Goal: Check status: Check status

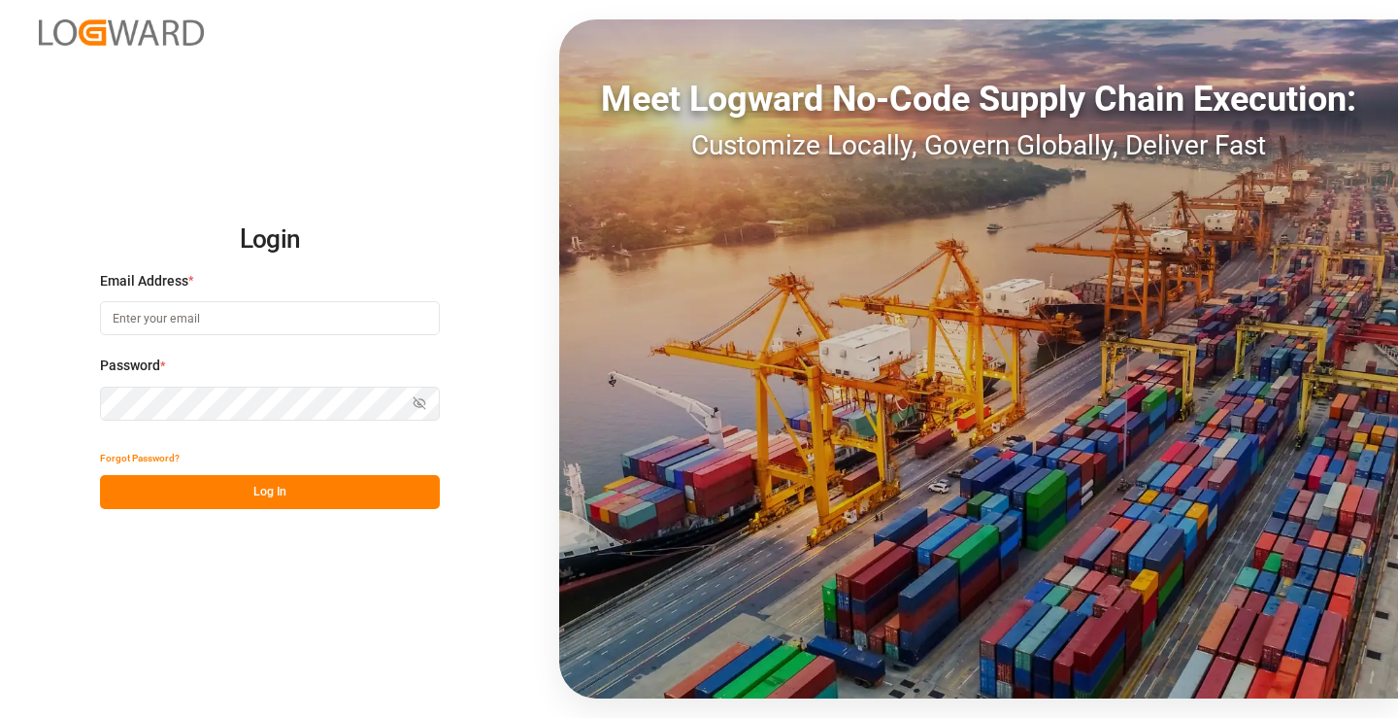
type input "mara-lynn.tan@leschaco.com"
click at [314, 493] on button "Log In" at bounding box center [270, 492] width 340 height 34
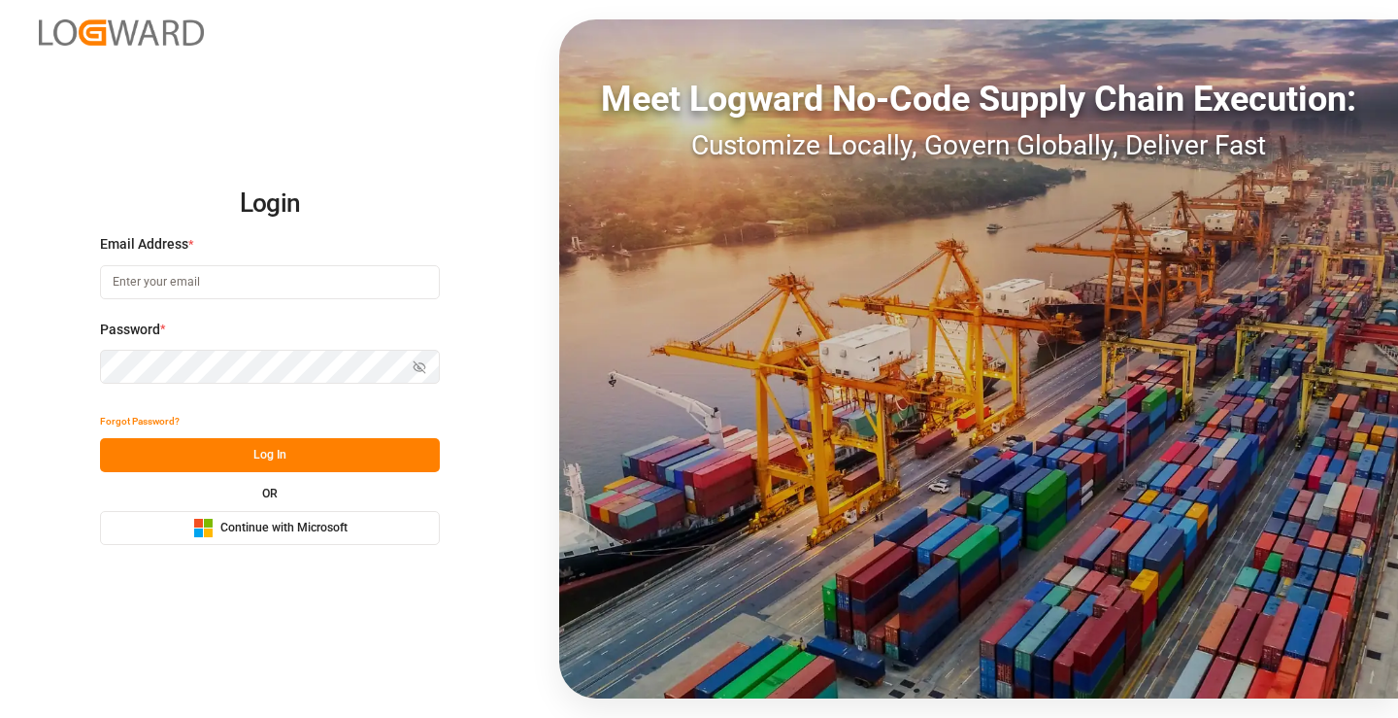
type input "[PERSON_NAME][EMAIL_ADDRESS][DOMAIN_NAME]"
click at [316, 454] on button "Log In" at bounding box center [270, 455] width 340 height 34
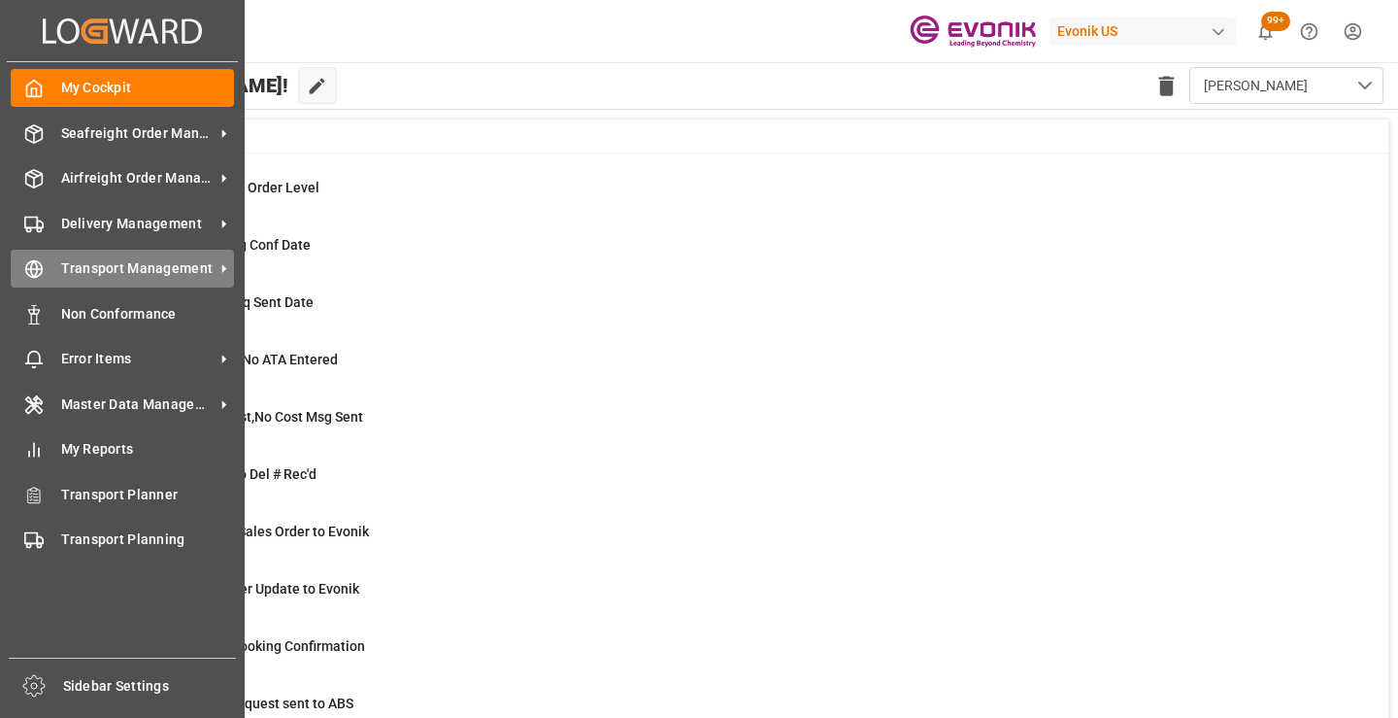
click at [63, 267] on span "Transport Management" at bounding box center [137, 268] width 153 height 20
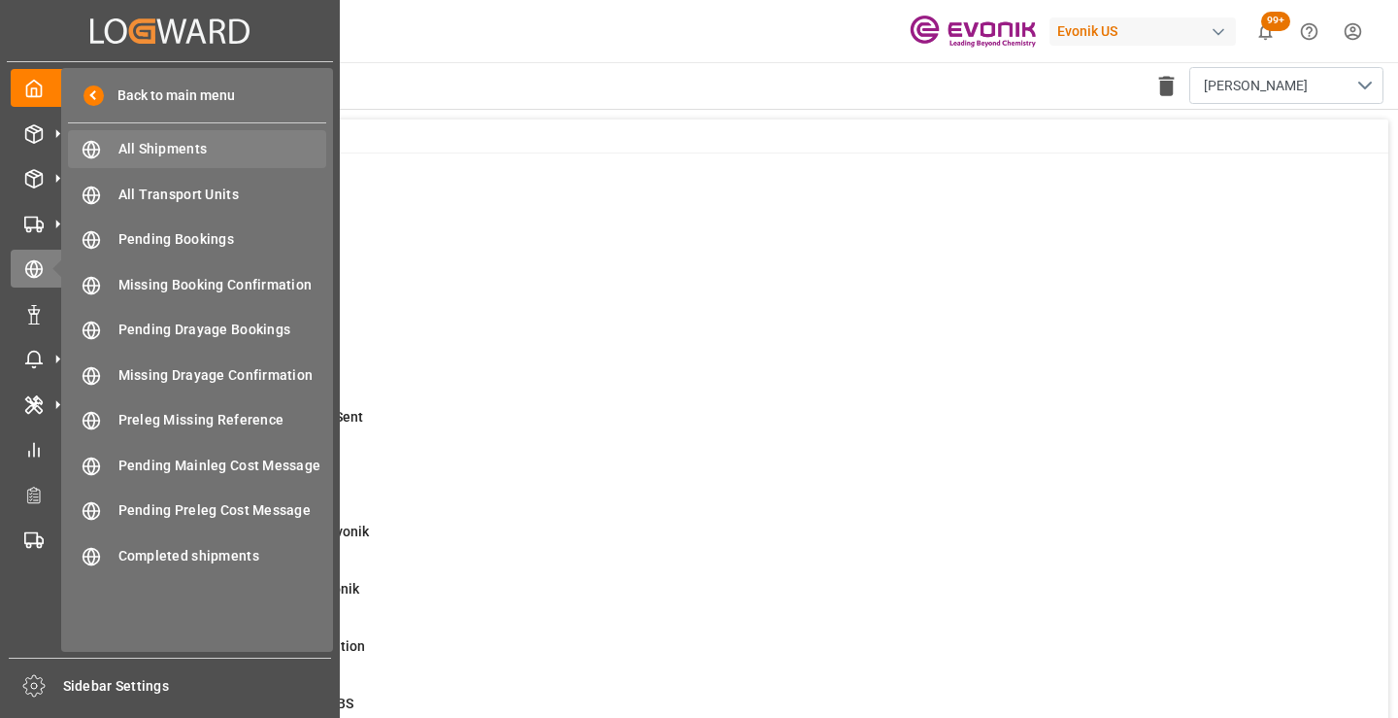
click at [162, 151] on span "All Shipments" at bounding box center [222, 149] width 209 height 20
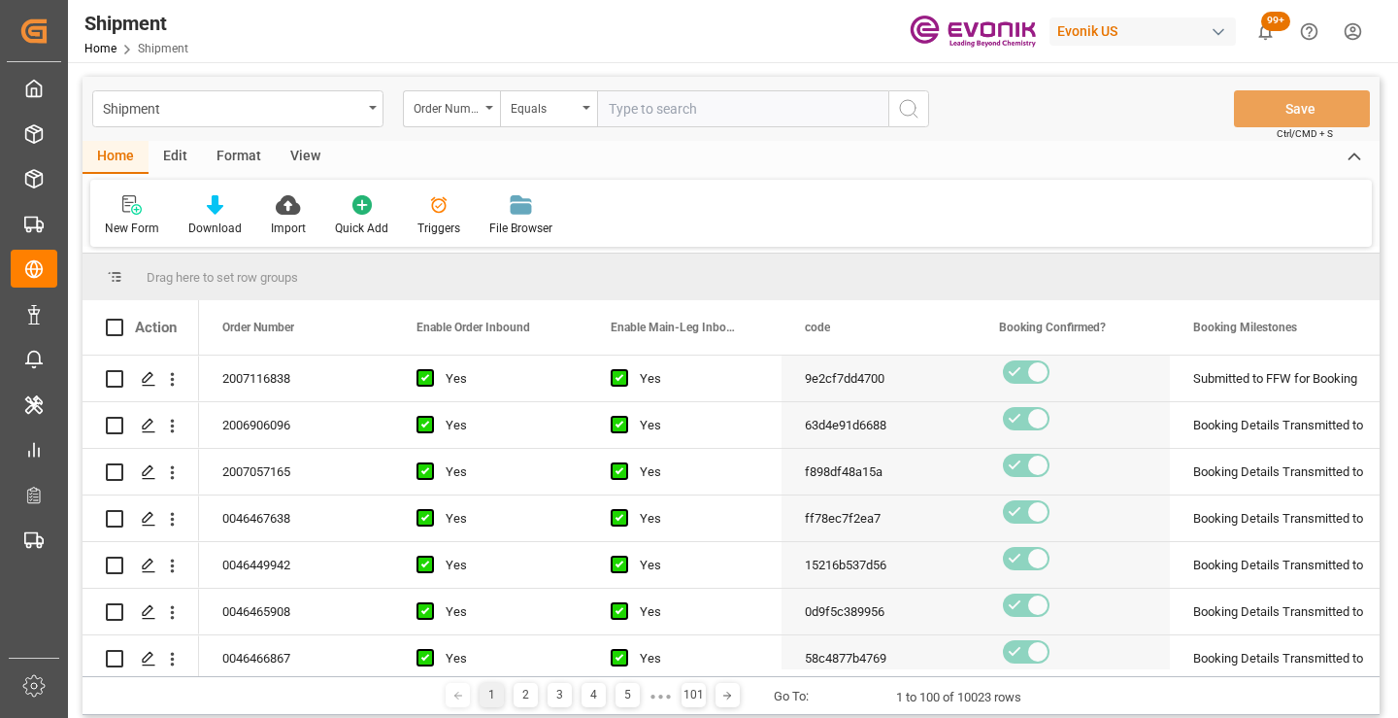
click at [447, 108] on div "Order Number" at bounding box center [447, 106] width 66 height 22
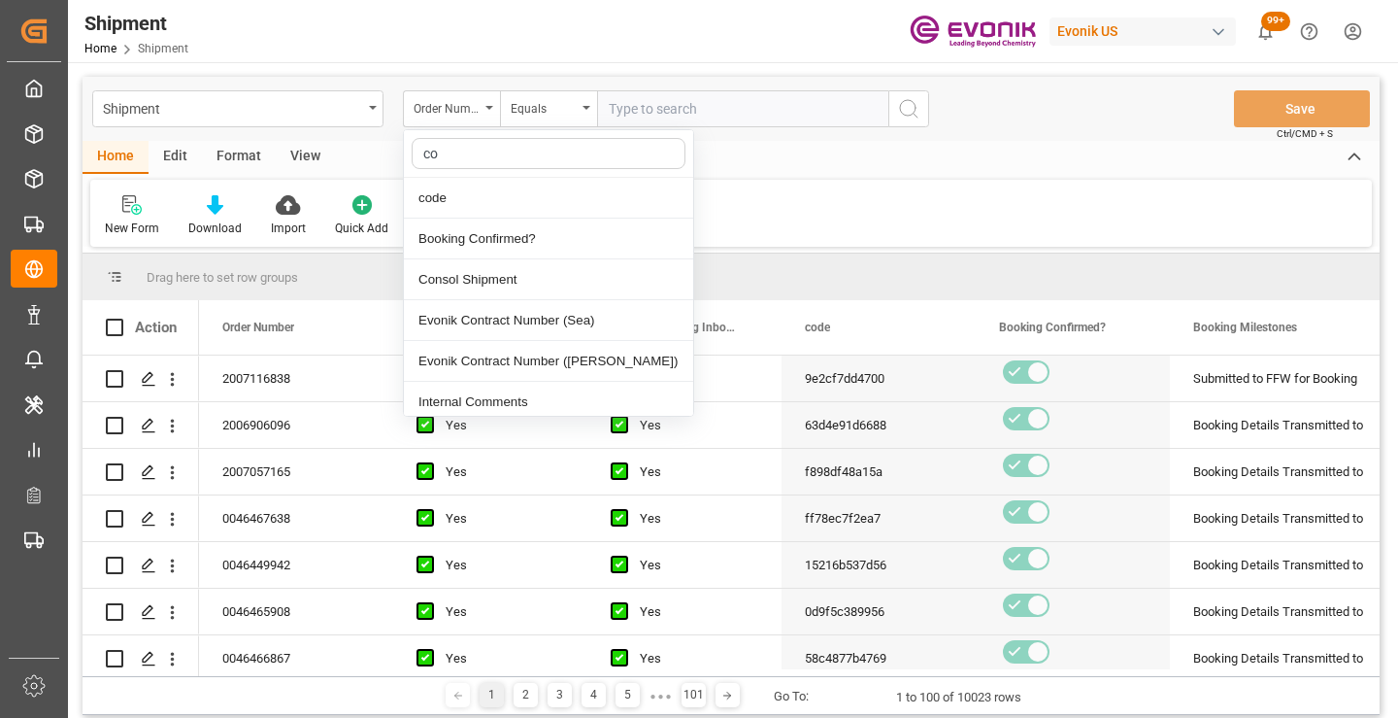
type input "cod"
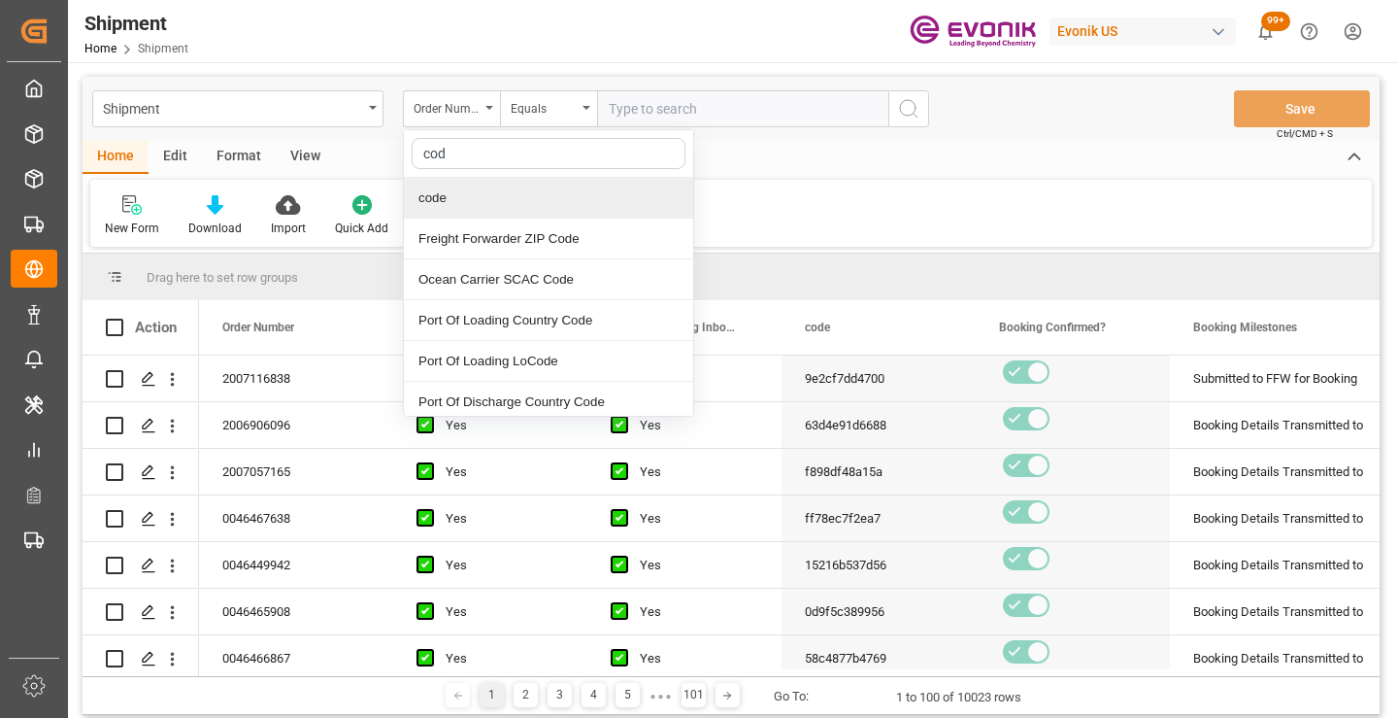
click at [450, 204] on div "code" at bounding box center [548, 198] width 289 height 41
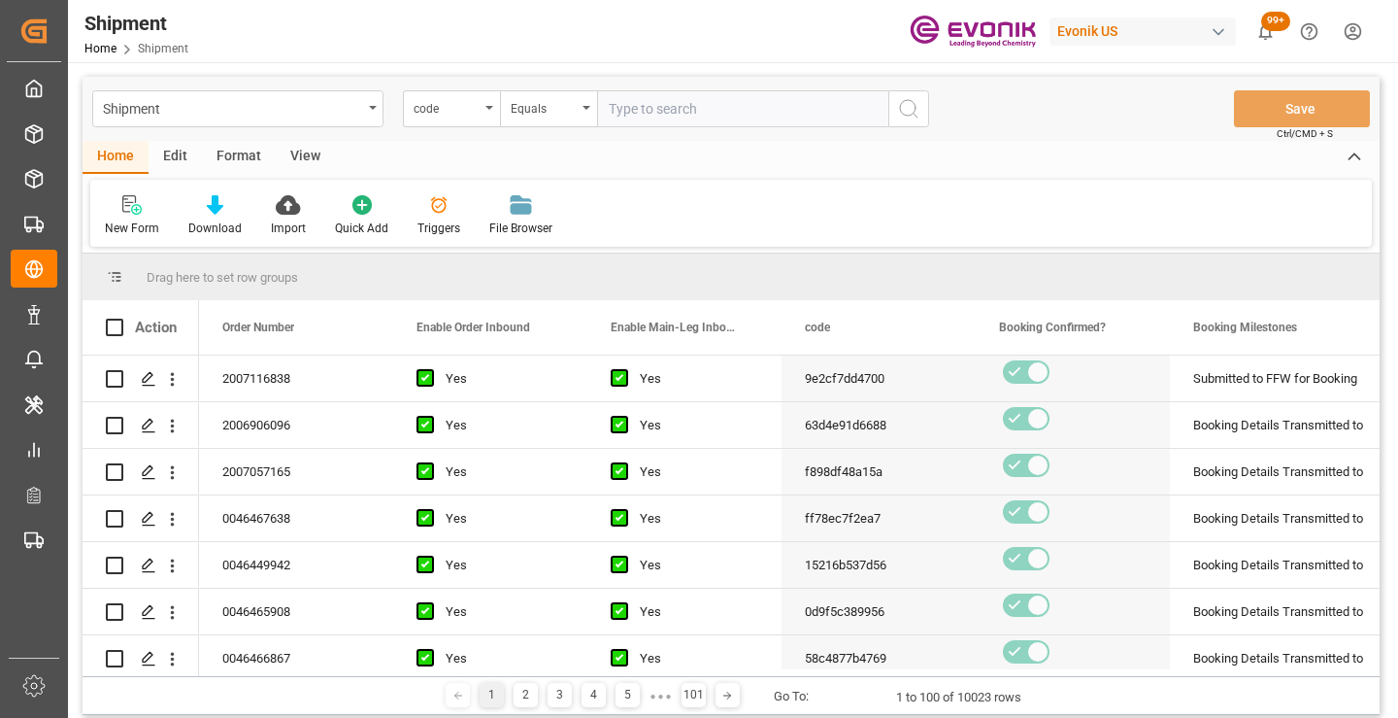
click at [665, 110] on input "text" at bounding box center [742, 108] width 291 height 37
paste input "3ea4696a9827"
type input "3ea4696a9827"
click at [919, 110] on icon "search button" at bounding box center [908, 108] width 23 height 23
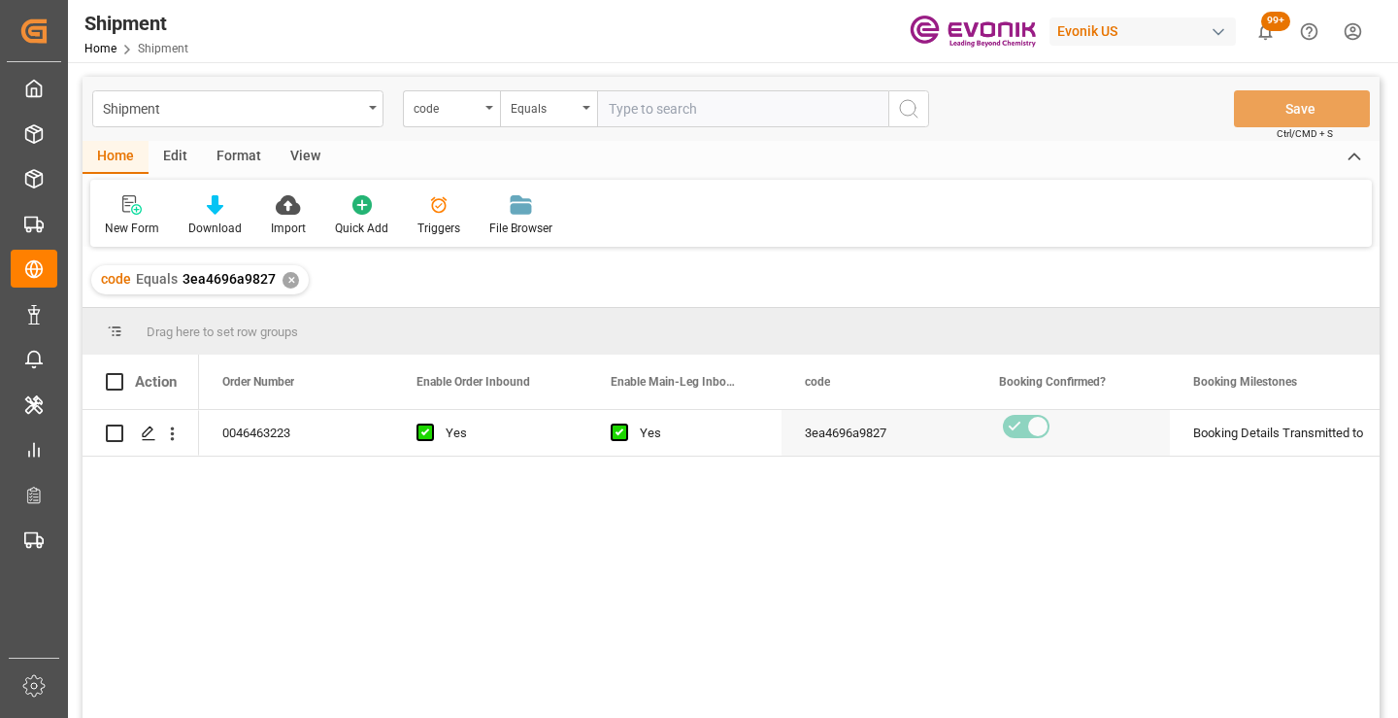
click at [526, 591] on div "0046463223 Yes Yes 3ea4696a9827 Booking Details Transmitted to SAP Active No" at bounding box center [789, 570] width 1181 height 320
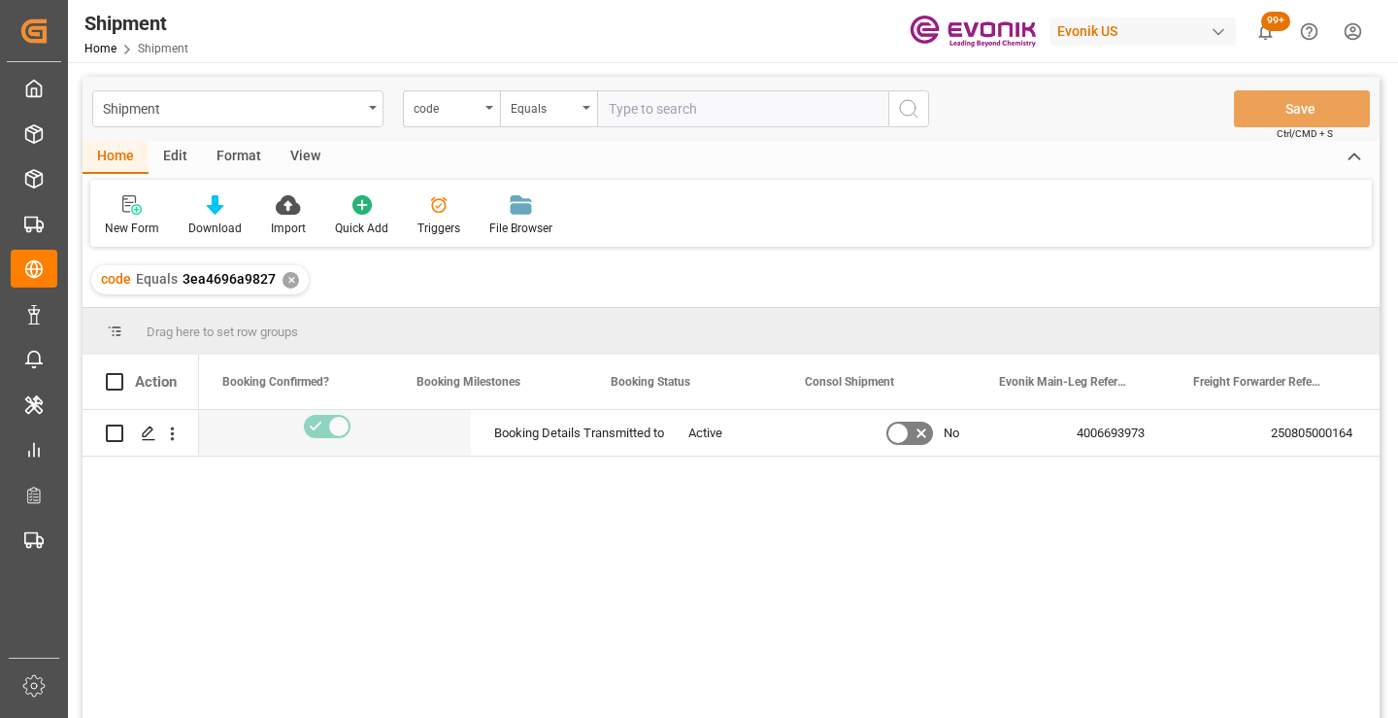
scroll to position [0, 777]
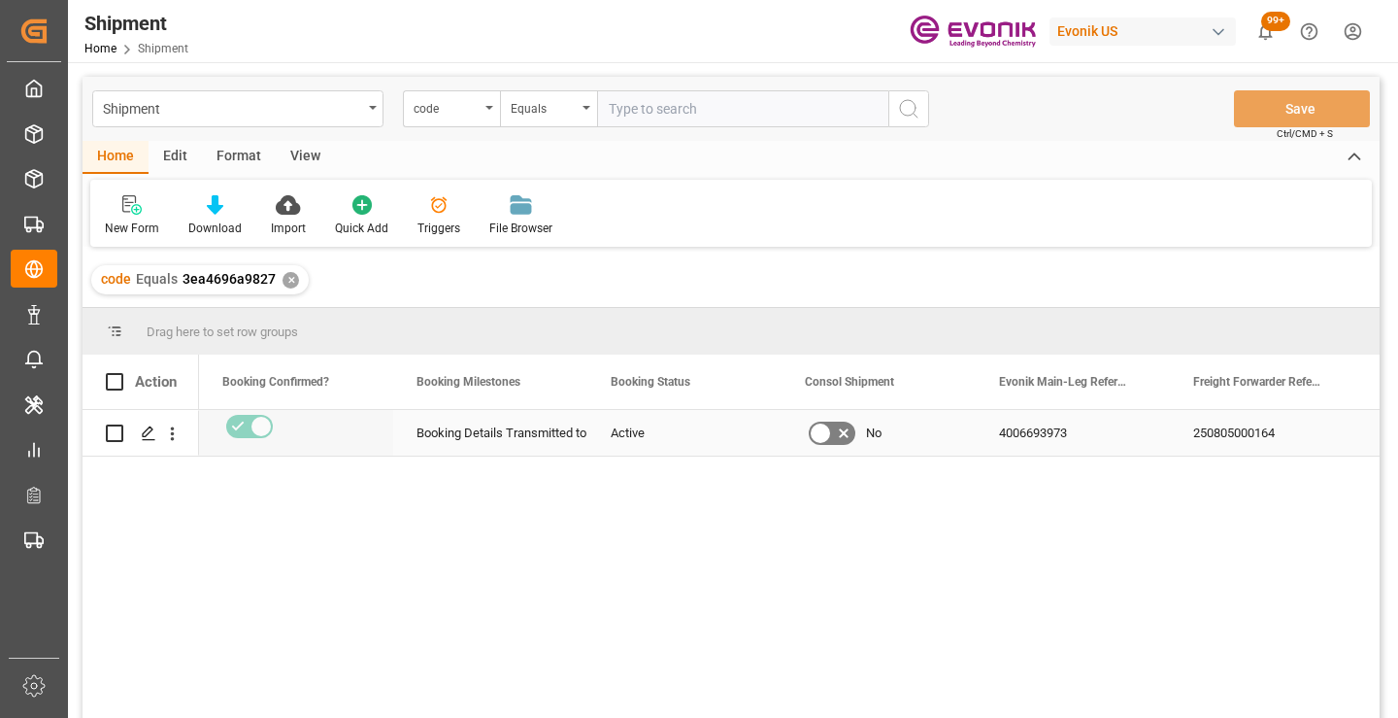
click at [1238, 417] on div "250805000164" at bounding box center [1267, 433] width 194 height 46
click at [286, 280] on div "✕" at bounding box center [291, 280] width 17 height 17
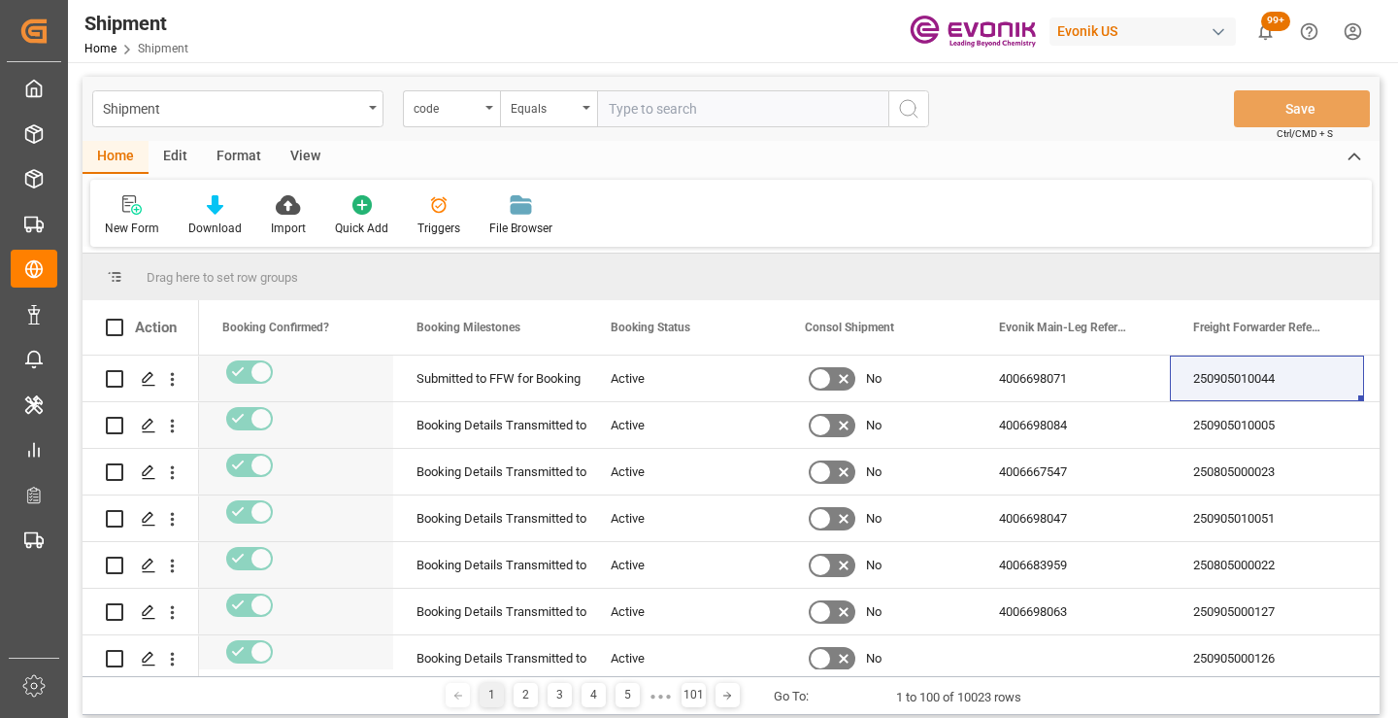
click at [706, 112] on input "text" at bounding box center [742, 108] width 291 height 37
paste input "3ed33553ccb0"
type input "3ed33553ccb0"
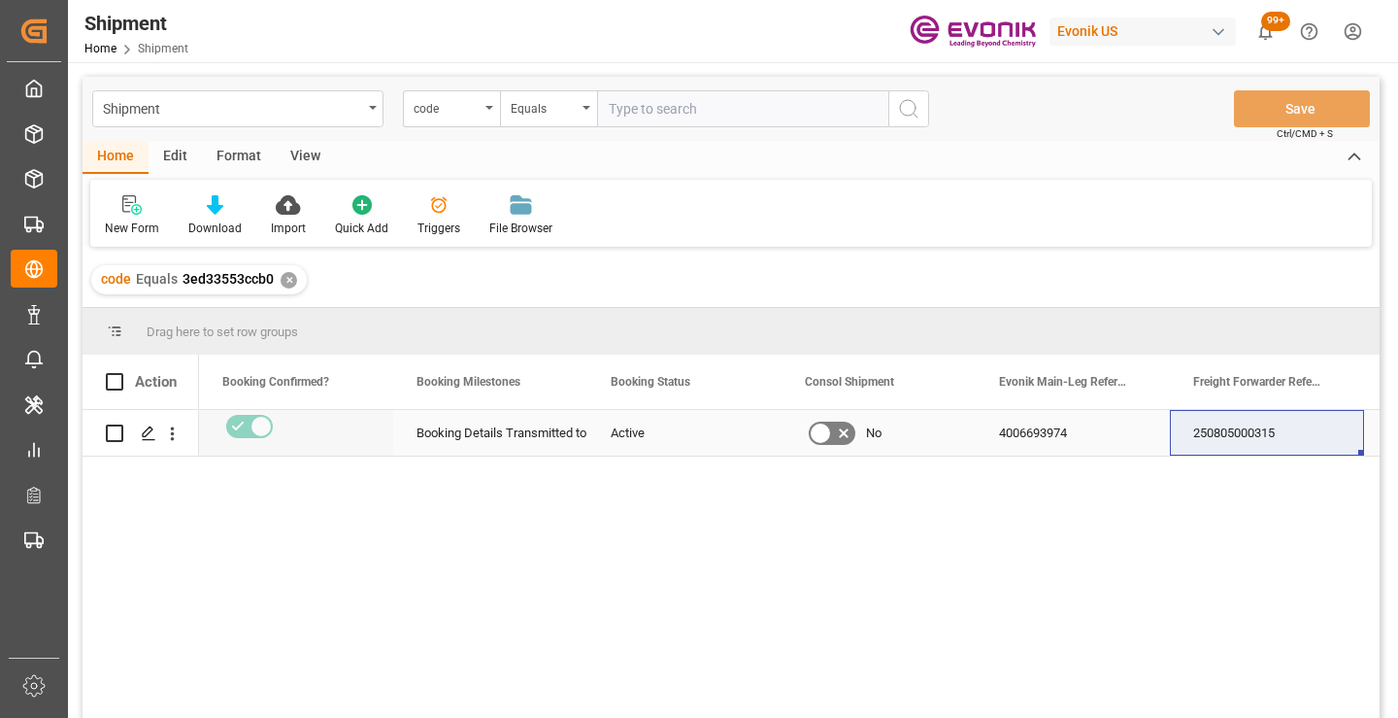
click at [1250, 433] on div "250805000315" at bounding box center [1267, 433] width 194 height 46
click at [286, 282] on div "✕" at bounding box center [289, 280] width 17 height 17
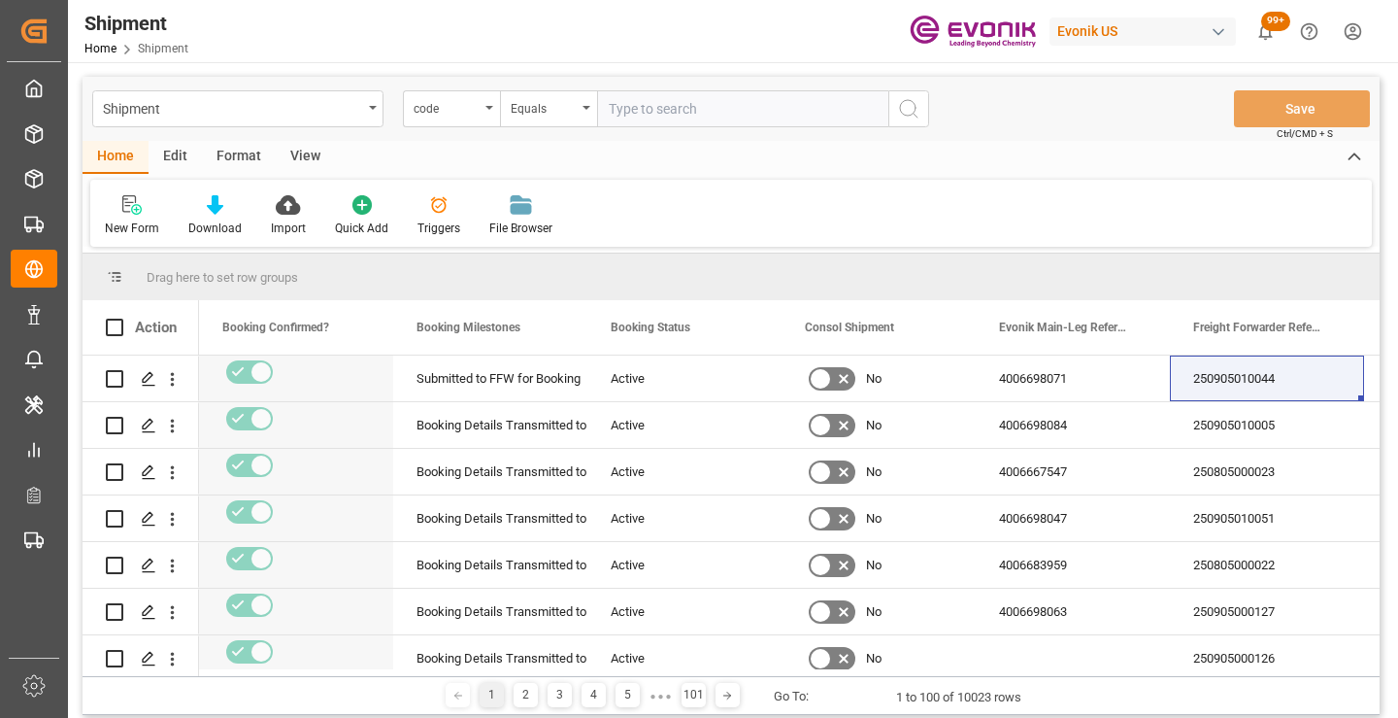
click at [672, 116] on input "text" at bounding box center [742, 108] width 291 height 37
paste input "853d2562a543"
type input "853d2562a543"
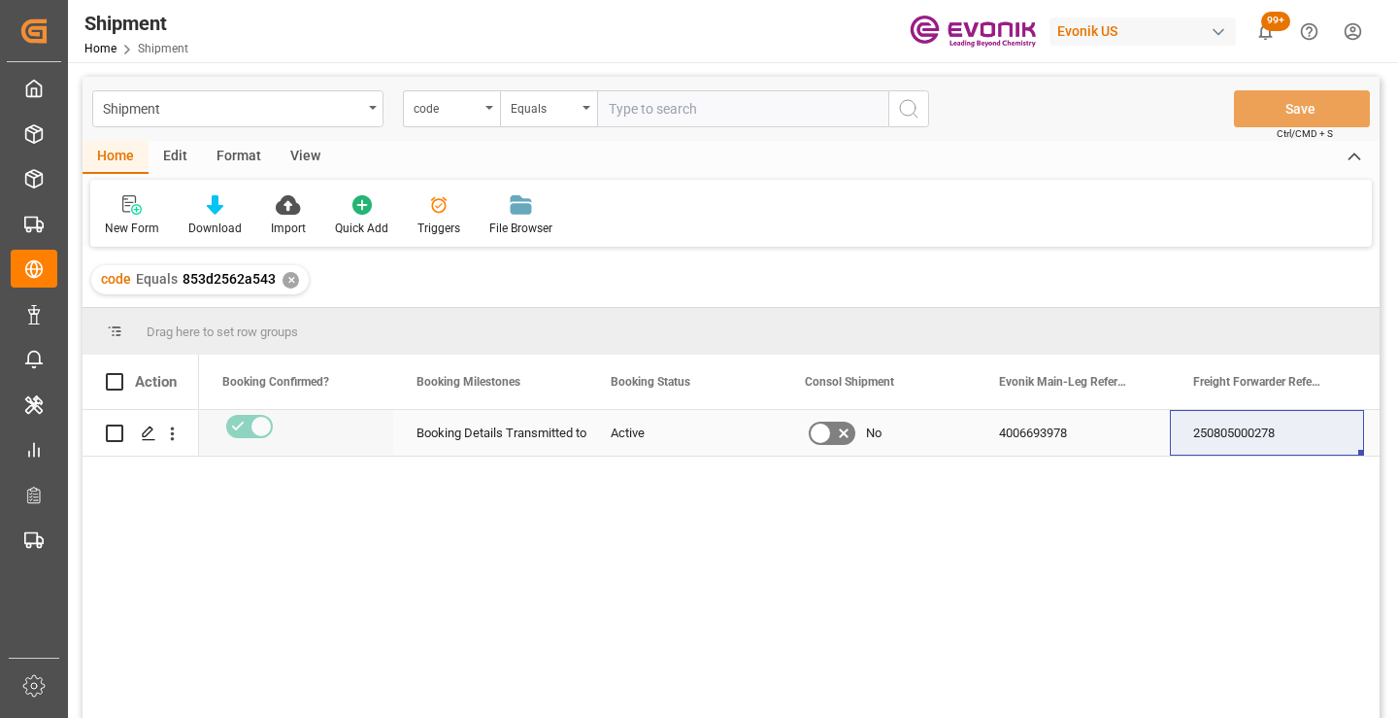
click at [1246, 433] on div "250805000278" at bounding box center [1267, 433] width 194 height 46
click at [288, 277] on div "✕" at bounding box center [291, 280] width 17 height 17
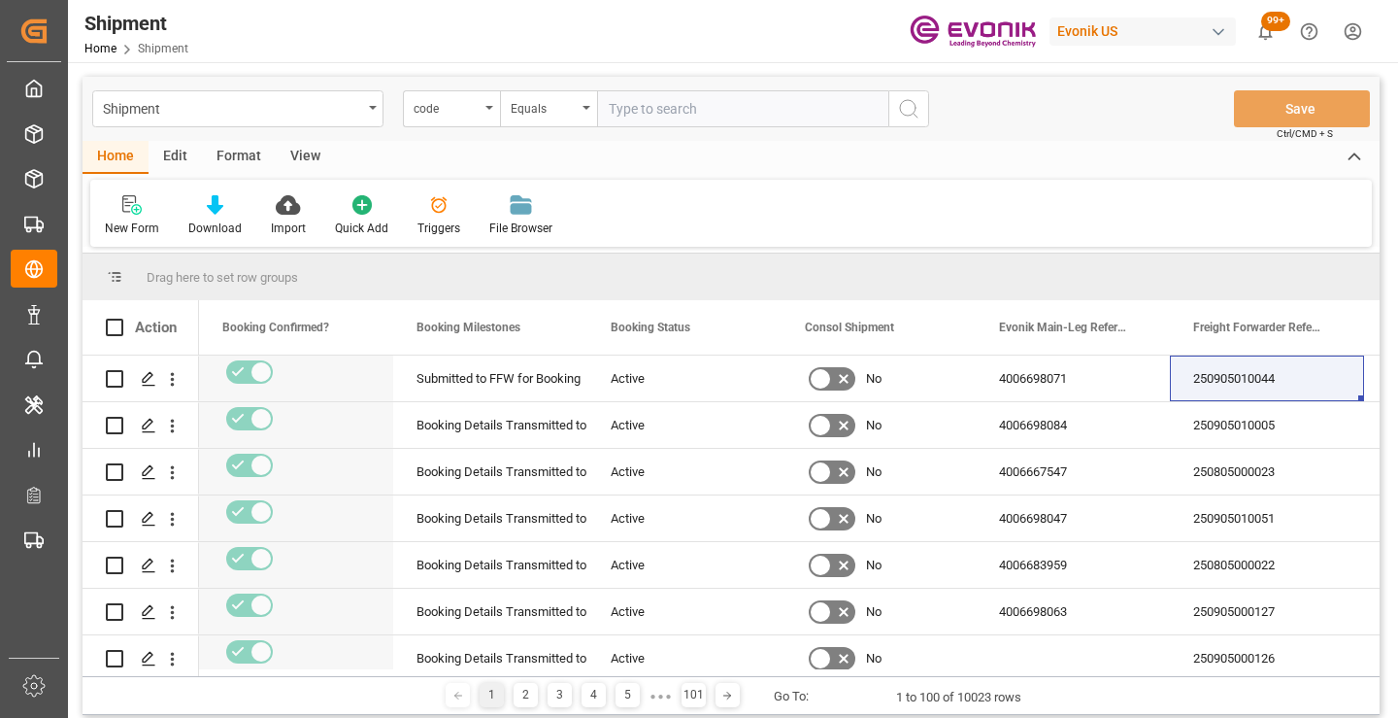
click at [737, 115] on input "text" at bounding box center [742, 108] width 291 height 37
paste input "eb8464303c94"
type input "eb8464303c94"
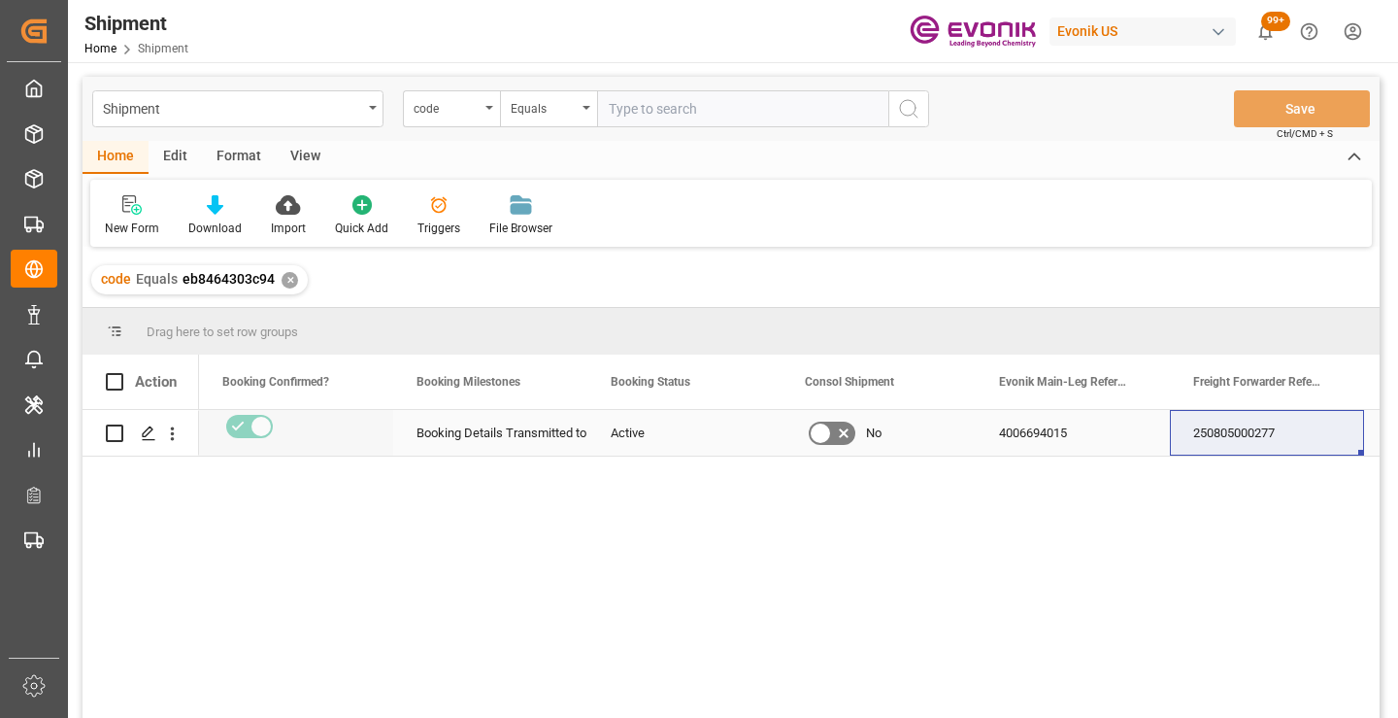
click at [1236, 433] on div "250805000277" at bounding box center [1267, 433] width 194 height 46
click at [286, 278] on div "✕" at bounding box center [290, 280] width 17 height 17
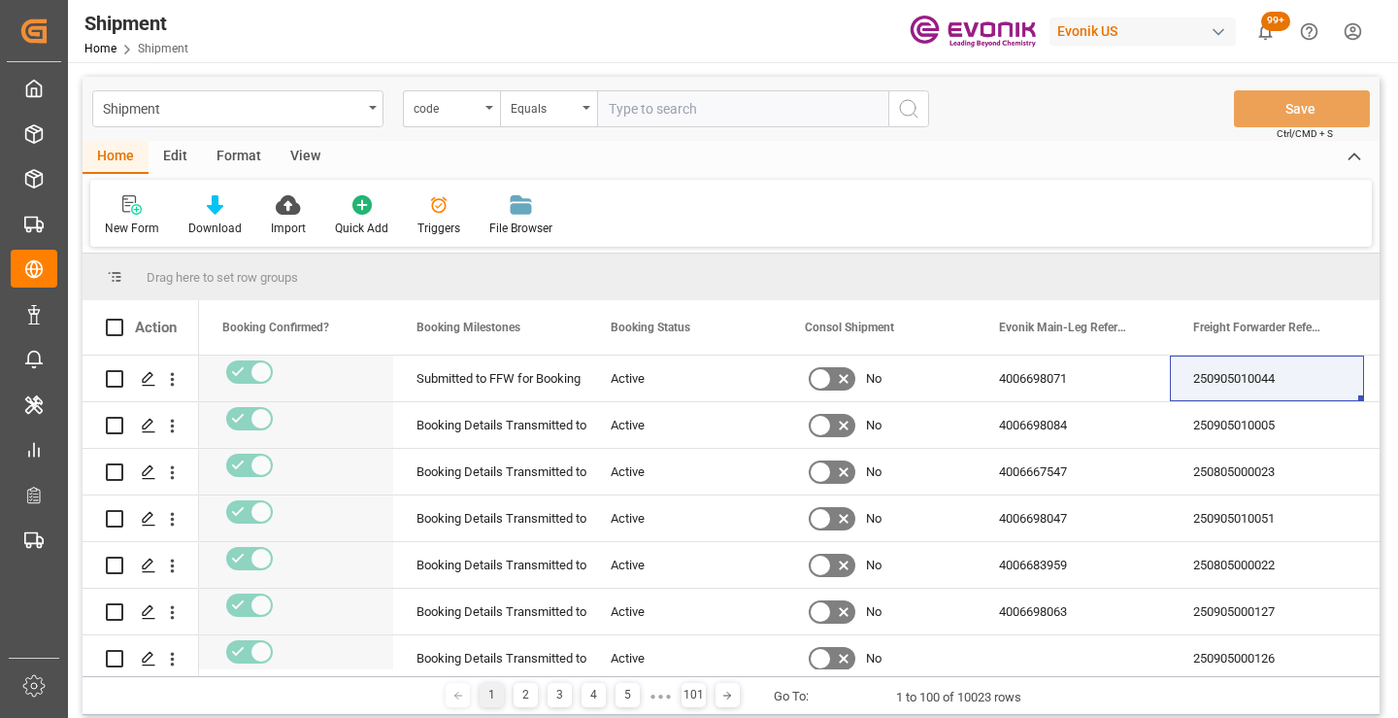
click at [690, 111] on input "text" at bounding box center [742, 108] width 291 height 37
paste input "696a4243d3ee"
type input "696a4243d3ee"
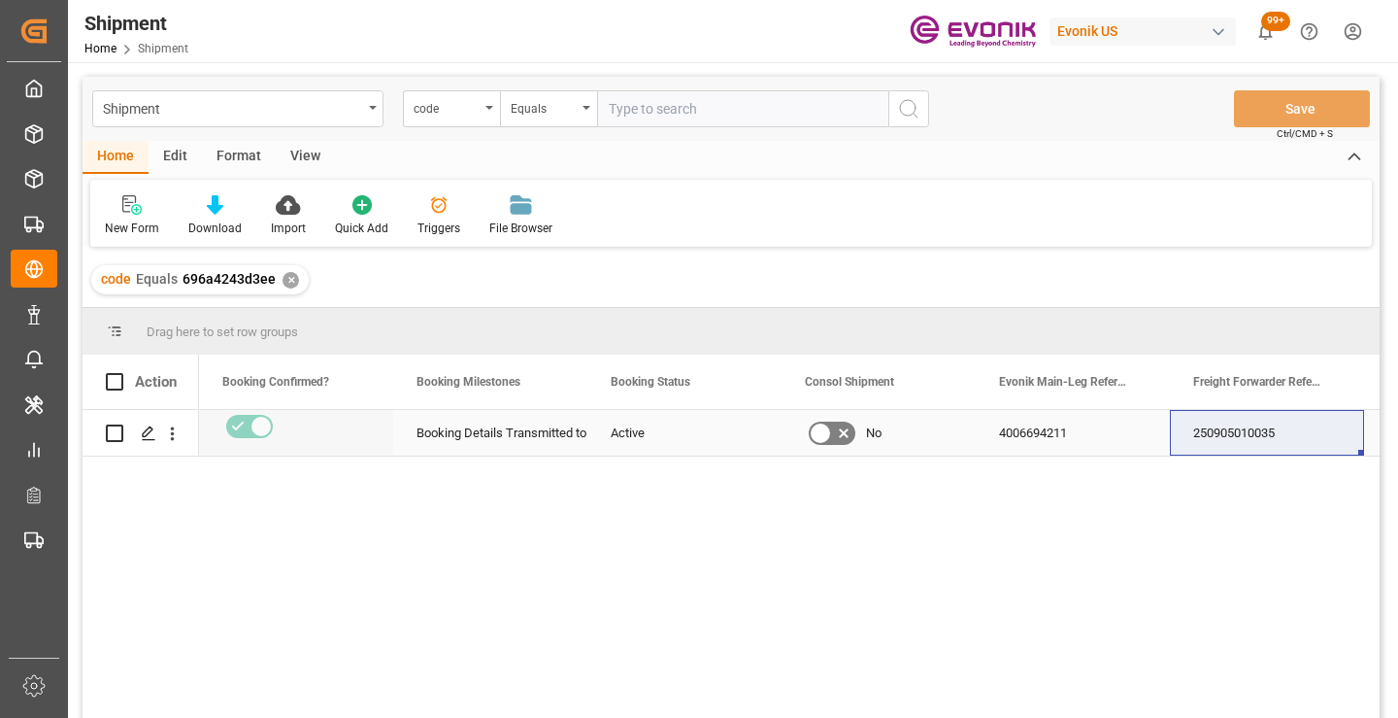
click at [1231, 432] on div "250905010035" at bounding box center [1267, 433] width 194 height 46
click at [285, 277] on div "✕" at bounding box center [291, 280] width 17 height 17
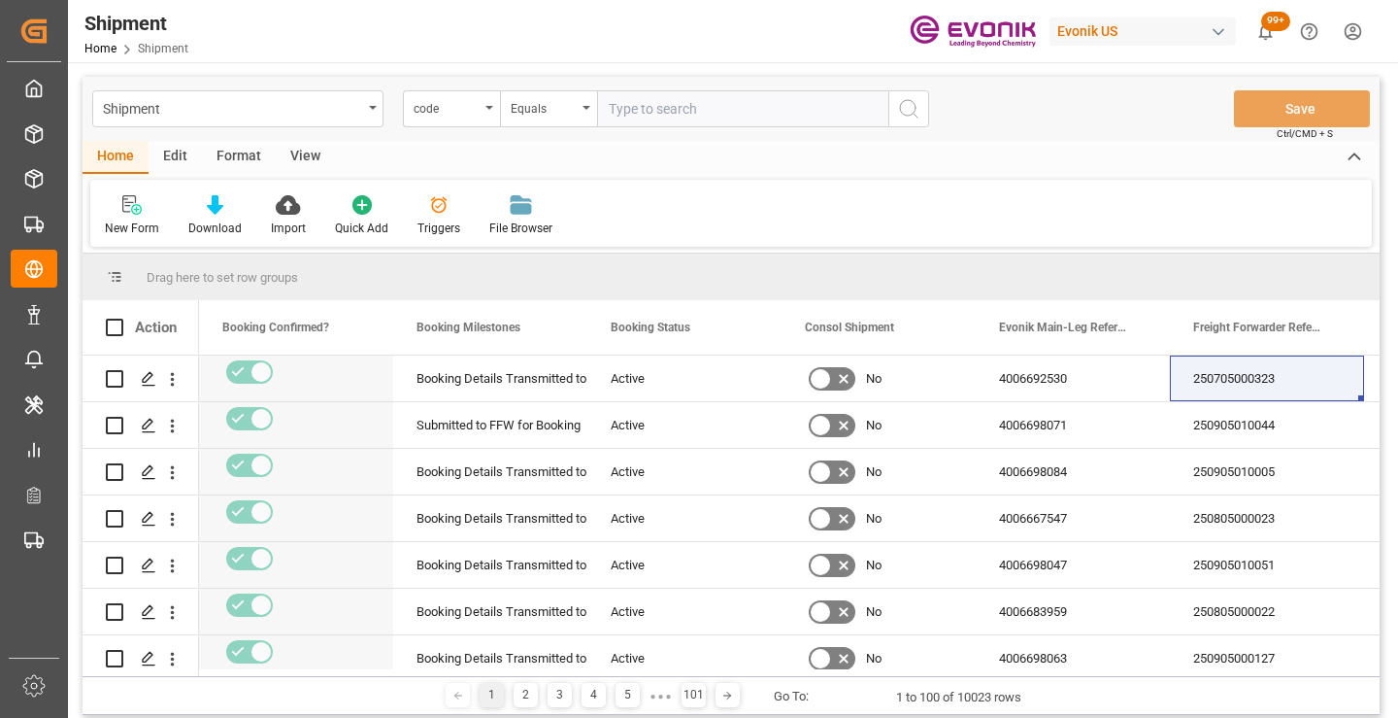
click at [782, 113] on input "text" at bounding box center [742, 108] width 291 height 37
paste input "d8aa85a23f02"
type input "d8aa85a23f02"
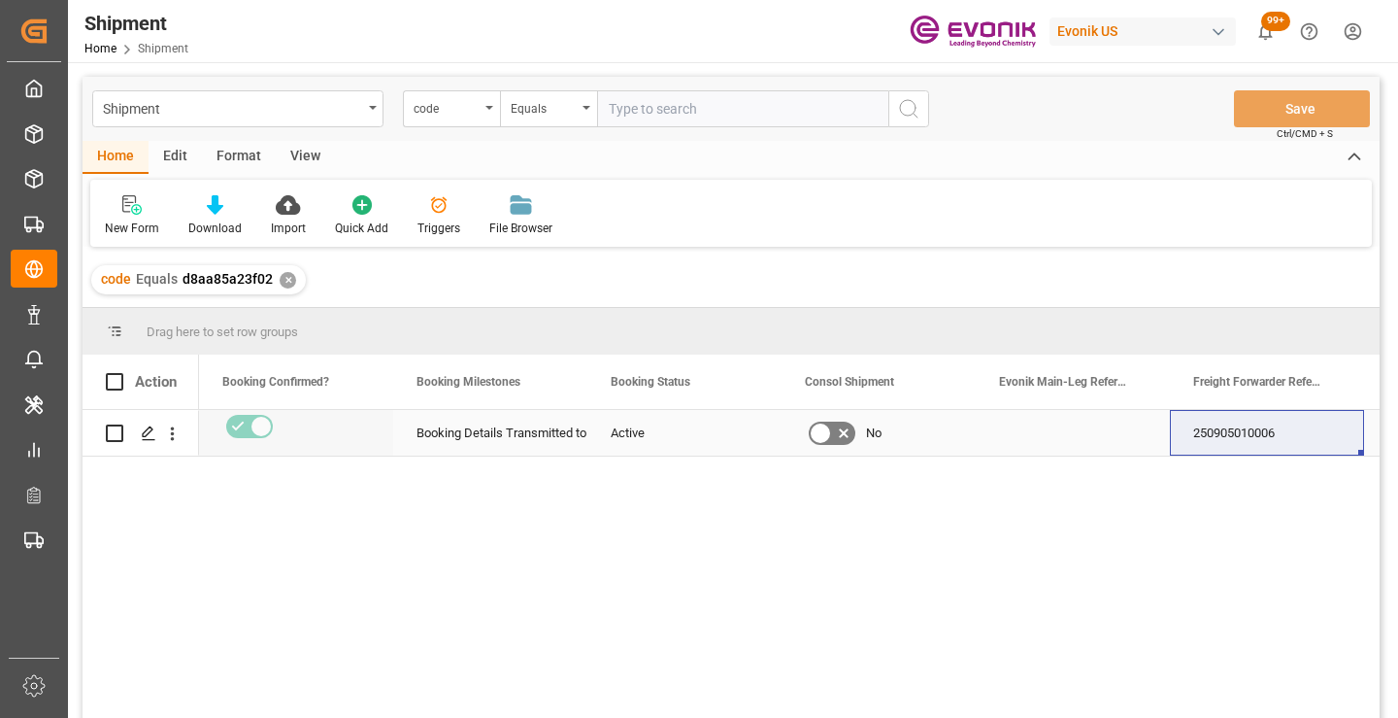
click at [1236, 436] on div "250905010006" at bounding box center [1267, 433] width 194 height 46
click at [284, 280] on div "✕" at bounding box center [288, 280] width 17 height 17
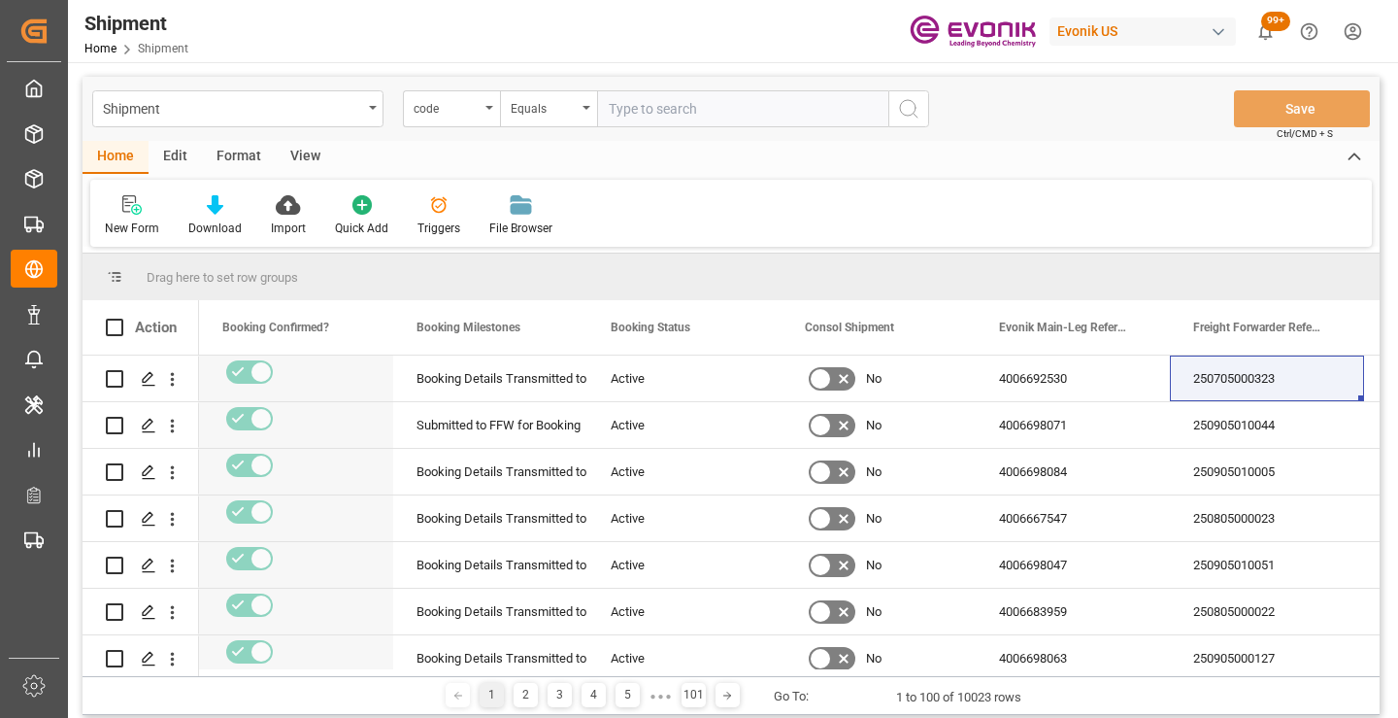
click at [751, 111] on input "text" at bounding box center [742, 108] width 291 height 37
paste input "ded12e667828"
type input "ded12e667828"
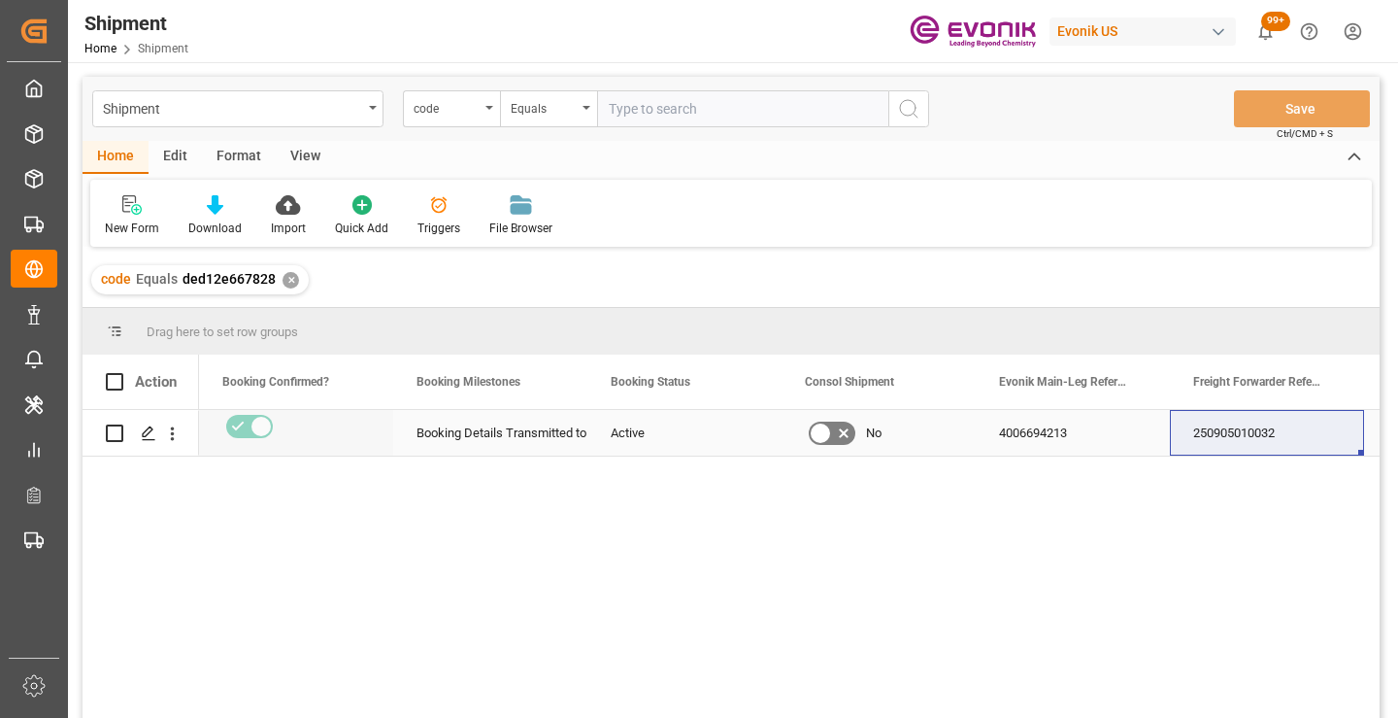
click at [1250, 430] on div "250905010032" at bounding box center [1267, 433] width 194 height 46
click at [295, 278] on div "✕" at bounding box center [291, 280] width 17 height 17
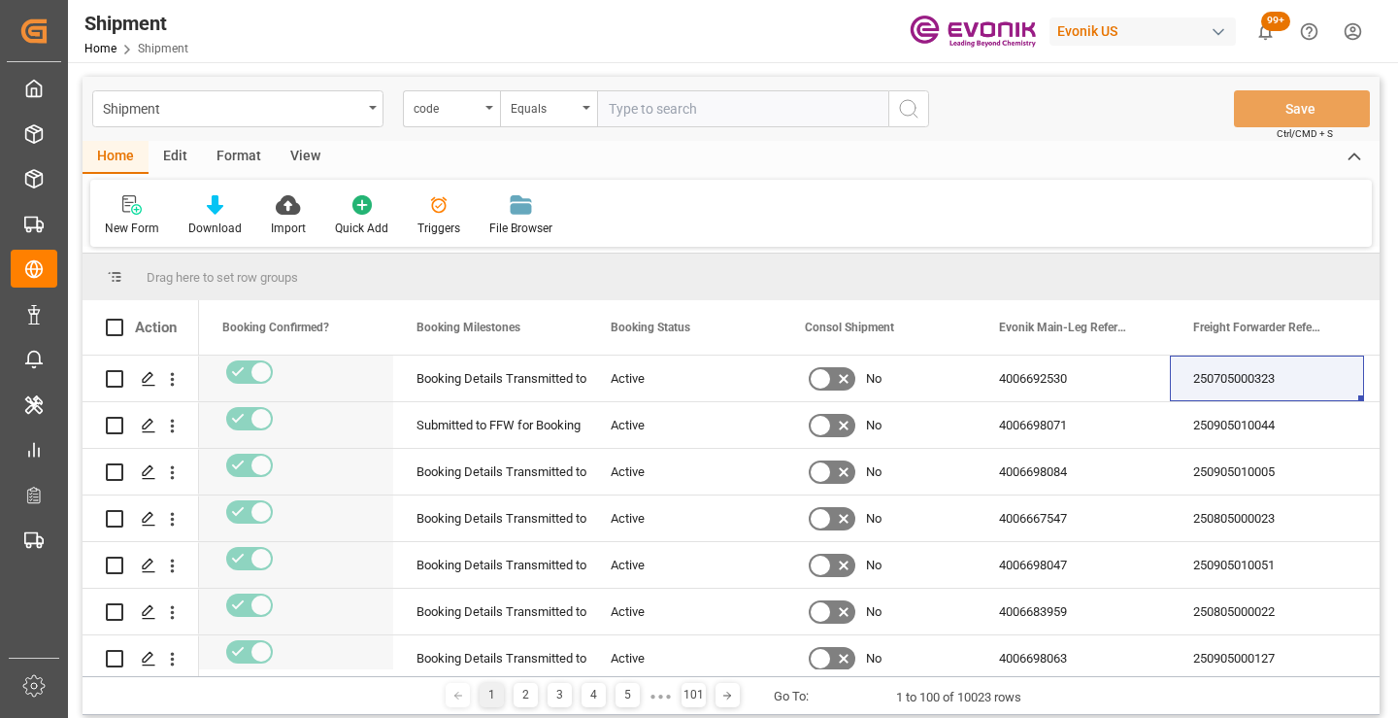
click at [716, 110] on input "text" at bounding box center [742, 108] width 291 height 37
paste input "151e29461b60"
type input "151e29461b60"
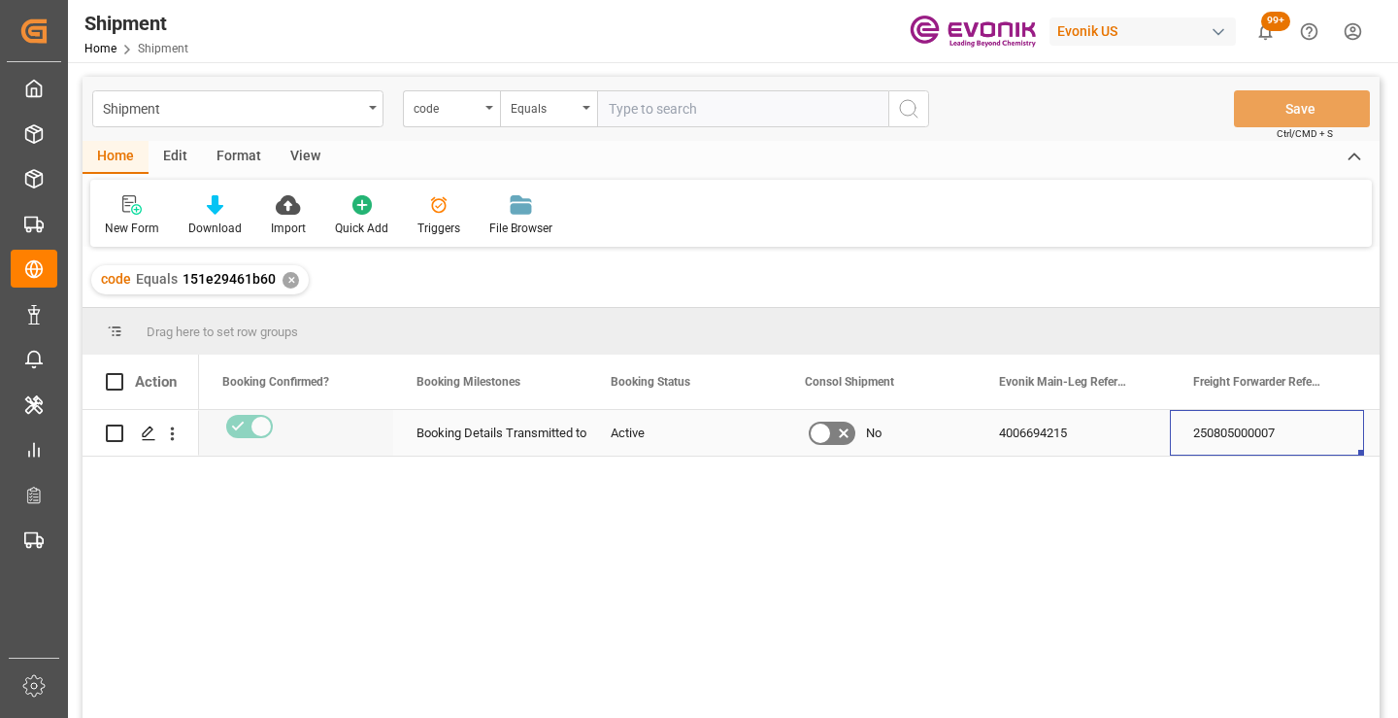
click at [1253, 431] on div "250805000007" at bounding box center [1267, 433] width 194 height 46
click at [288, 280] on div "✕" at bounding box center [291, 280] width 17 height 17
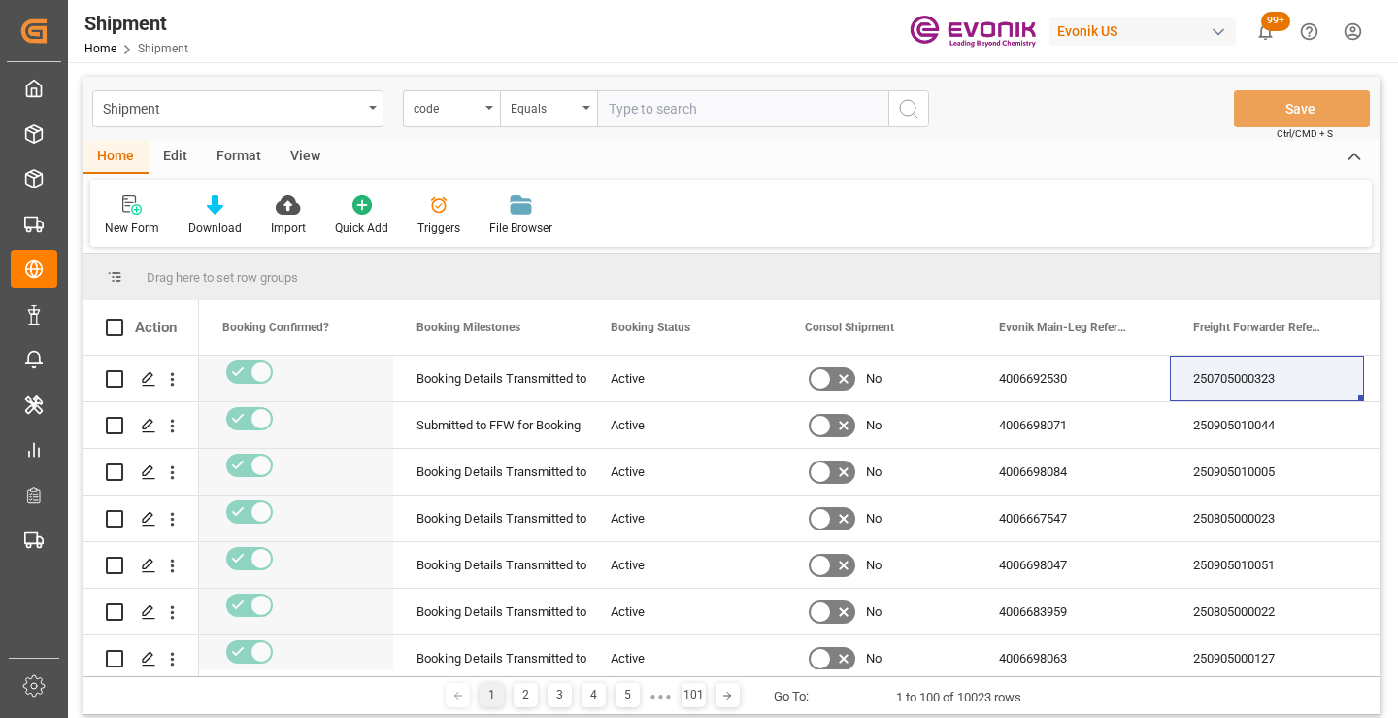
click at [712, 112] on input "text" at bounding box center [742, 108] width 291 height 37
paste input "b6a92a63af79"
type input "b6a92a63af79"
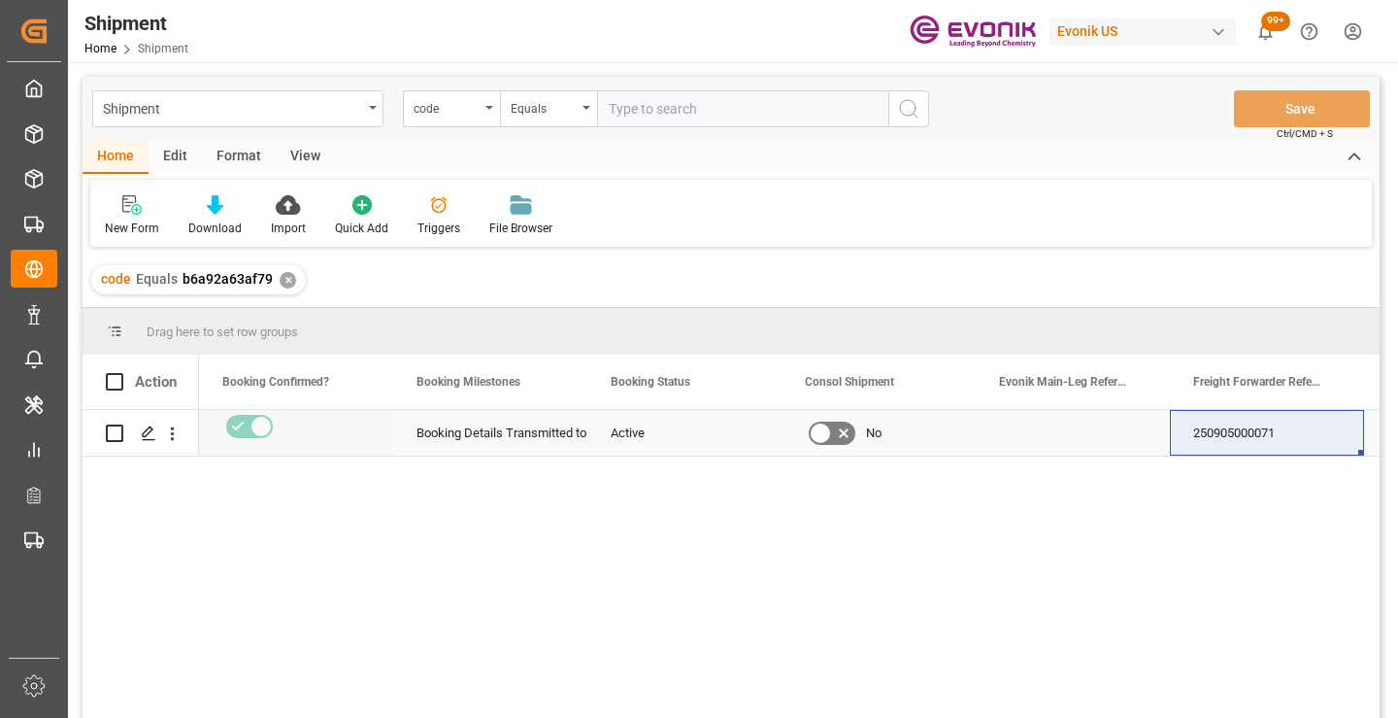
click at [1225, 430] on div "250905000071" at bounding box center [1267, 433] width 194 height 46
click at [284, 278] on div "✕" at bounding box center [288, 280] width 17 height 17
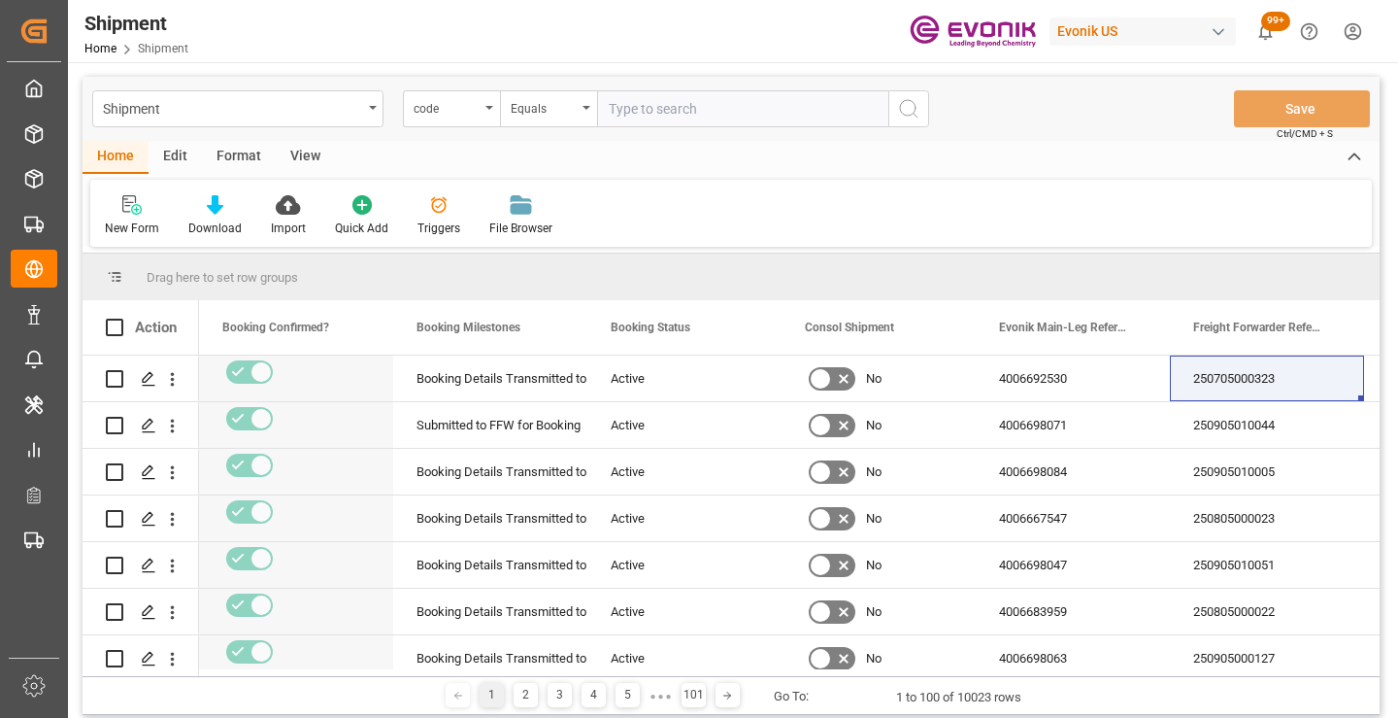
click at [703, 108] on input "text" at bounding box center [742, 108] width 291 height 37
paste input "0c1641303321"
type input "0c1641303321"
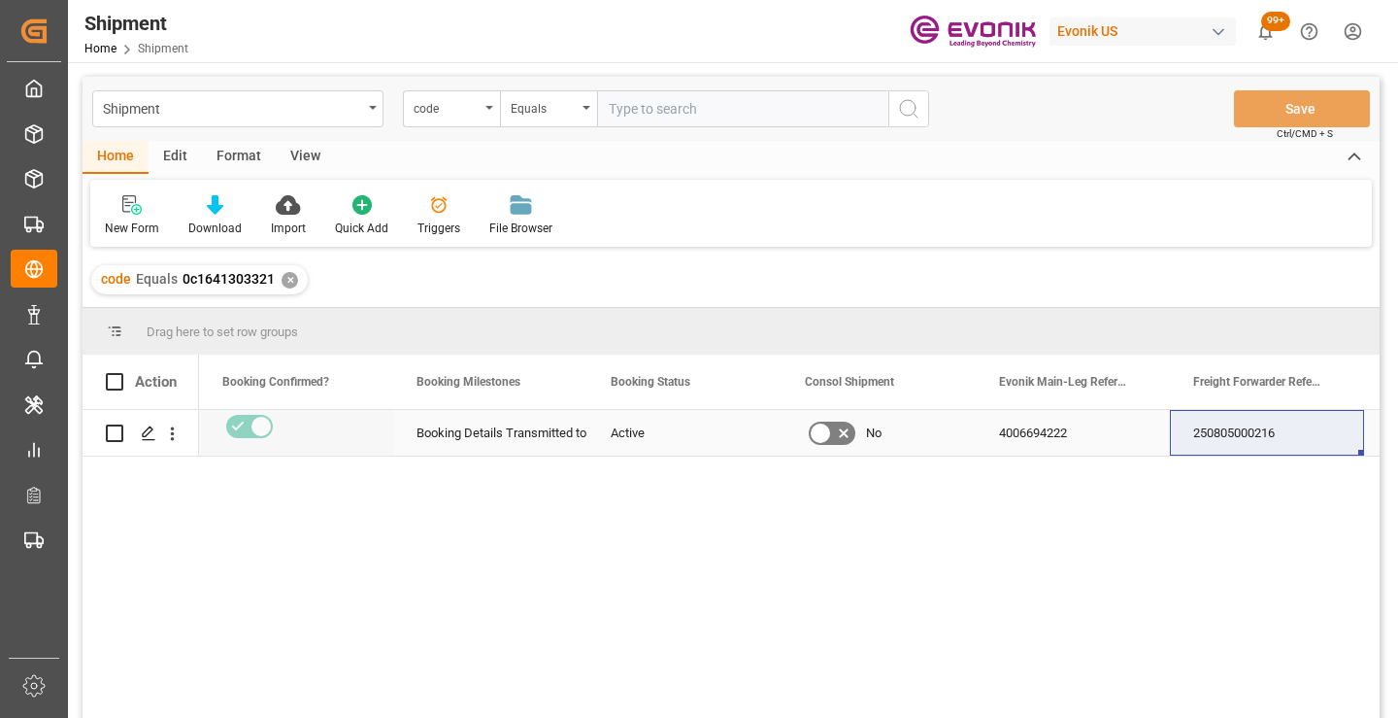
click at [1247, 426] on div "250805000216" at bounding box center [1267, 433] width 194 height 46
click at [289, 282] on div "✕" at bounding box center [290, 280] width 17 height 17
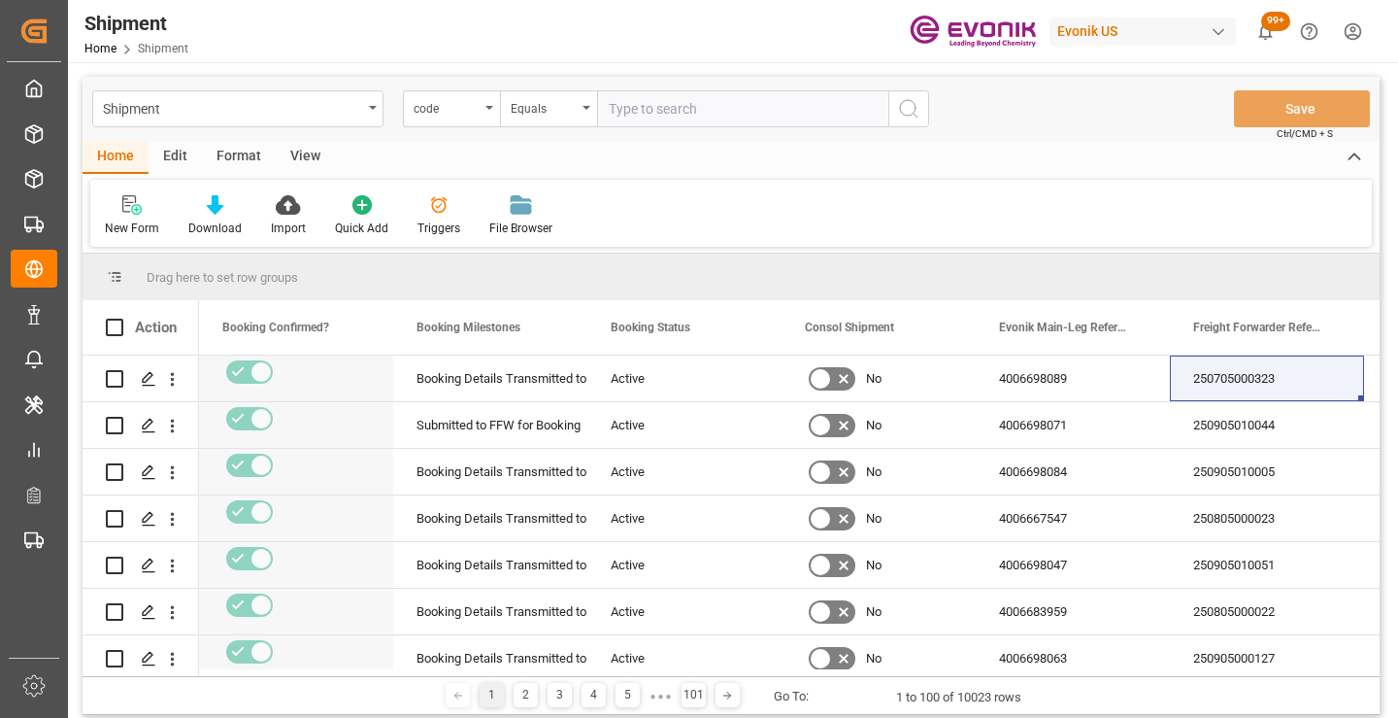
click at [734, 106] on input "text" at bounding box center [742, 108] width 291 height 37
paste input "368838777396"
type input "368838777396"
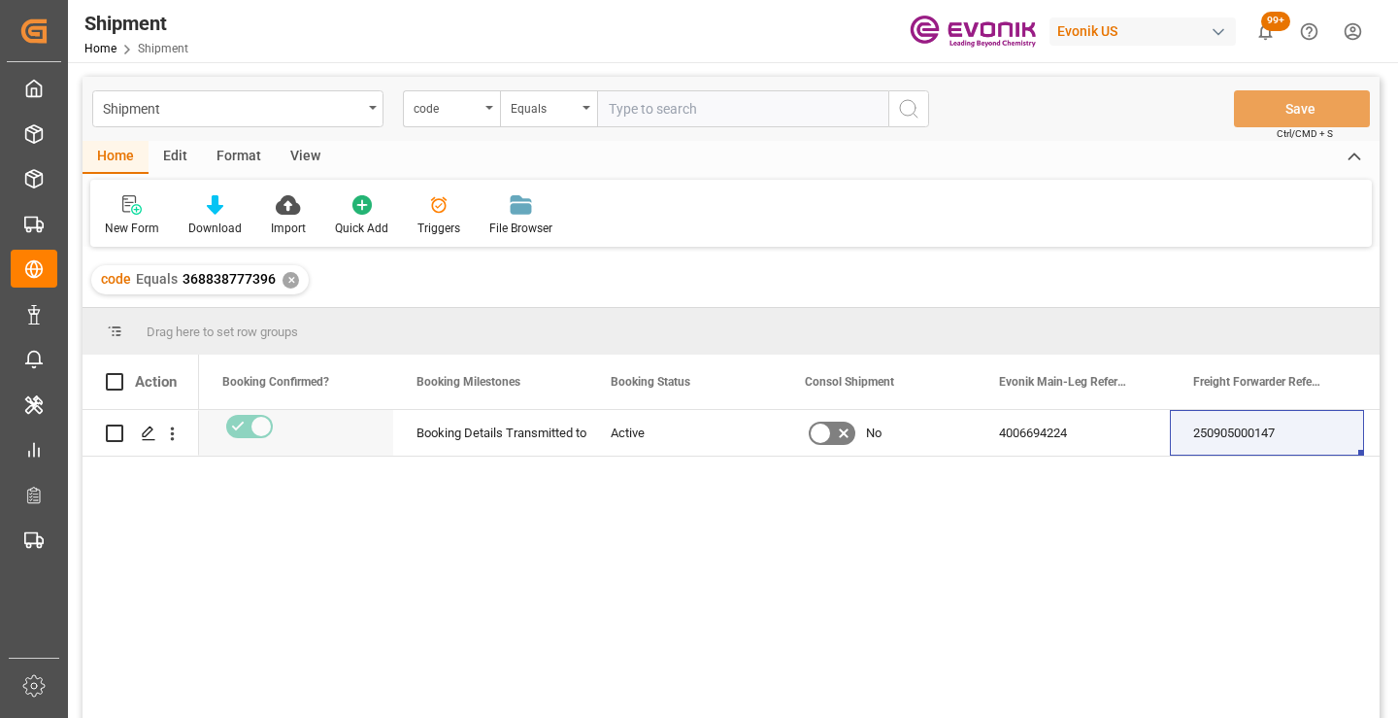
click at [1271, 439] on div "250905000147" at bounding box center [1267, 433] width 194 height 46
click at [284, 275] on div "✕" at bounding box center [291, 280] width 17 height 17
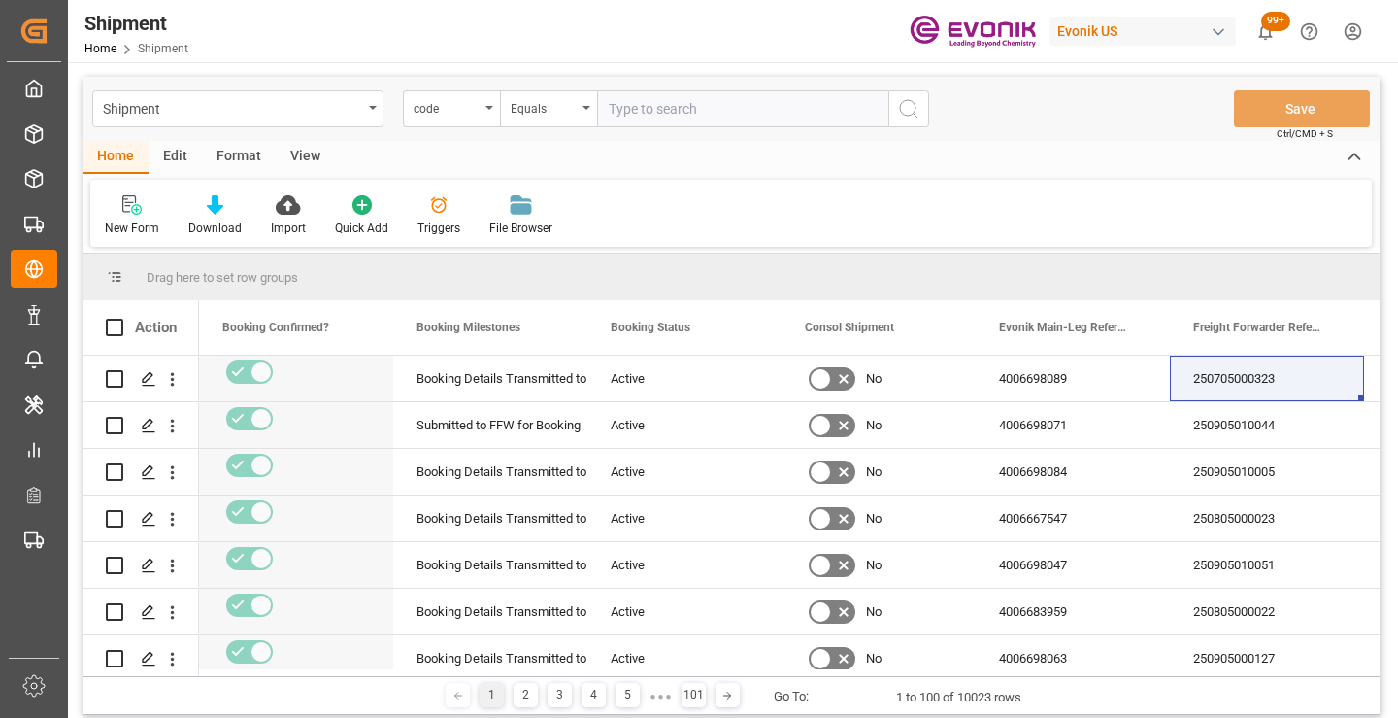
click at [699, 112] on input "text" at bounding box center [742, 108] width 291 height 37
paste input "1b100b1fbdda"
type input "1b100b1fbdda"
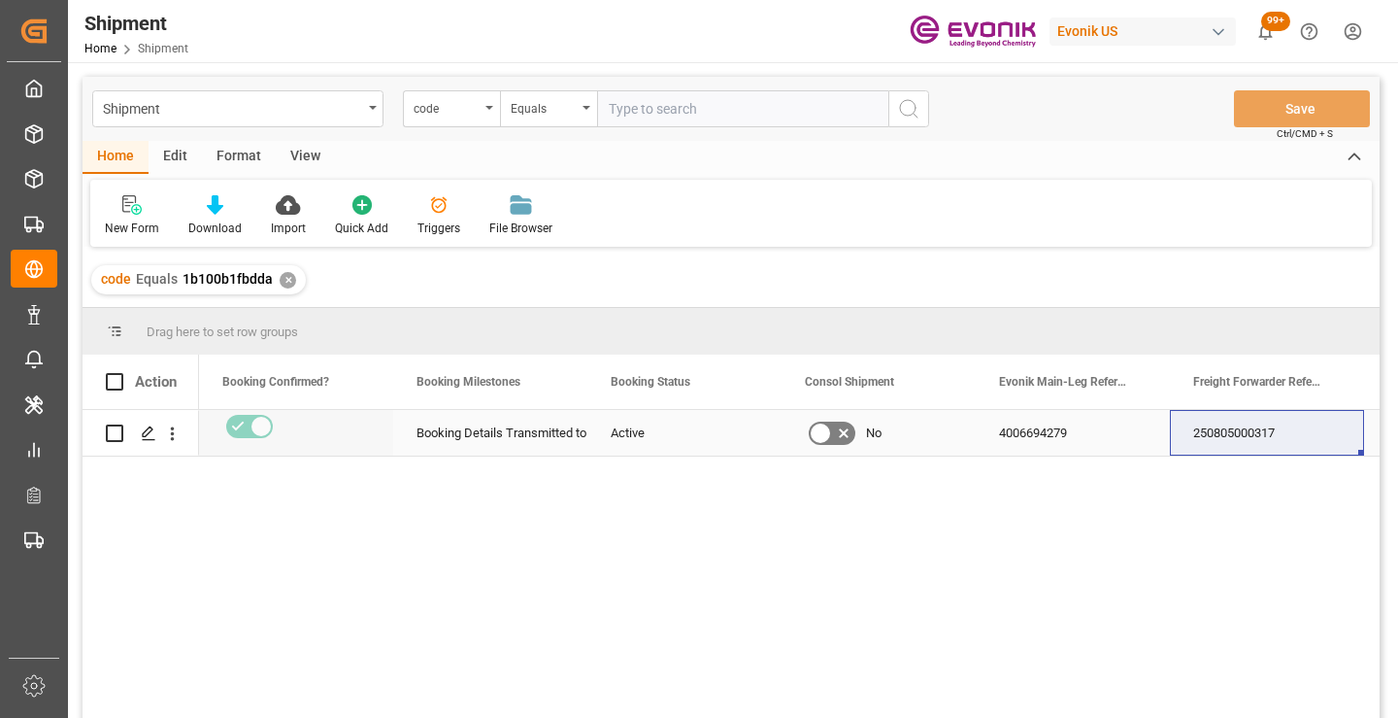
click at [1242, 444] on div "250805000317" at bounding box center [1267, 433] width 194 height 46
click at [285, 280] on div "✕" at bounding box center [288, 280] width 17 height 17
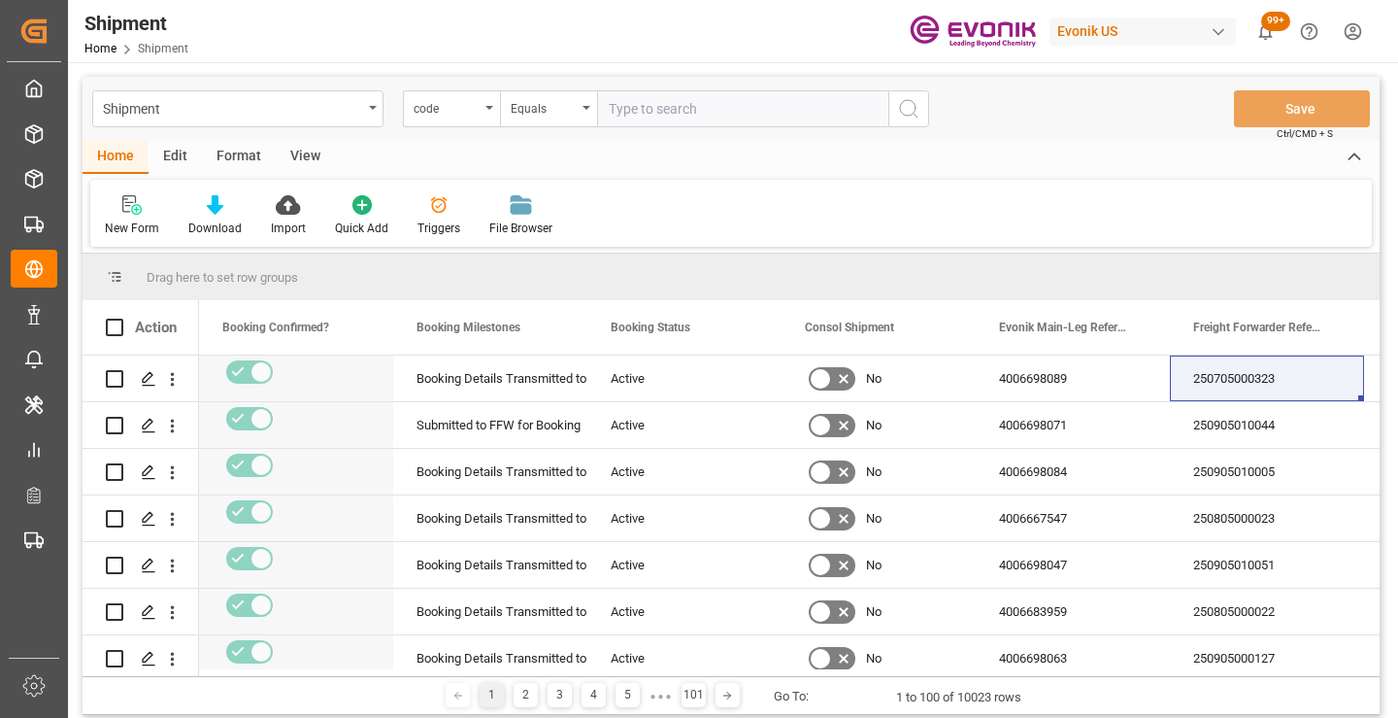
click at [692, 113] on input "text" at bounding box center [742, 108] width 291 height 37
paste input "2d2e24dbbff8"
type input "2d2e24dbbff8"
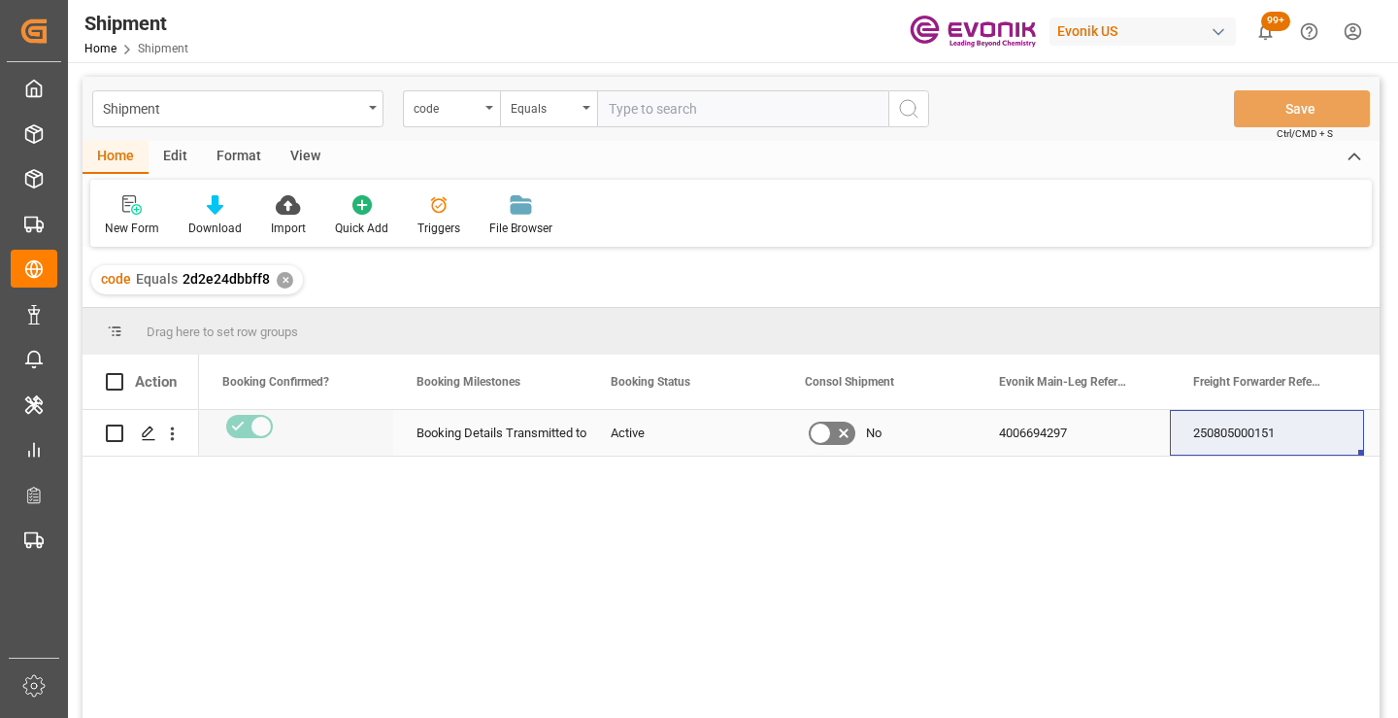
click at [1232, 434] on div "250805000151" at bounding box center [1267, 433] width 194 height 46
click at [280, 283] on div "✕" at bounding box center [285, 280] width 17 height 17
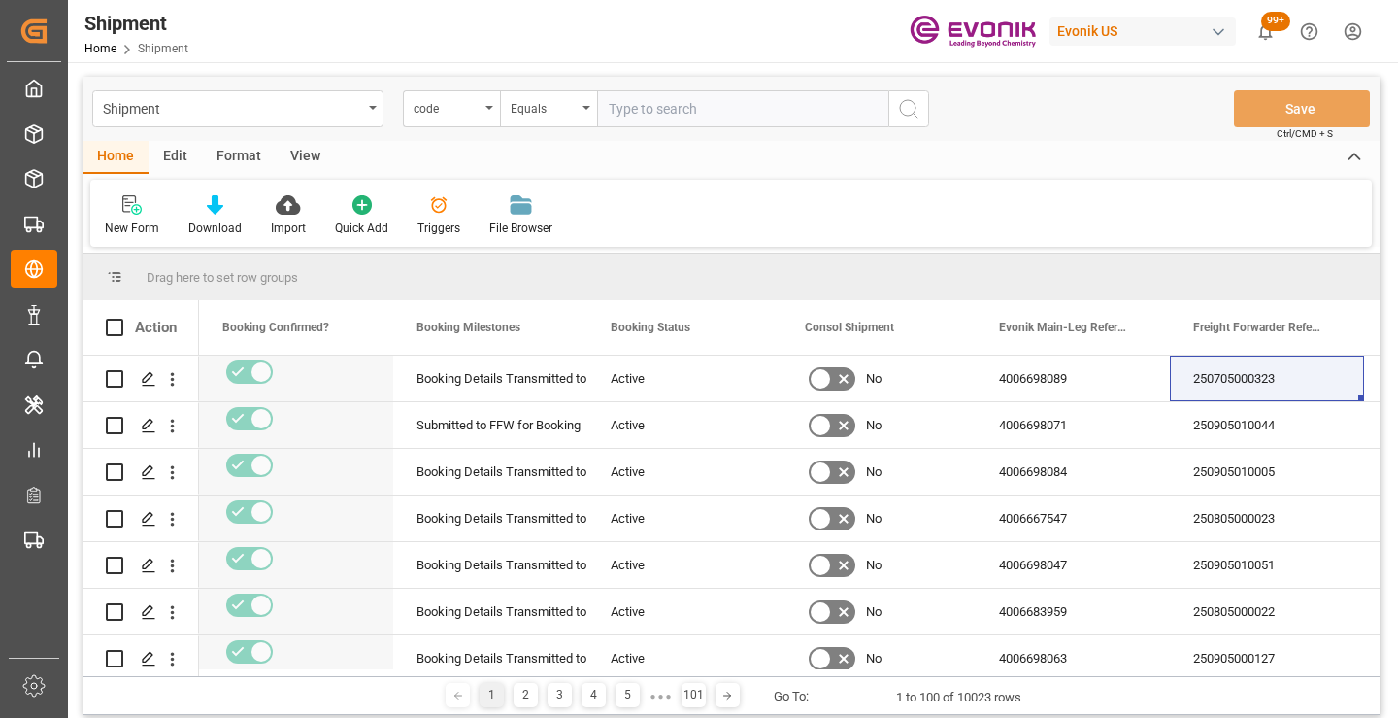
click at [723, 108] on input "text" at bounding box center [742, 108] width 291 height 37
paste input "ae6d804c8506"
type input "ae6d804c8506"
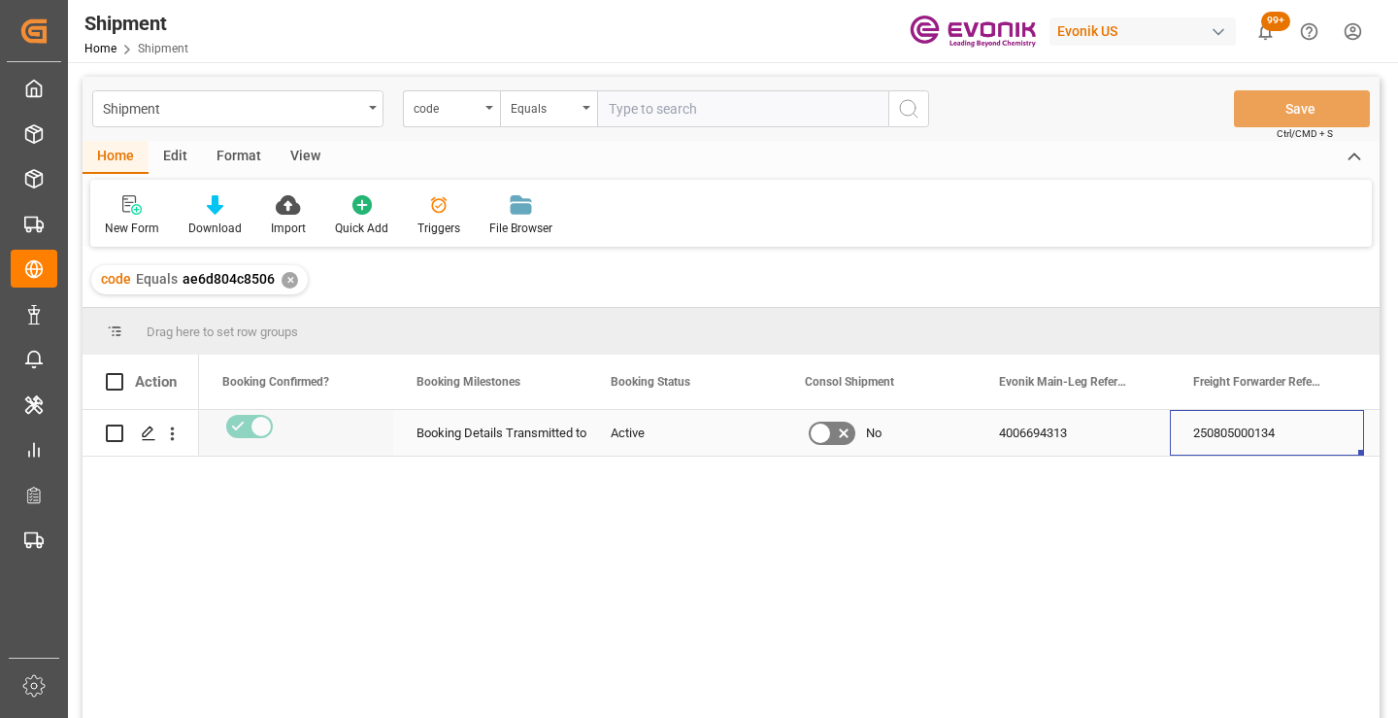
click at [1226, 420] on div "250805000134" at bounding box center [1267, 433] width 194 height 46
click at [289, 276] on div "✕" at bounding box center [290, 280] width 17 height 17
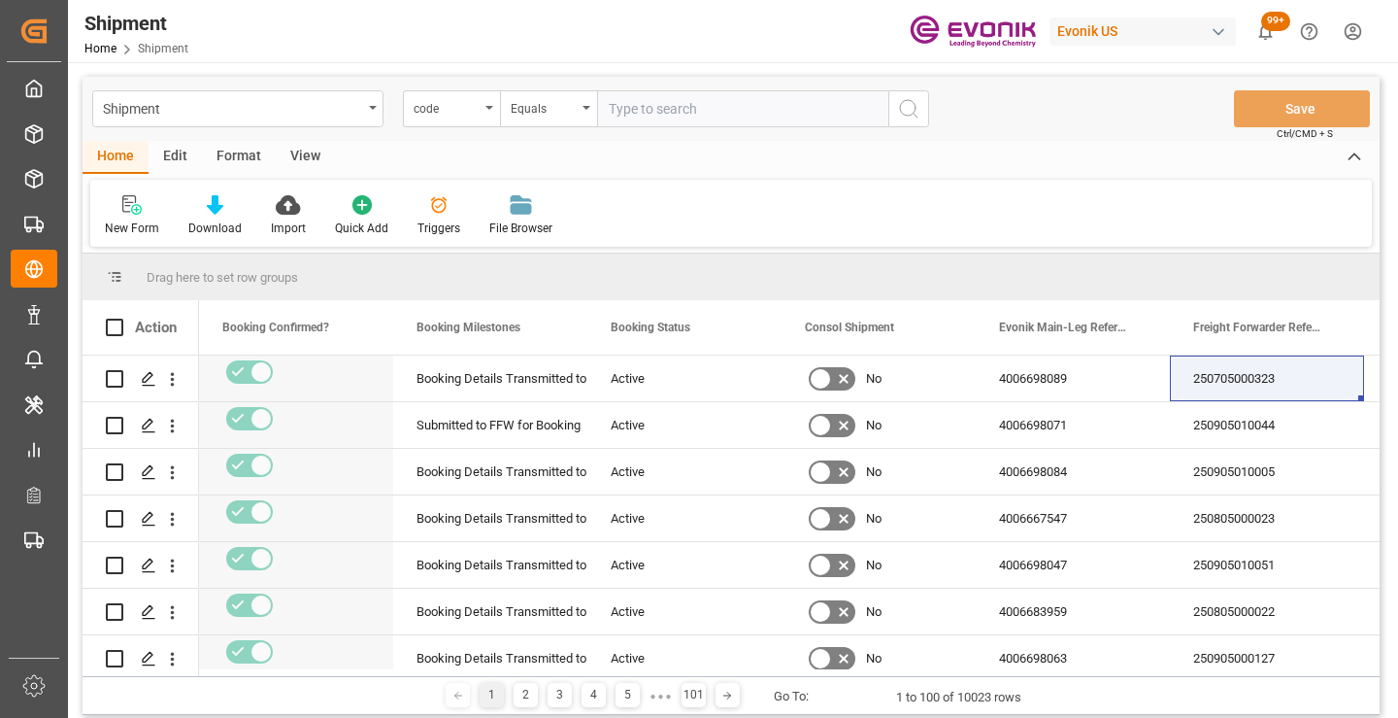
click at [711, 107] on input "text" at bounding box center [742, 108] width 291 height 37
paste input "7684b00e47dc"
type input "7684b00e47dc"
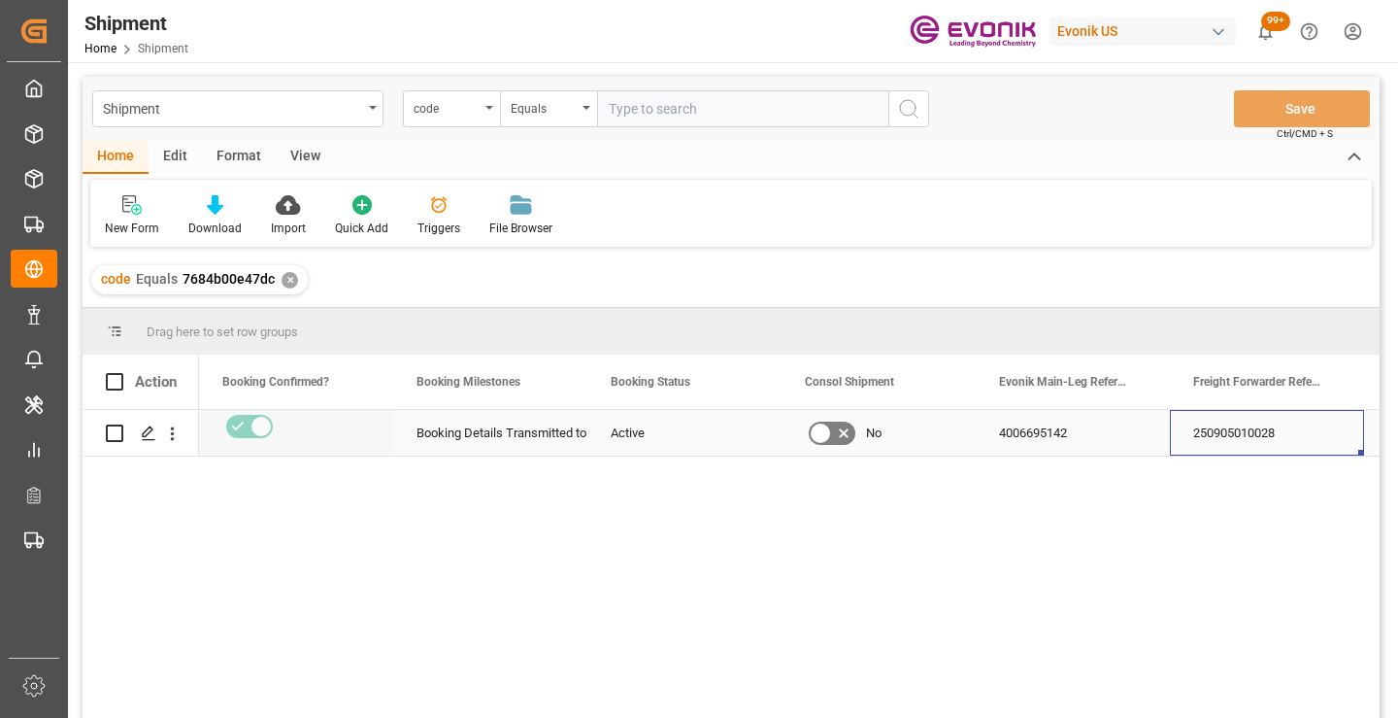
click at [1236, 434] on div "250905010028" at bounding box center [1267, 433] width 194 height 46
click at [285, 280] on div "✕" at bounding box center [290, 280] width 17 height 17
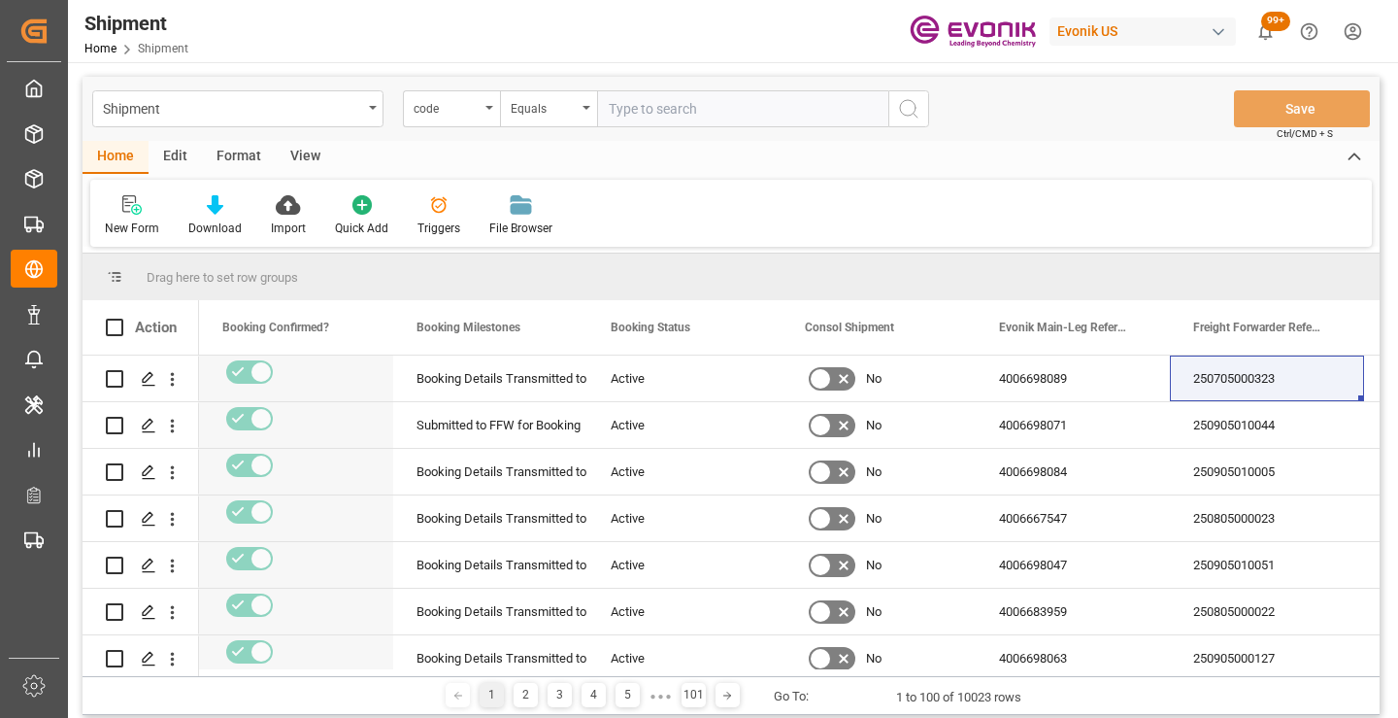
click at [671, 117] on input "text" at bounding box center [742, 108] width 291 height 37
paste input "eca8e65c6cf8"
type input "eca8e65c6cf8"
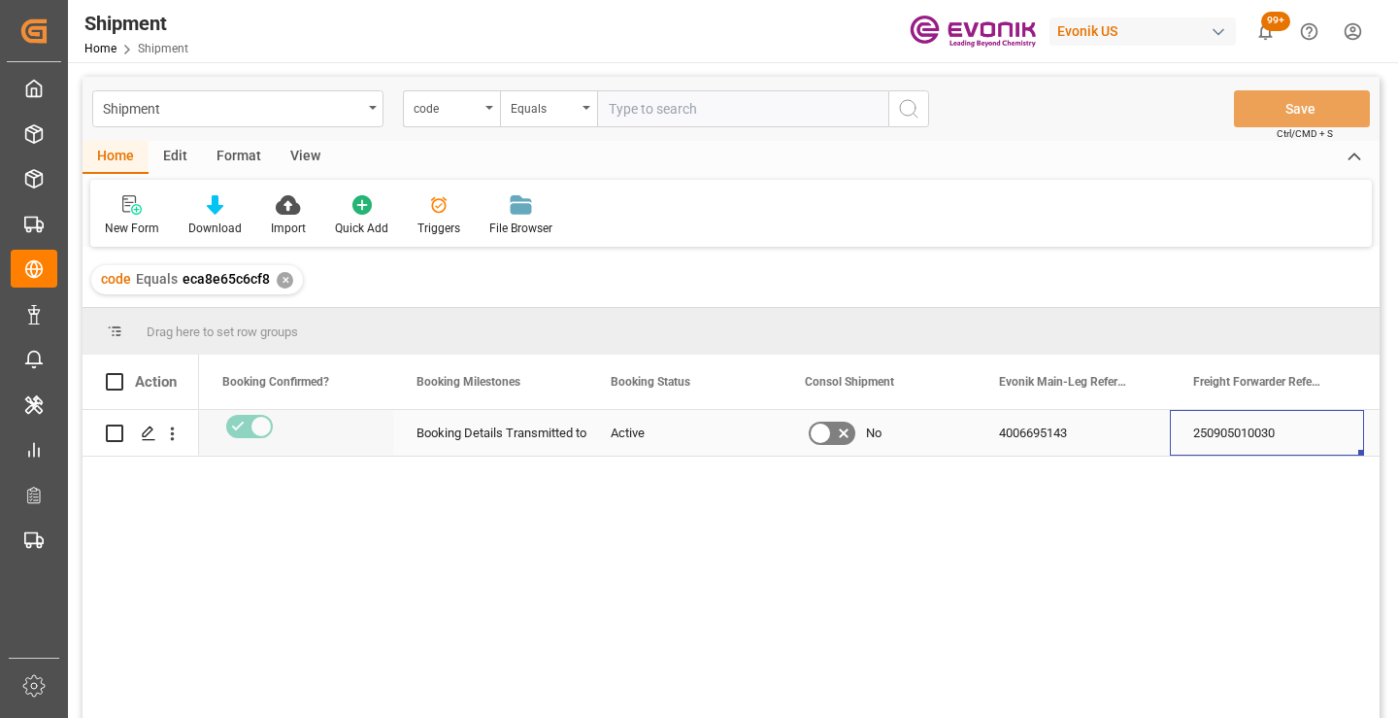
click at [1253, 432] on div "250905010030" at bounding box center [1267, 433] width 194 height 46
click at [284, 275] on div "✕" at bounding box center [285, 280] width 17 height 17
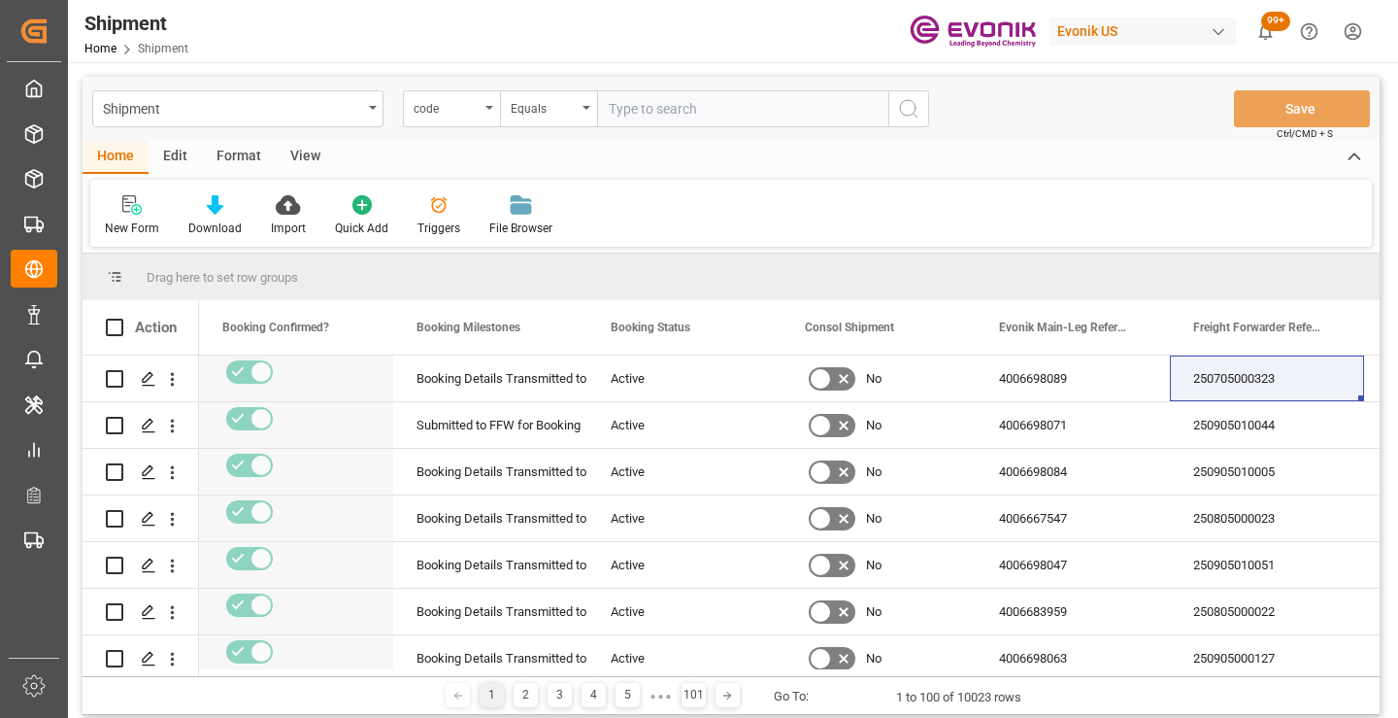
click at [663, 108] on input "text" at bounding box center [742, 108] width 291 height 37
paste input "610a96d90f97"
type input "610a96d90f97"
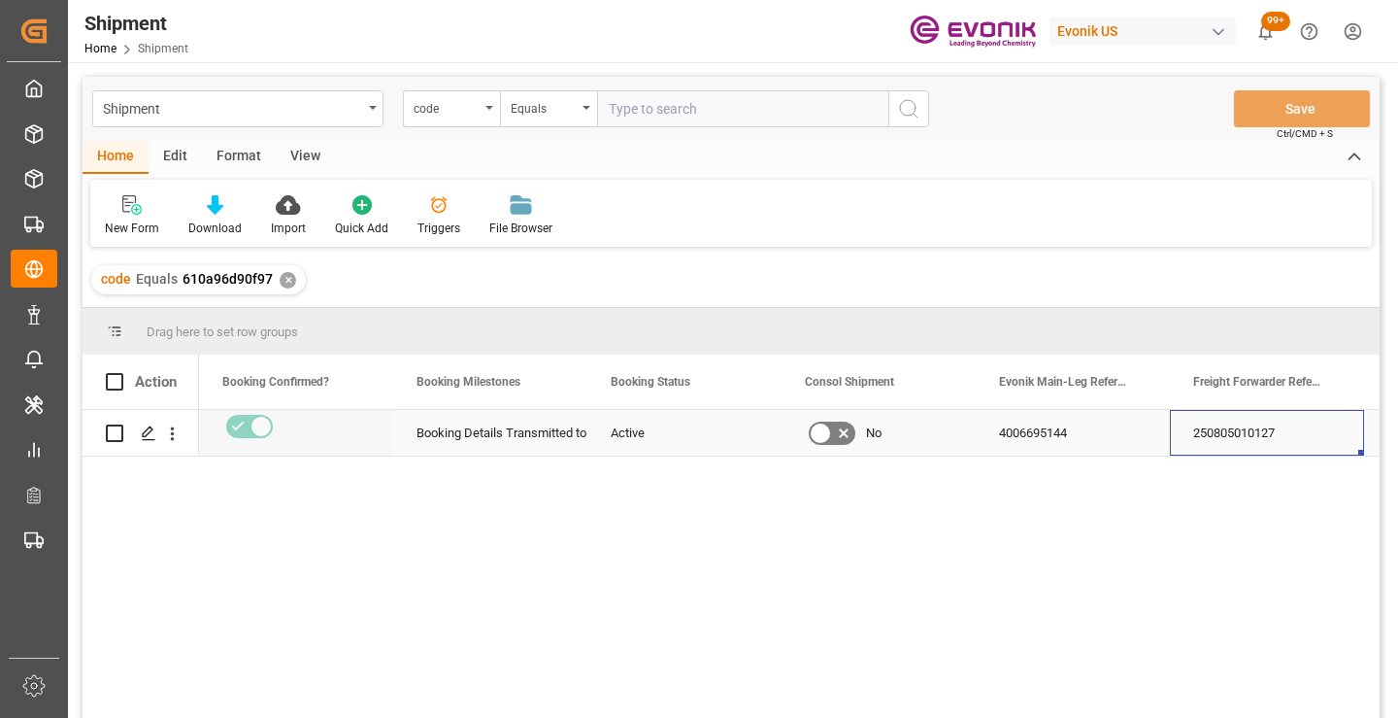
click at [1253, 434] on div "250805010127" at bounding box center [1267, 433] width 194 height 46
click at [285, 281] on div "✕" at bounding box center [288, 280] width 17 height 17
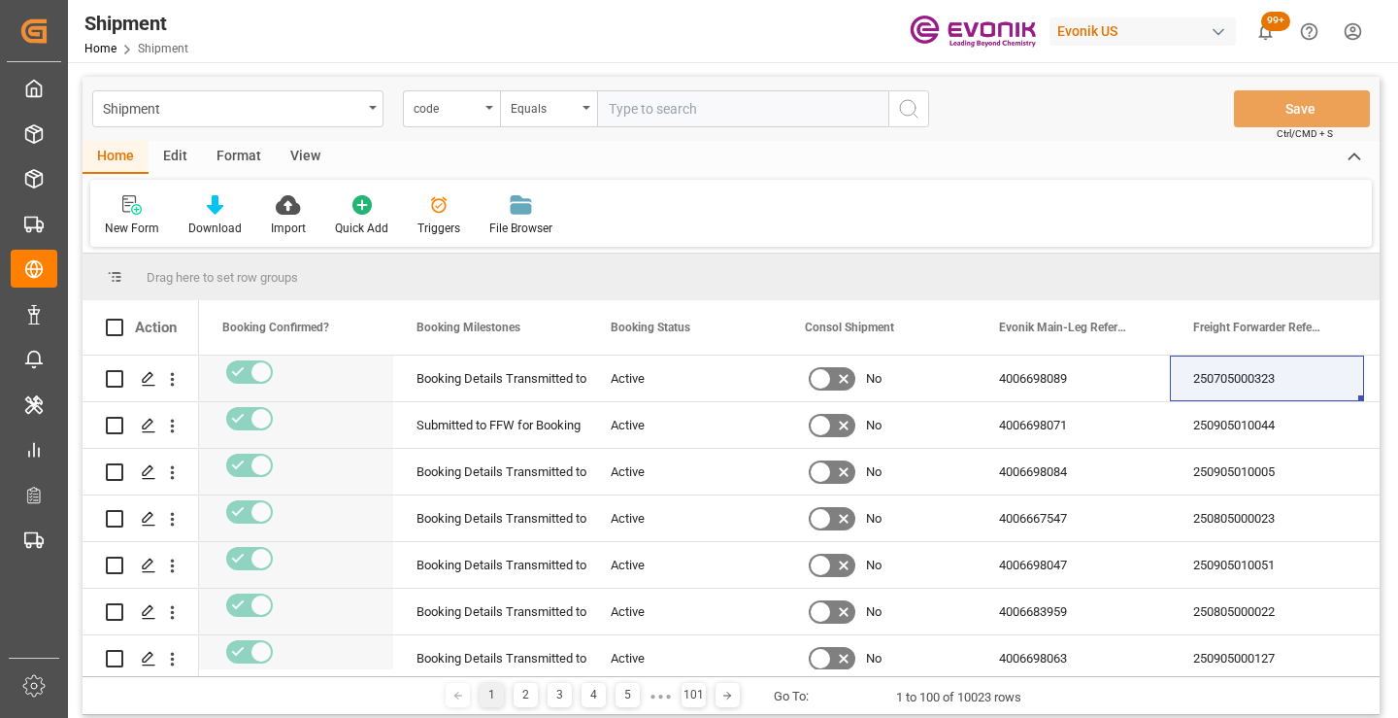
click at [689, 105] on input "text" at bounding box center [742, 108] width 291 height 37
paste input "feb090e51564"
type input "feb090e51564"
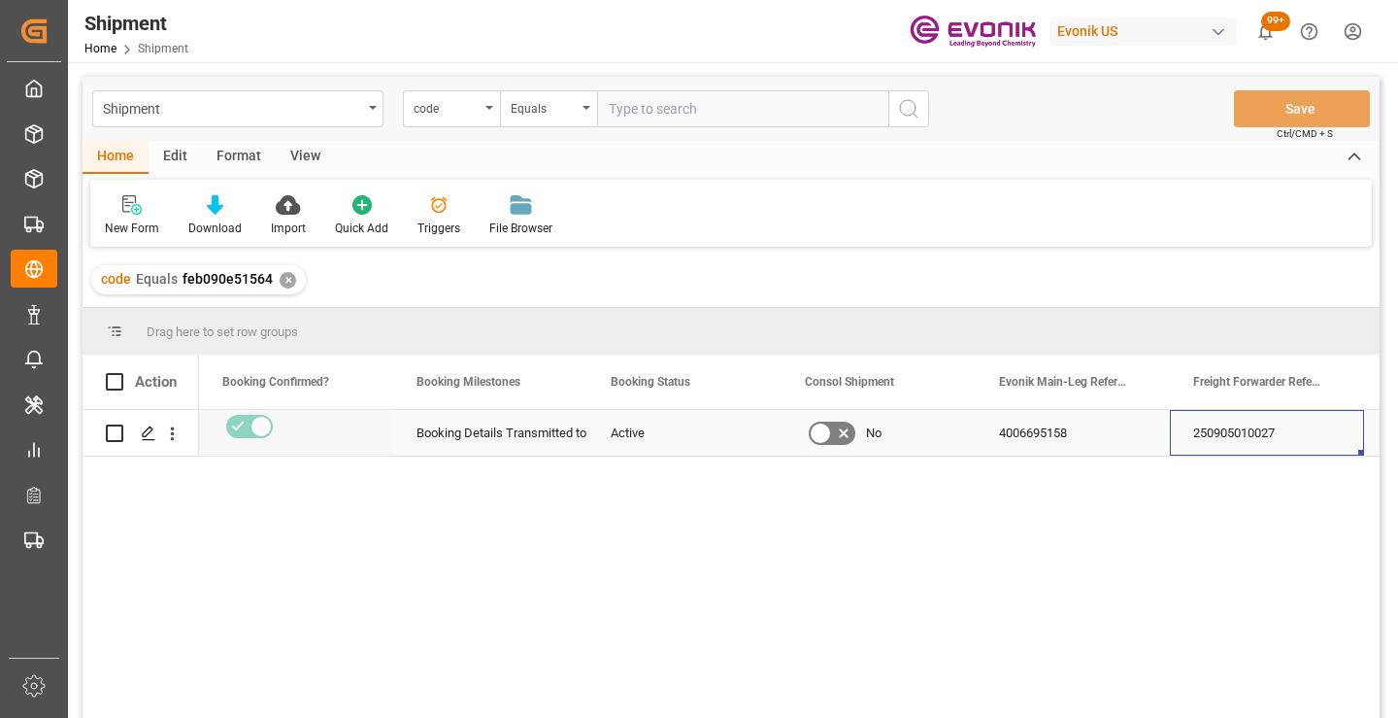
click at [1253, 437] on div "250905010027" at bounding box center [1267, 433] width 194 height 46
click at [288, 280] on div "✕" at bounding box center [288, 280] width 17 height 17
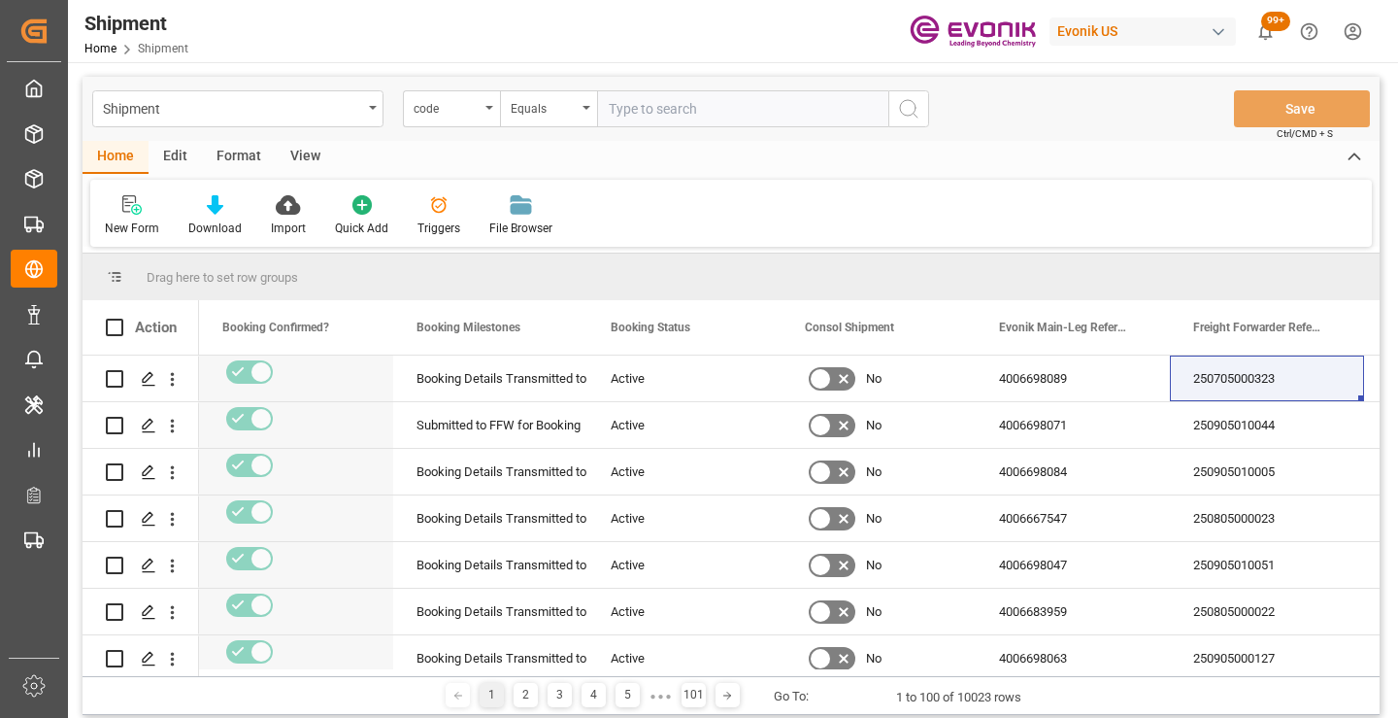
click at [693, 113] on input "text" at bounding box center [742, 108] width 291 height 37
paste input "662bbbc5456f"
type input "662bbbc5456f"
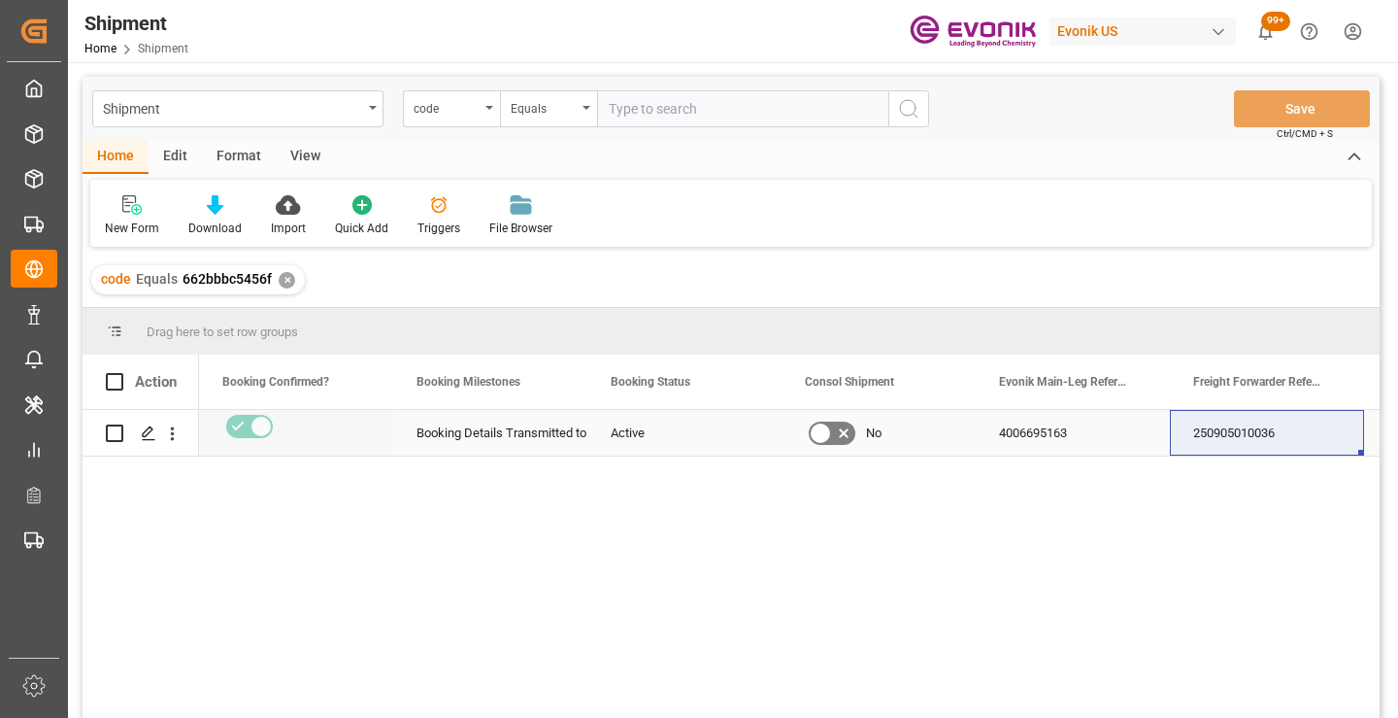
click at [1237, 435] on div "250905010036" at bounding box center [1267, 433] width 194 height 46
click at [283, 286] on div "✕" at bounding box center [287, 280] width 17 height 17
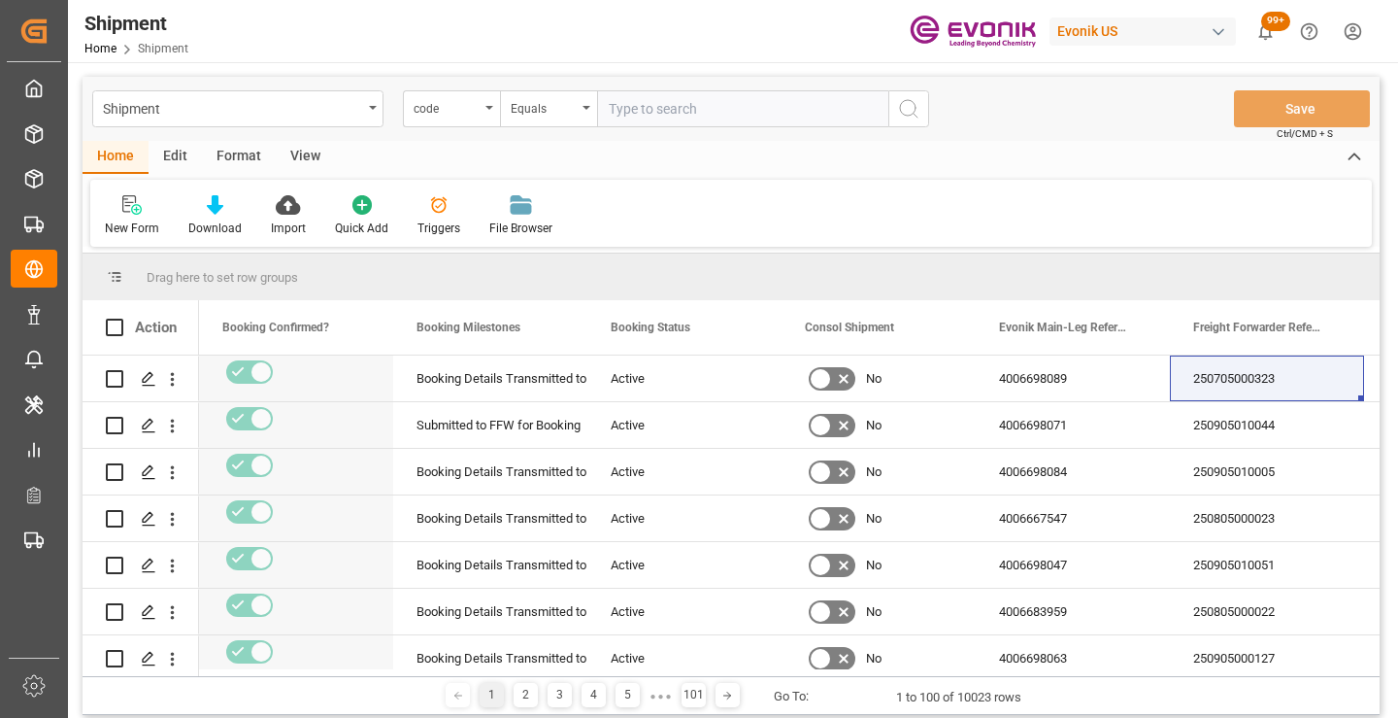
click at [717, 116] on input "text" at bounding box center [742, 108] width 291 height 37
paste input "4dc31e0f022a"
type input "4dc31e0f022a"
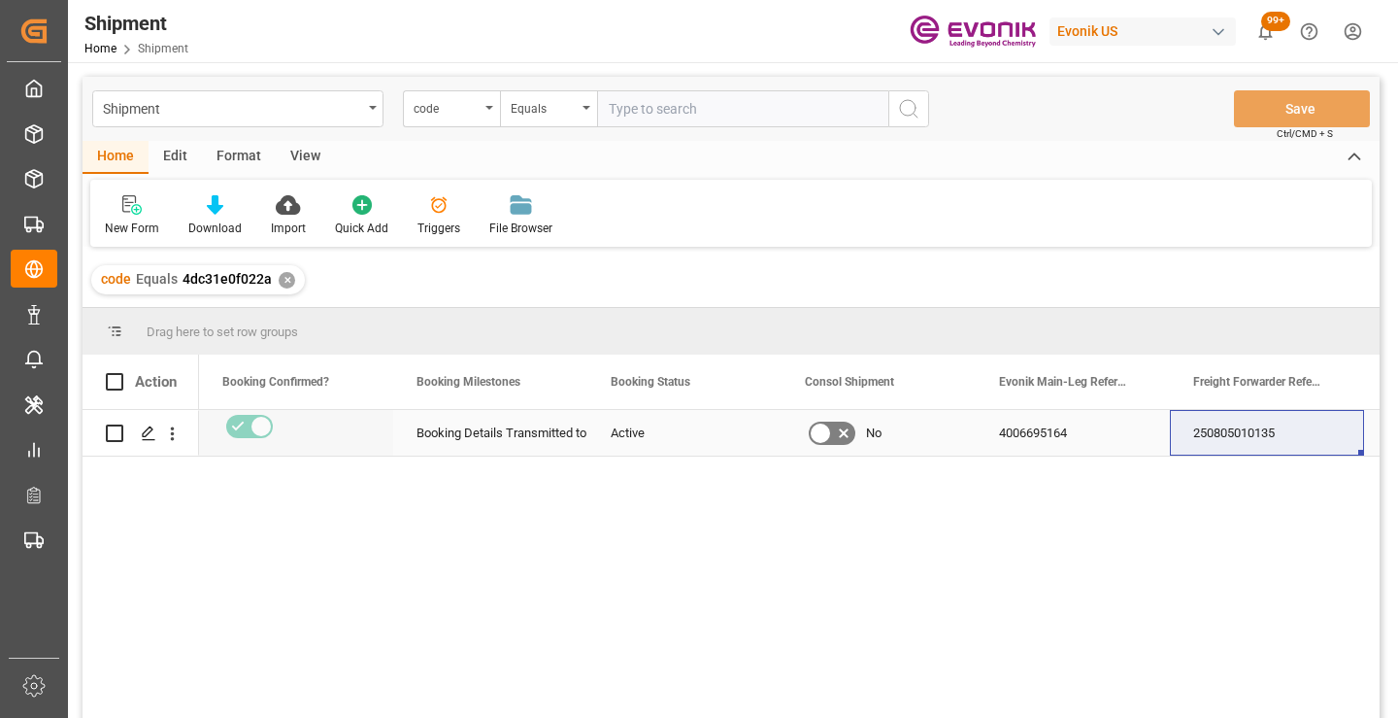
click at [1257, 435] on div "250805010135" at bounding box center [1267, 433] width 194 height 46
click at [285, 280] on div "✕" at bounding box center [287, 280] width 17 height 17
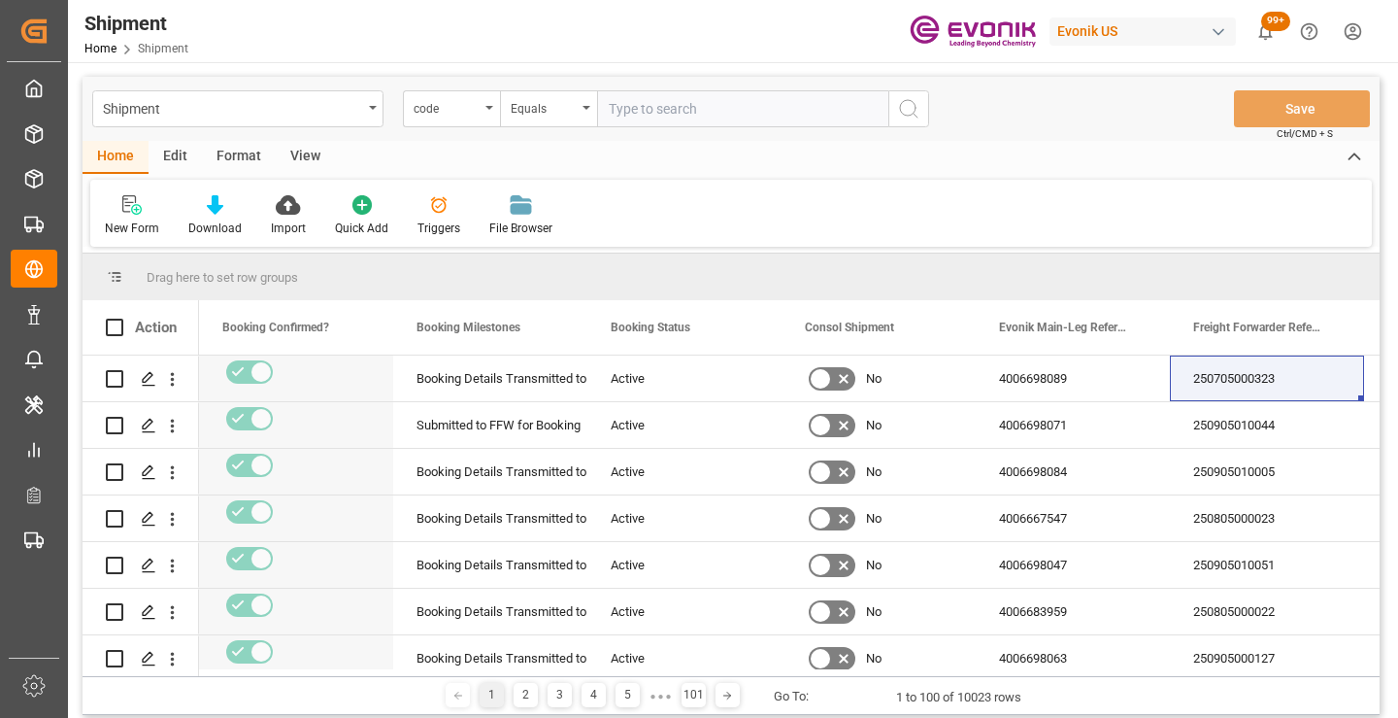
click at [694, 110] on input "text" at bounding box center [742, 108] width 291 height 37
paste input "cc50ee1cf471"
type input "cc50ee1cf471"
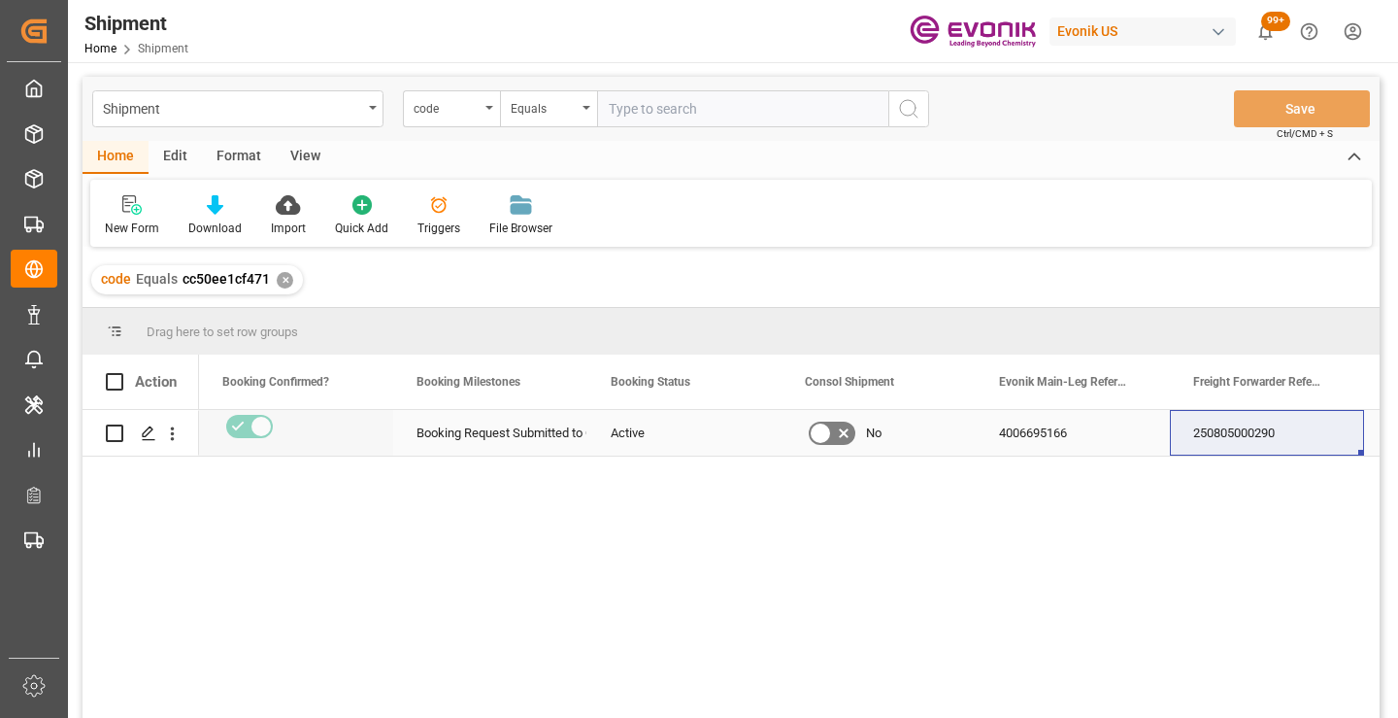
click at [1268, 437] on div "250805000290" at bounding box center [1267, 433] width 194 height 46
click at [284, 276] on div "✕" at bounding box center [285, 280] width 17 height 17
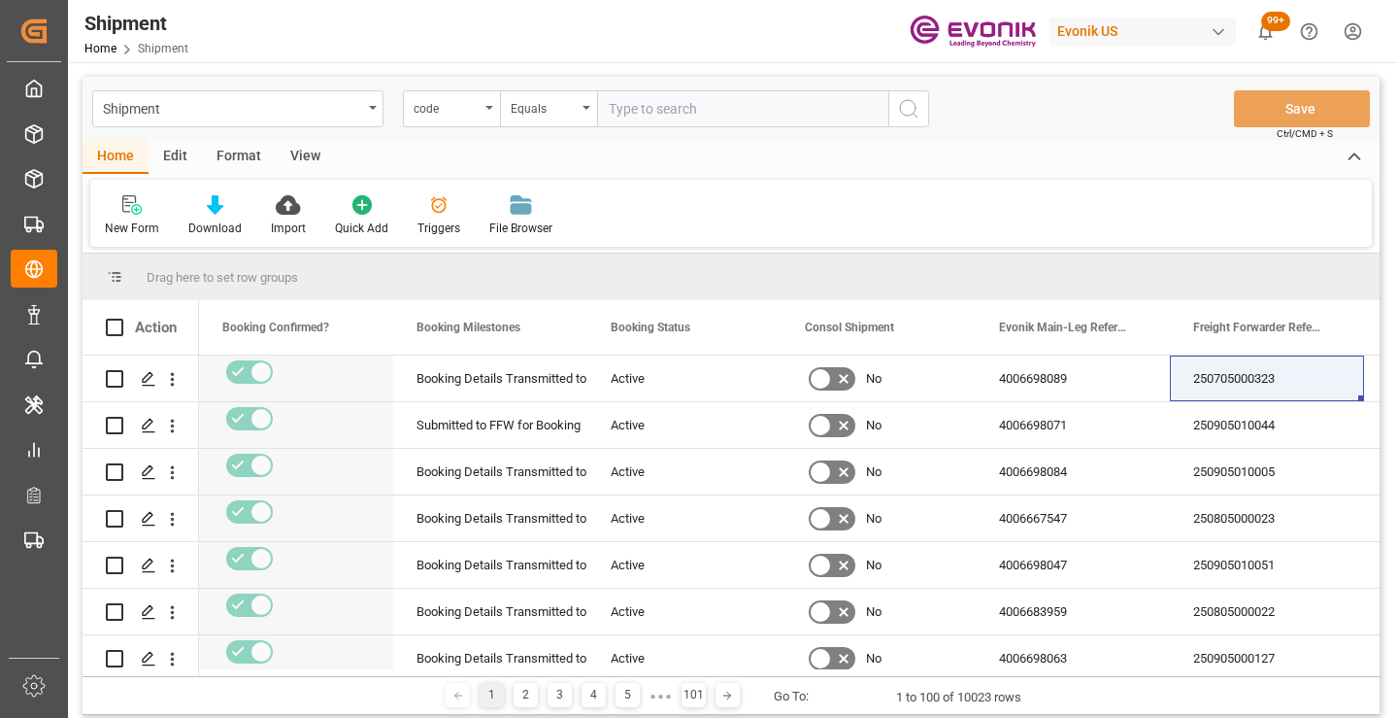
click at [701, 111] on input "text" at bounding box center [742, 108] width 291 height 37
paste input "fe3a8f4071fd"
type input "fe3a8f4071fd"
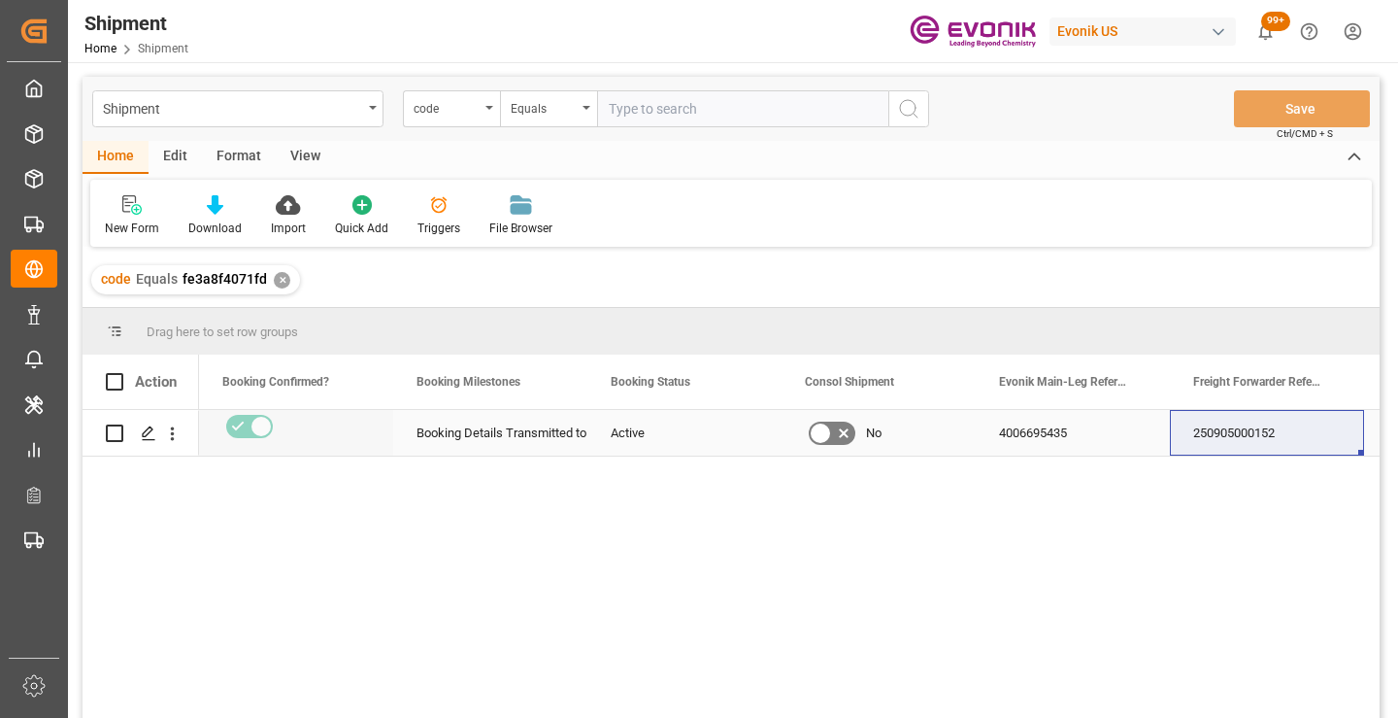
click at [1235, 440] on div "250905000152" at bounding box center [1267, 433] width 194 height 46
click at [275, 281] on div "✕" at bounding box center [282, 280] width 17 height 17
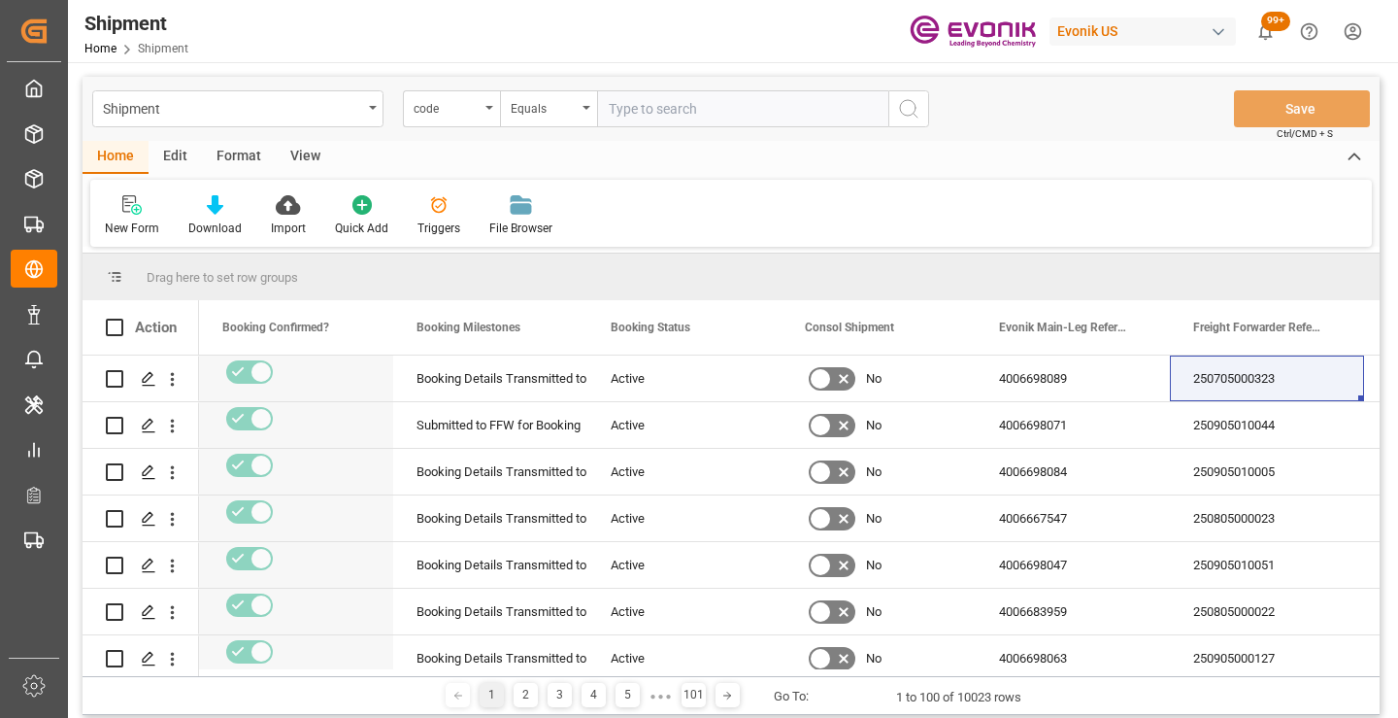
click at [687, 118] on input "text" at bounding box center [742, 108] width 291 height 37
paste input "1ece91d4604a"
type input "1ece91d4604a"
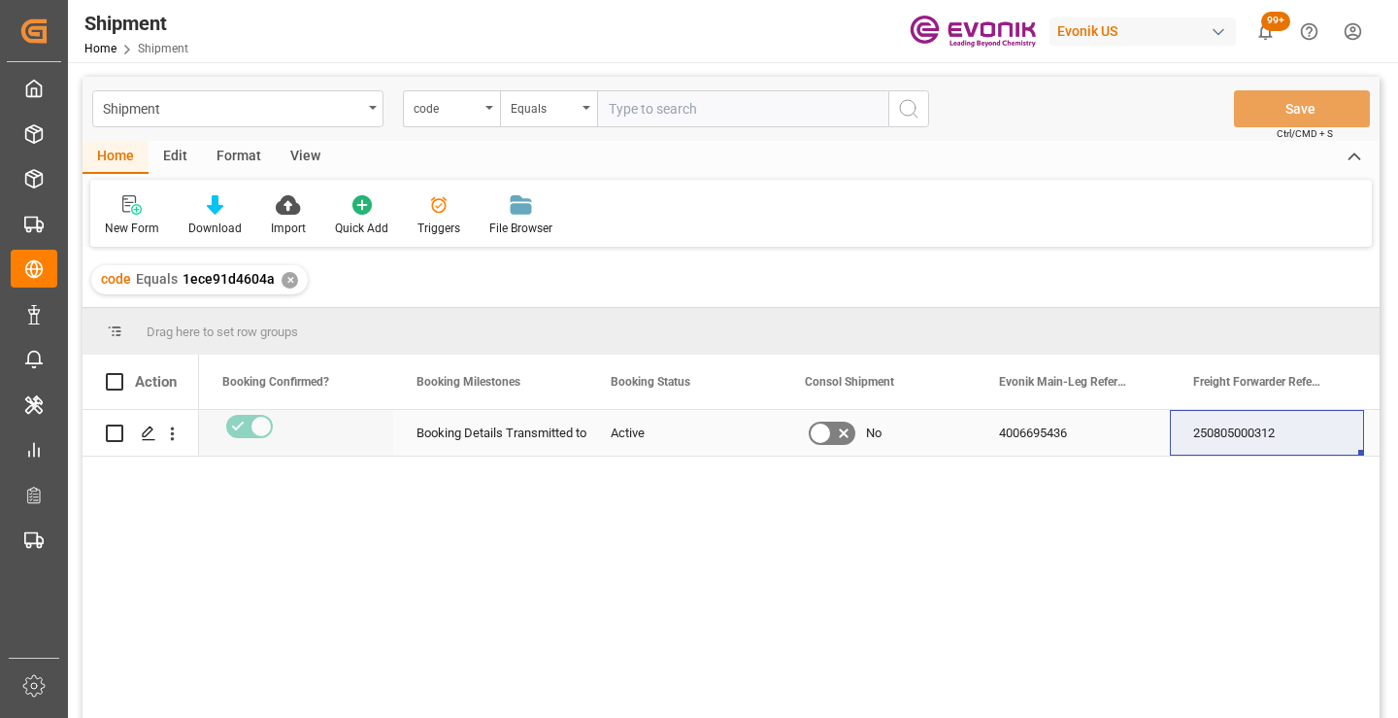
click at [1206, 432] on div "250805000312" at bounding box center [1267, 433] width 194 height 46
click at [286, 273] on div "✕" at bounding box center [290, 280] width 17 height 17
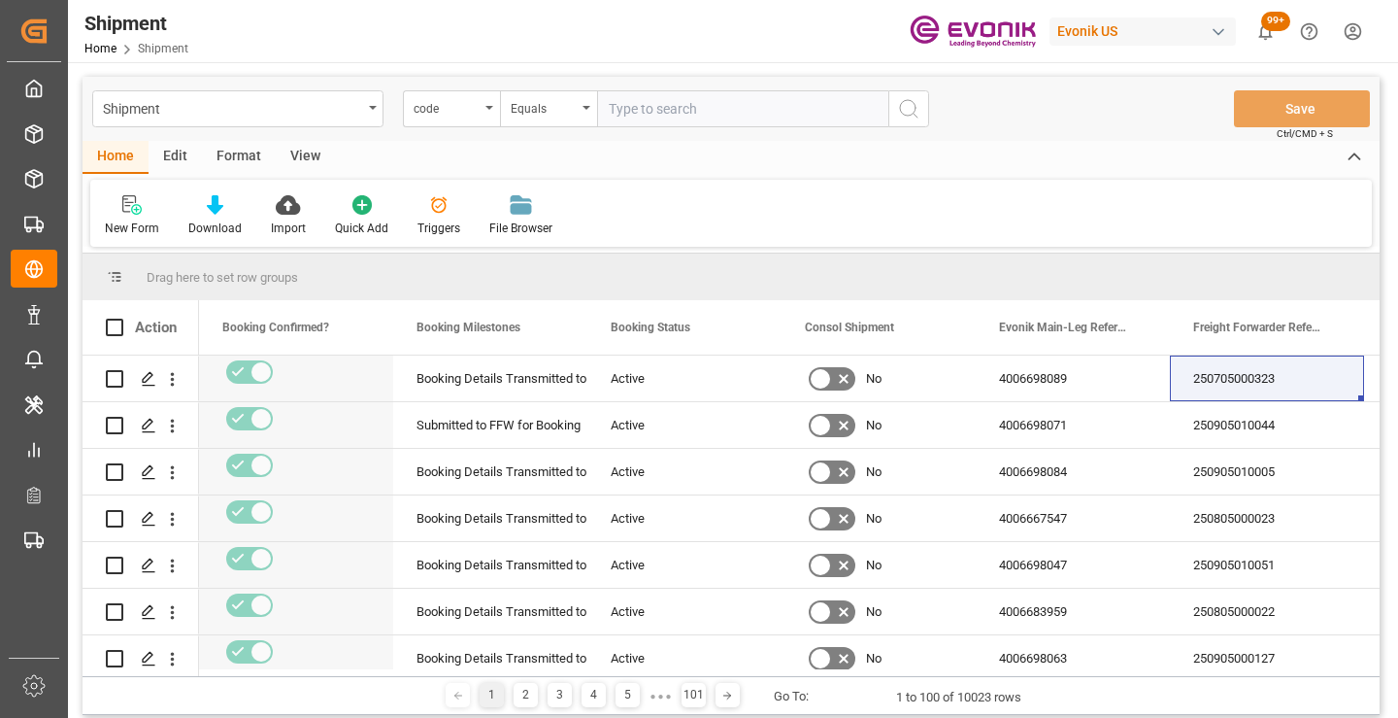
click at [710, 113] on input "text" at bounding box center [742, 108] width 291 height 37
paste input "452b2a437bc8"
type input "452b2a437bc8"
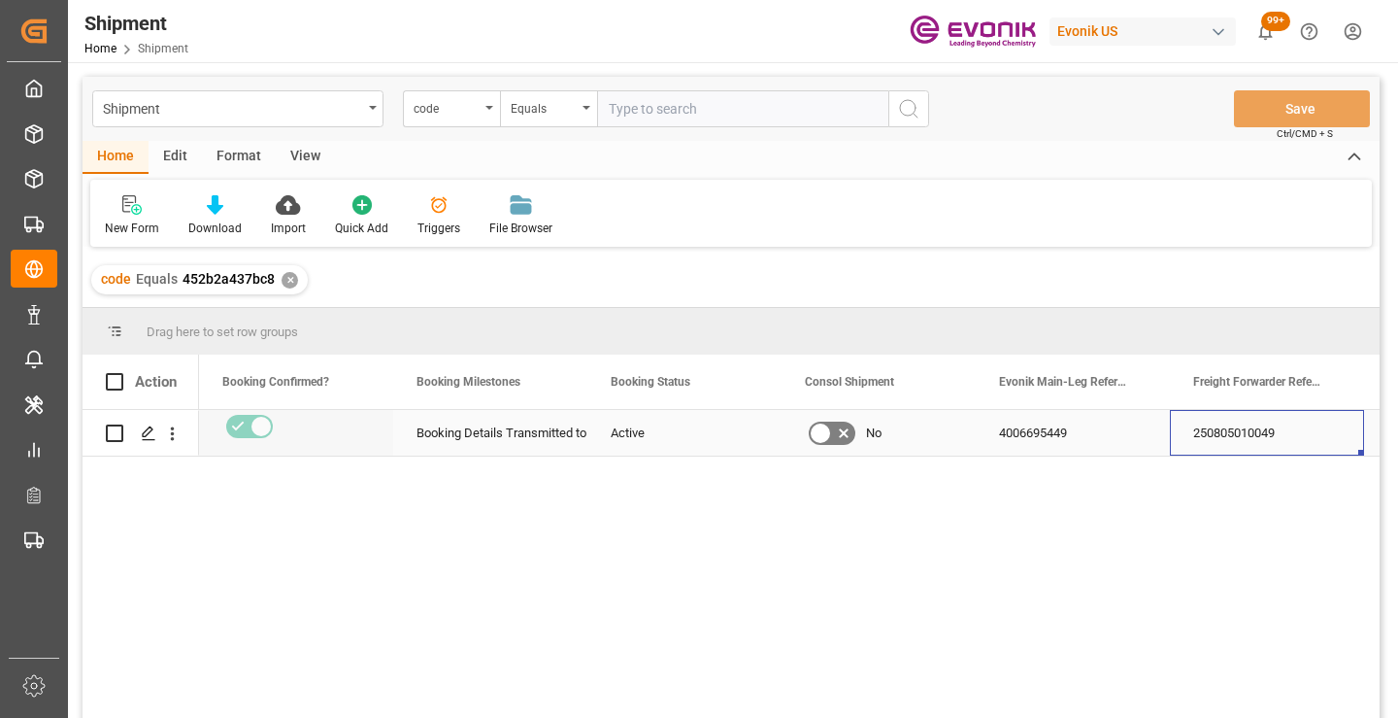
click at [1231, 438] on div "250805010049" at bounding box center [1267, 433] width 194 height 46
click at [286, 281] on div "✕" at bounding box center [290, 280] width 17 height 17
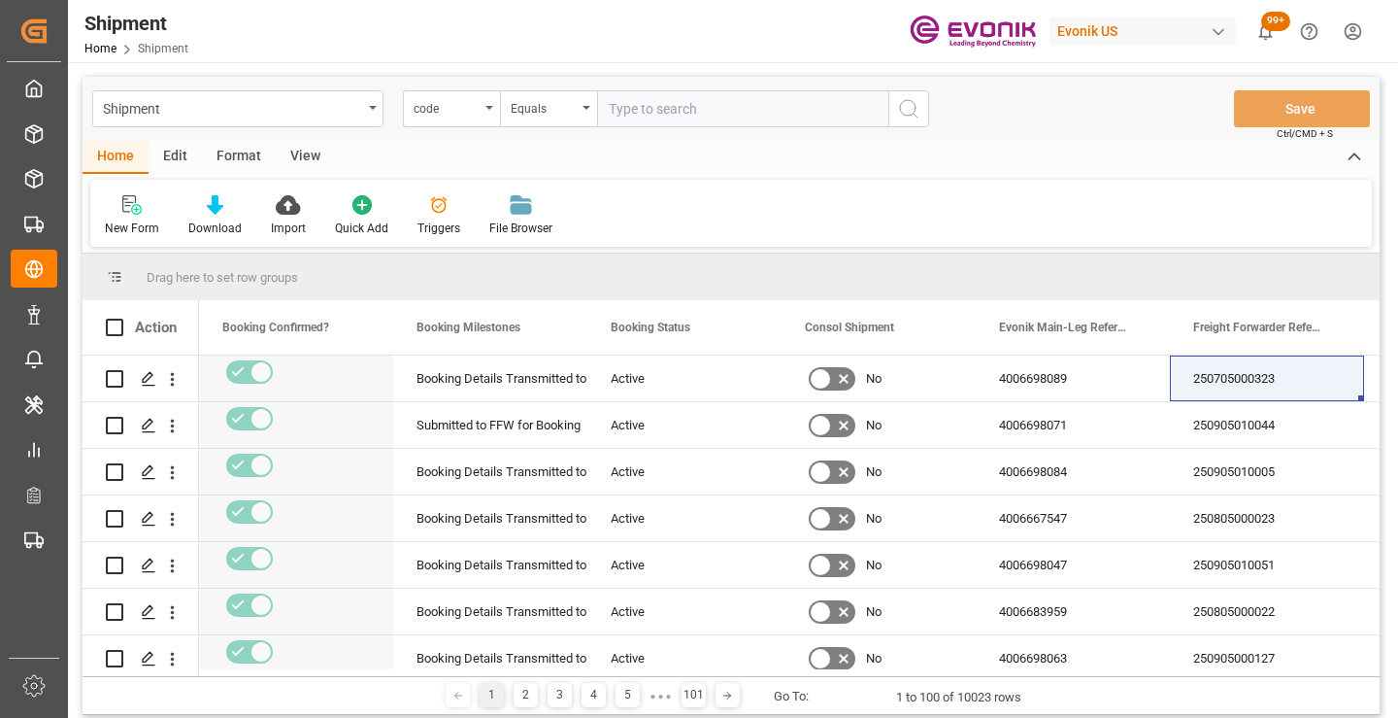
click at [681, 112] on input "text" at bounding box center [742, 108] width 291 height 37
paste input "7c5186aec9d6"
type input "7c5186aec9d6"
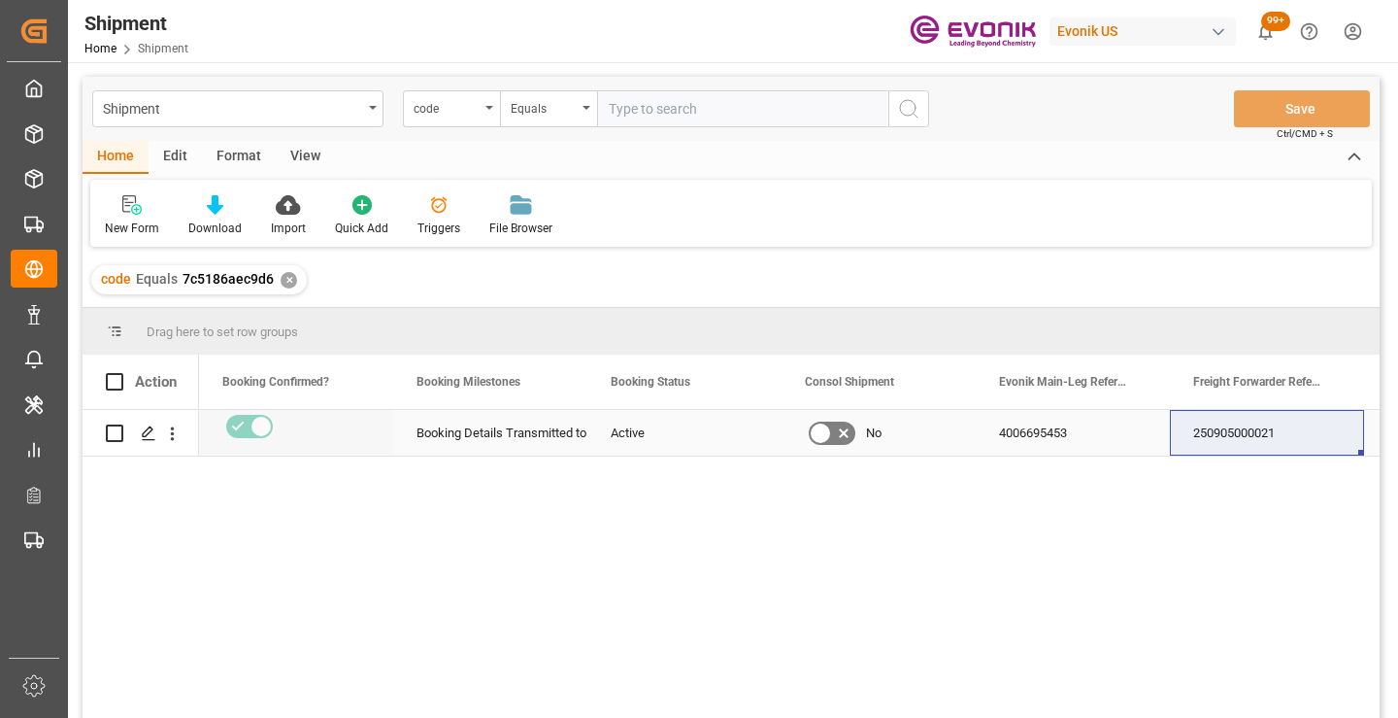
click at [1240, 433] on div "250905000021" at bounding box center [1267, 433] width 194 height 46
click at [284, 278] on div "✕" at bounding box center [289, 280] width 17 height 17
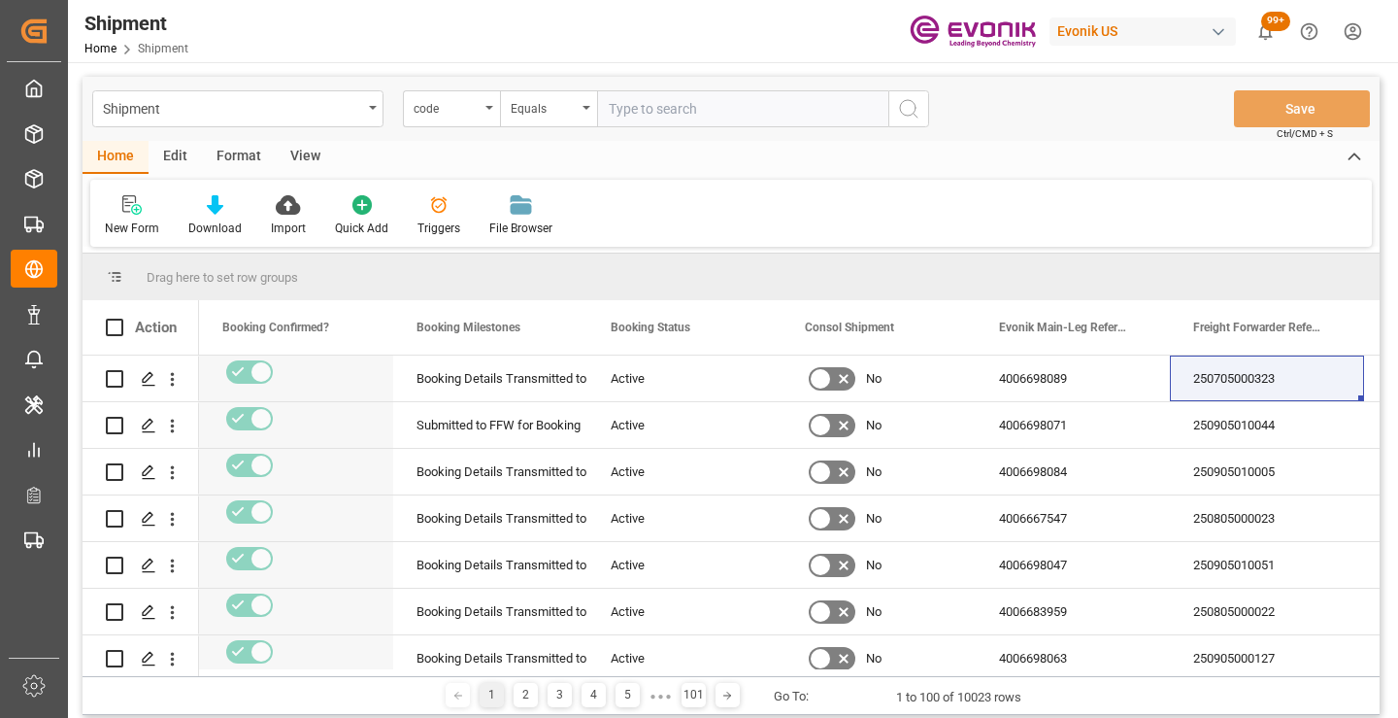
click at [704, 108] on input "text" at bounding box center [742, 108] width 291 height 37
paste input "284857852d6b"
type input "284857852d6b"
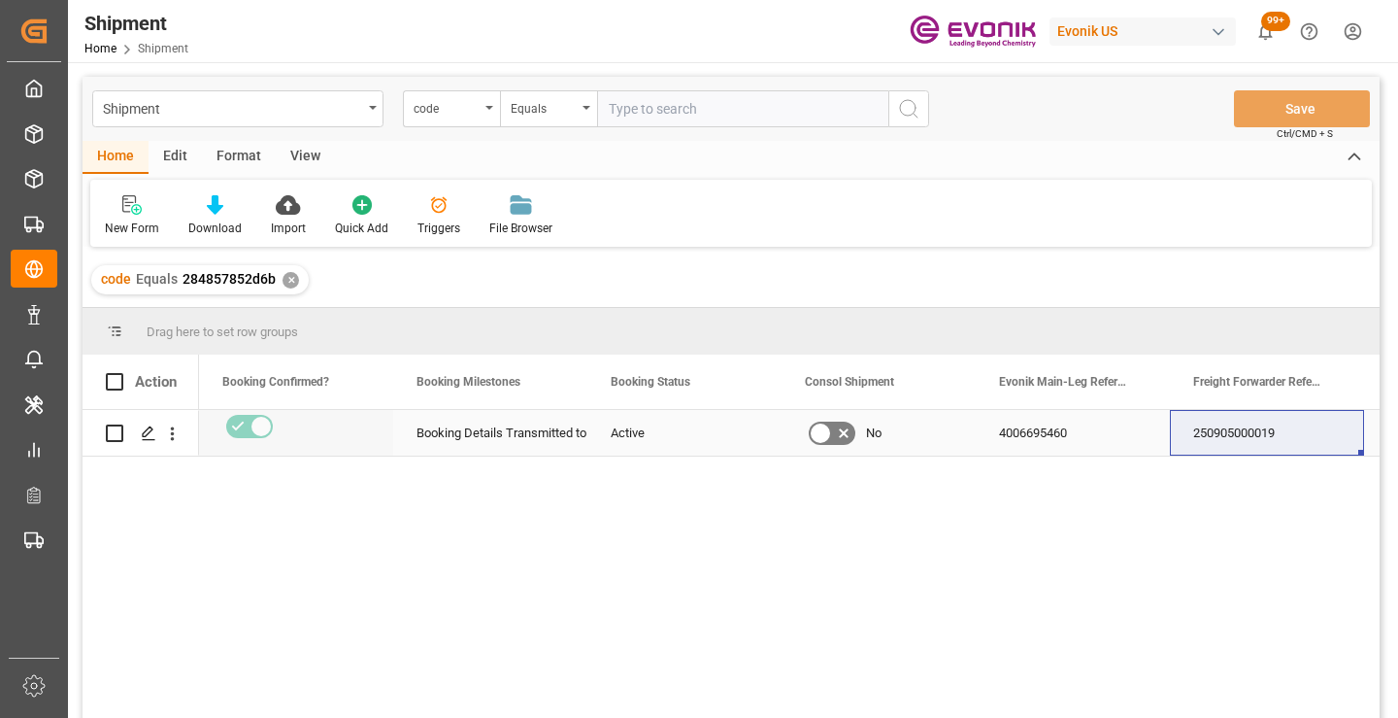
click at [1233, 432] on div "250905000019" at bounding box center [1267, 433] width 194 height 46
click at [290, 281] on div "✕" at bounding box center [291, 280] width 17 height 17
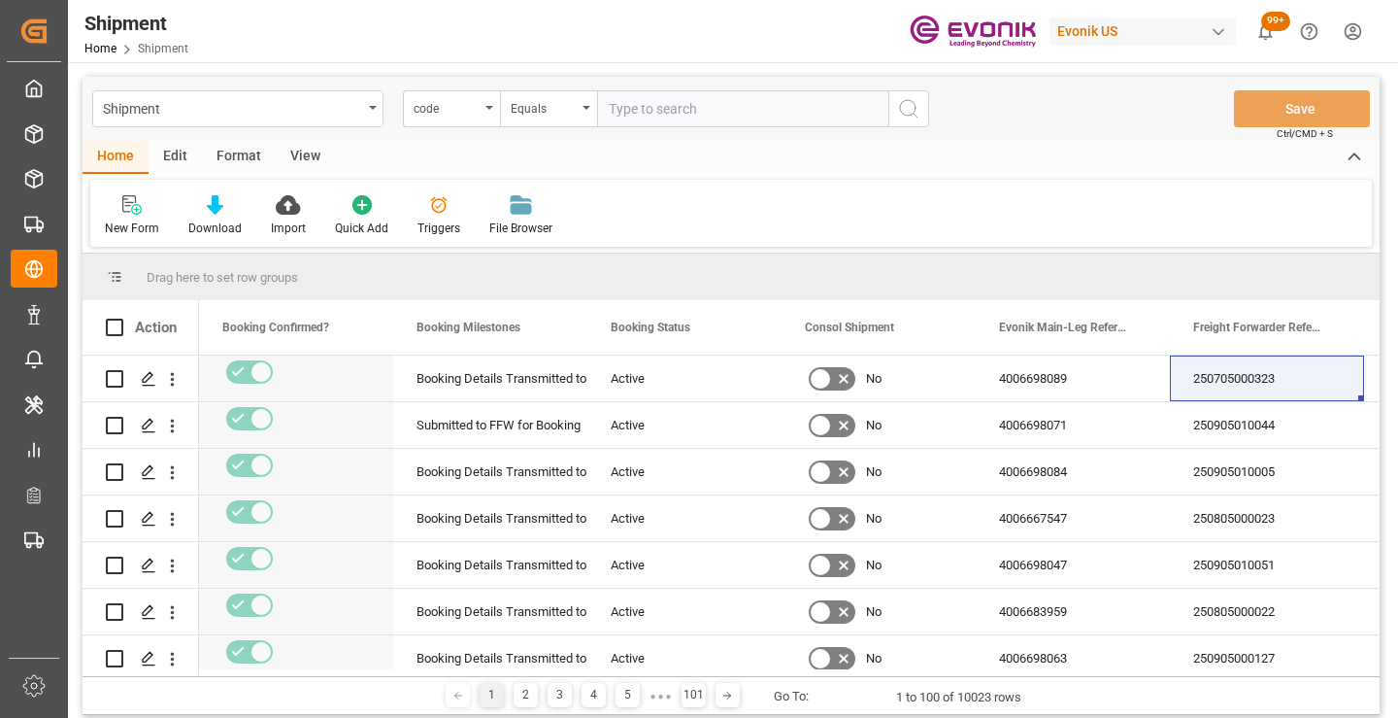
click at [735, 111] on input "text" at bounding box center [742, 108] width 291 height 37
paste input "8c7410a34be9"
type input "8c7410a34be9"
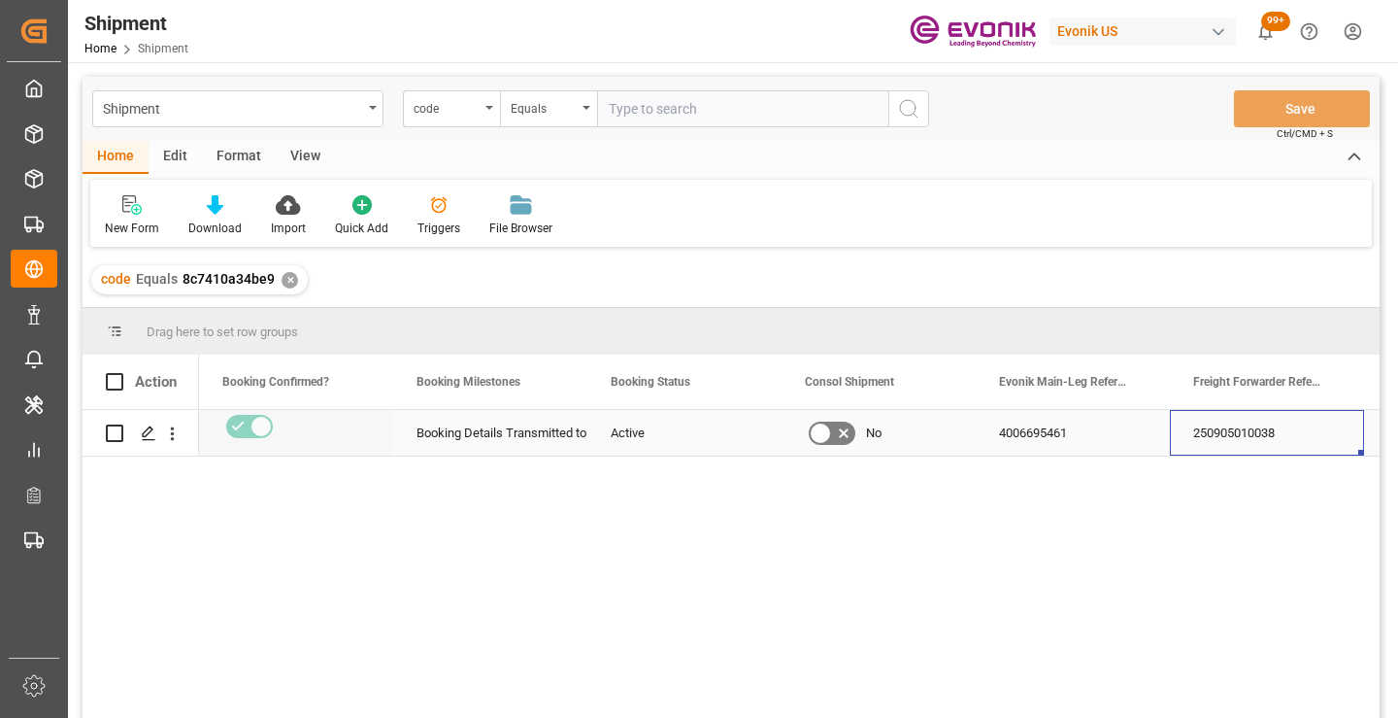
click at [1283, 439] on div "250905010038" at bounding box center [1267, 433] width 194 height 46
click at [285, 278] on div "✕" at bounding box center [290, 280] width 17 height 17
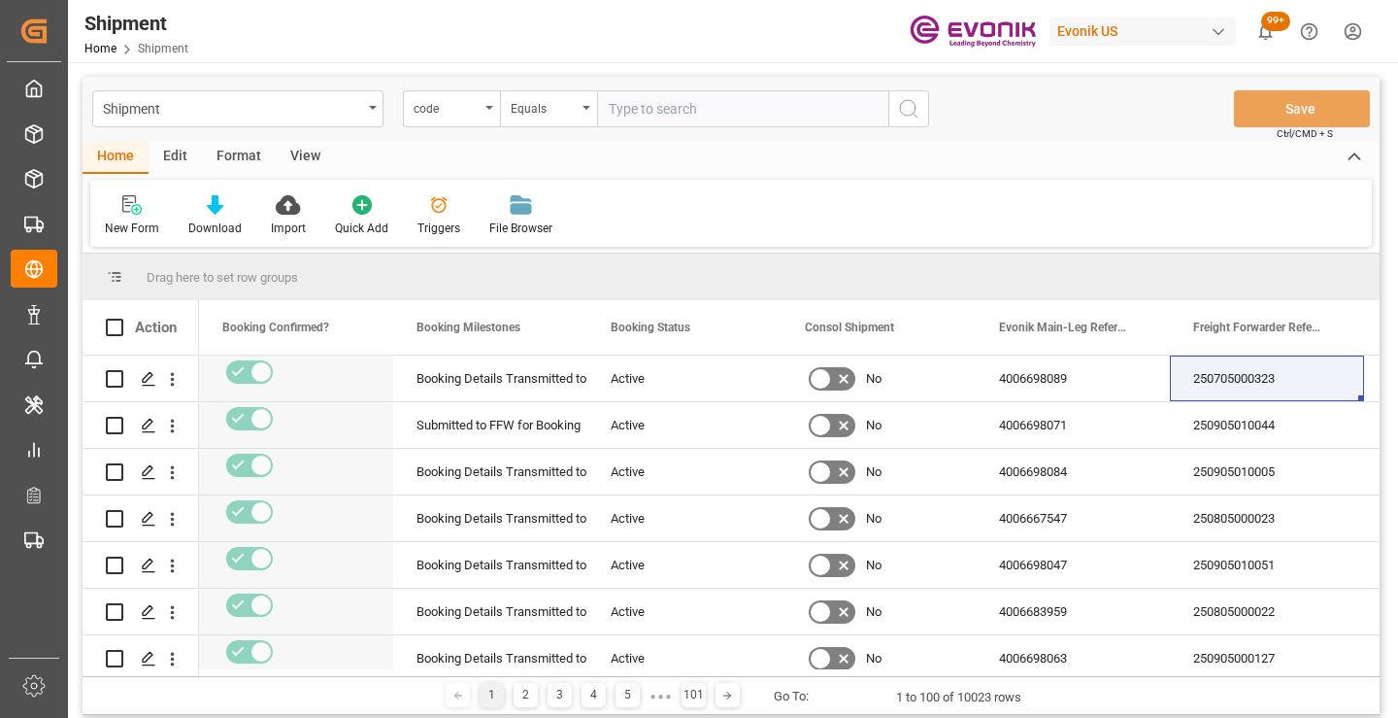
click at [716, 104] on input "text" at bounding box center [742, 108] width 291 height 37
paste input "fcffcf4289e0"
type input "fcffcf4289e0"
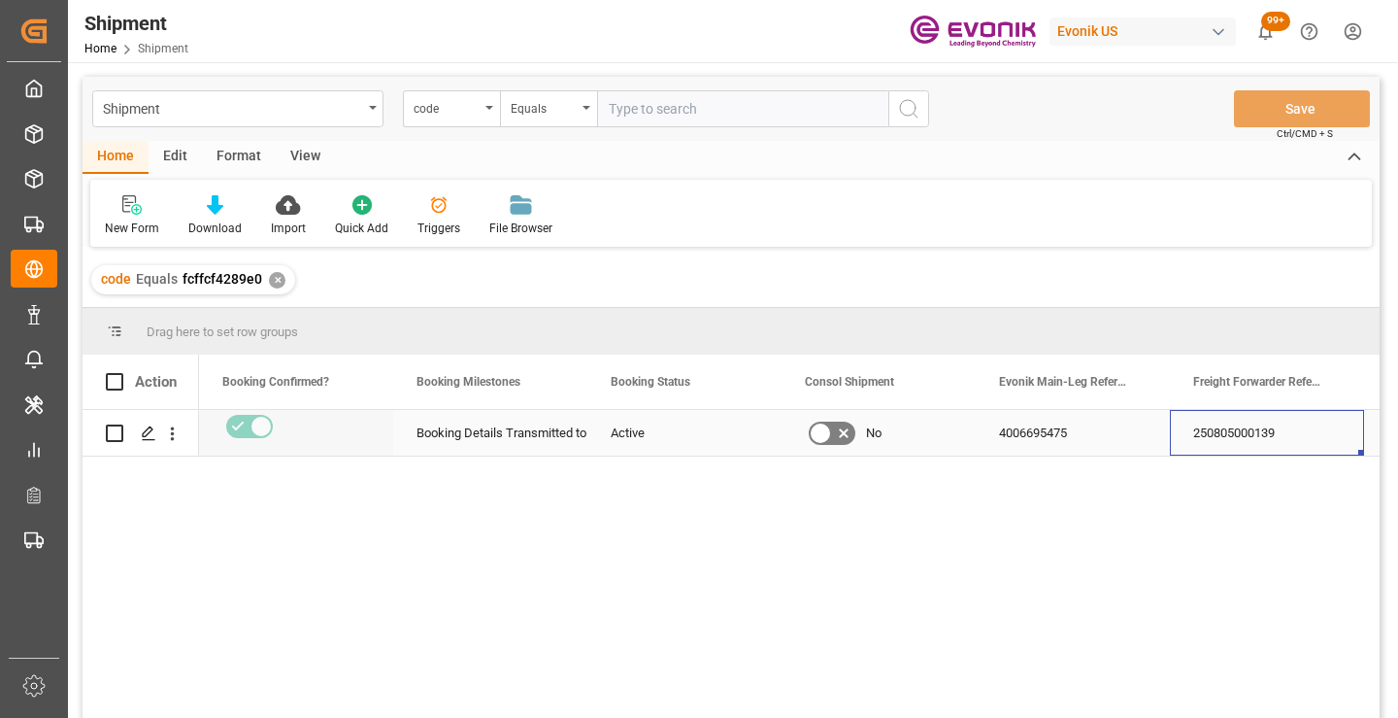
click at [1224, 435] on div "250805000139" at bounding box center [1267, 433] width 194 height 46
click at [273, 278] on div "✕" at bounding box center [277, 280] width 17 height 17
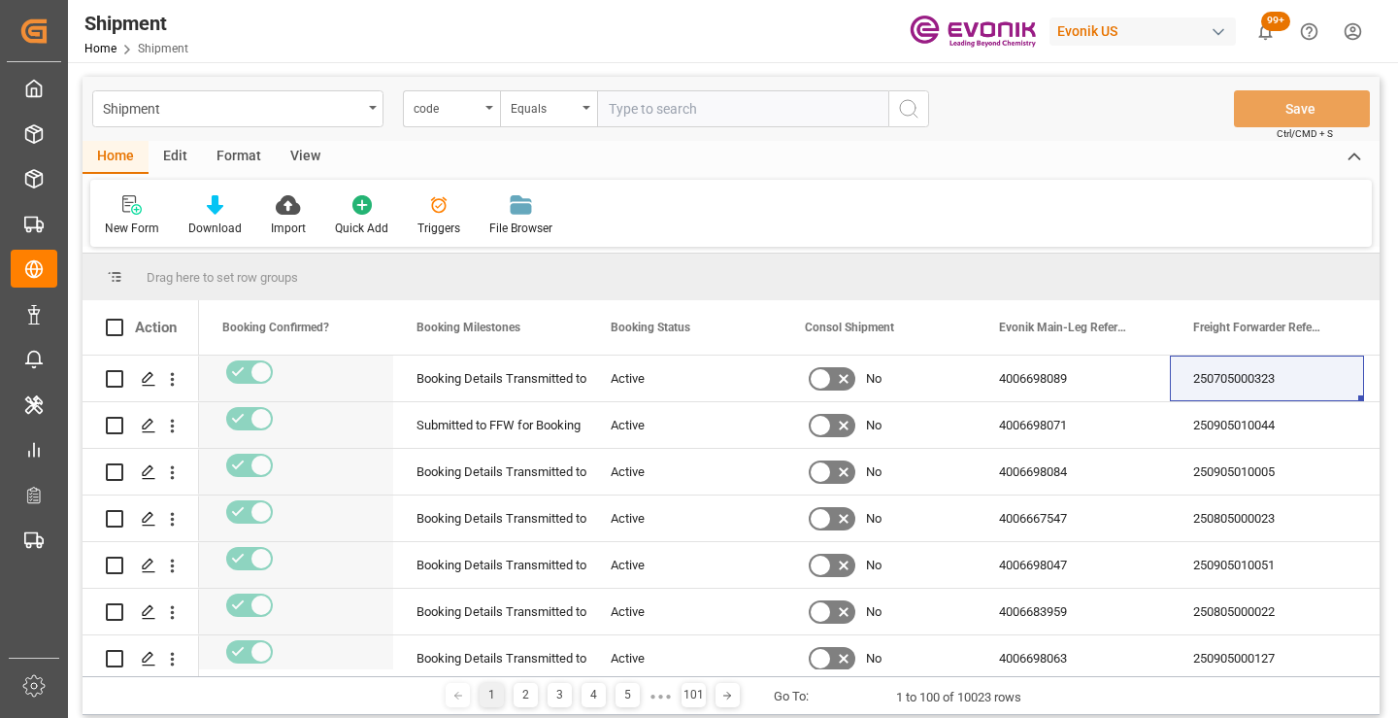
click at [716, 111] on input "text" at bounding box center [742, 108] width 291 height 37
paste input "b6aefc6f9ed9"
type input "b6aefc6f9ed9"
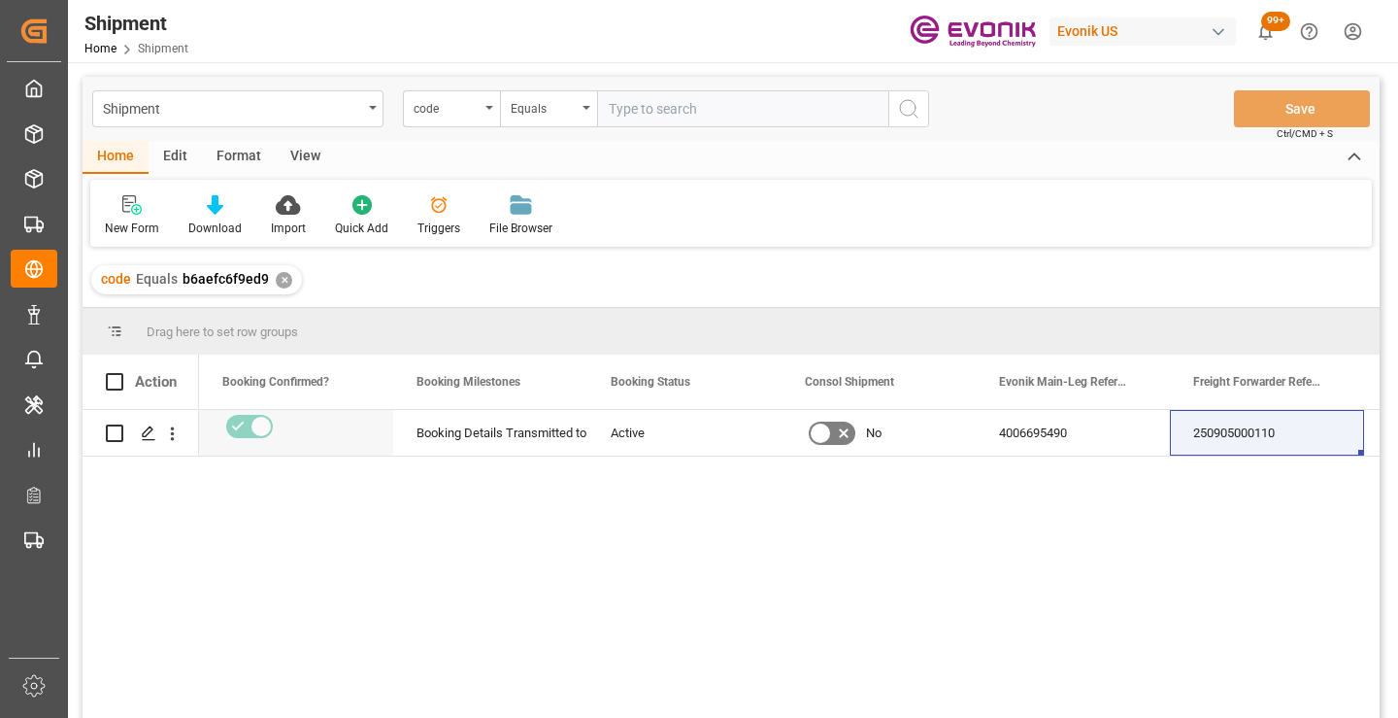
click at [1220, 425] on div "250905000110" at bounding box center [1267, 433] width 194 height 46
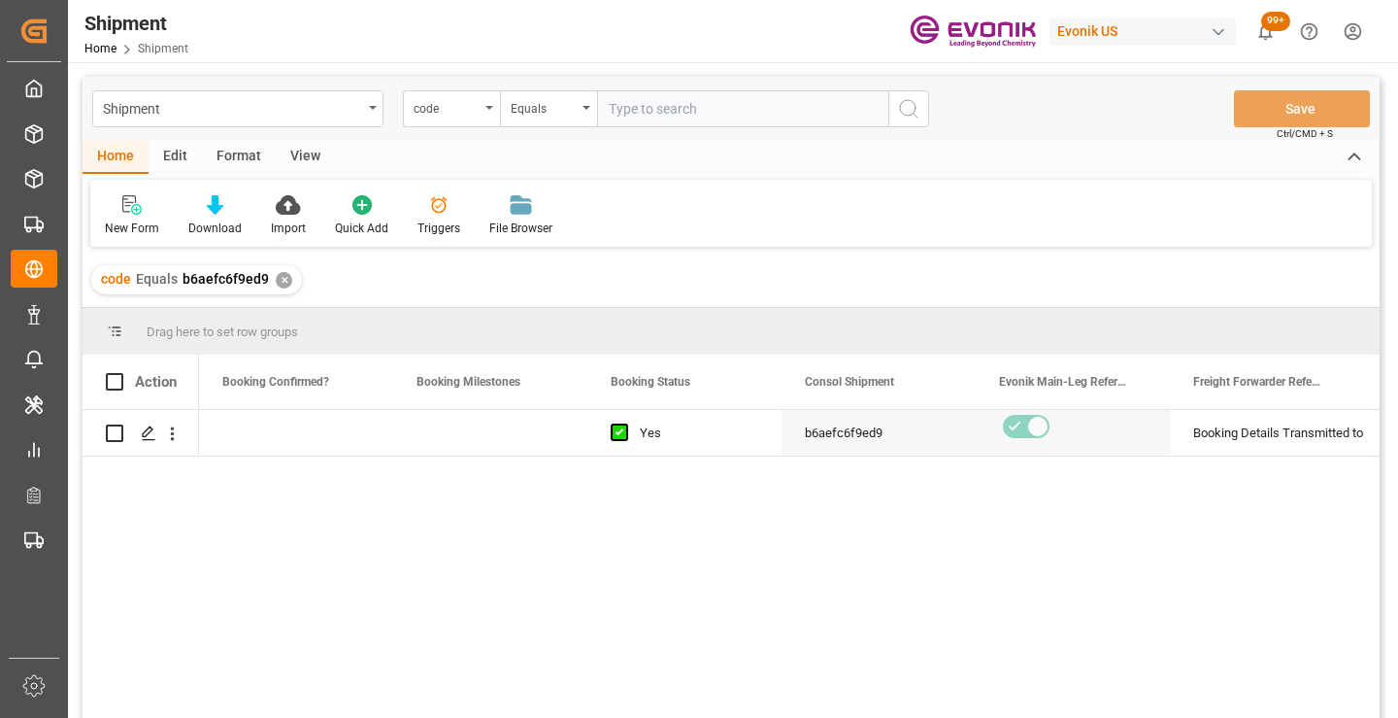
scroll to position [0, 777]
click at [281, 284] on div "✕" at bounding box center [284, 280] width 17 height 17
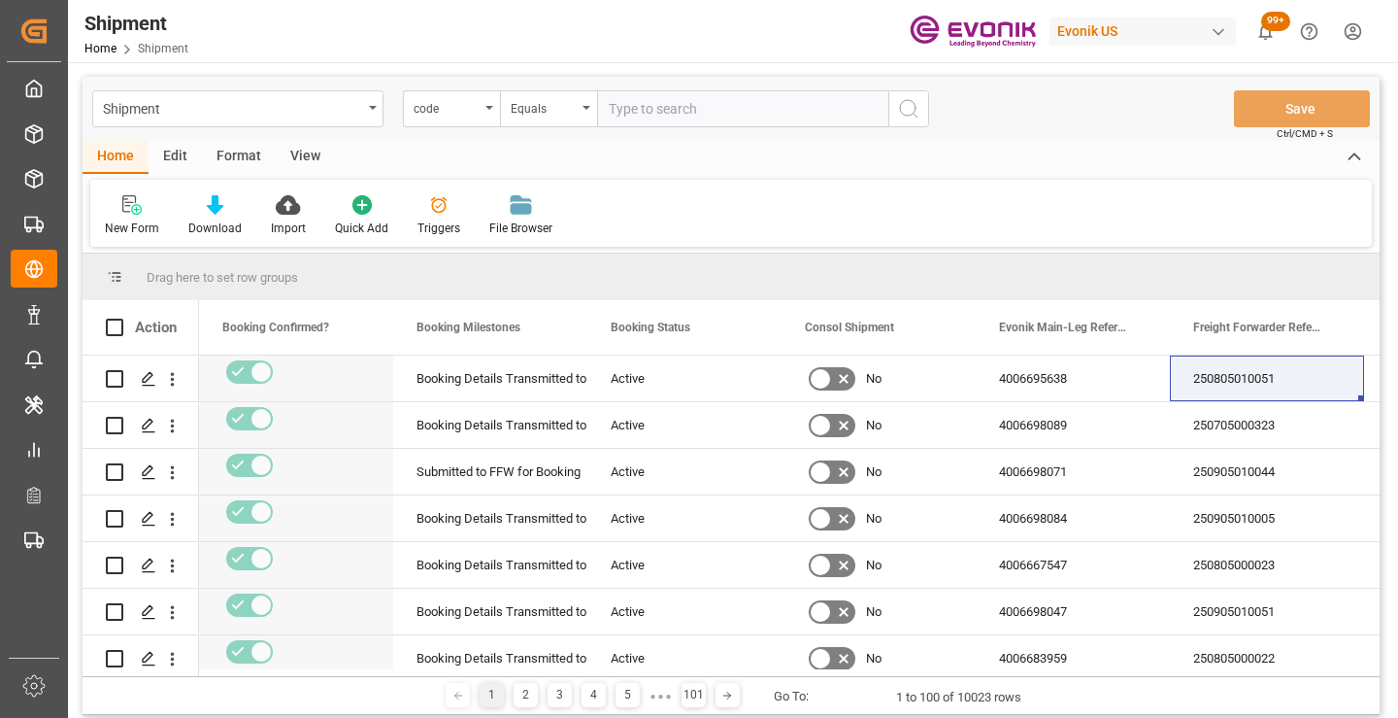
click at [688, 117] on input "text" at bounding box center [742, 108] width 291 height 37
paste input "7588cbad9df8"
type input "7588cbad9df8"
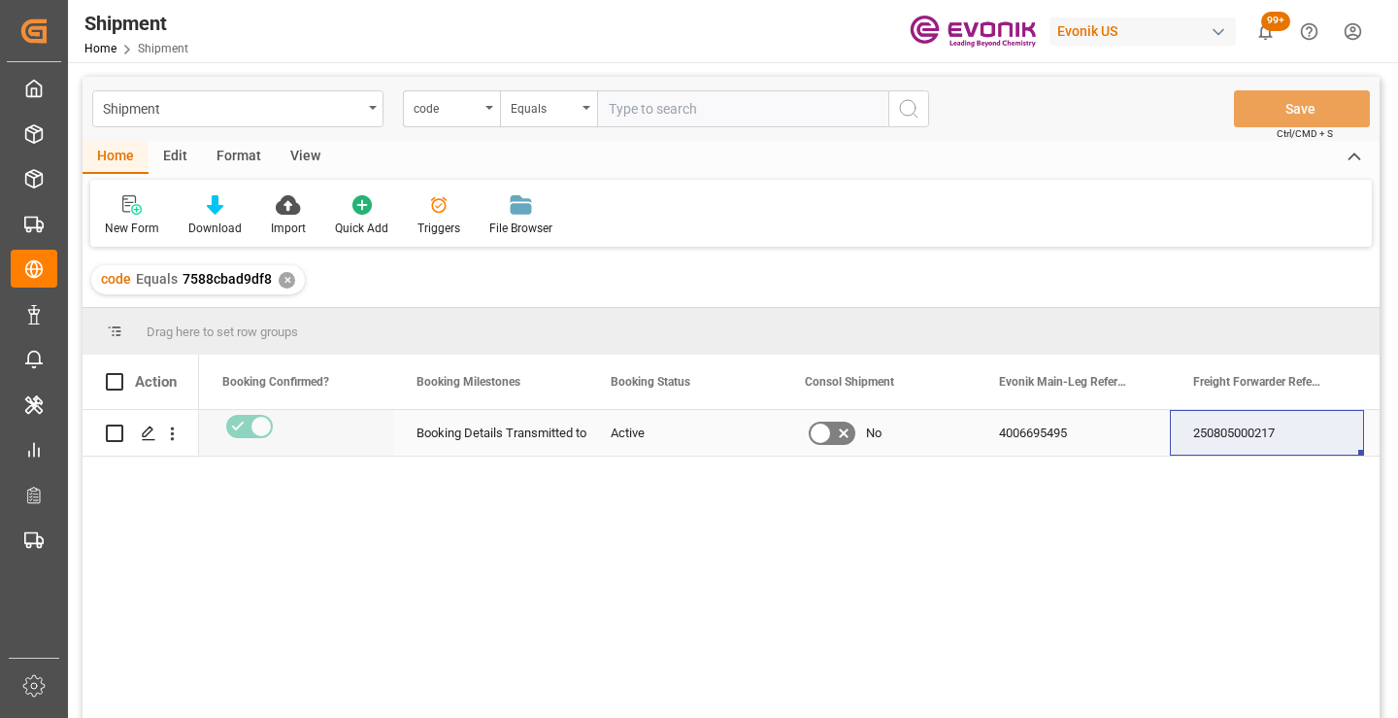
click at [1263, 436] on div "250805000217" at bounding box center [1267, 433] width 194 height 46
click at [281, 280] on div "✕" at bounding box center [287, 280] width 17 height 17
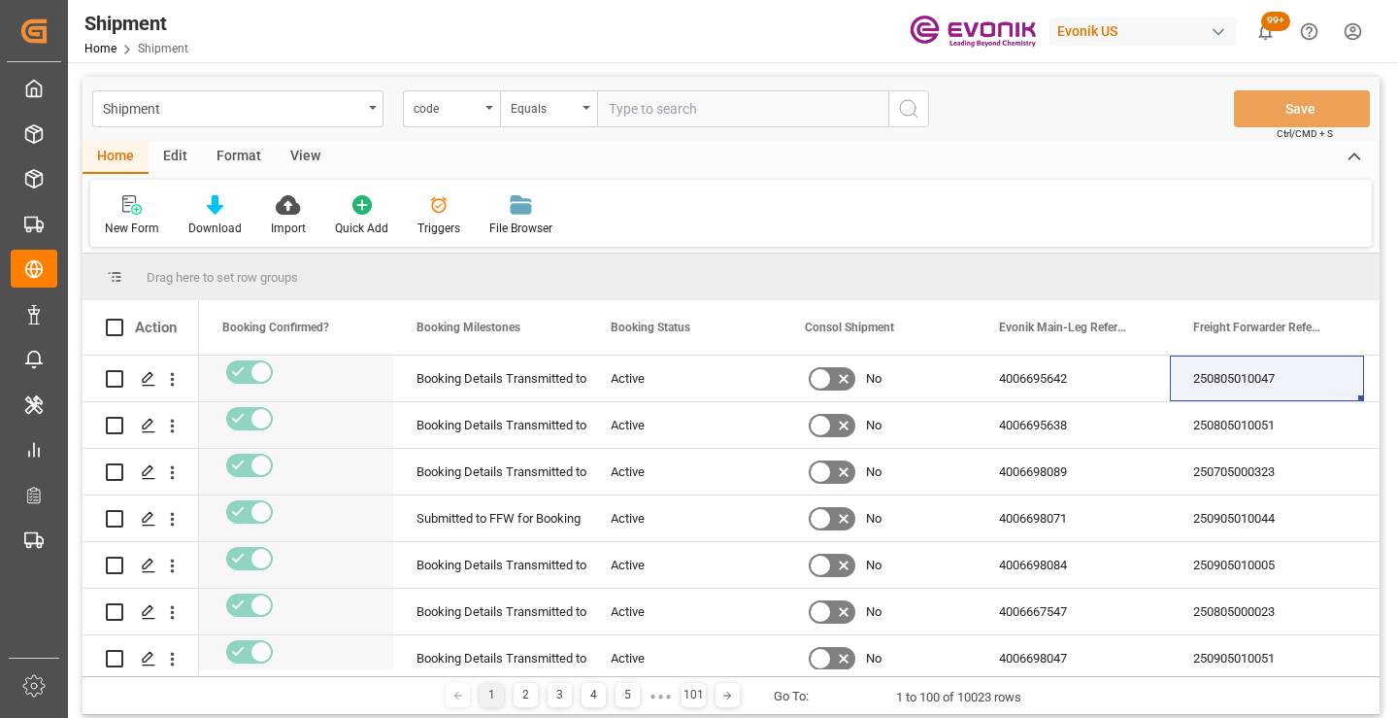
click at [699, 116] on input "text" at bounding box center [742, 108] width 291 height 37
paste input "20a8e6d38513"
type input "20a8e6d38513"
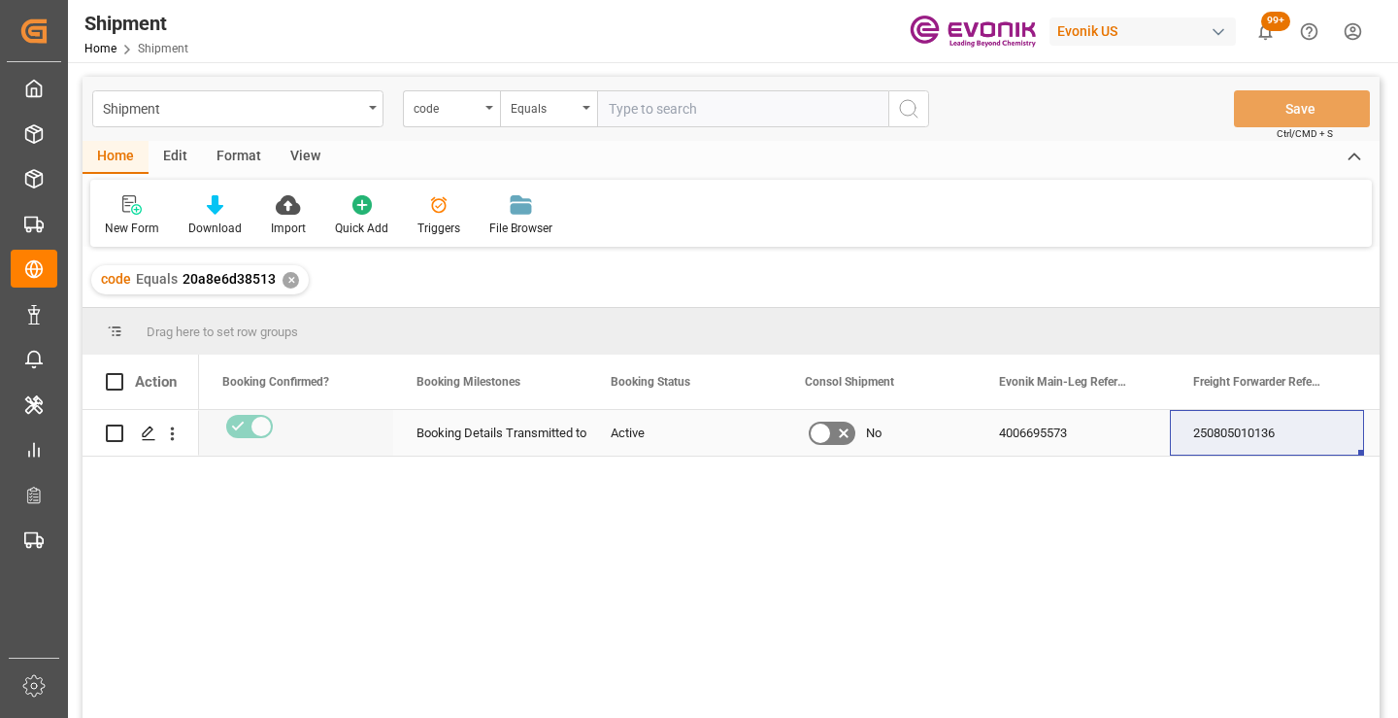
click at [1253, 434] on div "250805010136" at bounding box center [1267, 433] width 194 height 46
click at [284, 279] on div "✕" at bounding box center [291, 280] width 17 height 17
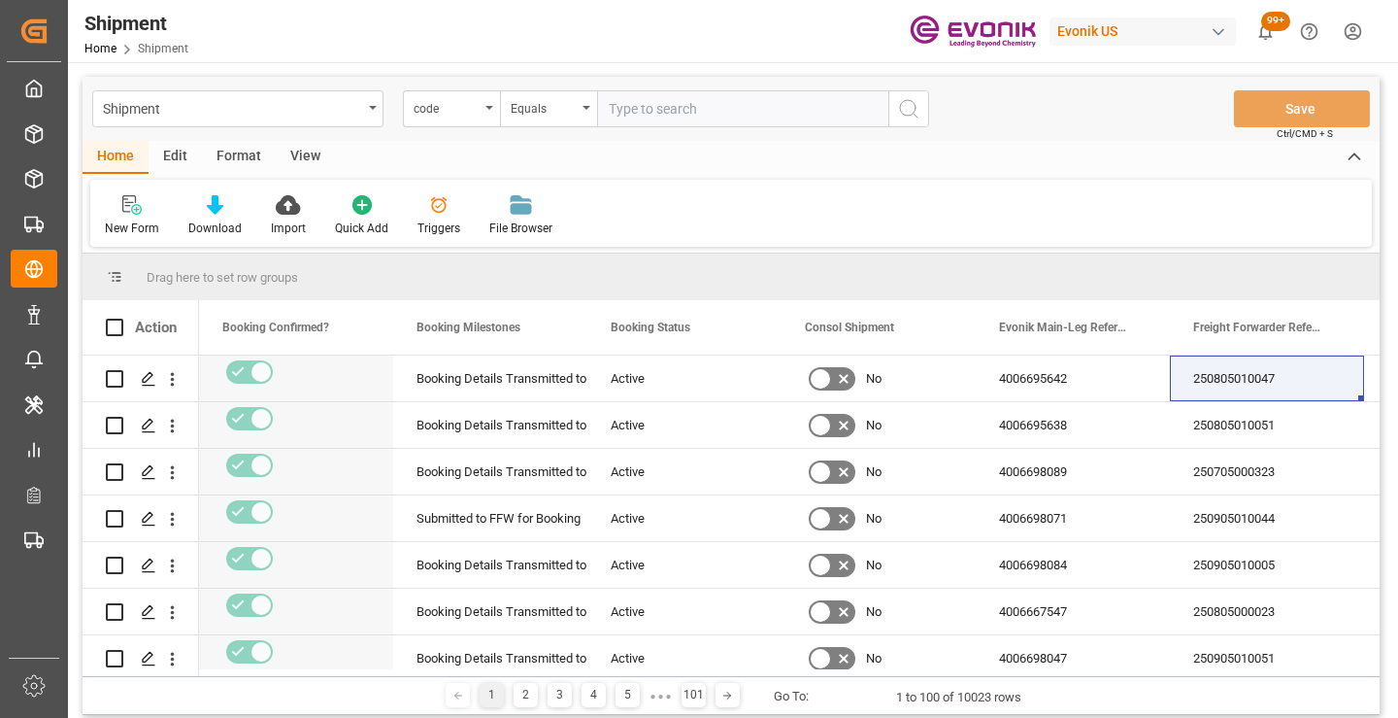
click at [692, 113] on input "text" at bounding box center [742, 108] width 291 height 37
paste input "206f5bab7b86"
type input "206f5bab7b86"
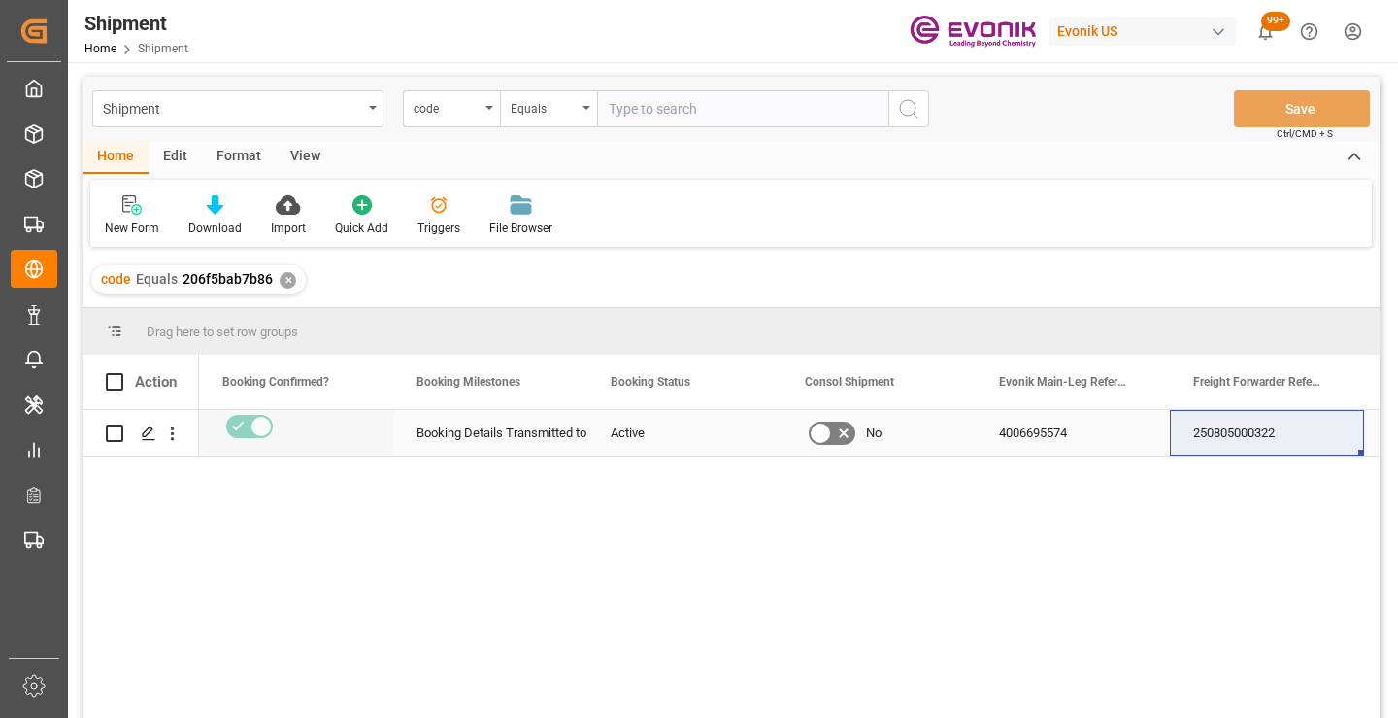
click at [1232, 434] on div "250805000322" at bounding box center [1267, 433] width 194 height 46
click at [283, 278] on div "✕" at bounding box center [288, 280] width 17 height 17
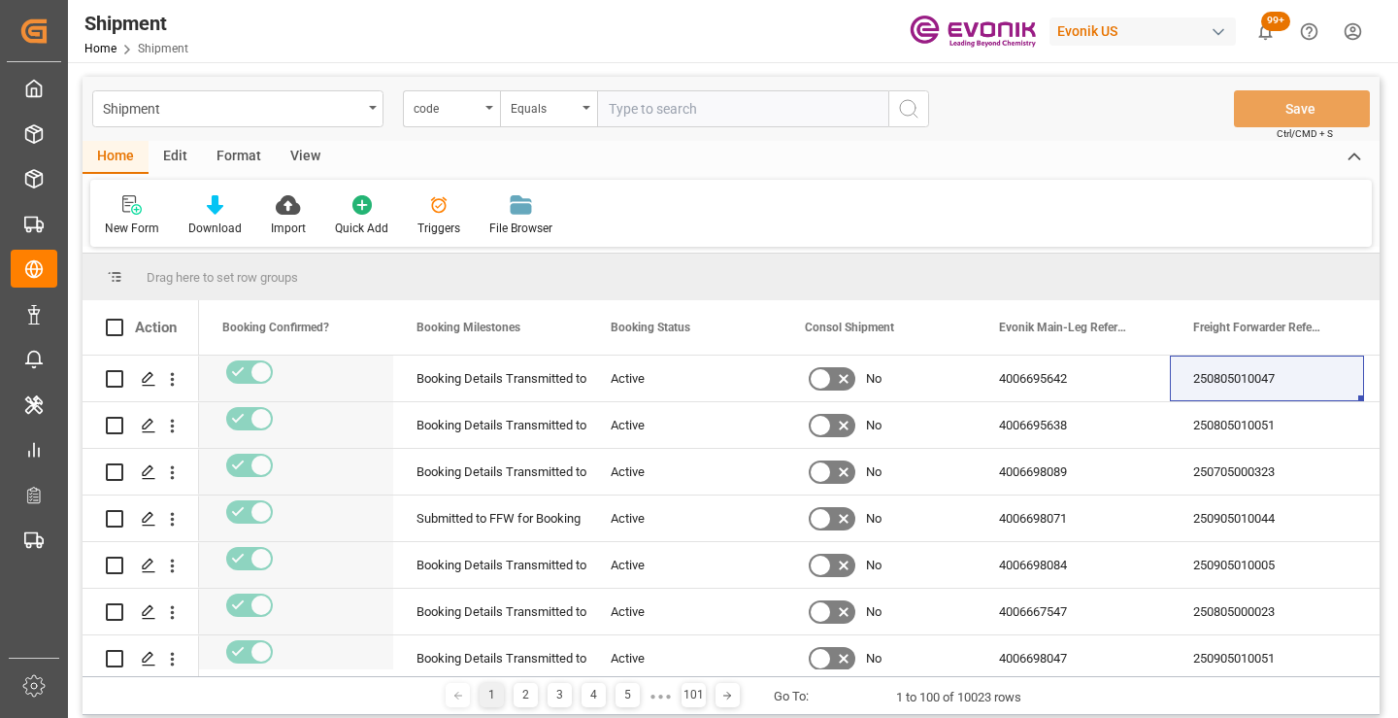
click at [667, 116] on input "text" at bounding box center [742, 108] width 291 height 37
paste input "541c39a7dda0"
type input "541c39a7dda0"
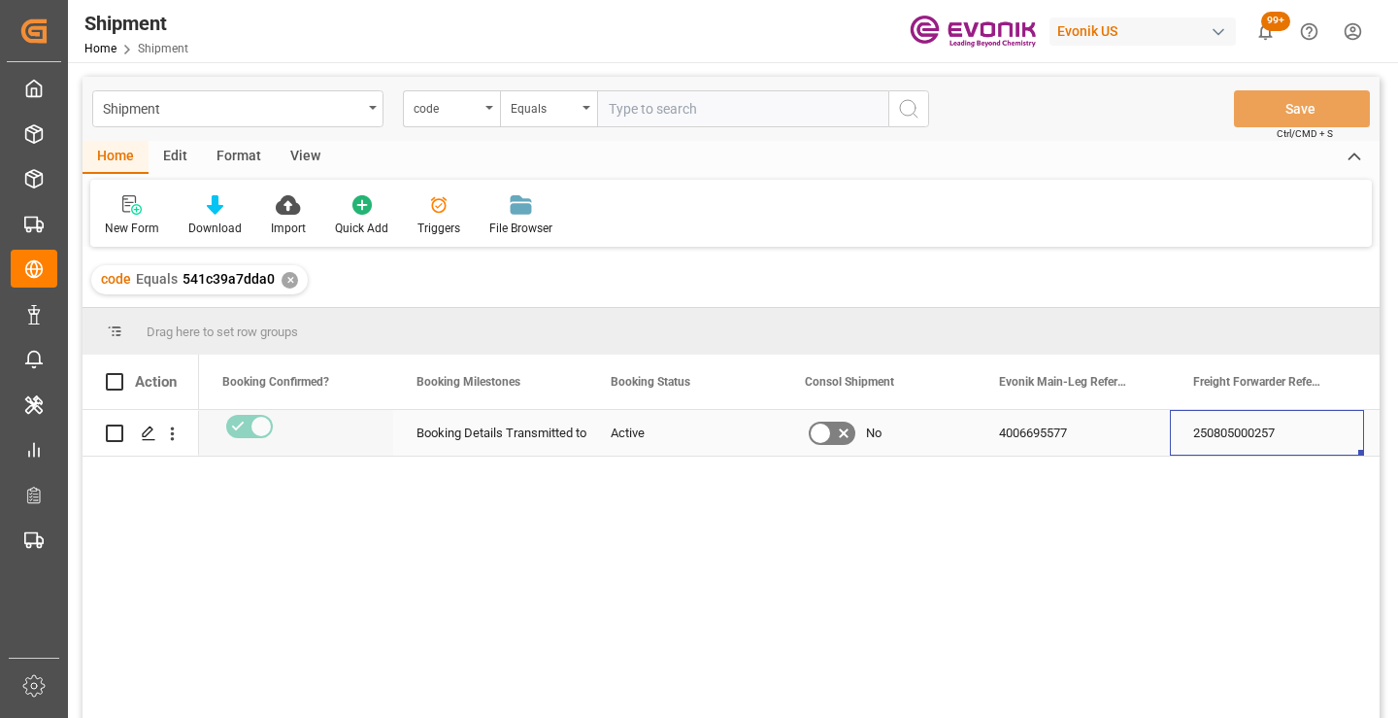
click at [1267, 436] on div "250805000257" at bounding box center [1267, 433] width 194 height 46
click at [284, 278] on div "✕" at bounding box center [290, 280] width 17 height 17
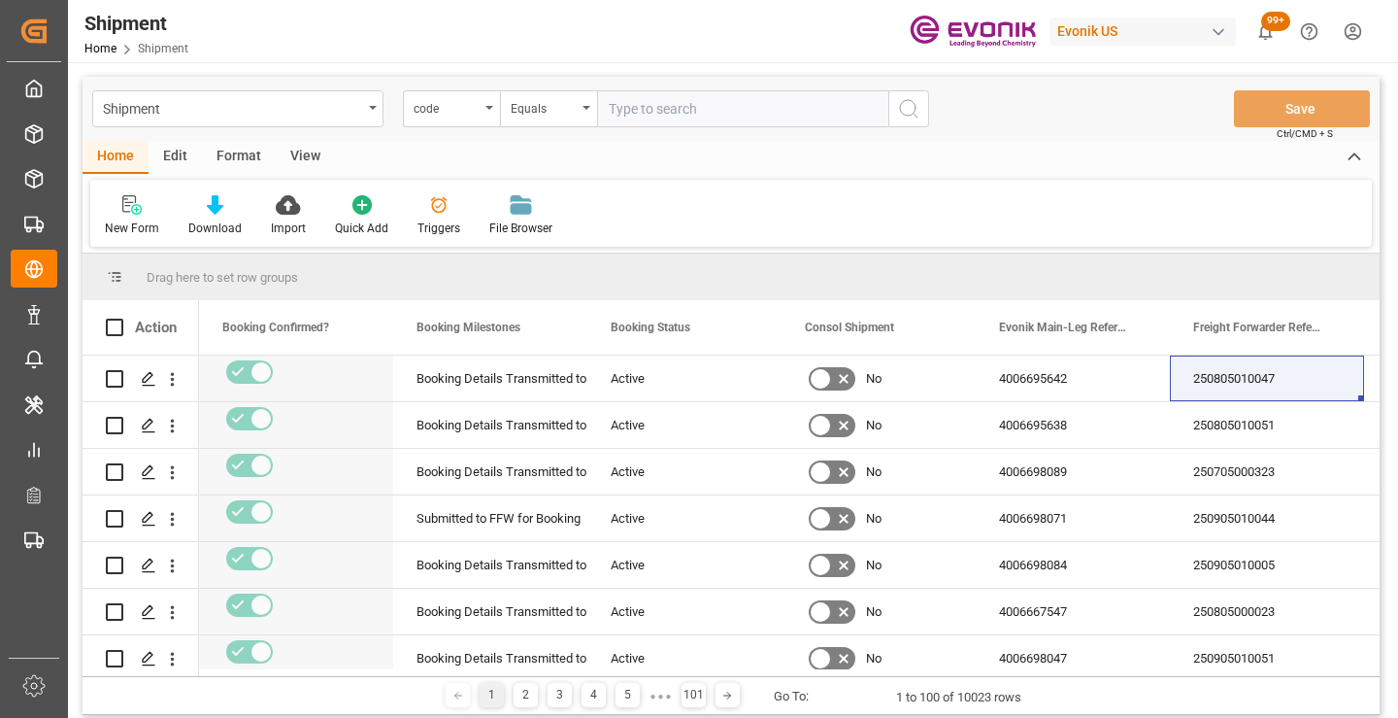
click at [680, 106] on input "text" at bounding box center [742, 108] width 291 height 37
paste input "c6466b3041f0"
type input "c6466b3041f0"
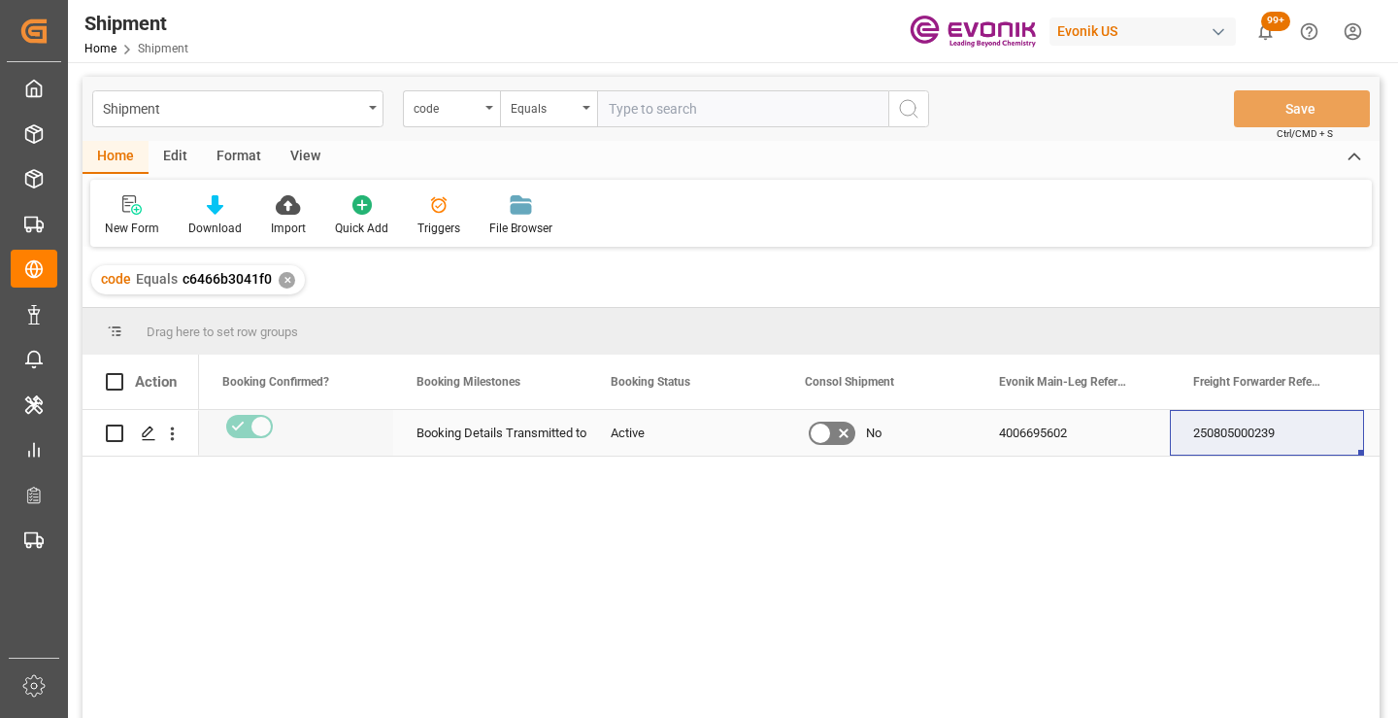
click at [1225, 430] on div "250805000239" at bounding box center [1267, 433] width 194 height 46
click at [280, 283] on div "✕" at bounding box center [287, 280] width 17 height 17
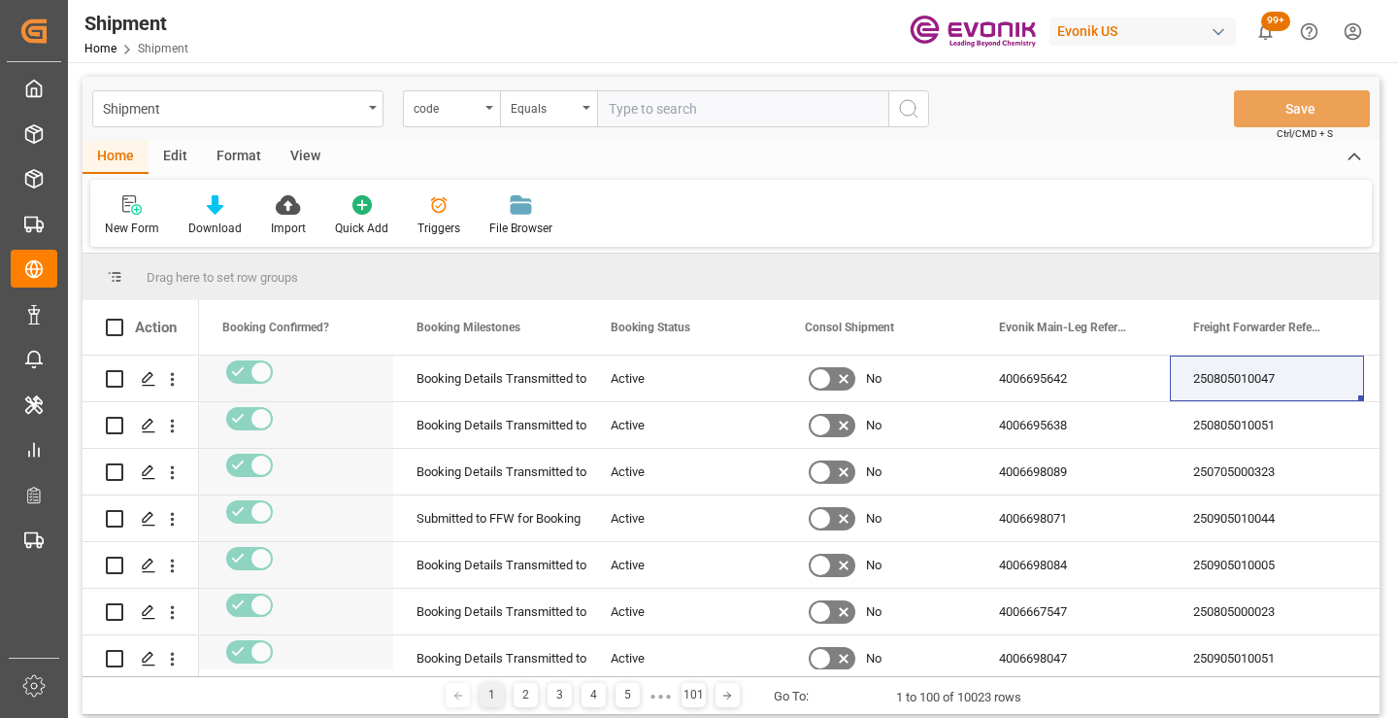
click at [719, 111] on input "text" at bounding box center [742, 108] width 291 height 37
paste input "01ee25ed9c86"
type input "01ee25ed9c86"
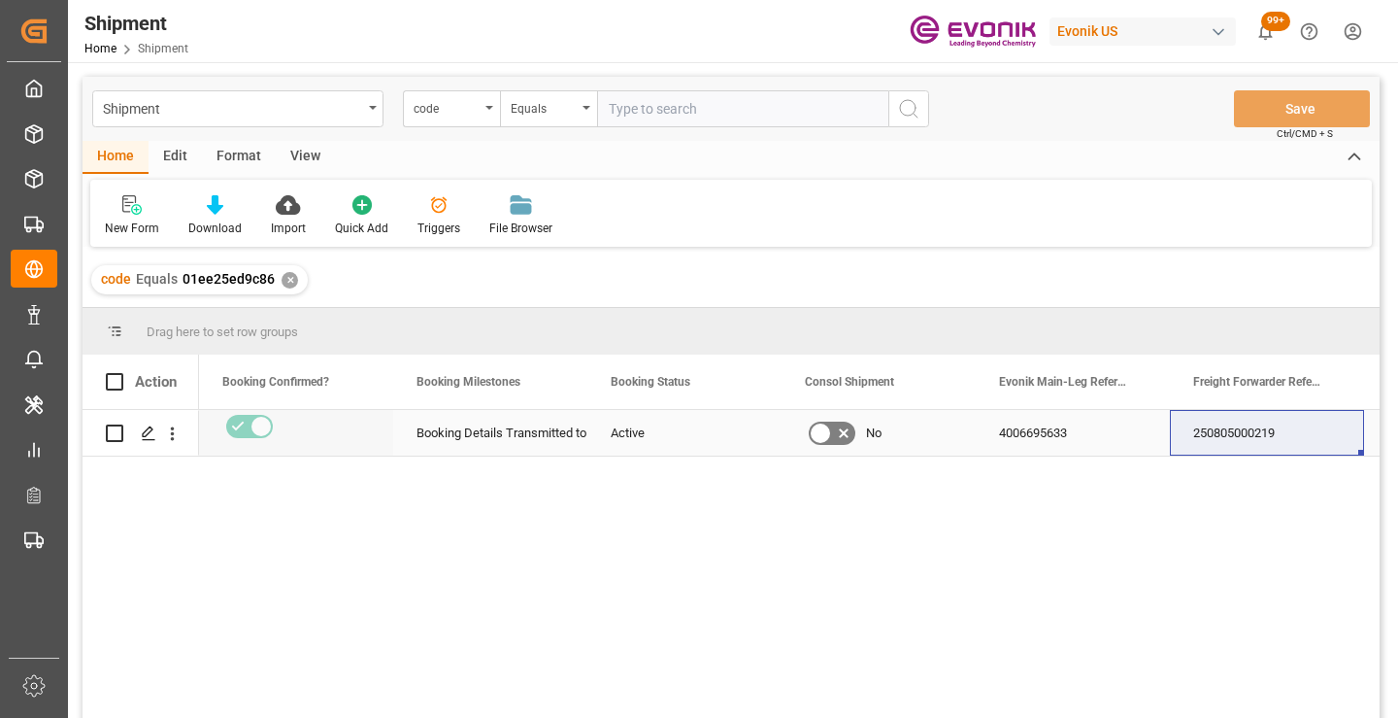
click at [1253, 433] on div "250805000219" at bounding box center [1267, 433] width 194 height 46
click at [288, 281] on div "✕" at bounding box center [290, 280] width 17 height 17
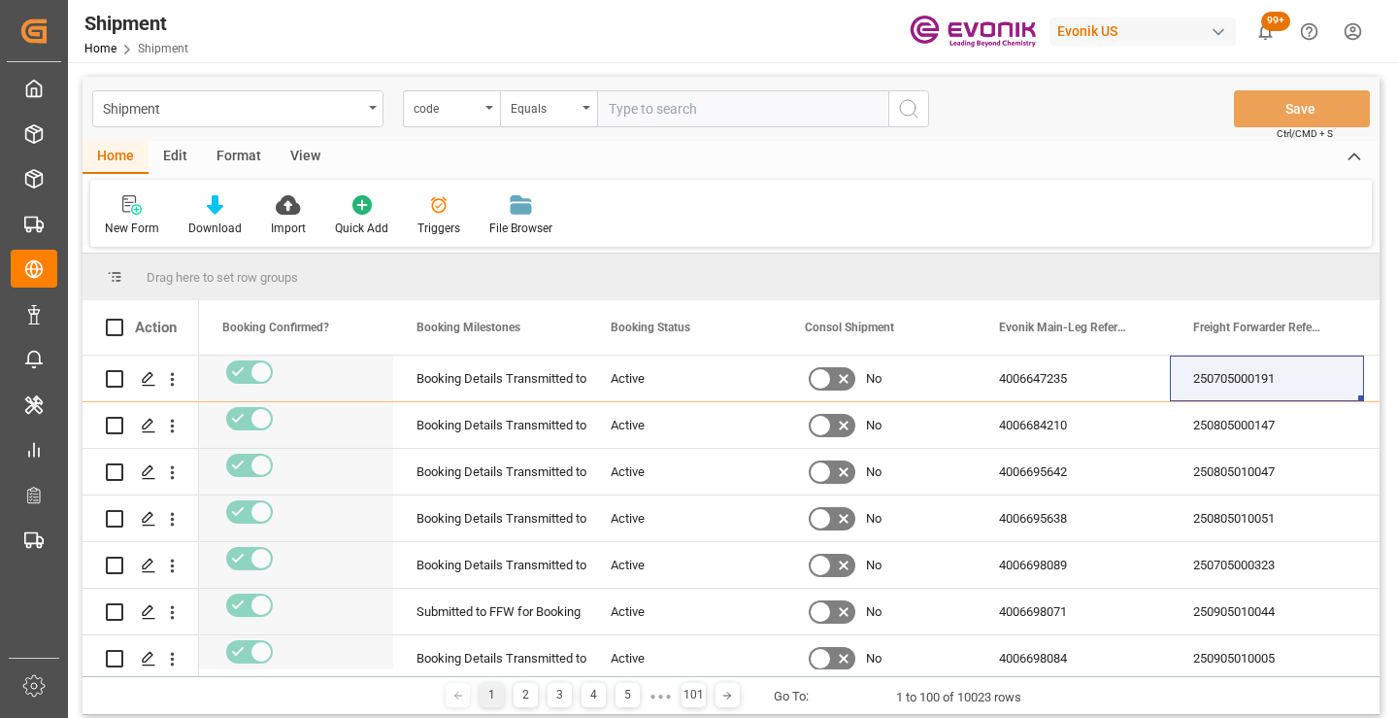
click at [723, 111] on input "text" at bounding box center [742, 108] width 291 height 37
paste input "c5ba932c14ce"
type input "c5ba932c14ce"
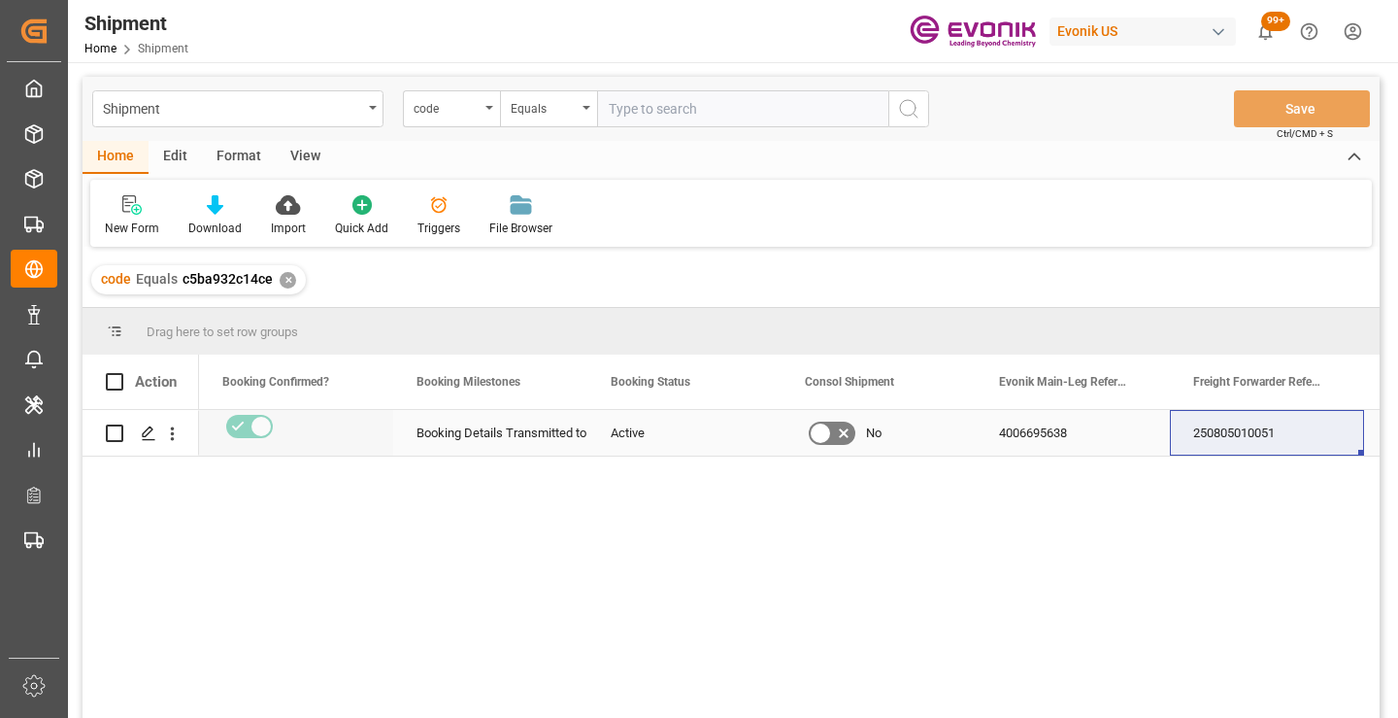
click at [1252, 433] on div "250805010051" at bounding box center [1267, 433] width 194 height 46
click at [280, 280] on div "✕" at bounding box center [288, 280] width 17 height 17
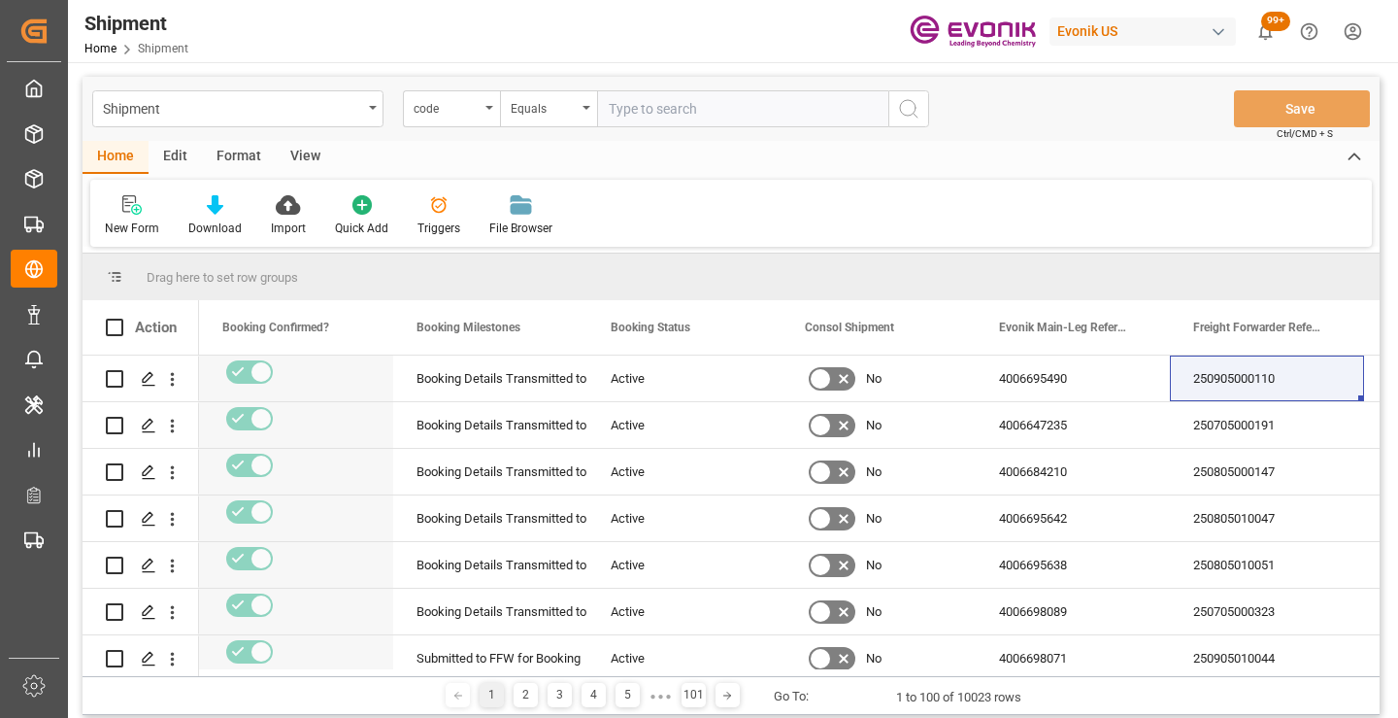
click at [779, 110] on input "text" at bounding box center [742, 108] width 291 height 37
paste input "bf2e4f4ee347"
type input "bf2e4f4ee347"
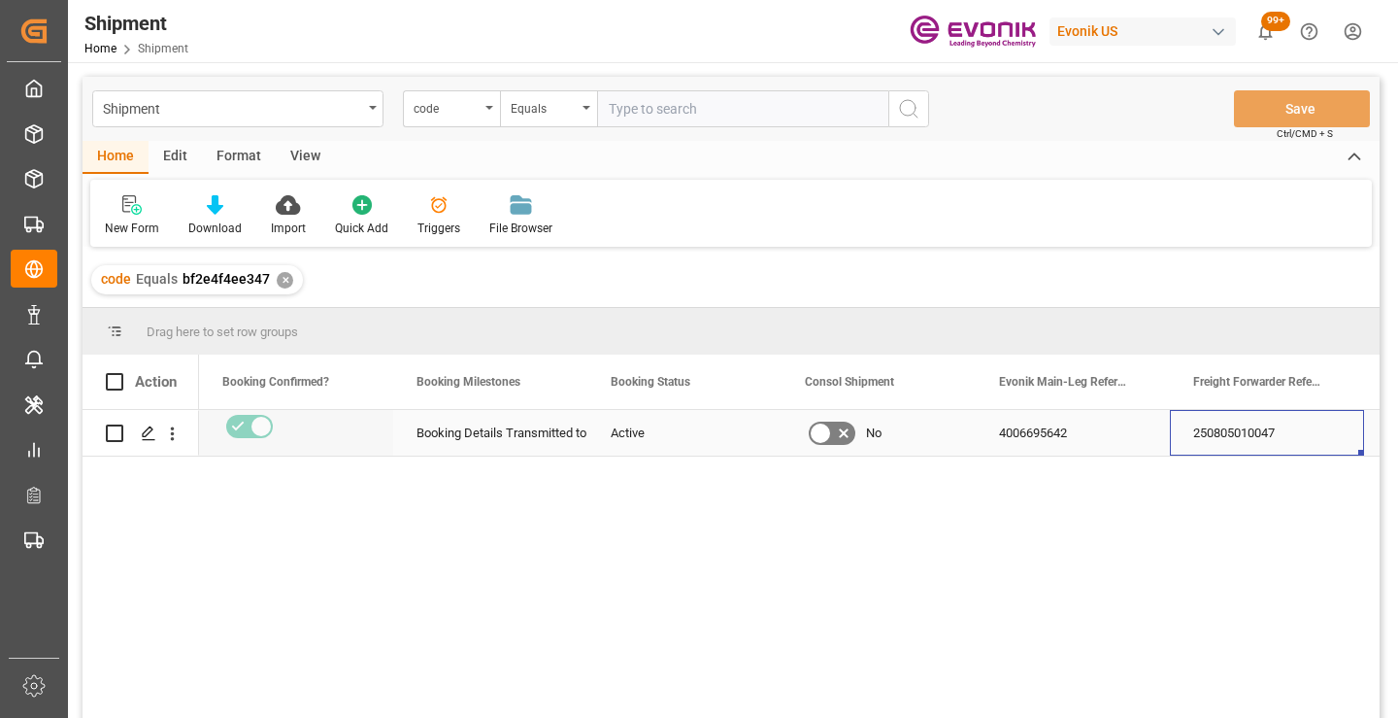
click at [1226, 432] on div "250805010047" at bounding box center [1267, 433] width 194 height 46
click at [281, 283] on div "✕" at bounding box center [285, 280] width 17 height 17
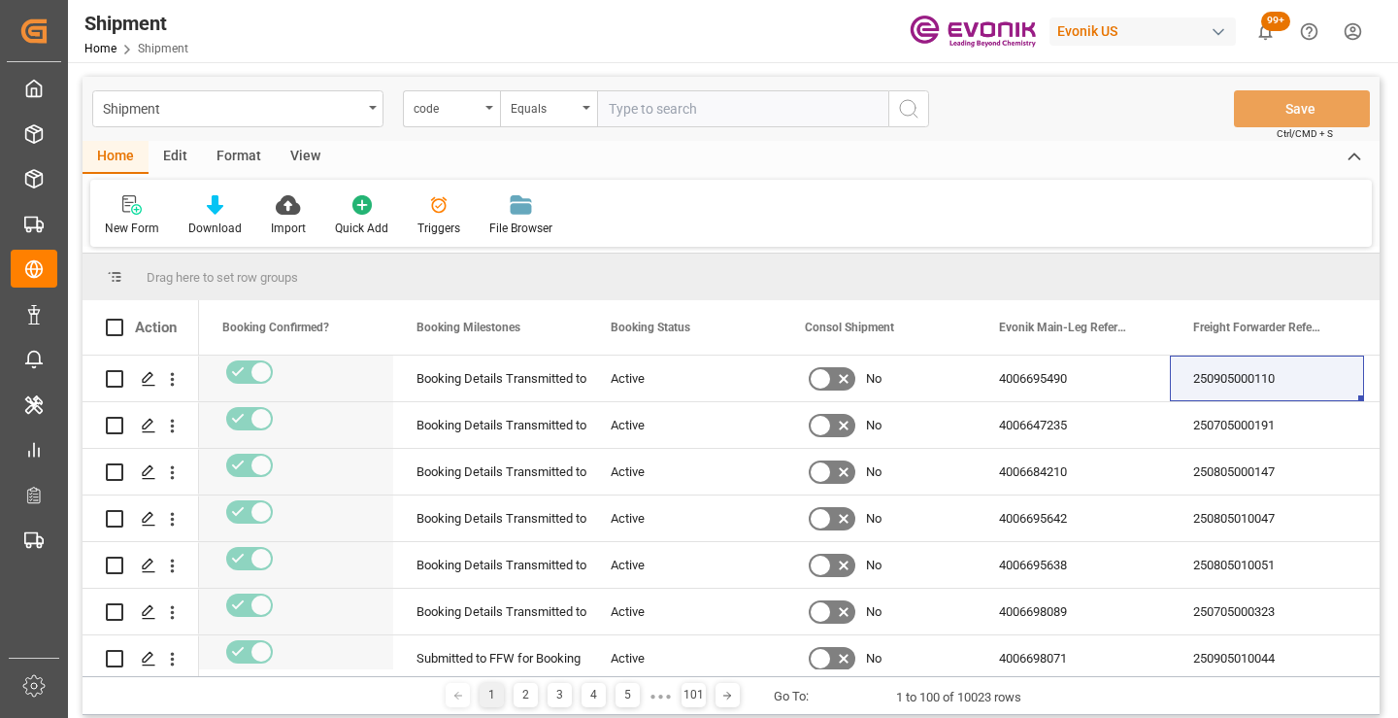
click at [720, 109] on input "text" at bounding box center [742, 108] width 291 height 37
paste input "28278c15f1cb"
type input "28278c15f1cb"
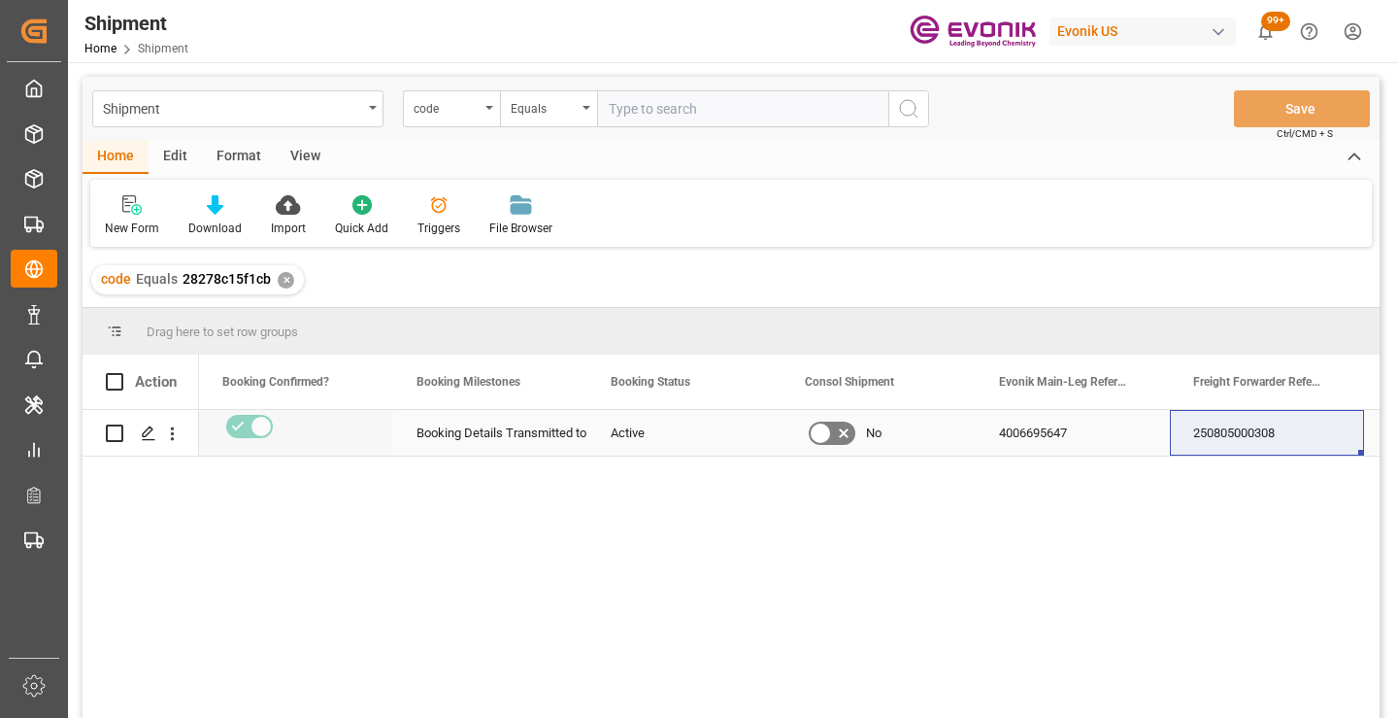
click at [1232, 419] on div "250805000308" at bounding box center [1267, 433] width 194 height 46
click at [282, 282] on div "✕" at bounding box center [286, 280] width 17 height 17
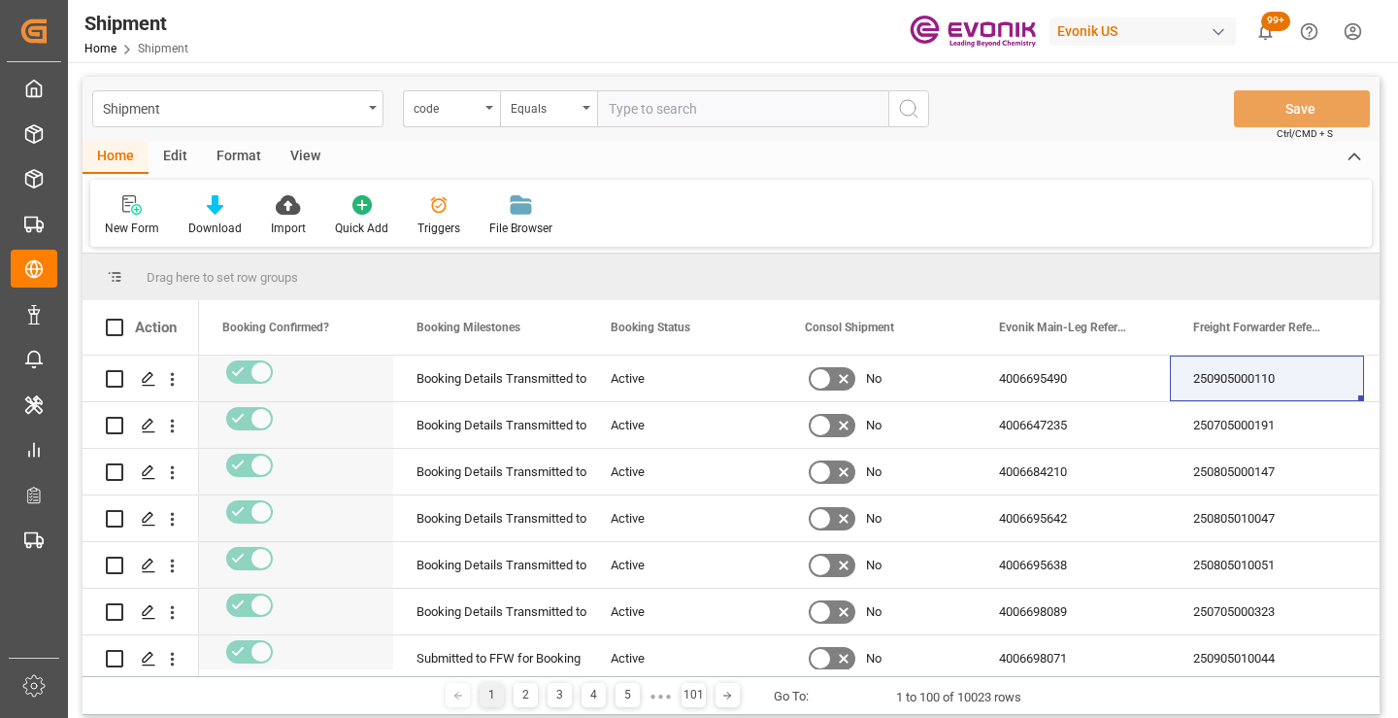
click at [675, 108] on input "text" at bounding box center [742, 108] width 291 height 37
paste input "3ea22ef55341"
type input "3ea22ef55341"
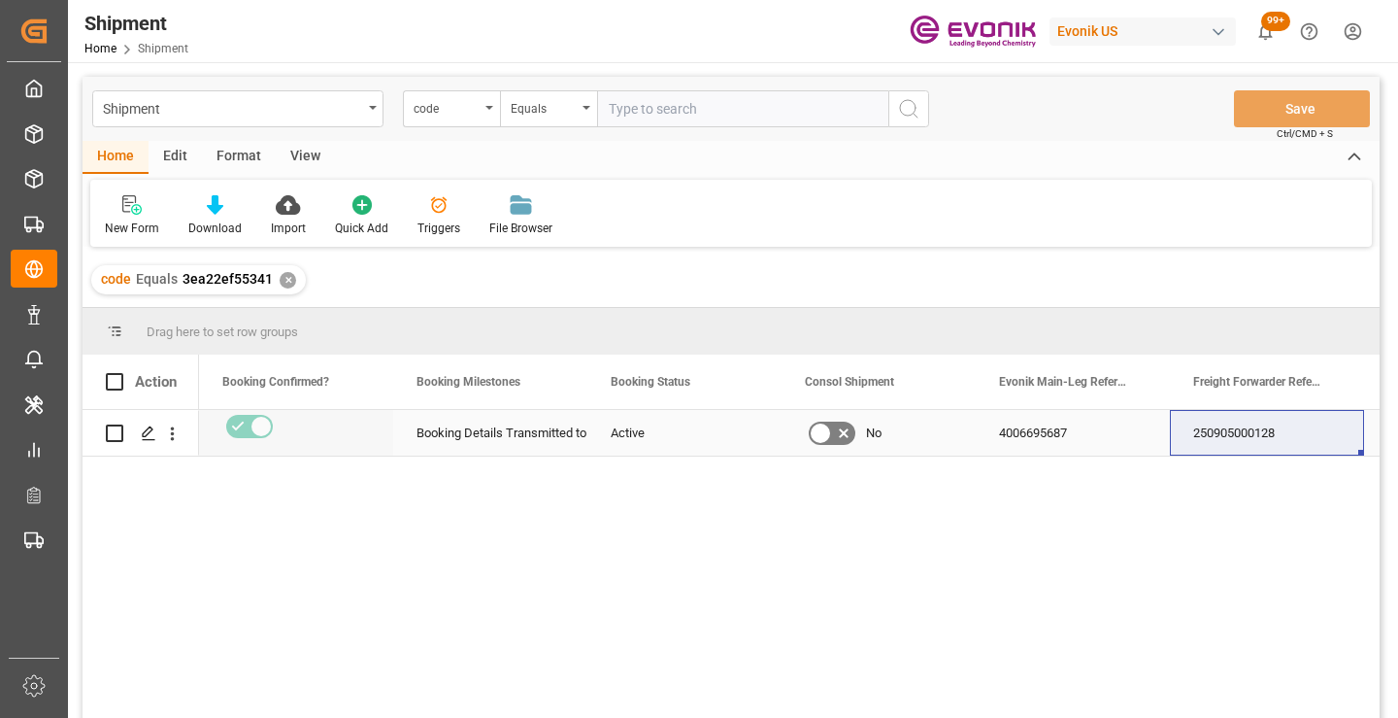
click at [1207, 439] on div "250905000128" at bounding box center [1267, 433] width 194 height 46
click at [286, 277] on div "✕" at bounding box center [288, 280] width 17 height 17
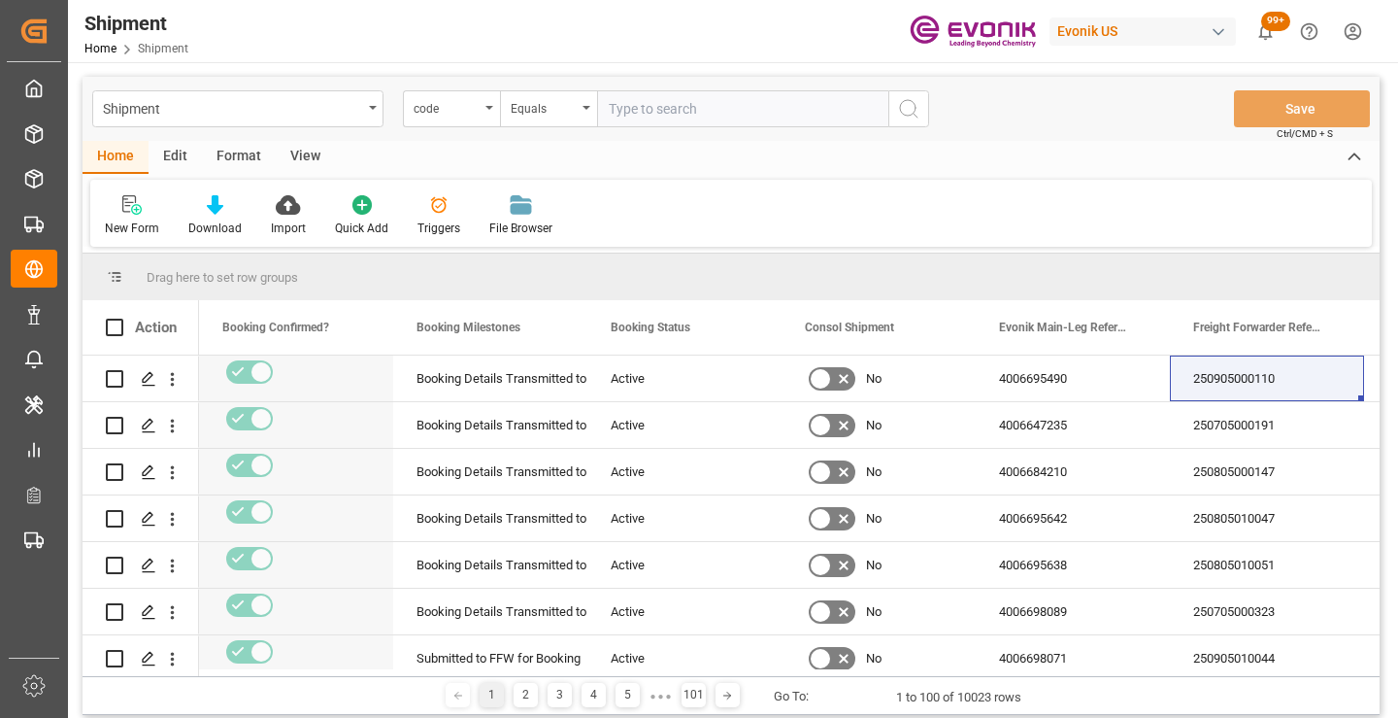
click at [711, 109] on input "text" at bounding box center [742, 108] width 291 height 37
paste input "b2307532ca65"
type input "b2307532ca65"
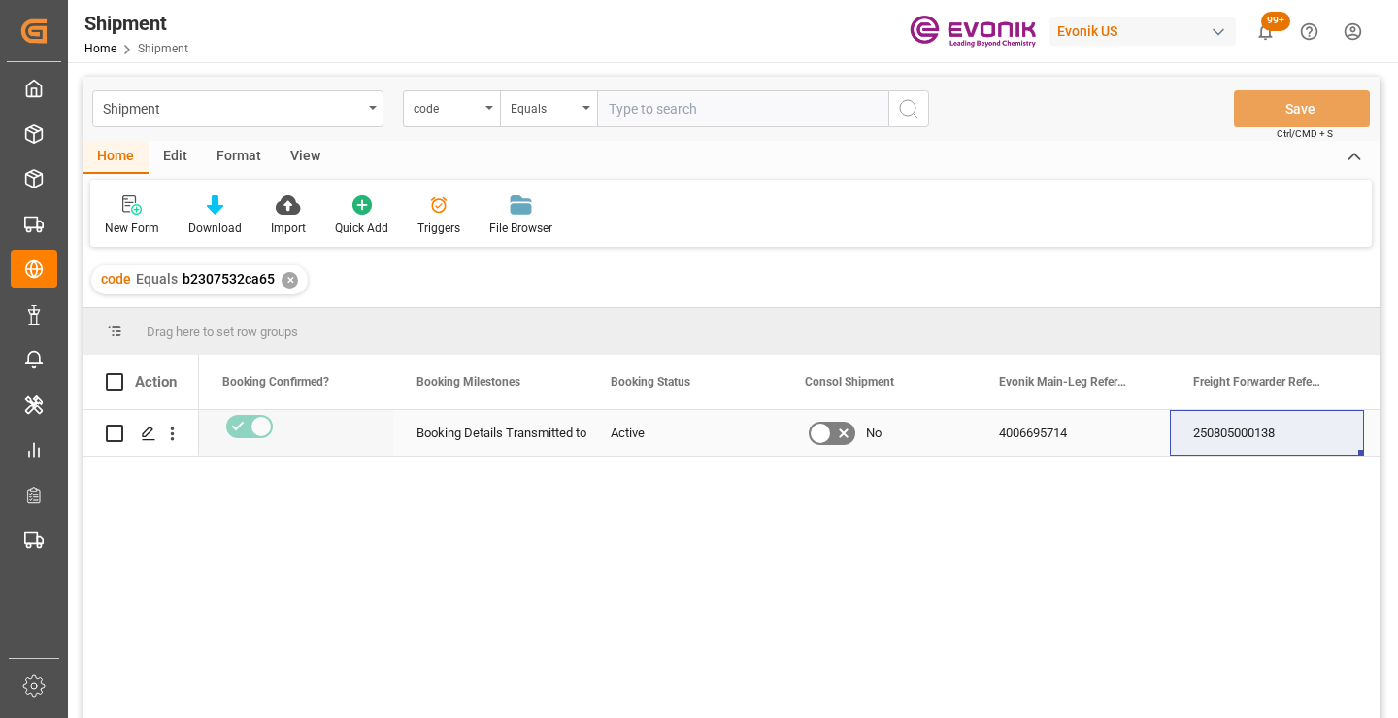
click at [1242, 439] on div "250805000138" at bounding box center [1267, 433] width 194 height 46
click at [289, 282] on div "✕" at bounding box center [290, 280] width 17 height 17
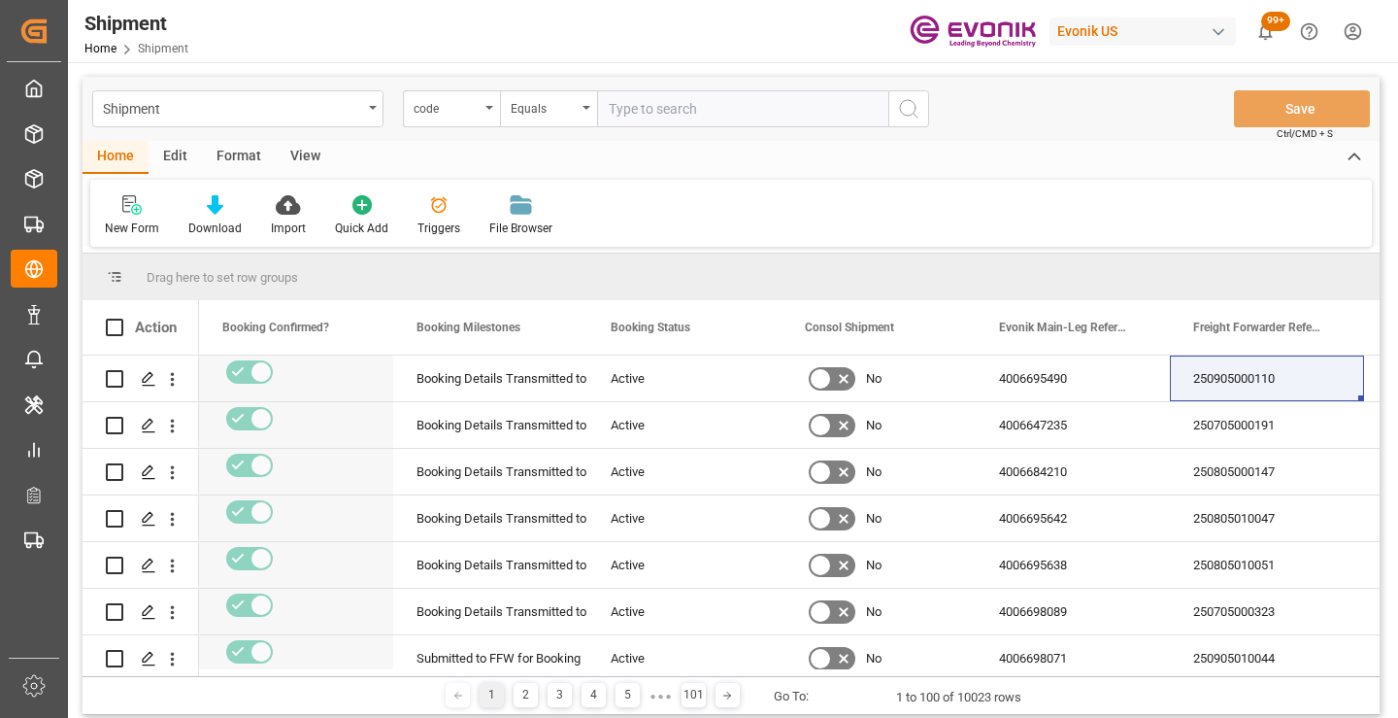
click at [652, 111] on input "text" at bounding box center [742, 108] width 291 height 37
paste input "af4c32e31457"
type input "af4c32e31457"
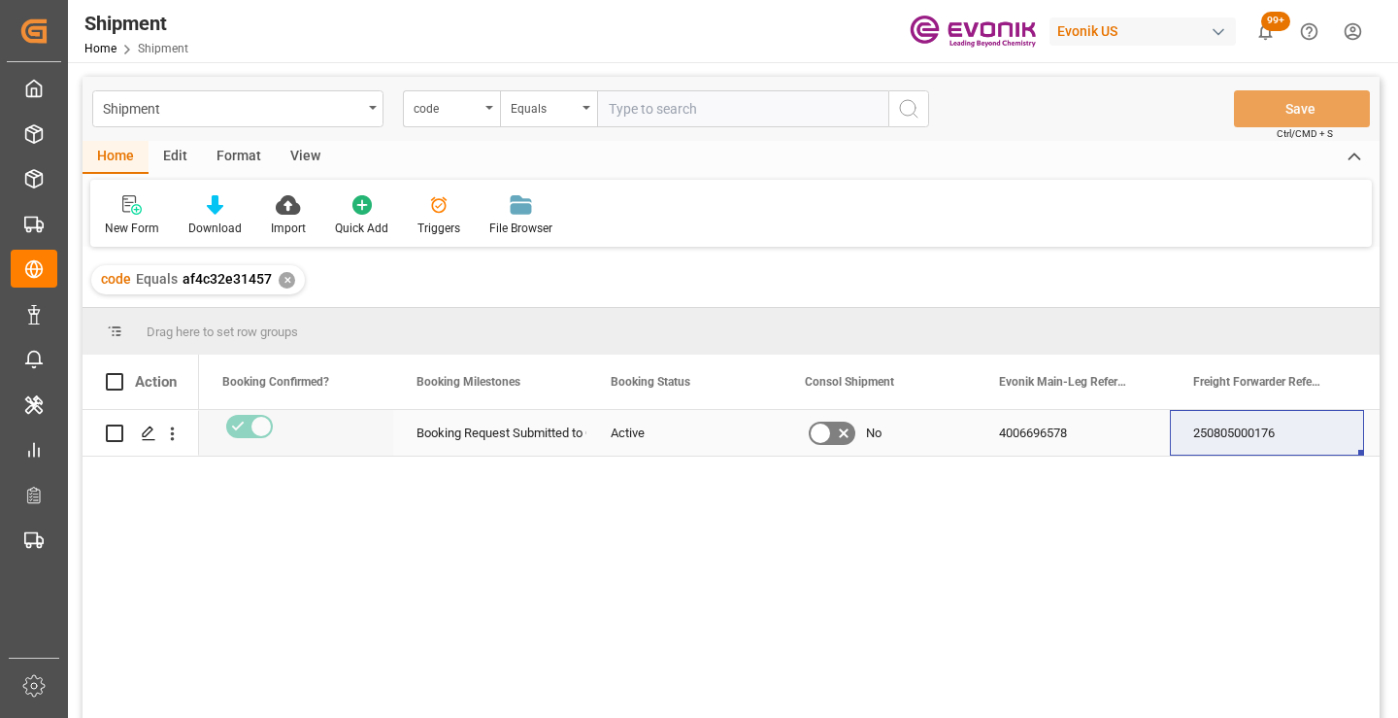
click at [1259, 434] on div "250805000176" at bounding box center [1267, 433] width 194 height 46
click at [280, 277] on div "✕" at bounding box center [287, 280] width 17 height 17
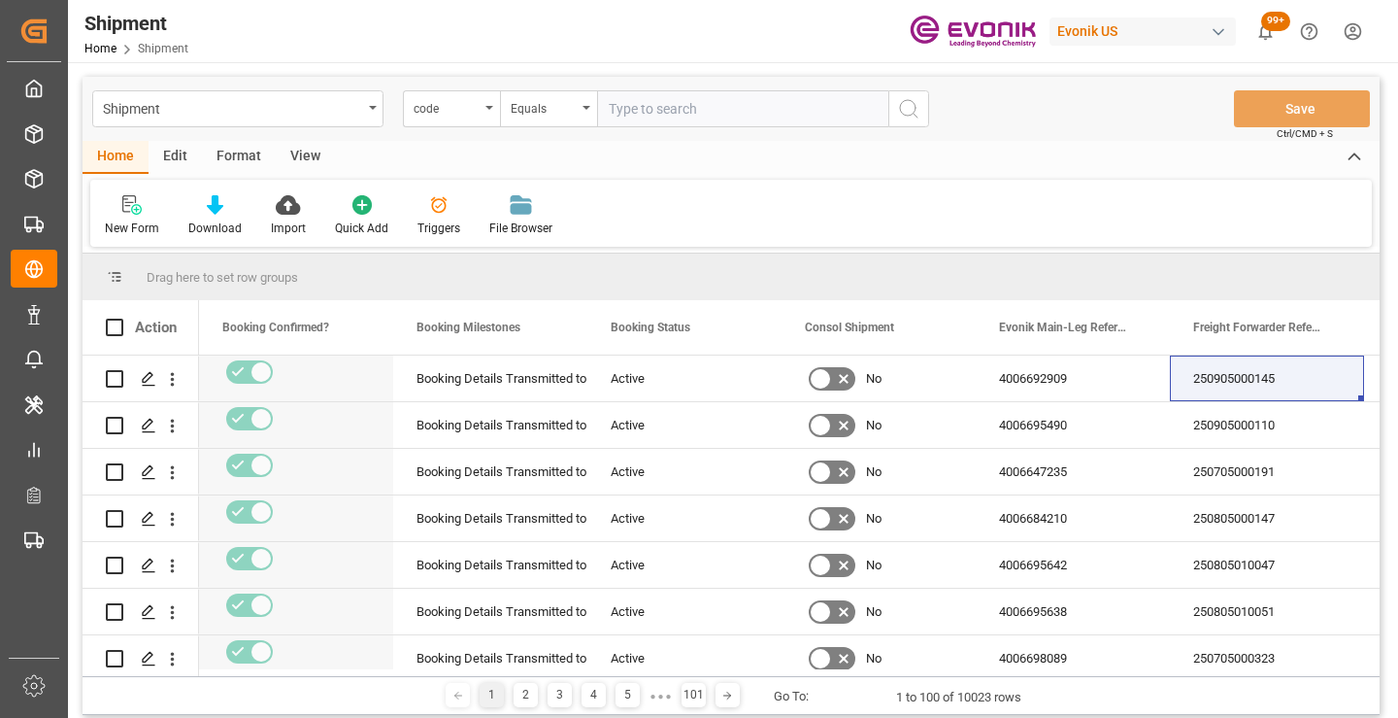
click at [658, 115] on input "text" at bounding box center [742, 108] width 291 height 37
paste input "f0824d15bebd"
type input "f0824d15bebd"
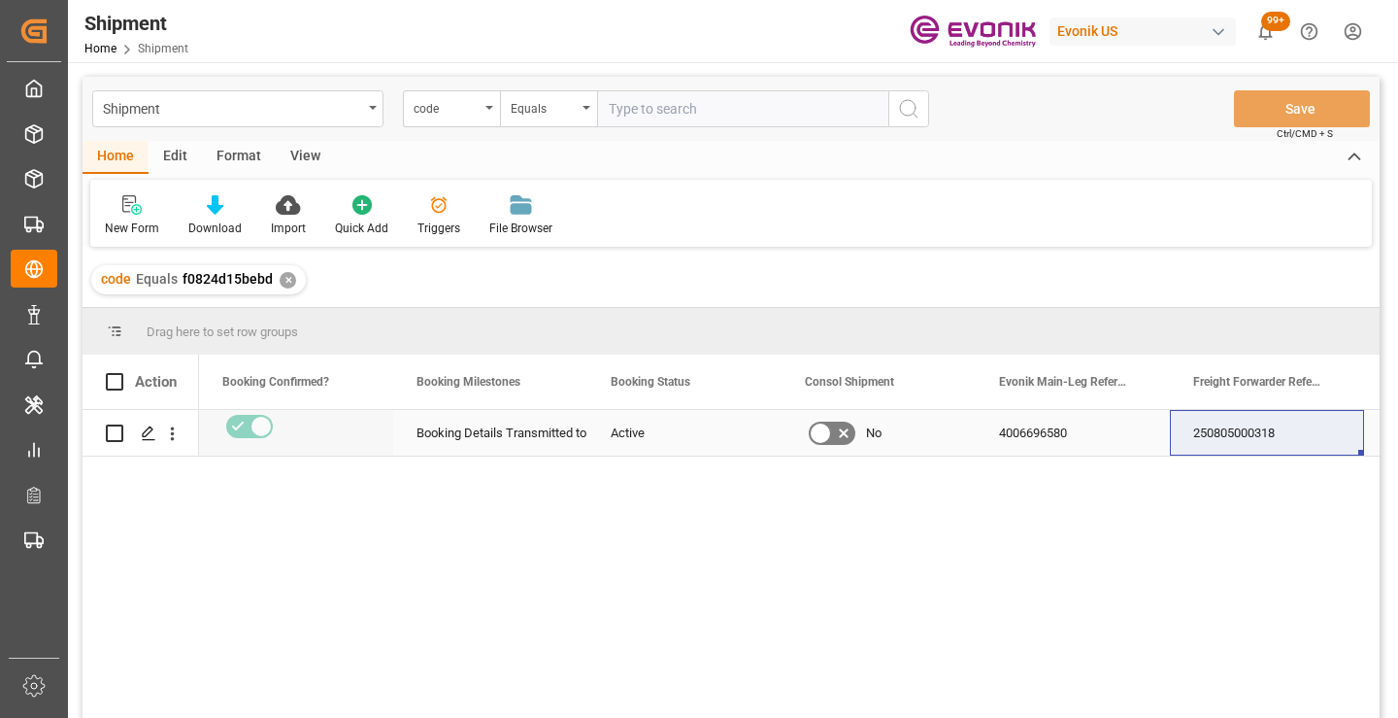
click at [1275, 433] on div "250805000318" at bounding box center [1267, 433] width 194 height 46
click at [287, 279] on div "✕" at bounding box center [288, 280] width 17 height 17
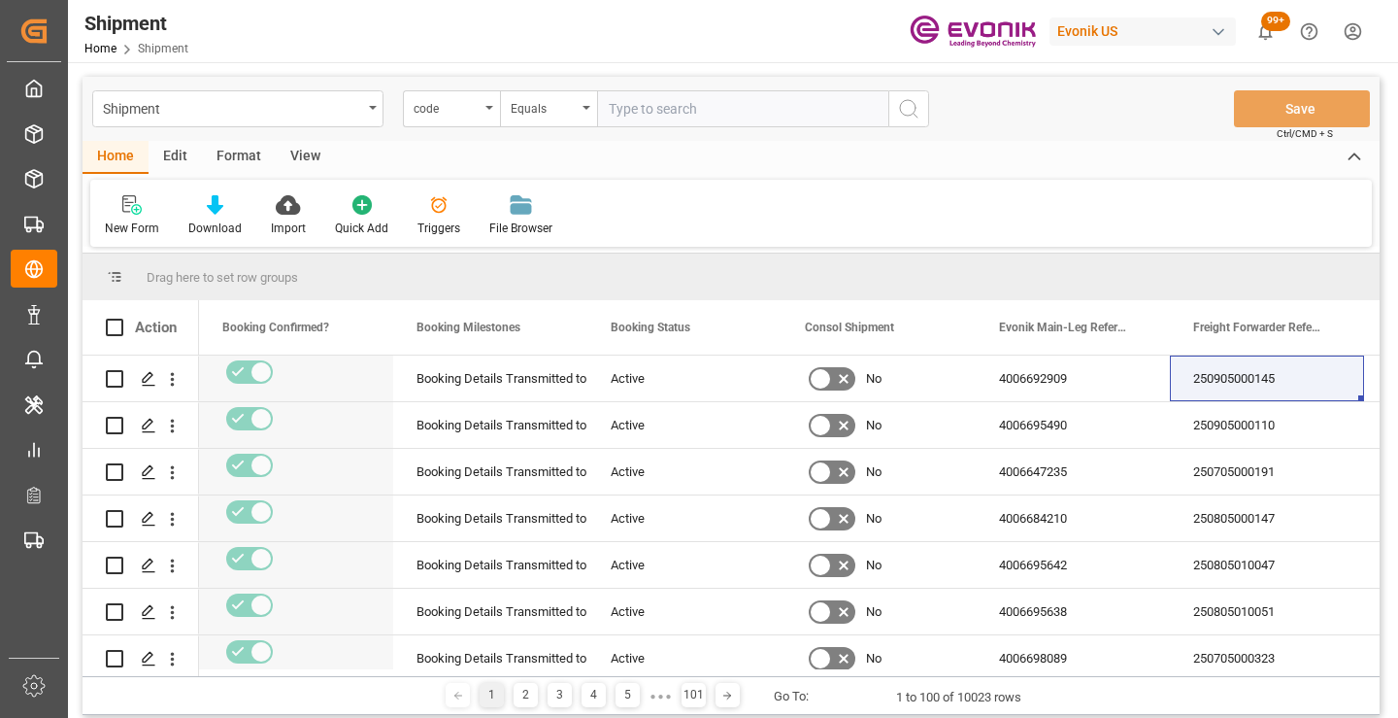
click at [635, 108] on input "text" at bounding box center [742, 108] width 291 height 37
paste input "9fd9ca459660"
type input "9fd9ca459660"
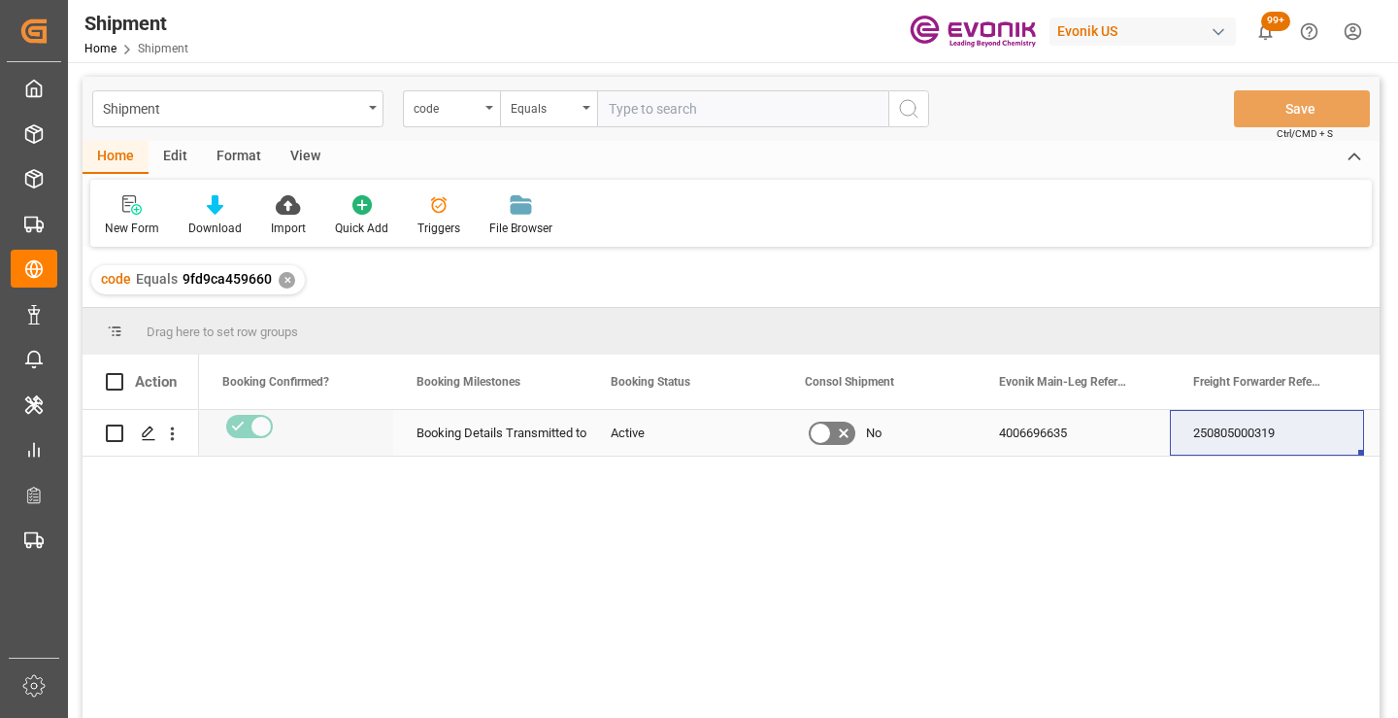
click at [1220, 435] on div "250805000319" at bounding box center [1267, 433] width 194 height 46
click at [284, 279] on div "✕" at bounding box center [287, 280] width 17 height 17
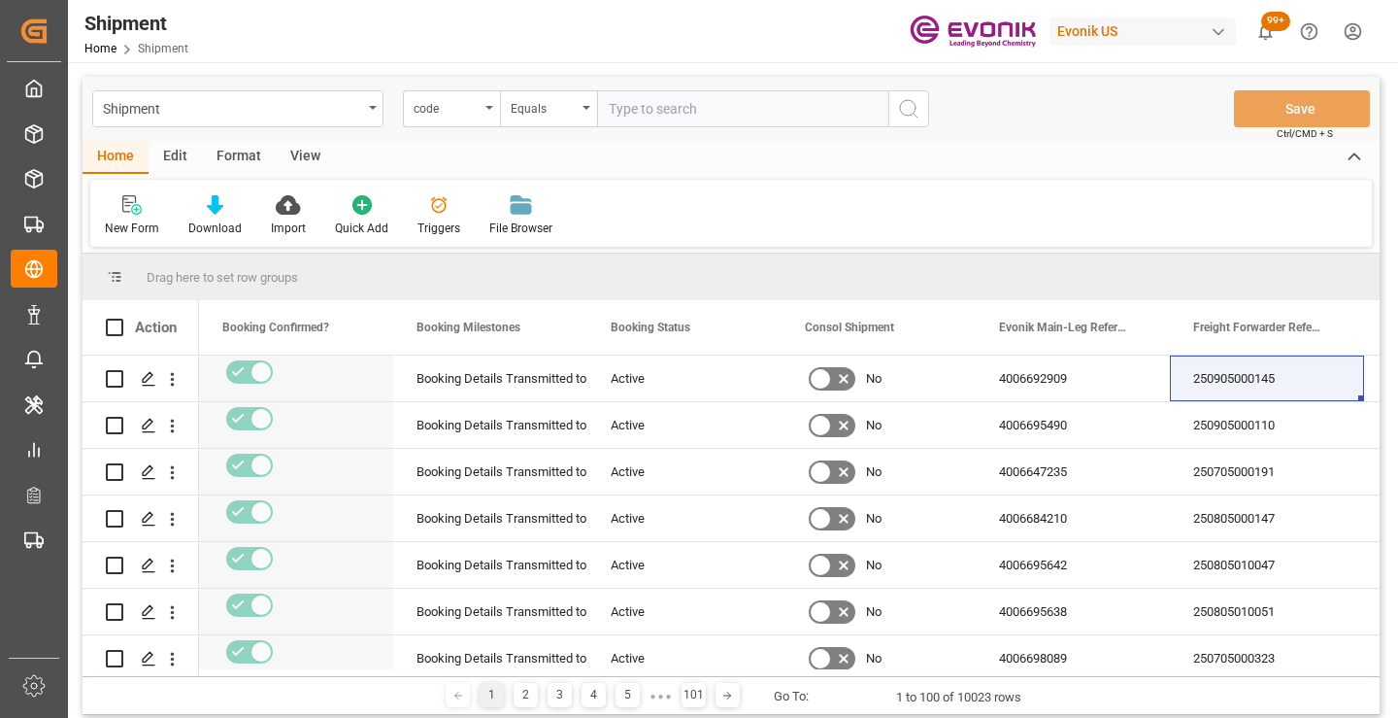
click at [664, 120] on input "text" at bounding box center [742, 108] width 291 height 37
paste input "5f429ed906ea"
type input "5f429ed906ea"
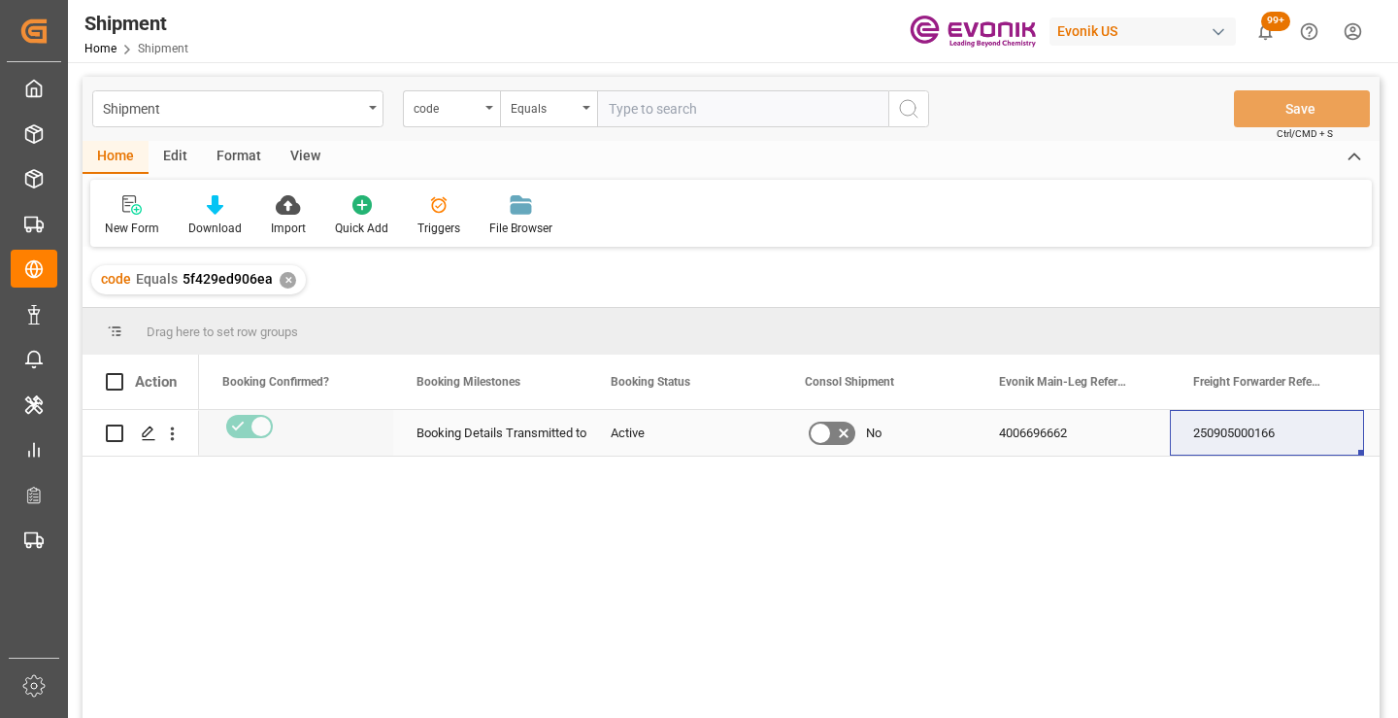
click at [1229, 435] on div "250905000166" at bounding box center [1267, 433] width 194 height 46
click at [283, 284] on div "✕" at bounding box center [288, 280] width 17 height 17
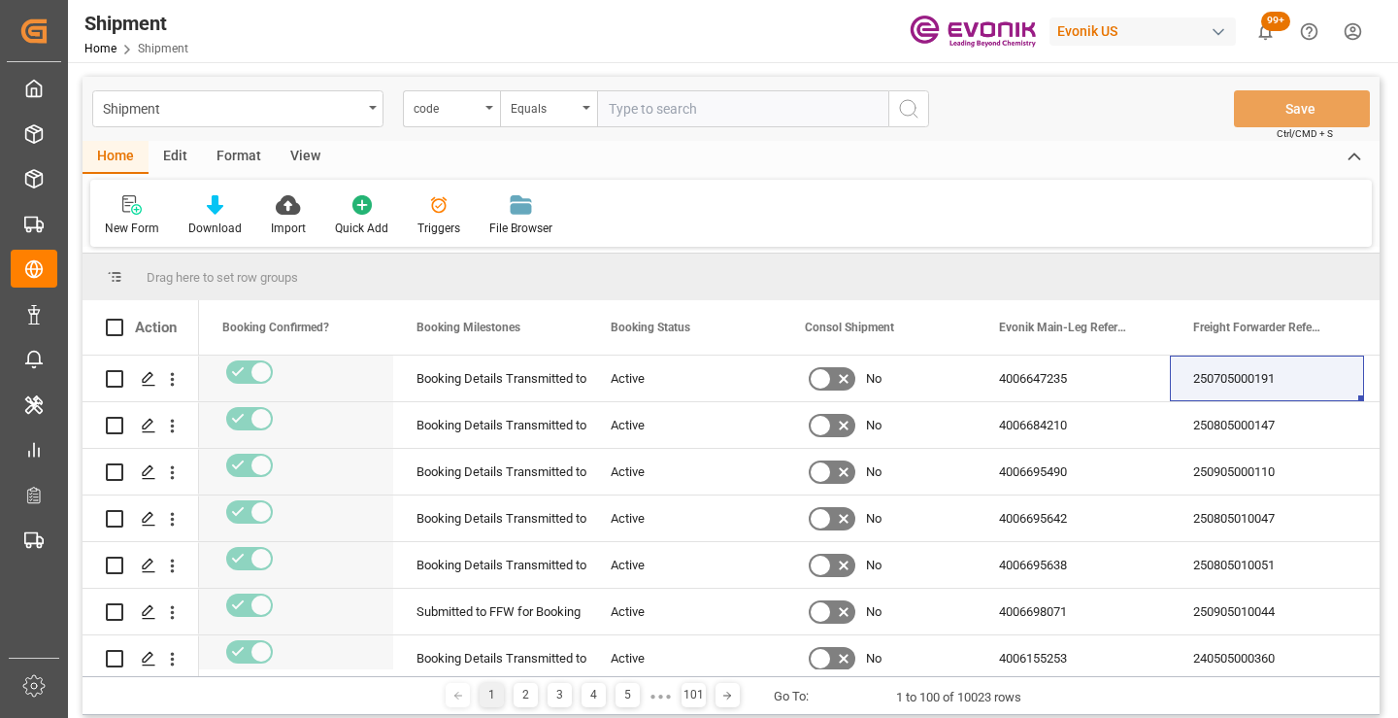
click at [689, 102] on input "text" at bounding box center [742, 108] width 291 height 37
paste input "da40a1be54d3"
type input "da40a1be54d3"
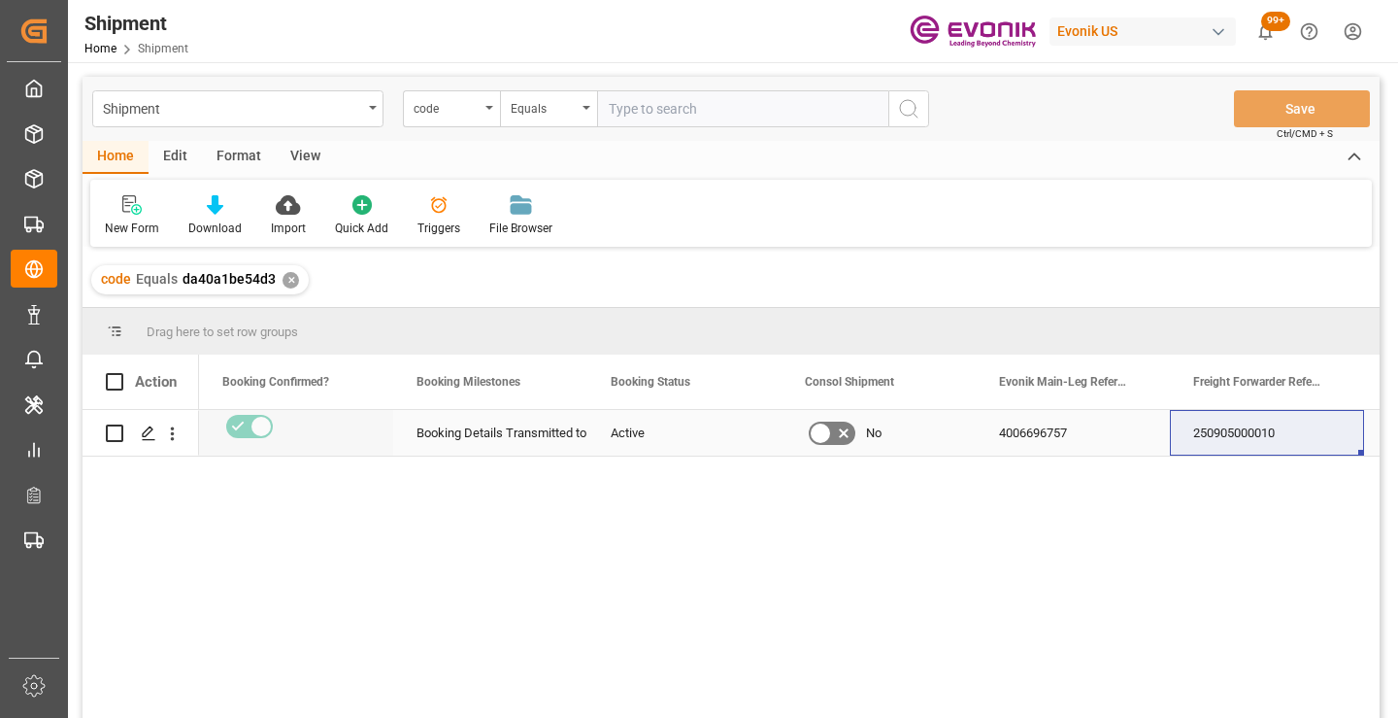
click at [1264, 423] on div "250905000010" at bounding box center [1267, 433] width 194 height 46
click at [290, 276] on div "✕" at bounding box center [291, 280] width 17 height 17
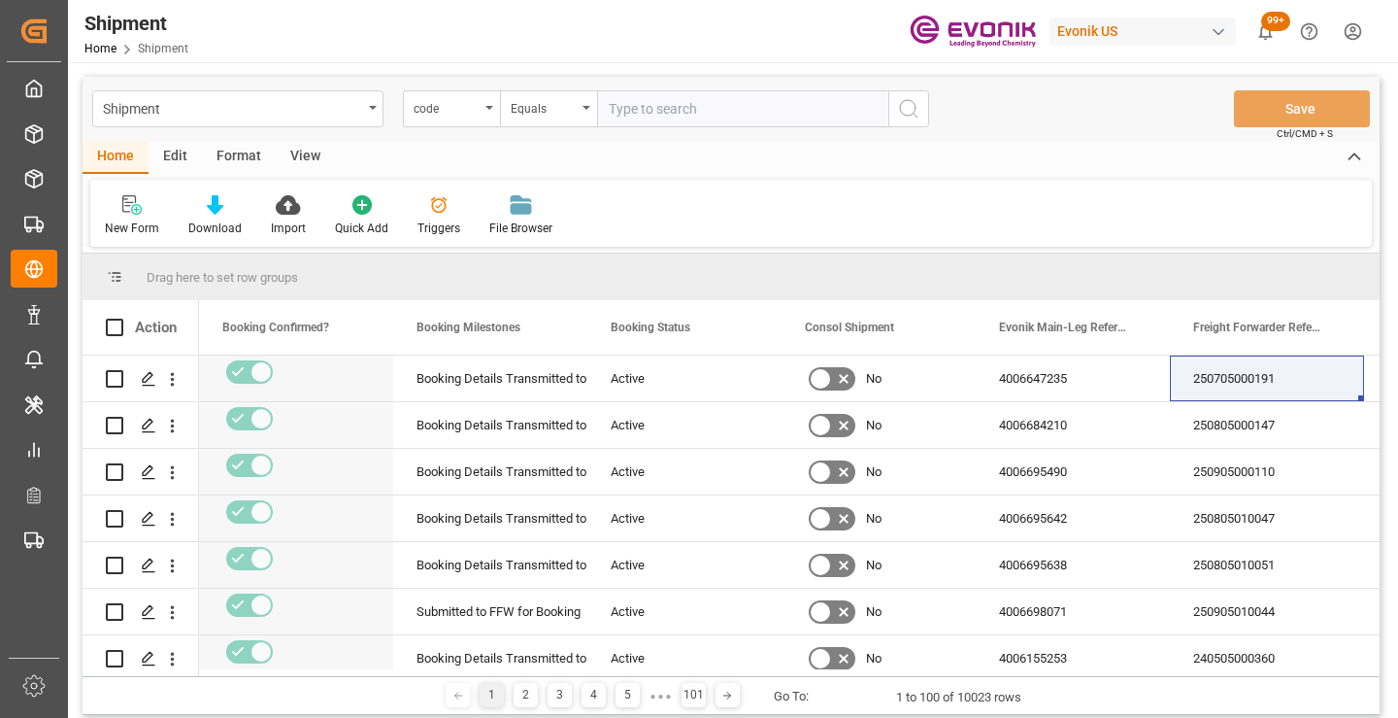
click at [689, 112] on input "text" at bounding box center [742, 108] width 291 height 37
paste input "894ed983c4dc"
type input "894ed983c4dc"
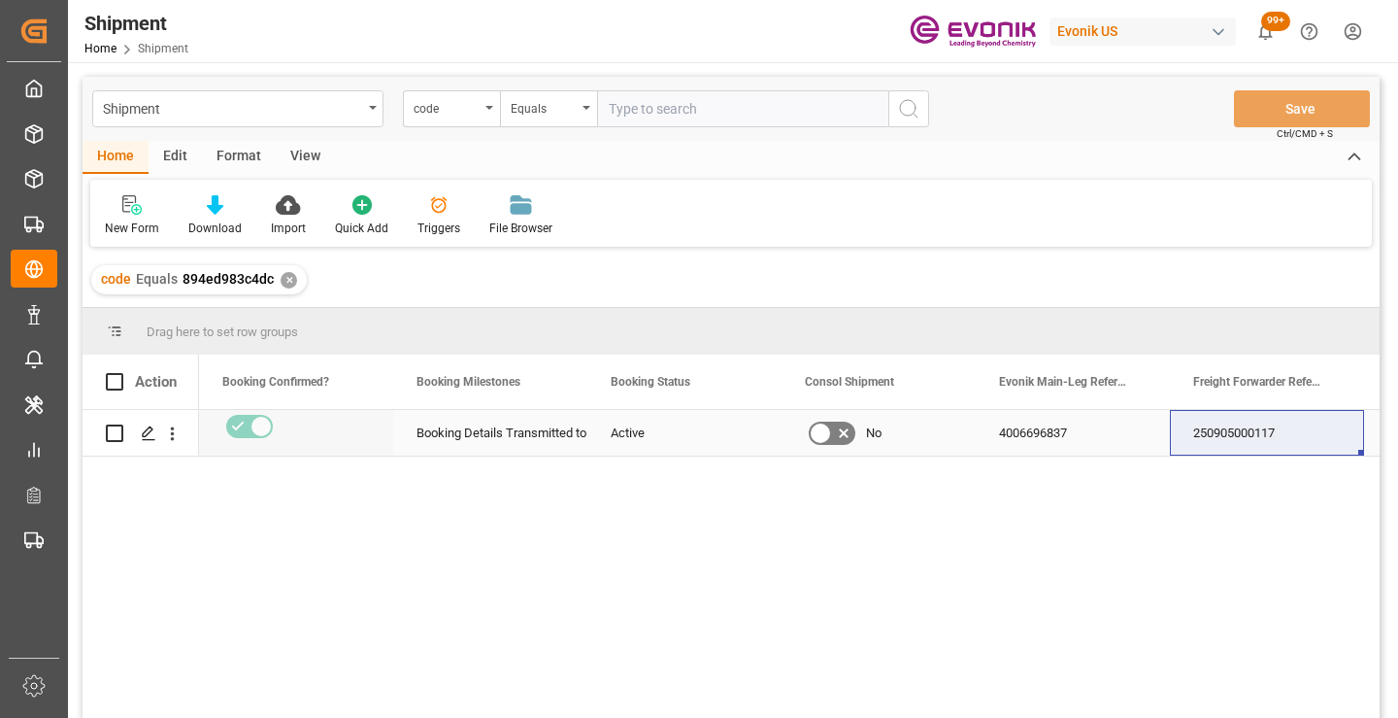
click at [1239, 431] on div "250905000117" at bounding box center [1267, 433] width 194 height 46
click at [288, 280] on div "✕" at bounding box center [289, 280] width 17 height 17
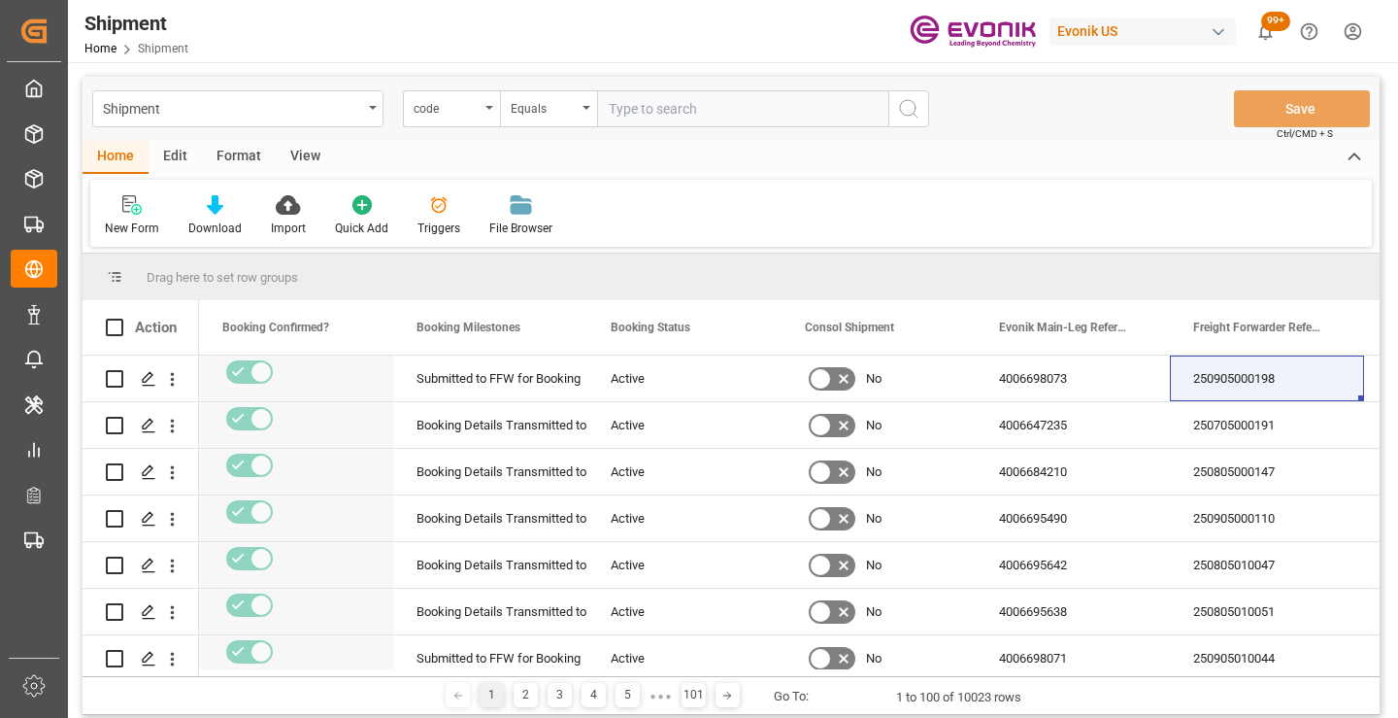
click at [738, 110] on input "text" at bounding box center [742, 108] width 291 height 37
paste input "7b644887a0ee"
type input "7b644887a0ee"
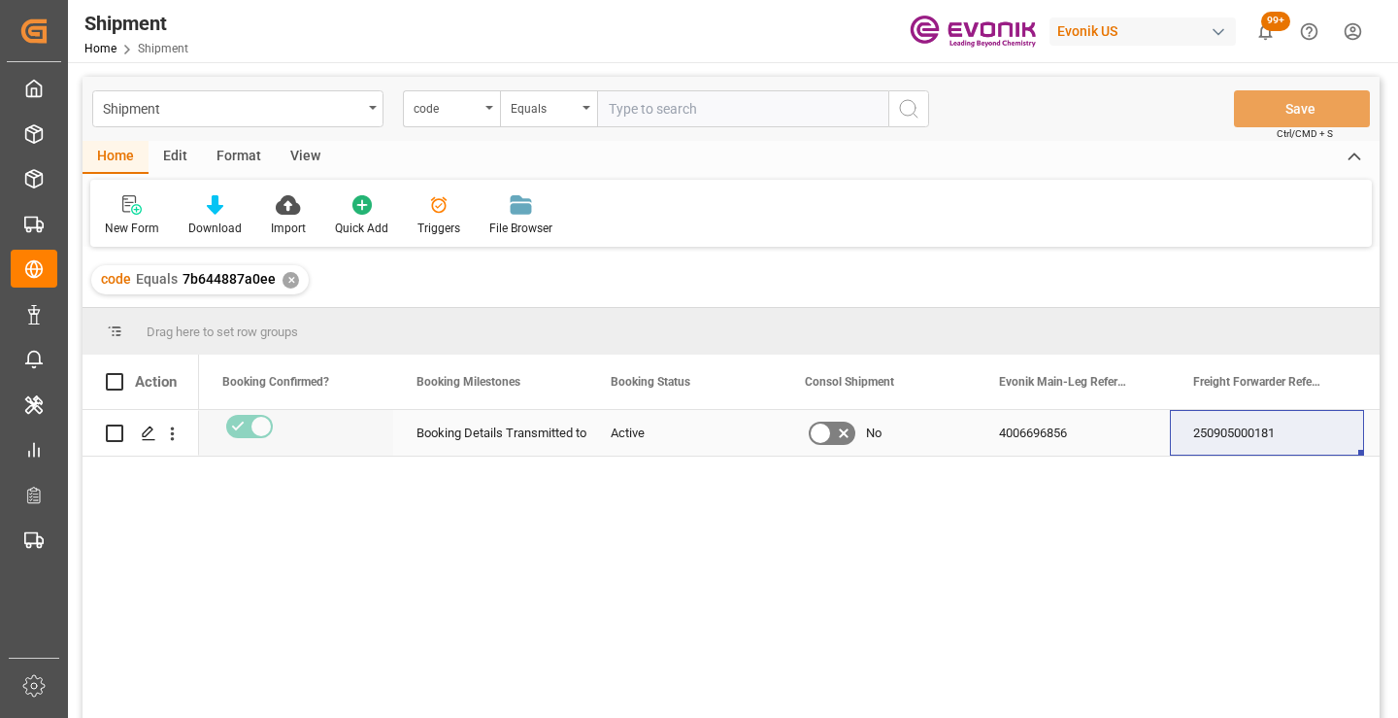
click at [1271, 433] on div "250905000181" at bounding box center [1267, 433] width 194 height 46
click at [286, 279] on div "✕" at bounding box center [291, 280] width 17 height 17
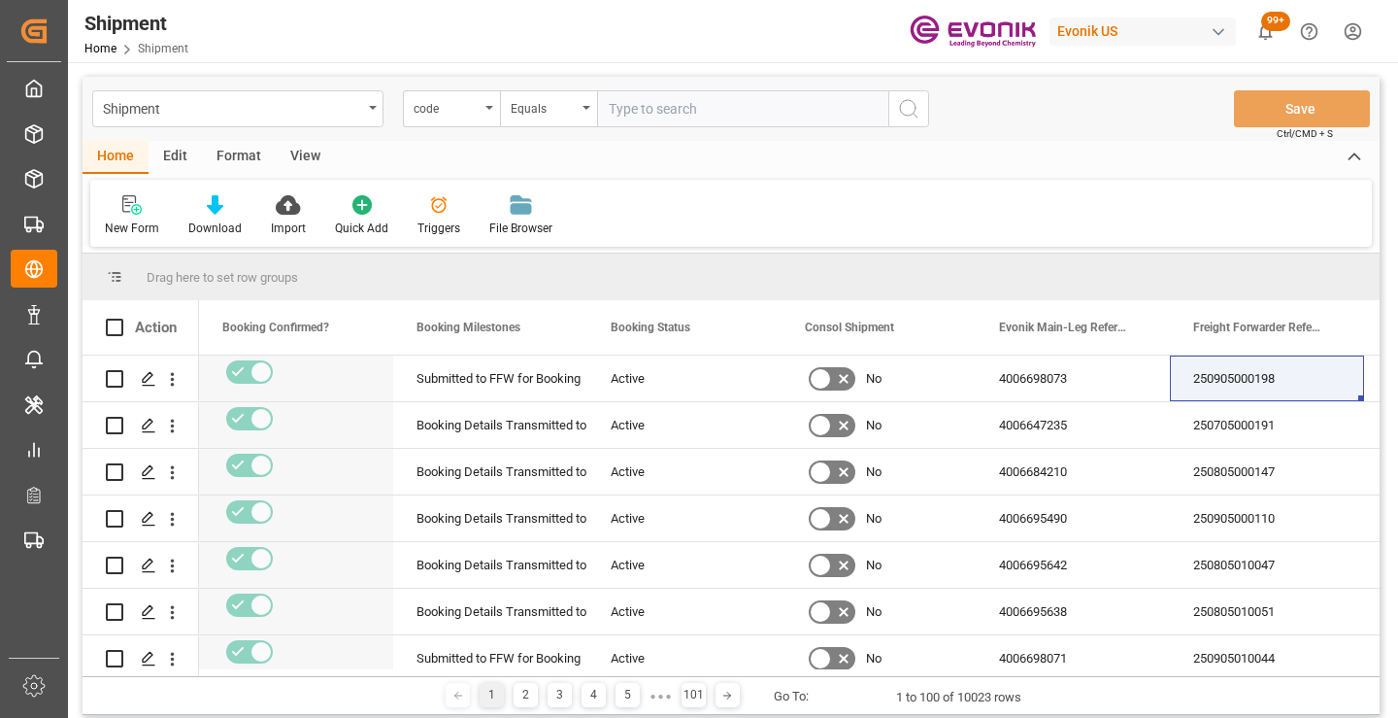
click at [708, 114] on input "text" at bounding box center [742, 108] width 291 height 37
paste input "d48028c92e6d"
type input "d48028c92e6d"
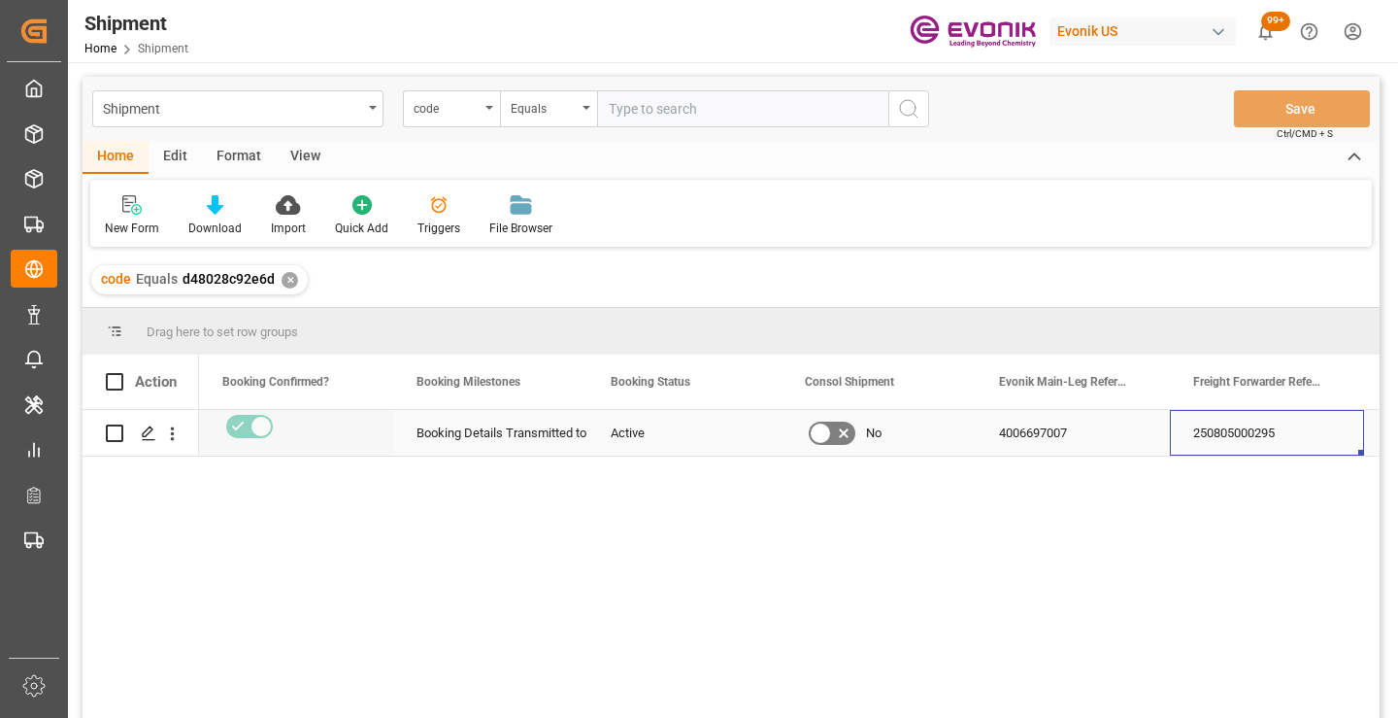
click at [1235, 438] on div "250805000295" at bounding box center [1267, 433] width 194 height 46
click at [284, 278] on div "✕" at bounding box center [290, 280] width 17 height 17
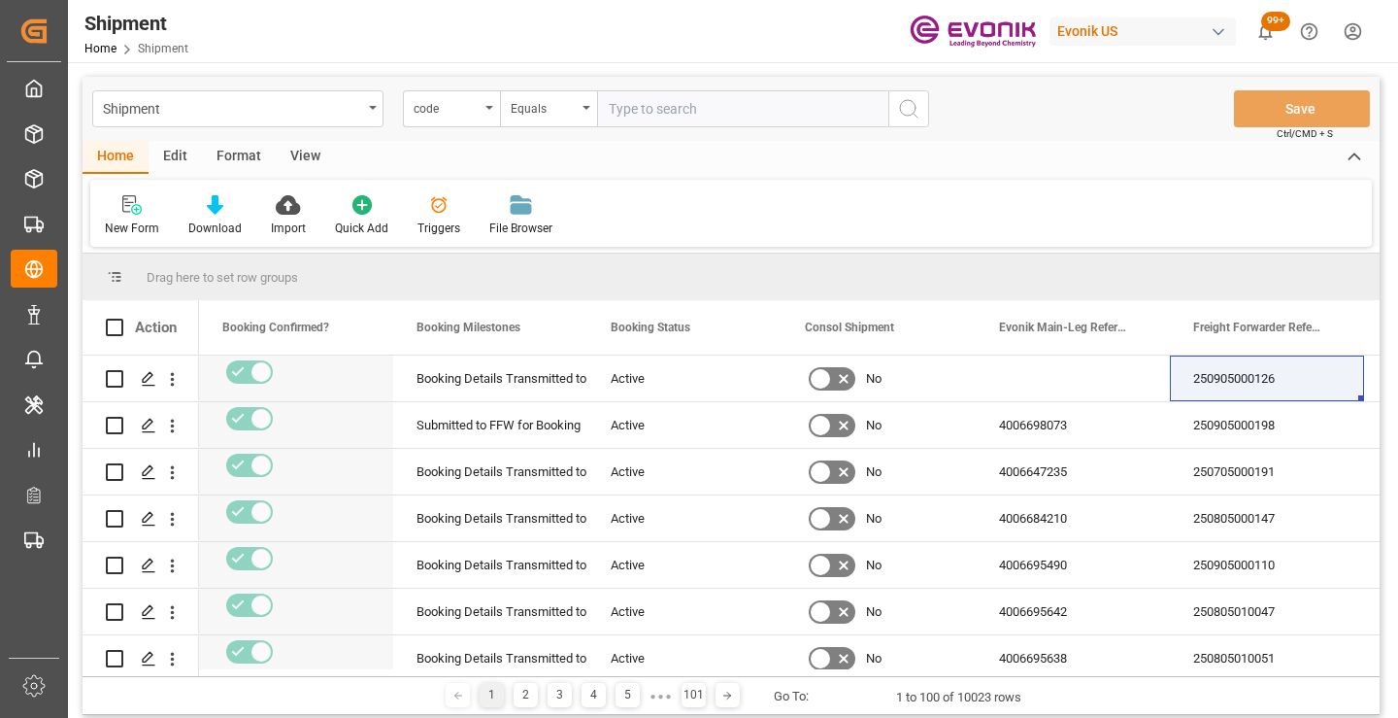
click at [730, 114] on input "text" at bounding box center [742, 108] width 291 height 37
paste input "3d4b1d10e077"
type input "3d4b1d10e077"
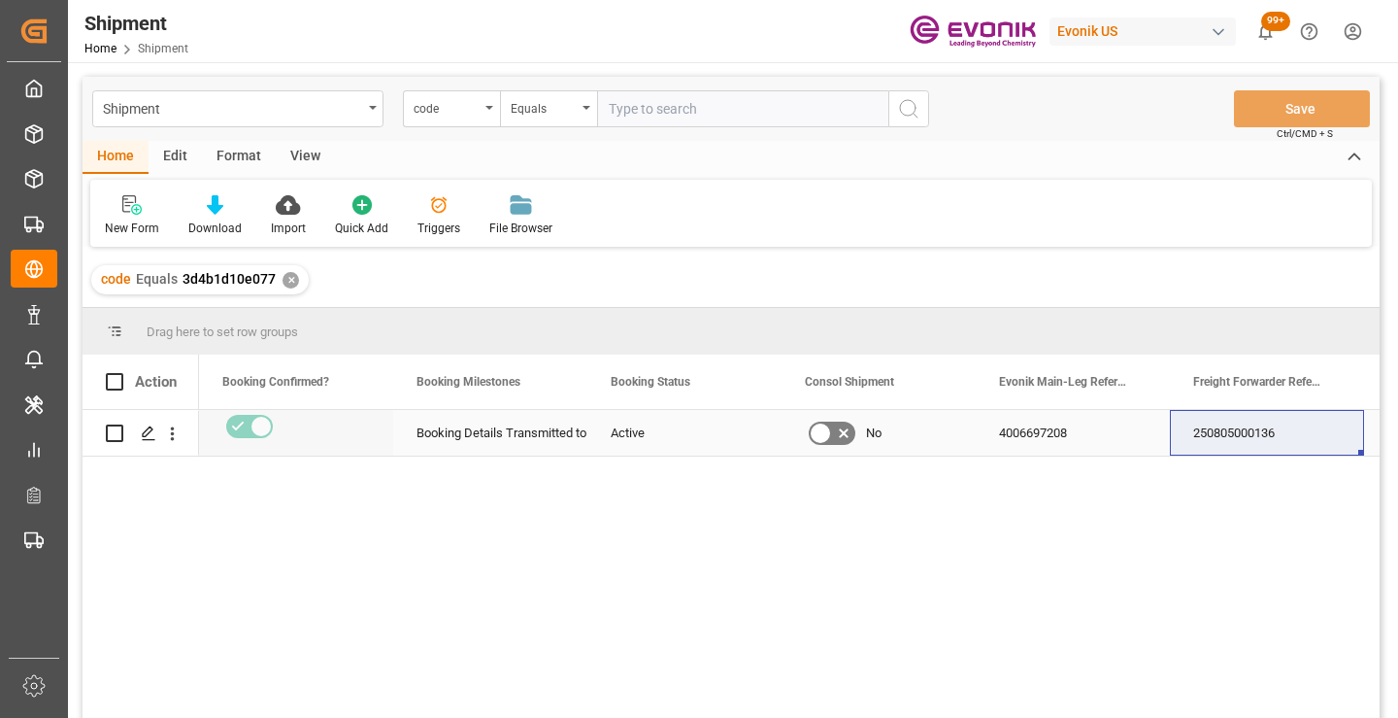
click at [1260, 430] on div "250805000136" at bounding box center [1267, 433] width 194 height 46
click at [288, 282] on div "✕" at bounding box center [291, 280] width 17 height 17
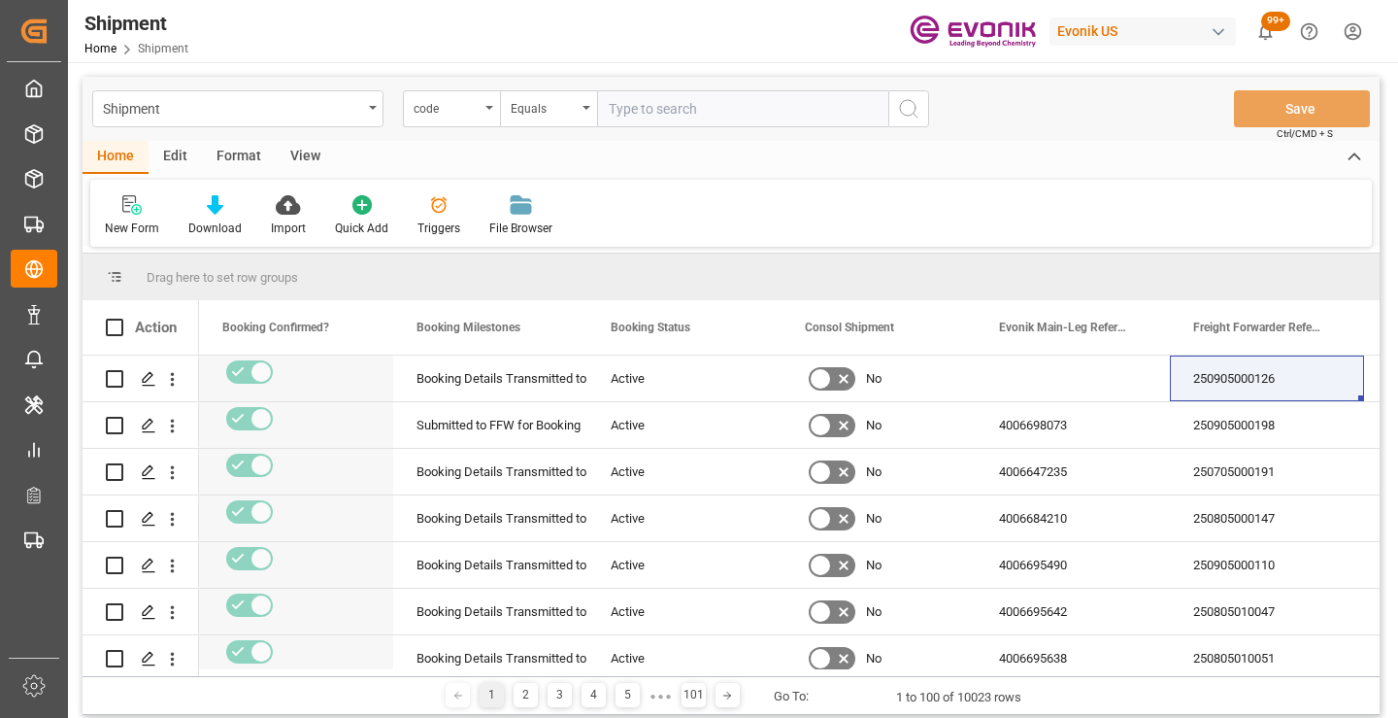
click at [681, 109] on input "text" at bounding box center [742, 108] width 291 height 37
paste input "9fa38c111b0d"
type input "9fa38c111b0d"
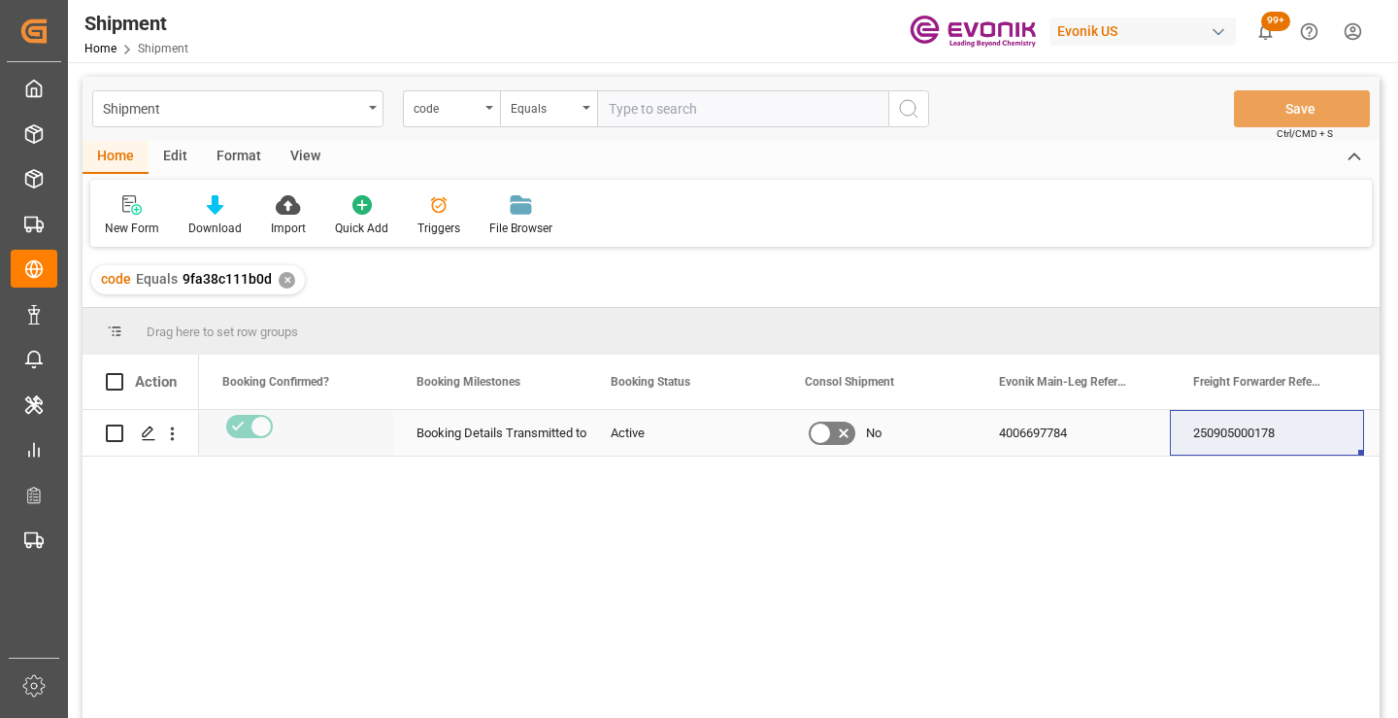
click at [1264, 431] on div "250905000178" at bounding box center [1267, 433] width 194 height 46
click at [288, 282] on div "✕" at bounding box center [287, 280] width 17 height 17
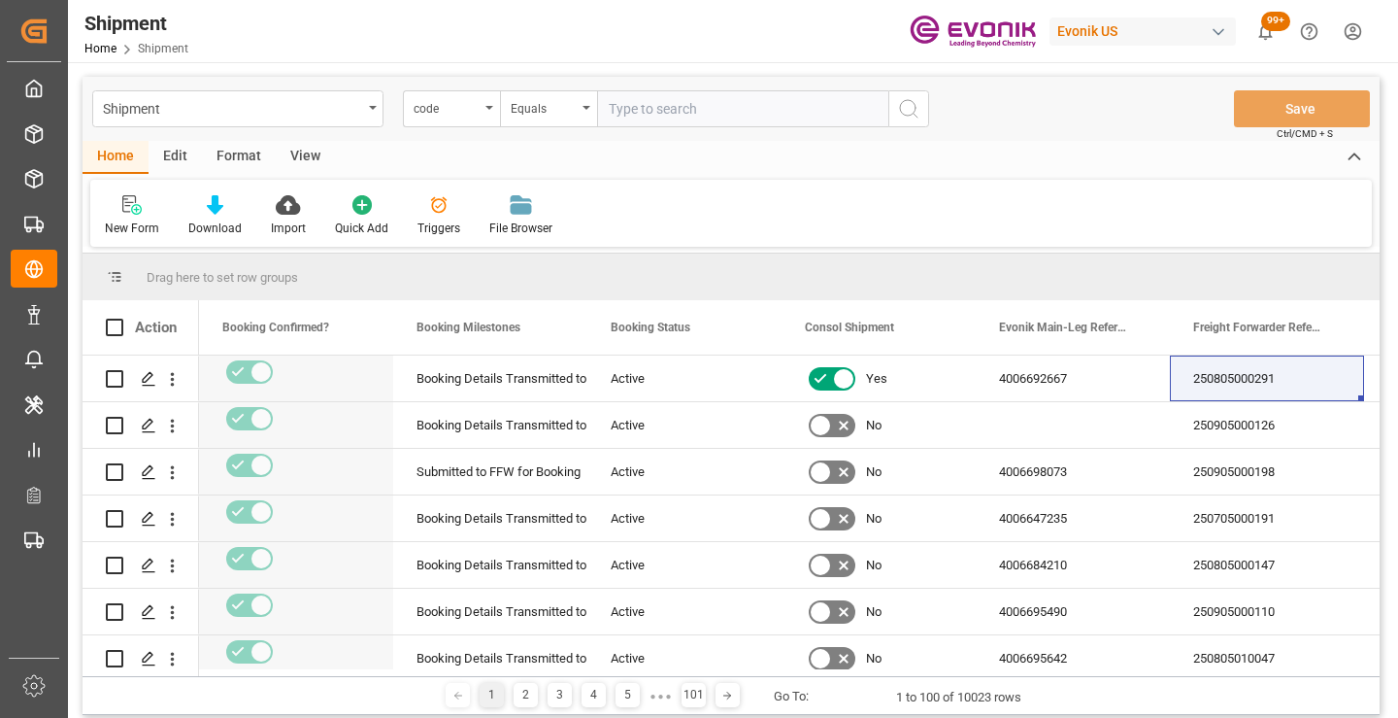
click at [735, 106] on input "text" at bounding box center [742, 108] width 291 height 37
paste input "7014b8e0048b"
type input "7014b8e0048b"
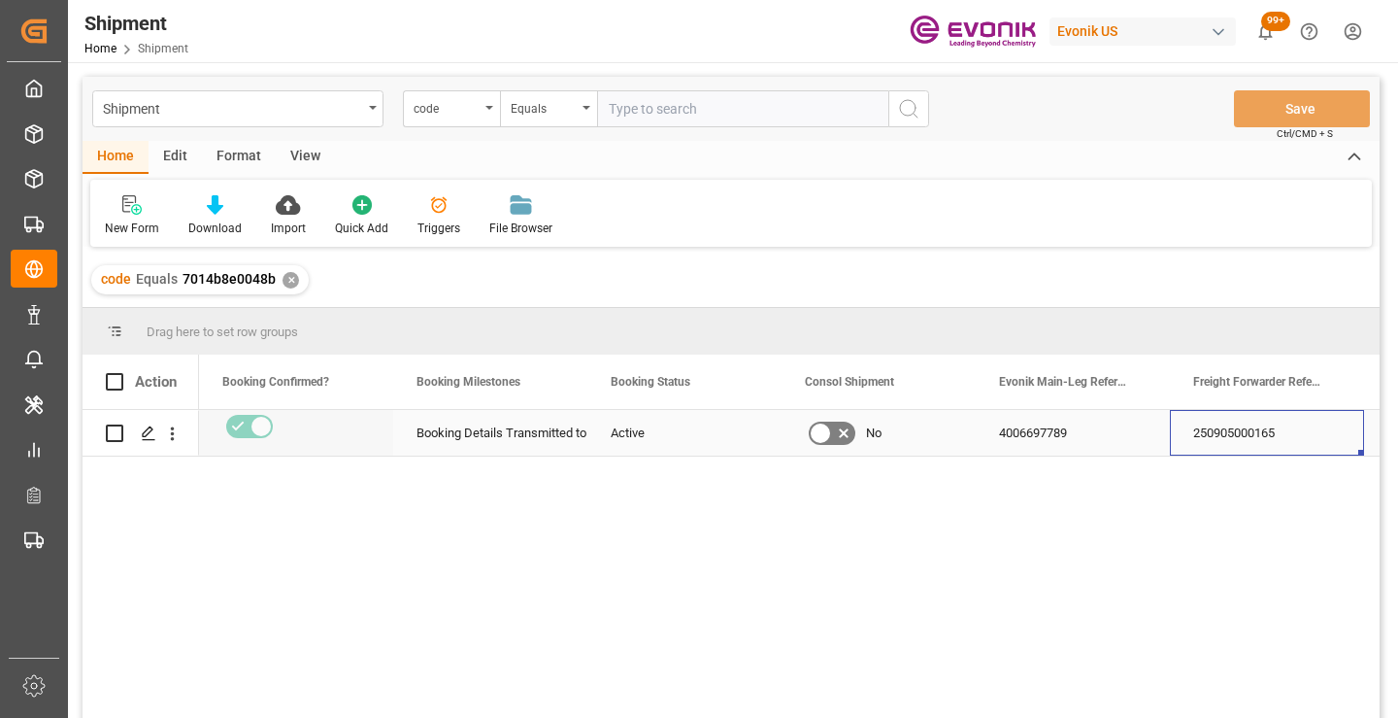
click at [1248, 437] on div "250905000165" at bounding box center [1267, 433] width 194 height 46
click at [288, 279] on div "✕" at bounding box center [291, 280] width 17 height 17
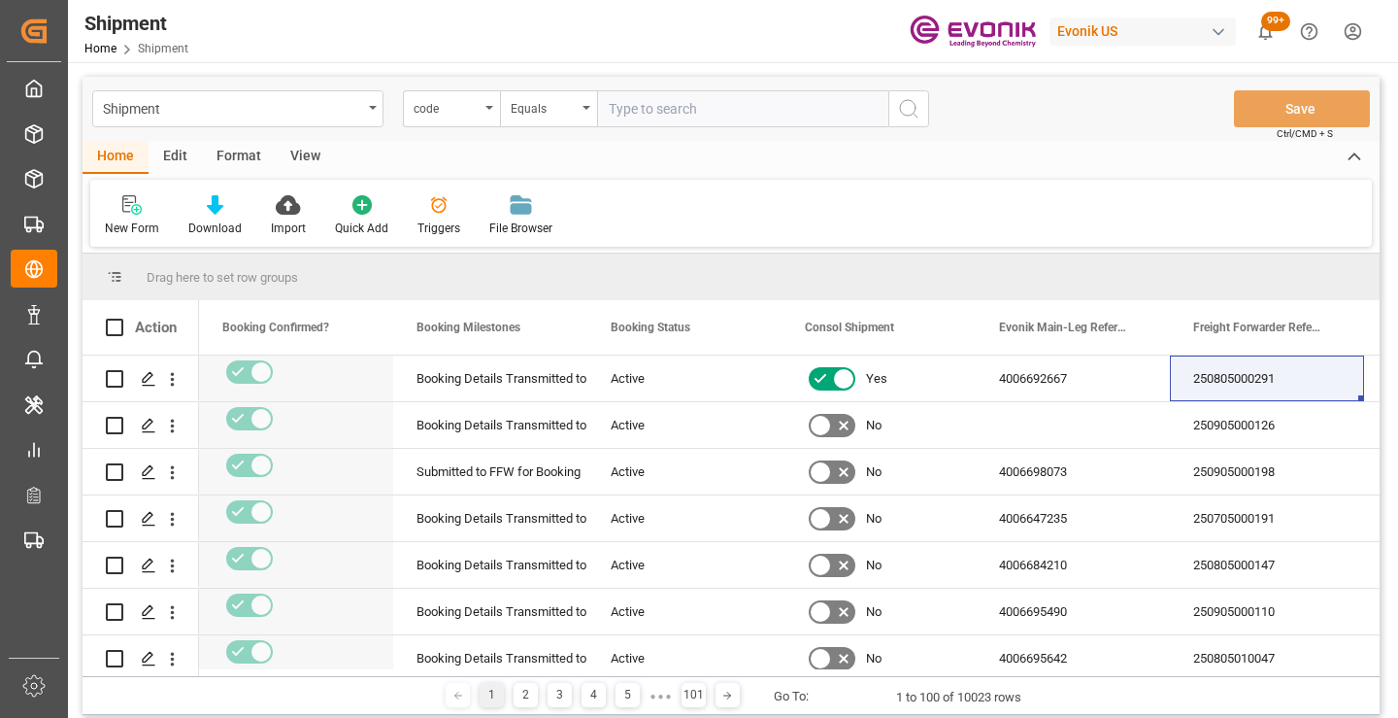
click at [746, 106] on input "text" at bounding box center [742, 108] width 291 height 37
paste input "cae65fa596d4"
type input "cae65fa596d4"
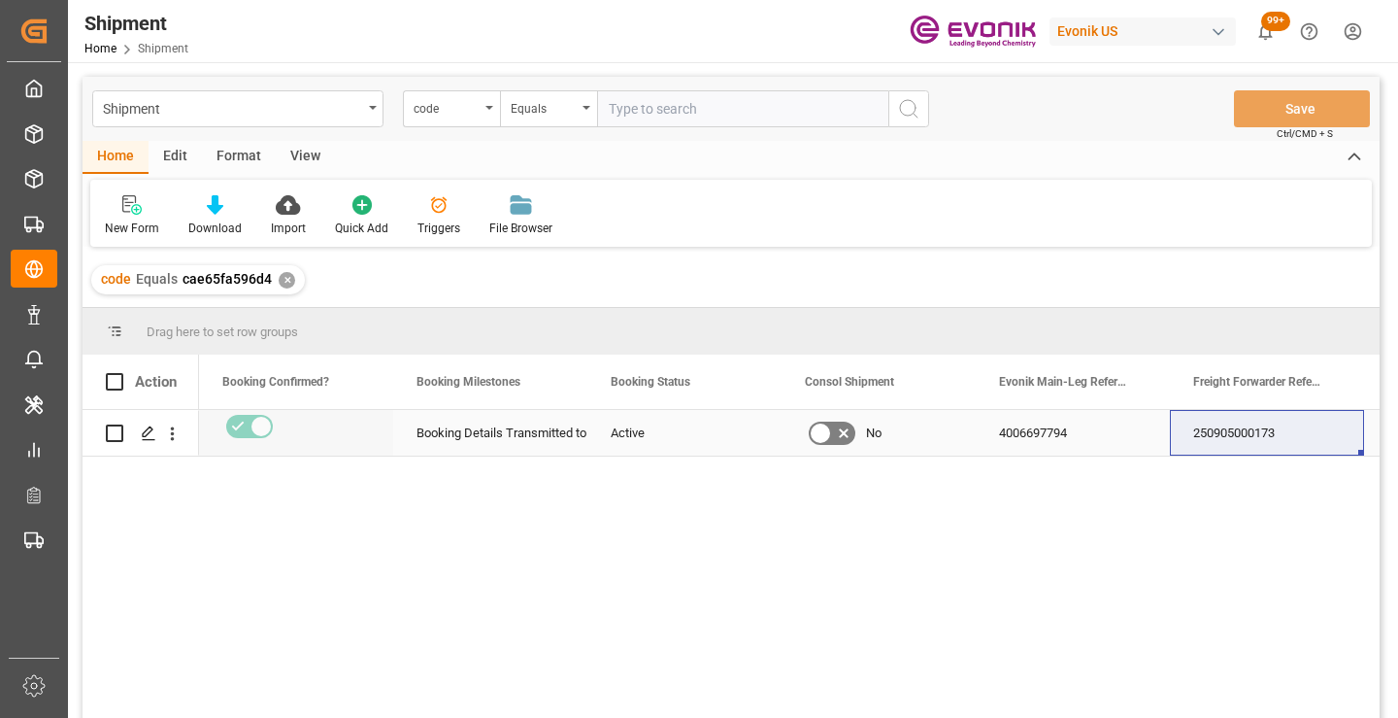
click at [1239, 439] on div "250905000173" at bounding box center [1267, 433] width 194 height 46
click at [284, 279] on div "✕" at bounding box center [287, 280] width 17 height 17
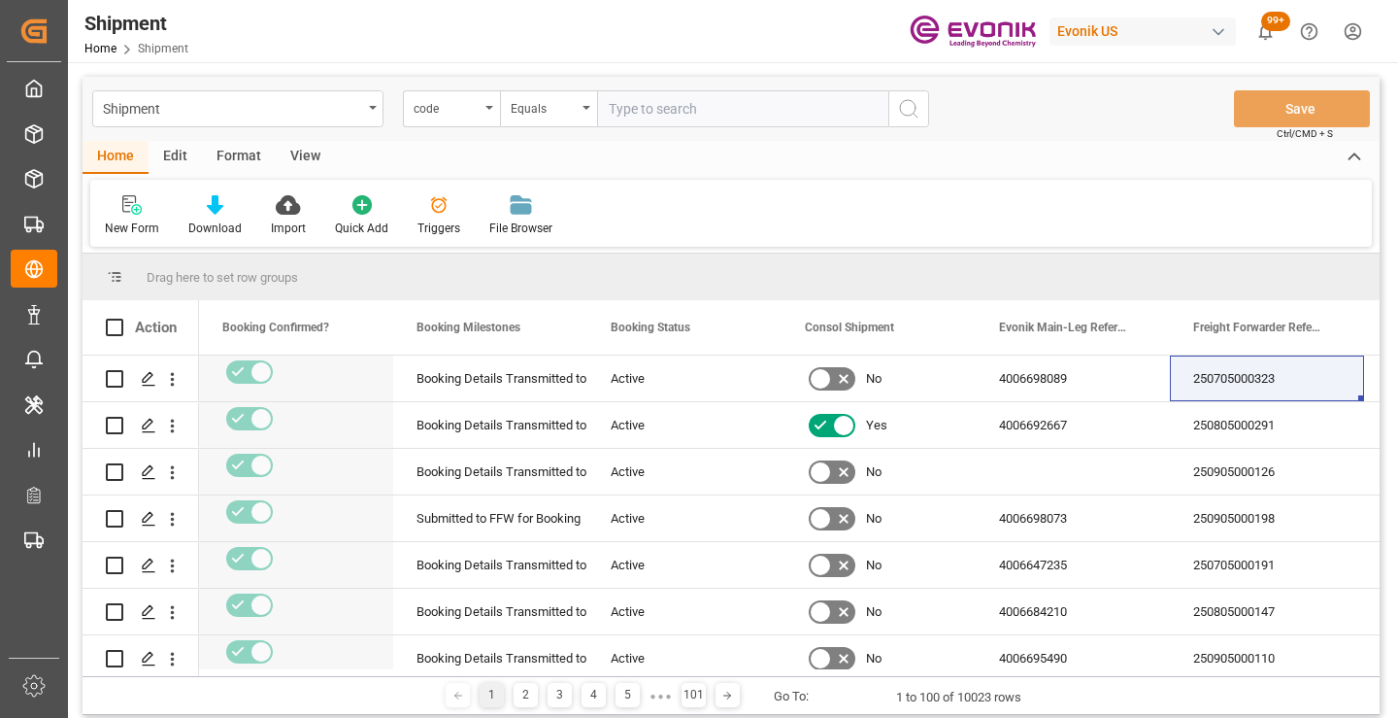
click at [697, 117] on input "text" at bounding box center [742, 108] width 291 height 37
paste input "1949a24c4e3b"
type input "1949a24c4e3b"
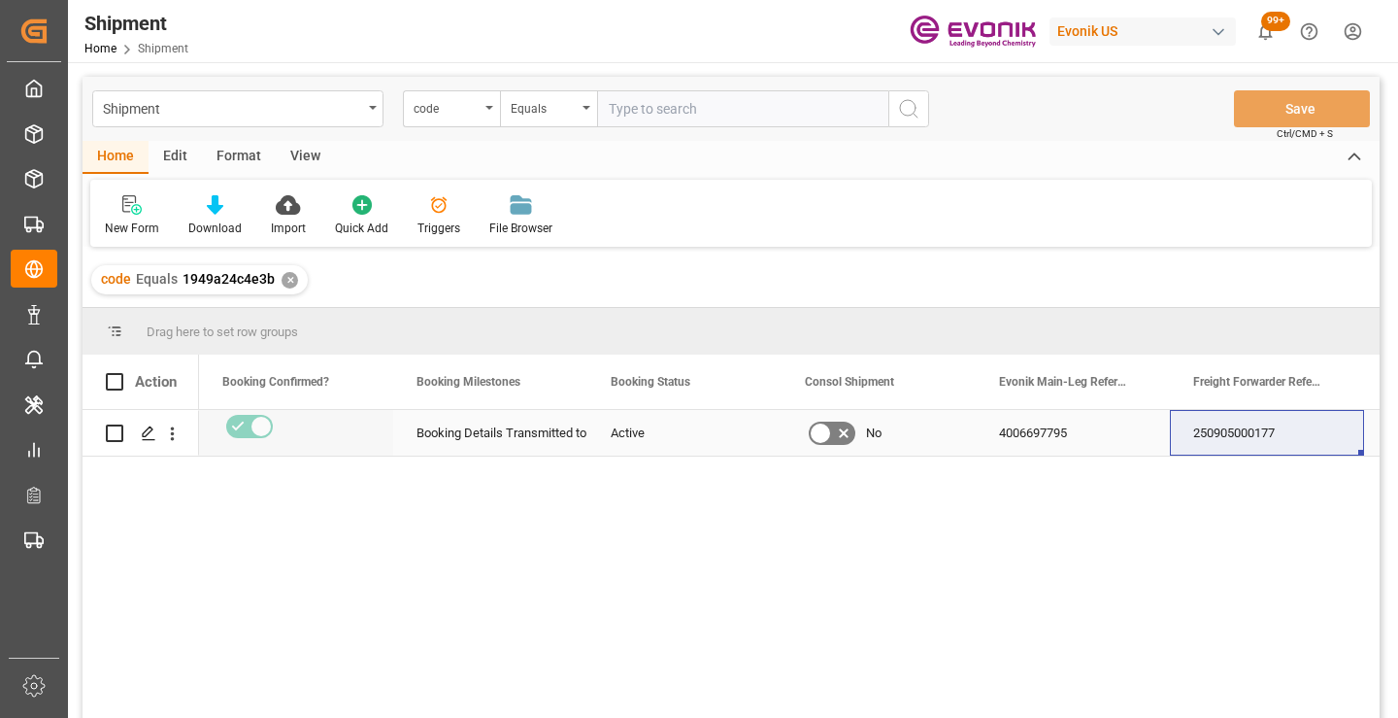
click at [1259, 435] on div "250905000177" at bounding box center [1267, 433] width 194 height 46
click at [286, 281] on div "✕" at bounding box center [290, 280] width 17 height 17
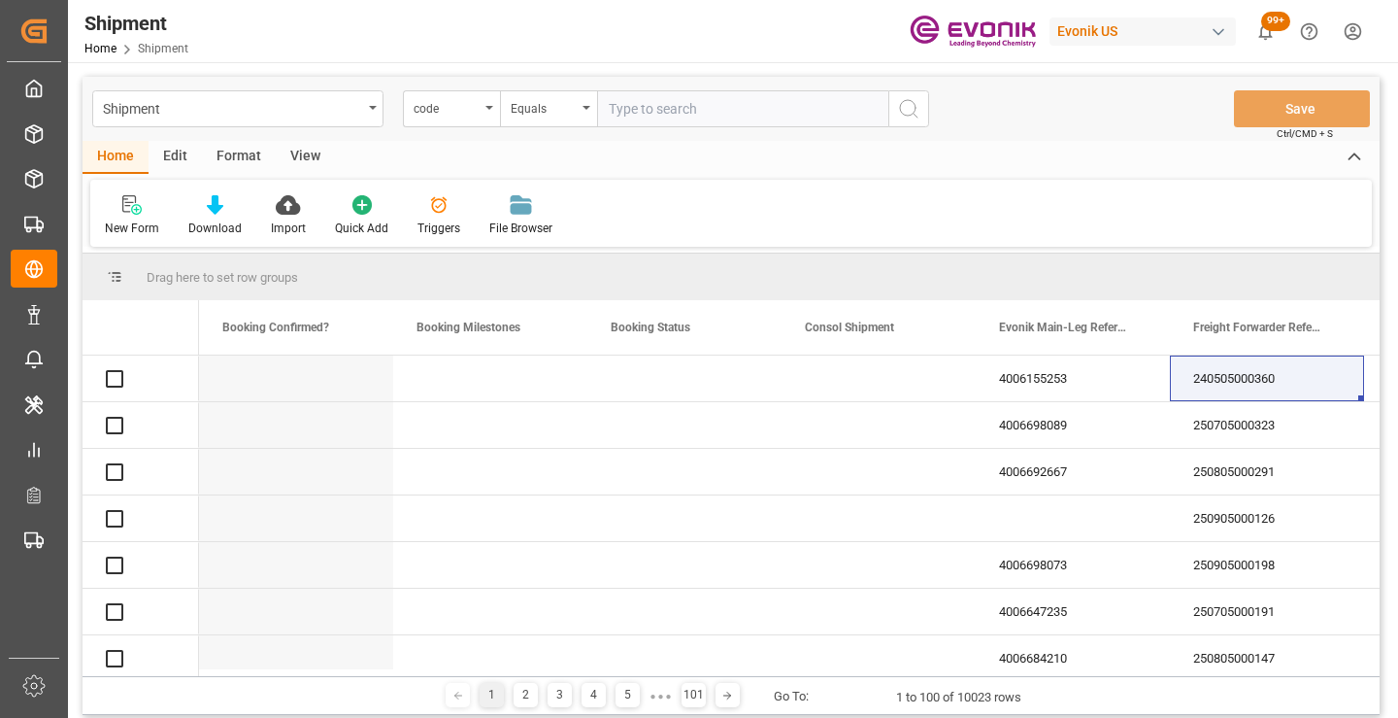
click at [717, 113] on input "text" at bounding box center [742, 108] width 291 height 37
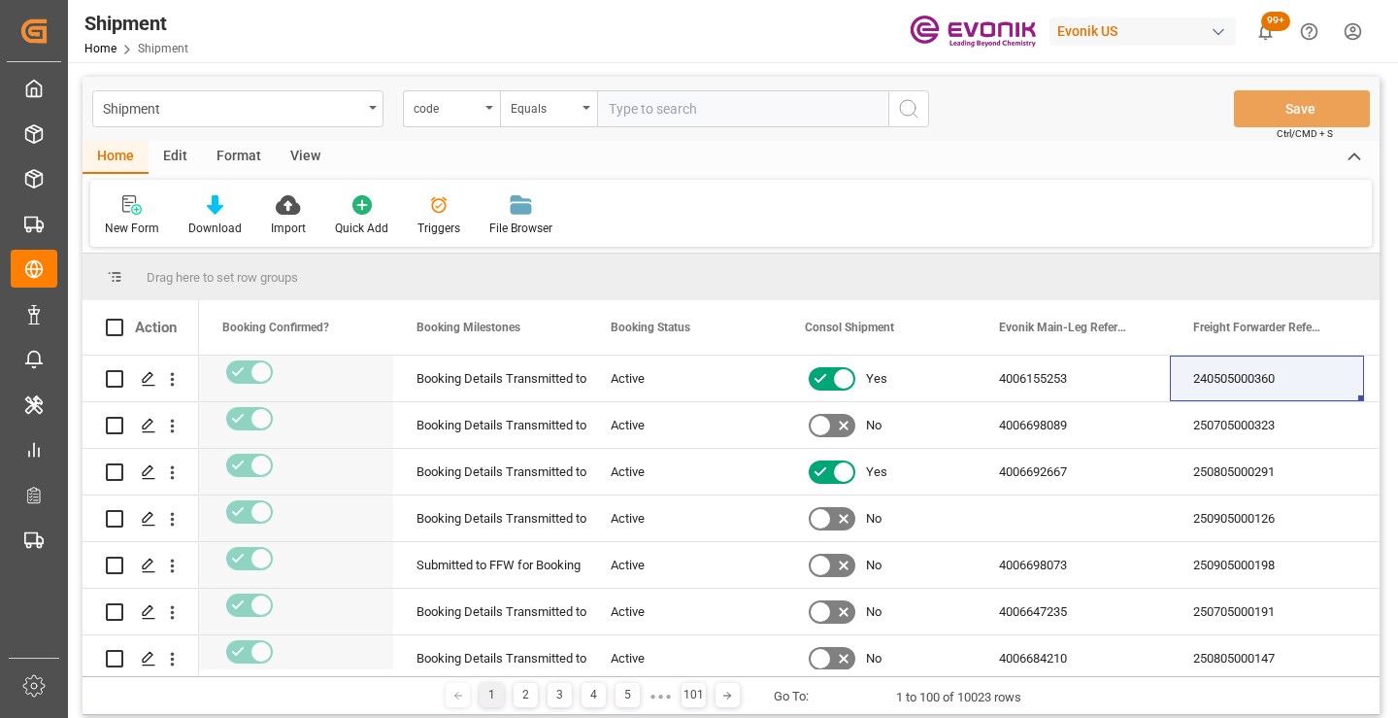
paste input "c769a0209c5f"
type input "c769a0209c5f"
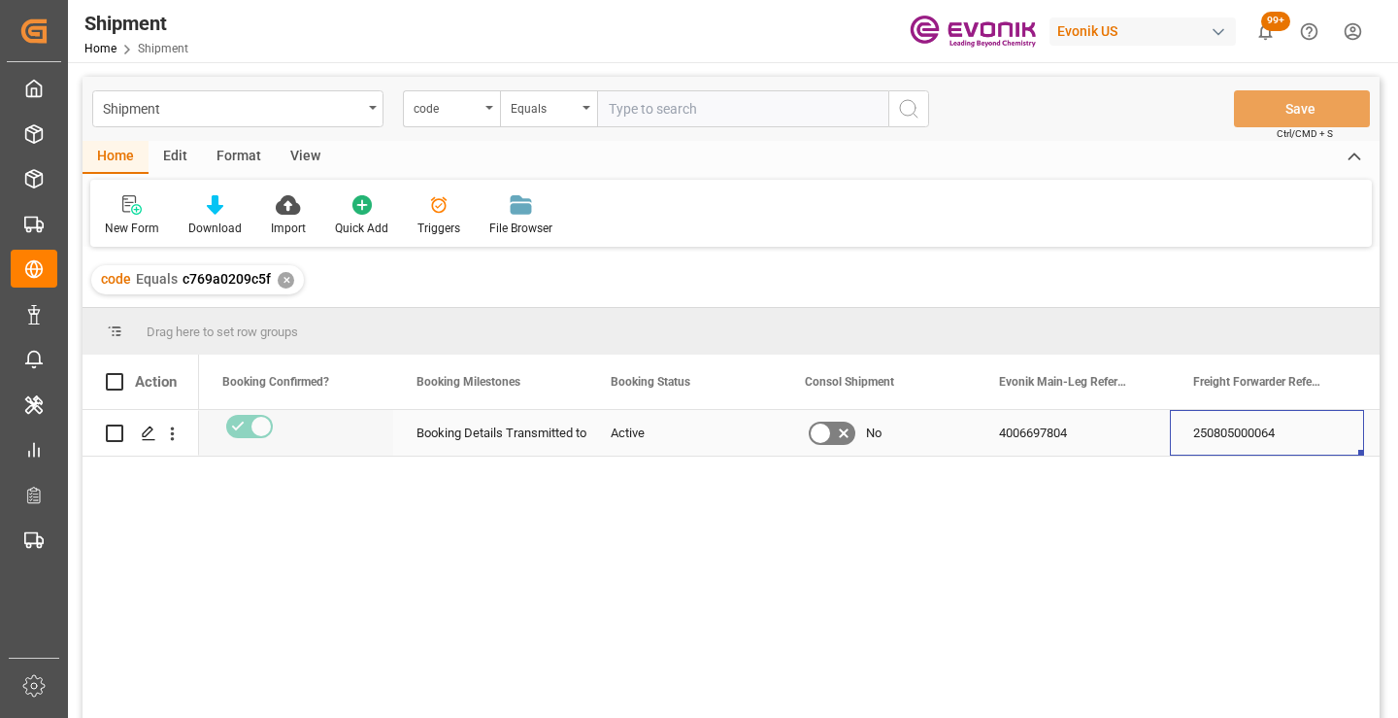
click at [1214, 446] on div "250805000064" at bounding box center [1267, 433] width 194 height 46
click at [281, 278] on div "✕" at bounding box center [286, 280] width 17 height 17
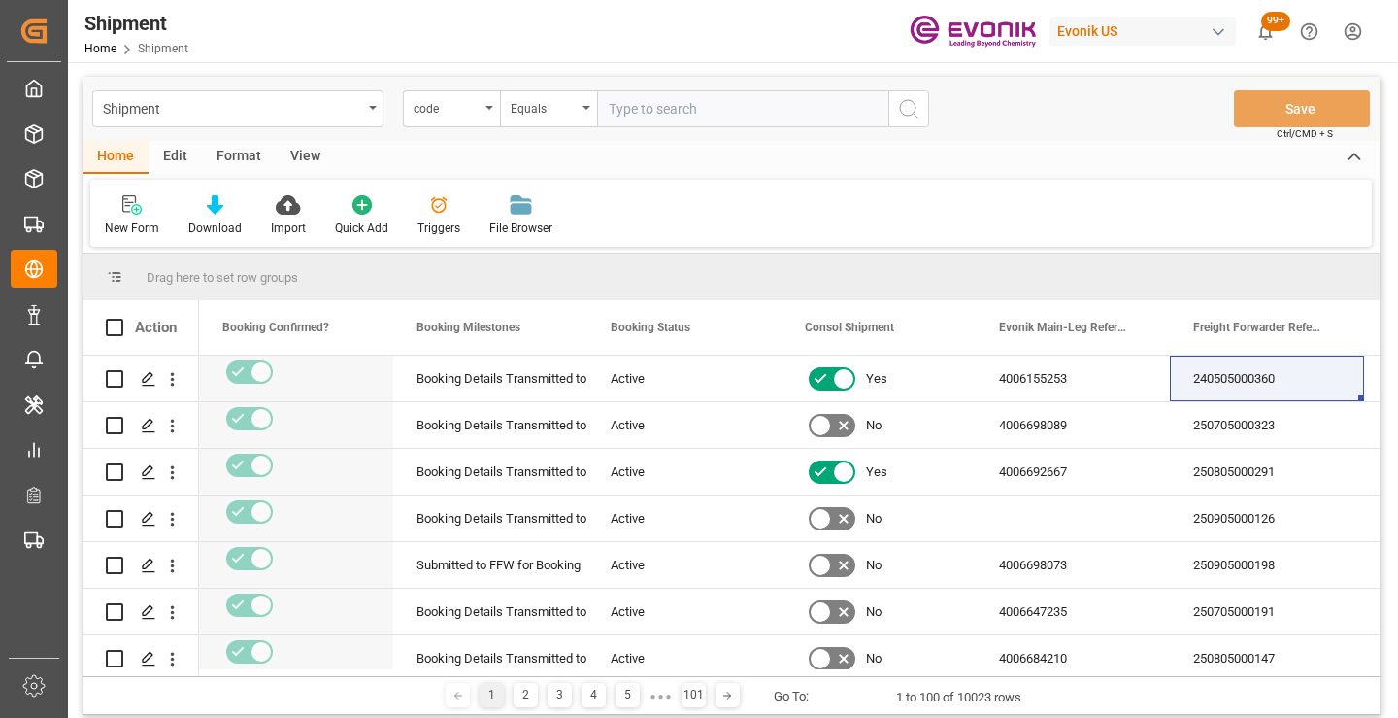
click at [721, 114] on input "text" at bounding box center [742, 108] width 291 height 37
paste input "c769a0209c5f"
type input "c769a0209c5f"
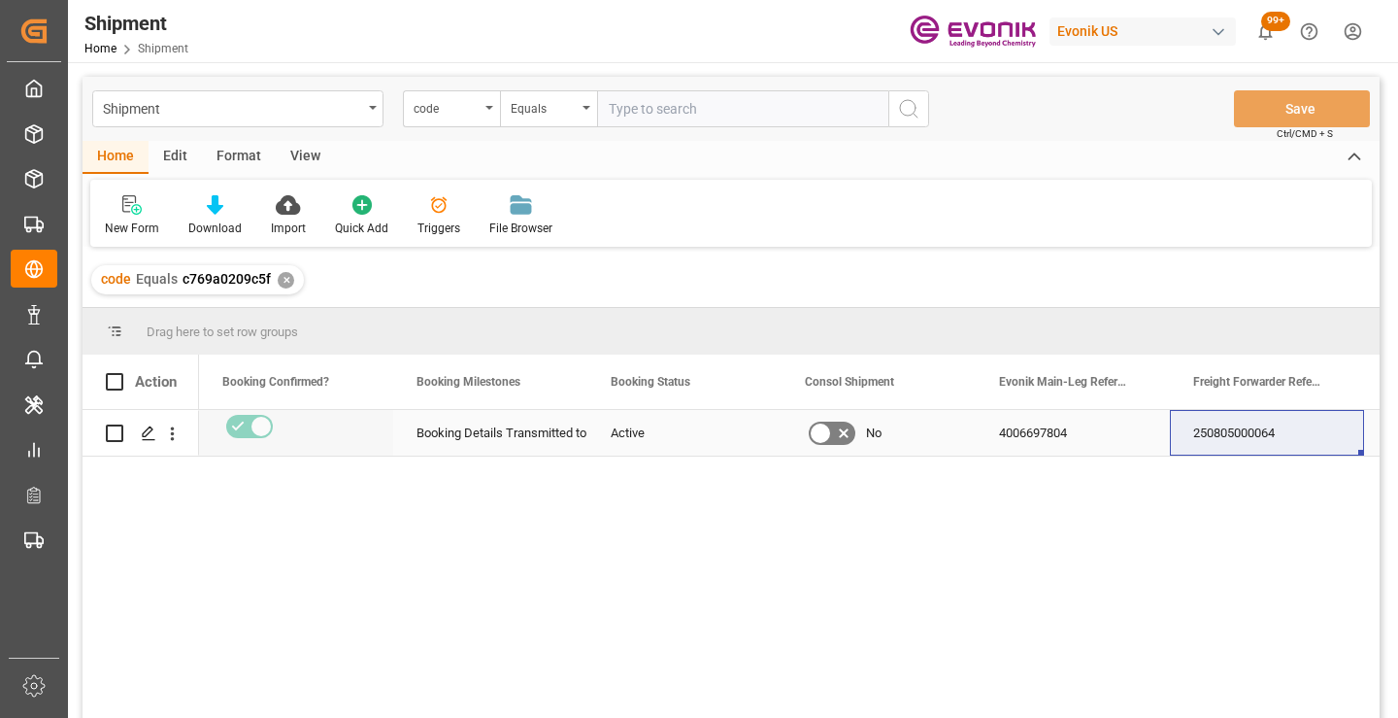
click at [1223, 433] on div "250805000064" at bounding box center [1267, 433] width 194 height 46
click at [284, 281] on div "✕" at bounding box center [286, 280] width 17 height 17
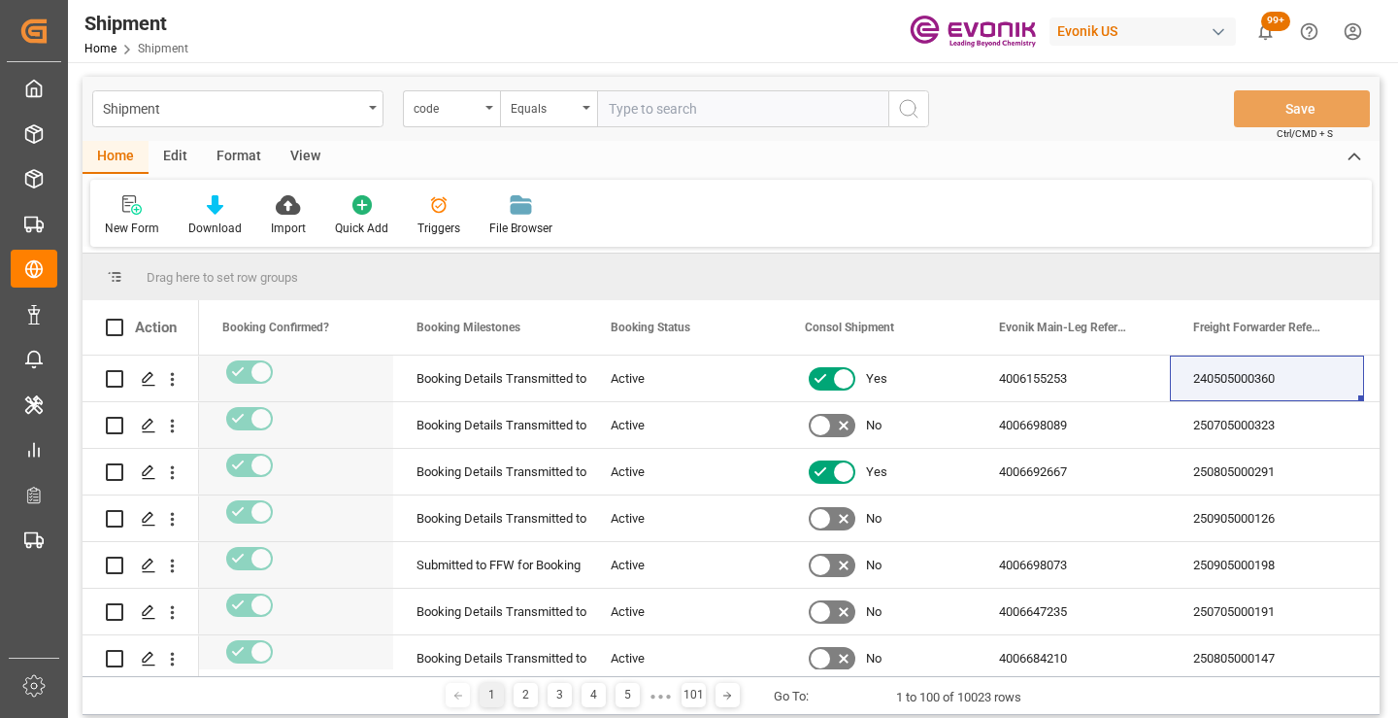
click at [754, 113] on input "text" at bounding box center [742, 108] width 291 height 37
paste input "8e5f3eeadd11"
type input "8e5f3eeadd11"
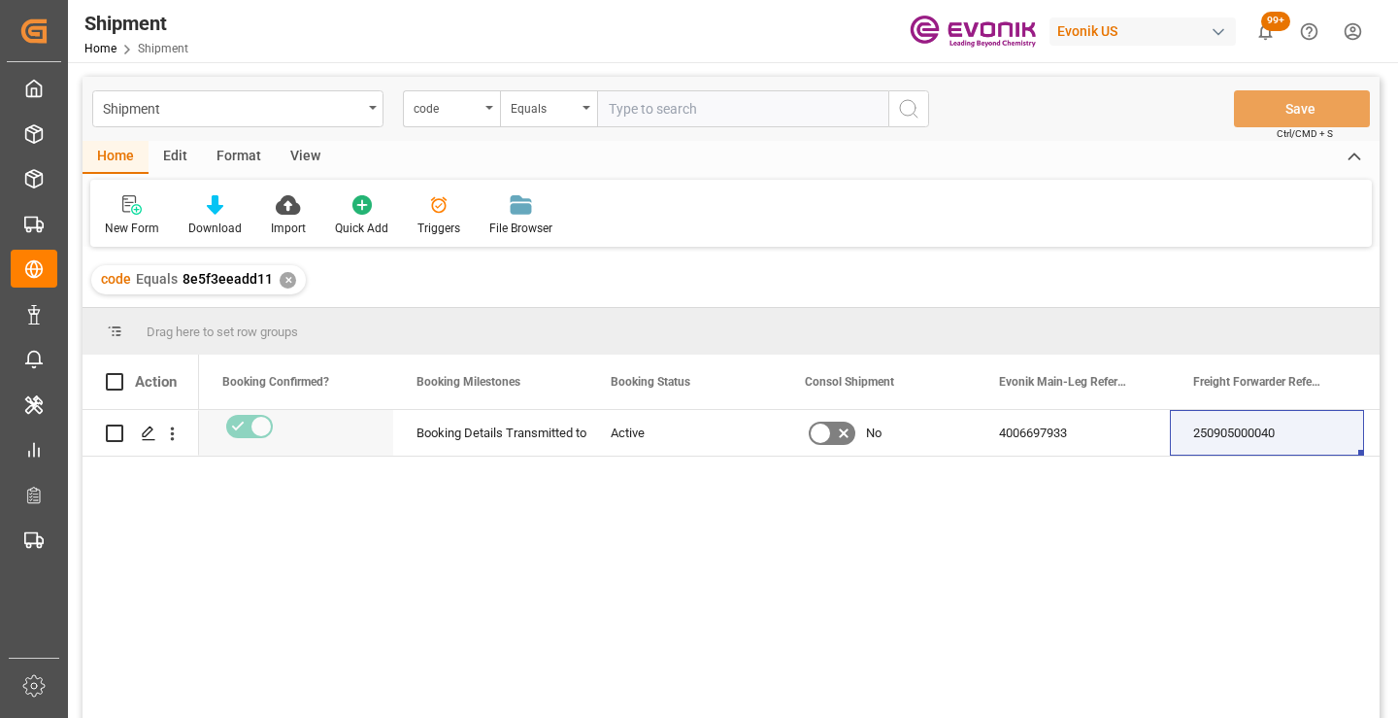
click at [1231, 434] on div "250905000040" at bounding box center [1267, 433] width 194 height 46
click at [284, 276] on div "✕" at bounding box center [288, 280] width 17 height 17
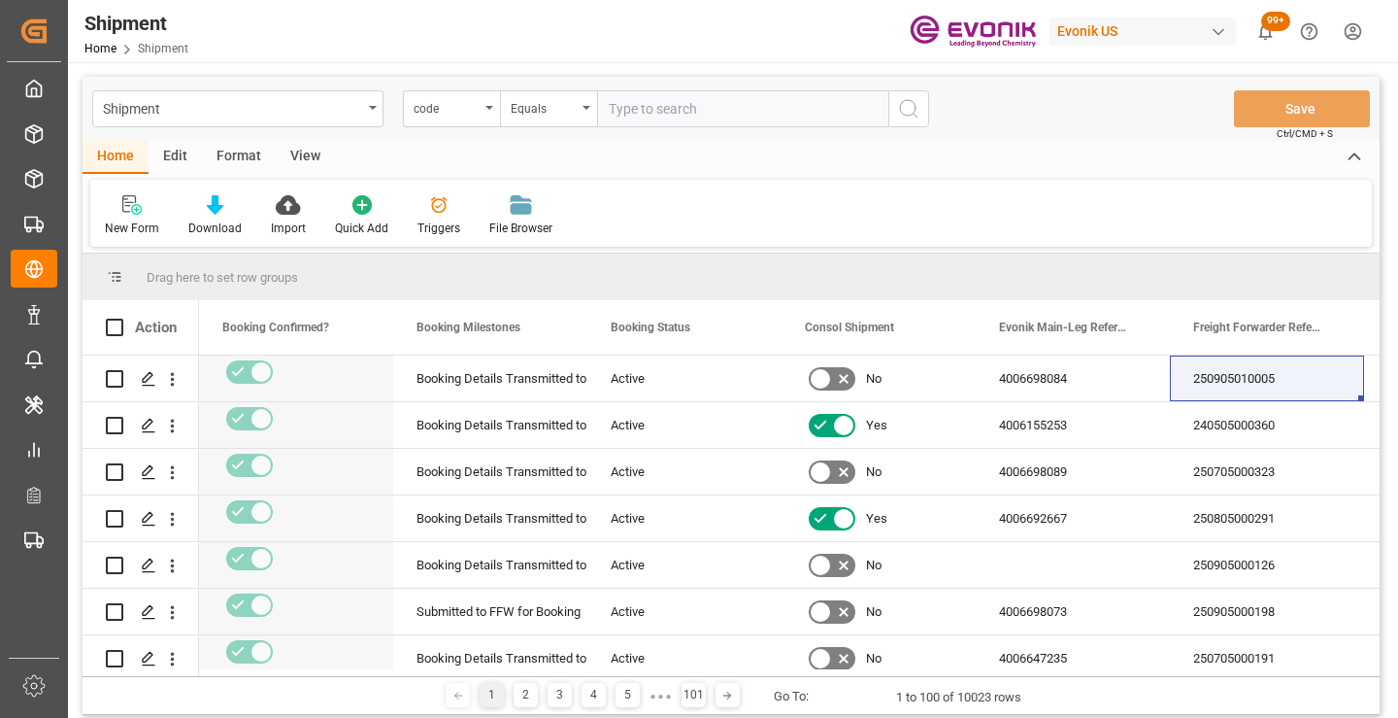
click at [660, 113] on input "text" at bounding box center [742, 108] width 291 height 37
paste input "58c4877b4769"
type input "58c4877b4769"
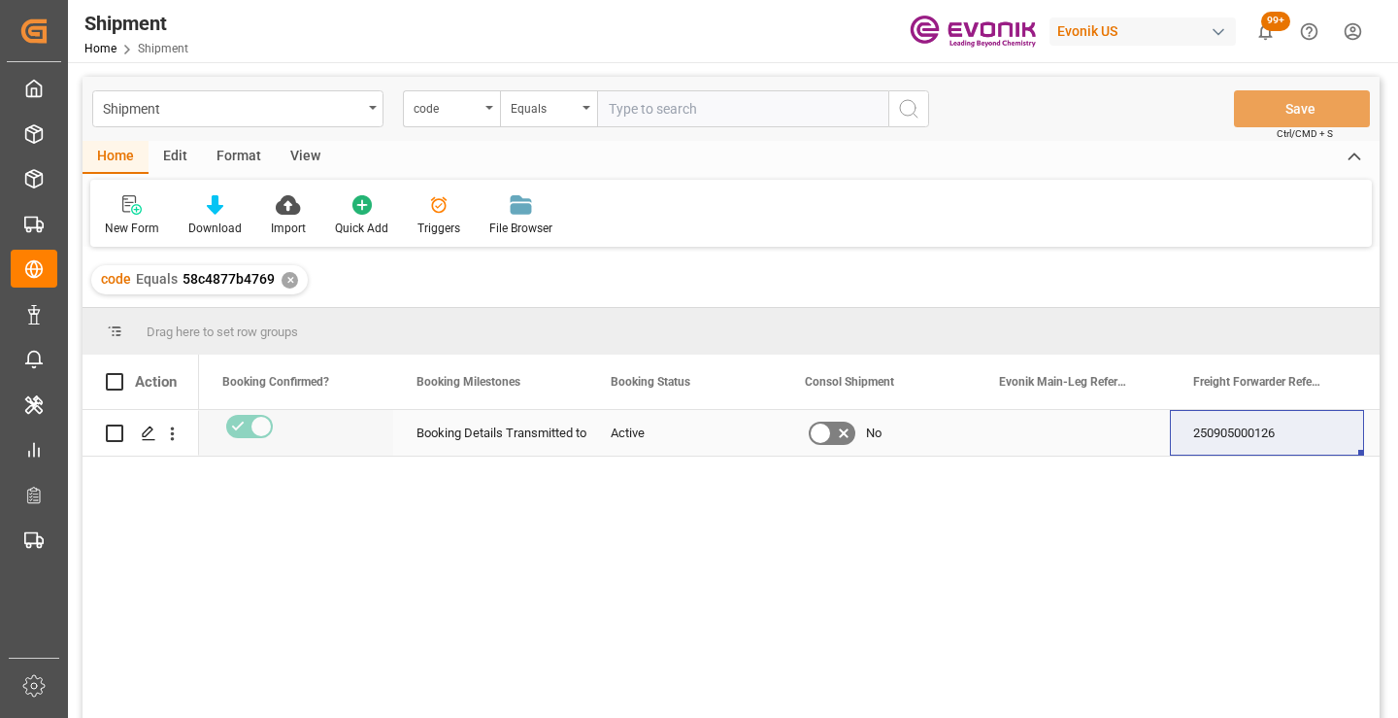
click at [1223, 418] on div "250905000126" at bounding box center [1267, 433] width 194 height 46
click at [287, 280] on div "✕" at bounding box center [290, 280] width 17 height 17
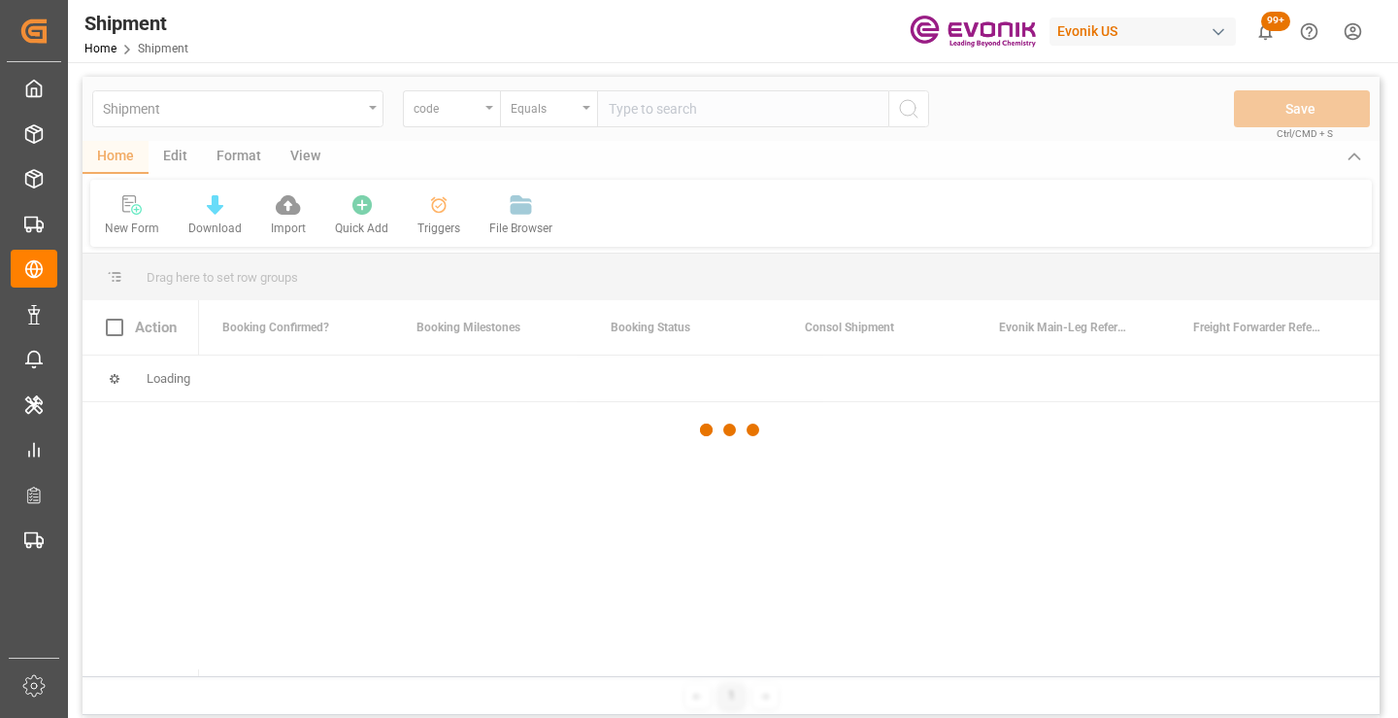
click at [712, 116] on div at bounding box center [731, 430] width 1297 height 706
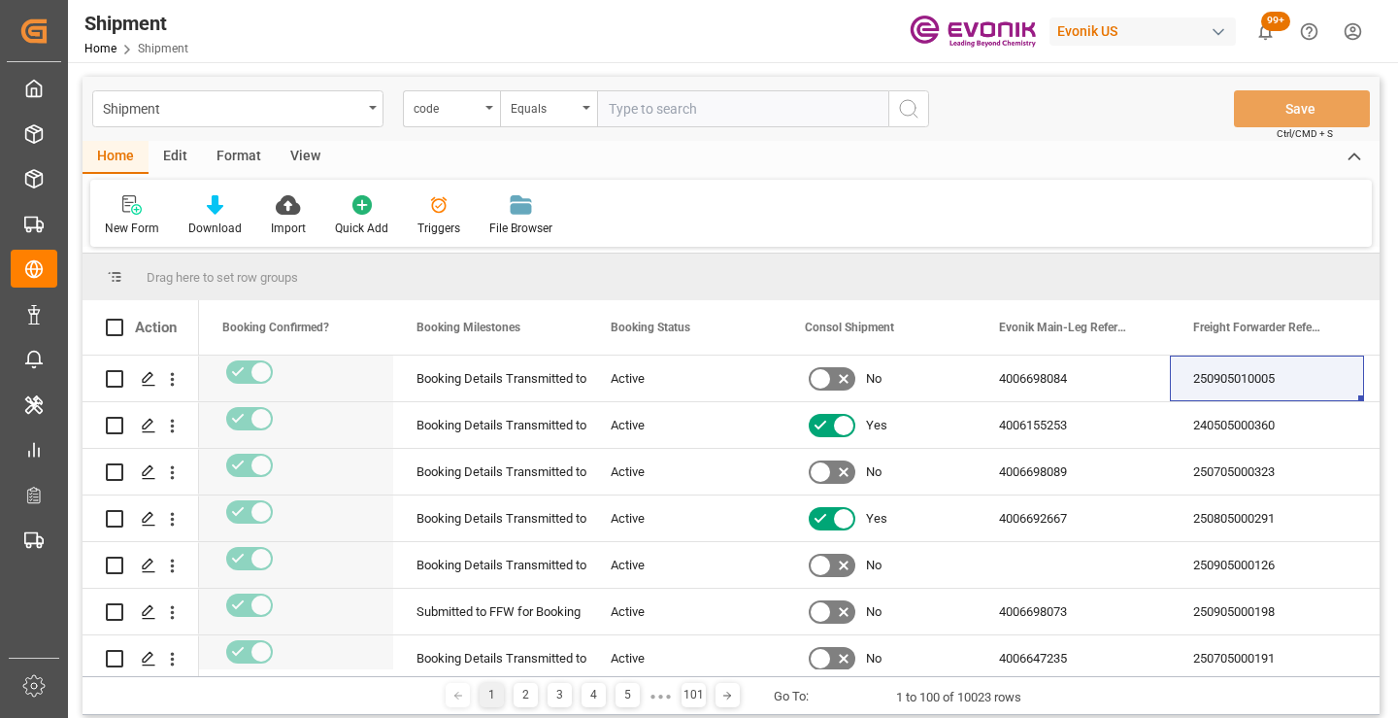
click at [712, 116] on input "text" at bounding box center [742, 108] width 291 height 37
paste input "ff78ec7f2ea7"
type input "ff78ec7f2ea7"
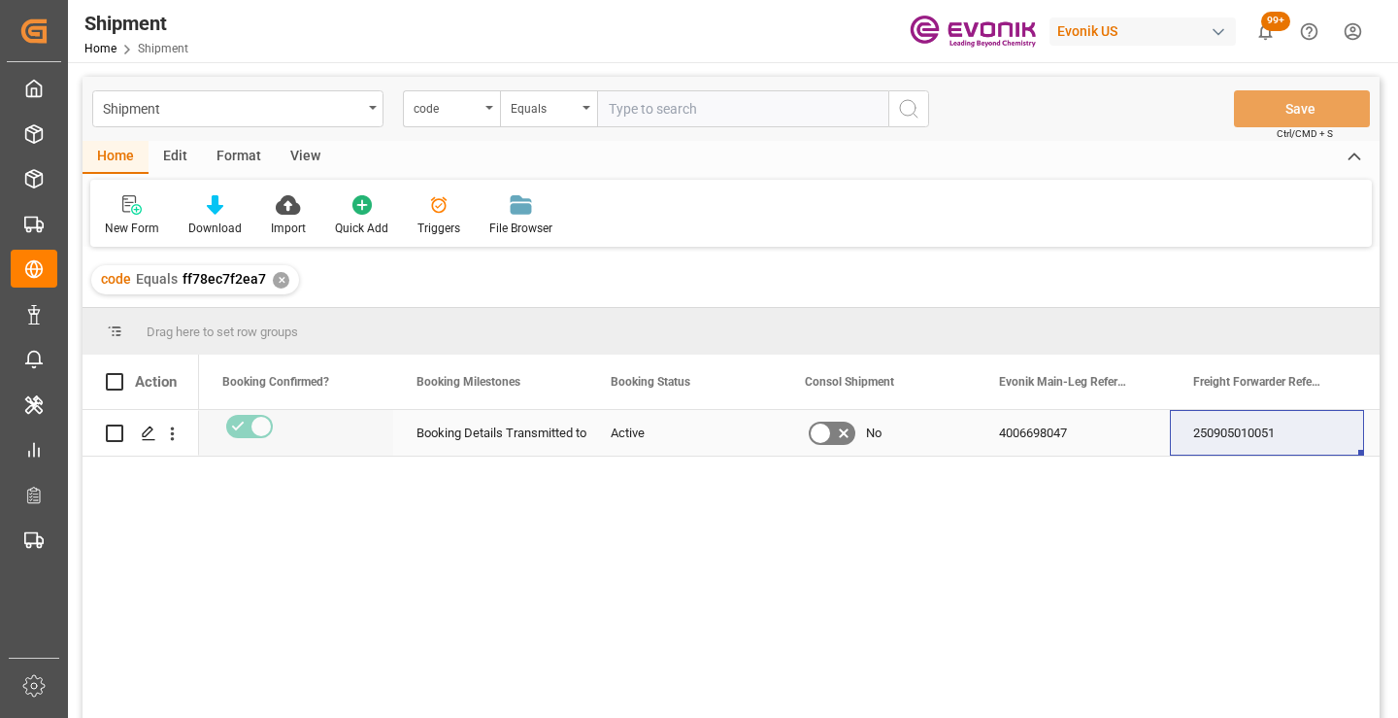
click at [1250, 428] on div "250905010051" at bounding box center [1267, 433] width 194 height 46
click at [280, 270] on div "code Equals ff78ec7f2ea7 ✕" at bounding box center [195, 279] width 208 height 29
click at [280, 275] on div "✕" at bounding box center [281, 280] width 17 height 17
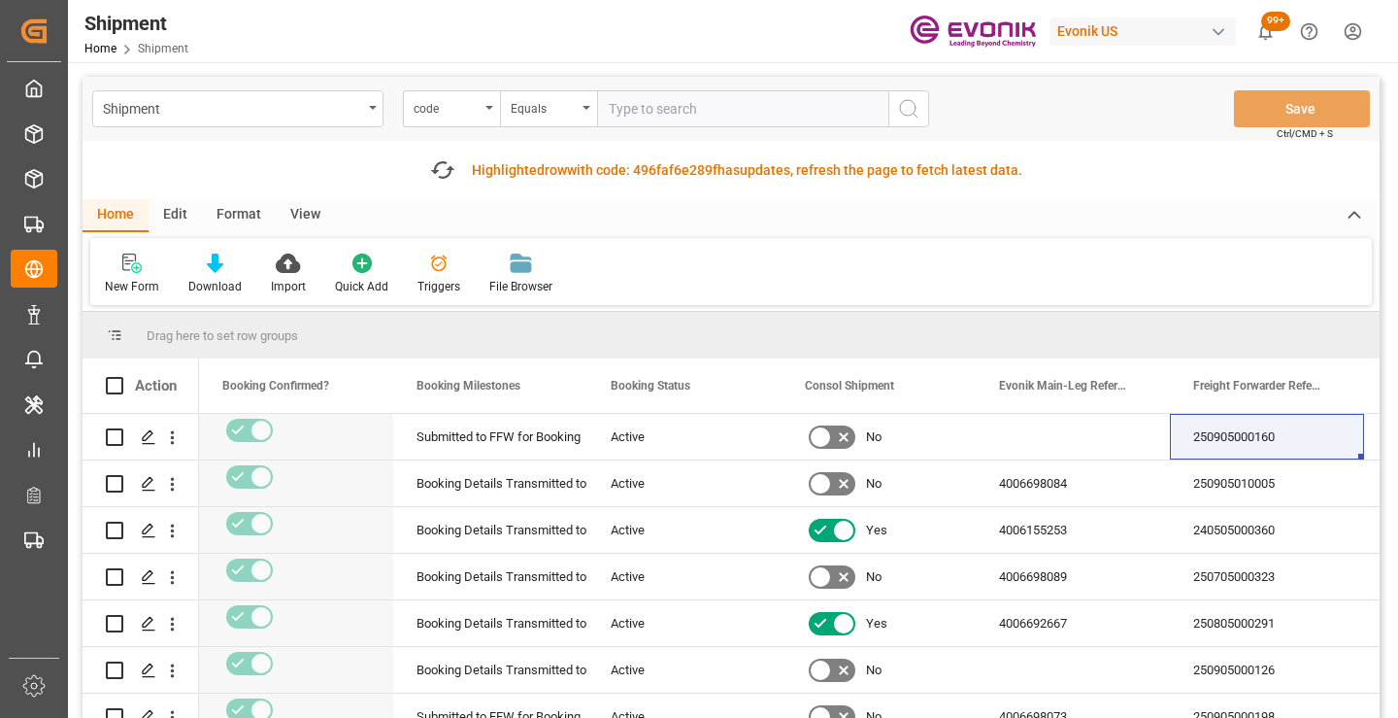
click at [701, 111] on input "text" at bounding box center [742, 108] width 291 height 37
paste input "406c00d4ed9d"
type input "406c00d4ed9d"
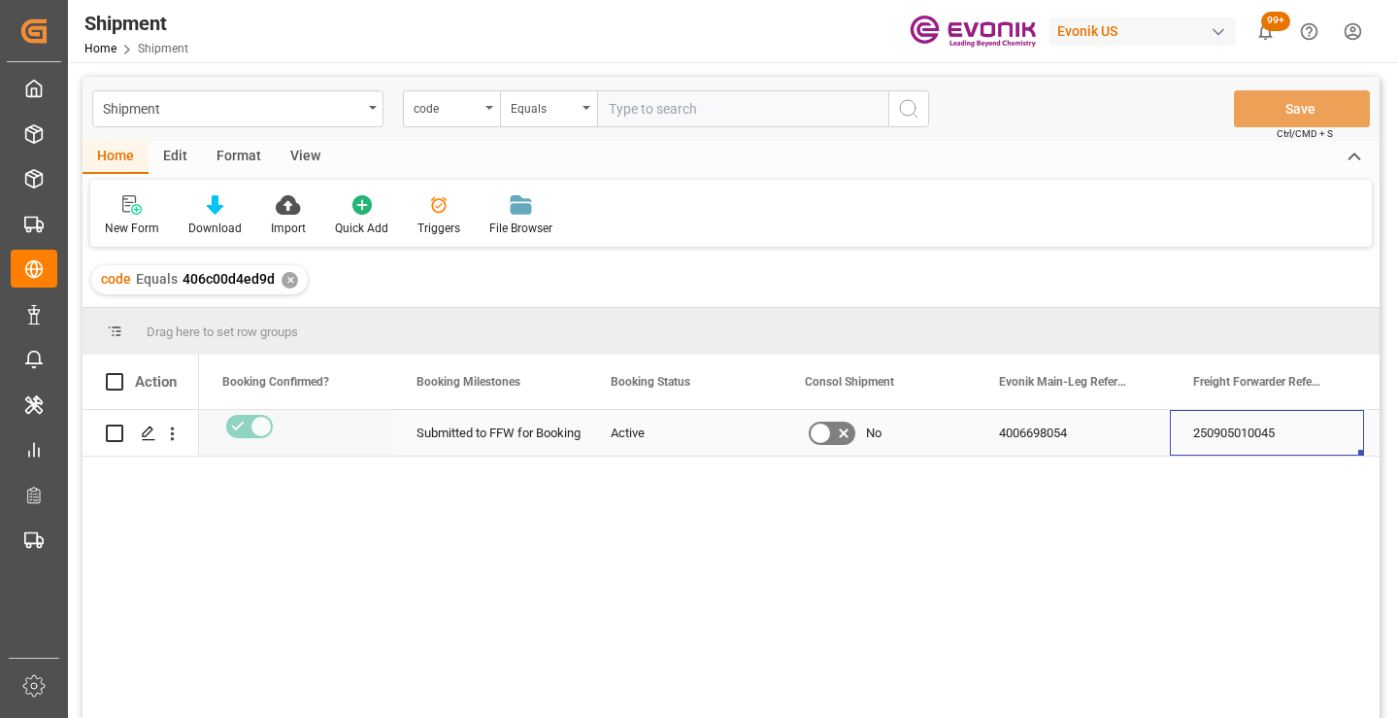
click at [1226, 431] on div "250905010045" at bounding box center [1267, 433] width 194 height 46
click at [290, 281] on div "✕" at bounding box center [290, 280] width 17 height 17
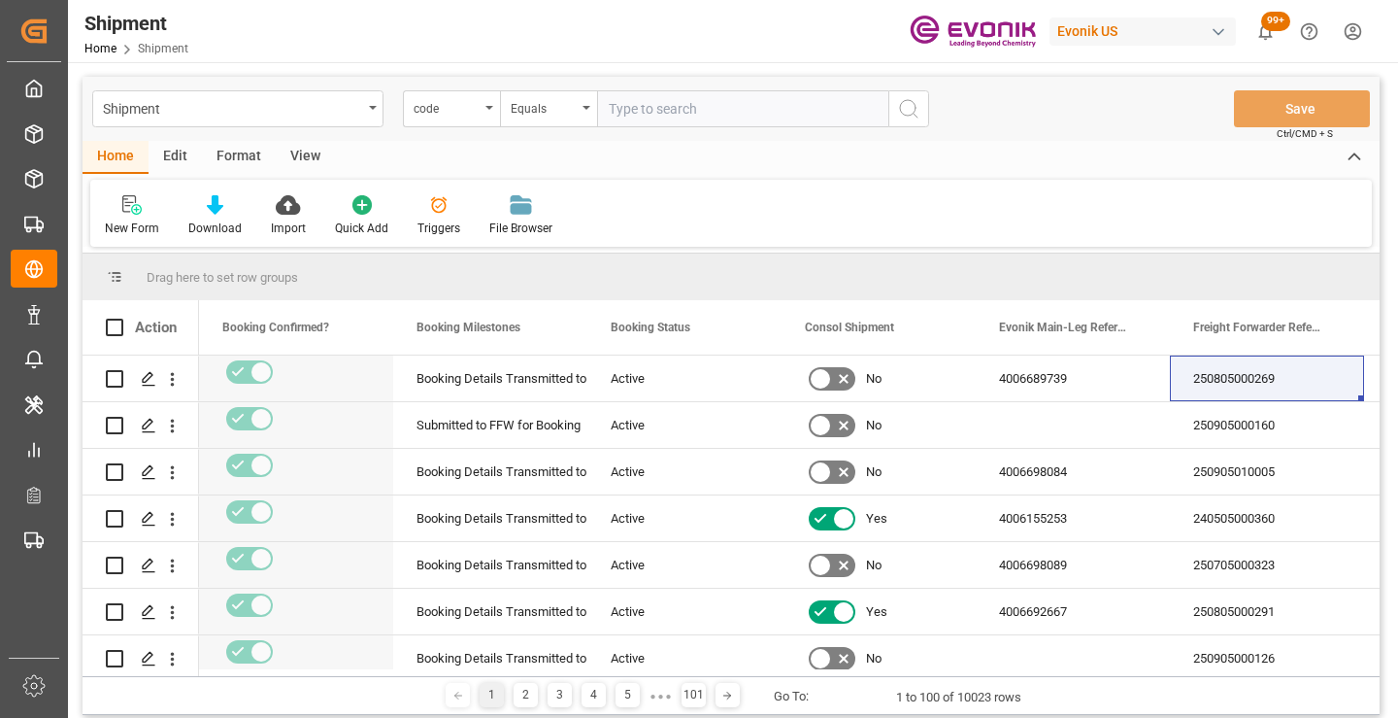
click at [756, 112] on input "text" at bounding box center [742, 108] width 291 height 37
paste input "0d9f5c389956"
type input "0d9f5c389956"
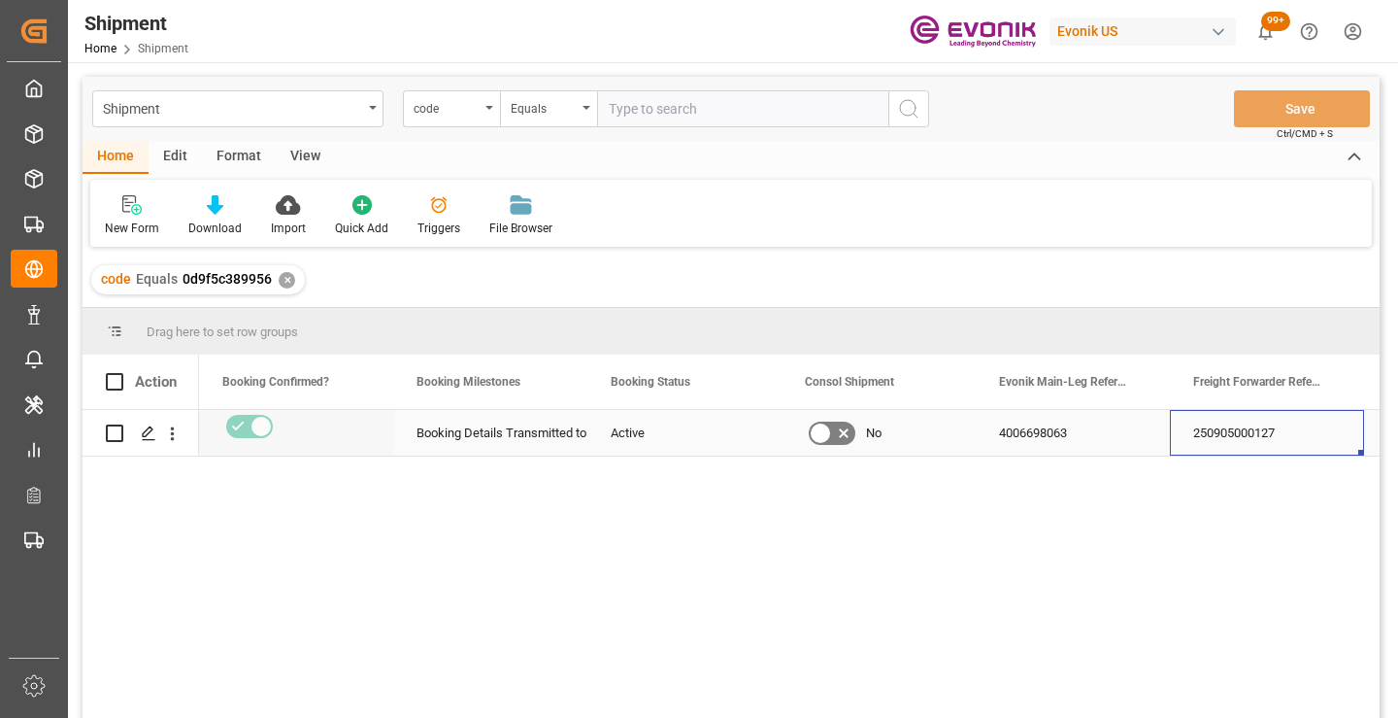
click at [1245, 437] on div "250905000127" at bounding box center [1267, 433] width 194 height 46
click at [284, 279] on div "✕" at bounding box center [287, 280] width 17 height 17
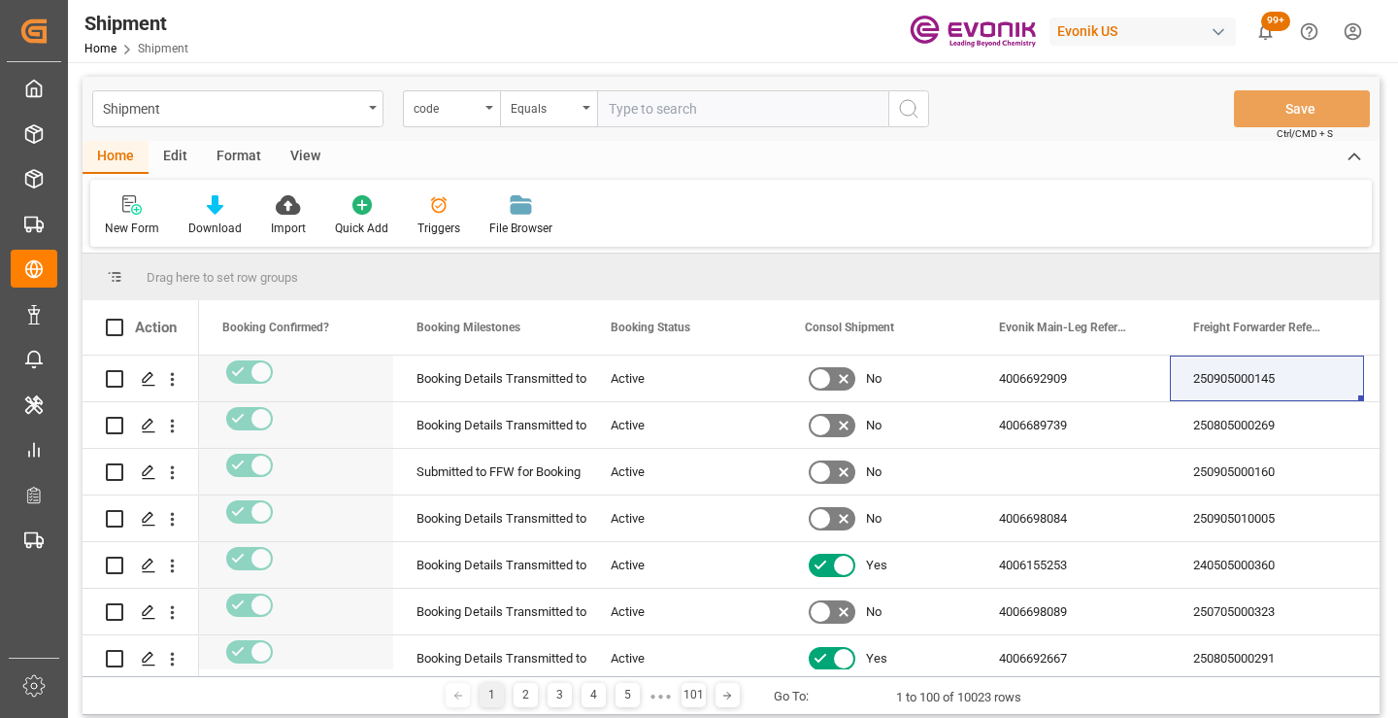
click at [712, 109] on input "text" at bounding box center [742, 108] width 291 height 37
paste input "9e2cf7dd4700"
type input "9e2cf7dd4700"
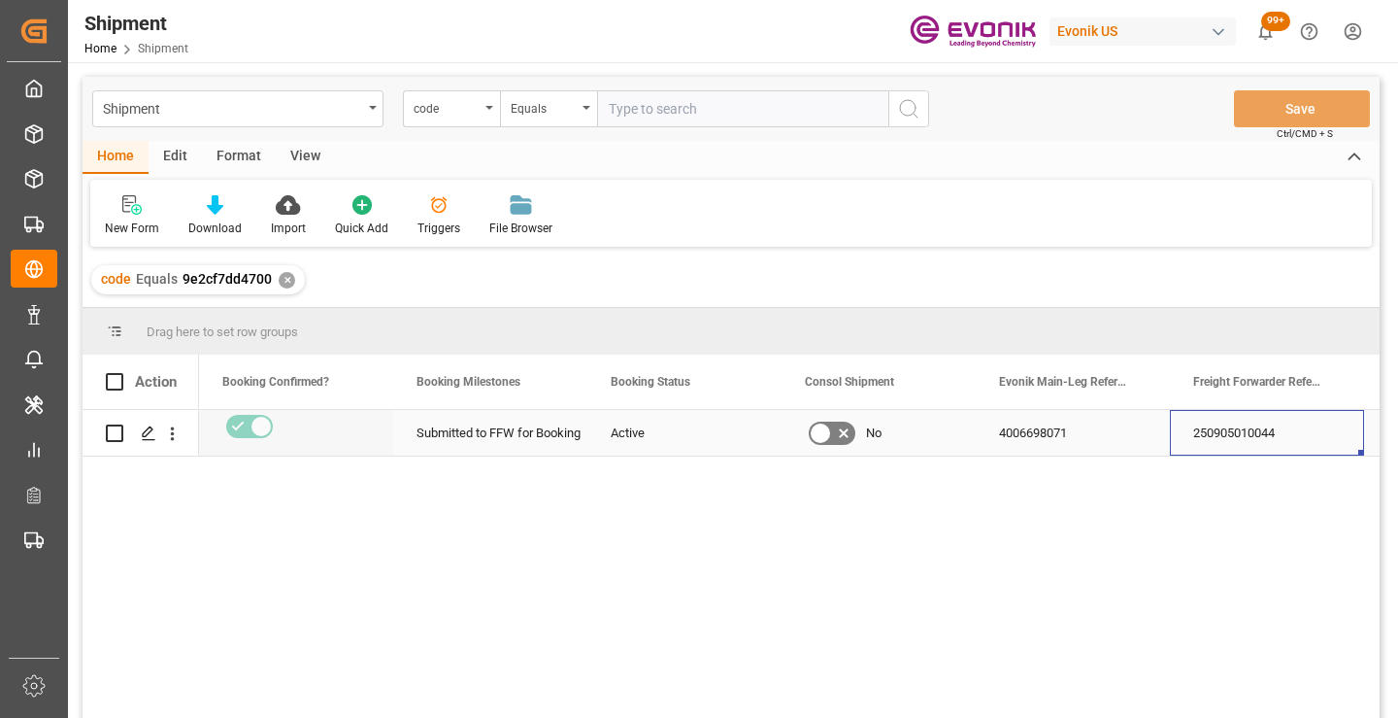
click at [1227, 427] on div "250905010044" at bounding box center [1267, 433] width 194 height 46
click at [285, 269] on div "code Equals 9e2cf7dd4700 ✕" at bounding box center [198, 279] width 214 height 29
click at [284, 282] on div "✕" at bounding box center [287, 280] width 17 height 17
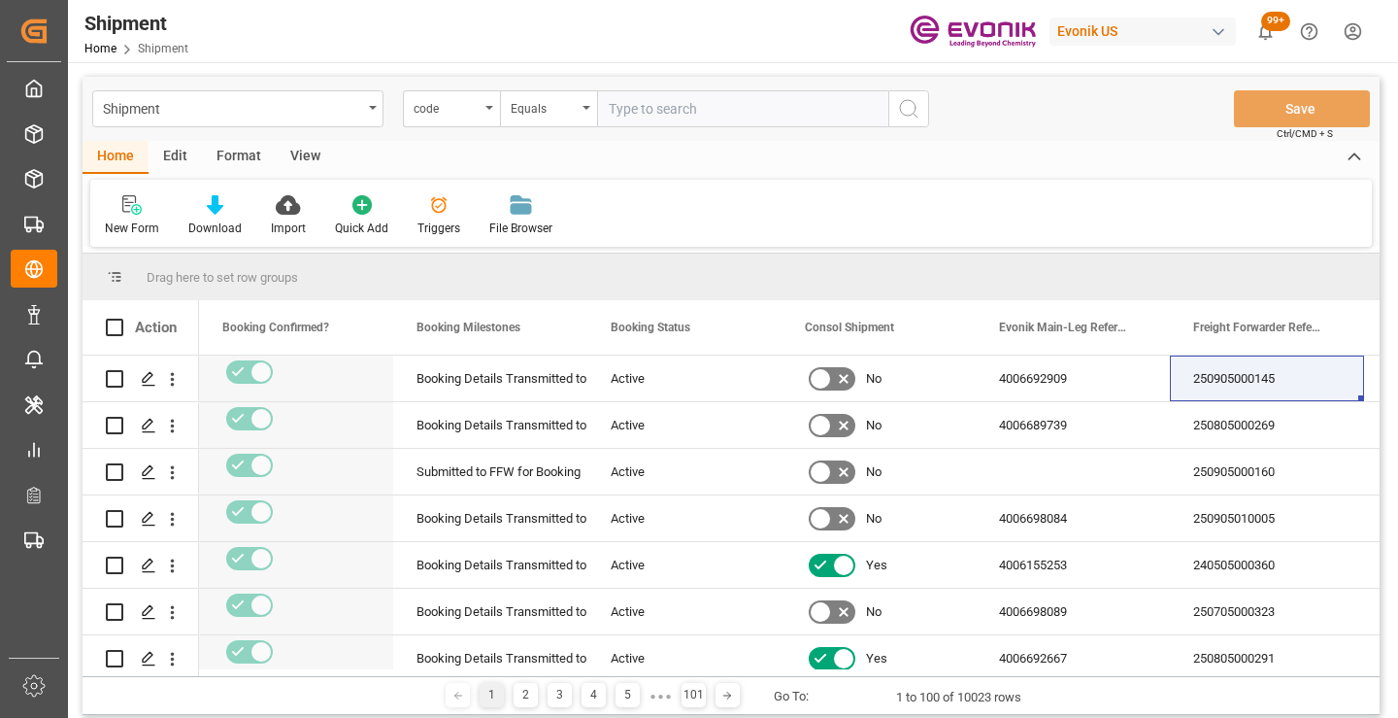
click at [673, 112] on input "text" at bounding box center [742, 108] width 291 height 37
paste input "285c97bf5ea8"
type input "285c97bf5ea8"
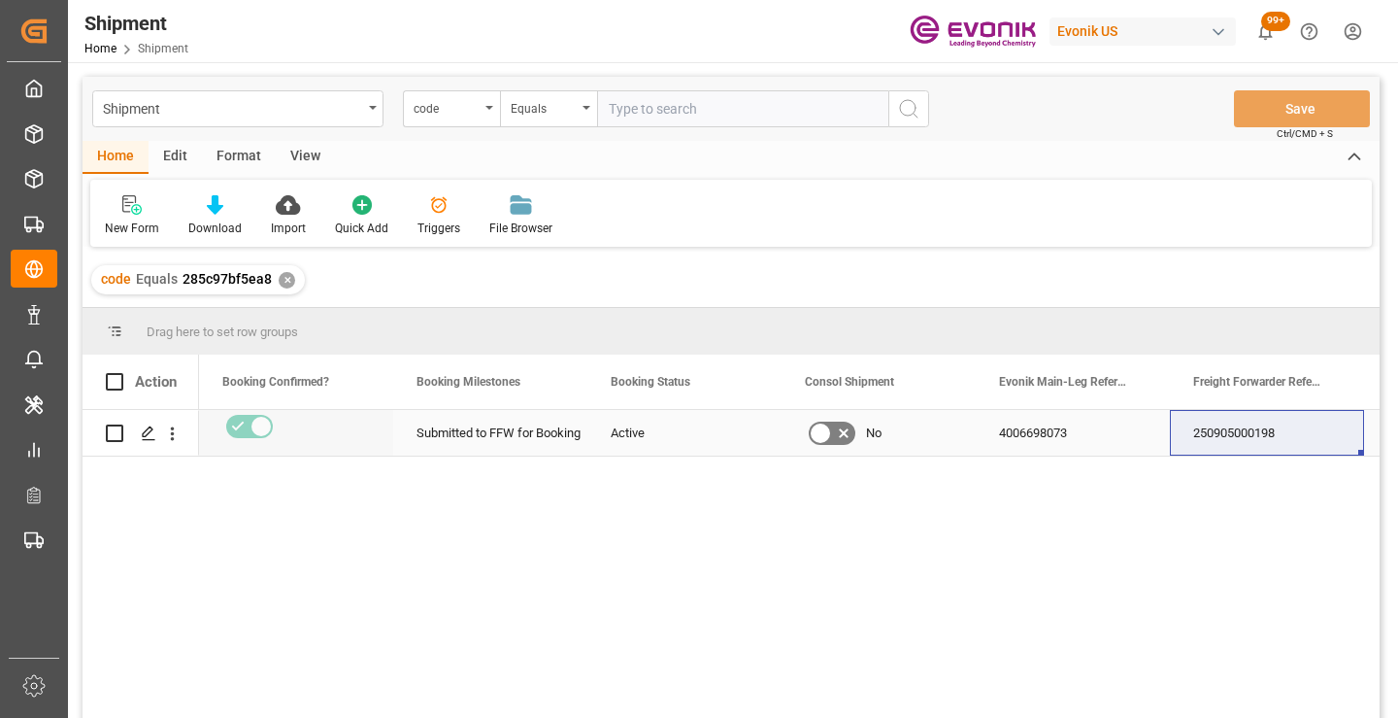
click at [1251, 439] on div "250905000198" at bounding box center [1267, 433] width 194 height 46
click at [283, 275] on div "✕" at bounding box center [287, 280] width 17 height 17
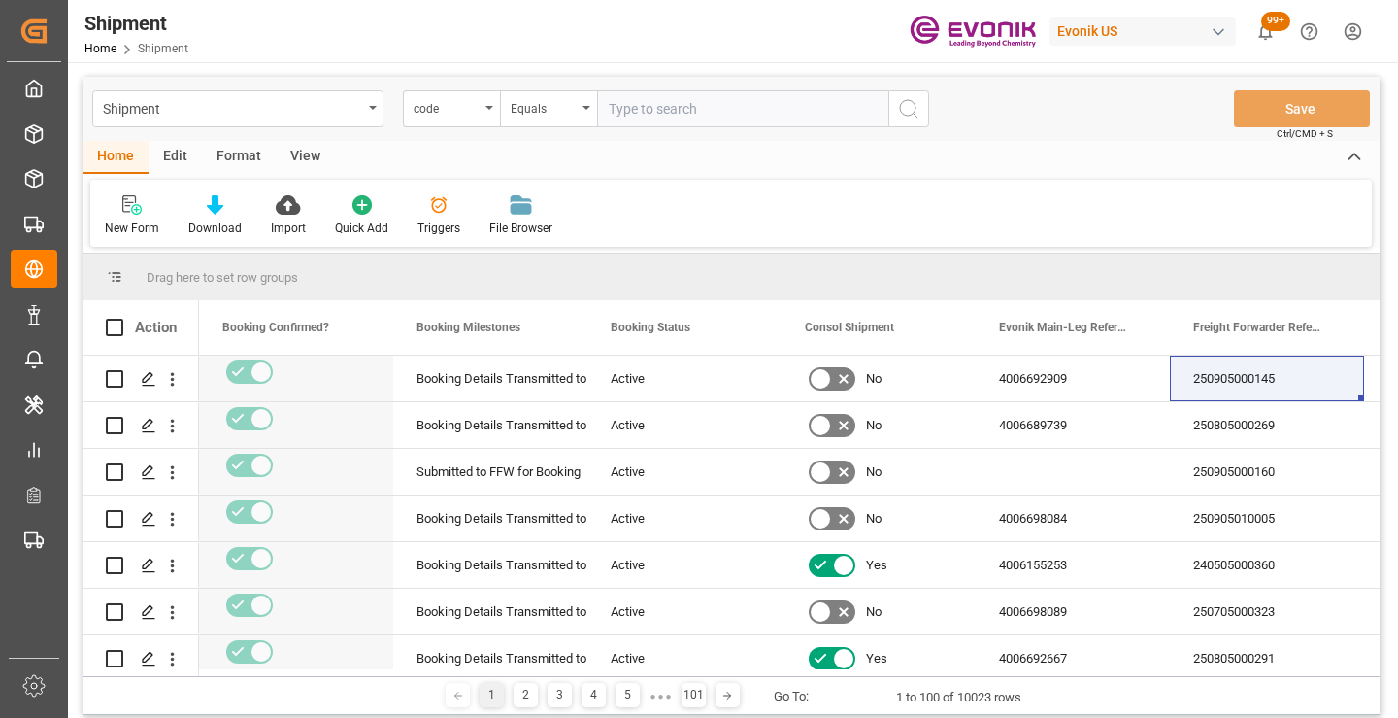
click at [776, 108] on input "text" at bounding box center [742, 108] width 291 height 37
paste input "63d4e91d6688"
type input "63d4e91d6688"
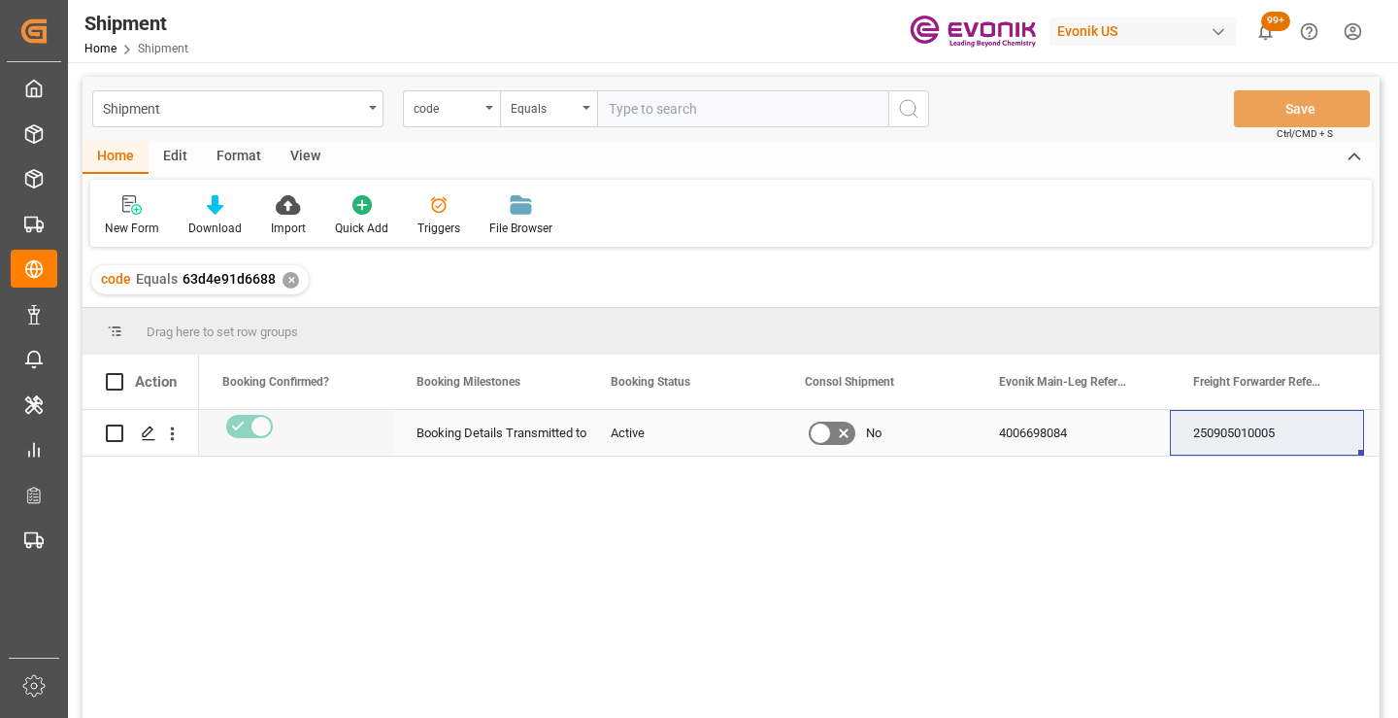
click at [1241, 428] on div "250905010005" at bounding box center [1267, 433] width 194 height 46
click at [288, 280] on div "✕" at bounding box center [291, 280] width 17 height 17
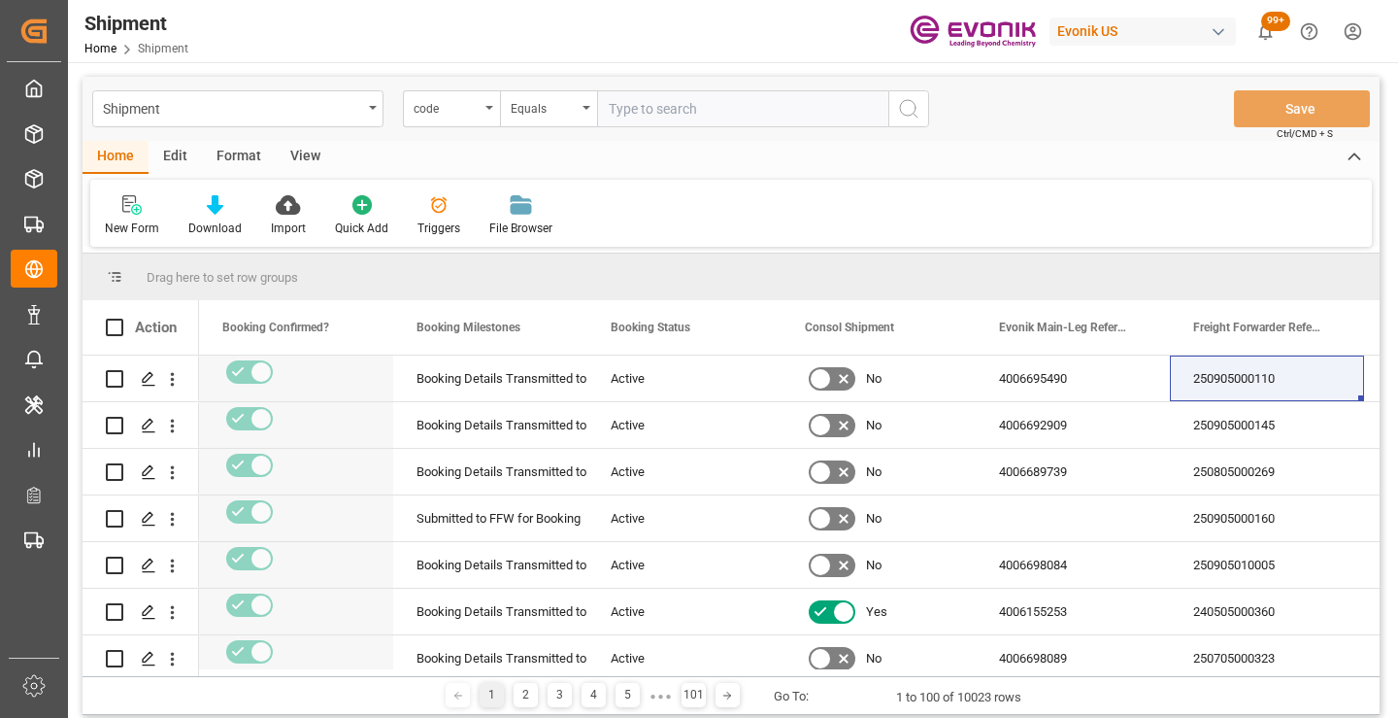
click at [749, 113] on input "text" at bounding box center [742, 108] width 291 height 37
paste input "a3d84f5da995"
type input "a3d84f5da995"
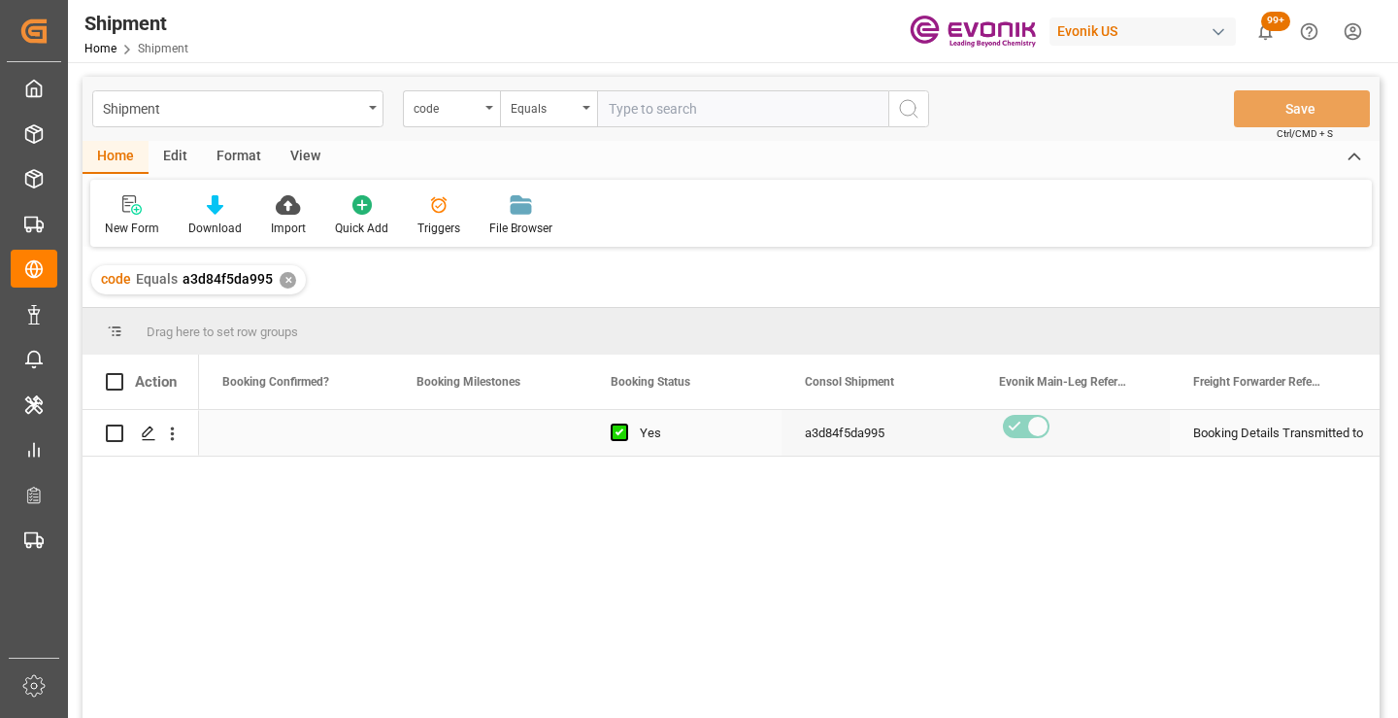
scroll to position [0, 777]
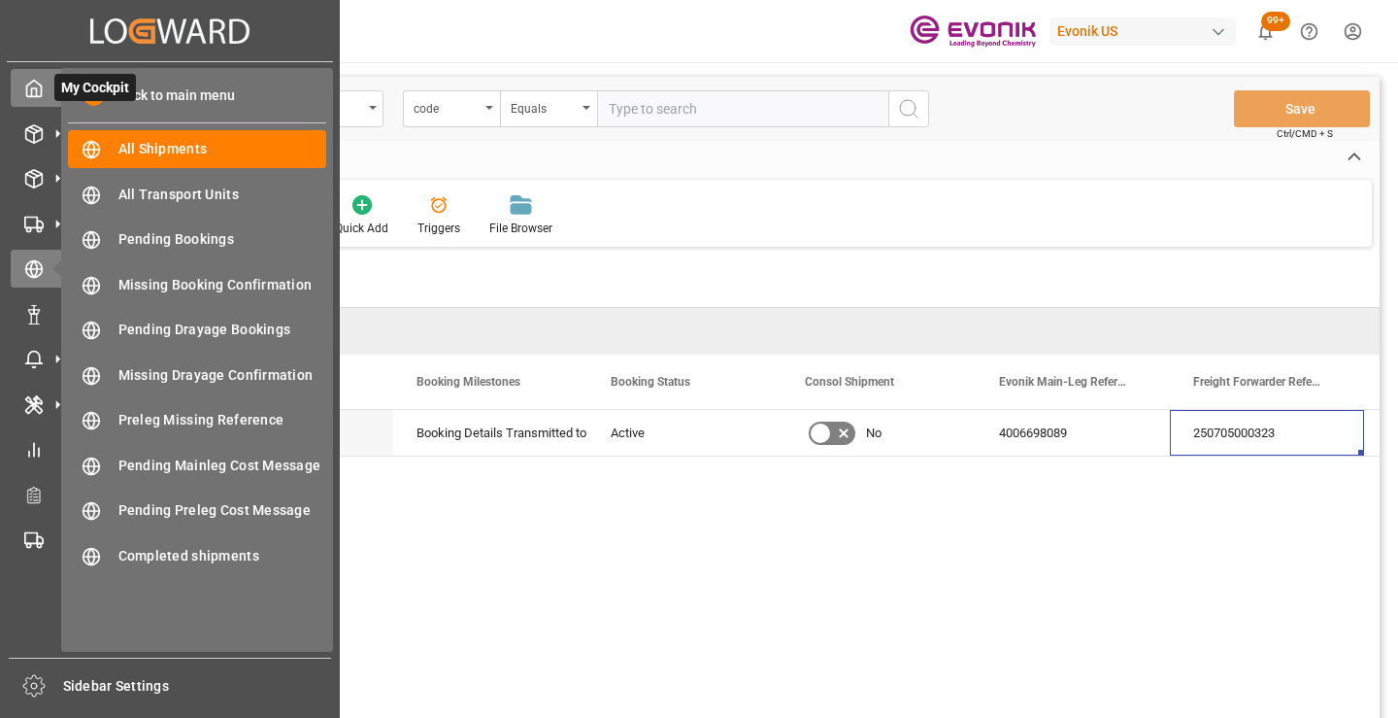
click at [41, 91] on icon at bounding box center [34, 89] width 15 height 17
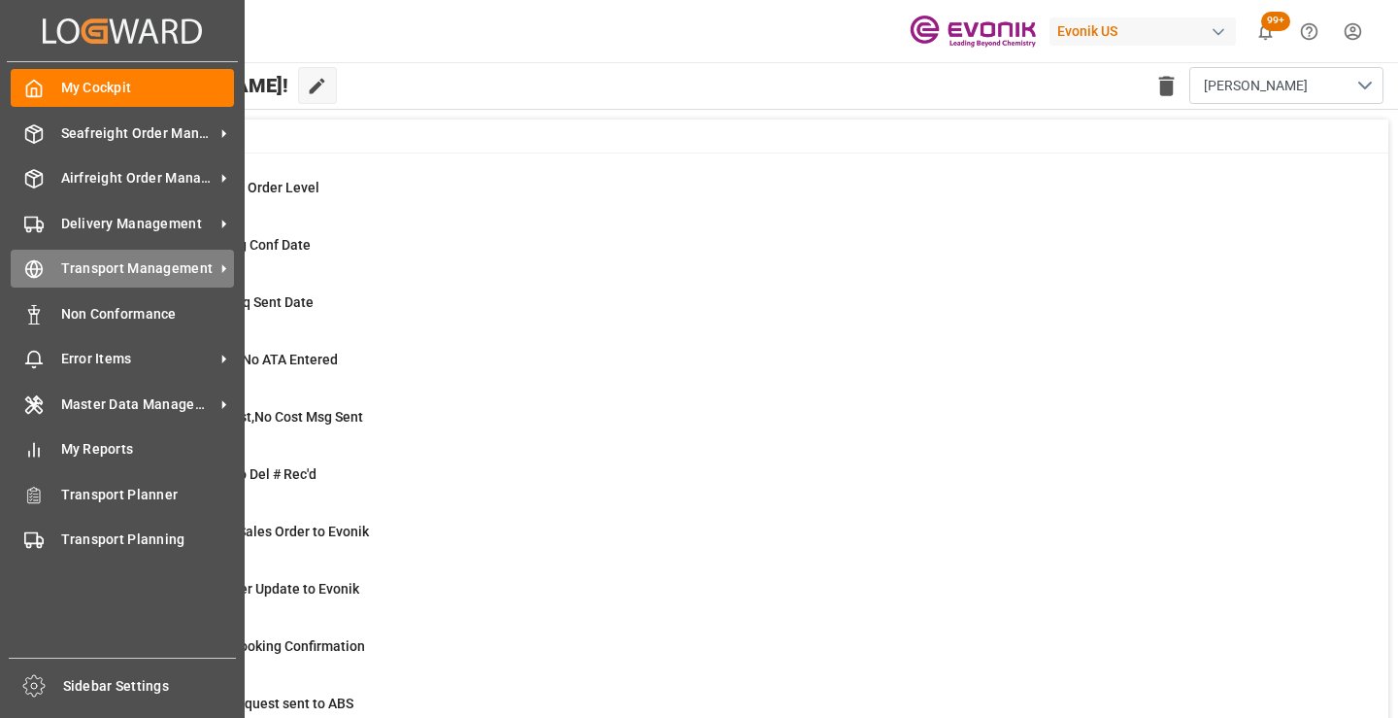
click at [37, 272] on icon at bounding box center [34, 269] width 7 height 17
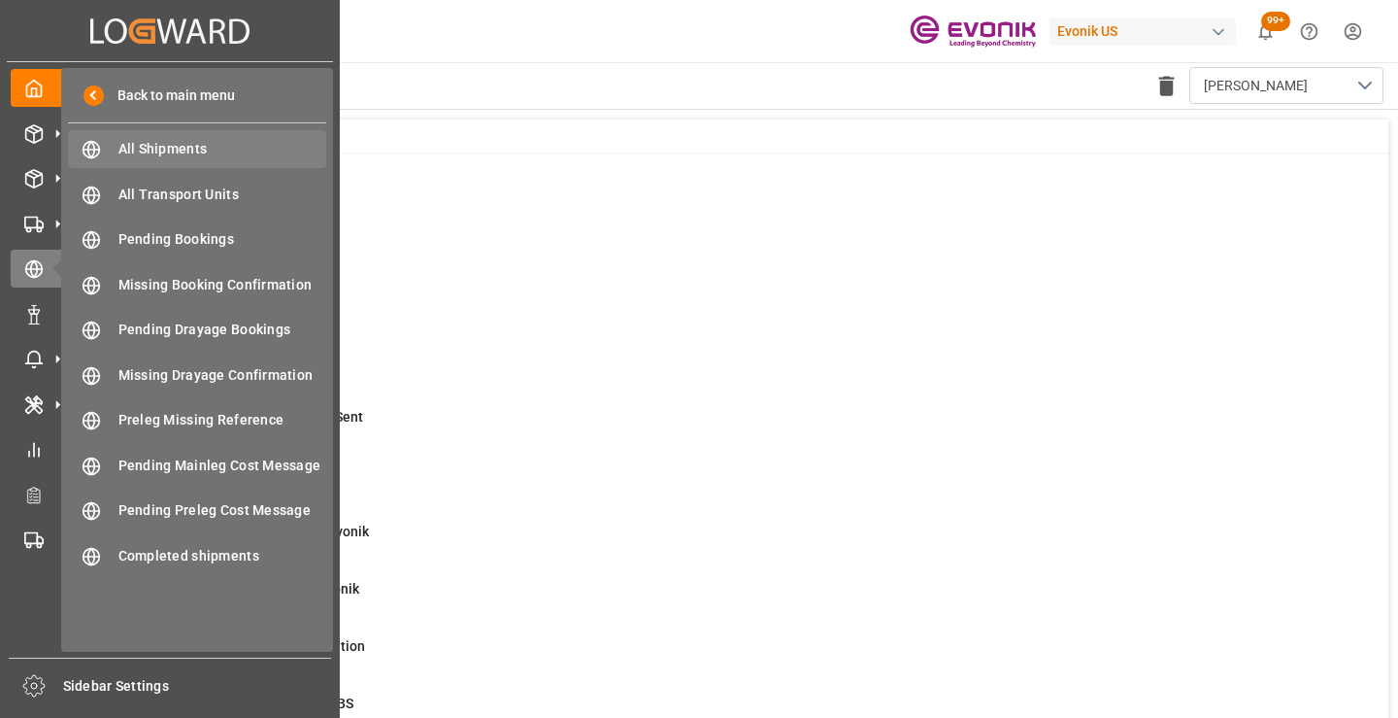
click at [141, 149] on span "All Shipments" at bounding box center [222, 149] width 209 height 20
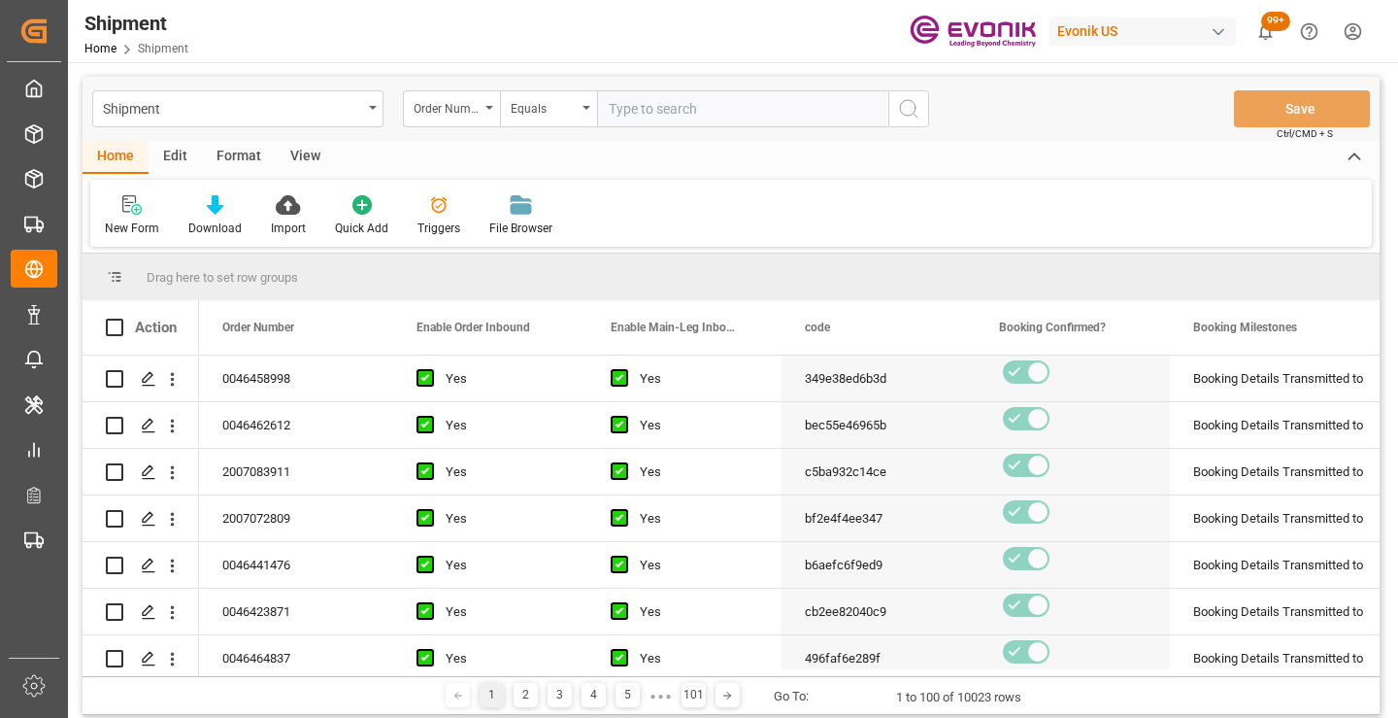
click at [712, 164] on div "Home Edit Format View" at bounding box center [731, 157] width 1297 height 33
click at [648, 108] on input "text" at bounding box center [742, 108] width 291 height 37
paste input "af4c32e31457"
type input "af4c32e31457"
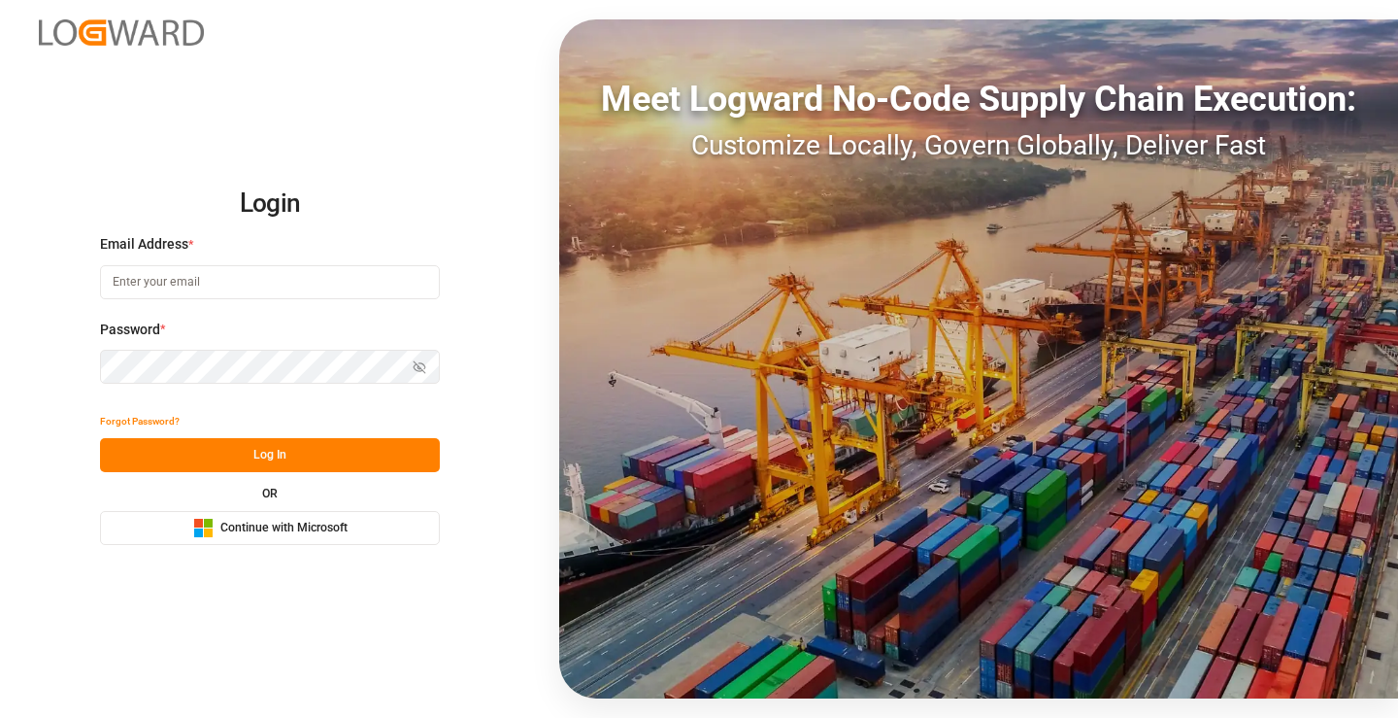
type input "[PERSON_NAME][EMAIL_ADDRESS][DOMAIN_NAME]"
click at [300, 467] on button "Log In" at bounding box center [270, 455] width 340 height 34
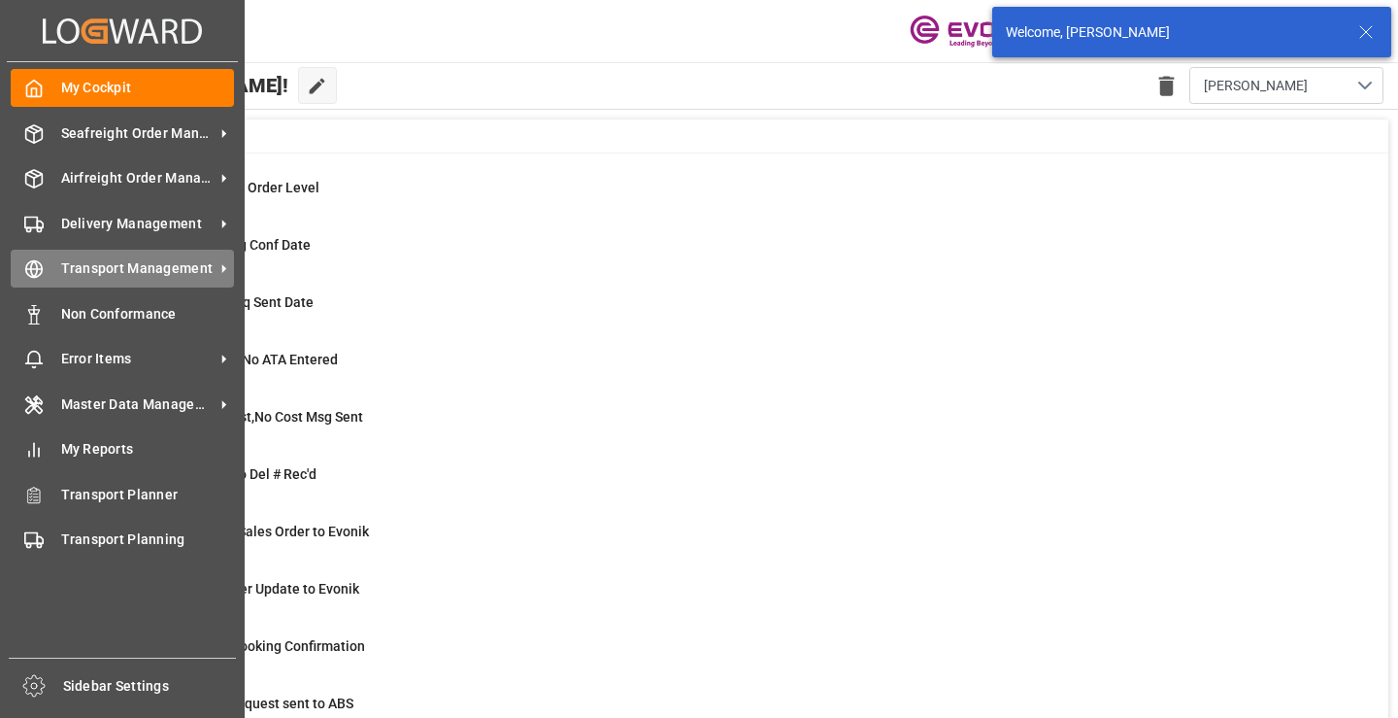
click at [28, 255] on div "Transport Management Transport Management" at bounding box center [122, 269] width 223 height 38
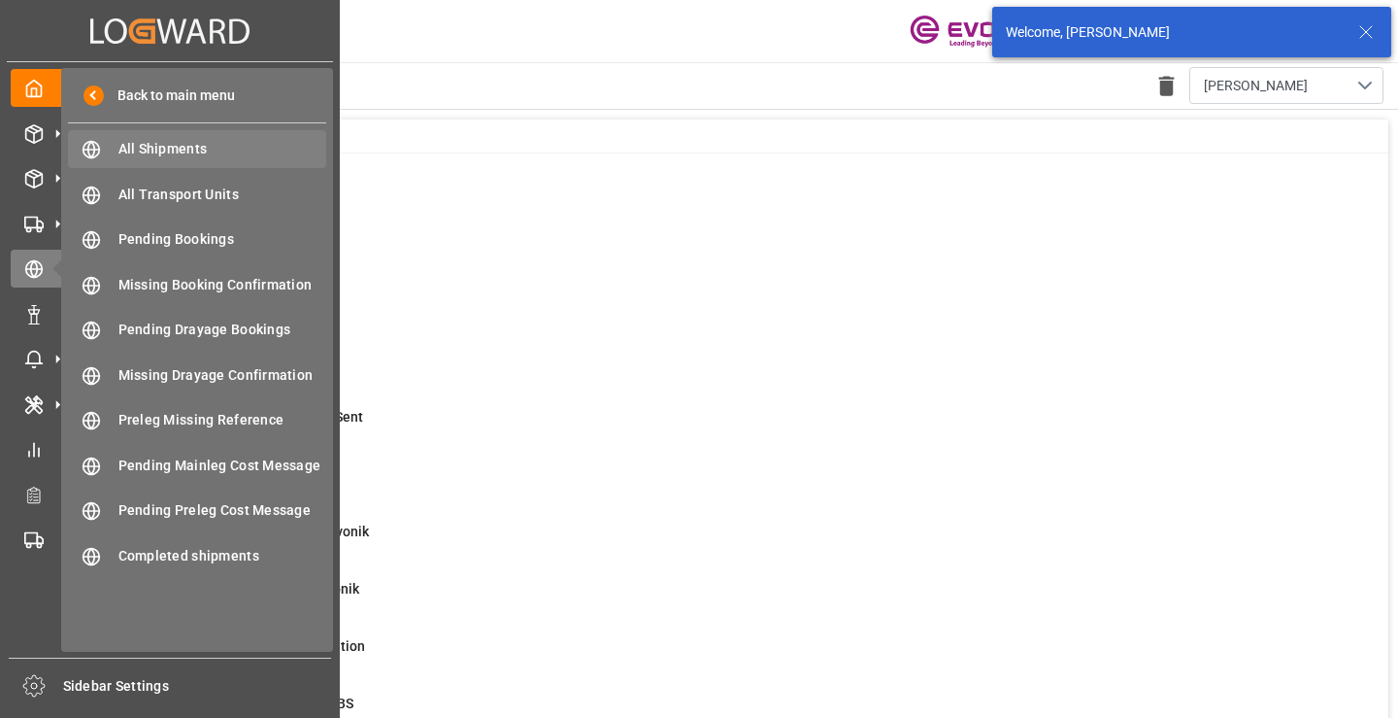
click at [143, 149] on span "All Shipments" at bounding box center [222, 149] width 209 height 20
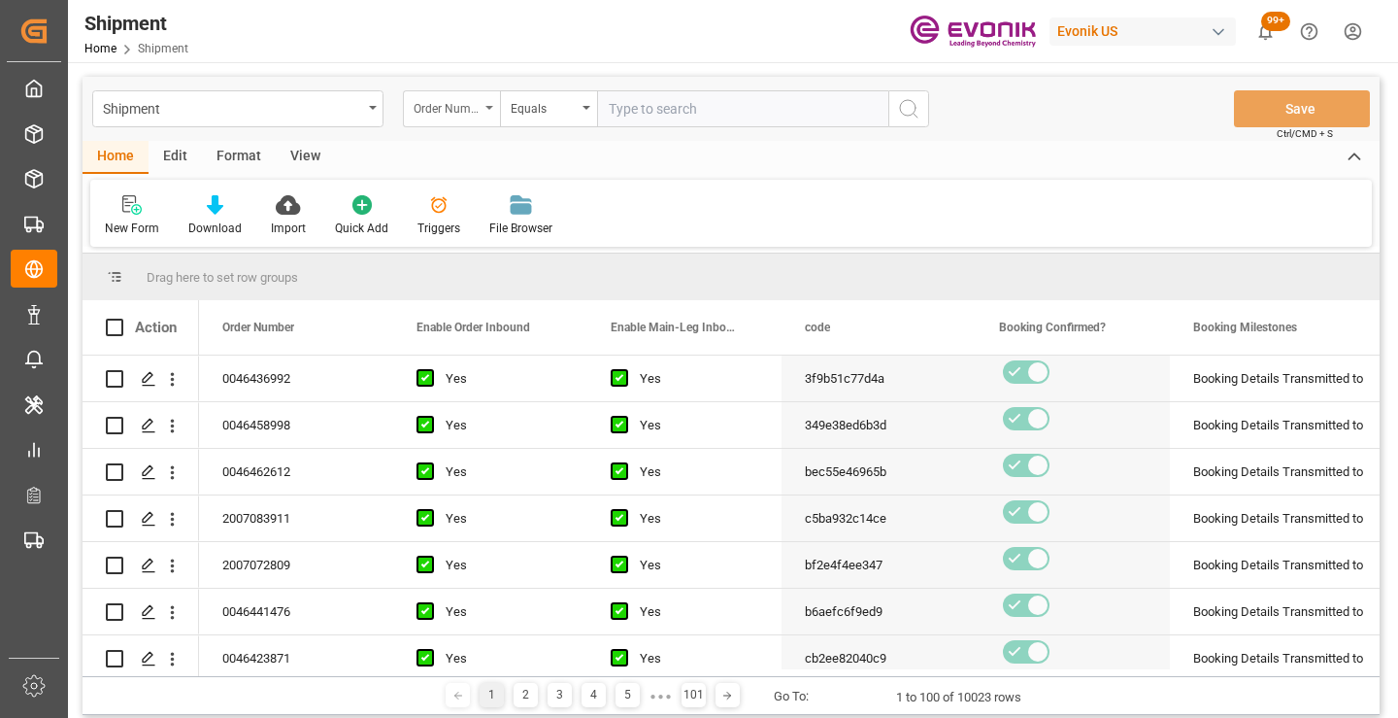
click at [469, 107] on div "Order Number" at bounding box center [447, 106] width 66 height 22
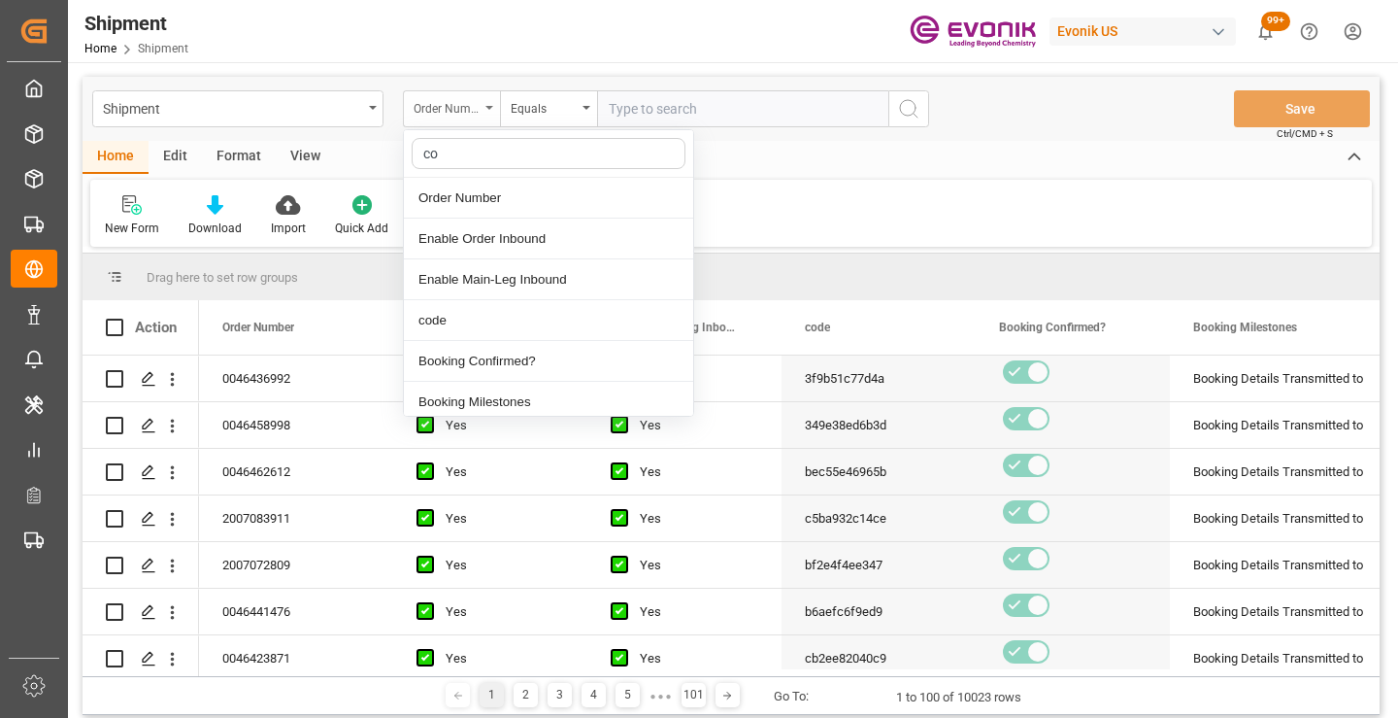
type input "cod"
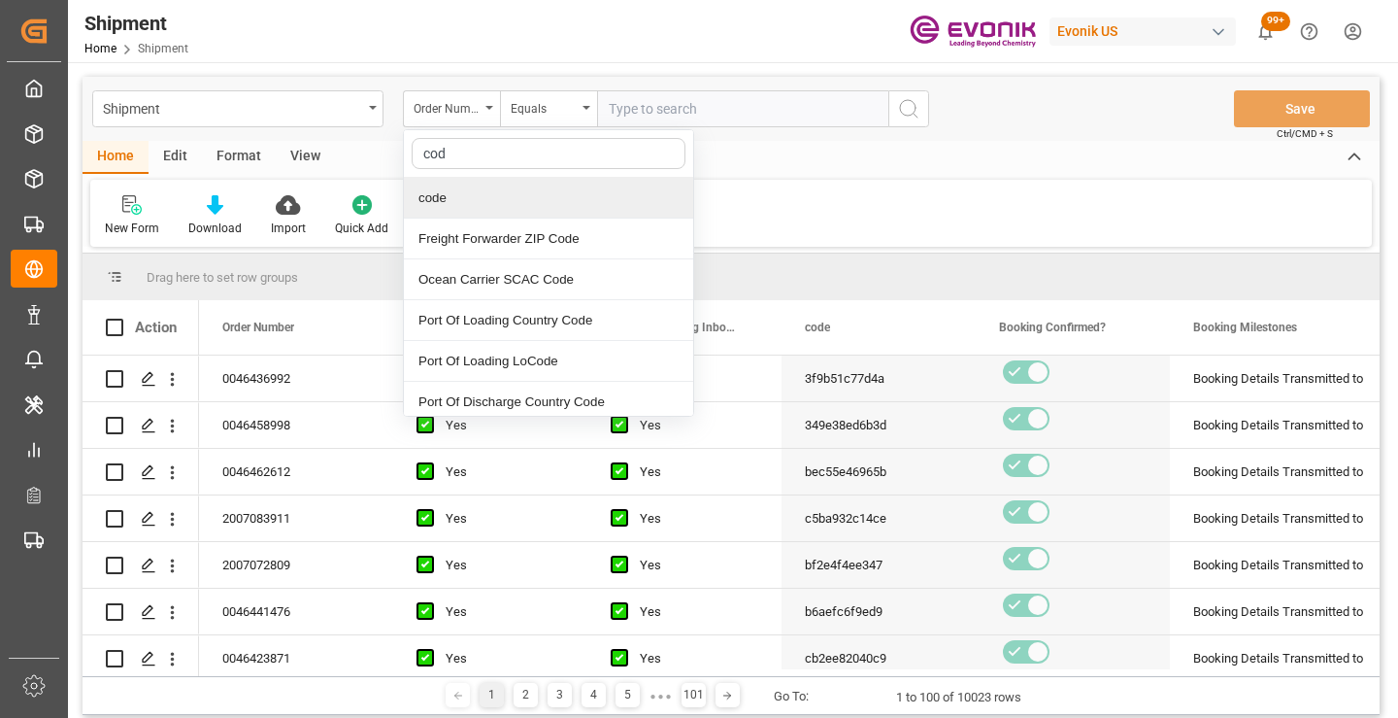
click at [485, 199] on div "code" at bounding box center [548, 198] width 289 height 41
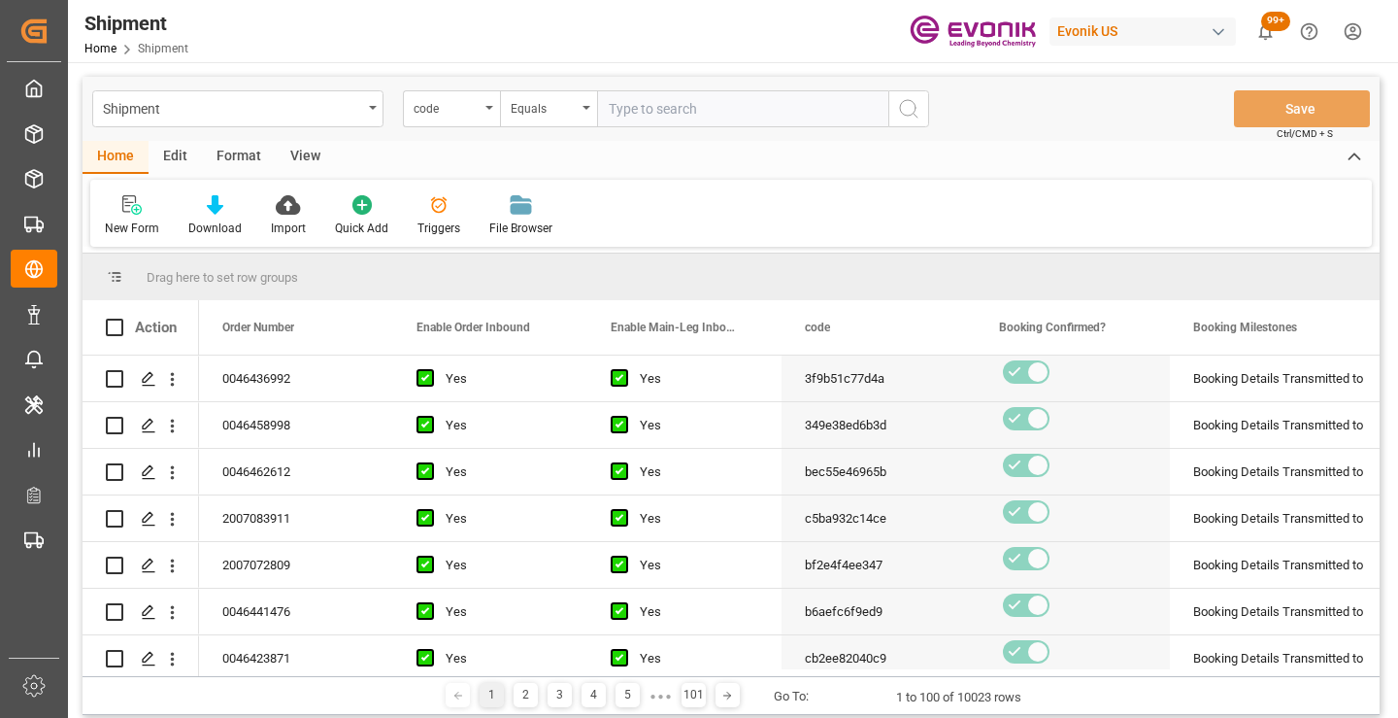
click at [680, 91] on input "text" at bounding box center [742, 108] width 291 height 37
paste input "af4c32e31457"
type input "af4c32e31457"
click at [931, 116] on div "Shipment code Equals af4c32e31457 Save Ctrl/CMD + S" at bounding box center [731, 109] width 1297 height 64
click at [915, 112] on circle "search button" at bounding box center [908, 108] width 16 height 16
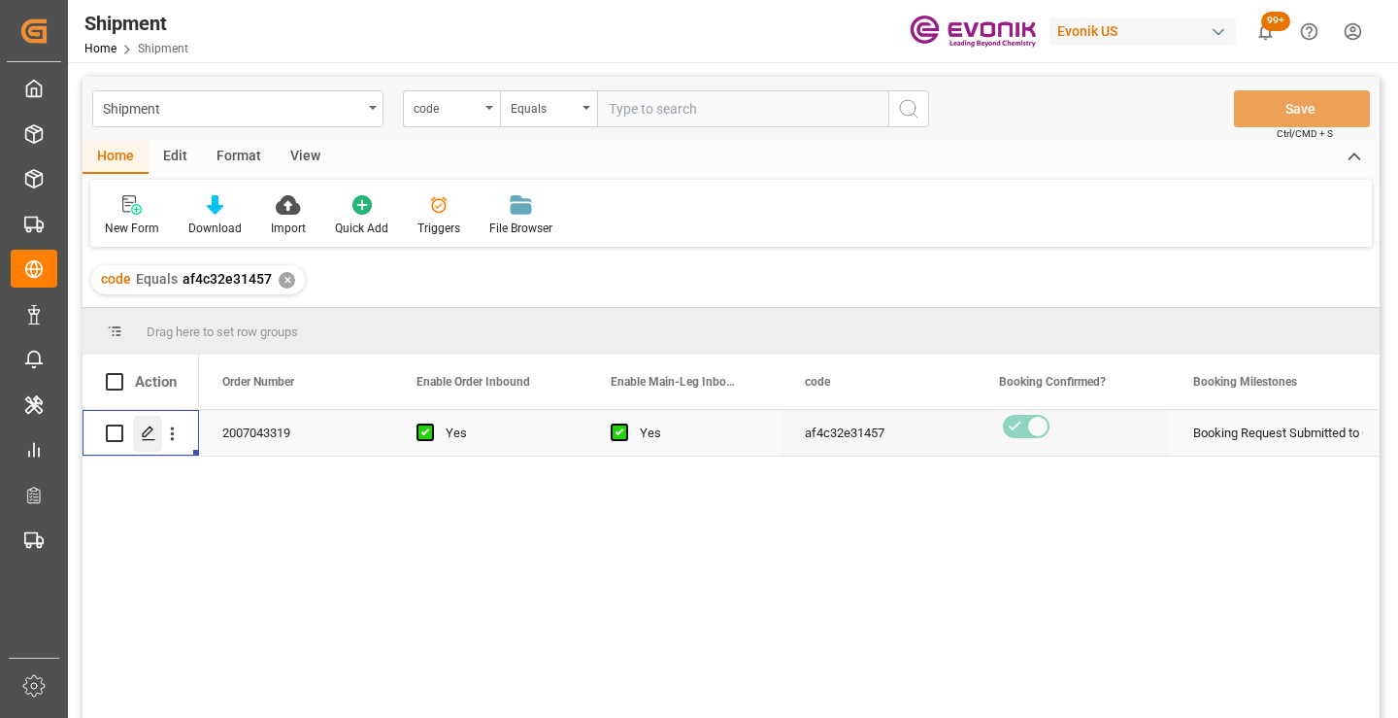
click at [148, 434] on polygon "Press SPACE to select this row." at bounding box center [148, 432] width 10 height 10
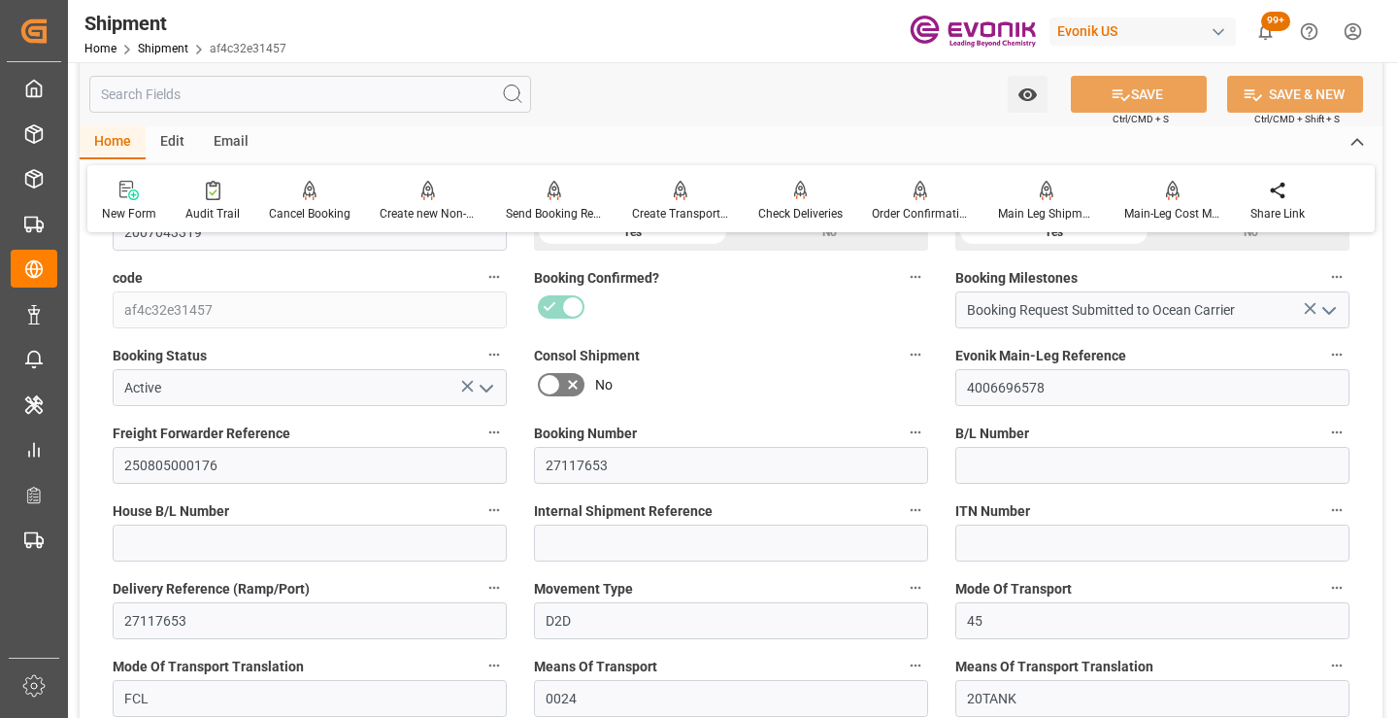
scroll to position [485, 0]
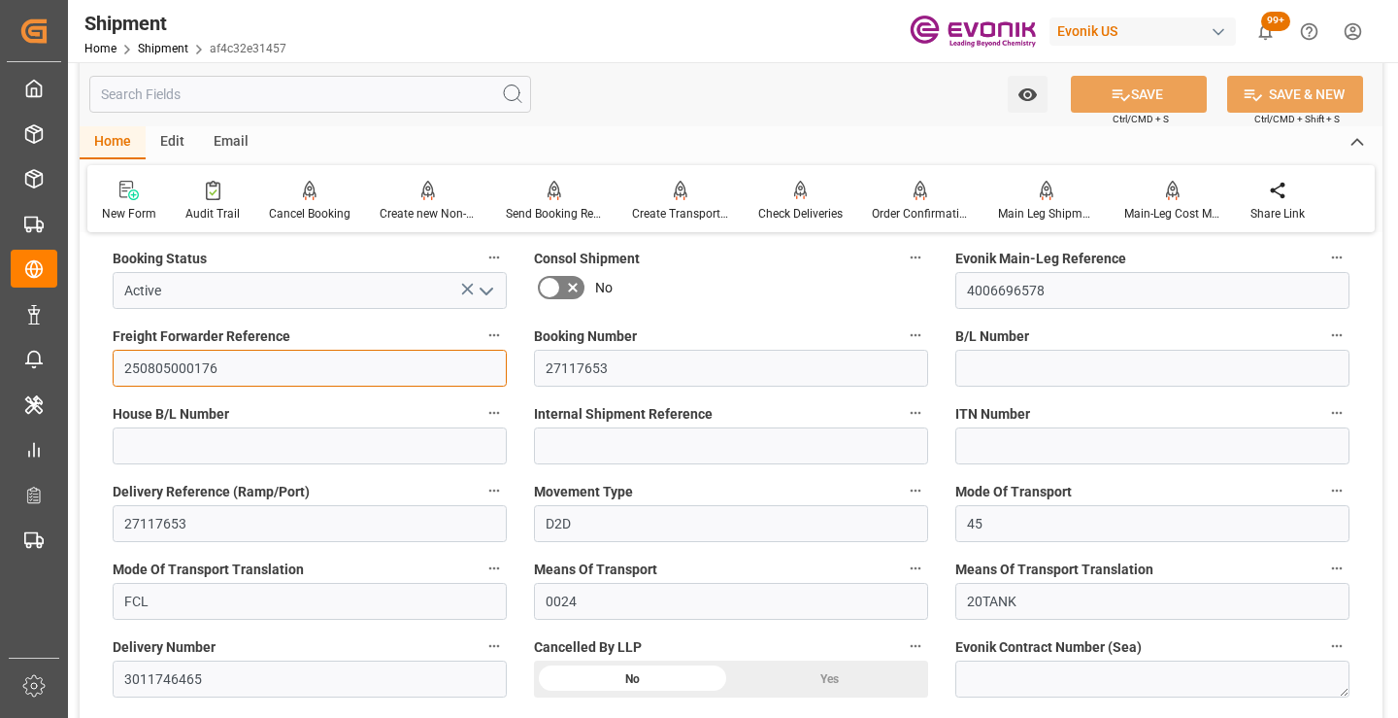
click at [188, 368] on input "250805000176" at bounding box center [310, 368] width 394 height 37
click at [391, 93] on input "text" at bounding box center [310, 94] width 442 height 37
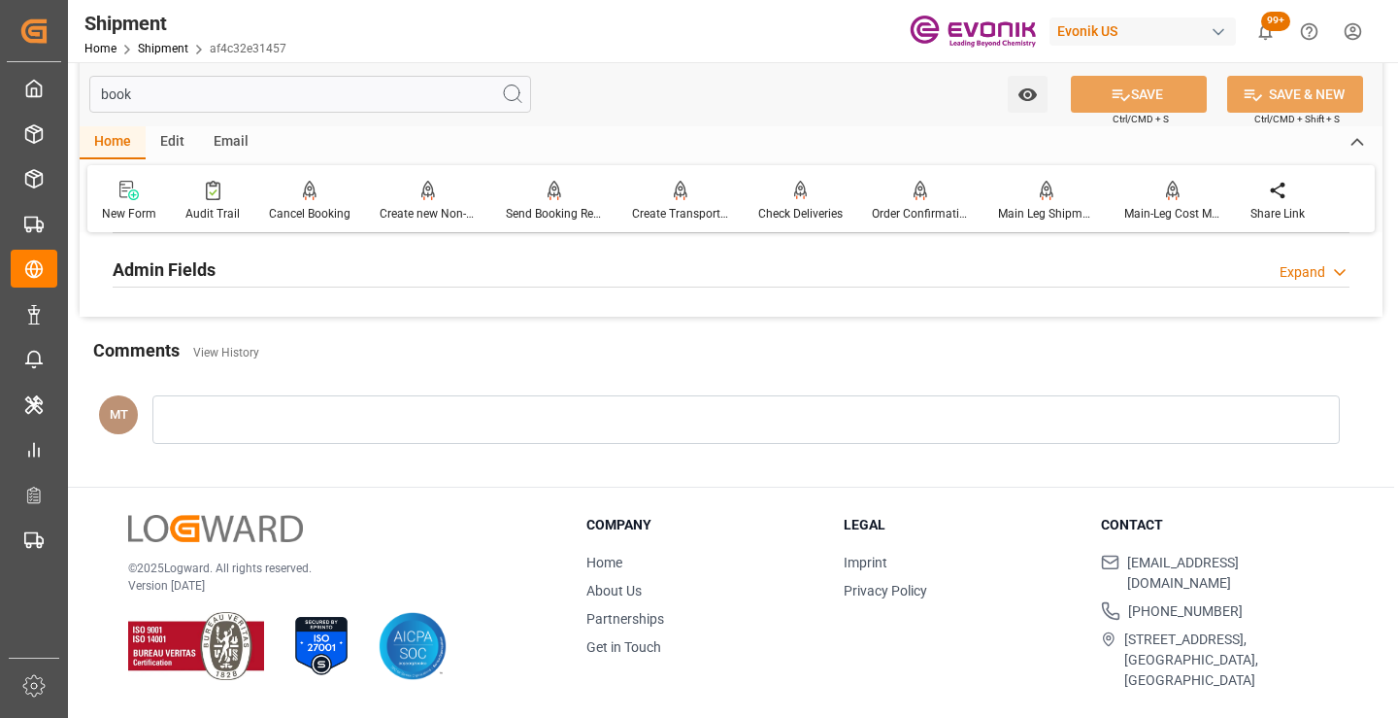
scroll to position [233, 0]
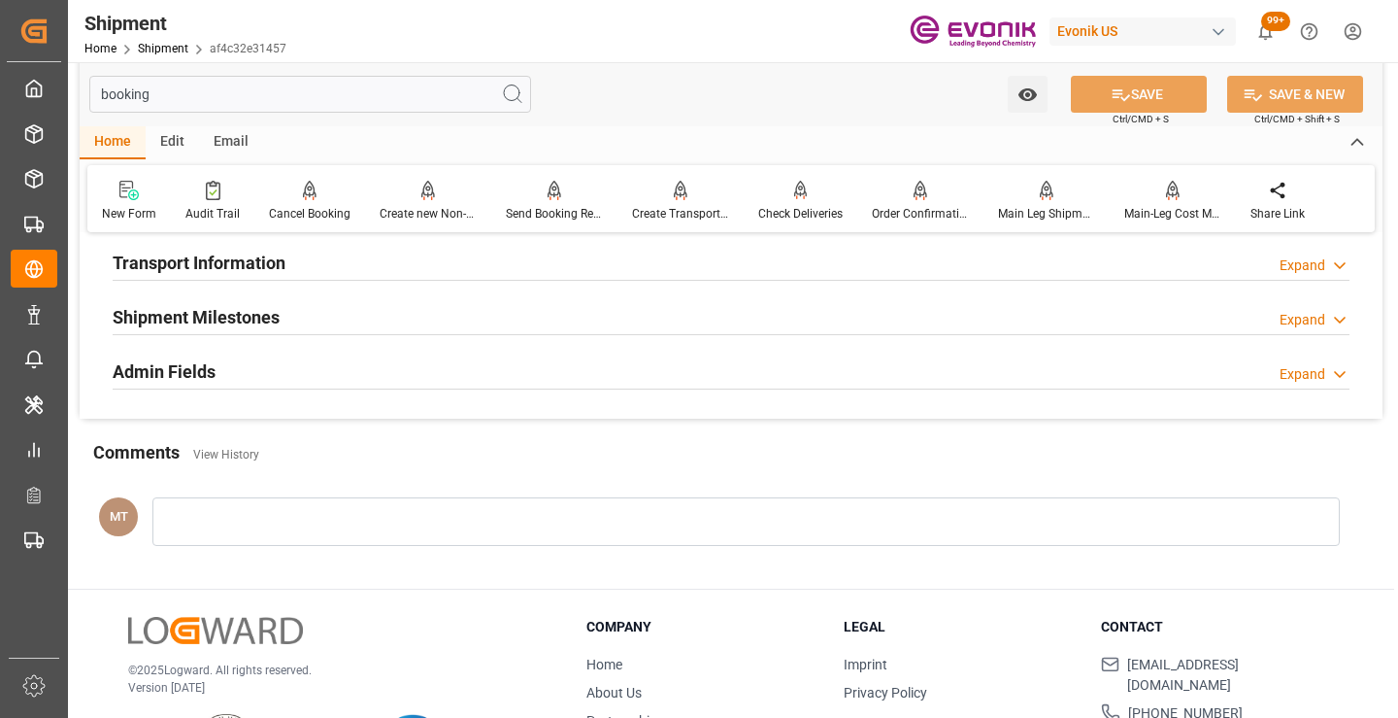
type input "booking"
click at [332, 309] on div "Shipment Milestones Expand" at bounding box center [731, 315] width 1237 height 37
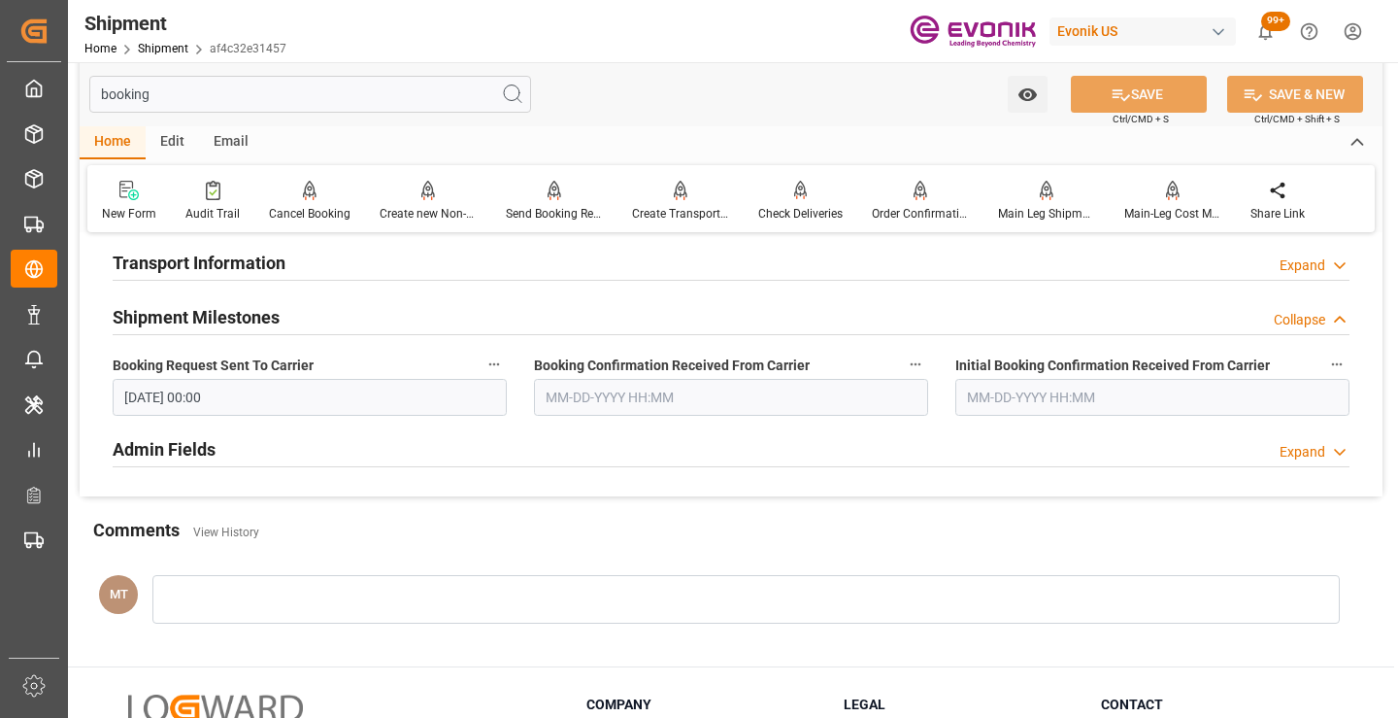
click at [639, 400] on input "text" at bounding box center [731, 397] width 394 height 37
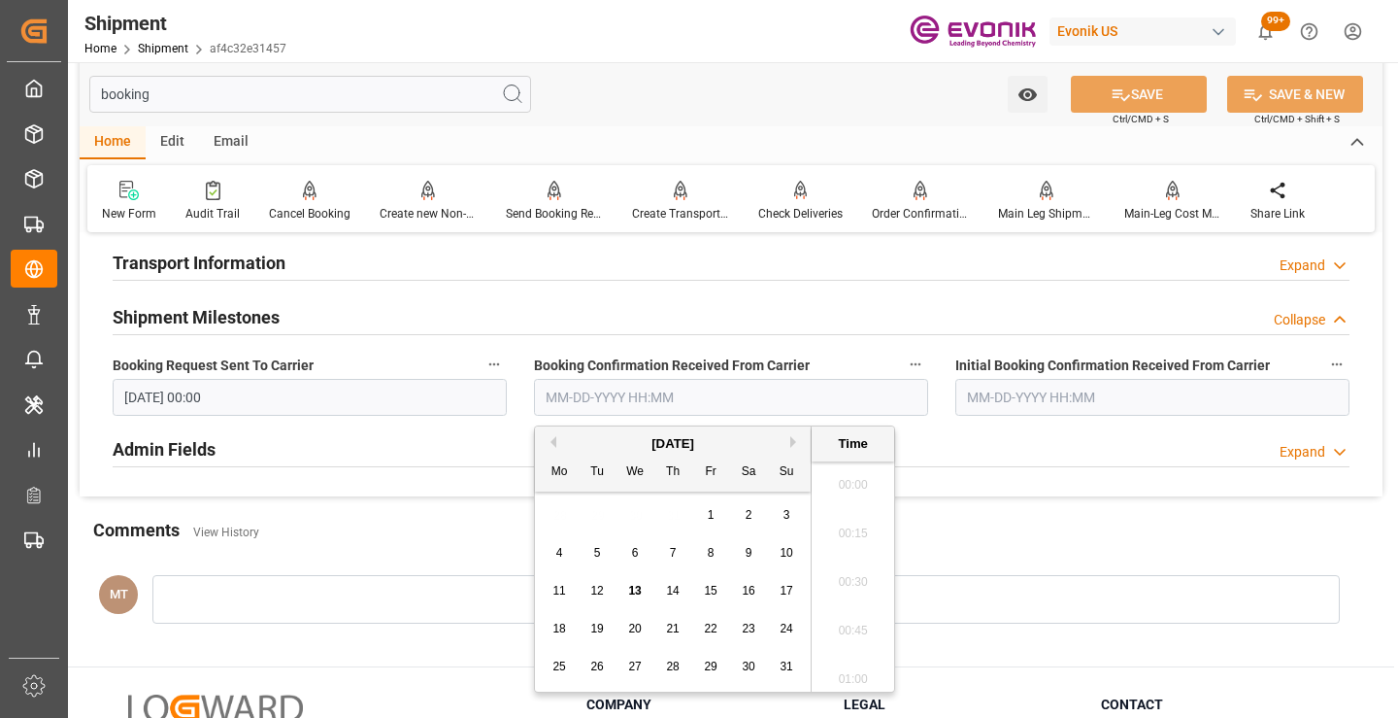
scroll to position [2094, 0]
click at [708, 550] on span "8" at bounding box center [711, 553] width 7 height 14
type input "08-08-2025 00:00"
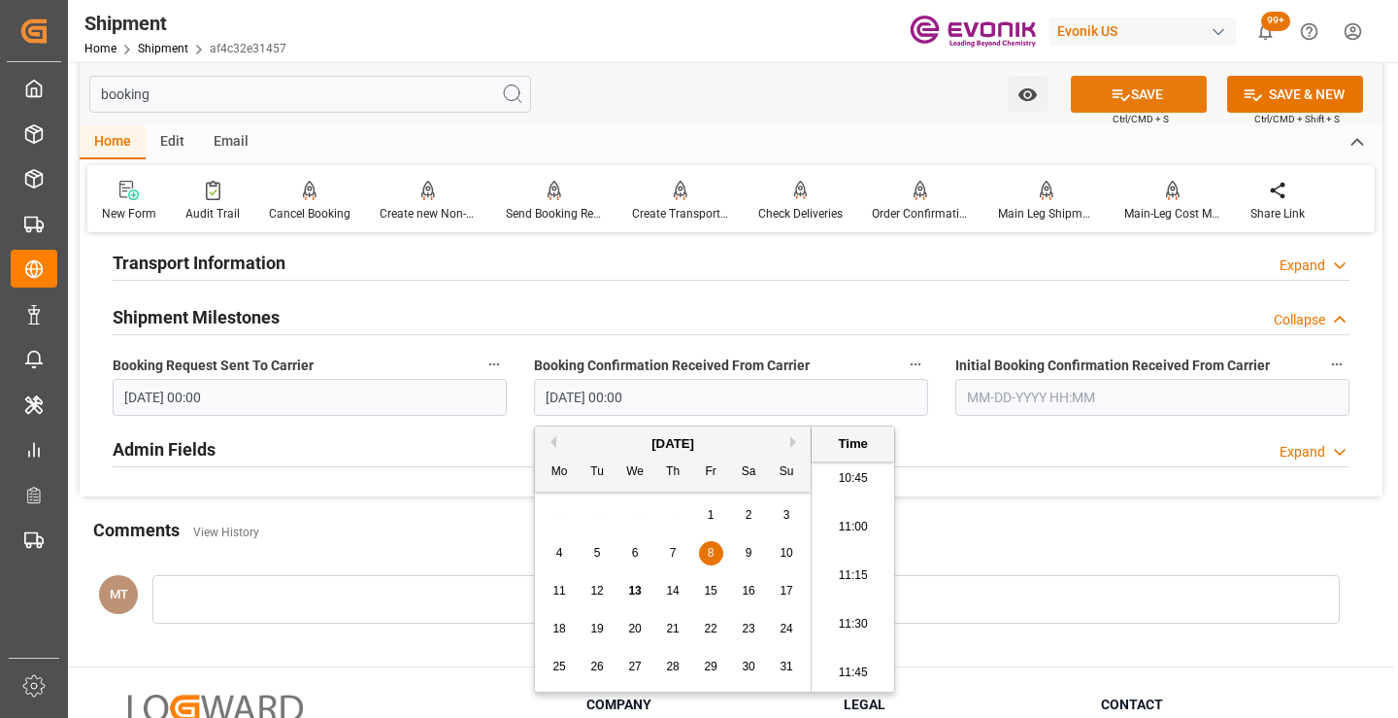
click at [1101, 94] on button "SAVE" at bounding box center [1139, 94] width 136 height 37
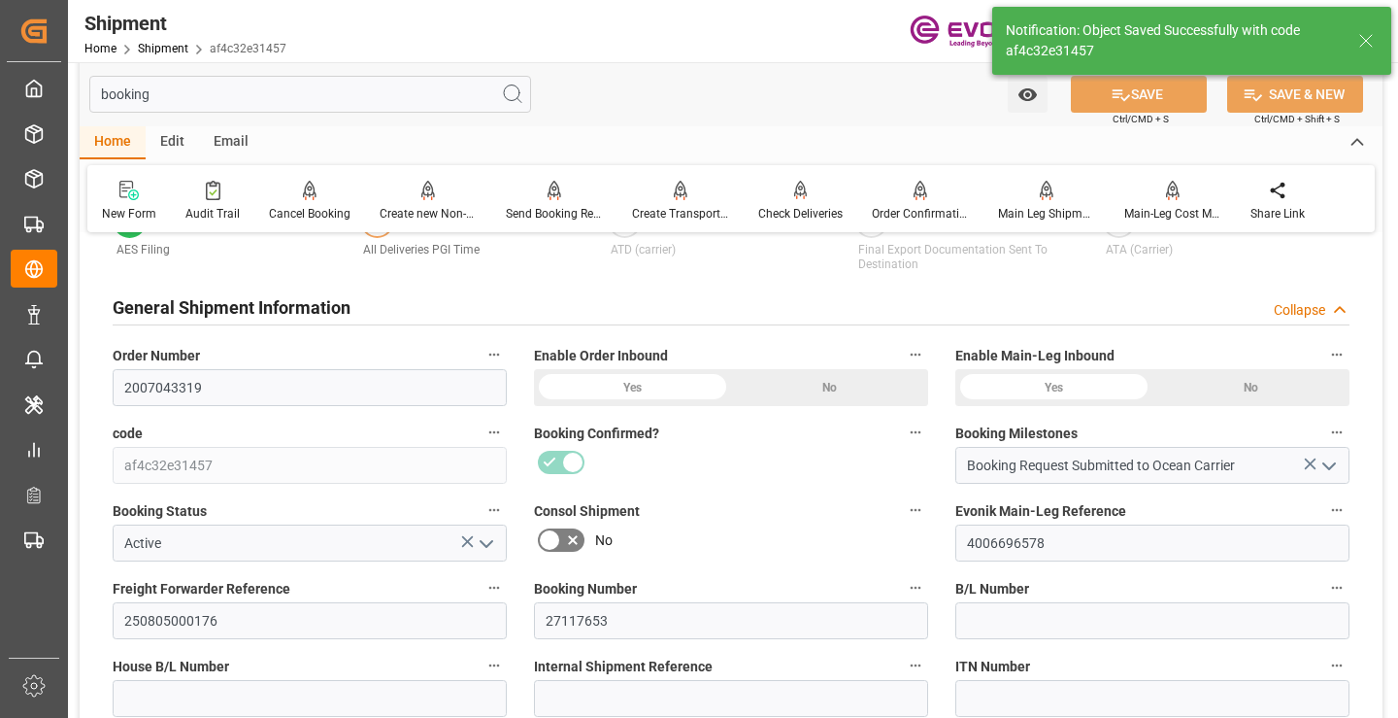
type input "Booking Details Transmitted to SAP"
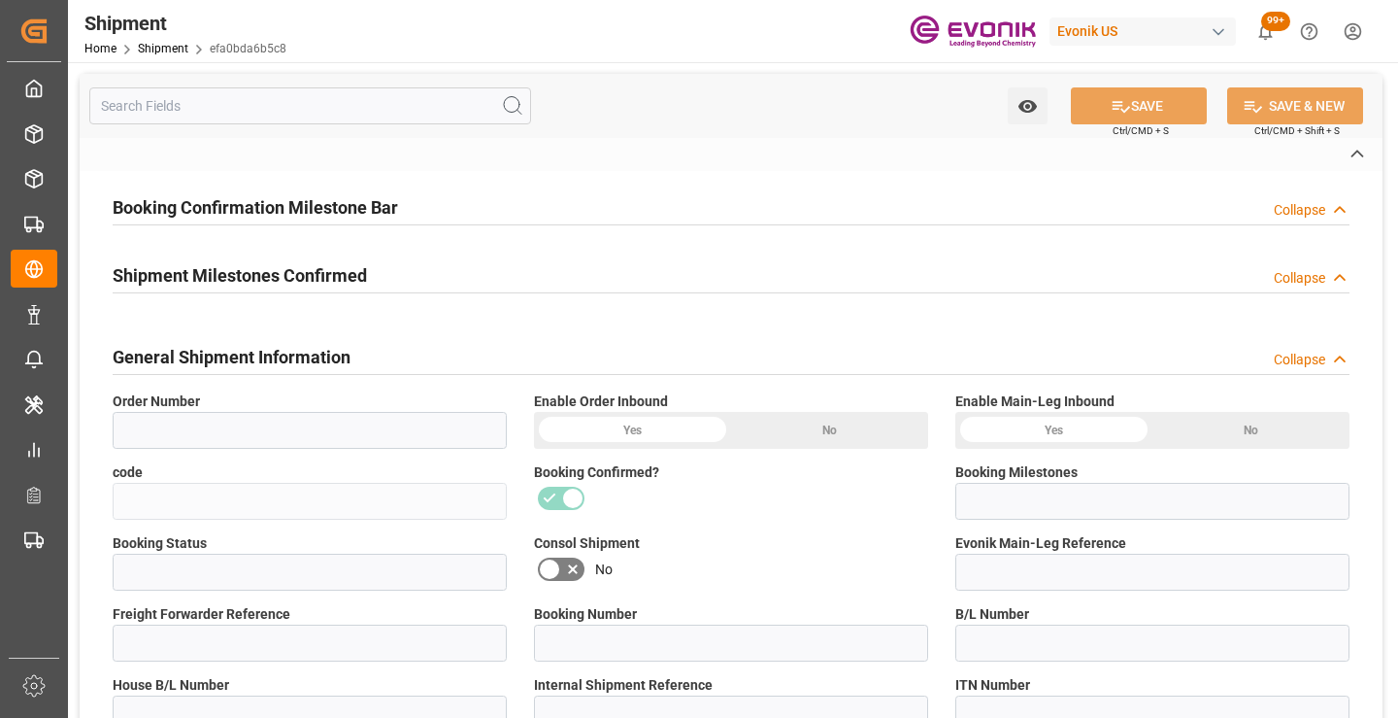
type input "0046466979"
type input "efa0bda6b5c8"
type input "Booking Request Submitted to Ocean Carrier"
type input "Active"
type input "250905000157"
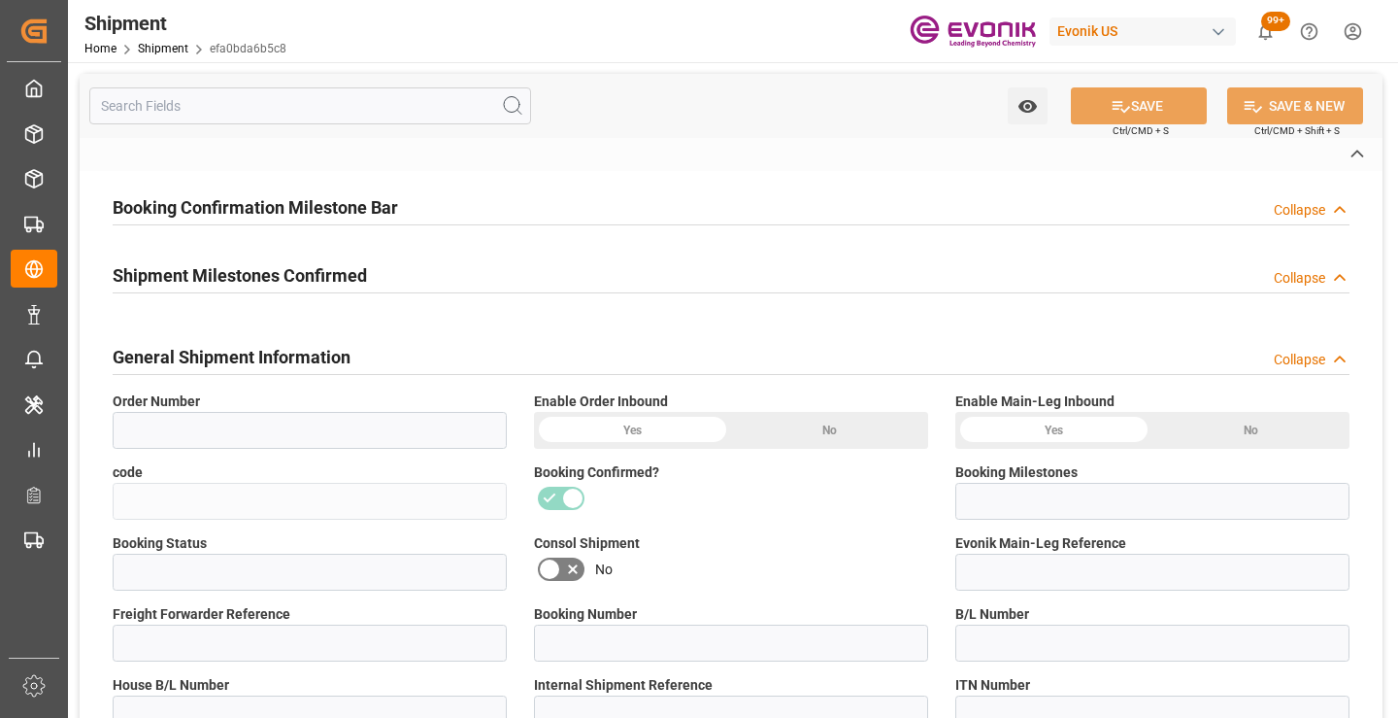
type input "258143300"
type input "D2P"
type input "45"
type input "FCL"
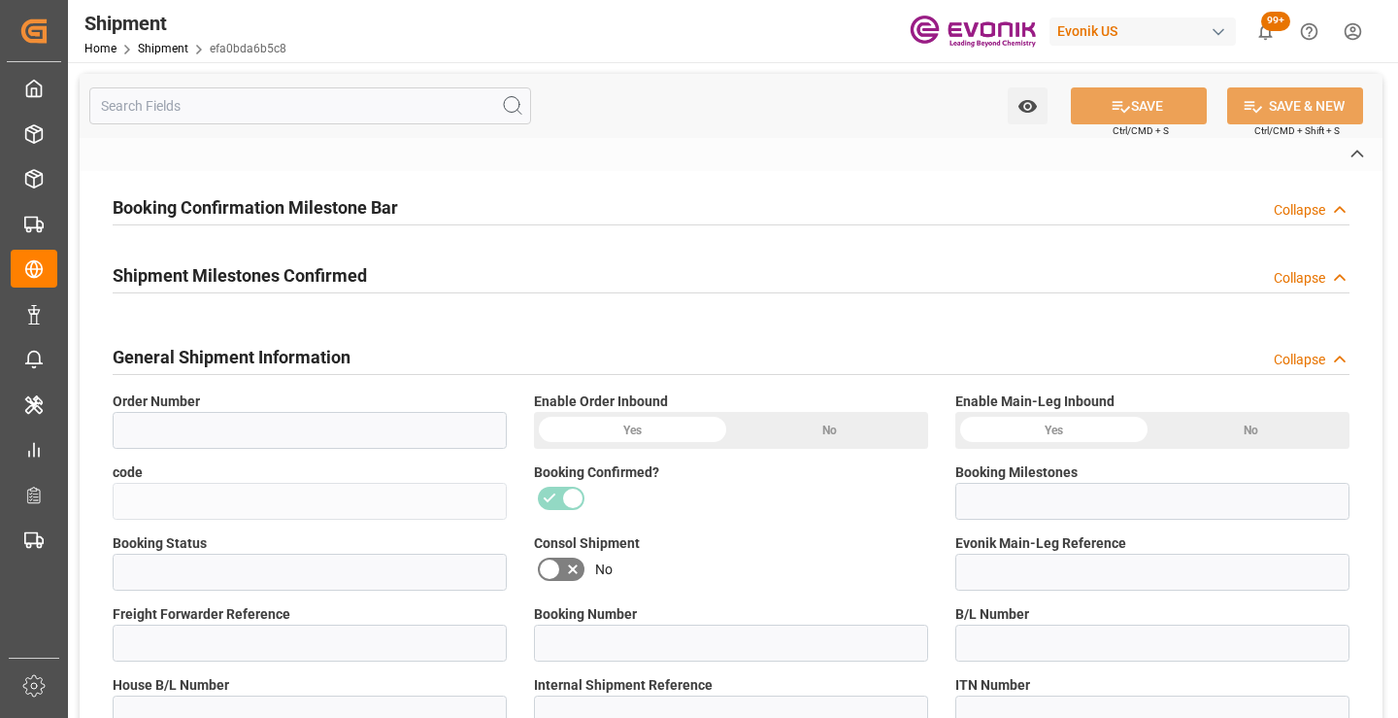
type input "0024"
type input "20TANK"
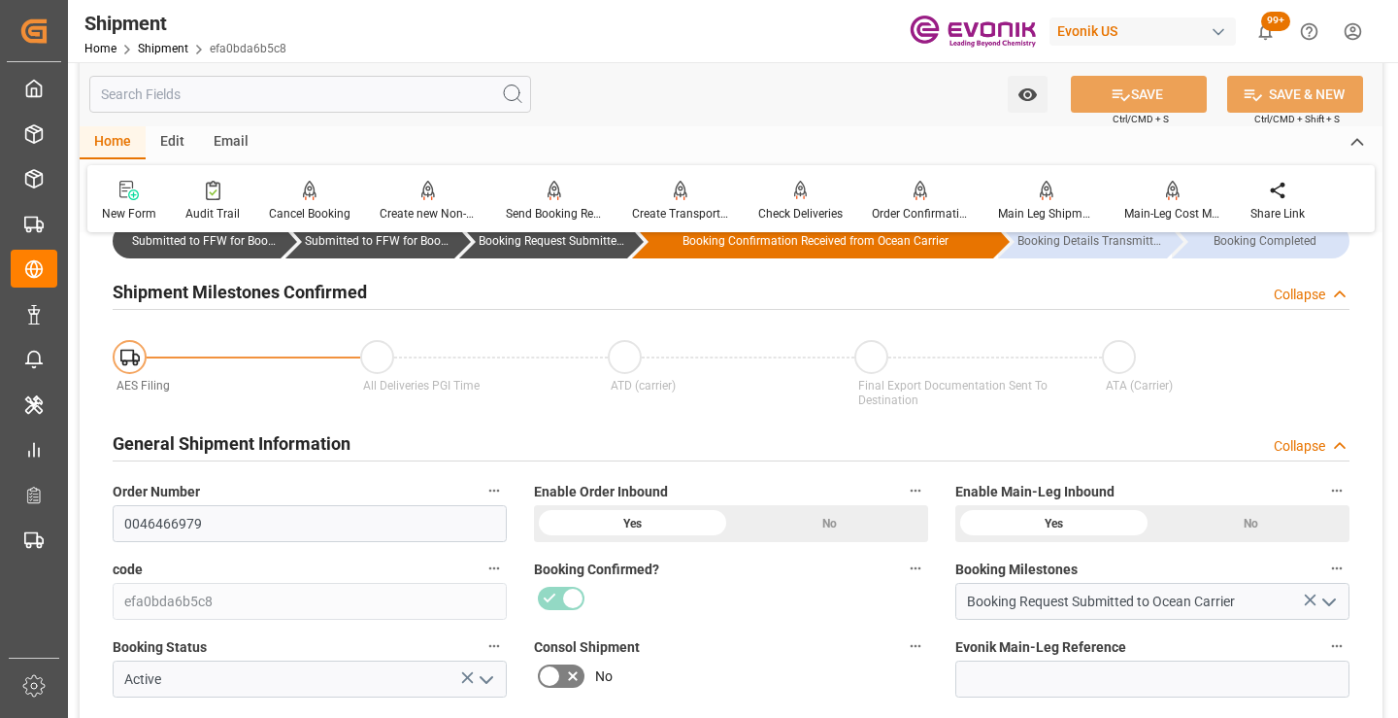
scroll to position [194, 0]
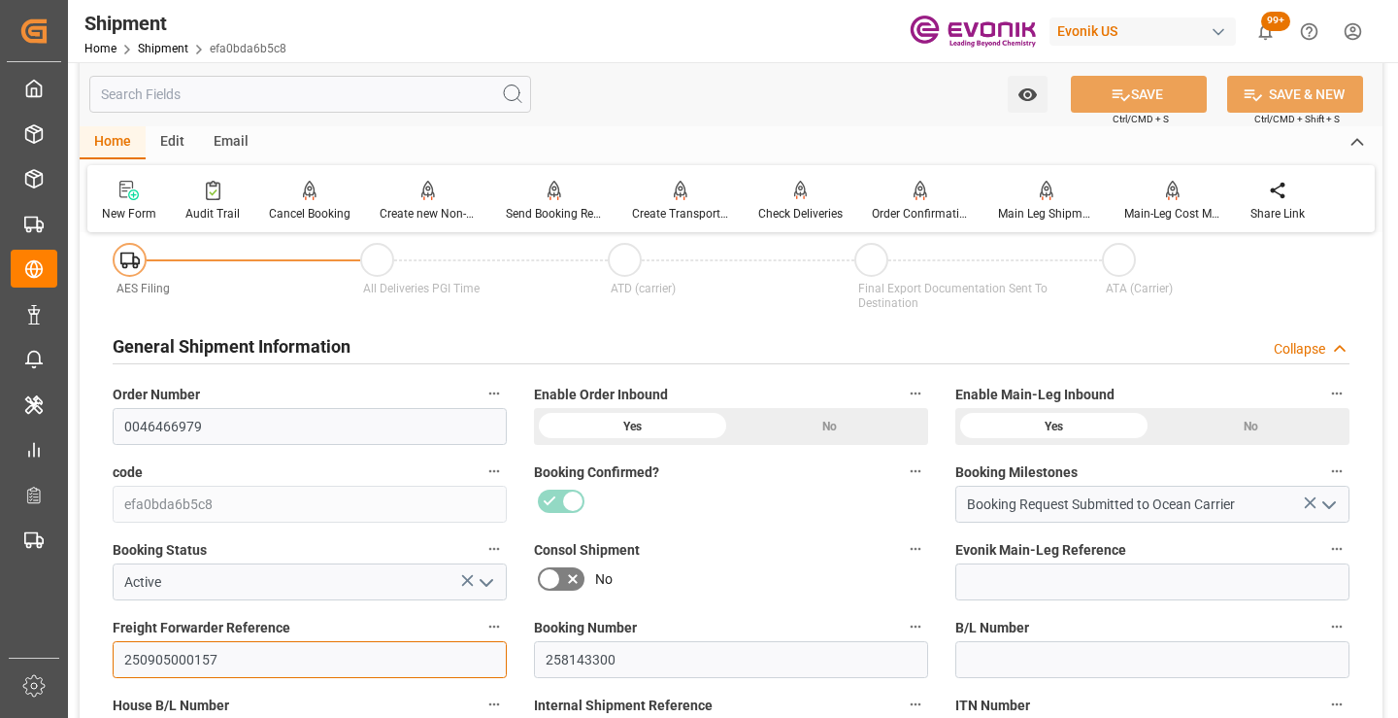
click at [181, 655] on input "250905000157" at bounding box center [310, 659] width 394 height 37
click at [357, 89] on input "text" at bounding box center [310, 94] width 442 height 37
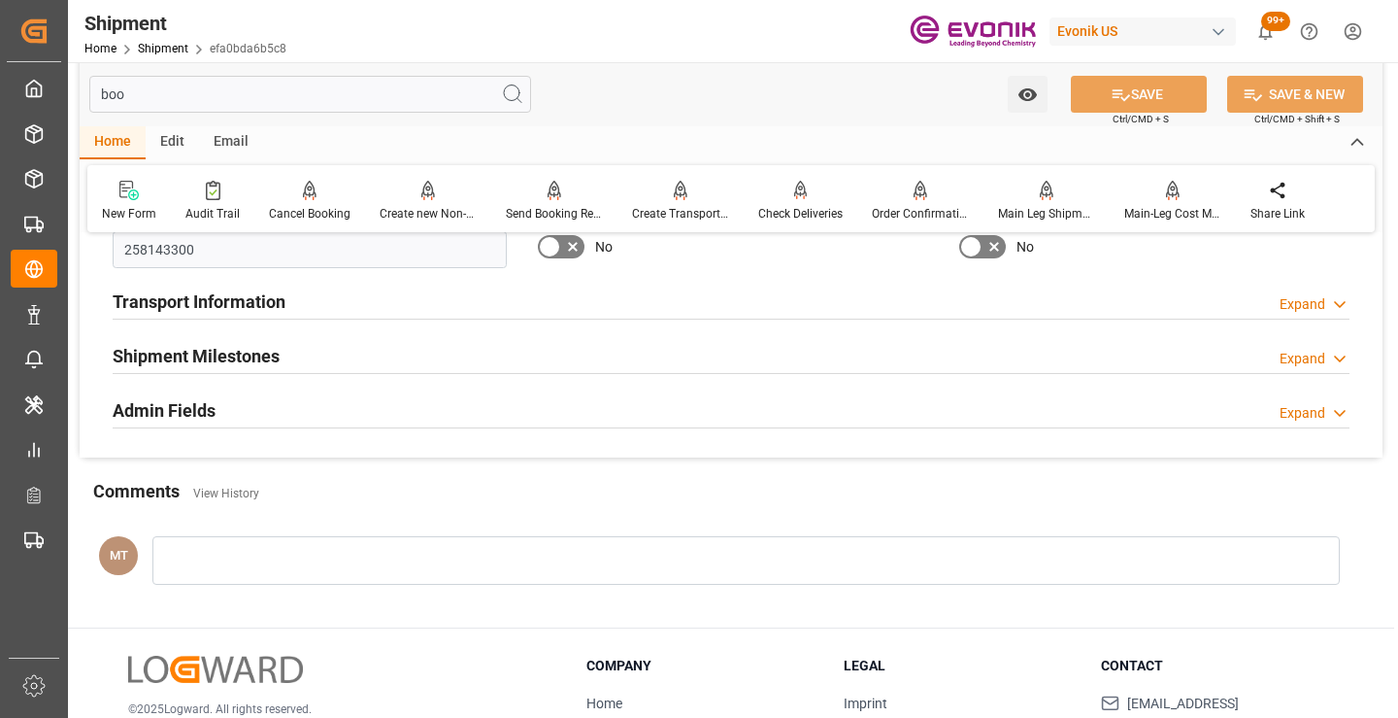
scroll to position [0, 0]
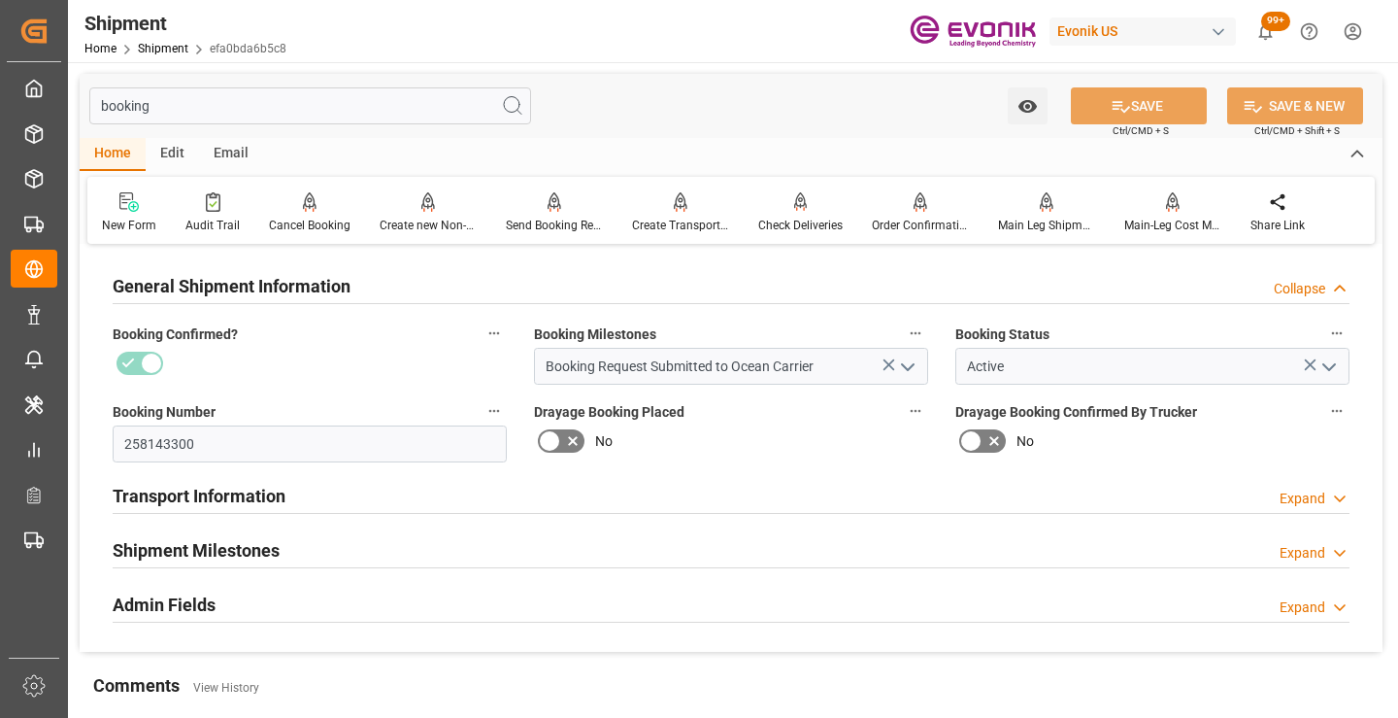
type input "booking"
click at [272, 546] on h2 "Shipment Milestones" at bounding box center [196, 550] width 167 height 26
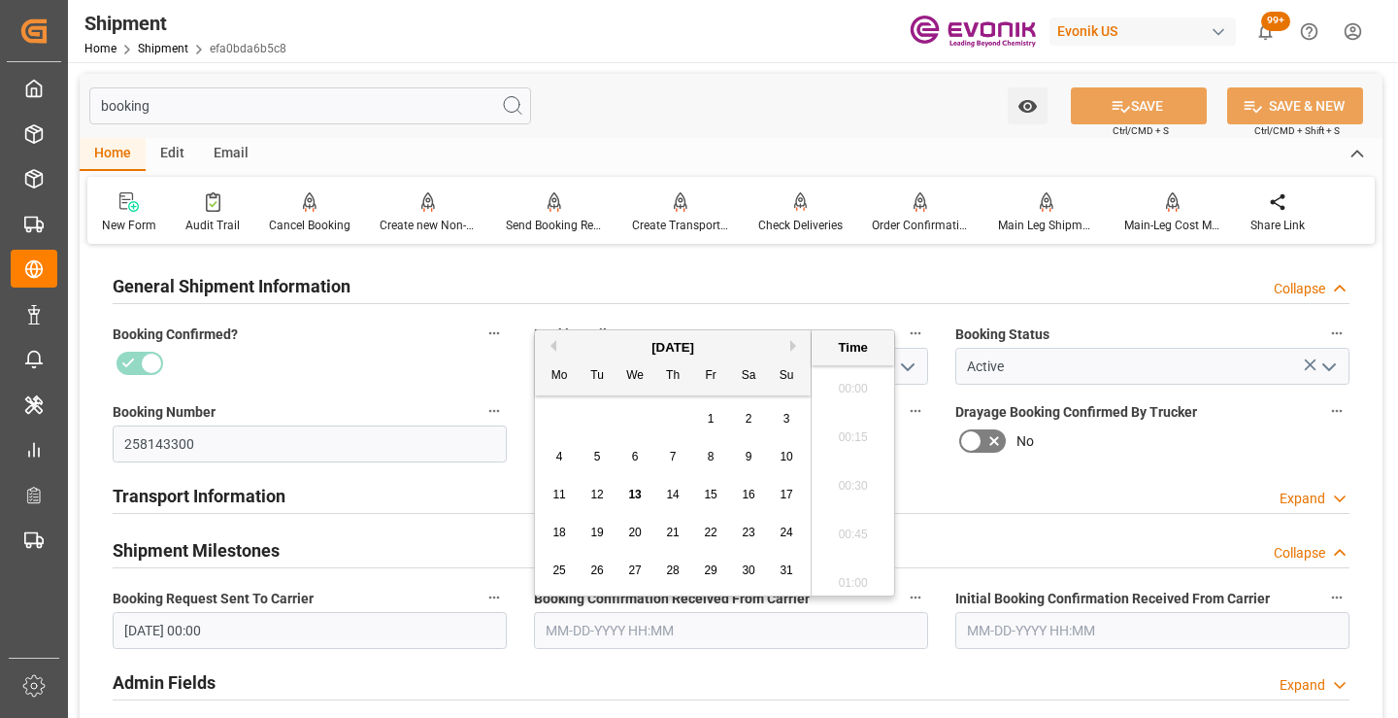
click at [566, 630] on input "text" at bounding box center [731, 630] width 394 height 37
click at [596, 494] on span "12" at bounding box center [596, 494] width 13 height 14
type input "08-12-2025 00:00"
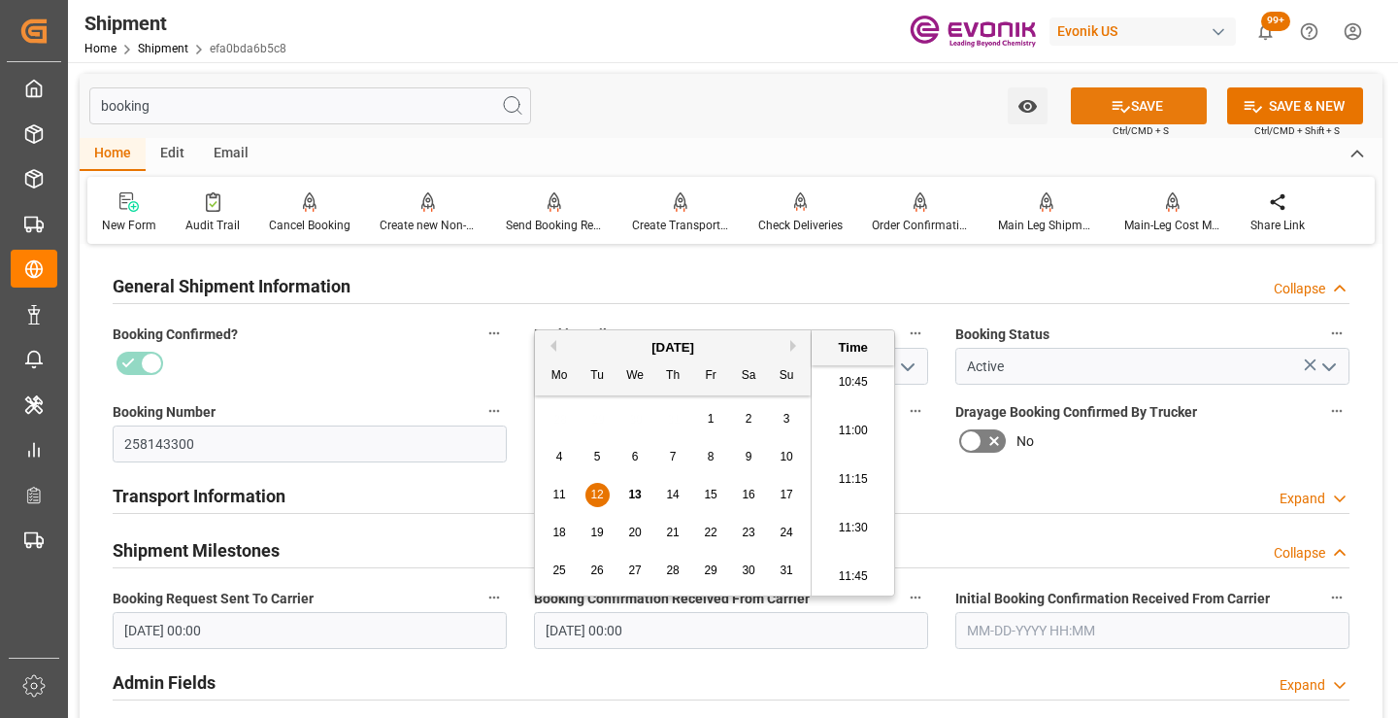
click at [1154, 106] on button "SAVE" at bounding box center [1139, 105] width 136 height 37
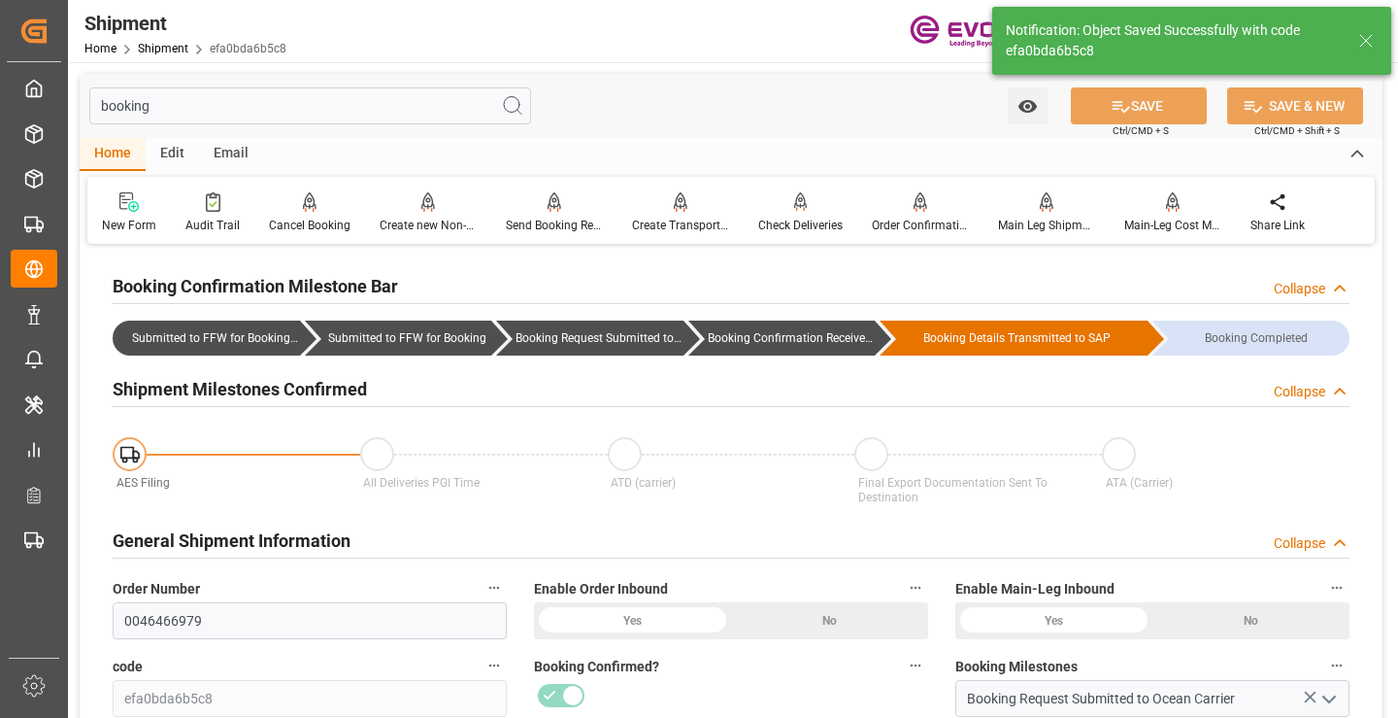
type input "Booking Confirmation Received from Ocean Carrier"
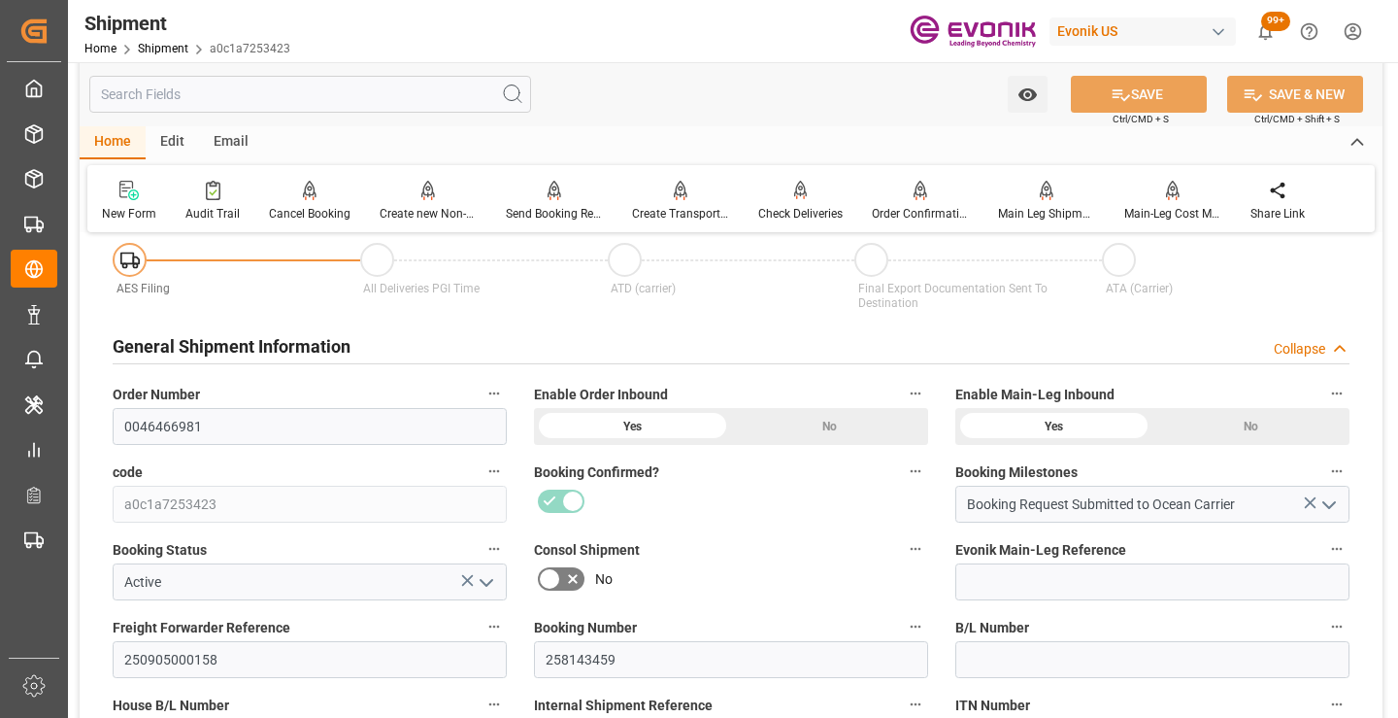
scroll to position [291, 0]
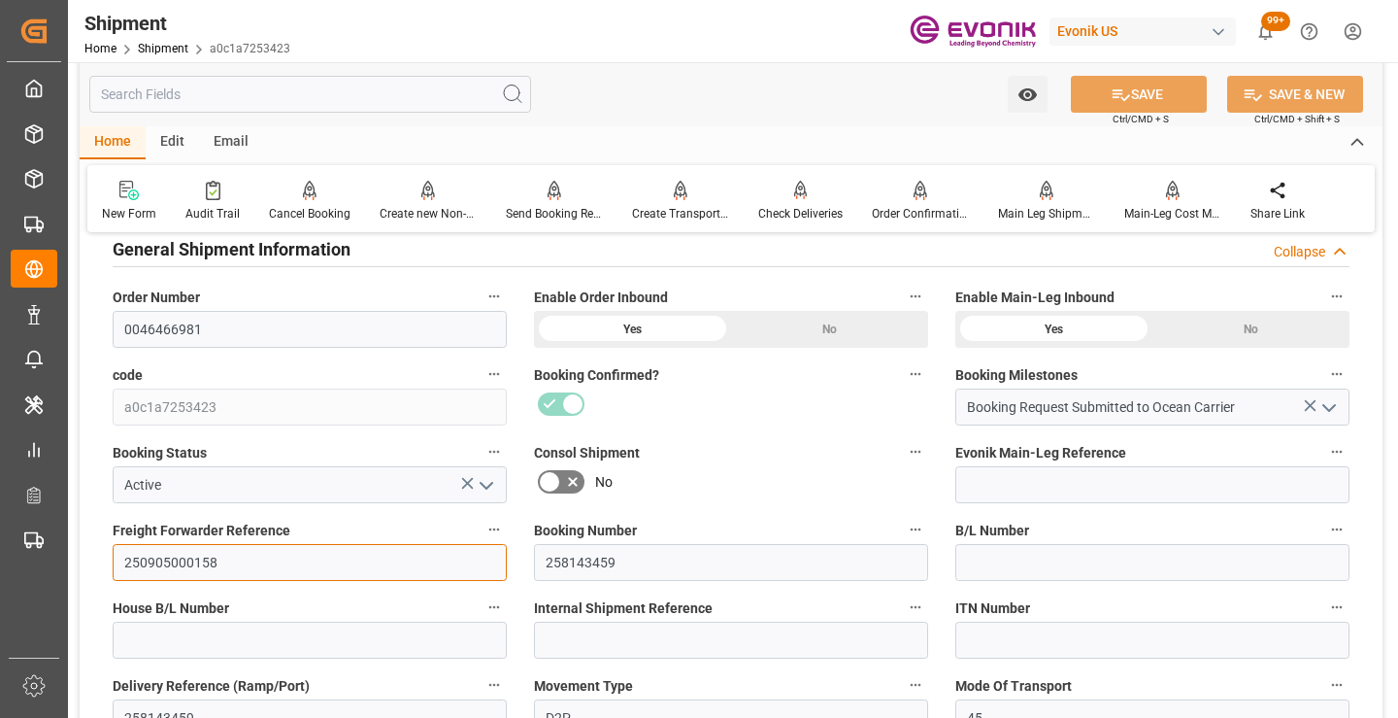
click at [174, 555] on input "250905000158" at bounding box center [310, 562] width 394 height 37
click at [358, 89] on input "text" at bounding box center [310, 94] width 442 height 37
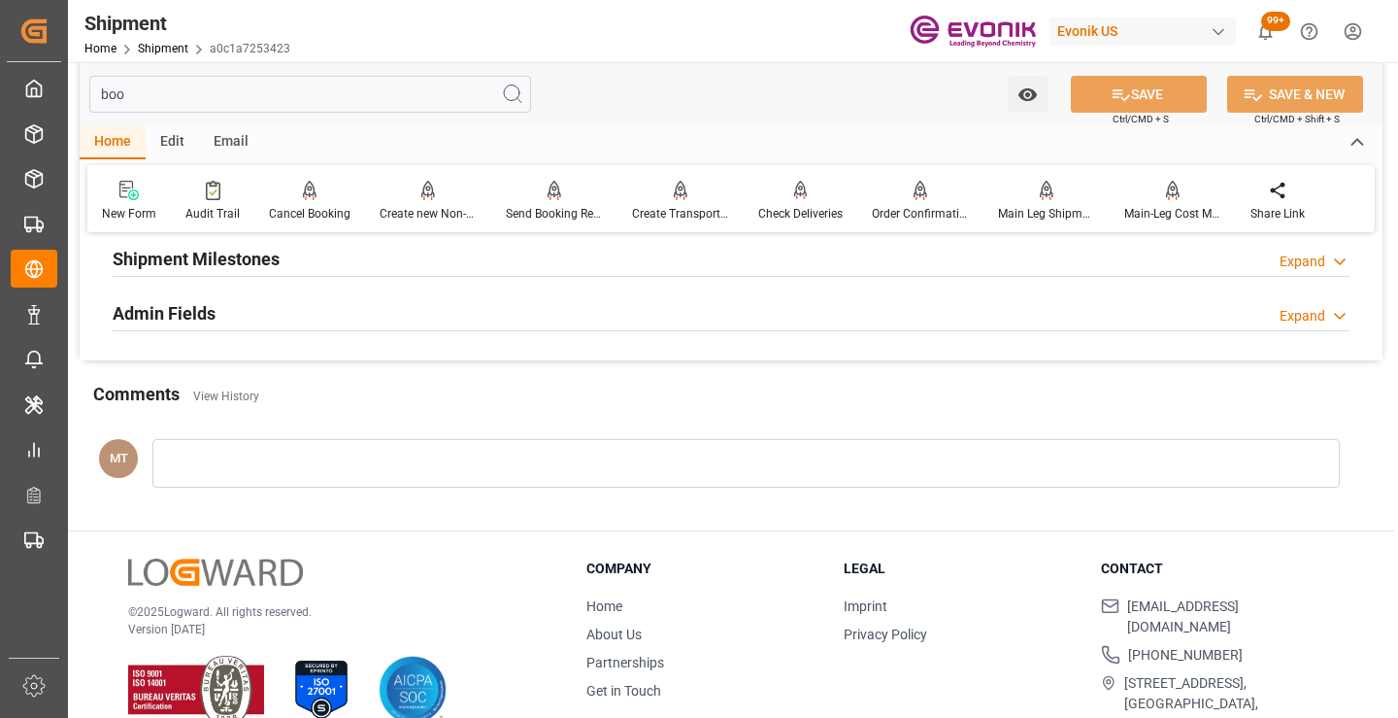
scroll to position [39, 0]
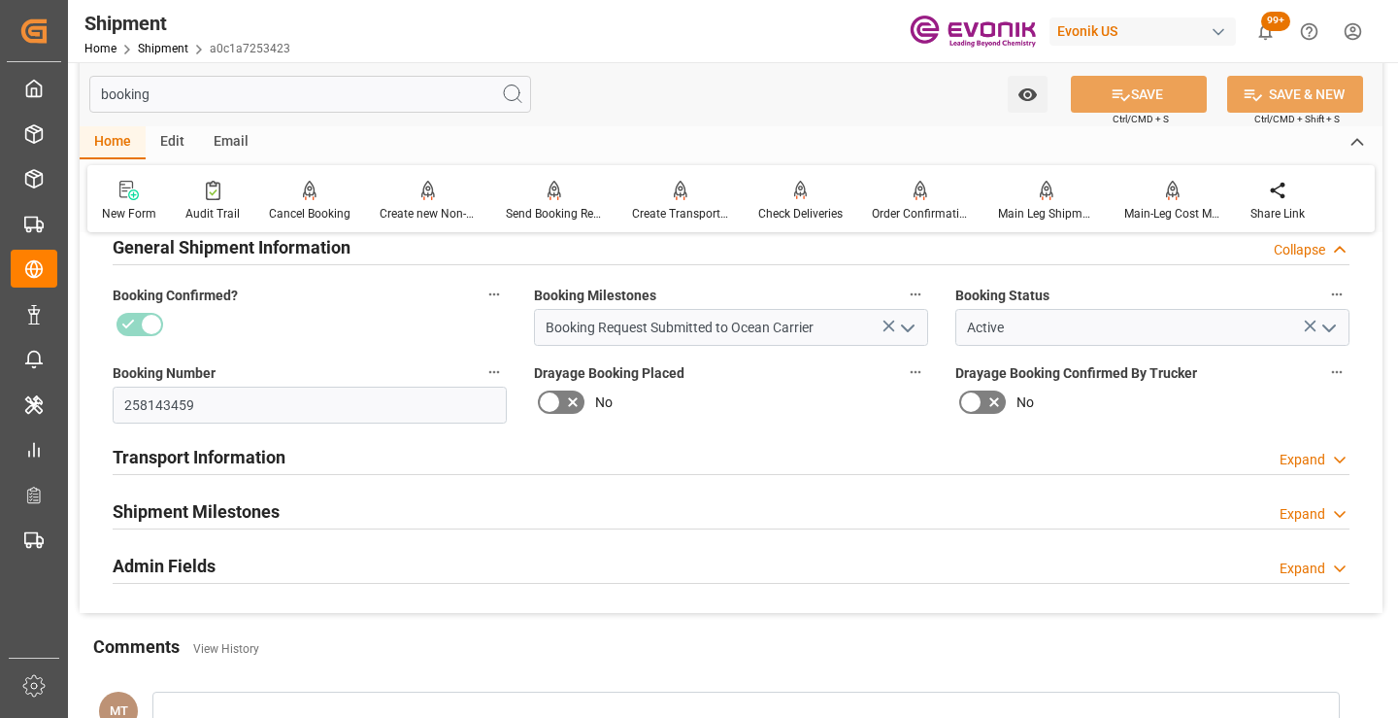
type input "booking"
click at [308, 486] on div "Shipment Milestones Expand" at bounding box center [731, 512] width 1264 height 54
click at [316, 507] on div "Shipment Milestones Expand" at bounding box center [731, 509] width 1237 height 37
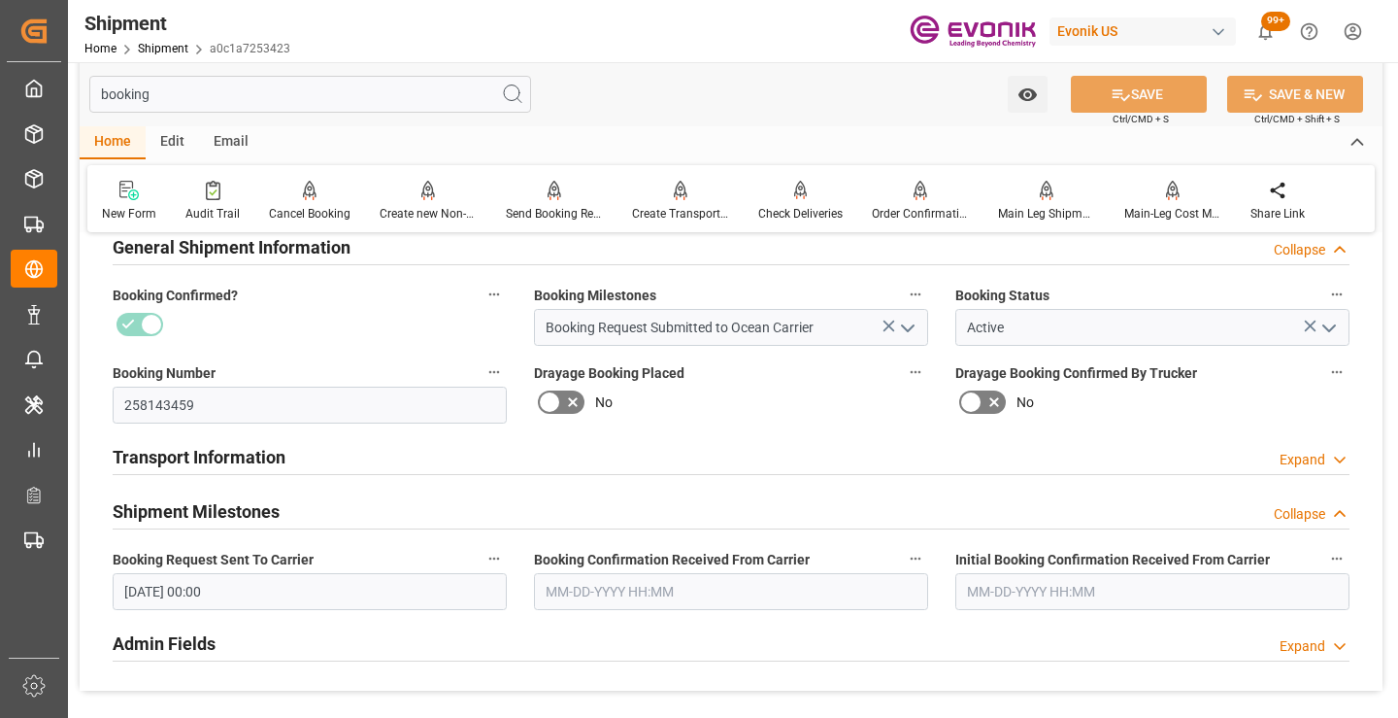
click at [574, 589] on input "text" at bounding box center [731, 591] width 394 height 37
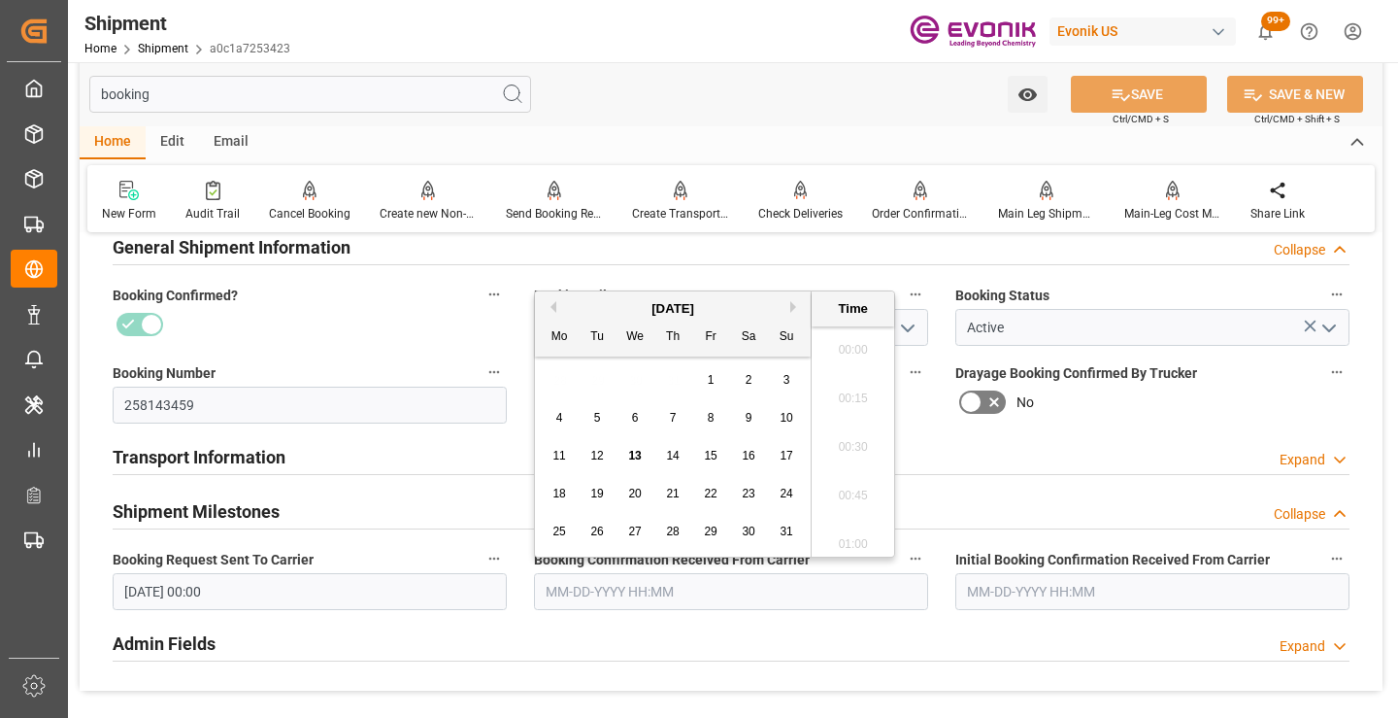
scroll to position [2094, 0]
click at [559, 454] on span "11" at bounding box center [558, 456] width 13 height 14
type input "[DATE] 00:00"
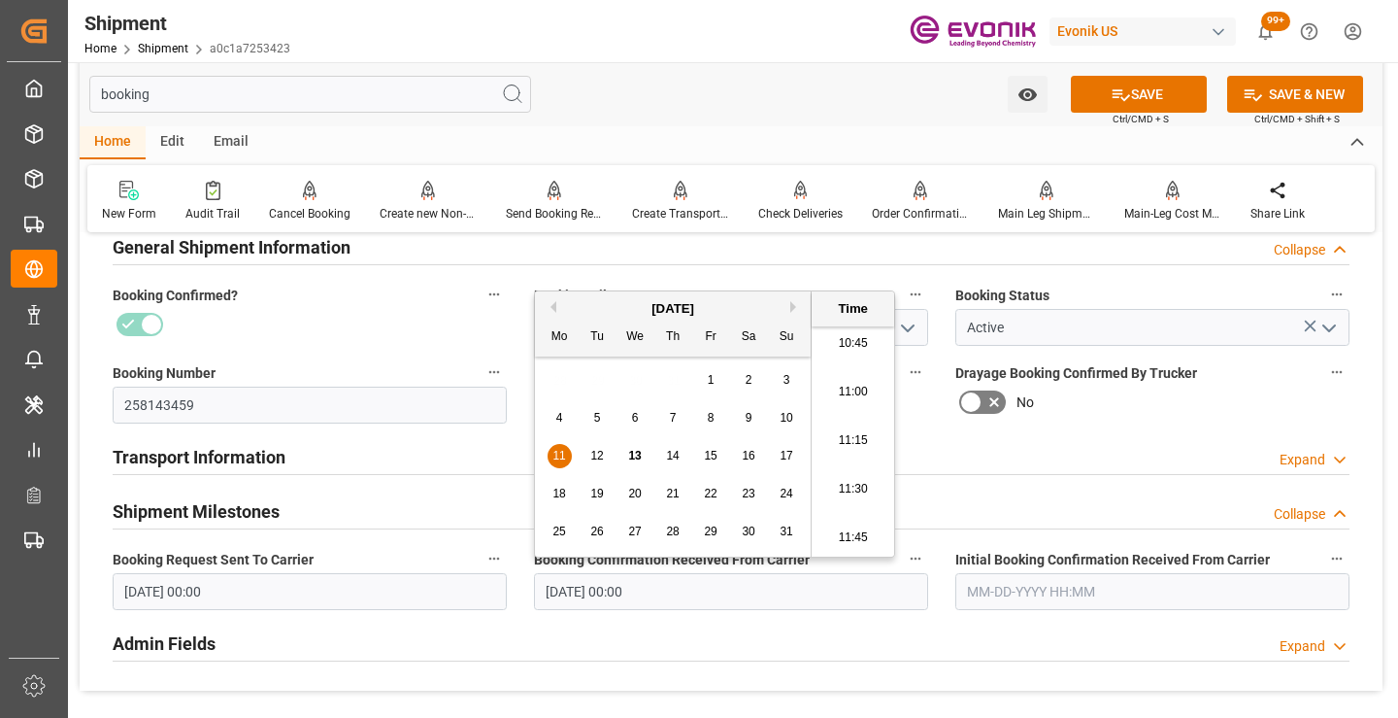
click at [313, 453] on div "Transport Information Expand" at bounding box center [731, 455] width 1237 height 37
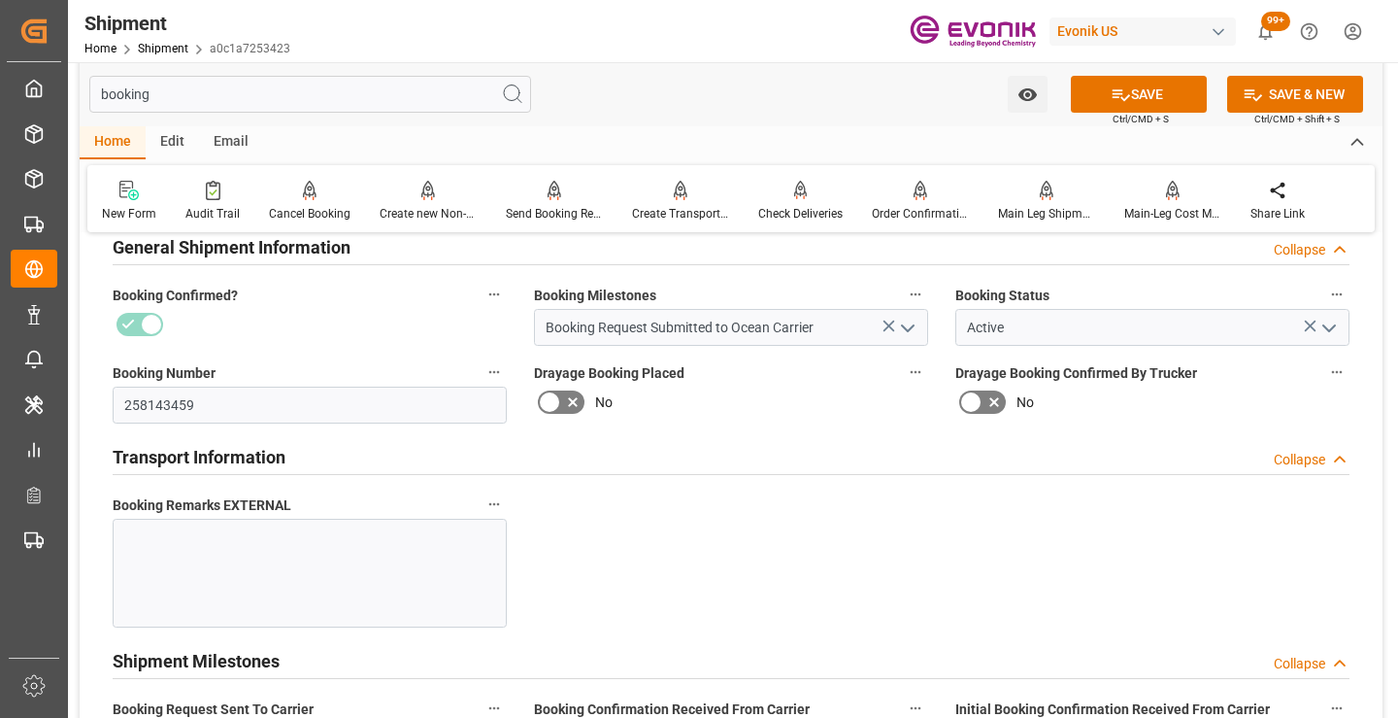
click at [313, 453] on div "Transport Information Collapse" at bounding box center [731, 455] width 1237 height 37
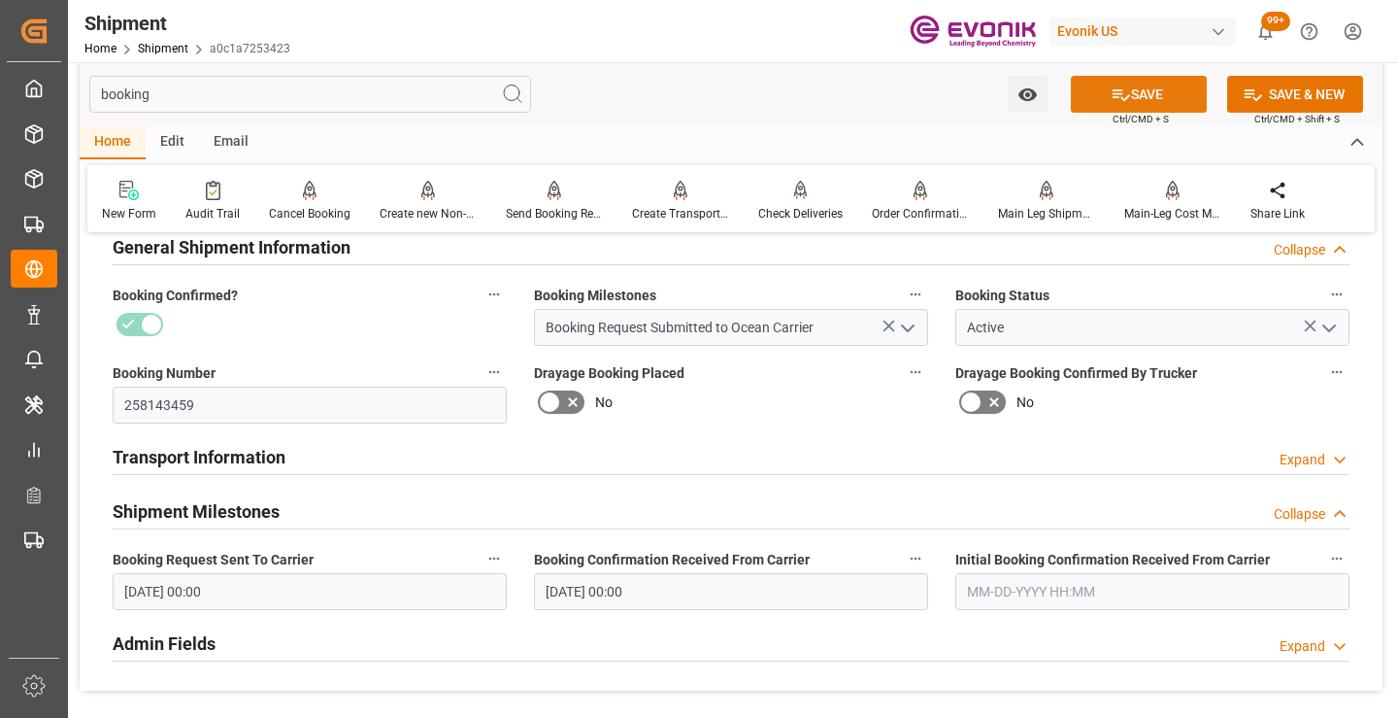
click at [1098, 91] on button "SAVE" at bounding box center [1139, 94] width 136 height 37
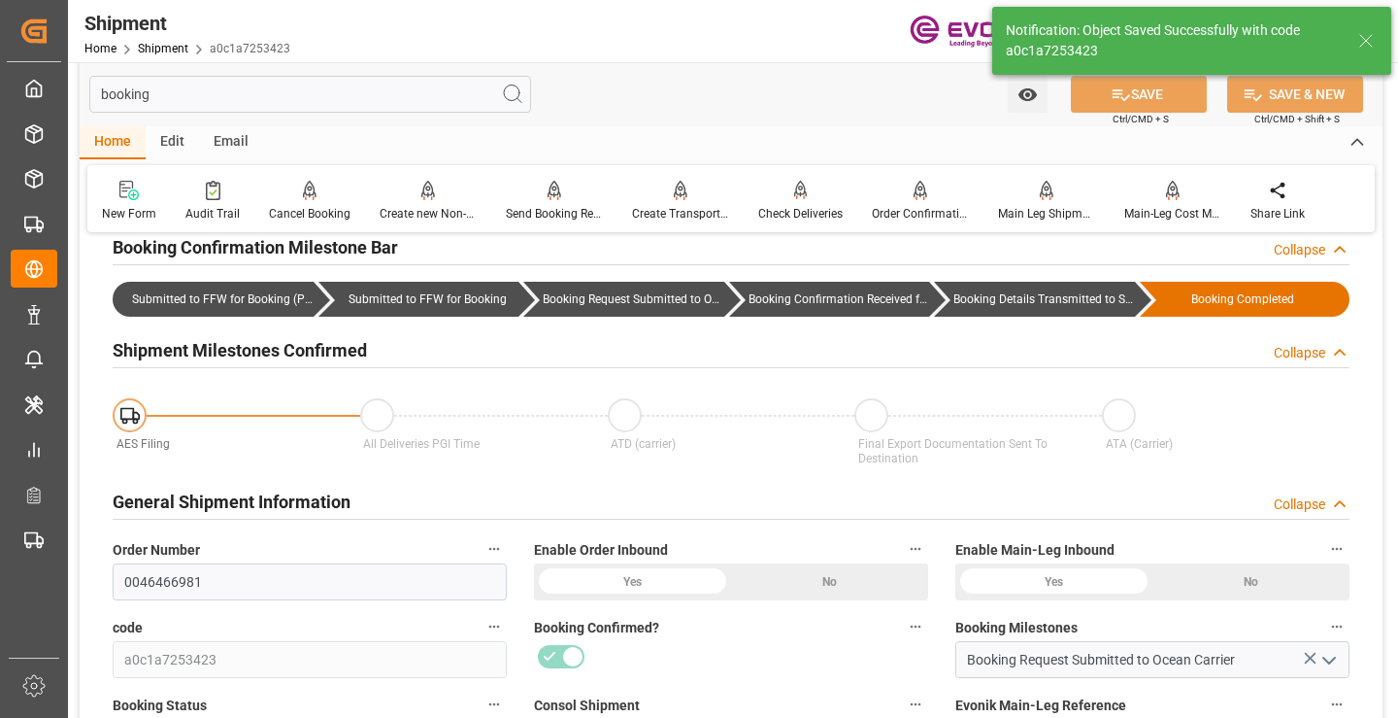
type input "Booking Details Transmitted to SAP"
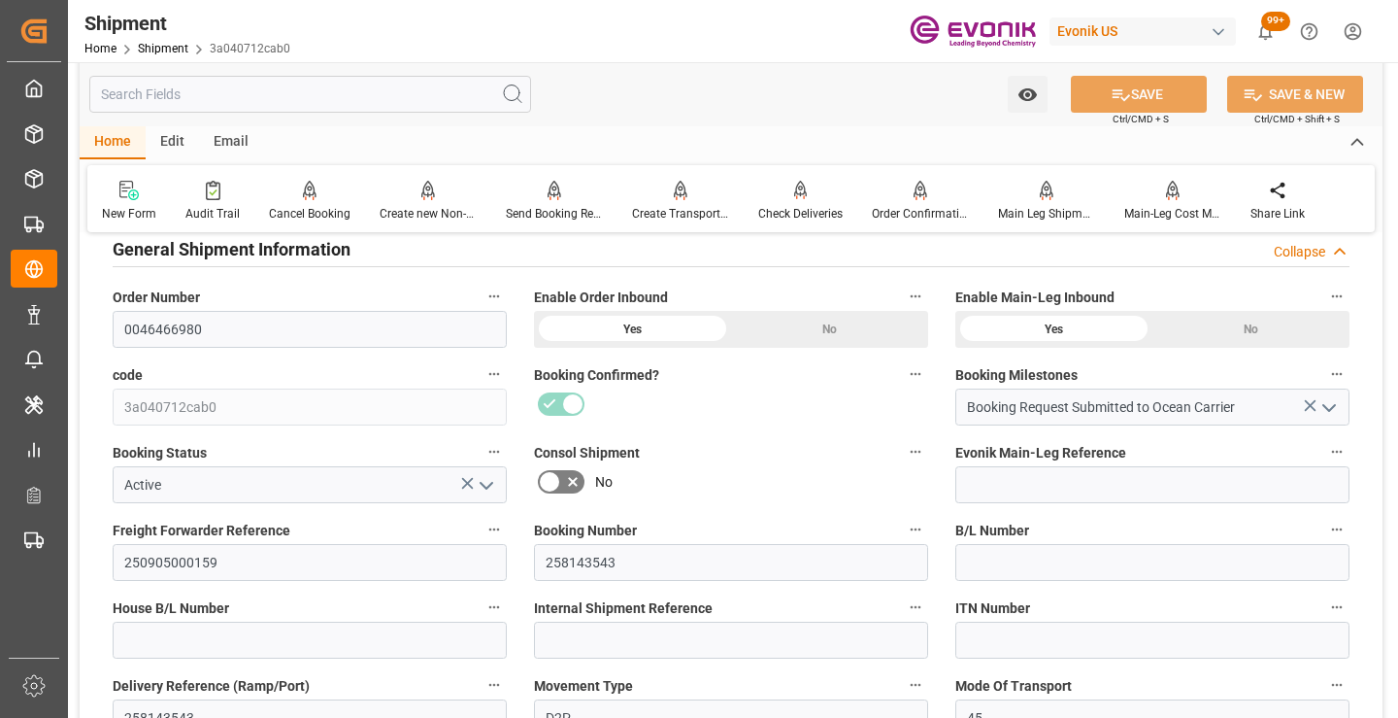
scroll to position [388, 0]
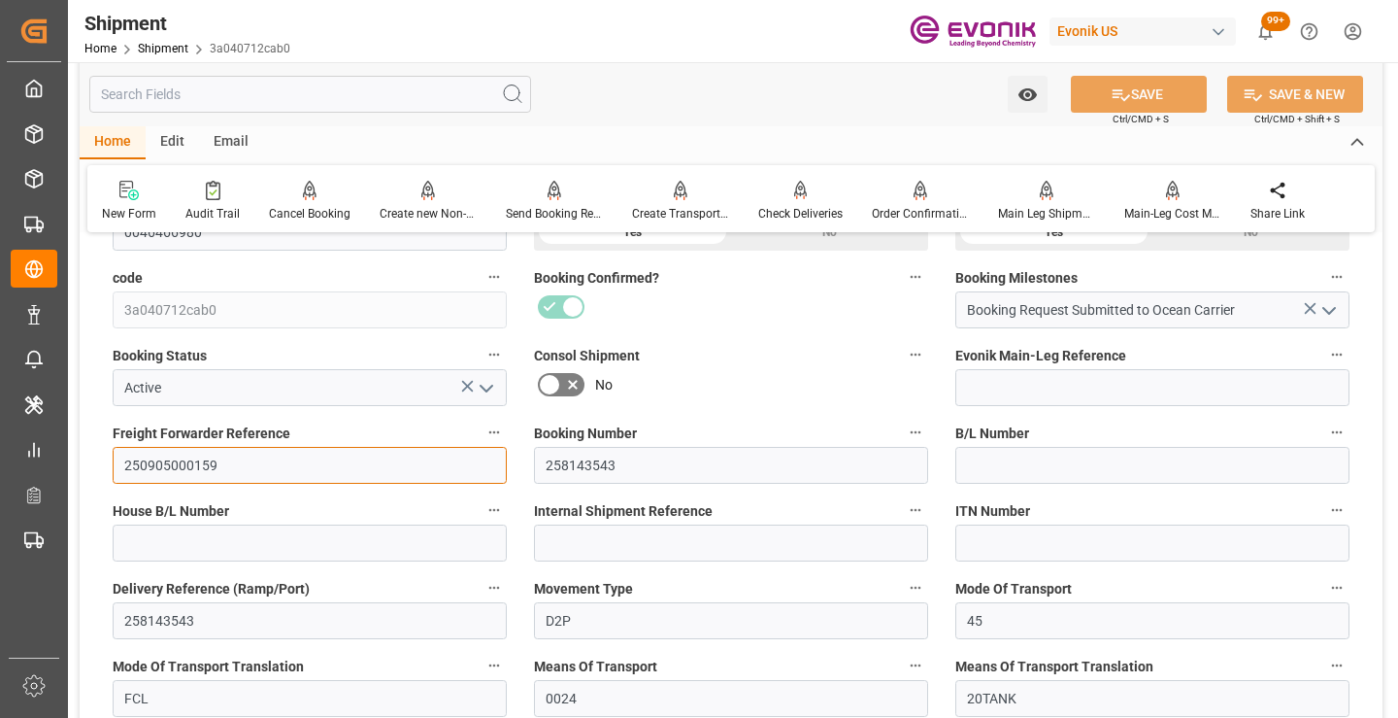
click at [182, 465] on input "250905000159" at bounding box center [310, 465] width 394 height 37
click at [354, 91] on input "text" at bounding box center [310, 94] width 442 height 37
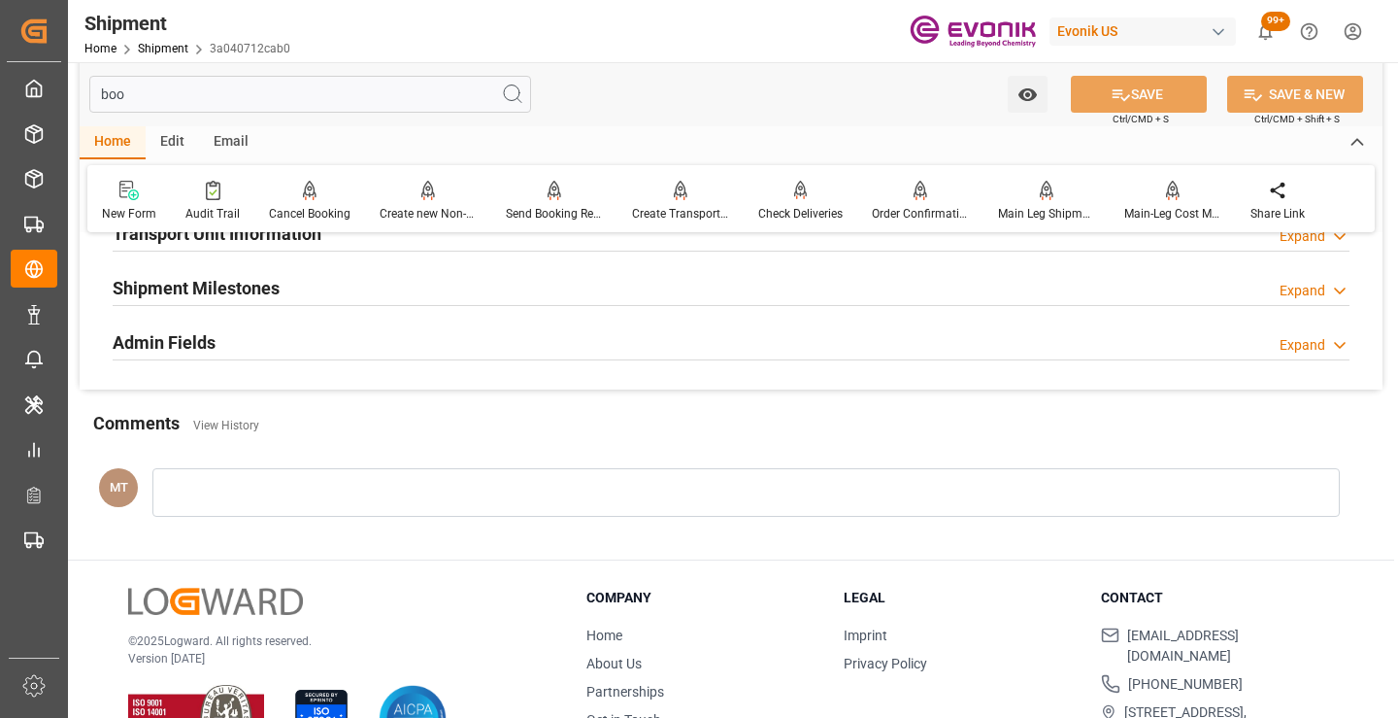
scroll to position [136, 0]
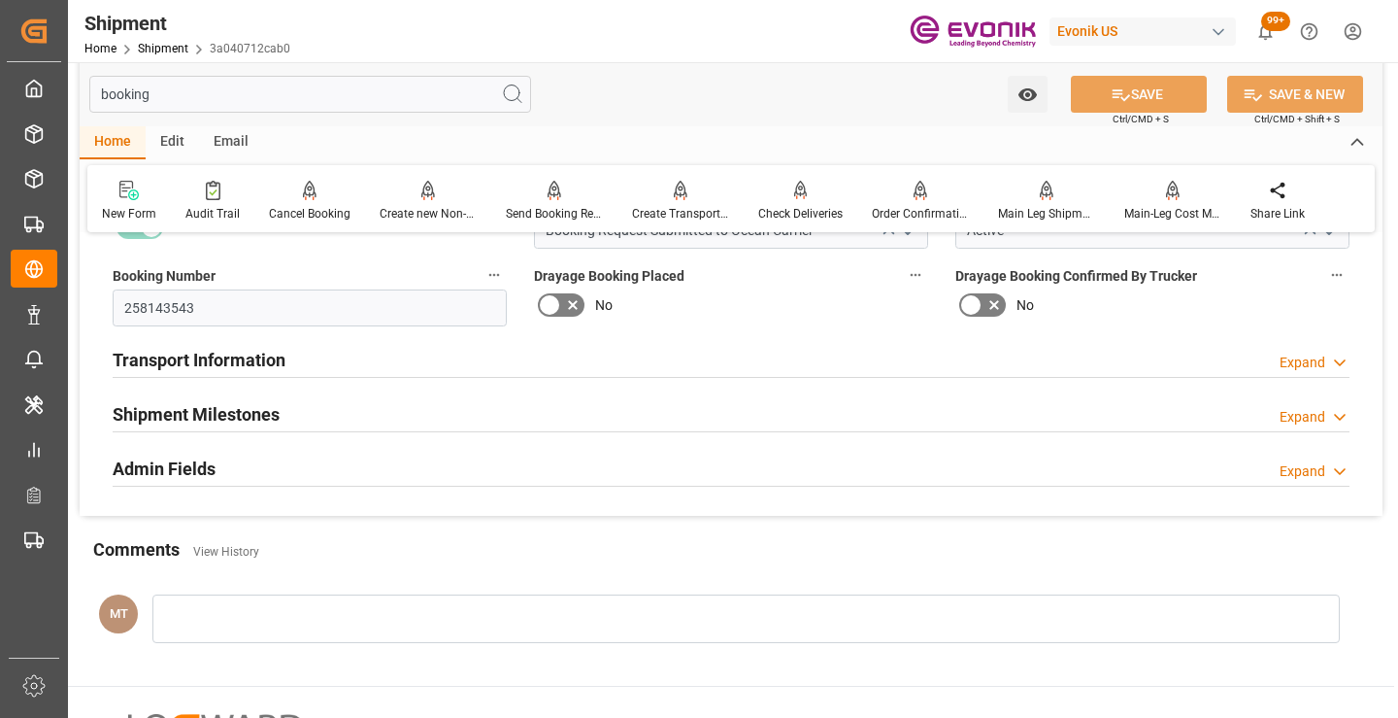
type input "booking"
click at [322, 411] on div "Shipment Milestones Expand" at bounding box center [731, 412] width 1237 height 37
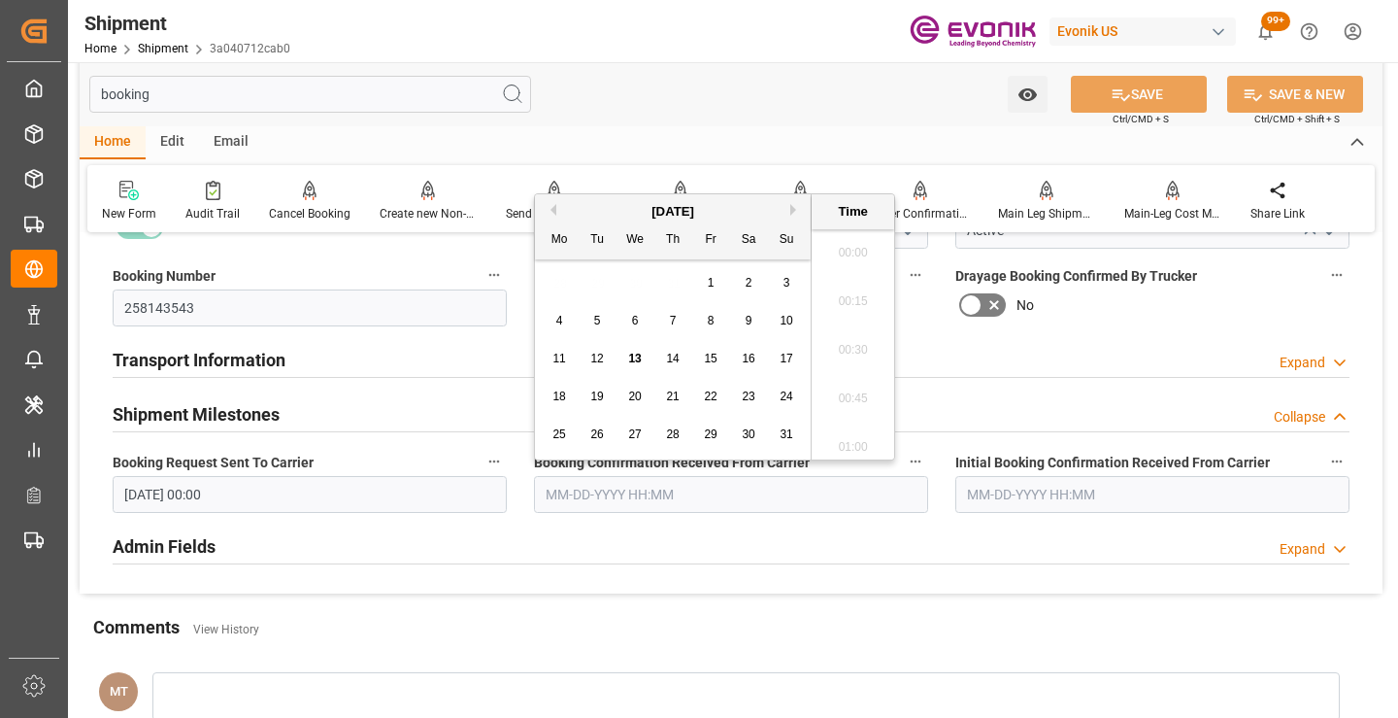
click at [554, 489] on input "text" at bounding box center [731, 494] width 394 height 37
drag, startPoint x: 555, startPoint y: 359, endPoint x: 646, endPoint y: 340, distance: 92.4
click at [555, 359] on span "11" at bounding box center [558, 358] width 13 height 14
type input "[DATE] 00:00"
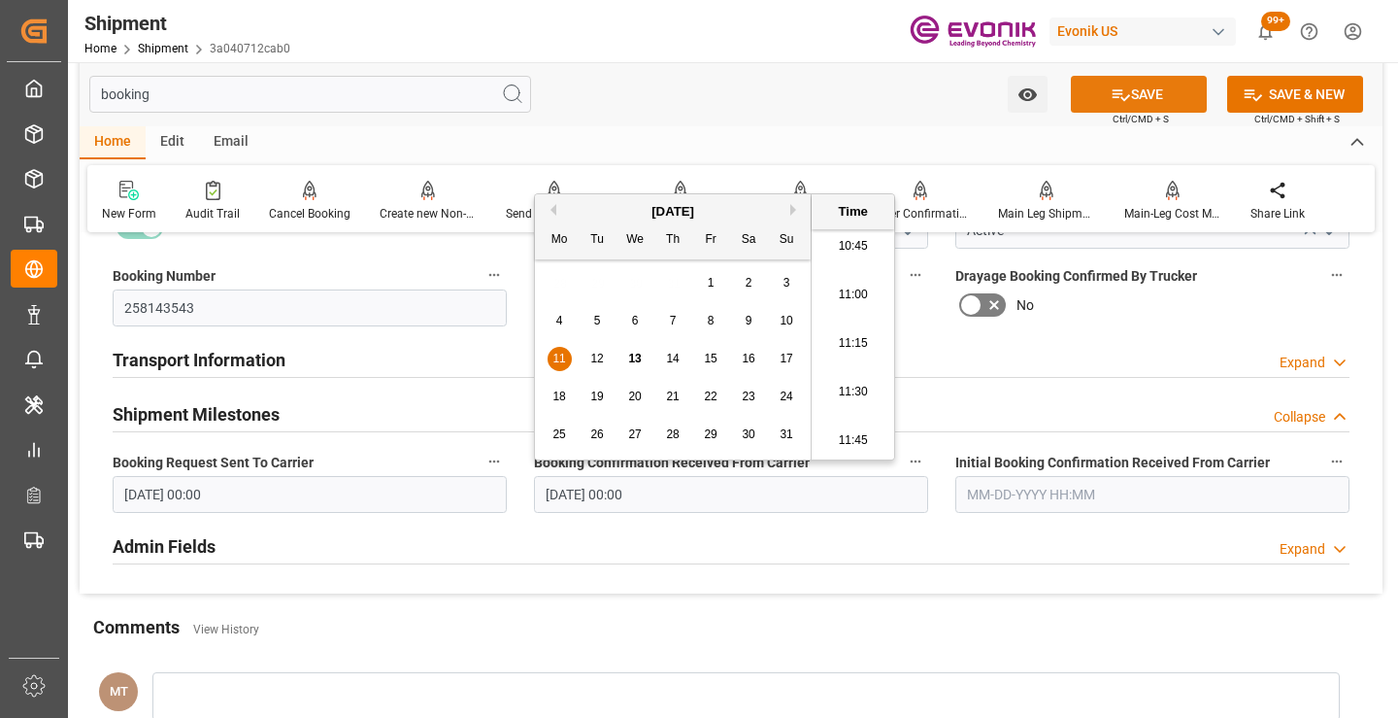
click at [1139, 93] on button "SAVE" at bounding box center [1139, 94] width 136 height 37
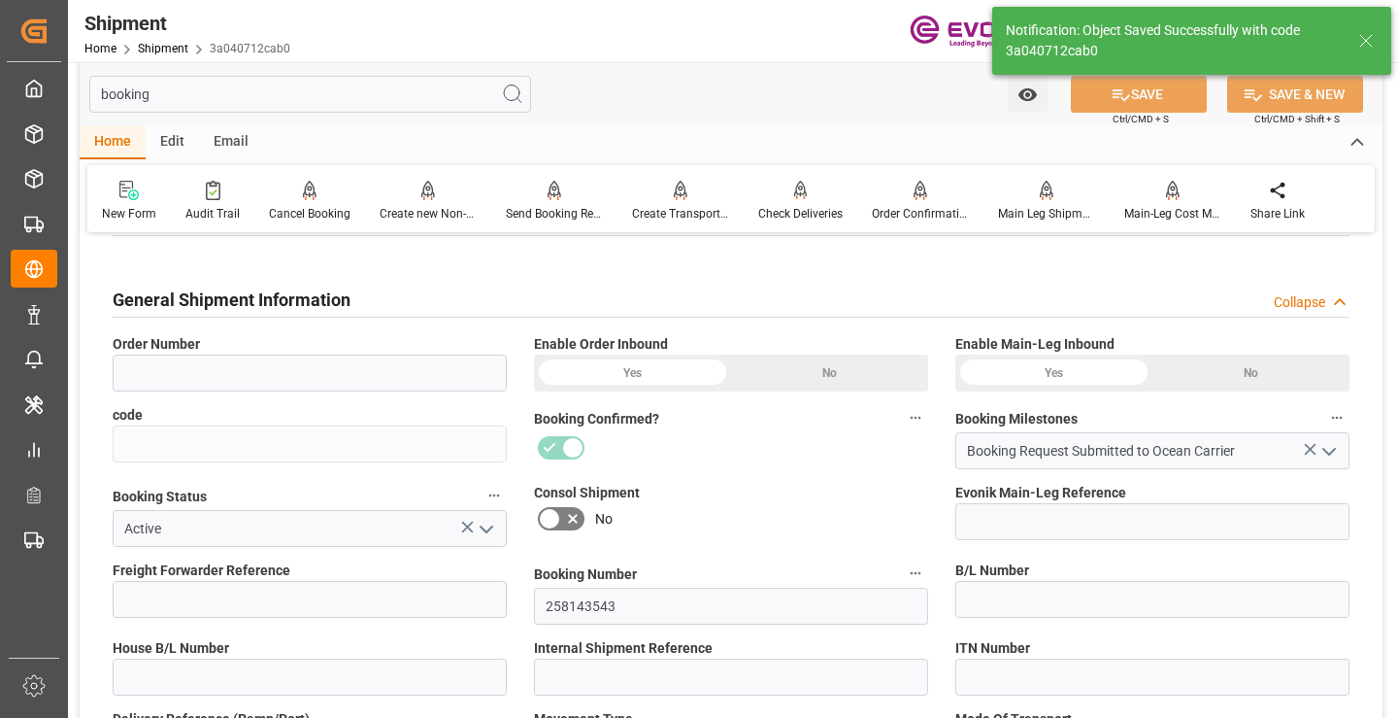
type input "0046466980"
type input "3a040712cab0"
type input "250905000159"
type input "258143543"
type input "D2P"
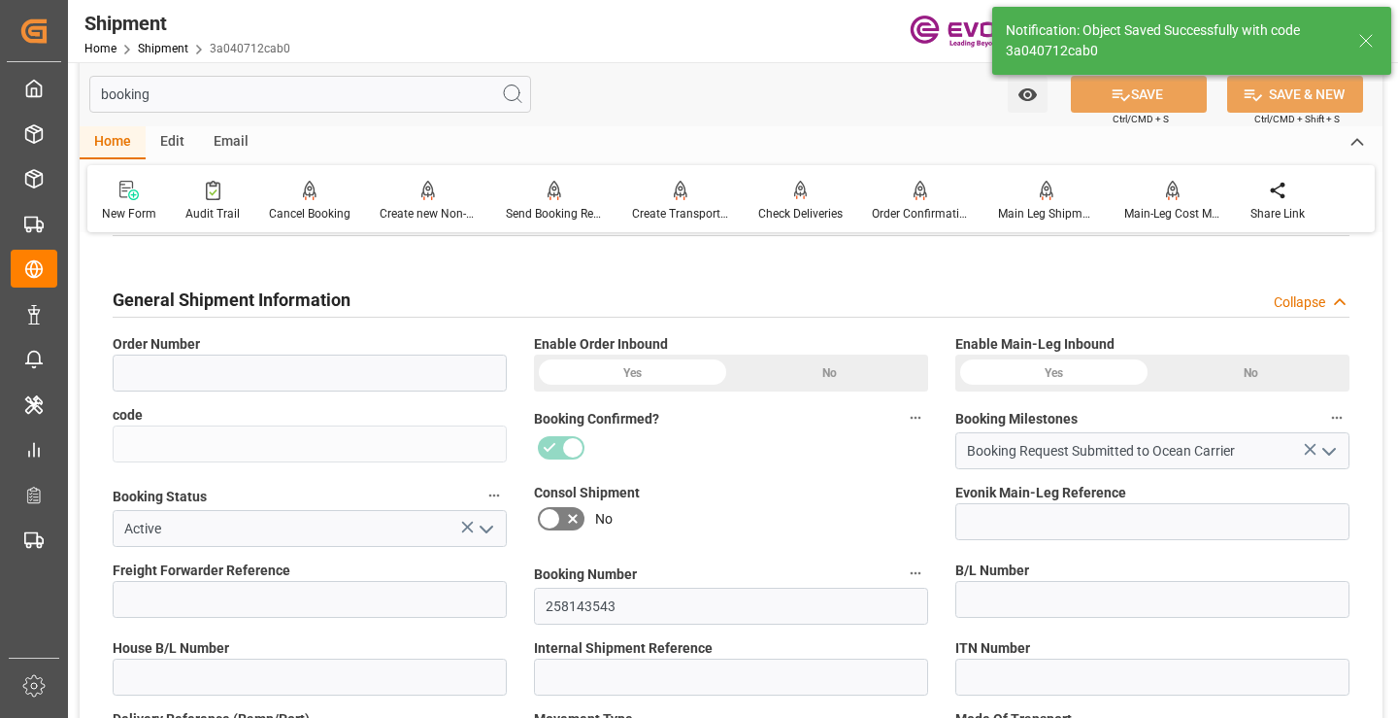
type input "45"
type input "FCL"
type input "0024"
type input "20TANK"
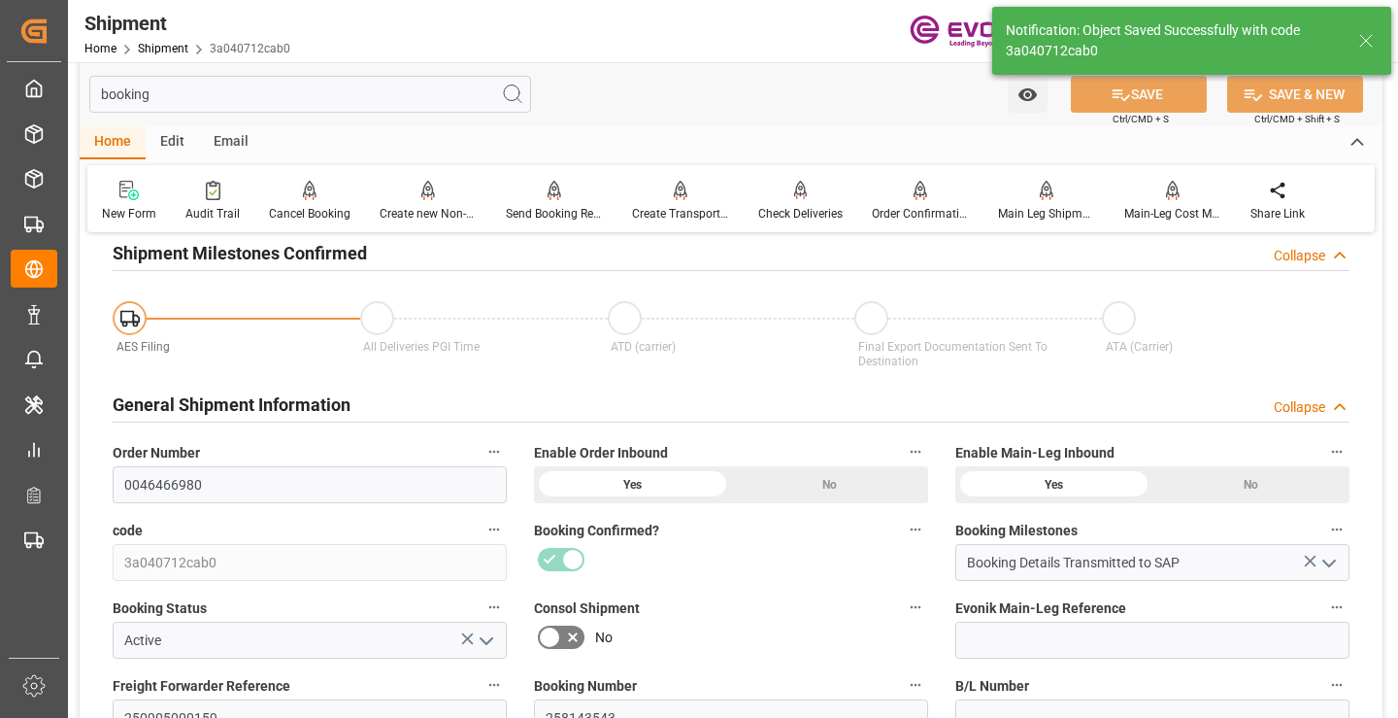
type input "Booking Details Transmitted to SAP"
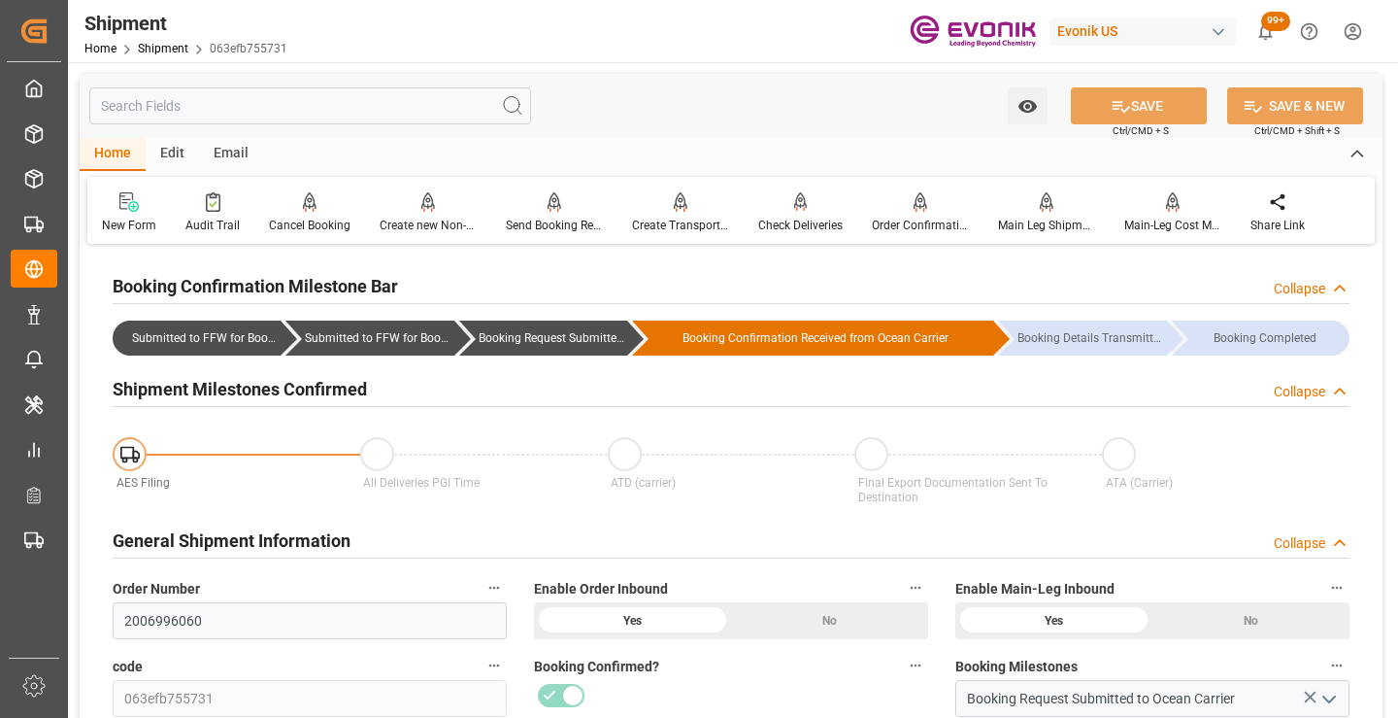
scroll to position [291, 0]
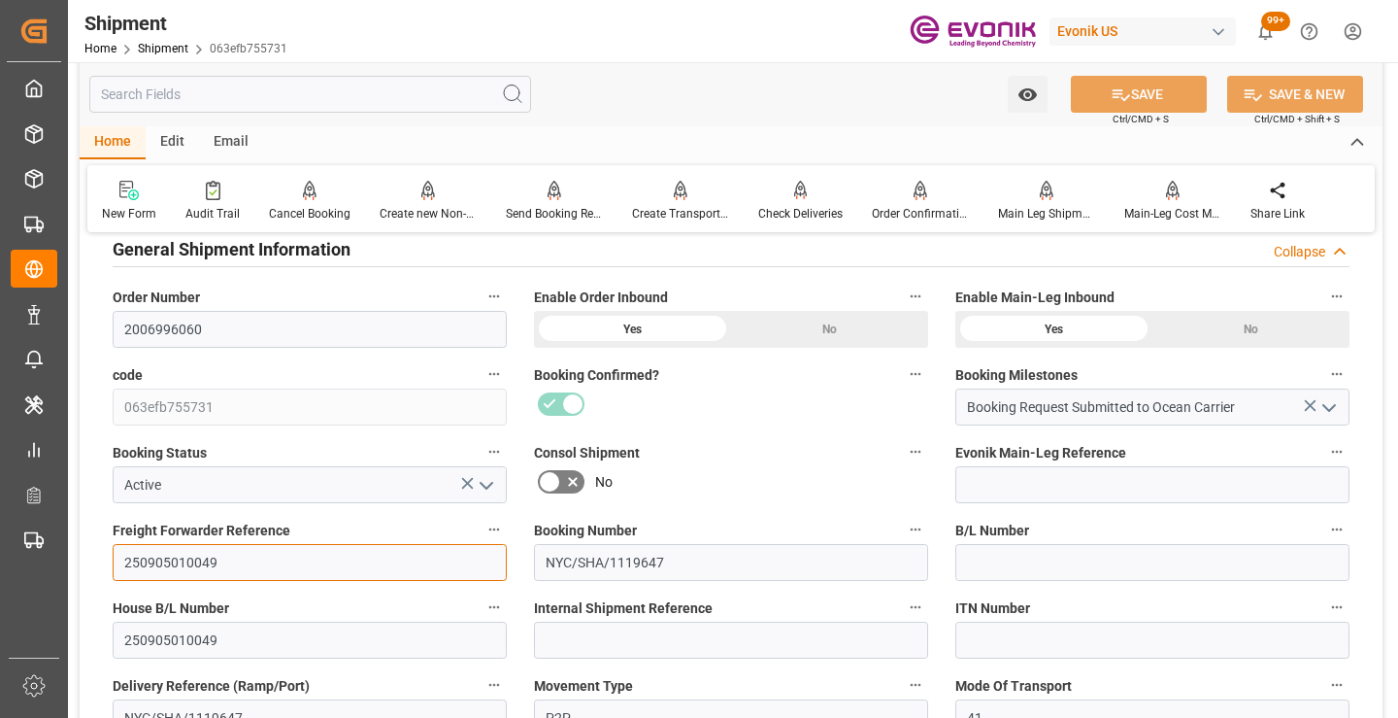
click at [179, 561] on input "250905010049" at bounding box center [310, 562] width 394 height 37
click at [346, 91] on input "text" at bounding box center [310, 94] width 442 height 37
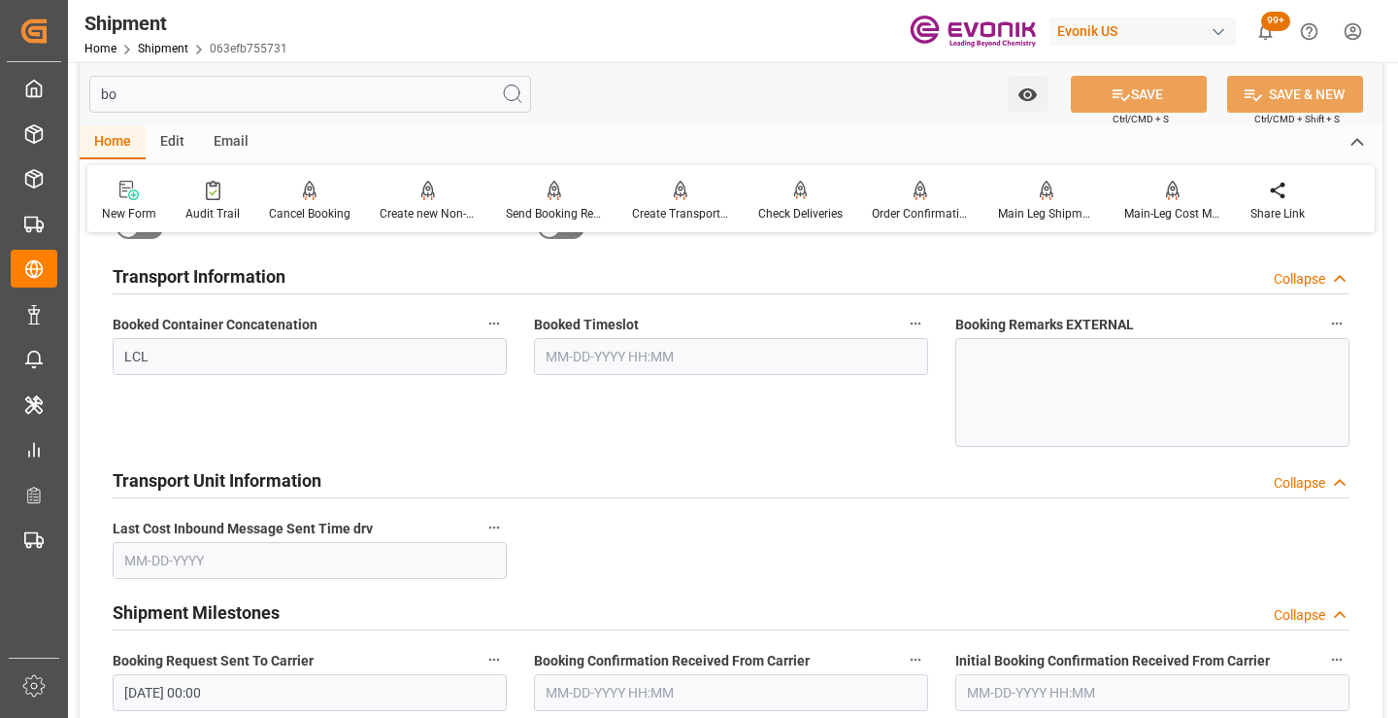
scroll to position [39, 0]
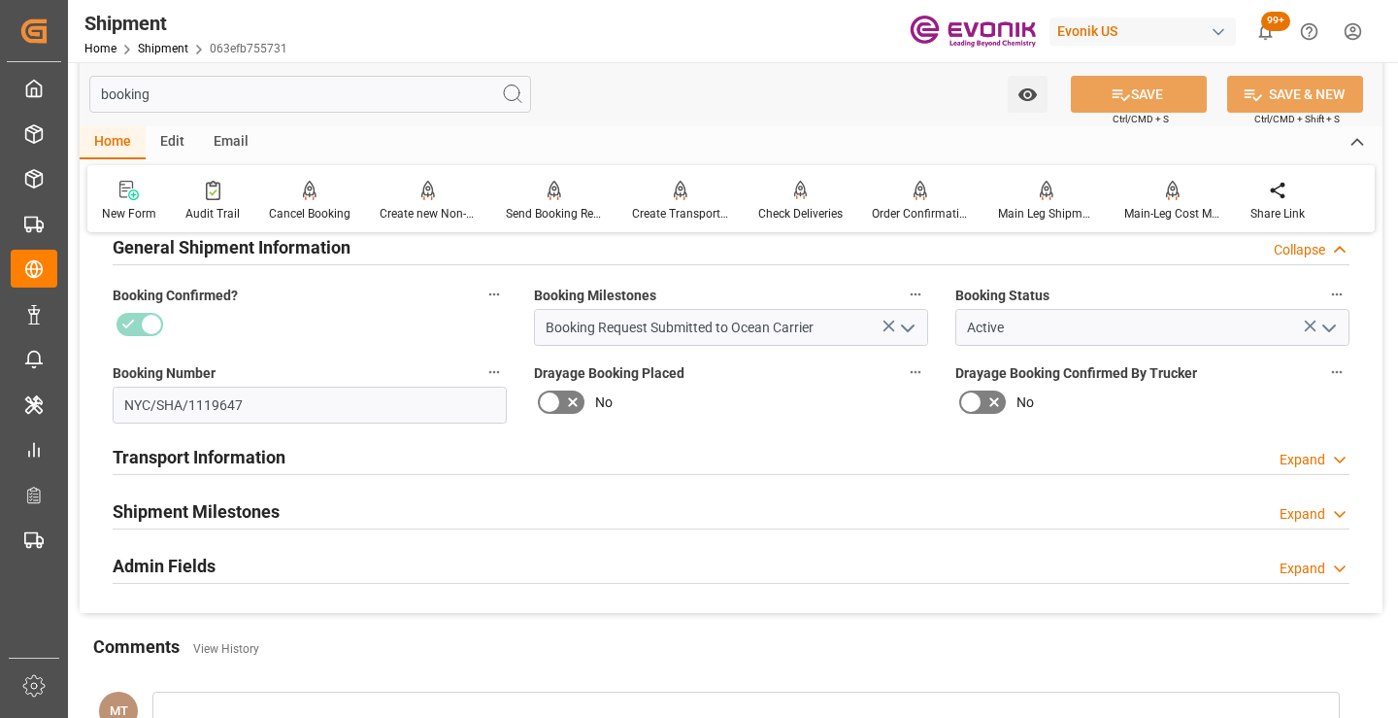
type input "booking"
click at [279, 500] on h2 "Shipment Milestones" at bounding box center [196, 511] width 167 height 26
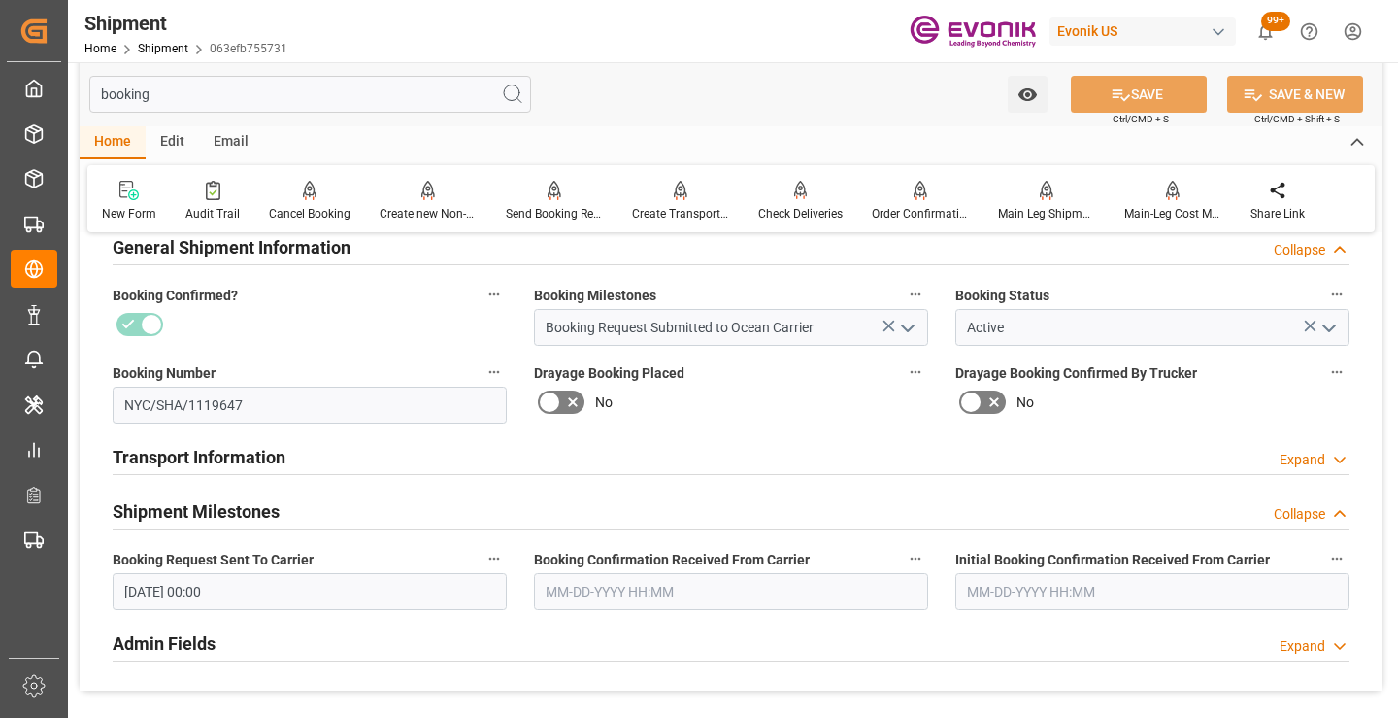
click at [598, 590] on input "text" at bounding box center [731, 591] width 394 height 37
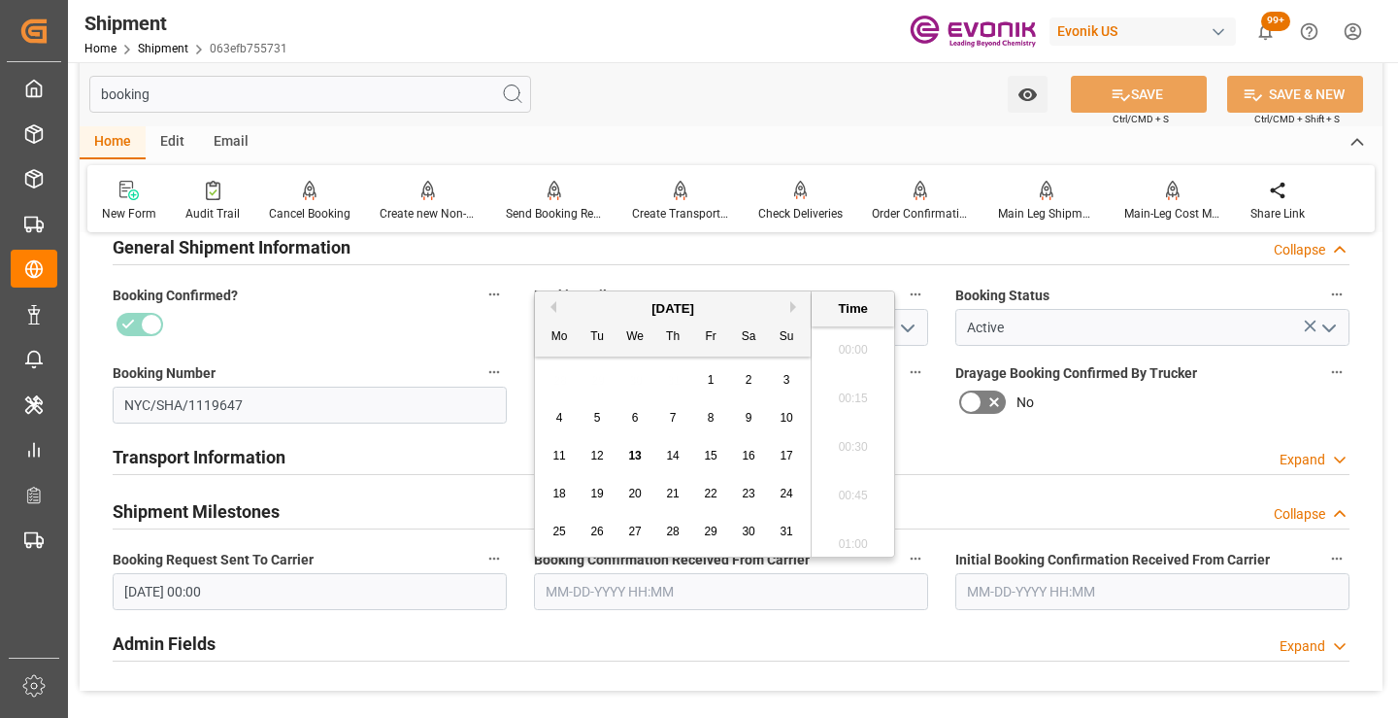
scroll to position [2094, 0]
click at [588, 456] on div "12" at bounding box center [597, 456] width 24 height 23
type input "08-12-2025 00:00"
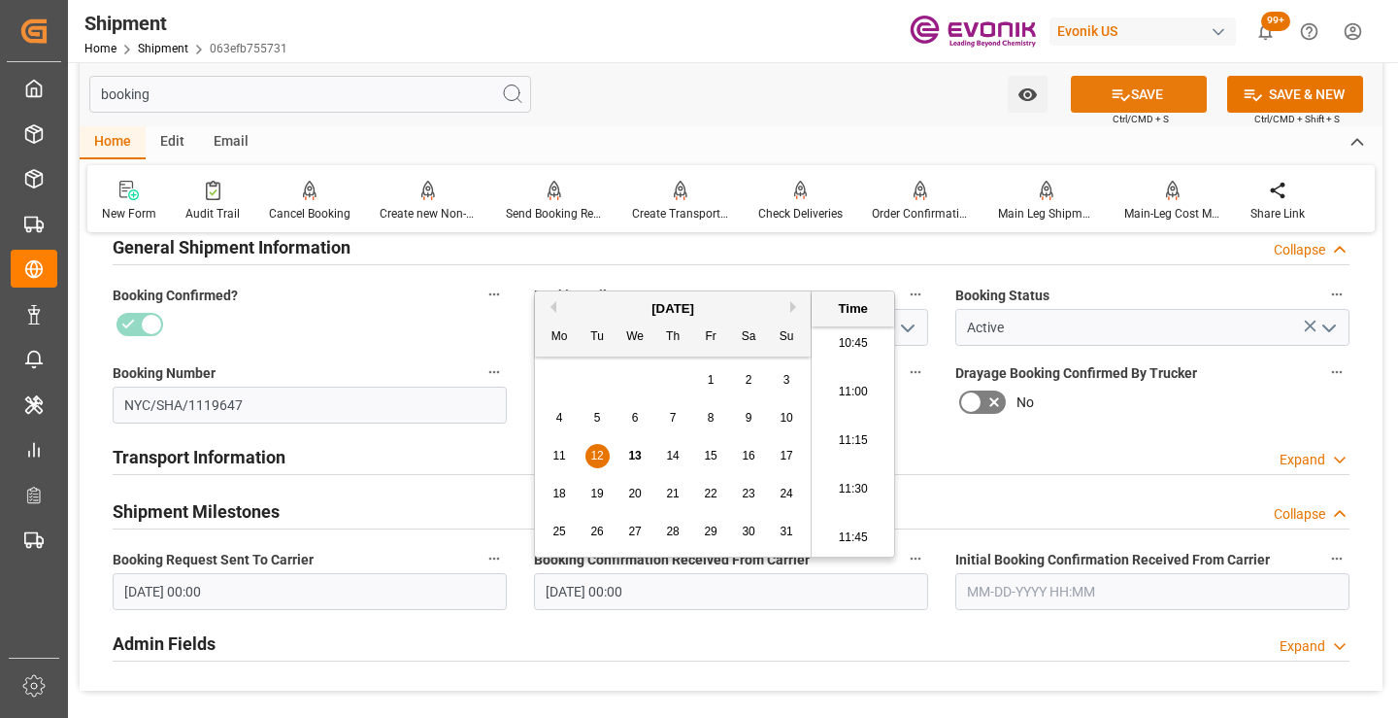
click at [1111, 100] on icon at bounding box center [1121, 94] width 20 height 20
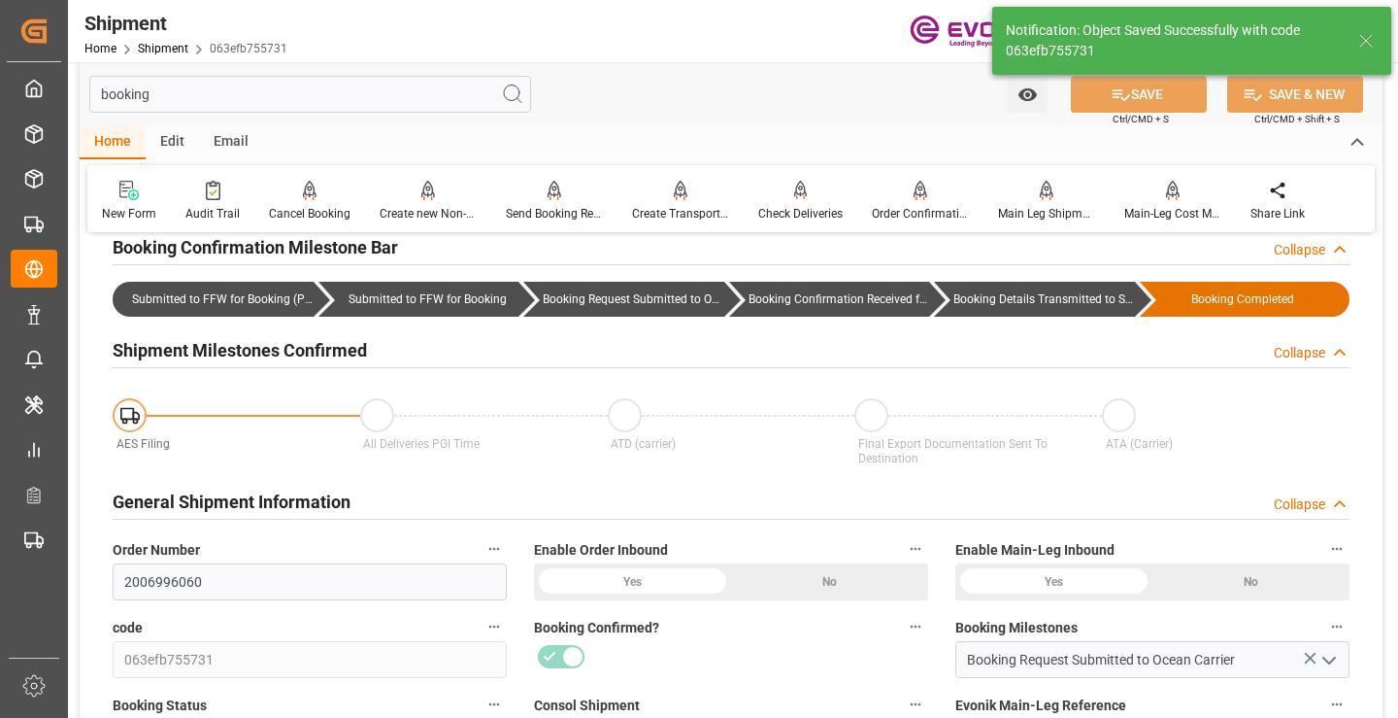
type input "2006996060"
type input "063efb755731"
type input "250905010049"
type input "NYC/SHA/1119647"
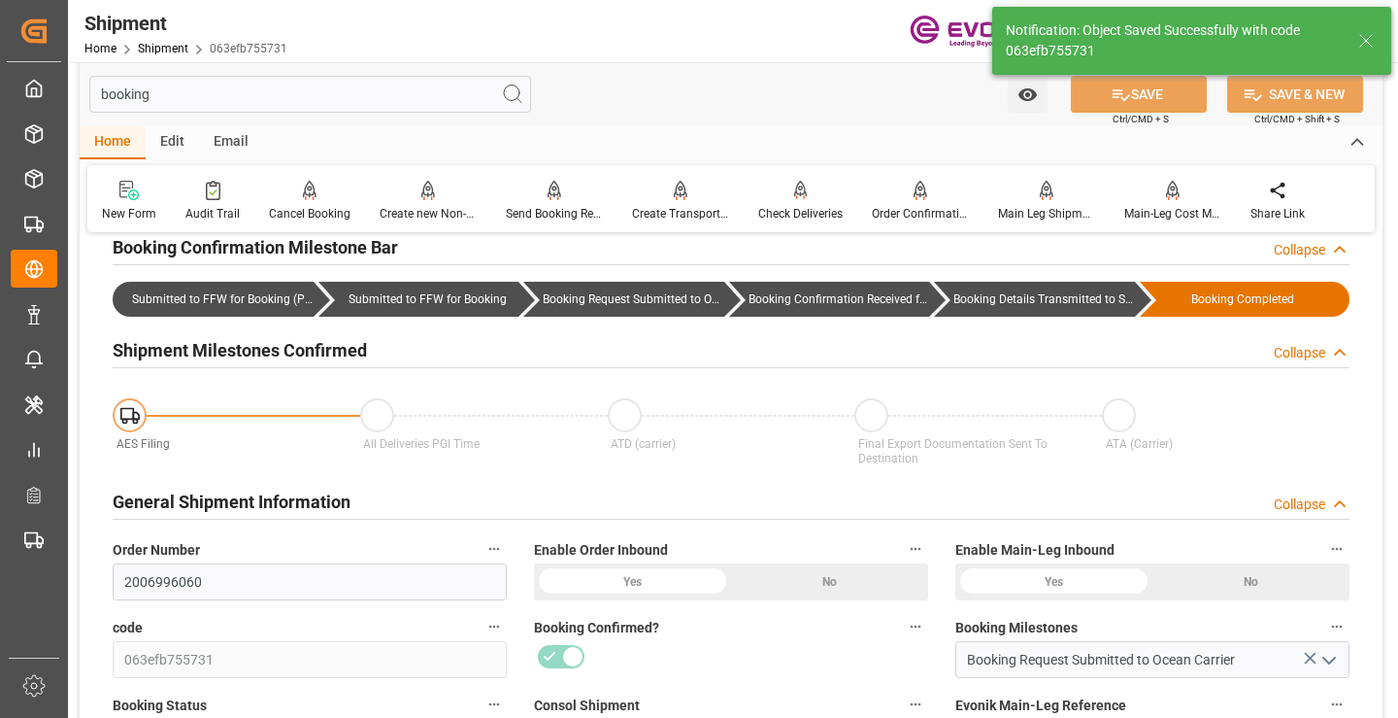
type input "P2P"
type input "41"
type input "LCL"
type input "0008"
type input "LCL"
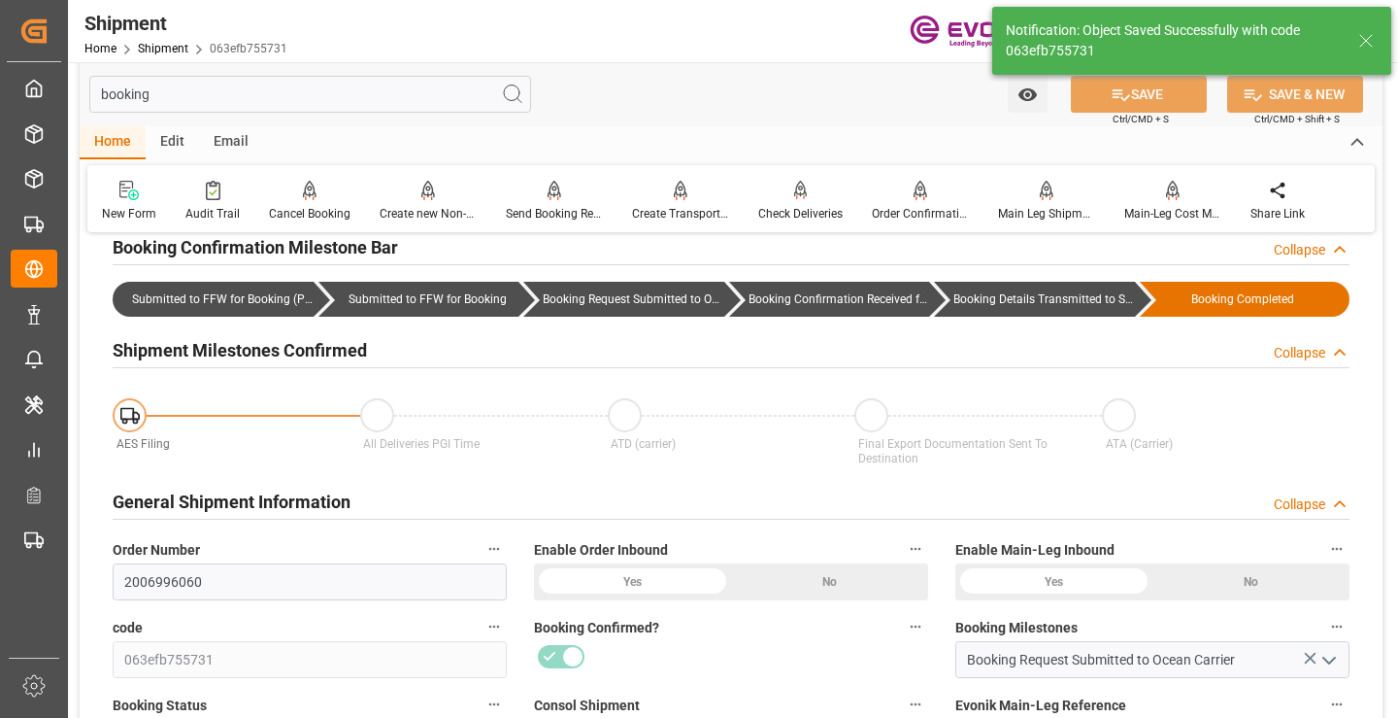
type input "Booking Details Transmitted to SAP"
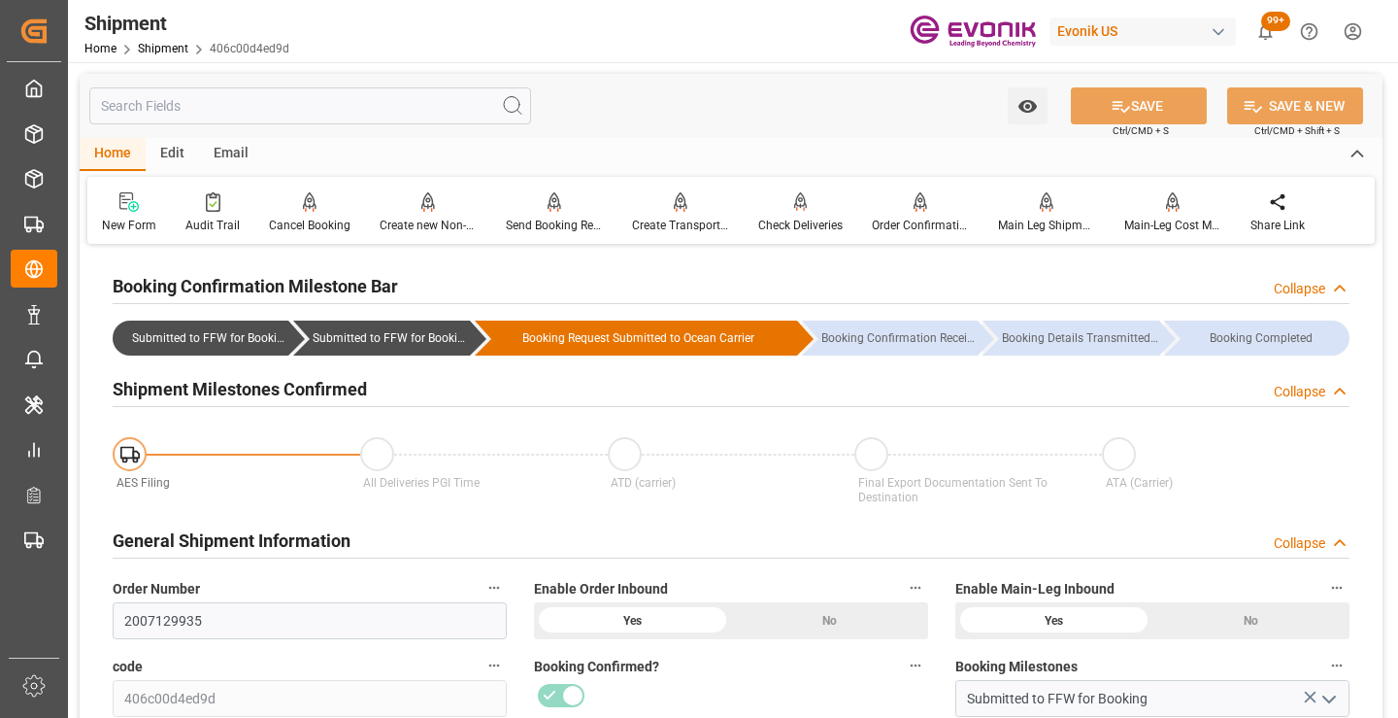
scroll to position [194, 0]
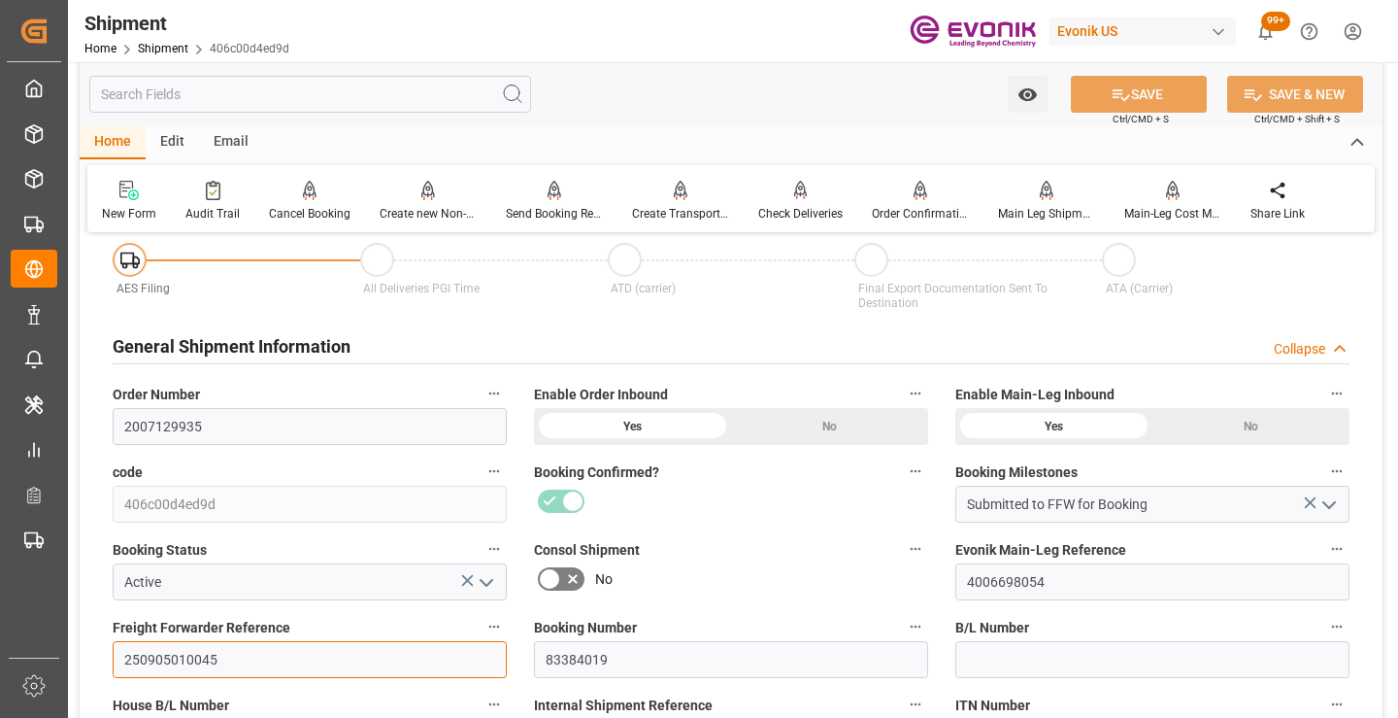
click at [186, 660] on input "250905010045" at bounding box center [310, 659] width 394 height 37
click at [372, 87] on input "text" at bounding box center [310, 94] width 442 height 37
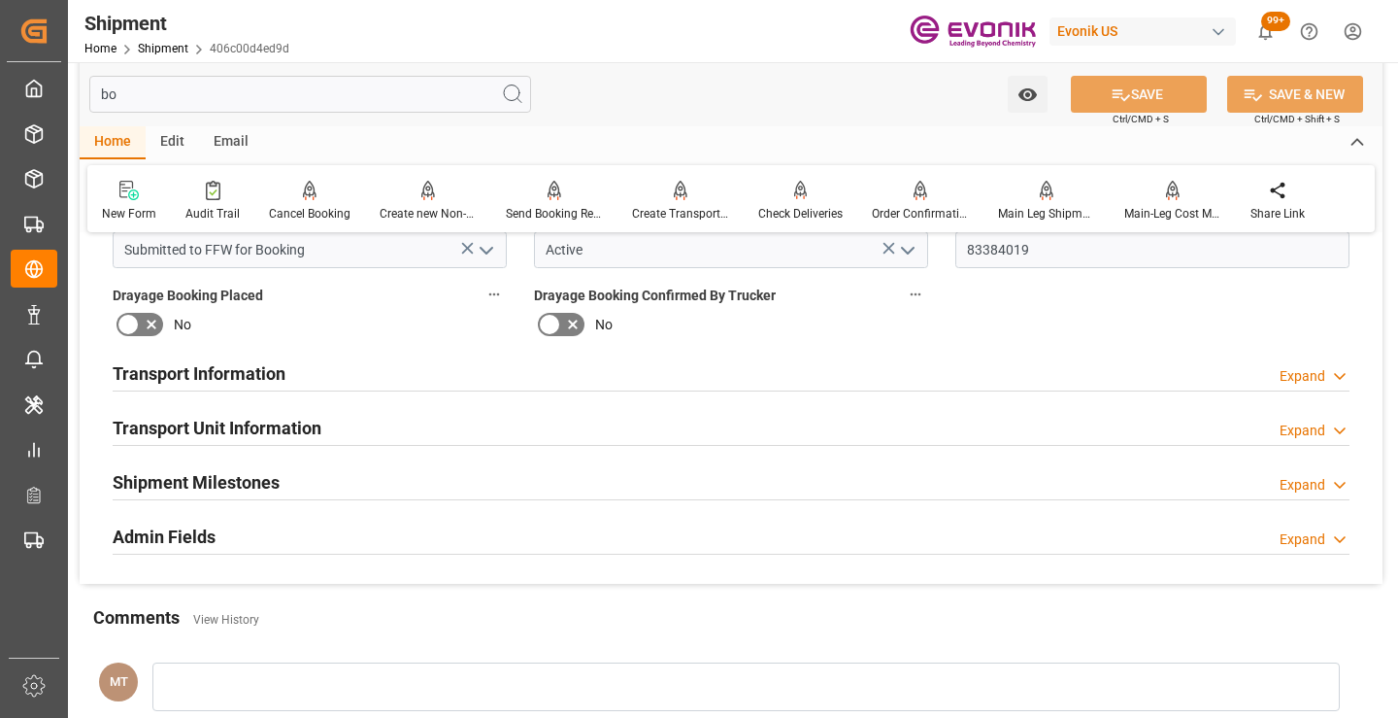
scroll to position [0, 0]
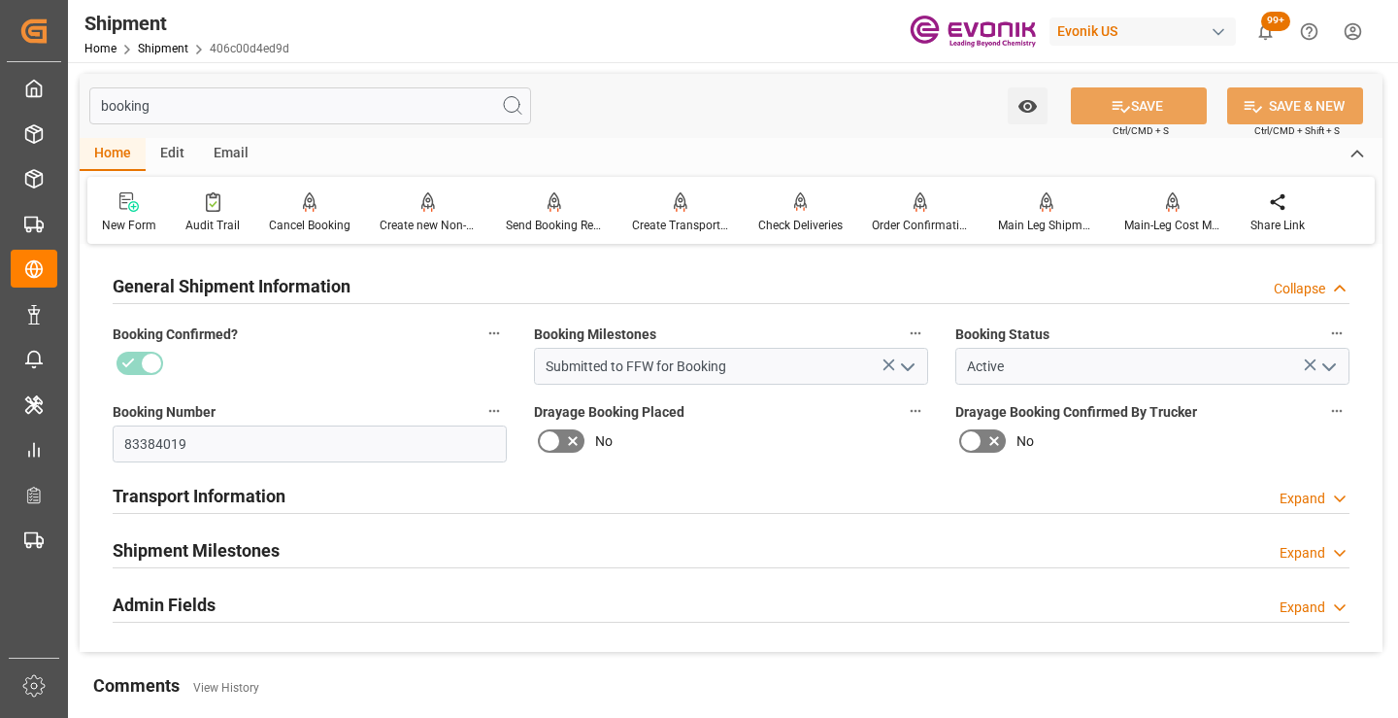
type input "booking"
click at [295, 492] on div "Transport Information Expand" at bounding box center [731, 494] width 1237 height 37
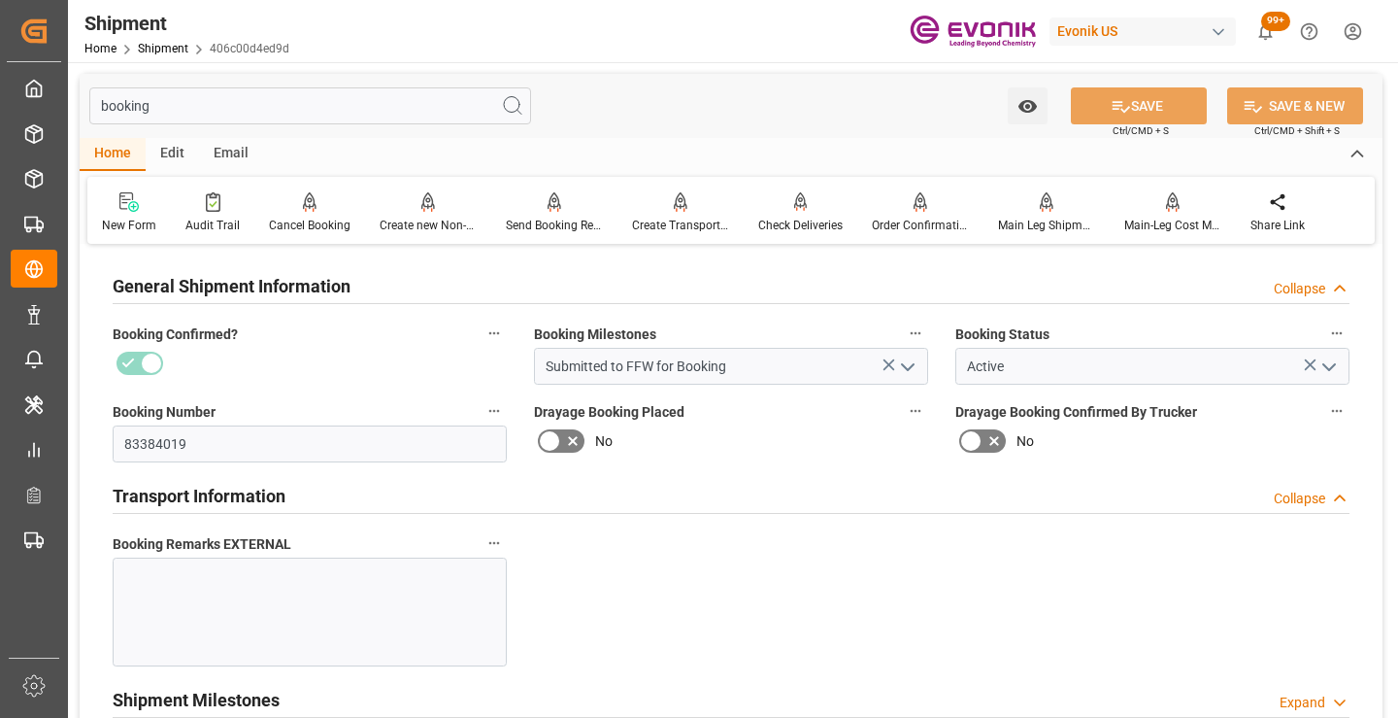
click at [290, 499] on div "Transport Information Collapse" at bounding box center [731, 494] width 1237 height 37
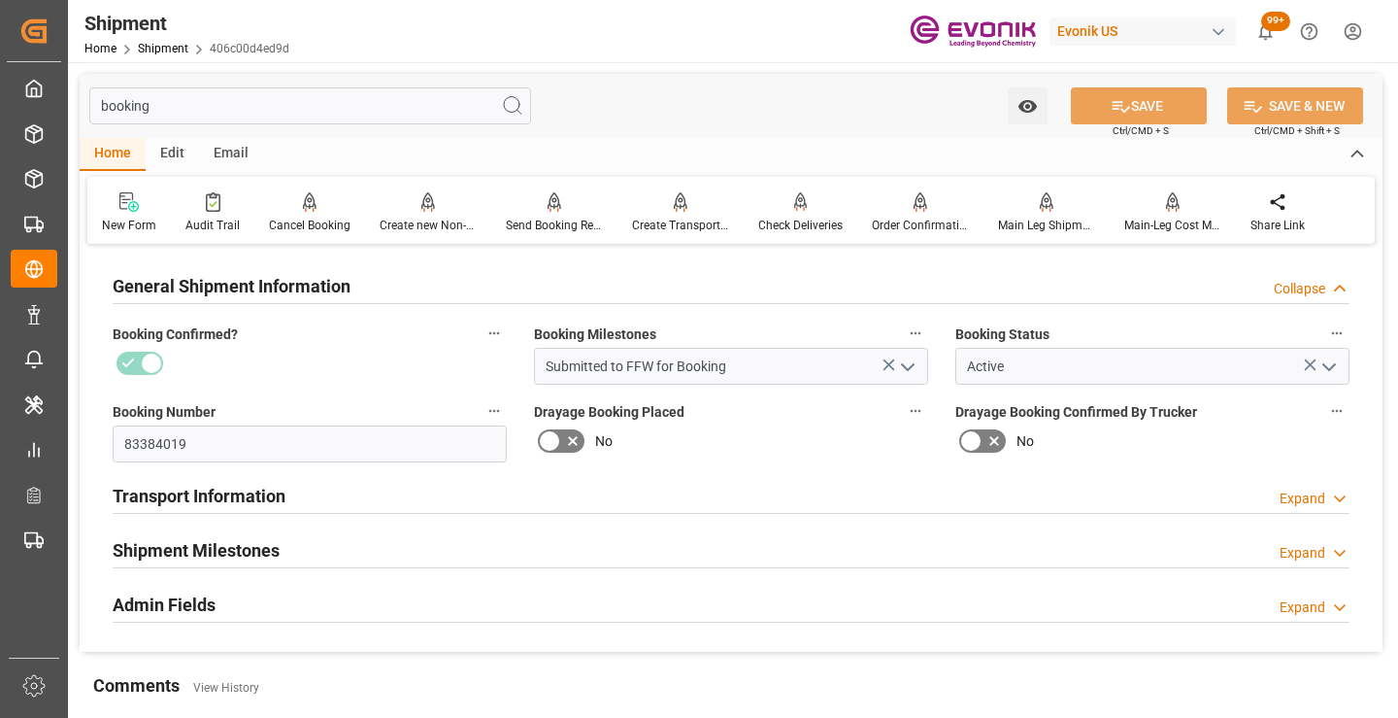
click at [293, 547] on div "Shipment Milestones Expand" at bounding box center [731, 548] width 1237 height 37
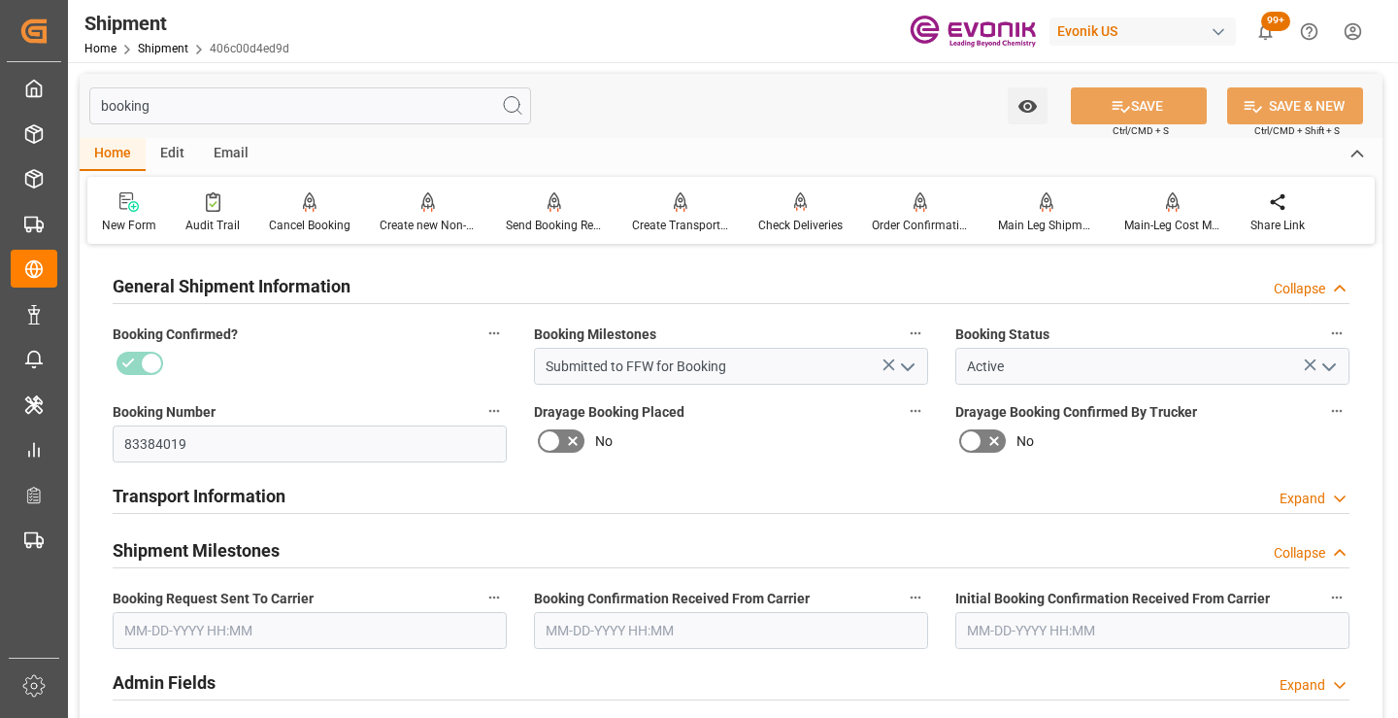
click at [269, 625] on input "text" at bounding box center [310, 630] width 394 height 37
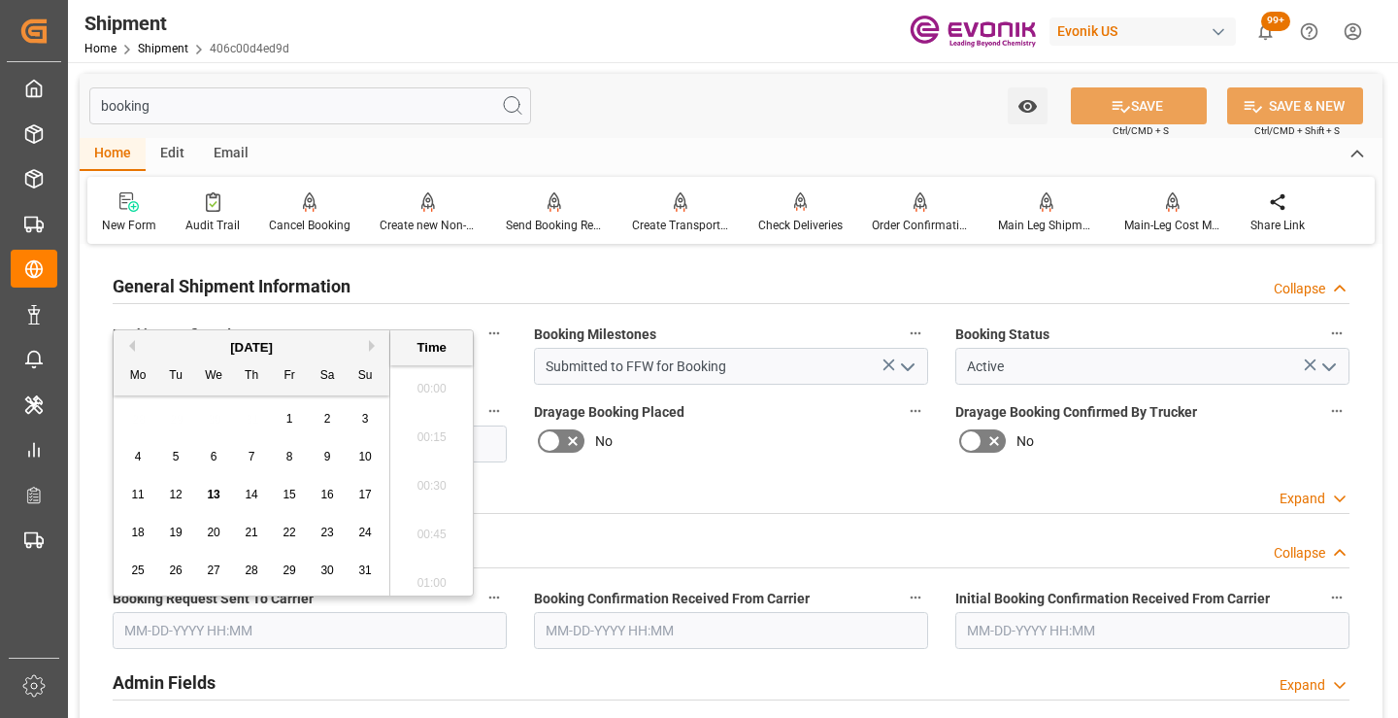
scroll to position [2094, 0]
click at [366, 446] on div "10" at bounding box center [365, 457] width 24 height 23
type input "[DATE] 00:00"
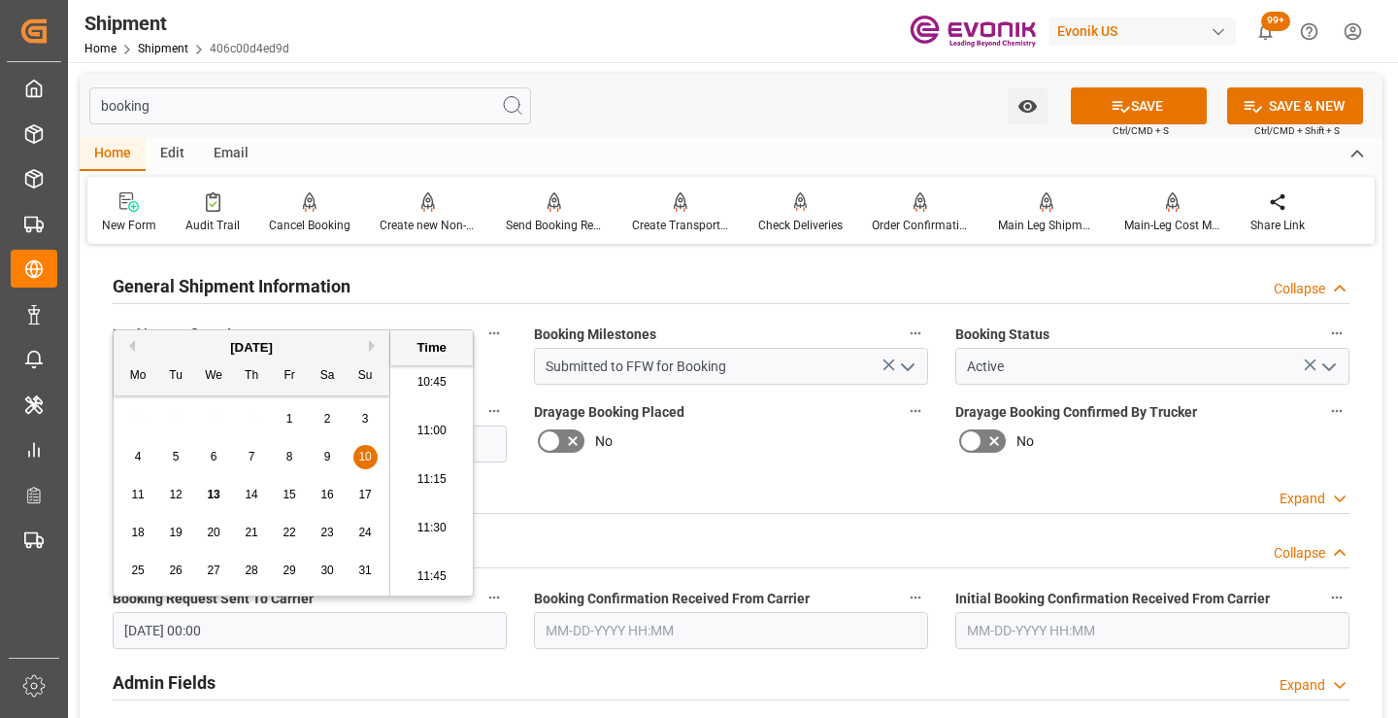
click at [630, 616] on input "text" at bounding box center [731, 630] width 394 height 37
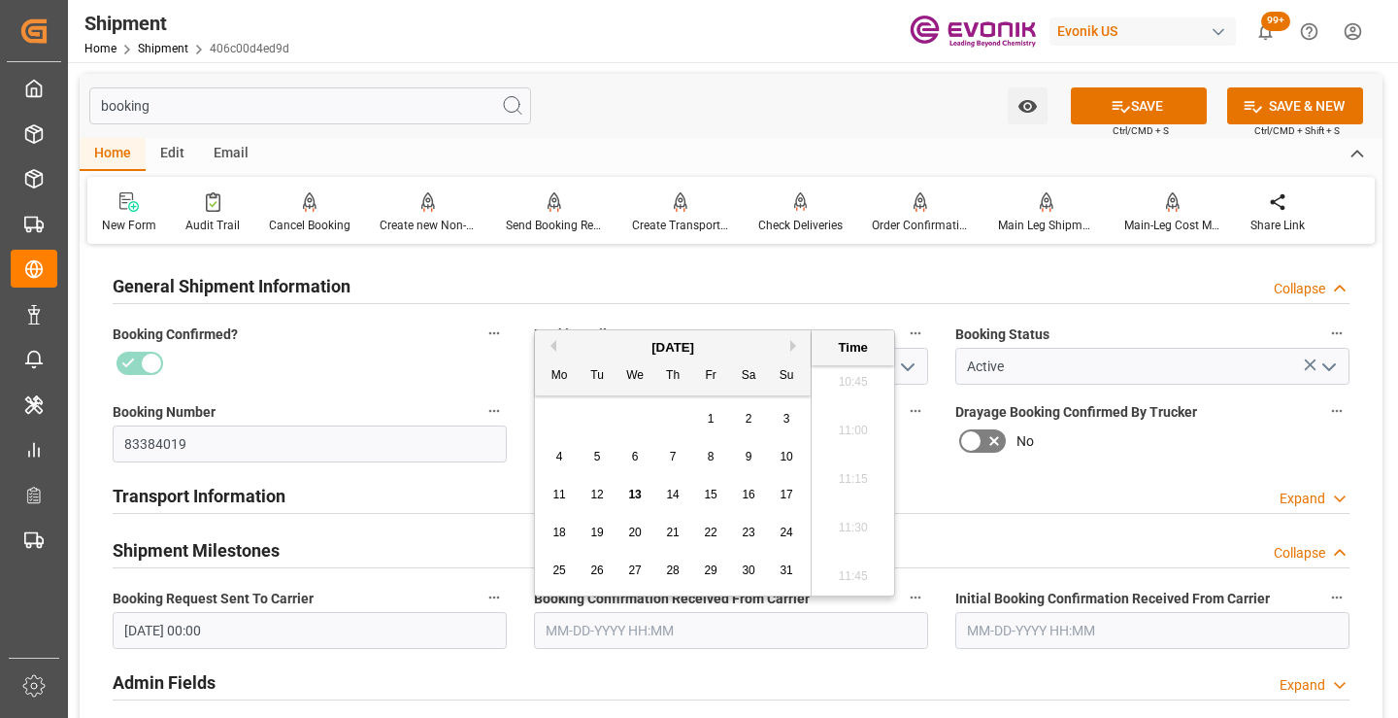
click at [559, 500] on span "11" at bounding box center [558, 494] width 13 height 14
type input "[DATE] 00:00"
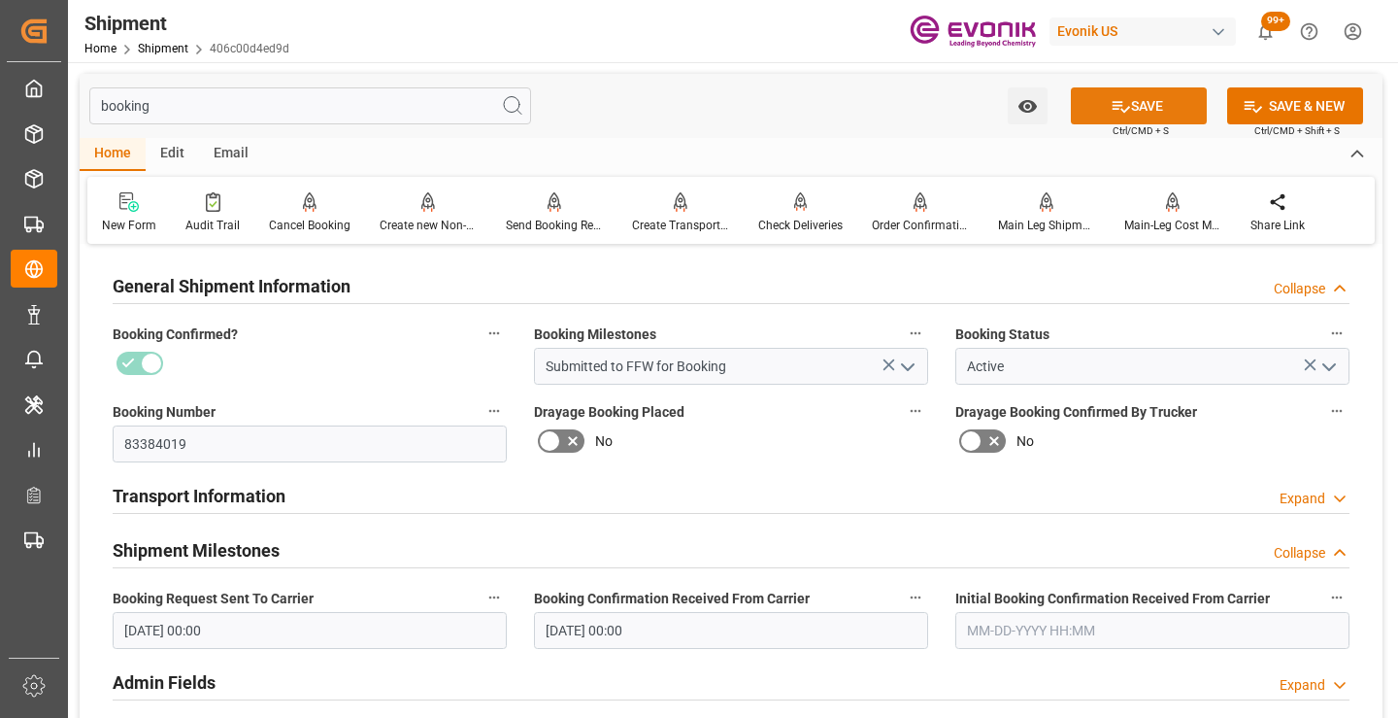
click at [1125, 110] on icon at bounding box center [1121, 106] width 20 height 20
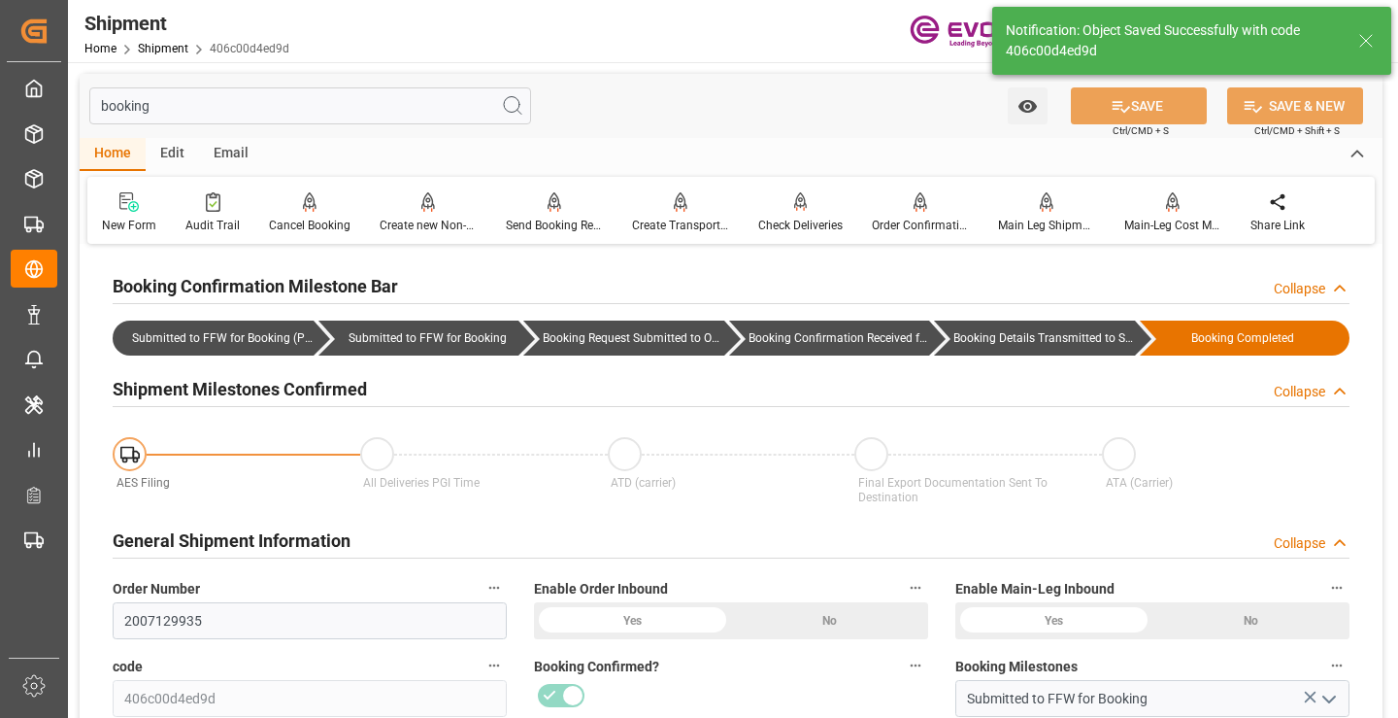
type input "Booking Details Transmitted to SAP"
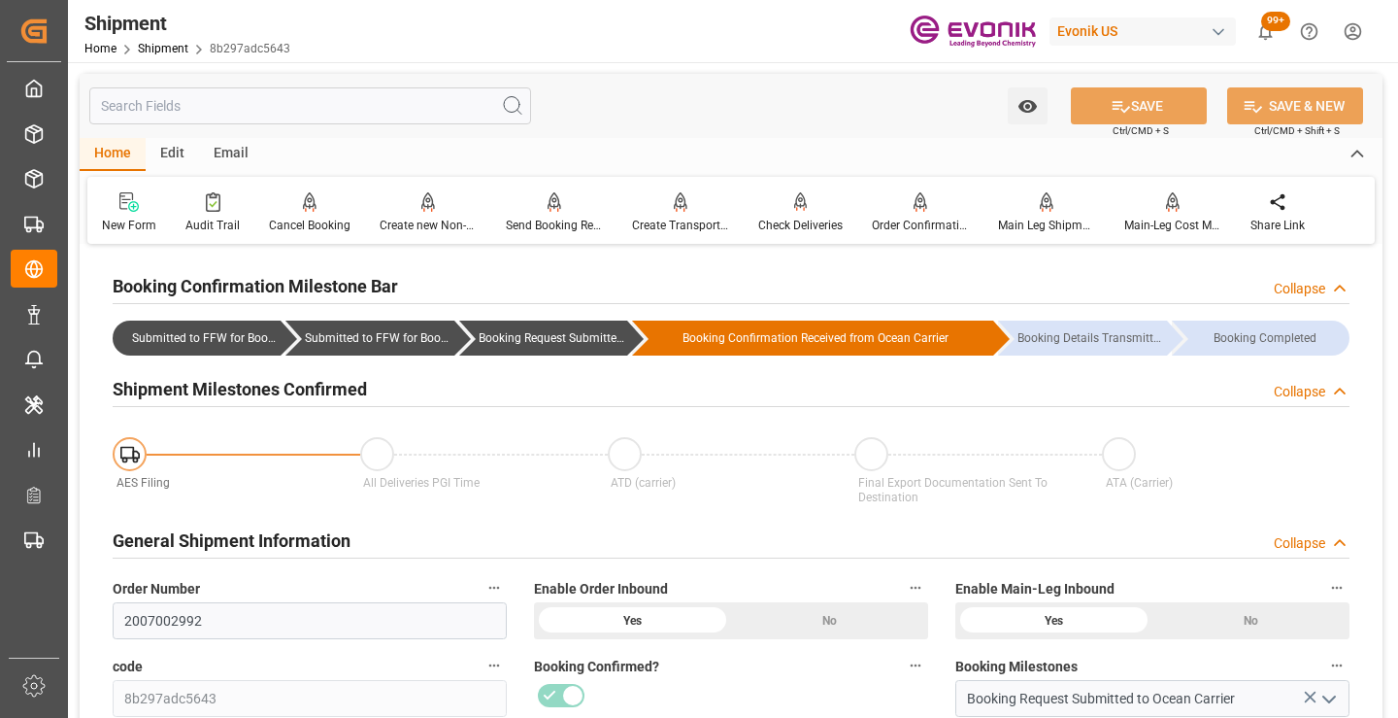
scroll to position [388, 0]
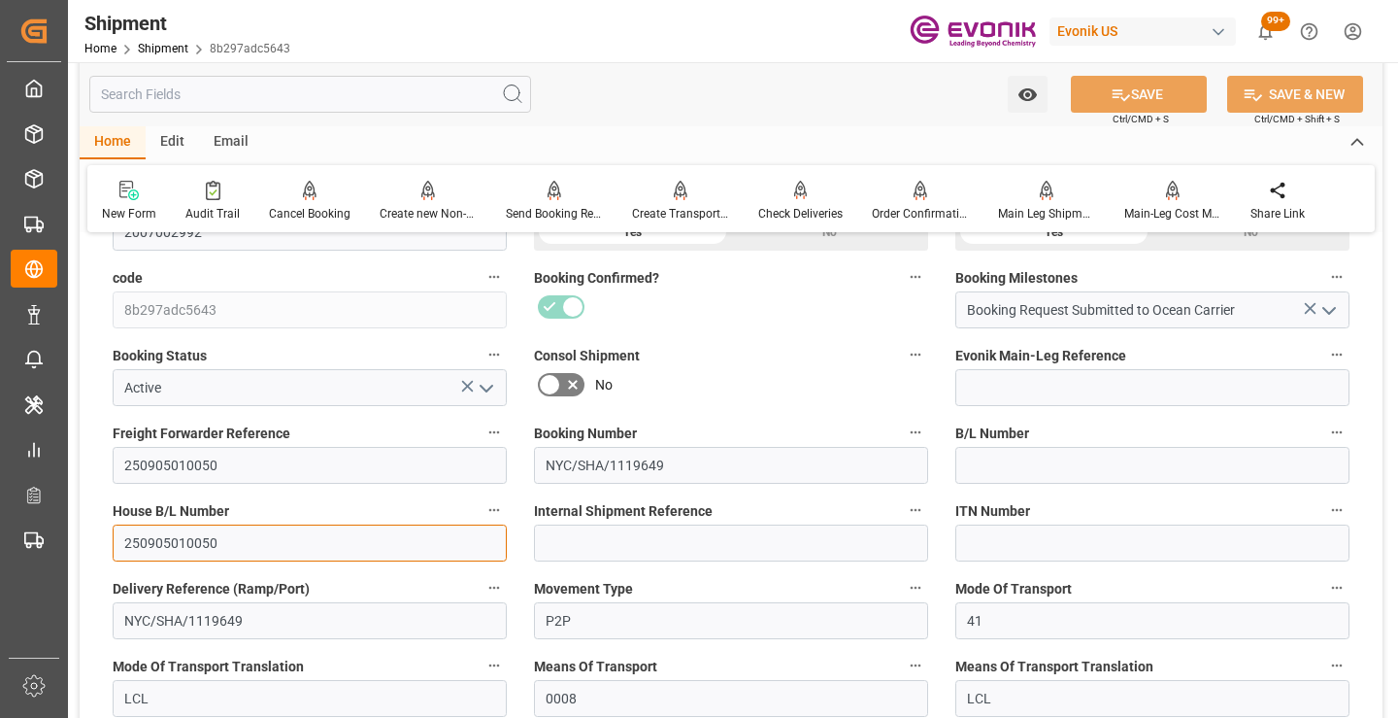
click at [191, 544] on input "250905010050" at bounding box center [310, 542] width 394 height 37
click at [360, 97] on input "text" at bounding box center [310, 94] width 442 height 37
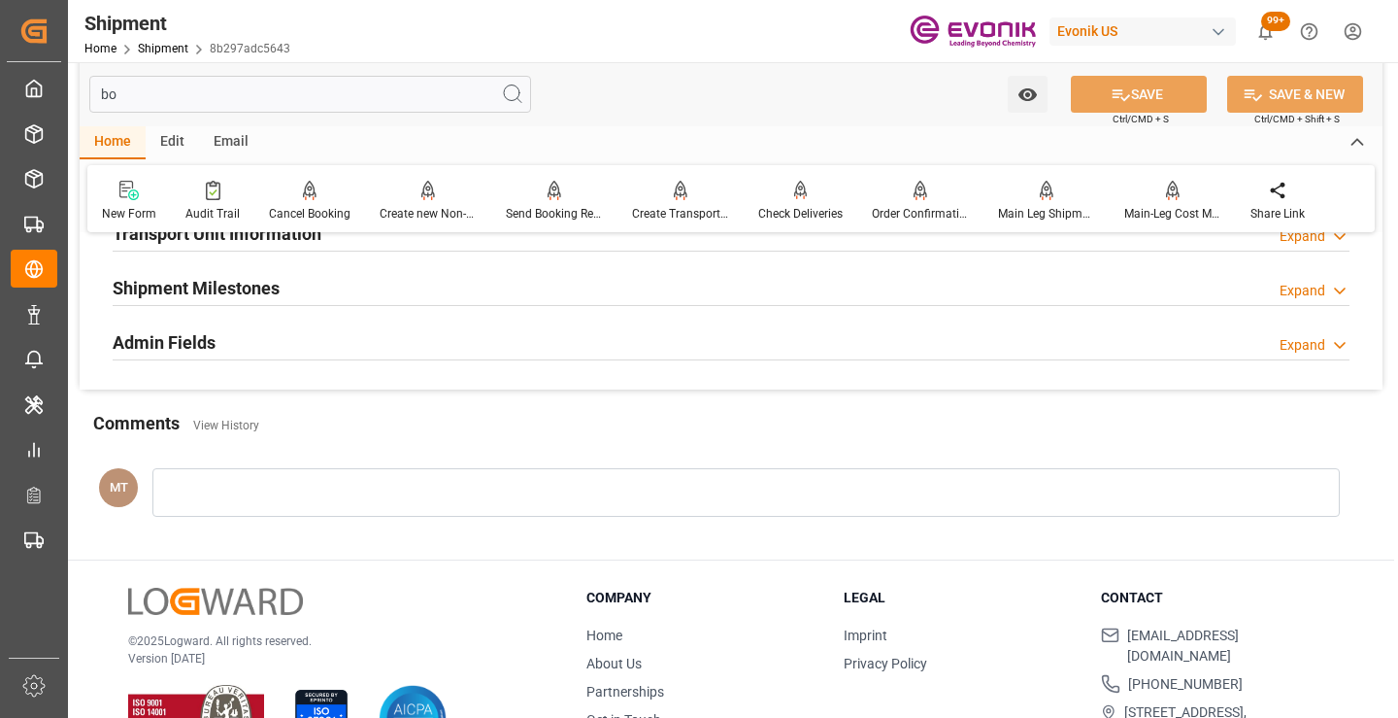
scroll to position [136, 0]
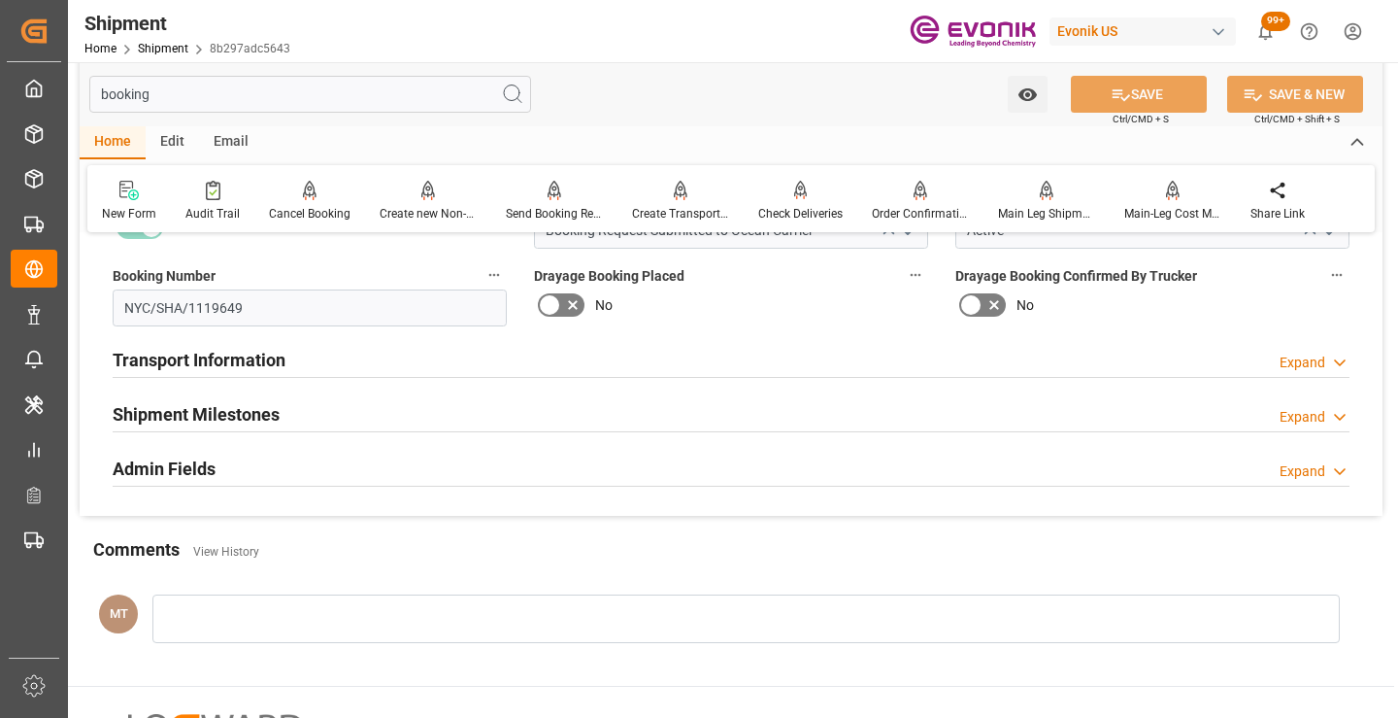
type input "booking"
click at [285, 402] on div "Shipment Milestones Expand" at bounding box center [731, 412] width 1237 height 37
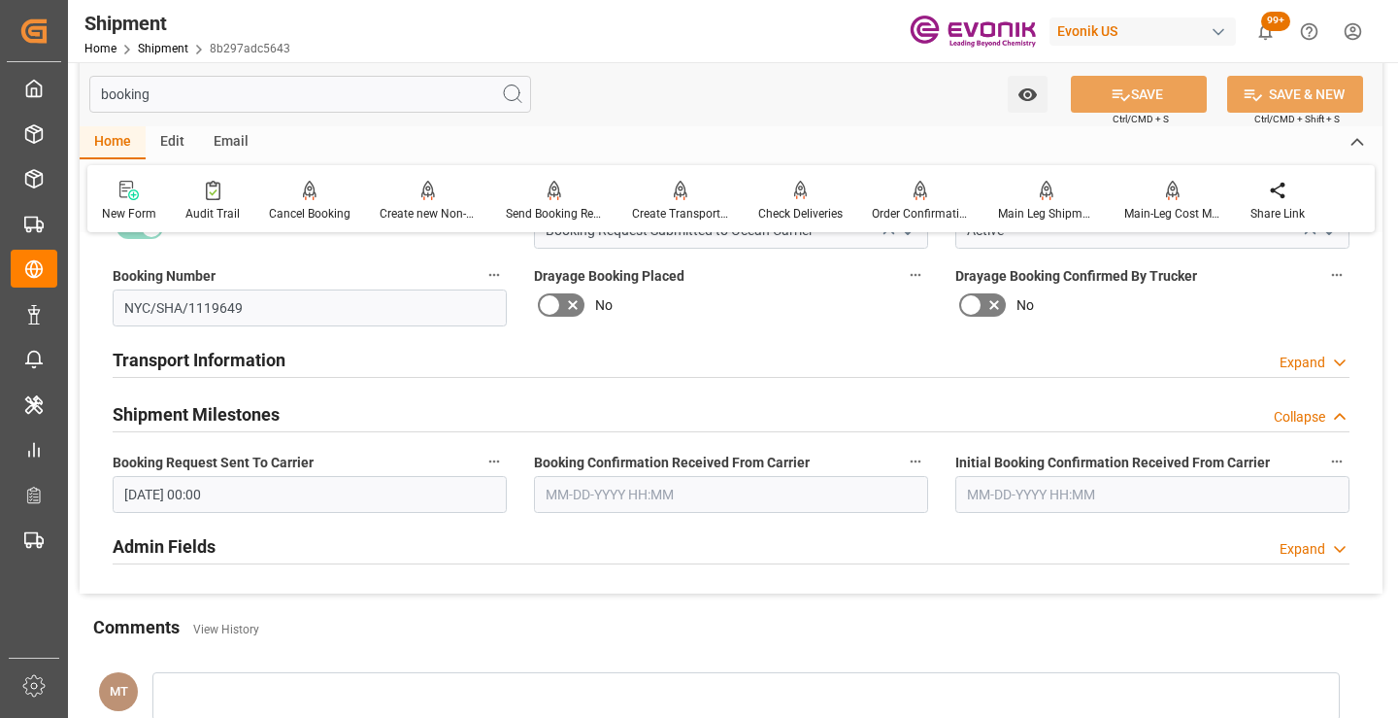
click at [557, 501] on input "text" at bounding box center [731, 494] width 394 height 37
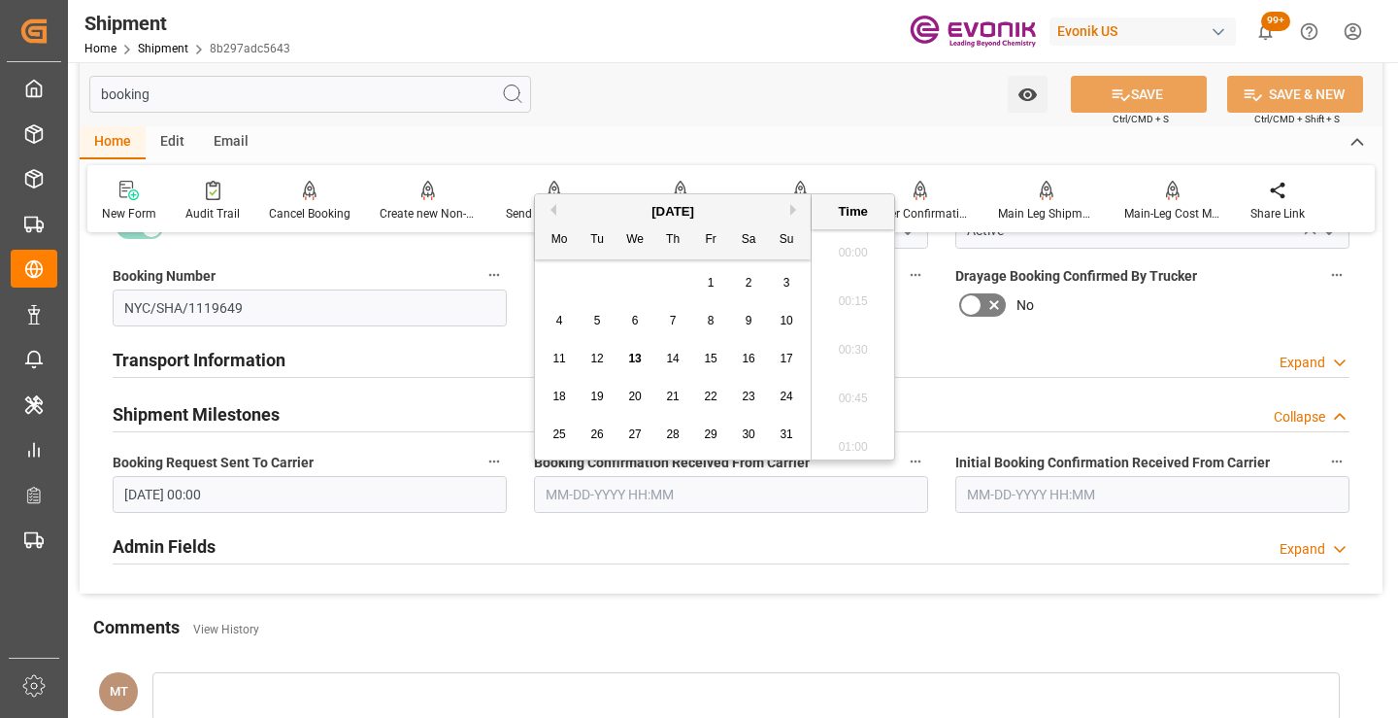
scroll to position [2094, 0]
click at [554, 365] on span "11" at bounding box center [558, 358] width 13 height 14
type input "[DATE] 00:00"
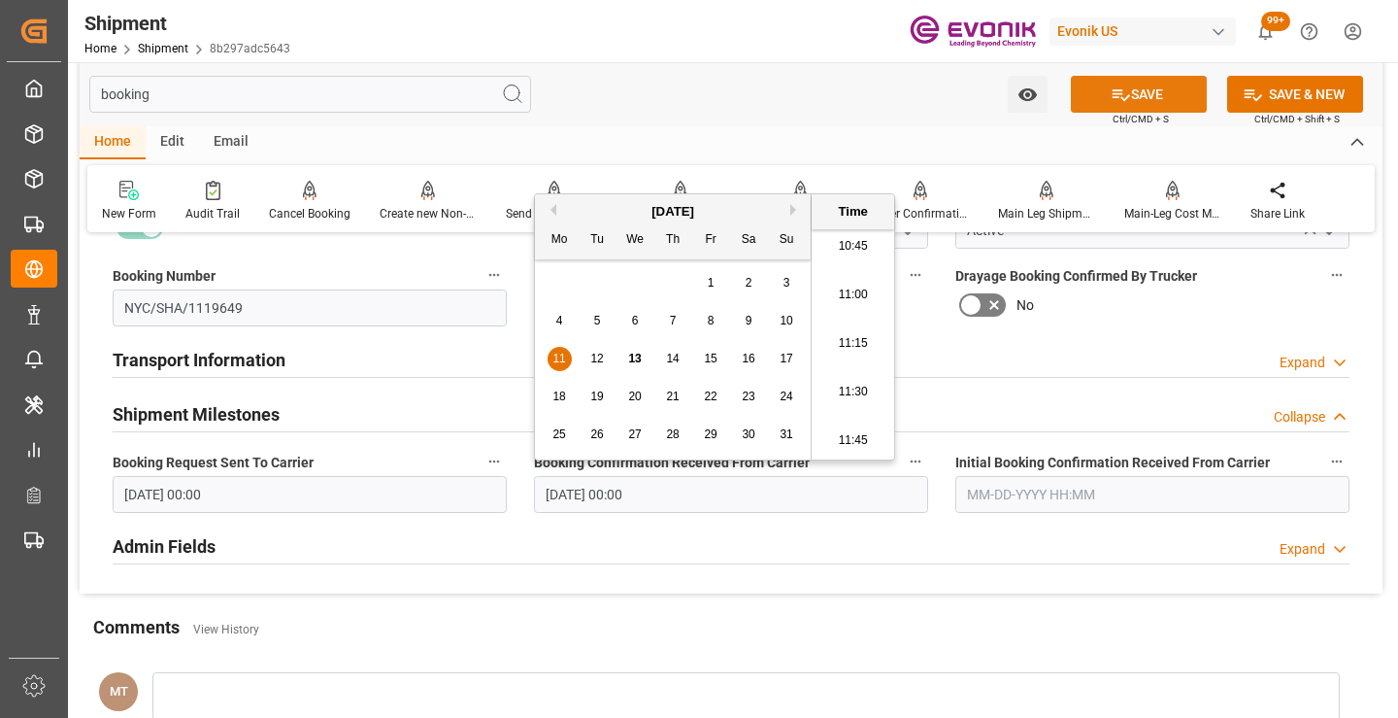
click at [1090, 103] on button "SAVE" at bounding box center [1139, 94] width 136 height 37
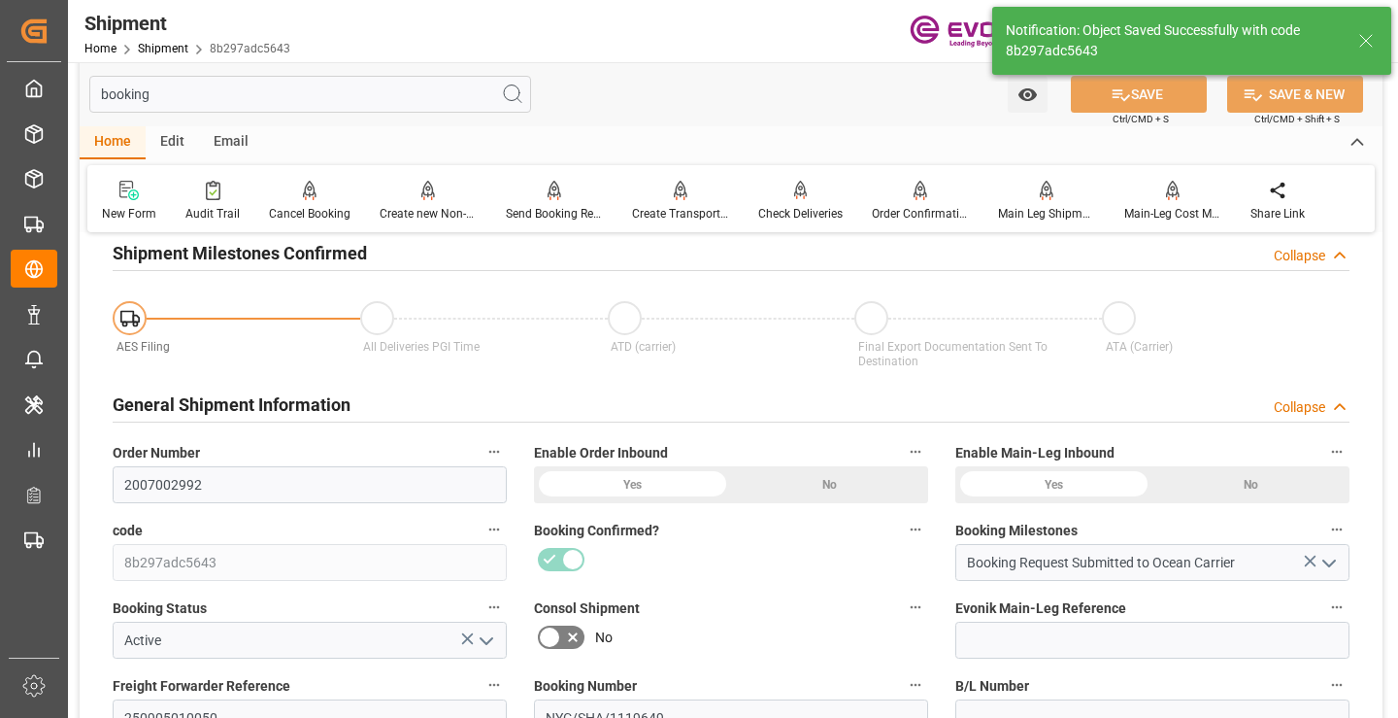
type input "Booking Details Transmitted to SAP"
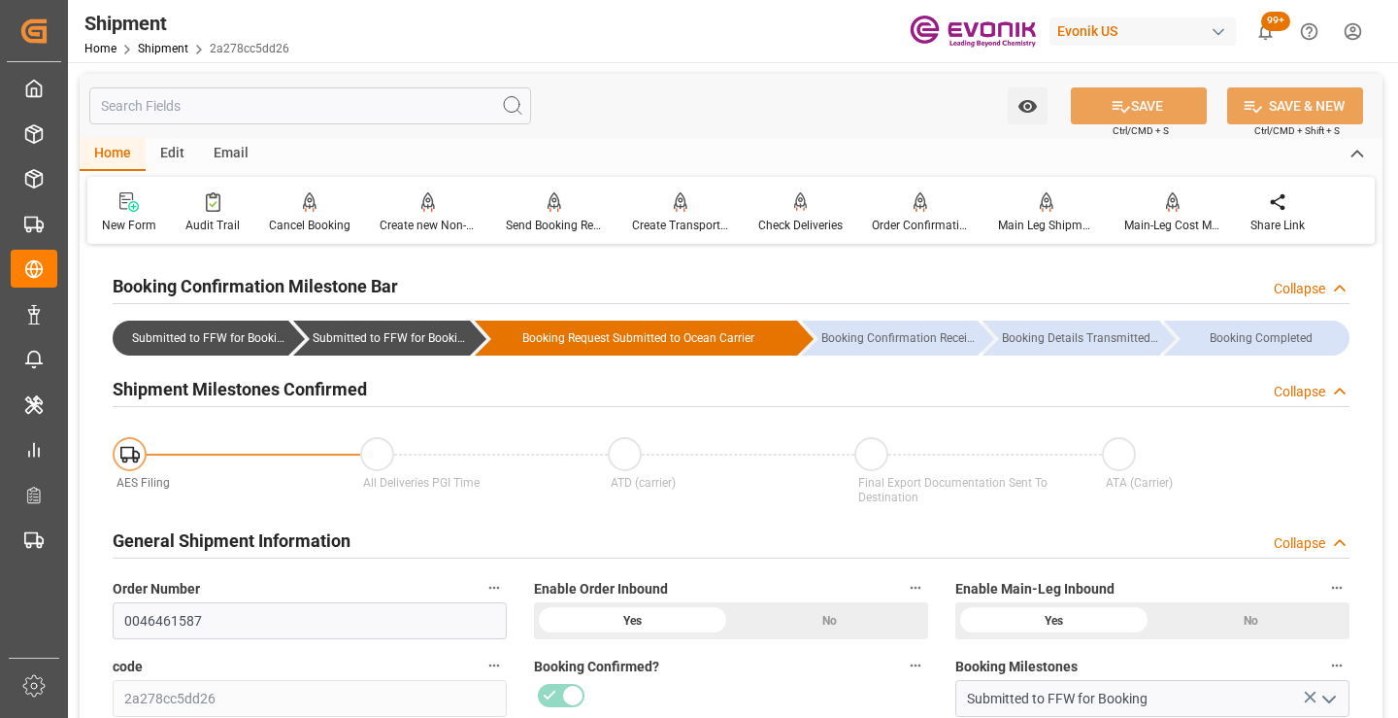
scroll to position [194, 0]
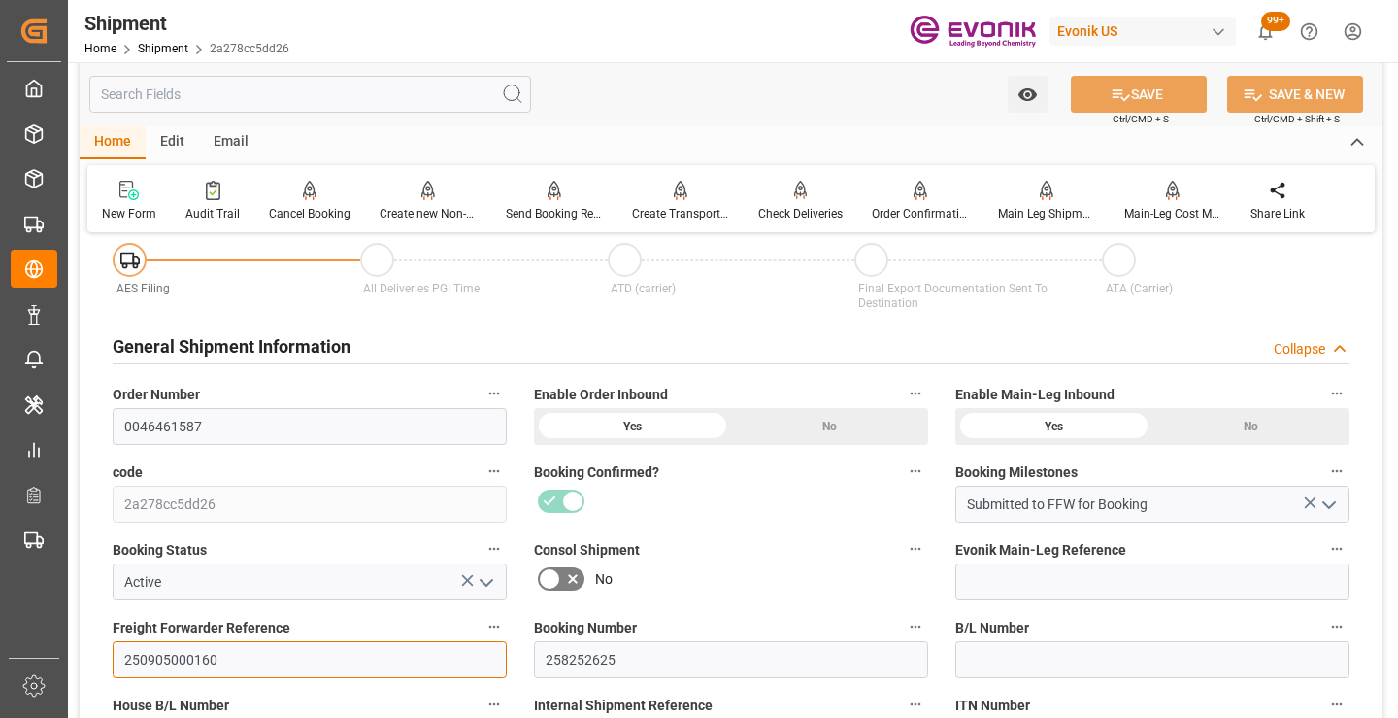
click at [186, 656] on input "250905000160" at bounding box center [310, 659] width 394 height 37
click at [394, 97] on input "text" at bounding box center [310, 94] width 442 height 37
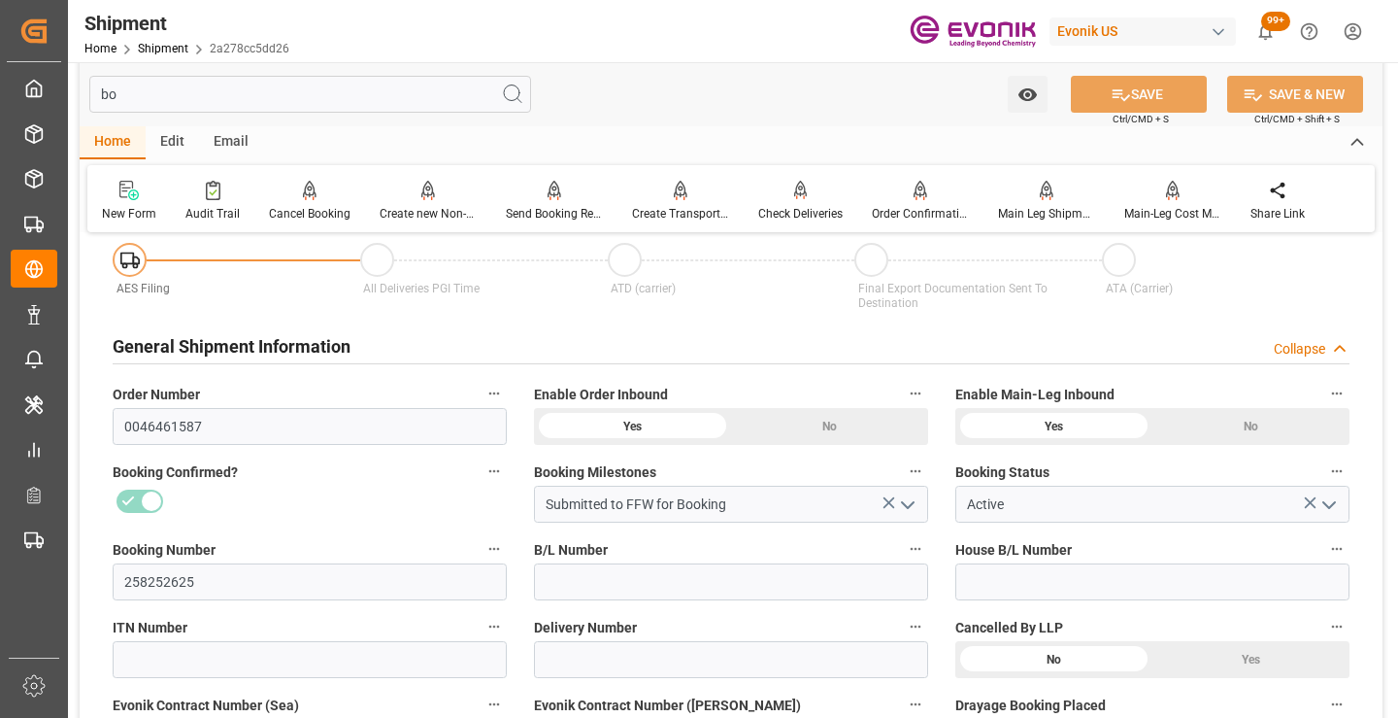
scroll to position [0, 0]
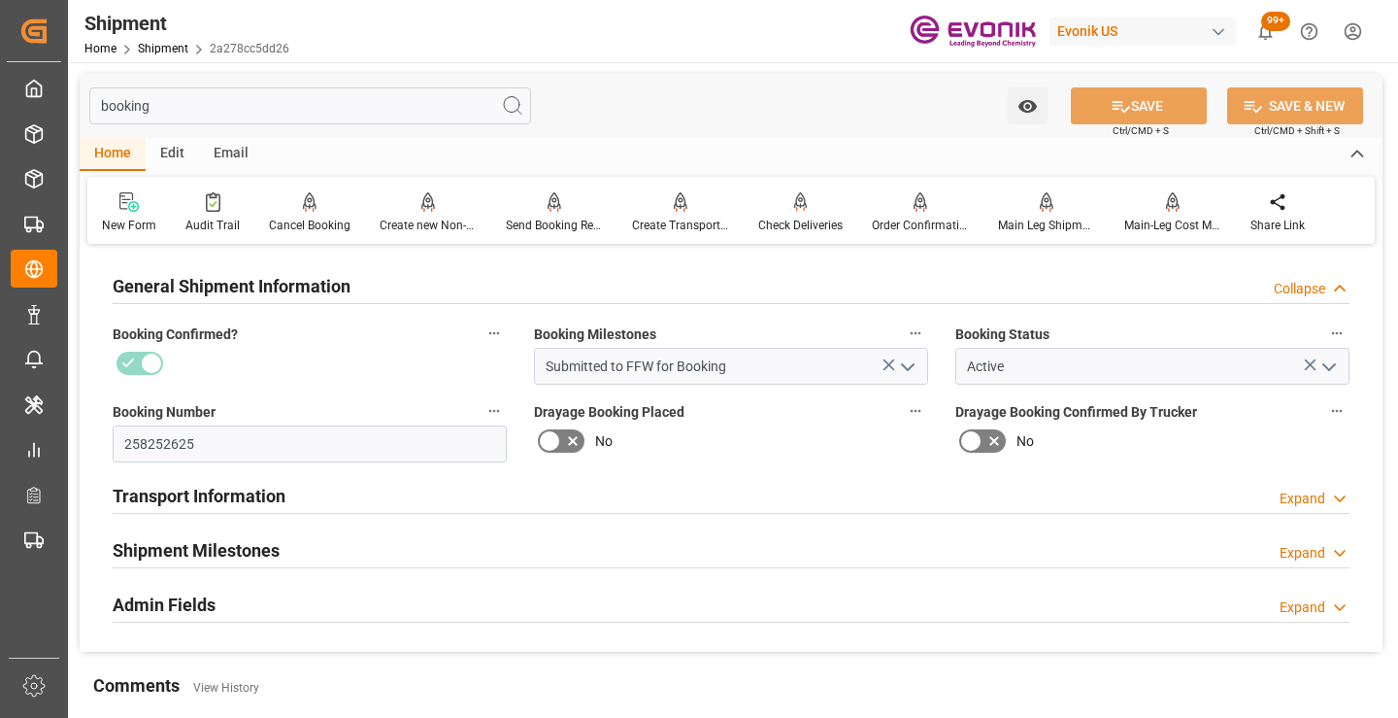
type input "booking"
click at [253, 546] on h2 "Shipment Milestones" at bounding box center [196, 550] width 167 height 26
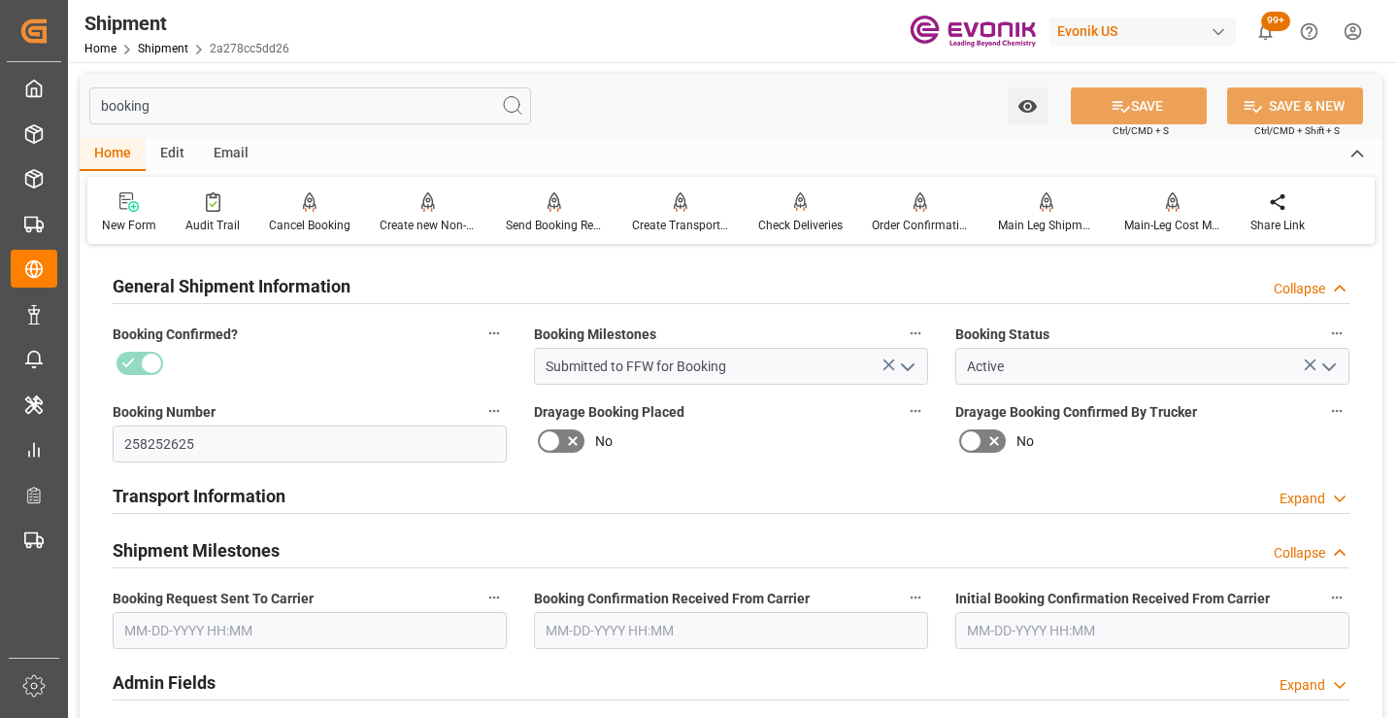
click at [293, 616] on input "text" at bounding box center [310, 630] width 394 height 37
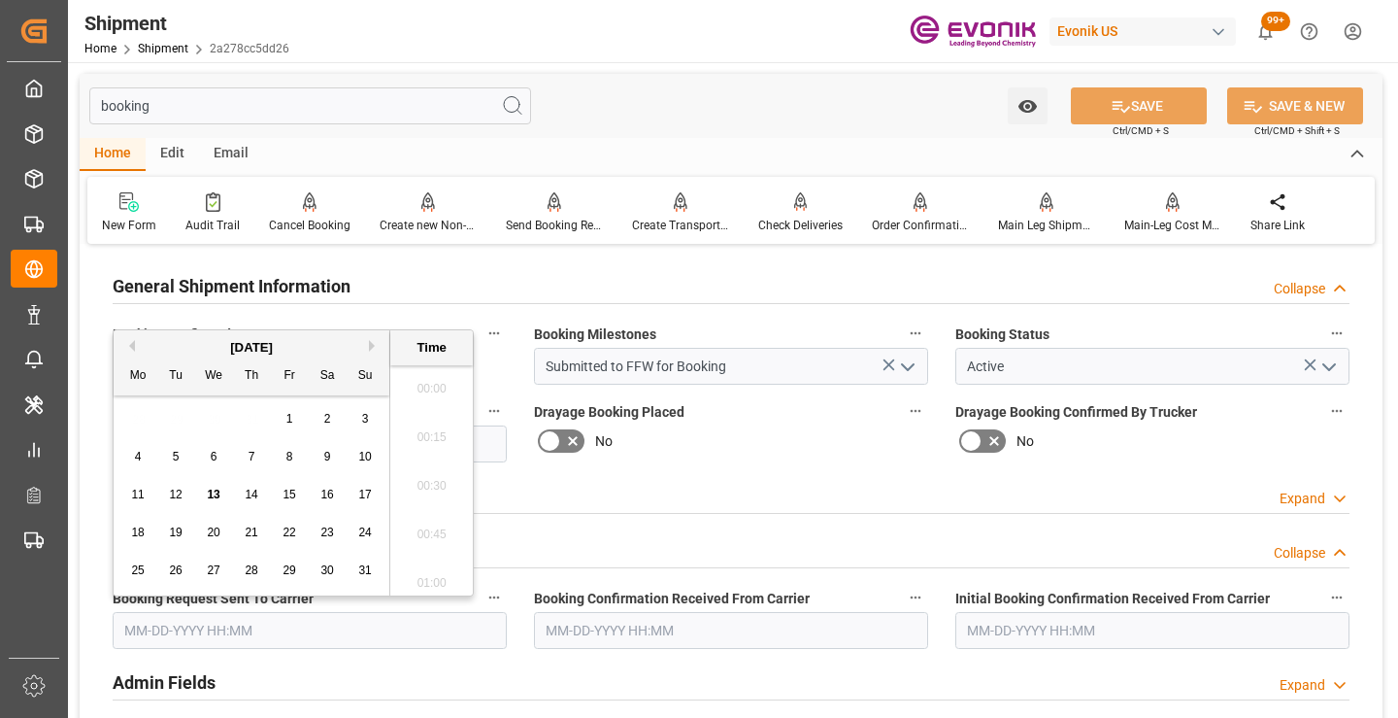
scroll to position [2094, 0]
click at [361, 454] on span "10" at bounding box center [364, 457] width 13 height 14
type input "[DATE] 00:00"
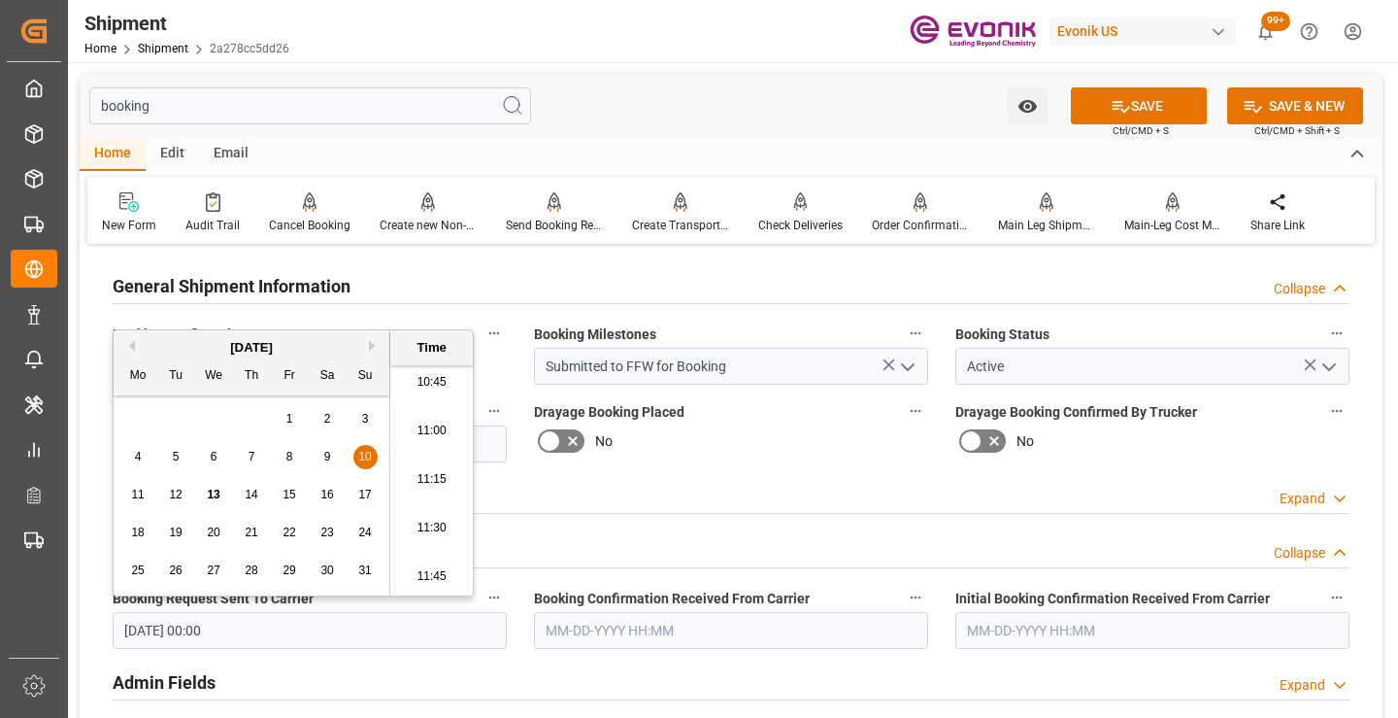
click at [628, 632] on input "text" at bounding box center [731, 630] width 394 height 37
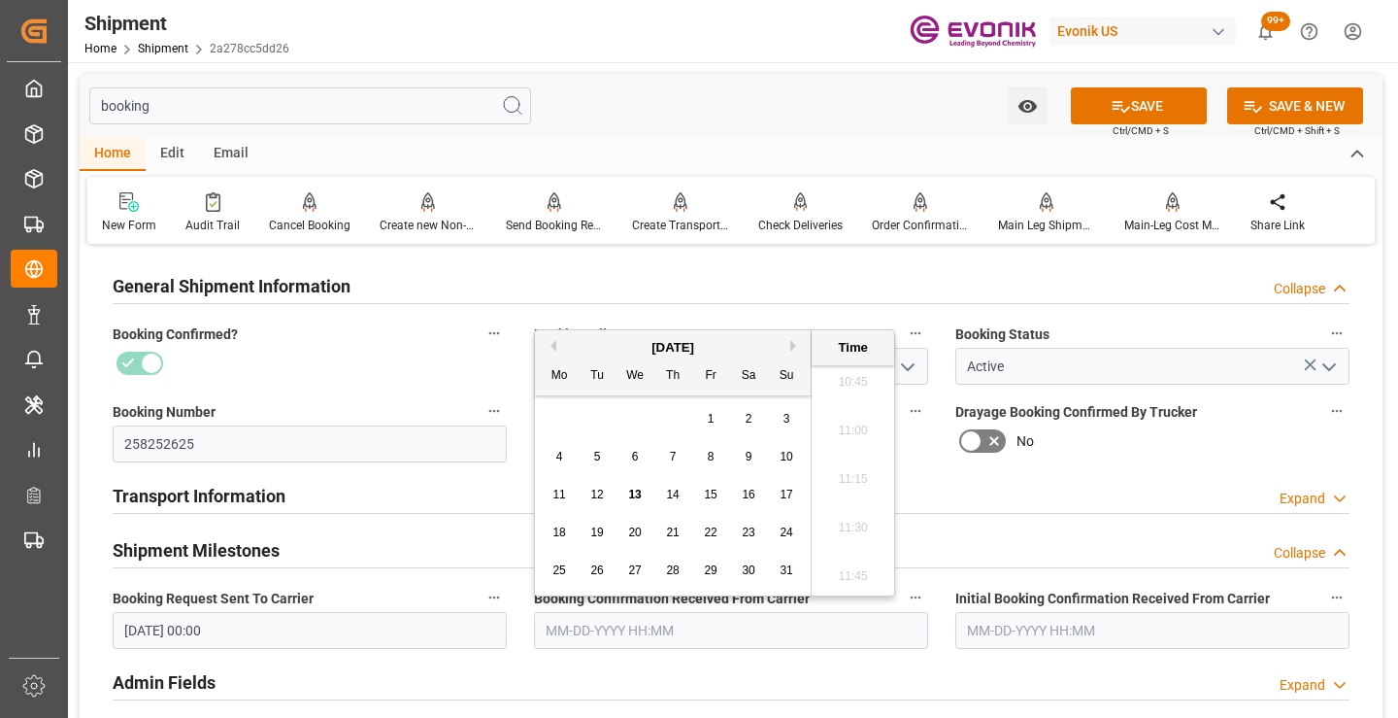
click at [638, 496] on span "13" at bounding box center [634, 494] width 13 height 14
type input "[DATE] 00:00"
click at [1156, 112] on button "SAVE" at bounding box center [1139, 105] width 136 height 37
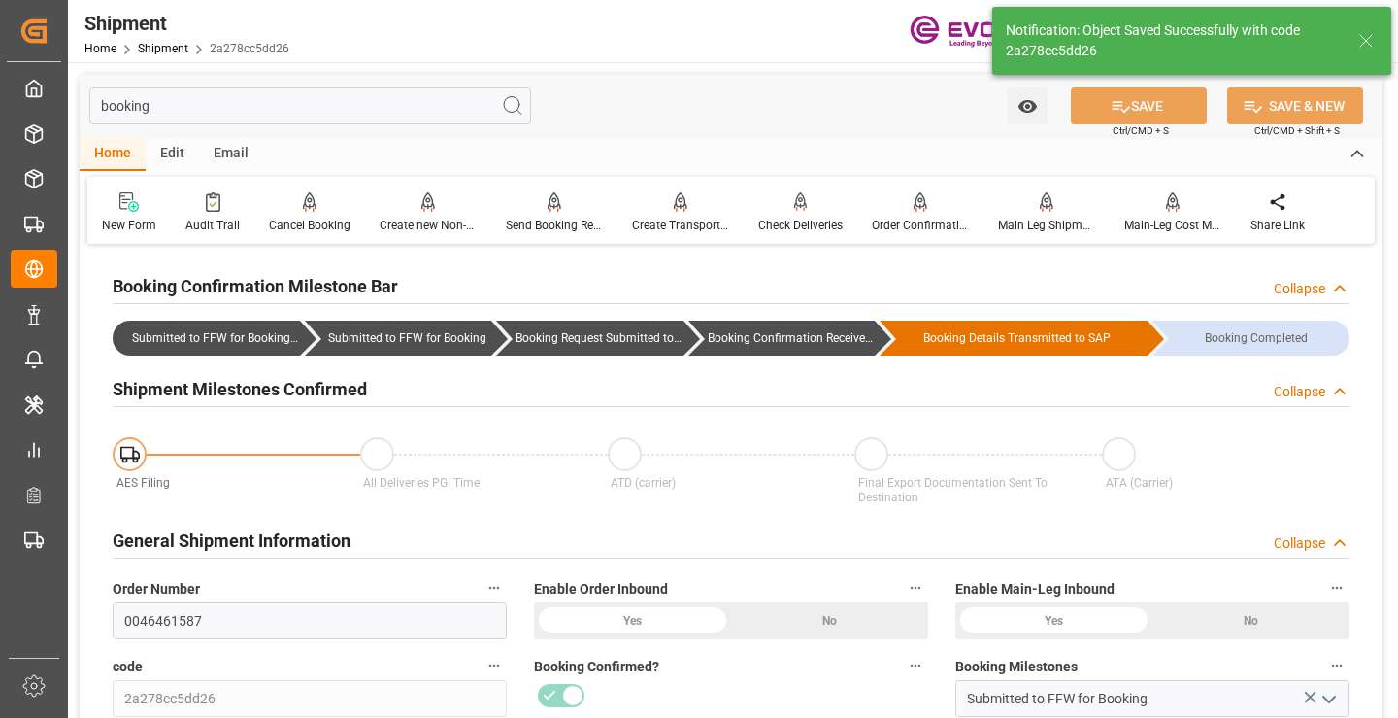
type input "Booking Confirmation Received from Ocean Carrier"
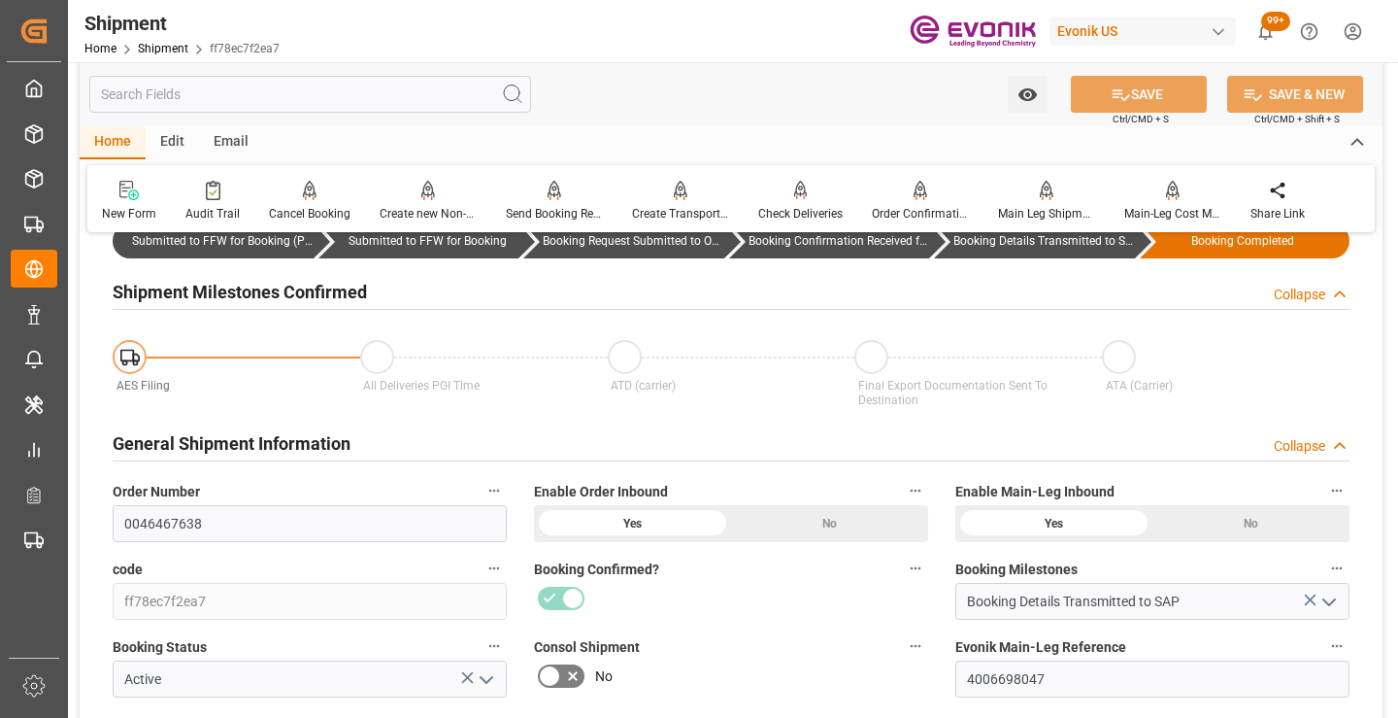
scroll to position [194, 0]
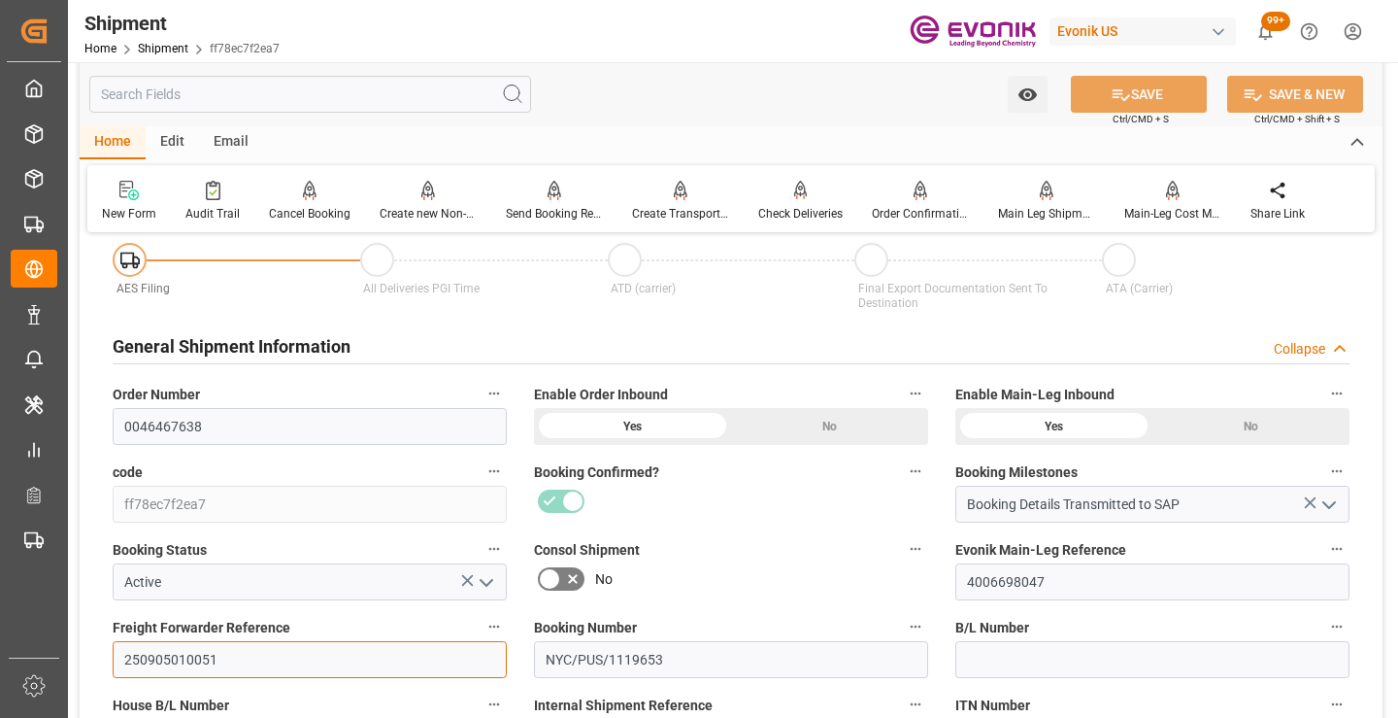
click at [168, 662] on input "250905010051" at bounding box center [310, 659] width 394 height 37
click at [397, 93] on input "text" at bounding box center [310, 94] width 442 height 37
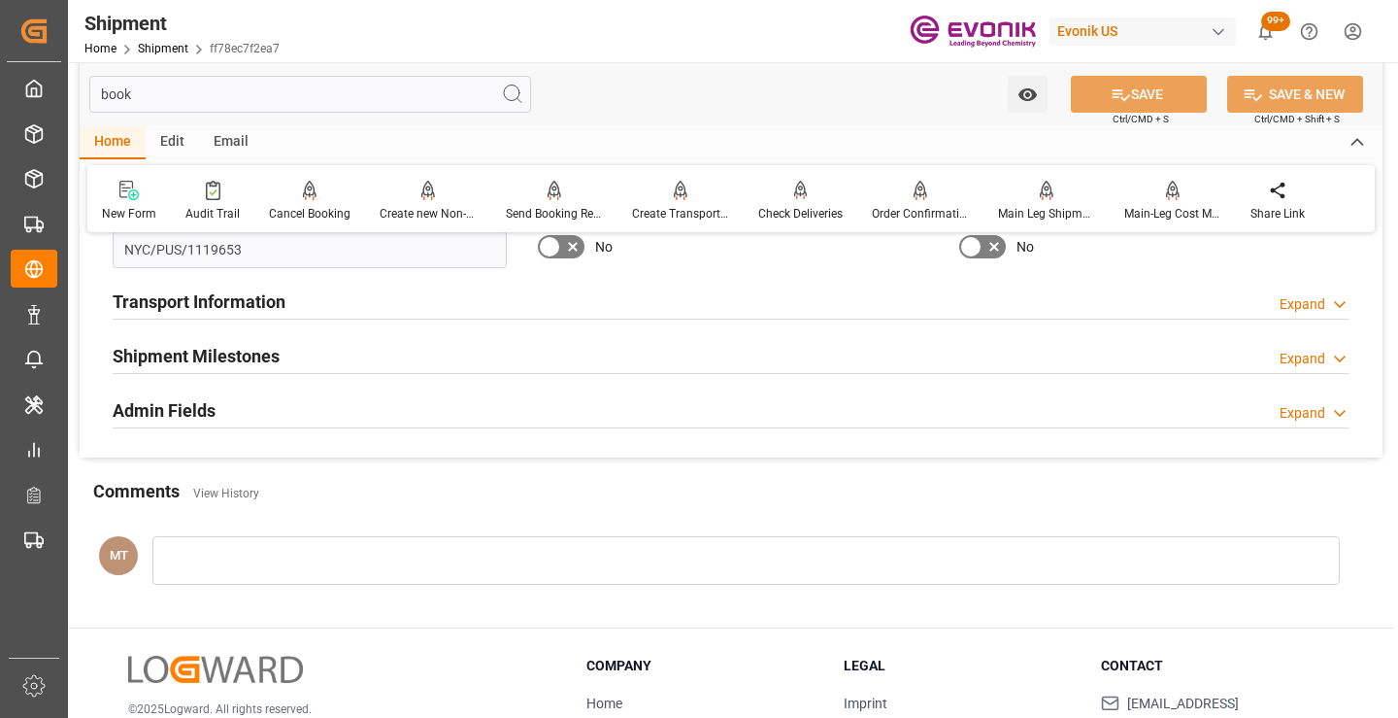
scroll to position [0, 0]
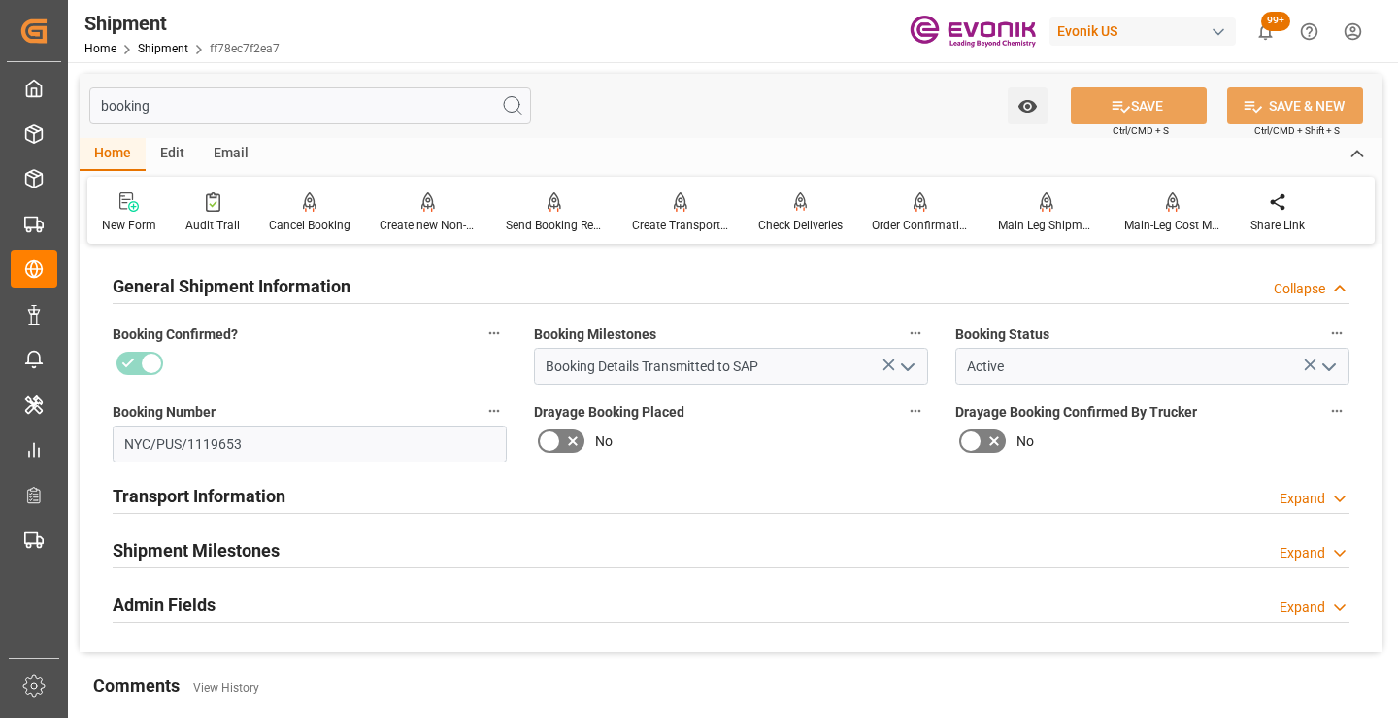
type input "booking"
click at [271, 542] on h2 "Shipment Milestones" at bounding box center [196, 550] width 167 height 26
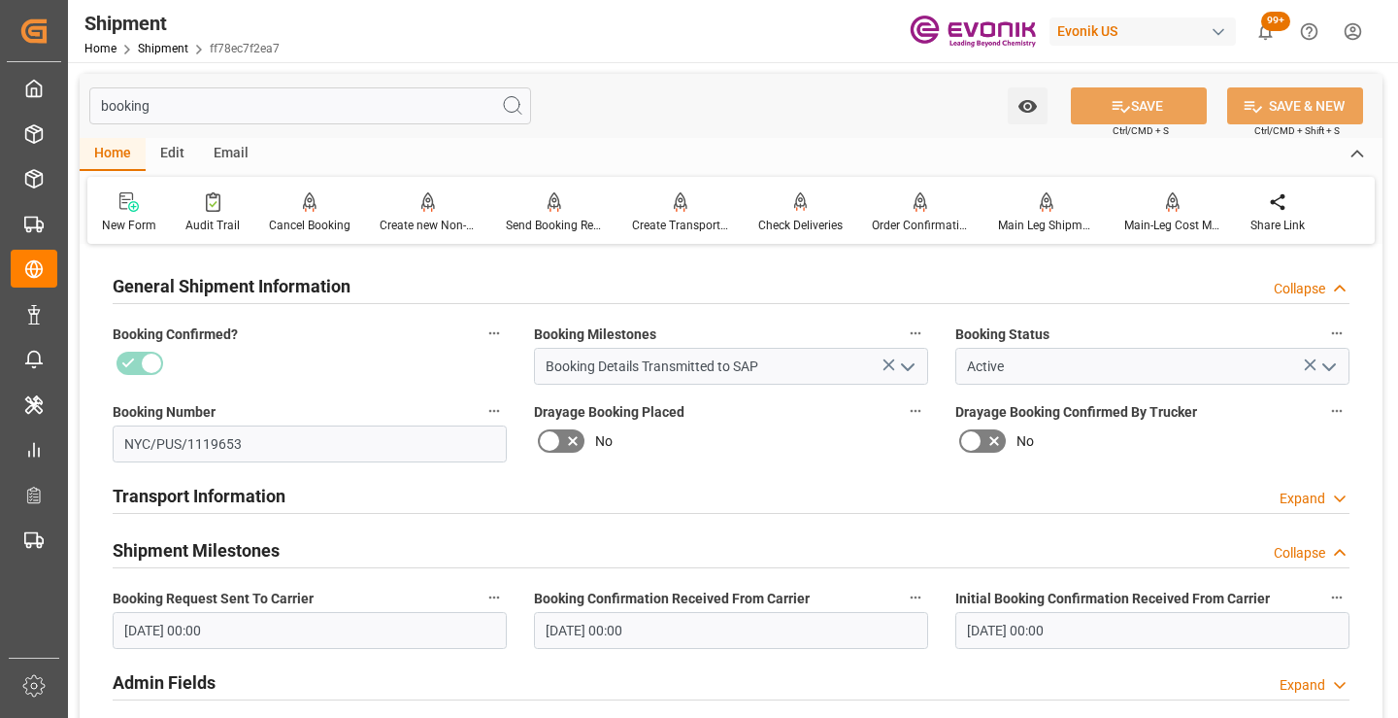
click at [365, 629] on input "[DATE] 00:00" at bounding box center [310, 630] width 394 height 37
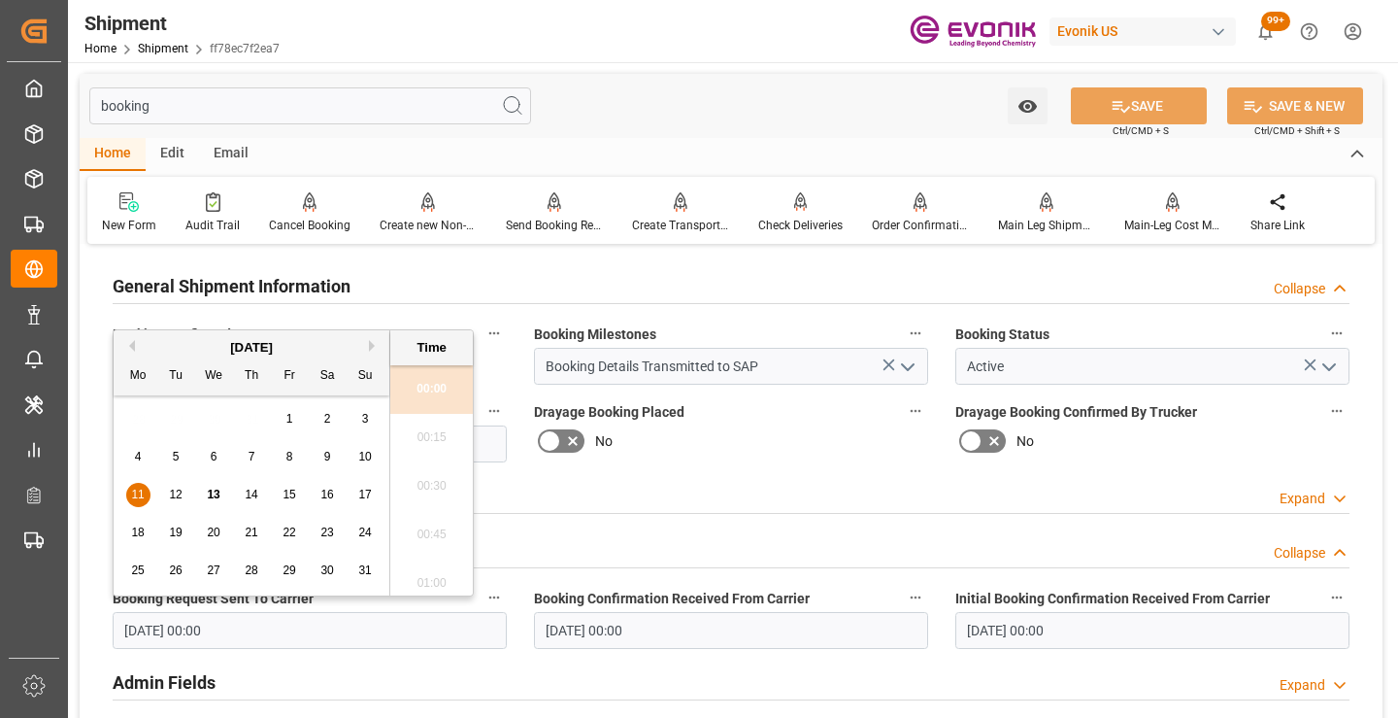
click at [357, 456] on div "10" at bounding box center [365, 457] width 24 height 23
type input "[DATE] 00:00"
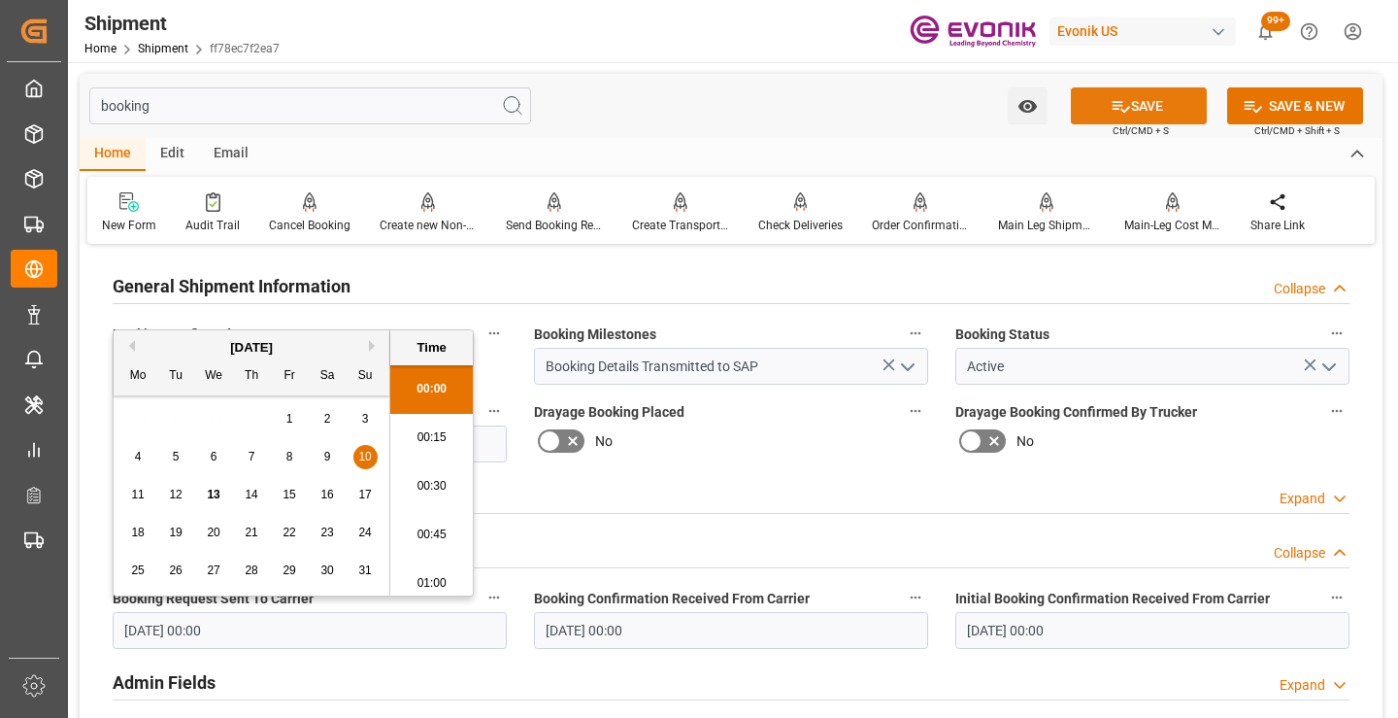
click at [1147, 105] on button "SAVE" at bounding box center [1139, 105] width 136 height 37
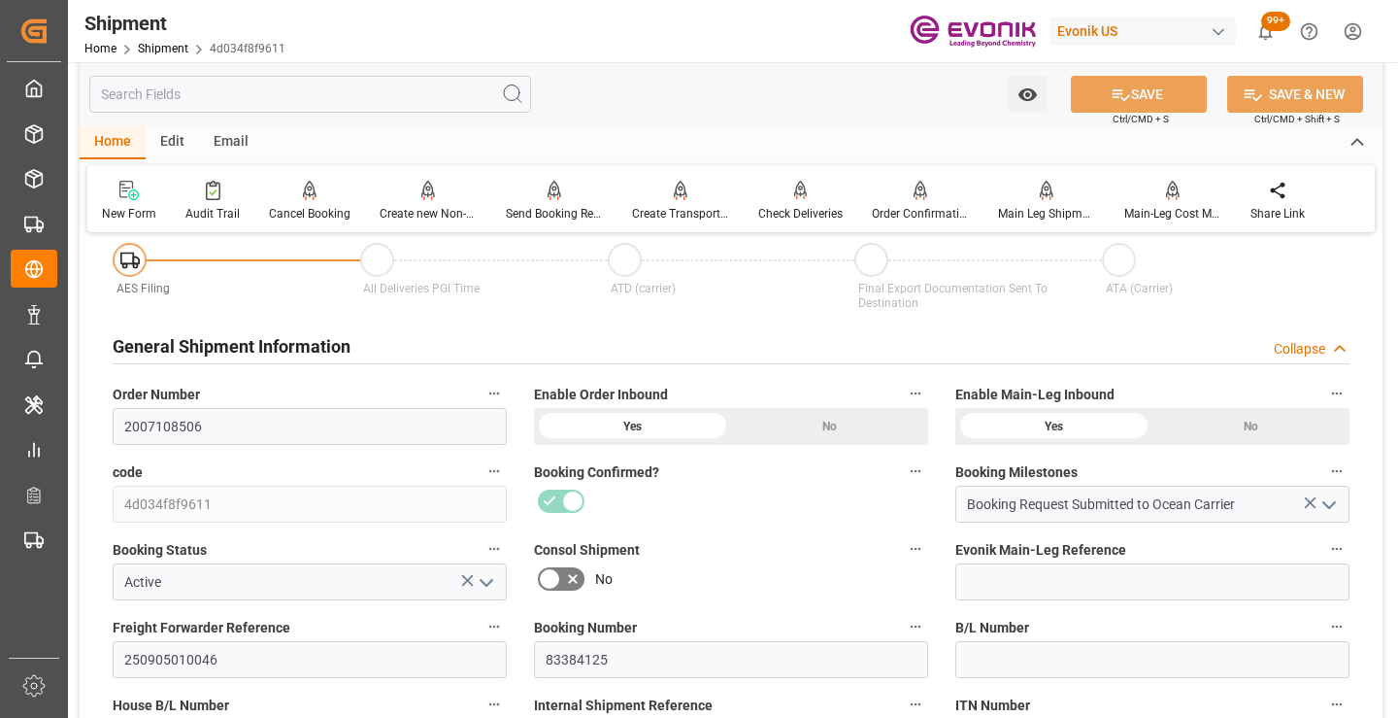
scroll to position [485, 0]
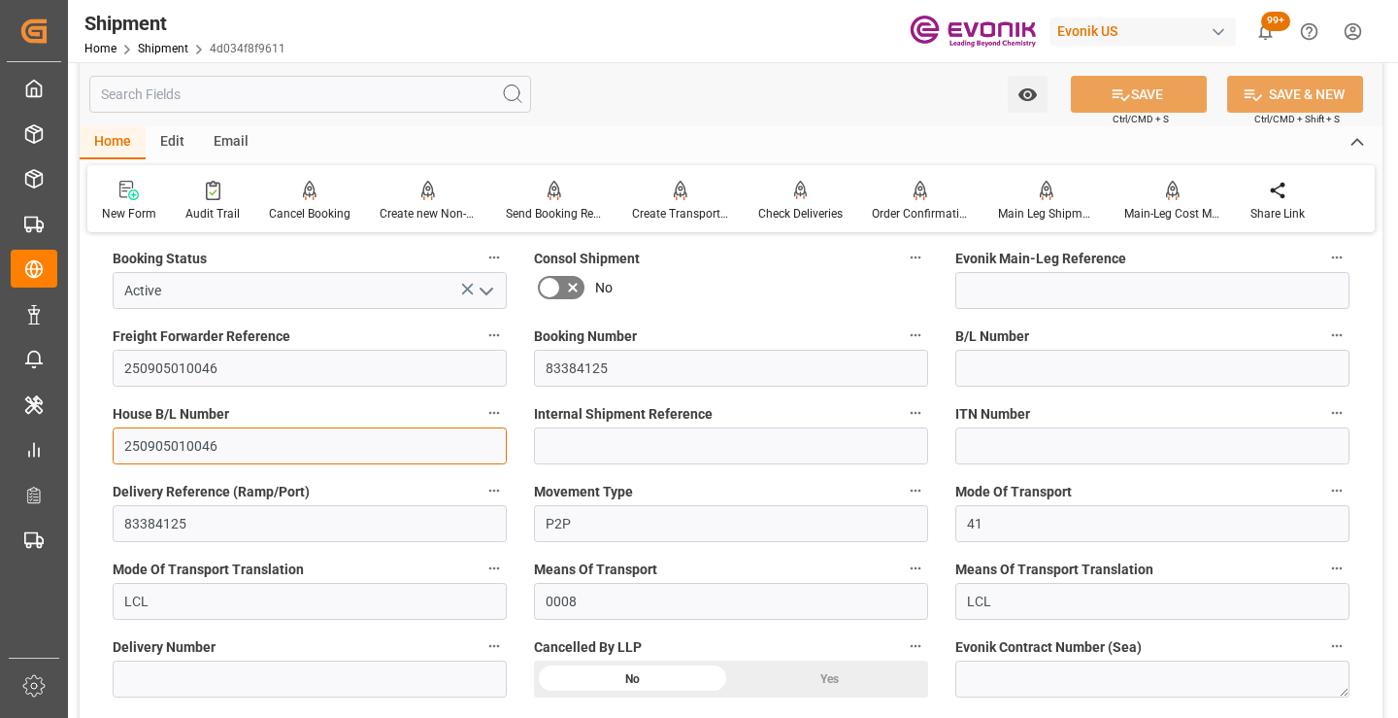
click at [193, 436] on input "250905010046" at bounding box center [310, 445] width 394 height 37
click at [382, 93] on input "text" at bounding box center [310, 94] width 442 height 37
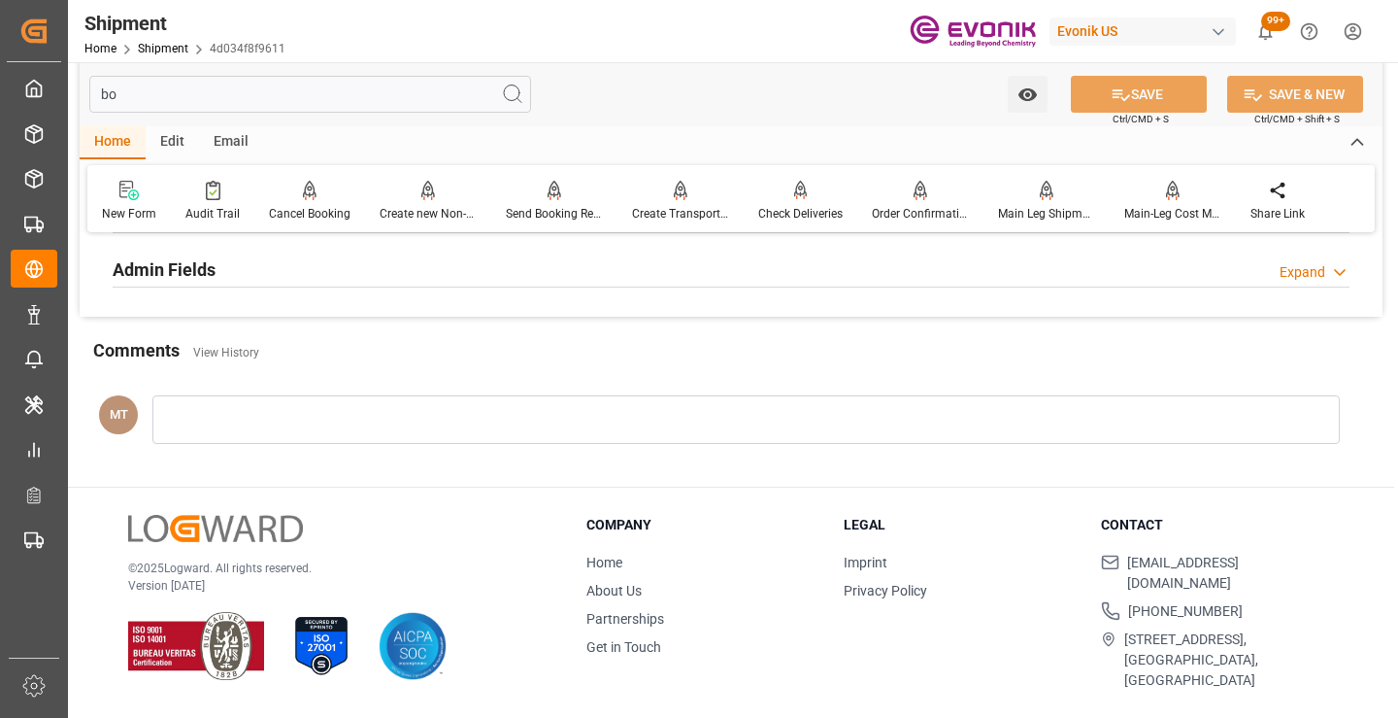
scroll to position [233, 0]
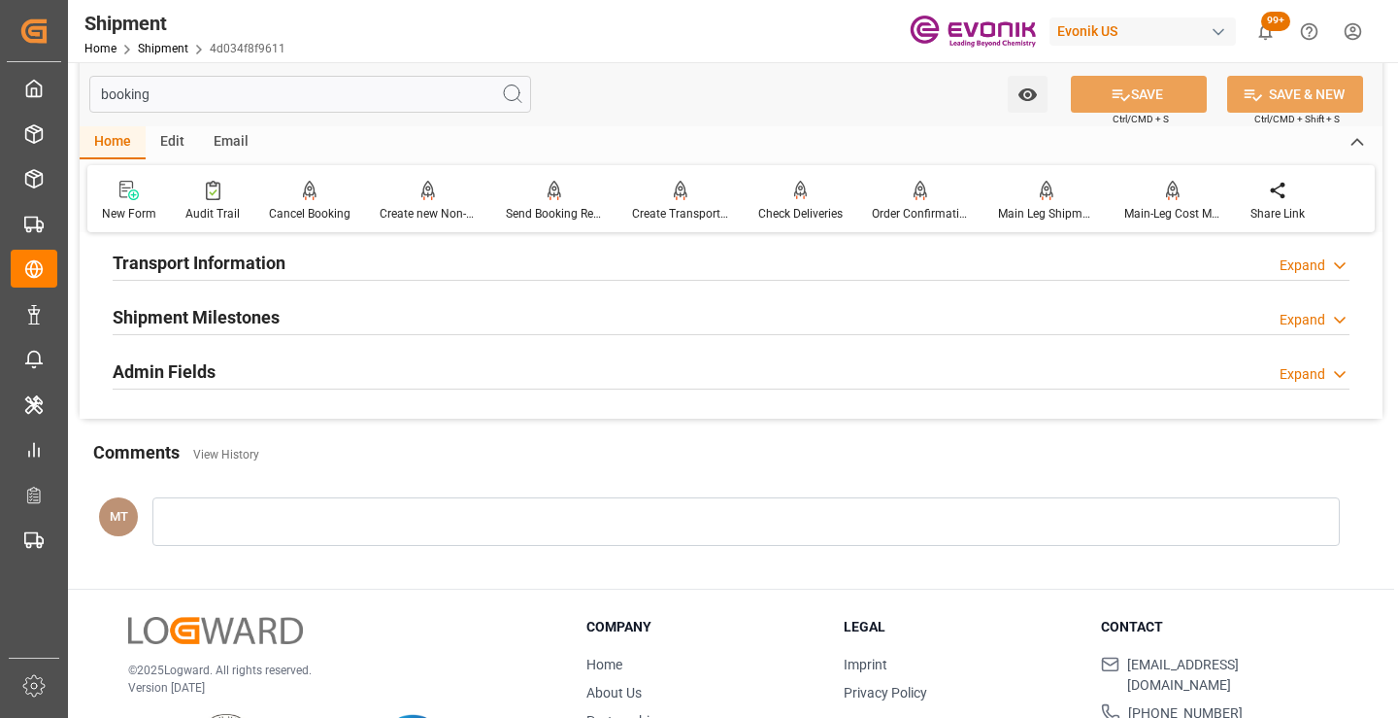
type input "booking"
click at [320, 298] on div "Shipment Milestones Expand" at bounding box center [731, 315] width 1237 height 37
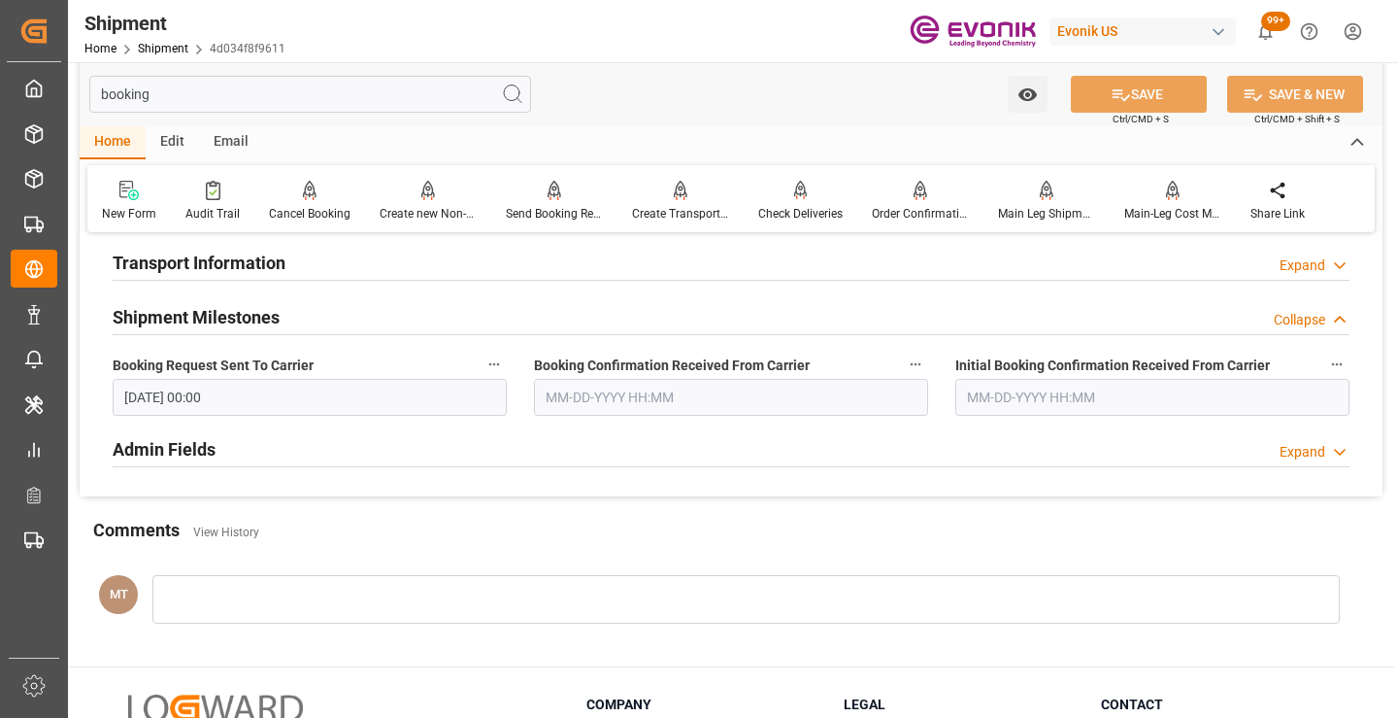
click at [391, 393] on input "[DATE] 00:00" at bounding box center [310, 397] width 394 height 37
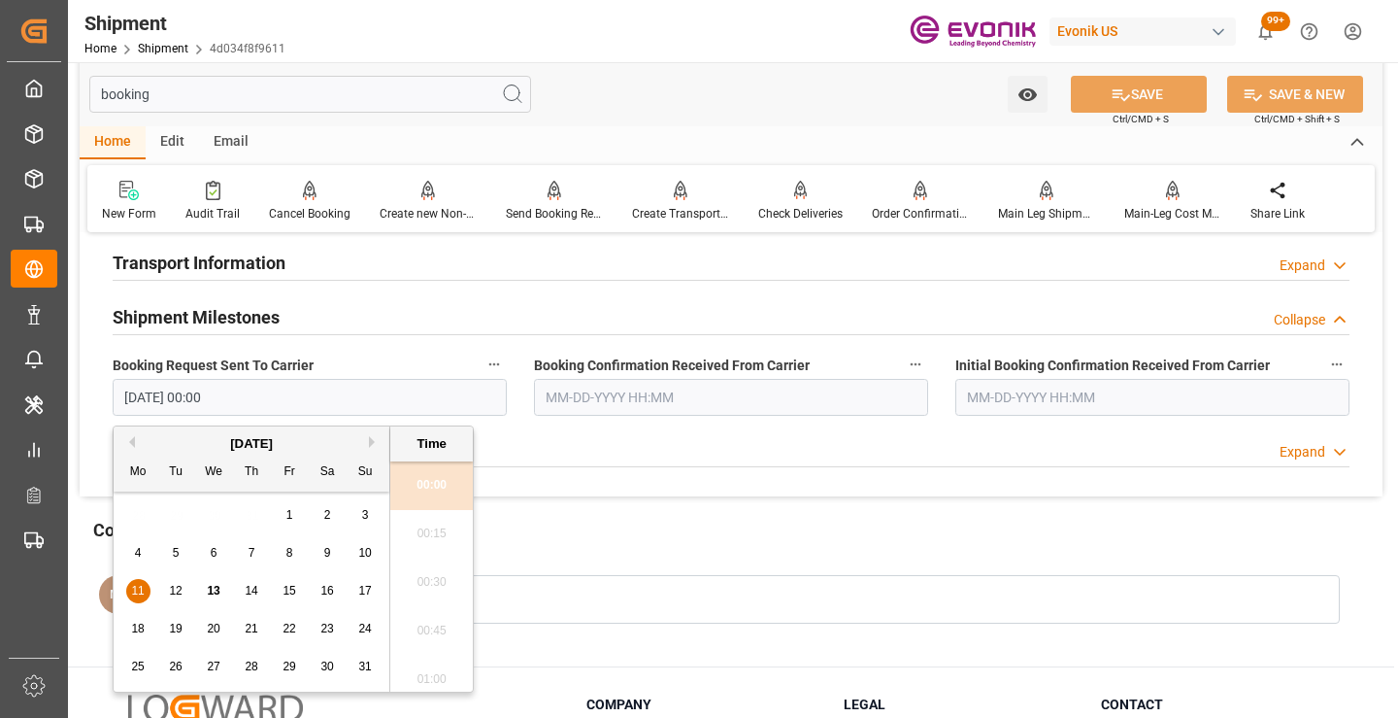
click at [361, 554] on span "10" at bounding box center [364, 553] width 13 height 14
type input "[DATE] 00:00"
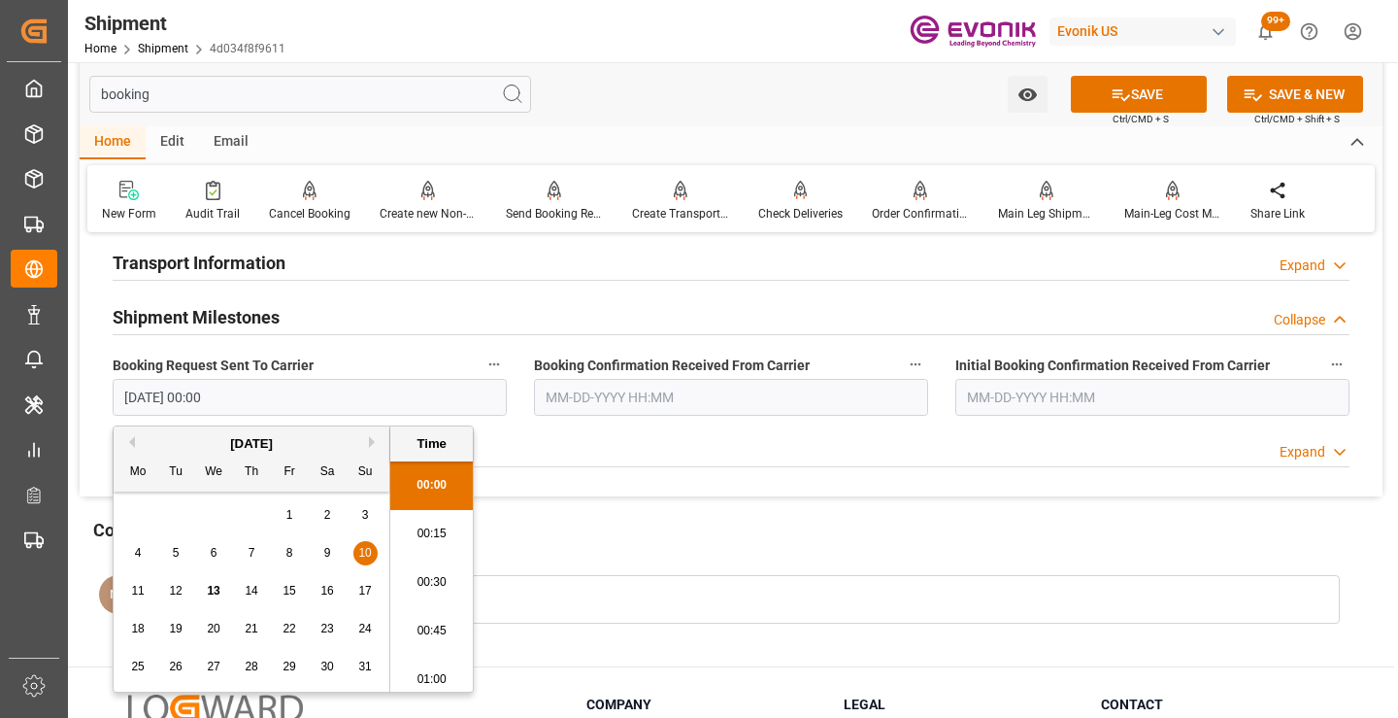
click at [646, 404] on input "text" at bounding box center [731, 397] width 394 height 37
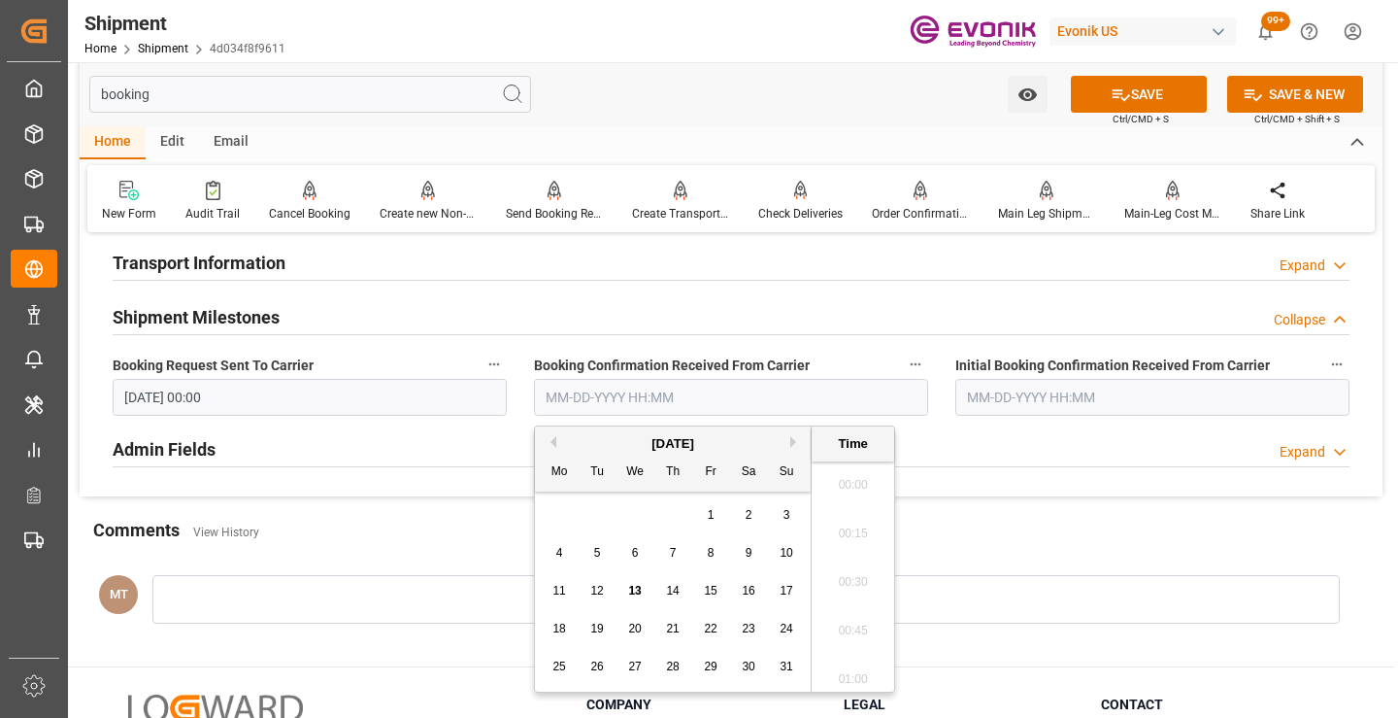
scroll to position [2094, 0]
click at [558, 597] on span "11" at bounding box center [558, 591] width 13 height 14
type input "[DATE] 00:00"
click at [1141, 93] on button "SAVE" at bounding box center [1139, 94] width 136 height 37
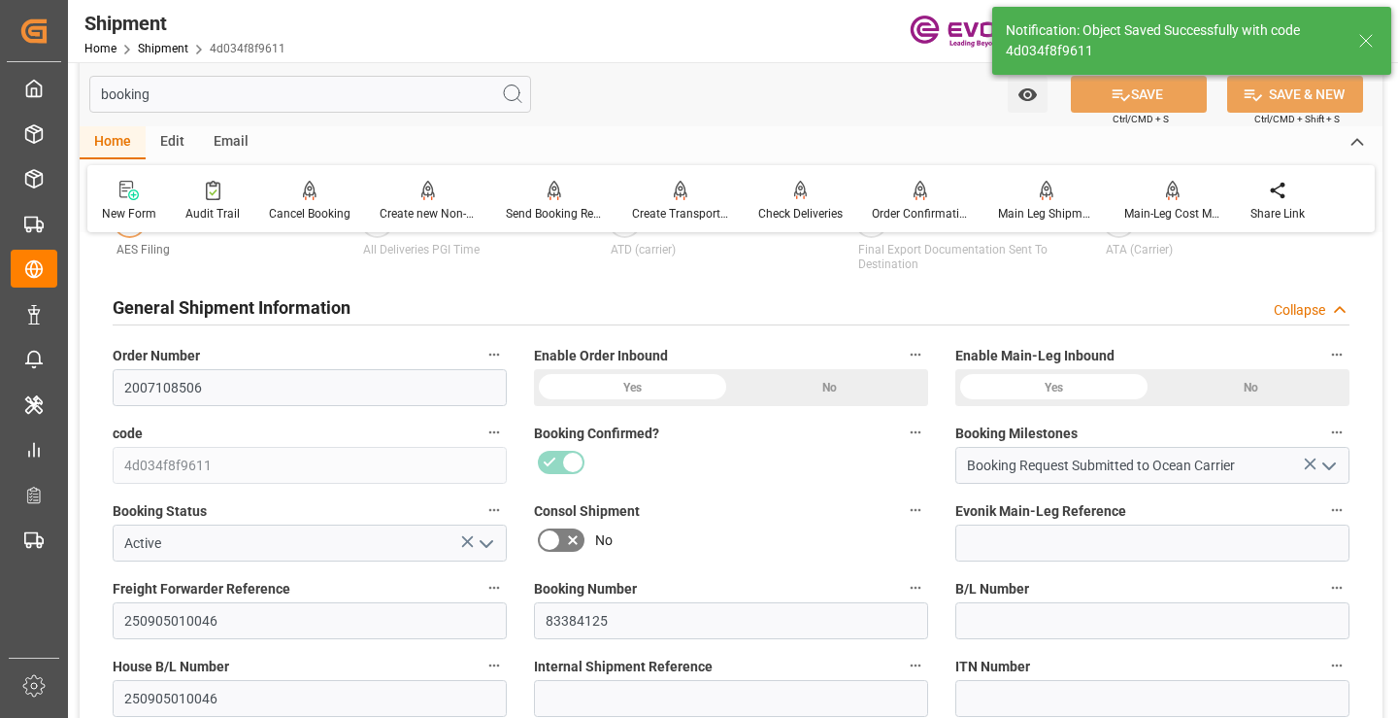
type input "Booking Details Transmitted to SAP"
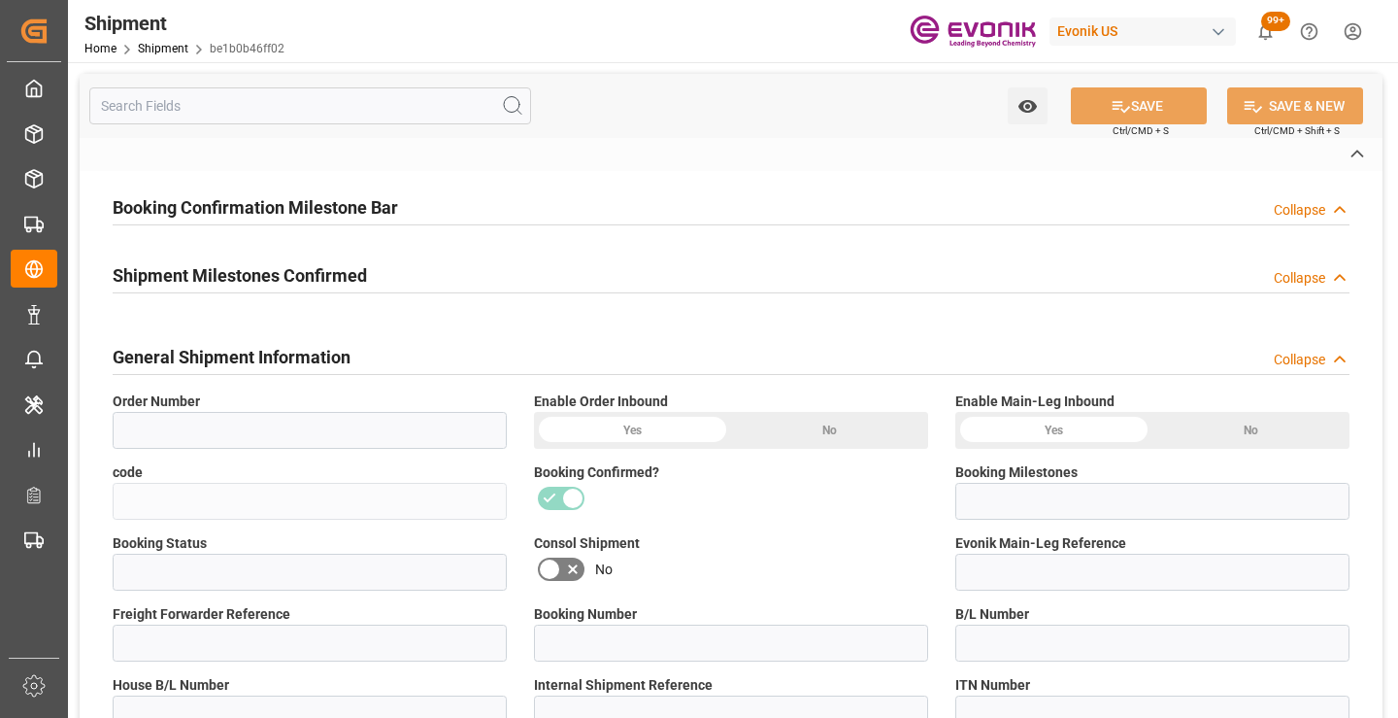
type input "0046466726"
type input "be1b0b46ff02"
type input "Booking Request Submitted to Ocean Carrier"
type input "Active"
type input "250905010052"
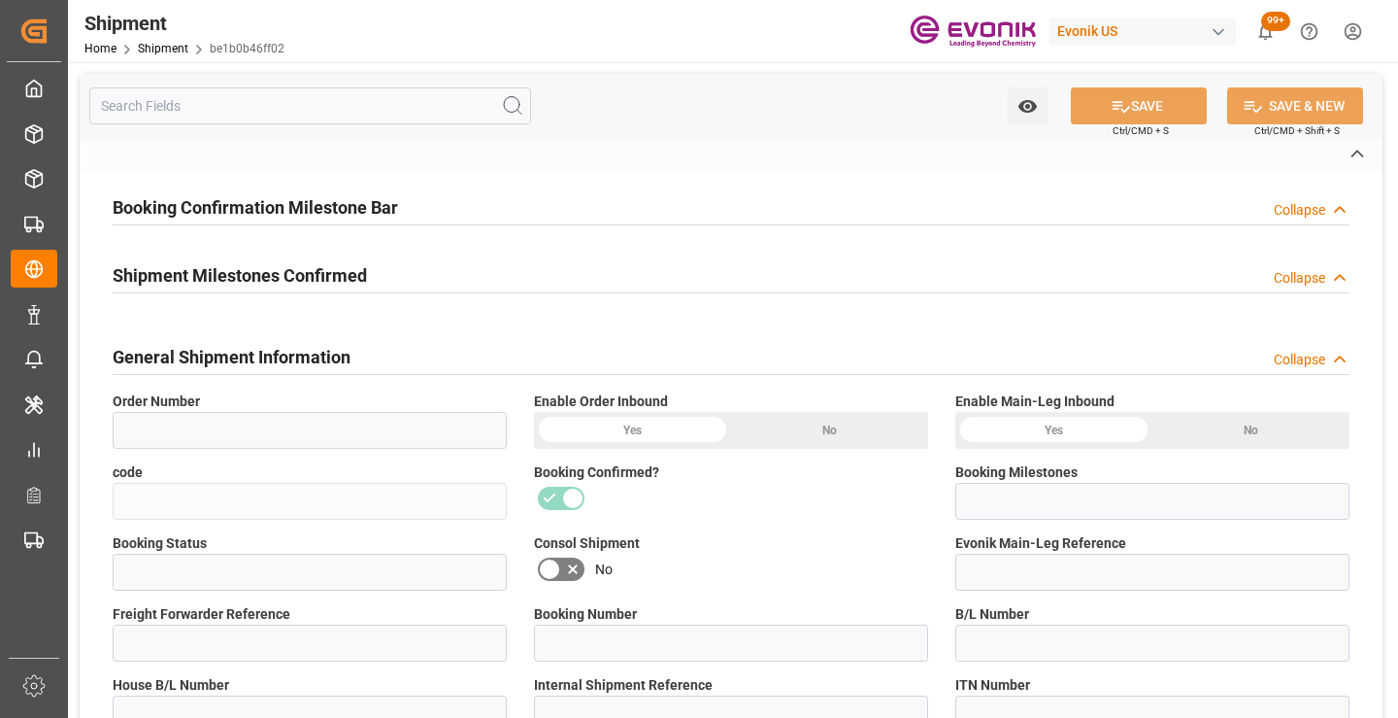
type input "NYC/NAV/1119666"
type input "250905010052"
type input "NYC/NAV/1119666"
type input "P2P"
type input "41"
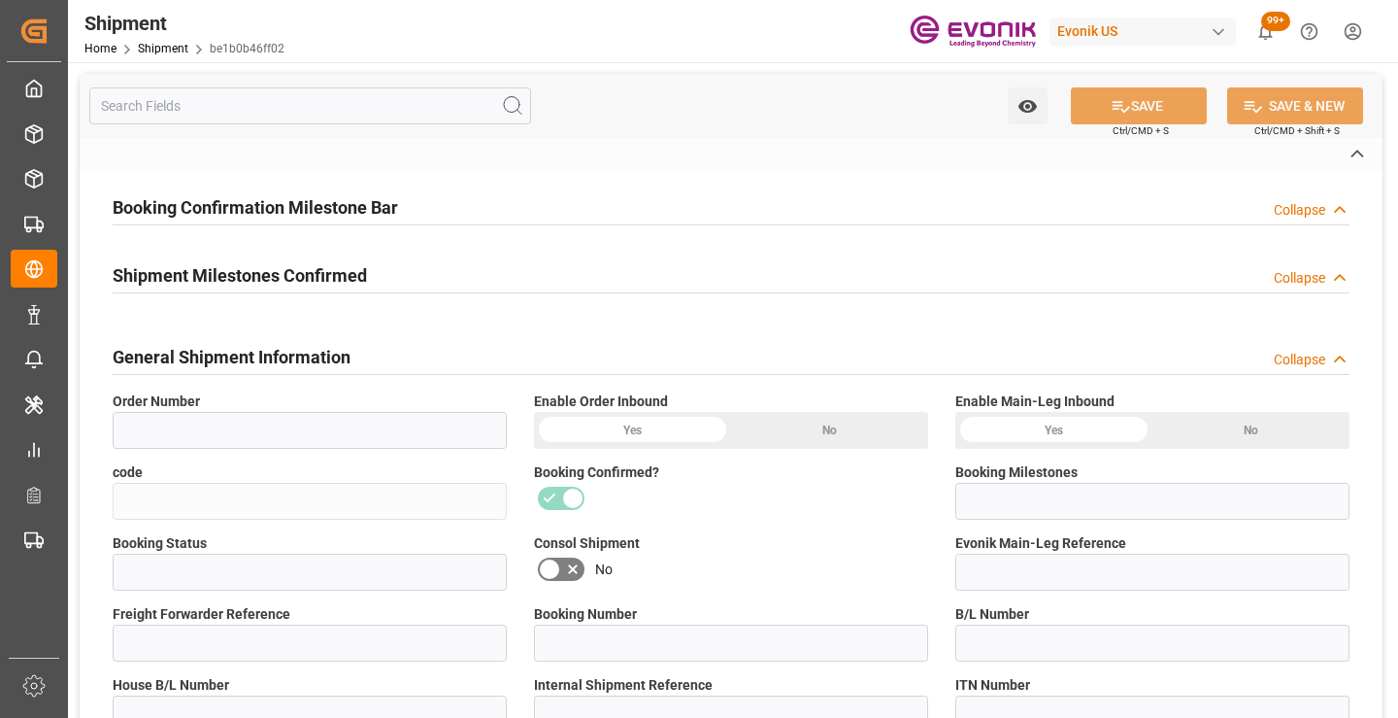
type input "LCL"
type input "0008"
type input "LCL"
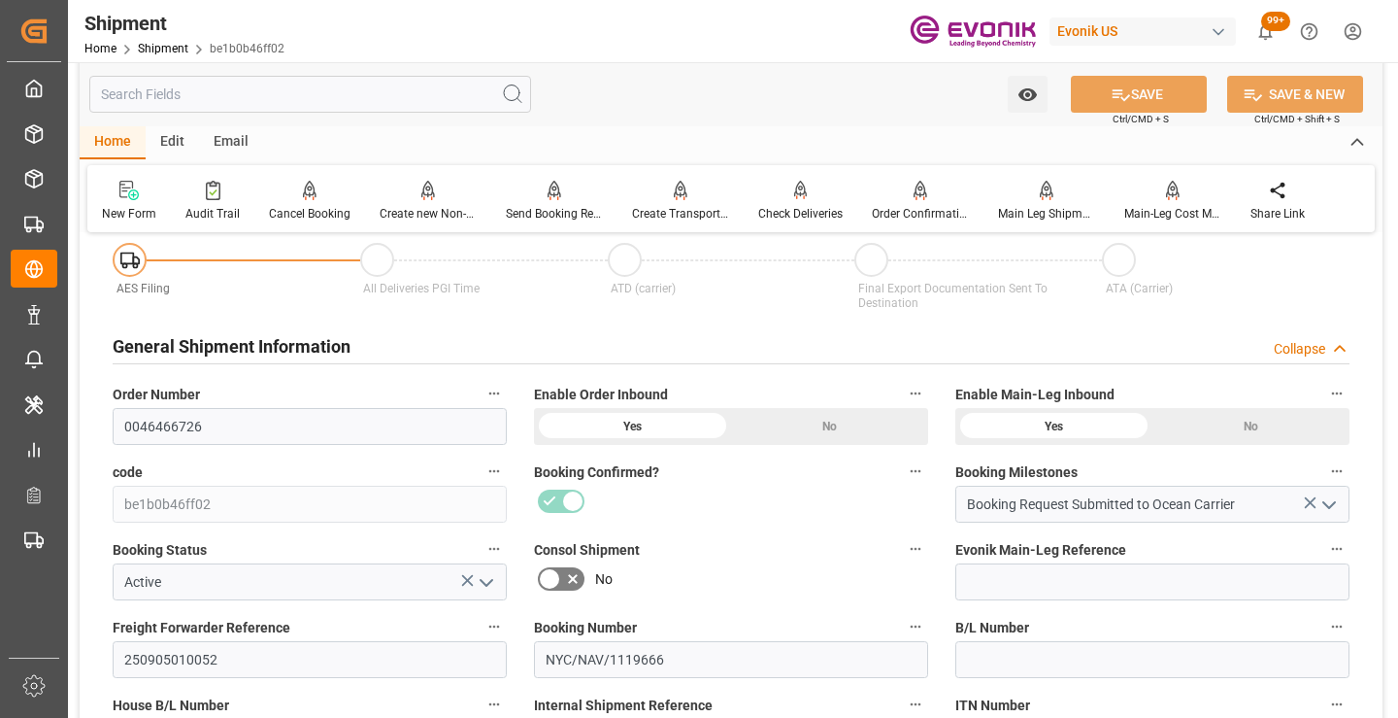
scroll to position [291, 0]
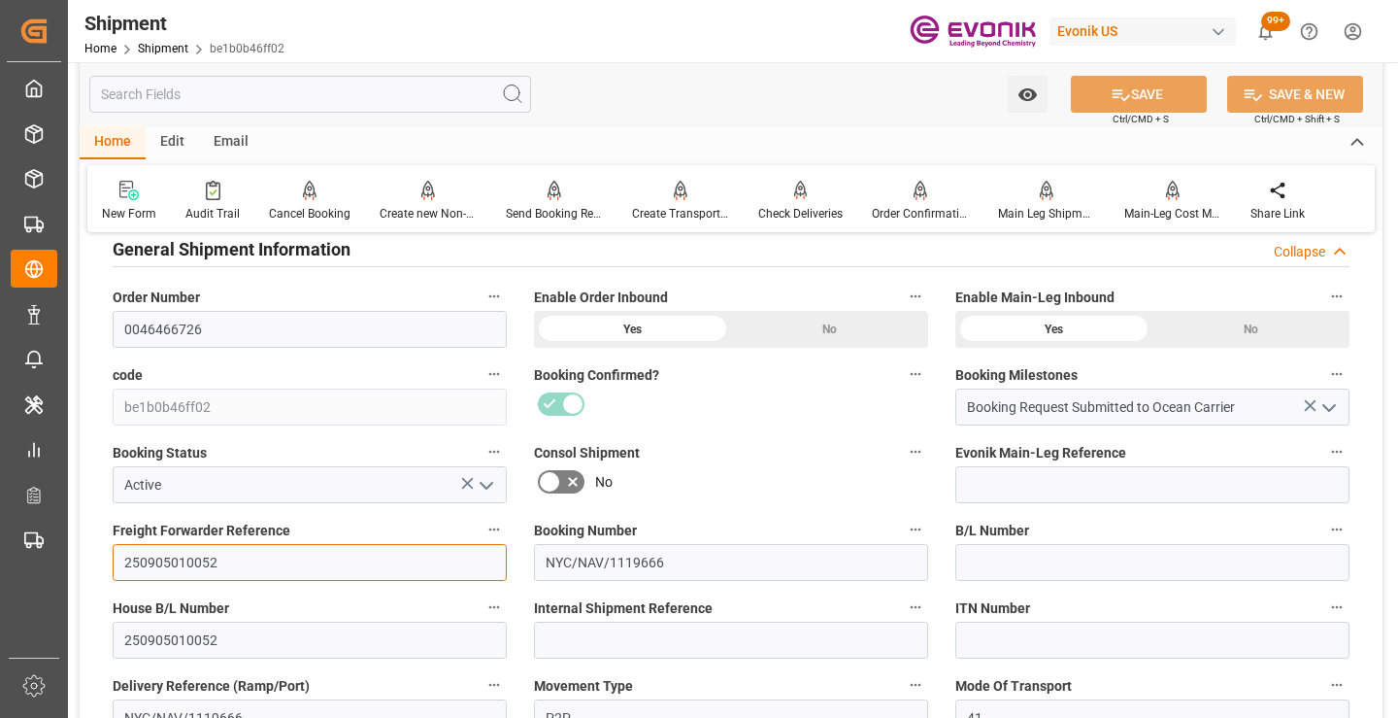
click at [191, 555] on input "250905010052" at bounding box center [310, 562] width 394 height 37
click at [426, 93] on input "text" at bounding box center [310, 94] width 442 height 37
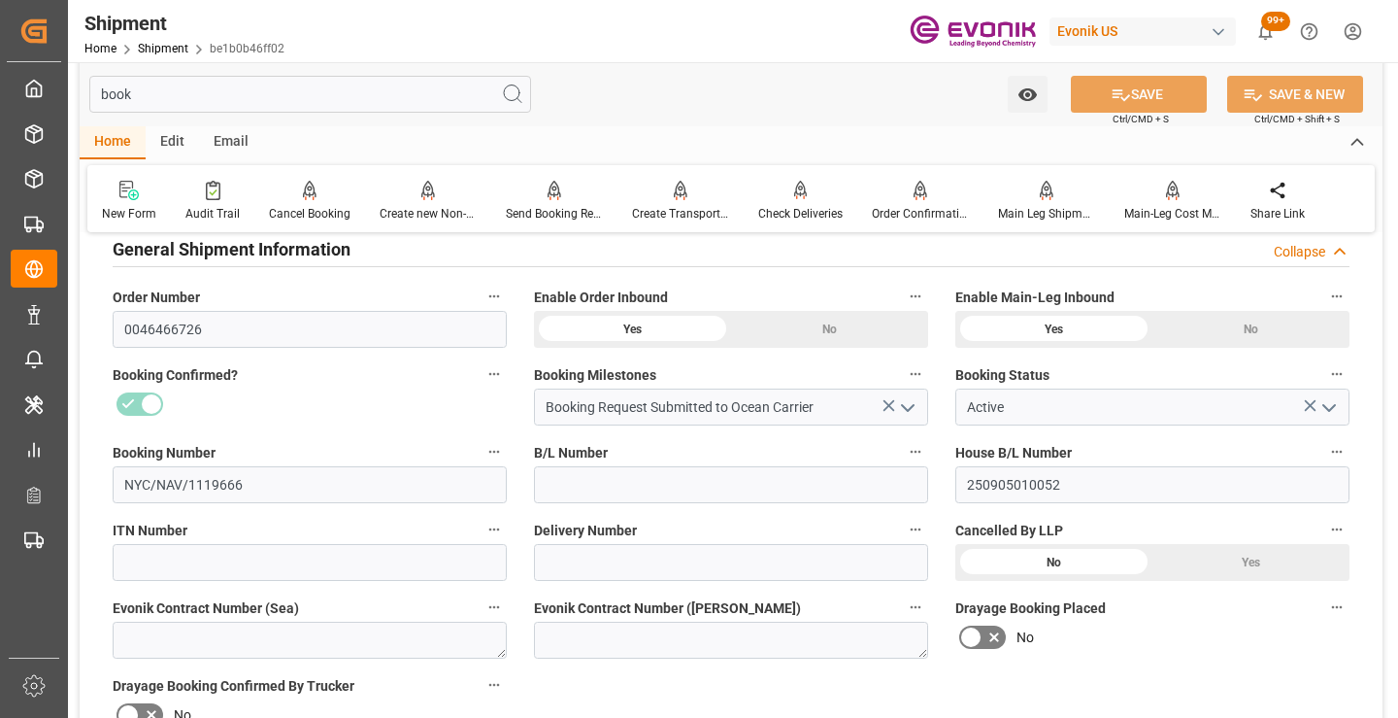
scroll to position [39, 0]
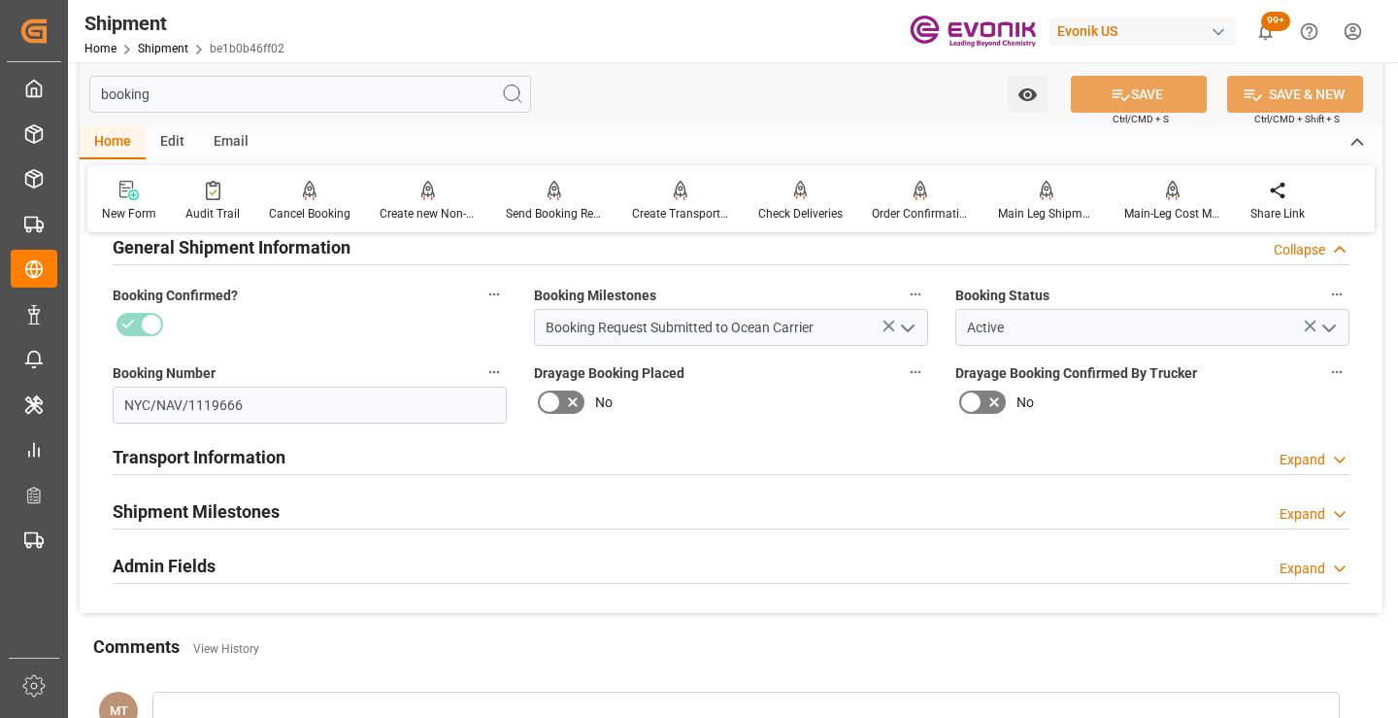
type input "booking"
click at [254, 507] on h2 "Shipment Milestones" at bounding box center [196, 511] width 167 height 26
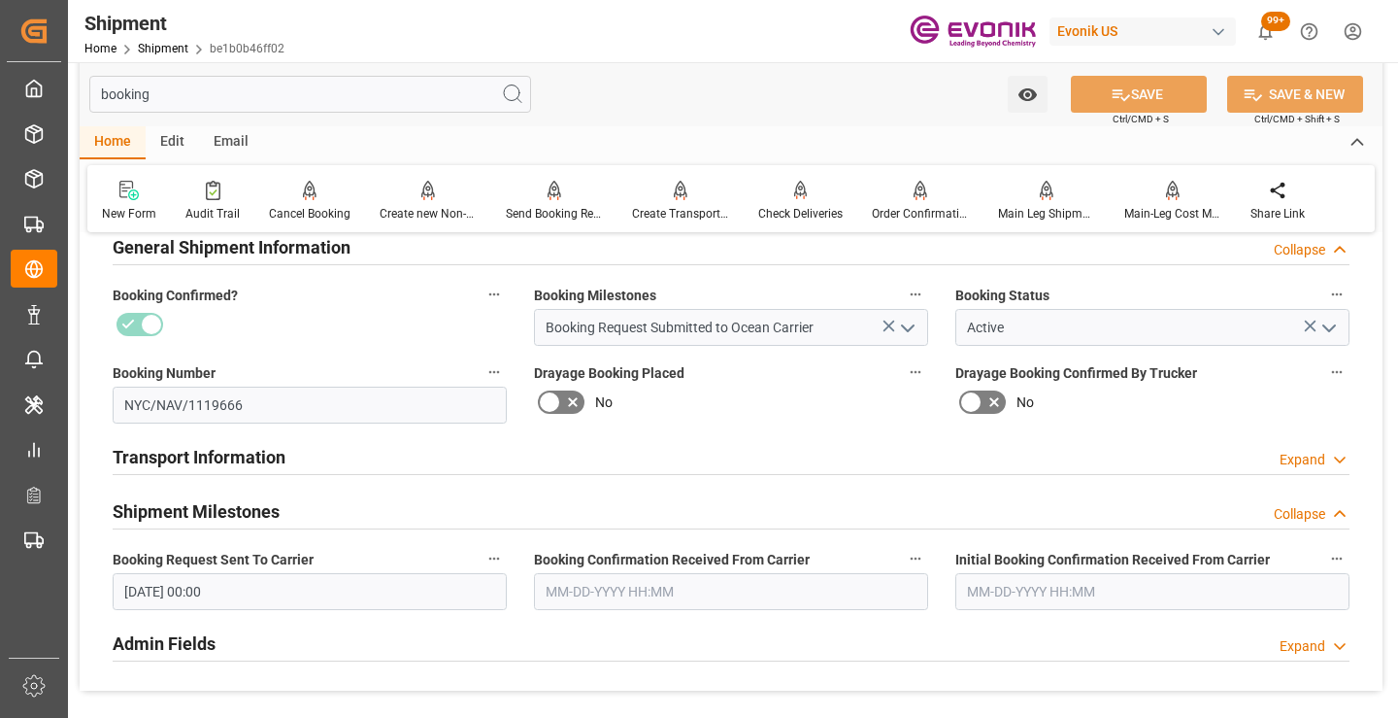
click at [607, 597] on input "text" at bounding box center [731, 591] width 394 height 37
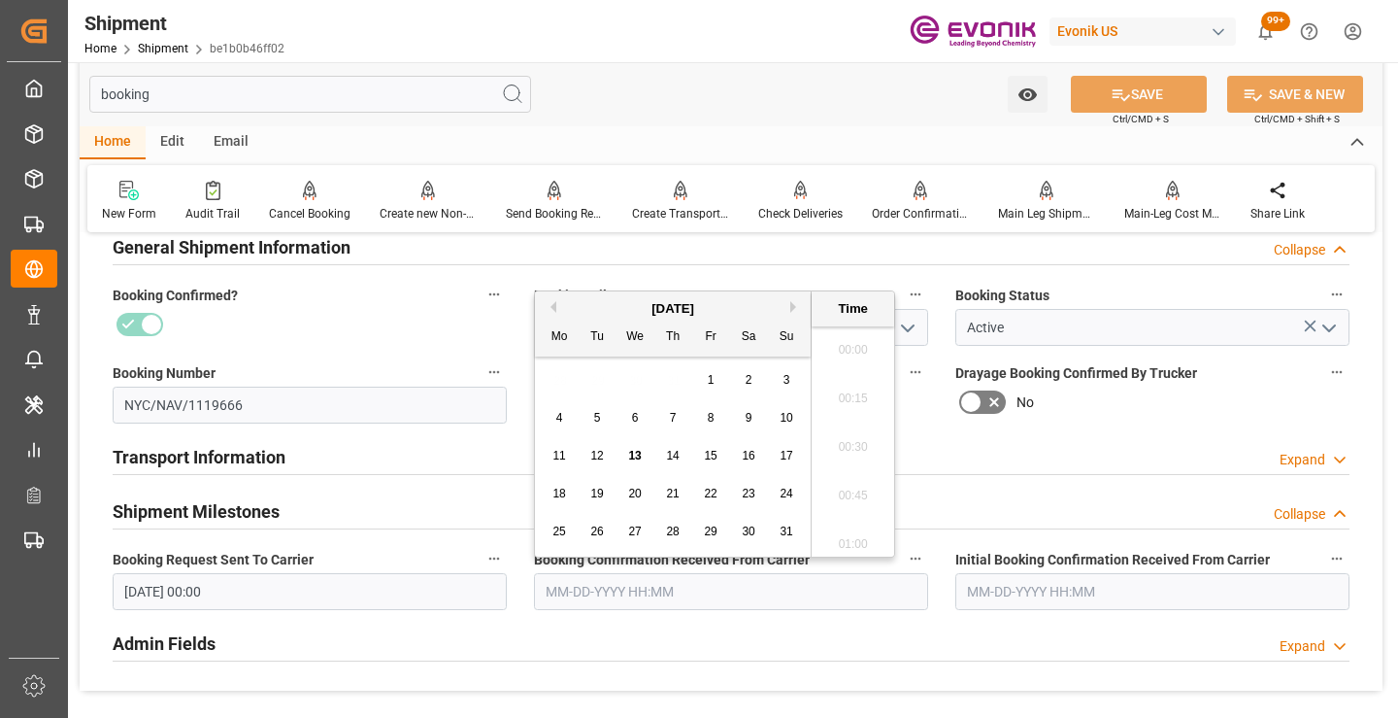
scroll to position [2094, 0]
click at [590, 451] on span "12" at bounding box center [596, 456] width 13 height 14
type input "[DATE] 00:00"
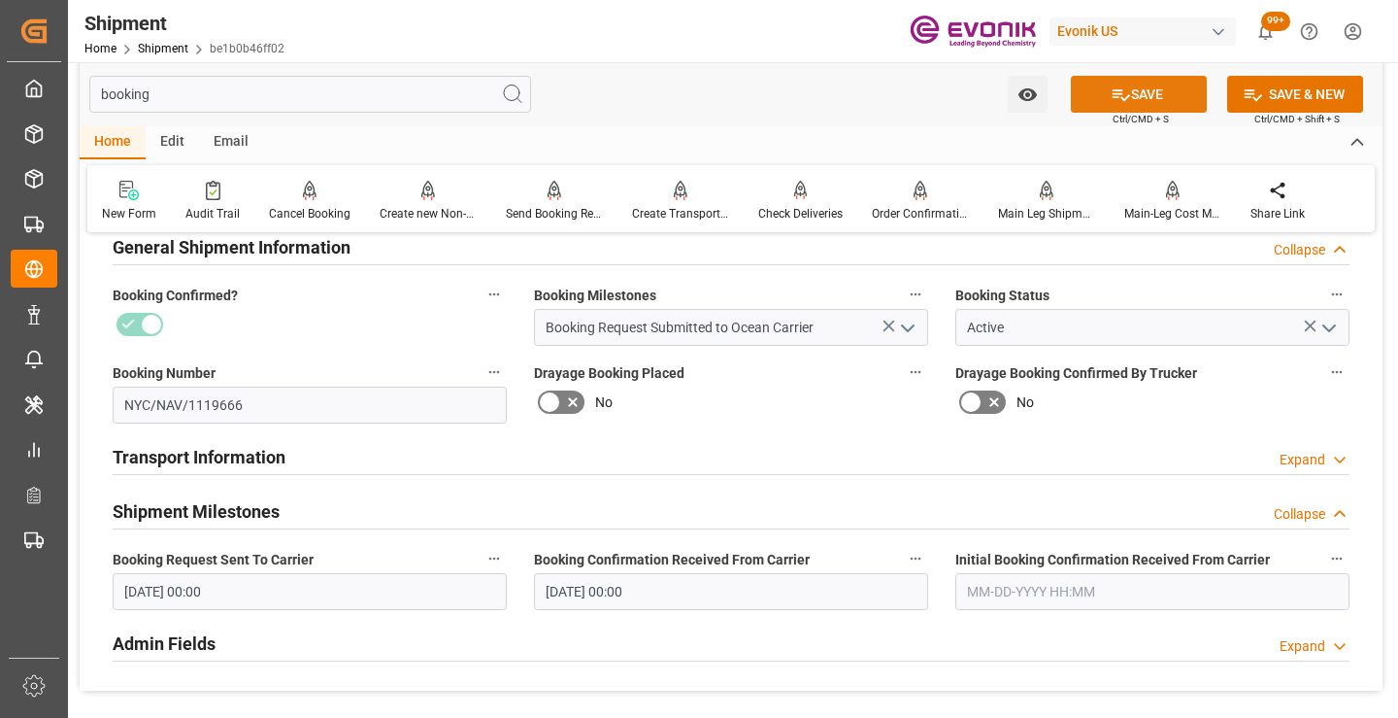
click at [1120, 98] on icon at bounding box center [1121, 94] width 20 height 20
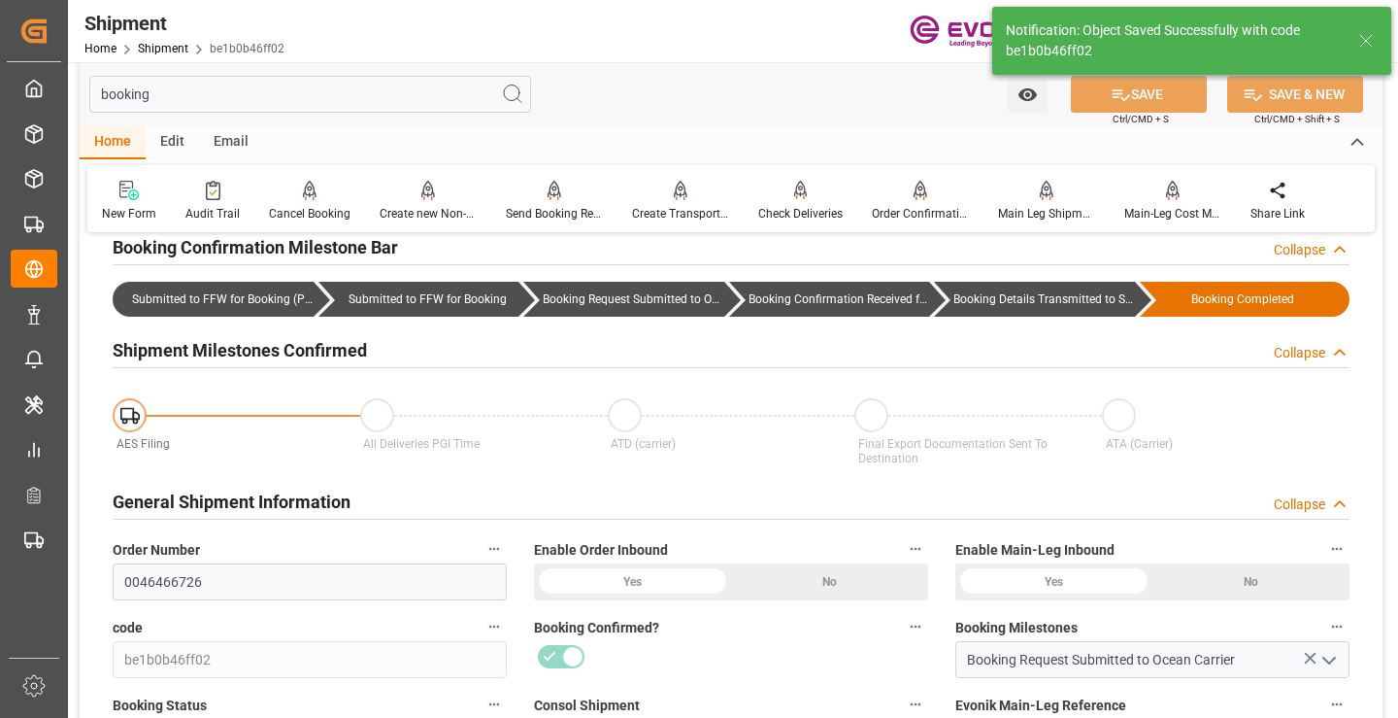
type input "Booking Details Transmitted to SAP"
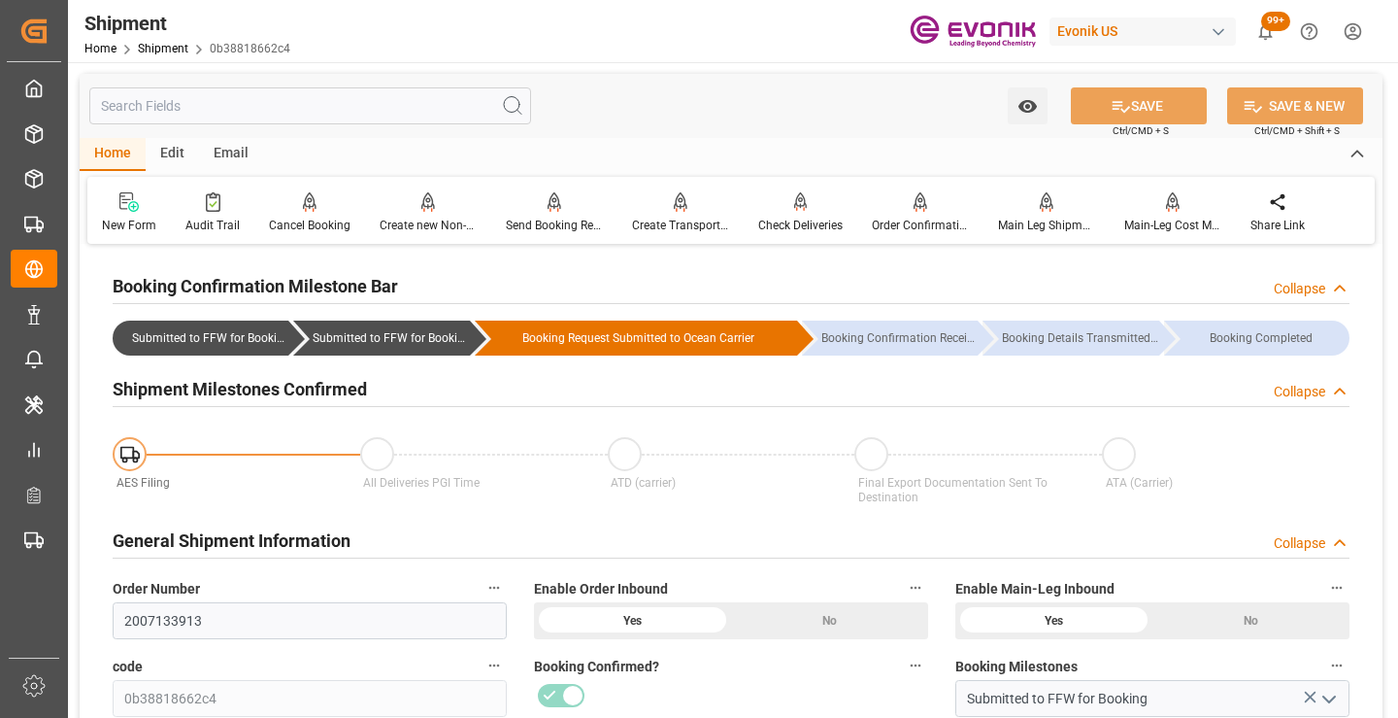
scroll to position [194, 0]
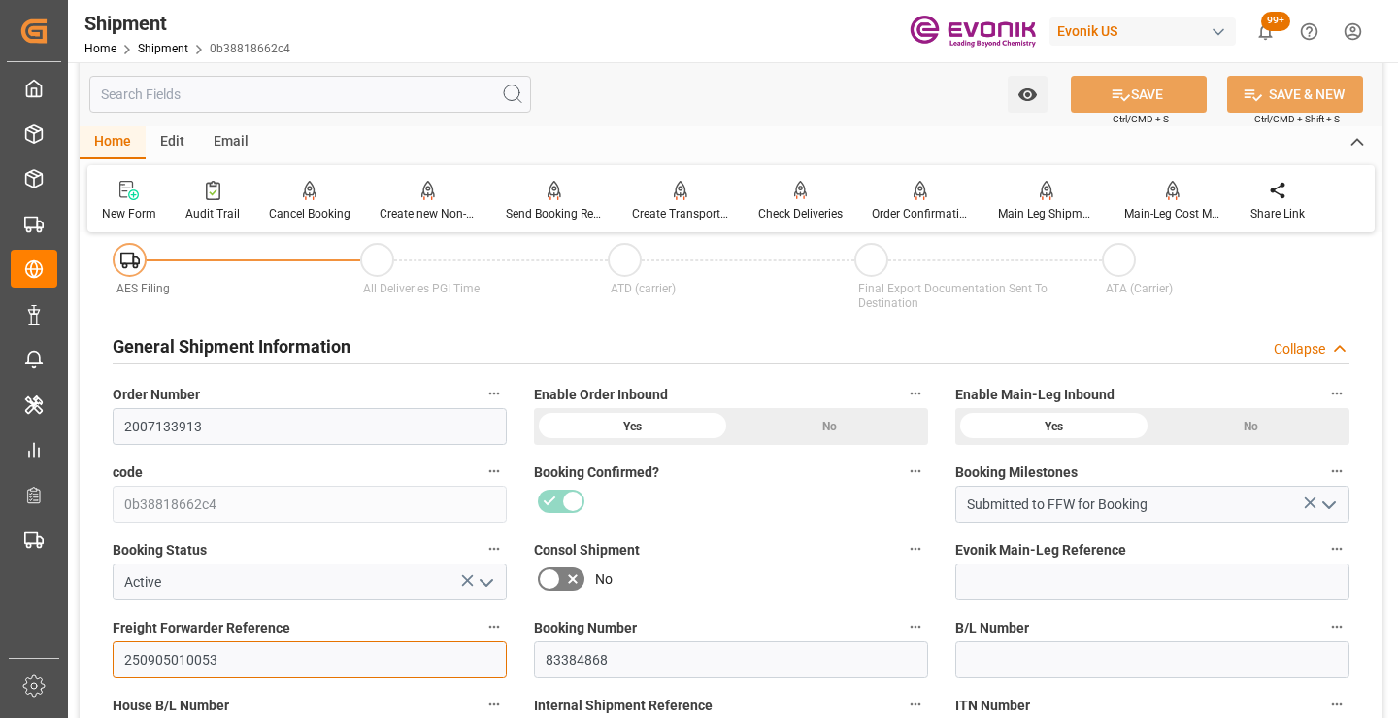
click at [178, 658] on input "250905010053" at bounding box center [310, 659] width 394 height 37
click at [388, 94] on input "text" at bounding box center [310, 94] width 442 height 37
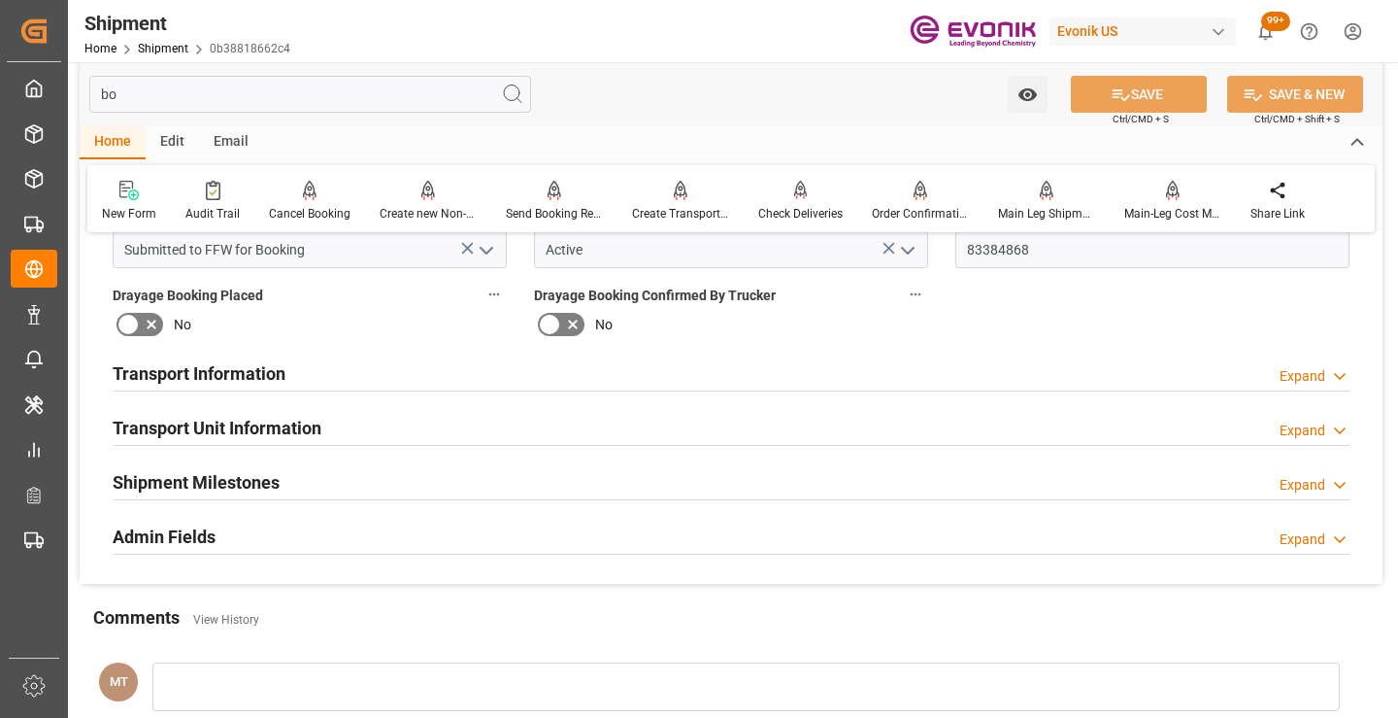
scroll to position [0, 0]
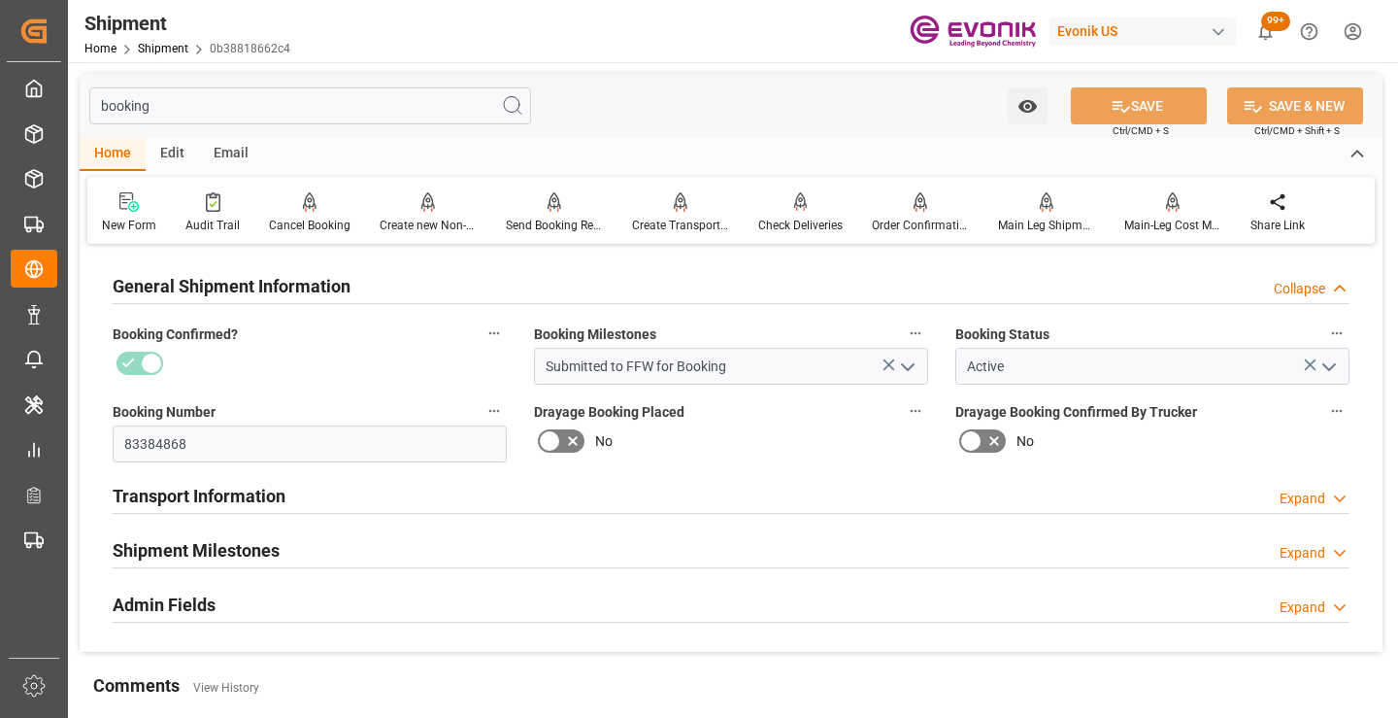
type input "booking"
click at [255, 538] on h2 "Shipment Milestones" at bounding box center [196, 550] width 167 height 26
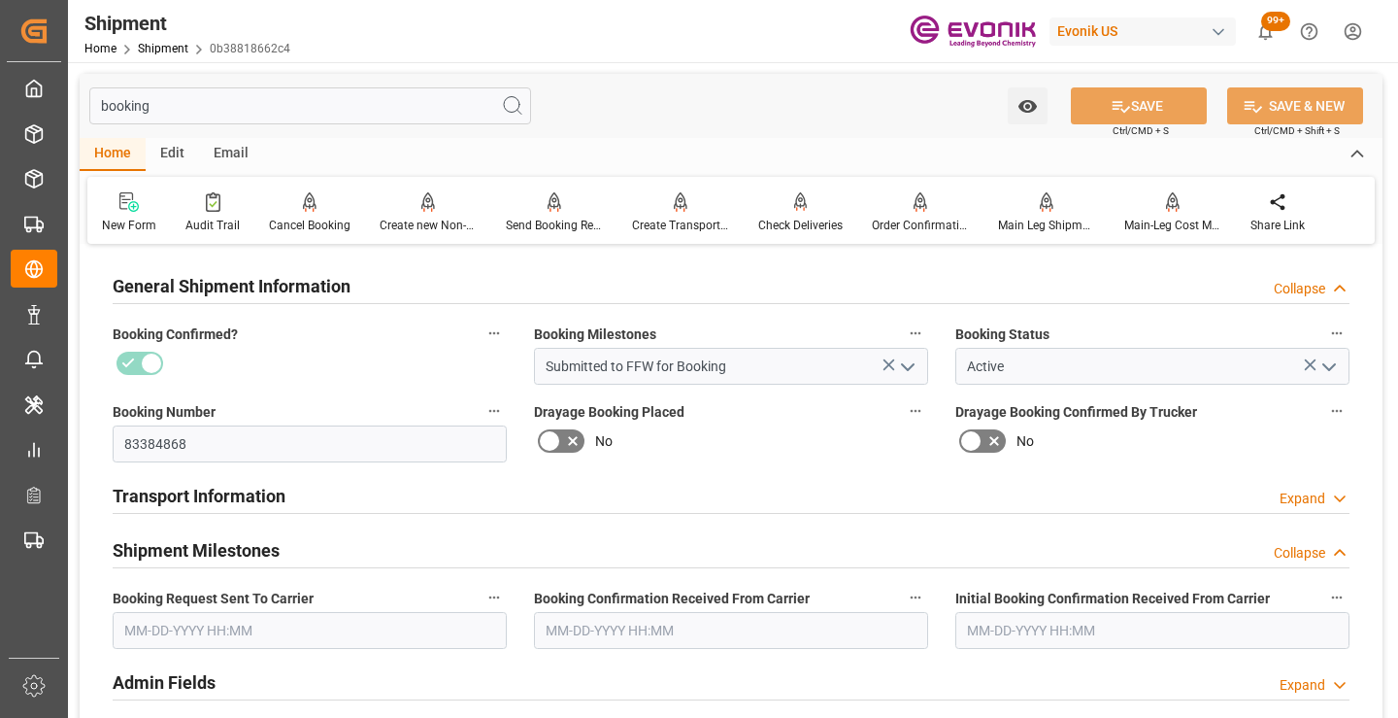
click at [240, 621] on input "text" at bounding box center [310, 630] width 394 height 37
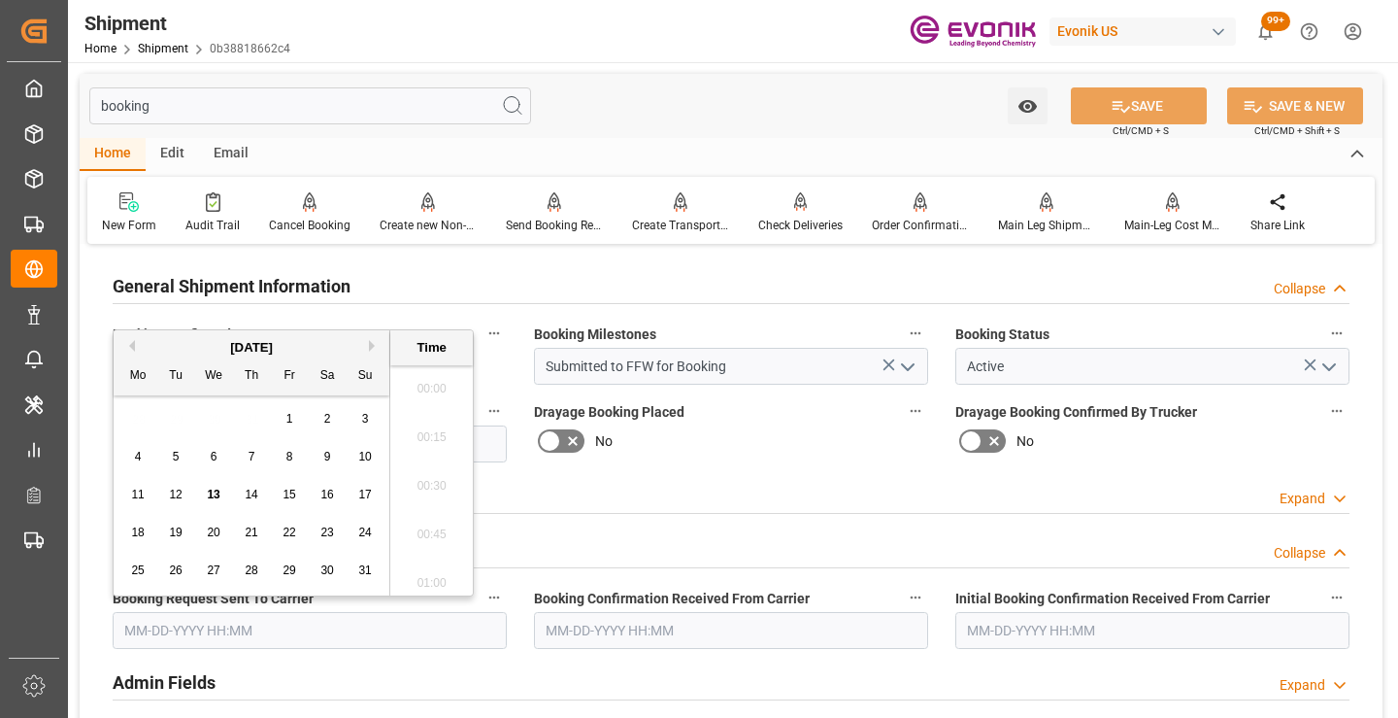
scroll to position [2094, 0]
click at [143, 485] on div "11" at bounding box center [138, 495] width 24 height 23
type input "[DATE] 00:00"
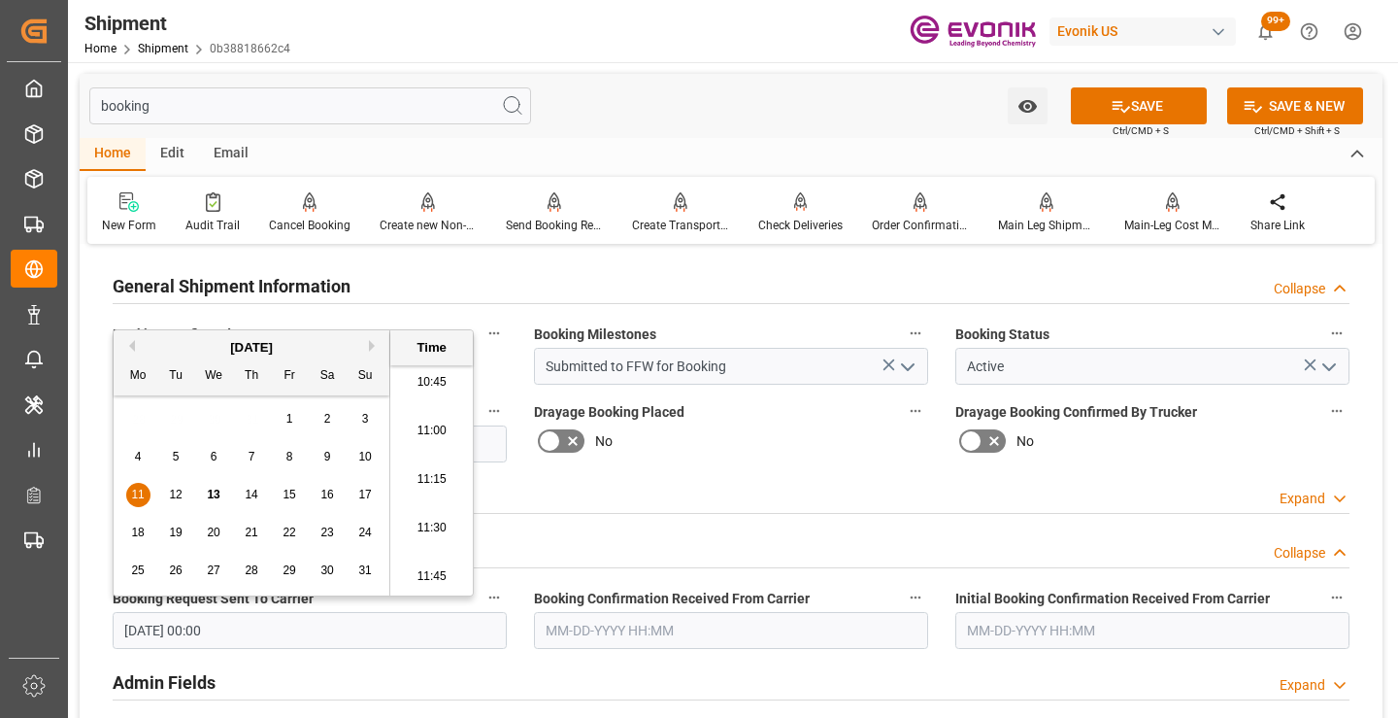
click at [647, 624] on input "text" at bounding box center [731, 630] width 394 height 37
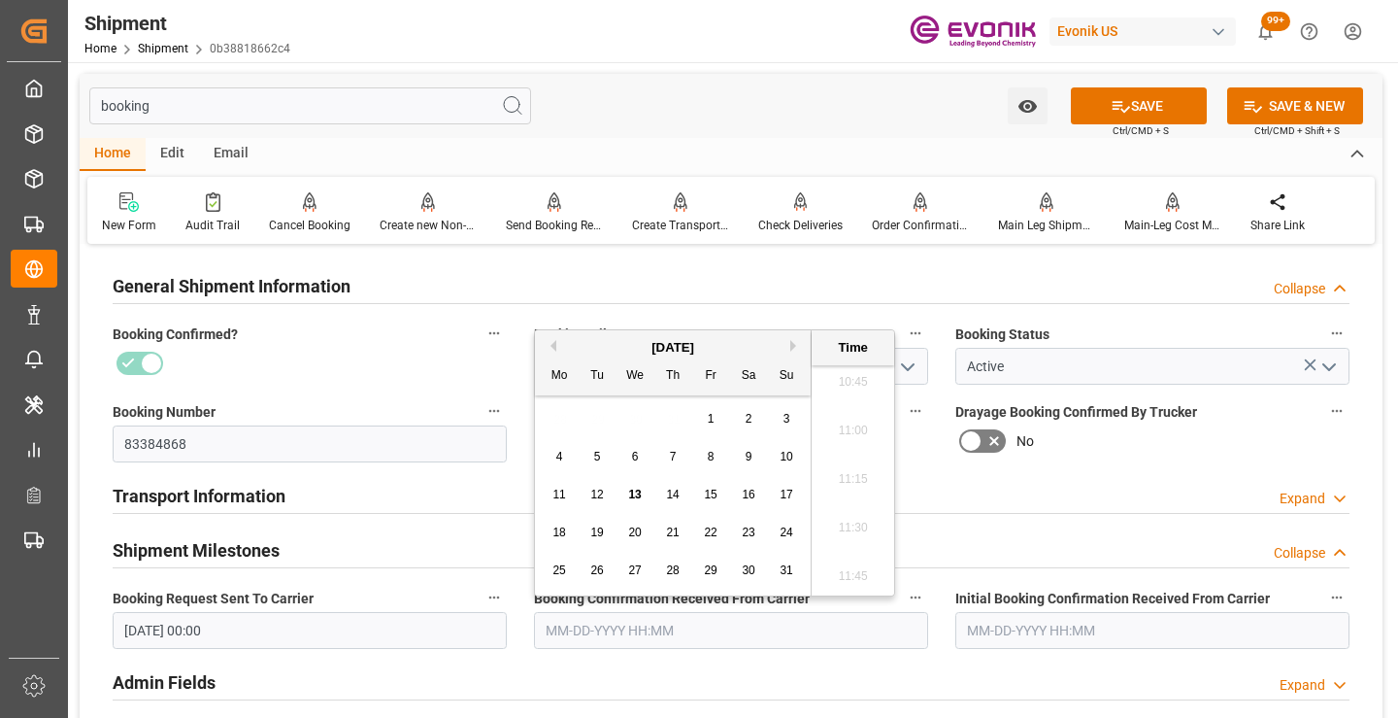
click at [598, 495] on span "12" at bounding box center [596, 494] width 13 height 14
type input "[DATE] 00:00"
click at [1152, 107] on button "SAVE" at bounding box center [1139, 105] width 136 height 37
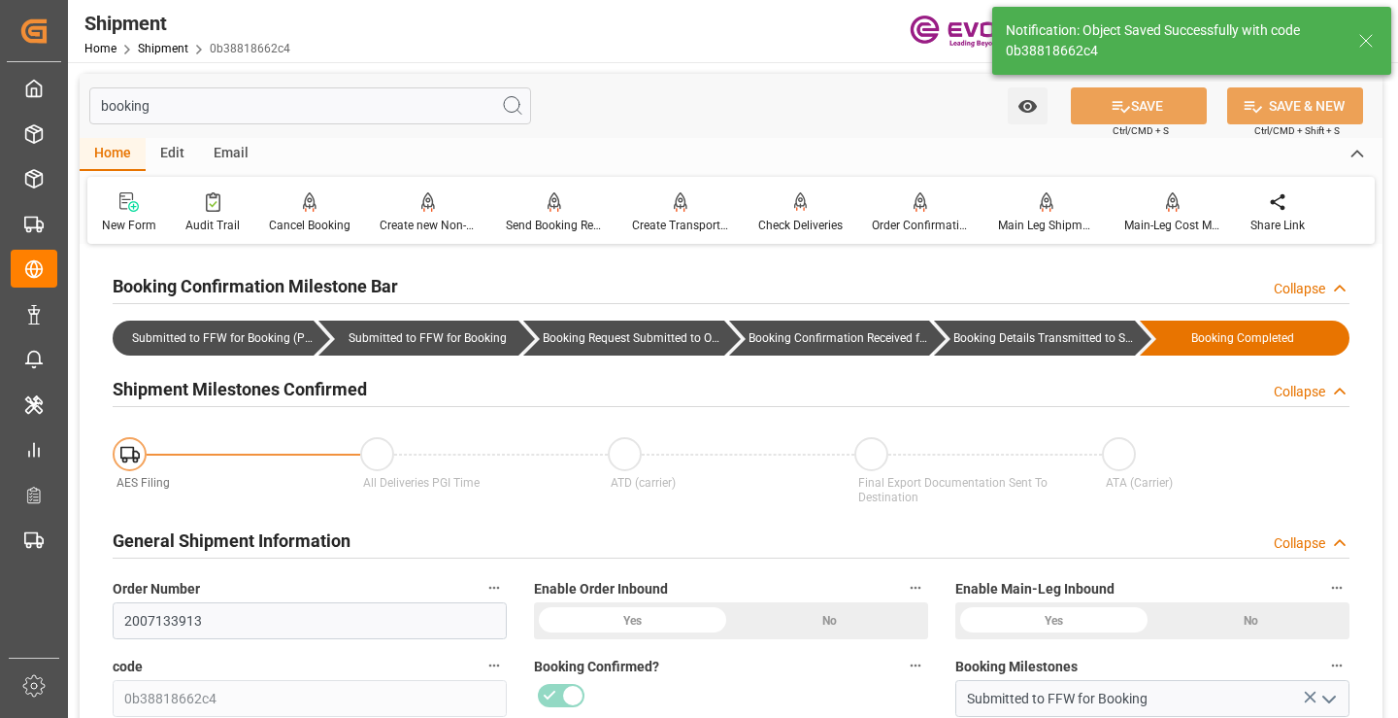
type input "Booking Details Transmitted to SAP"
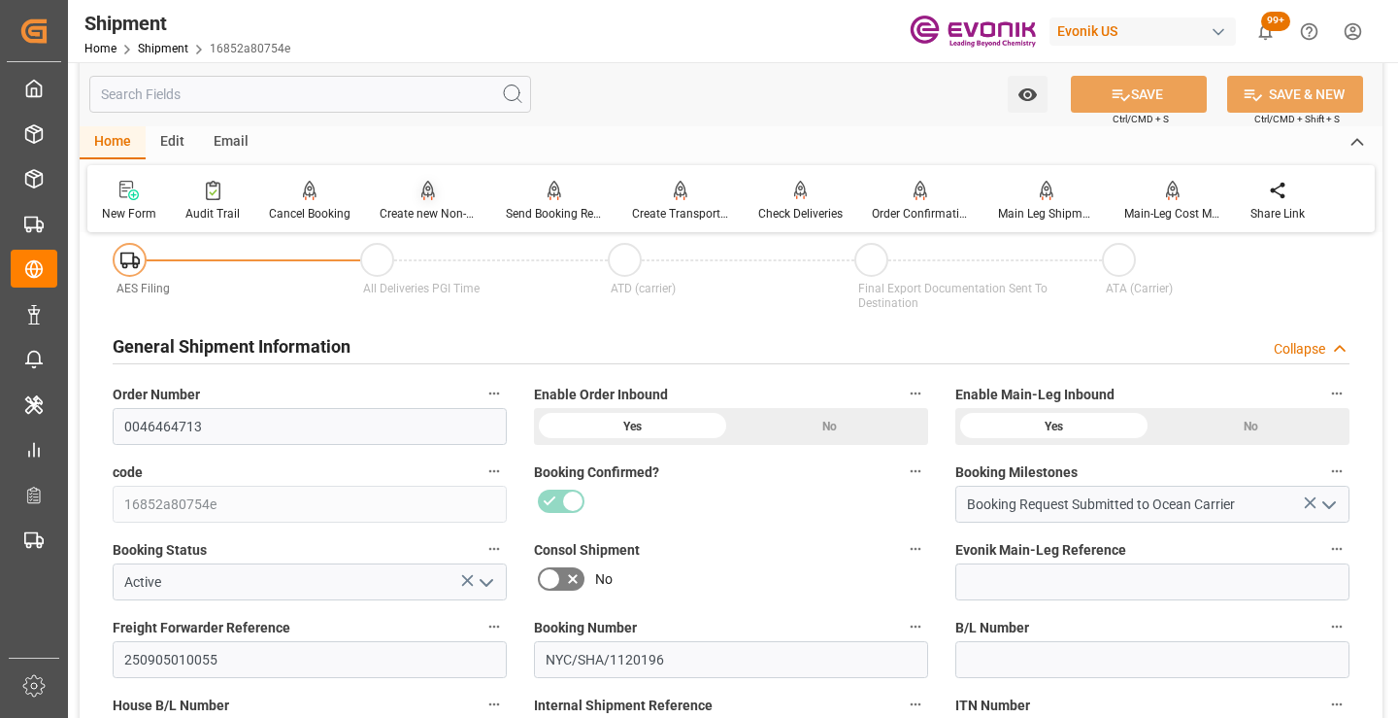
scroll to position [291, 0]
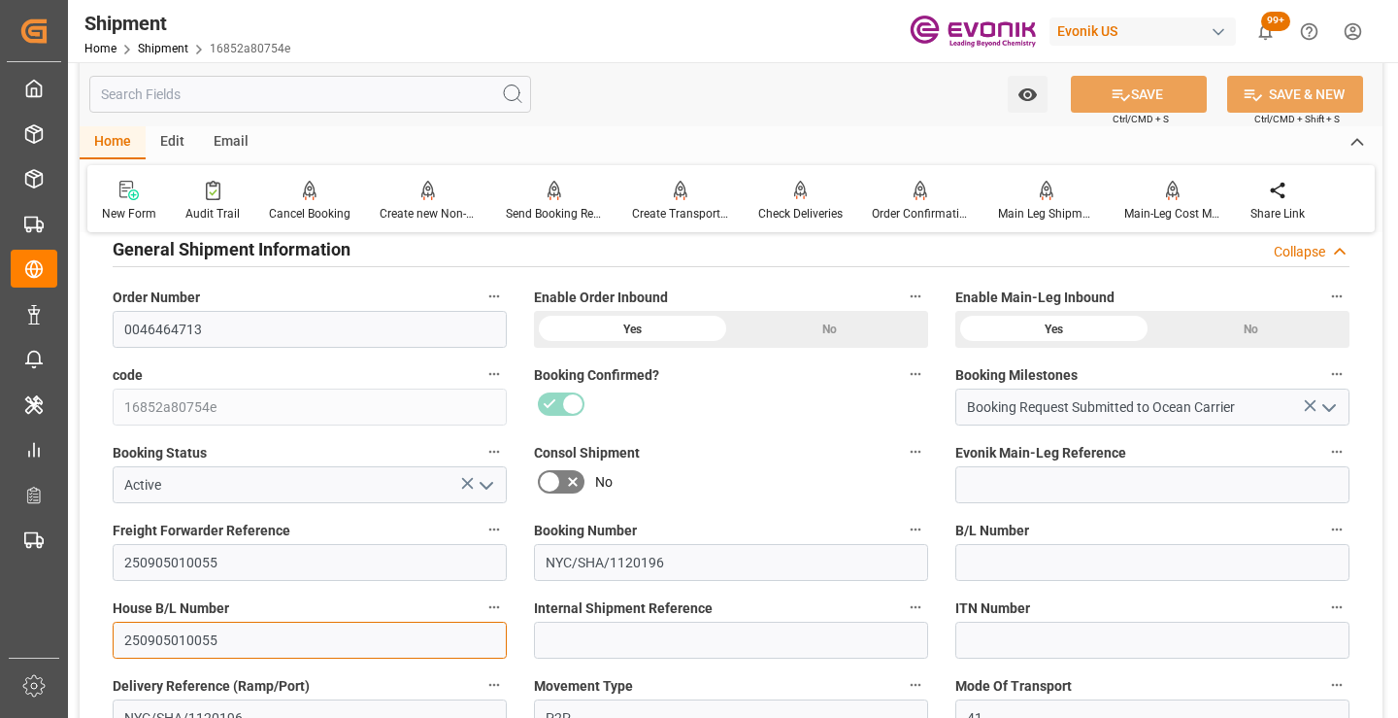
click at [184, 639] on input "250905010055" at bounding box center [310, 639] width 394 height 37
click at [393, 85] on input "text" at bounding box center [310, 94] width 442 height 37
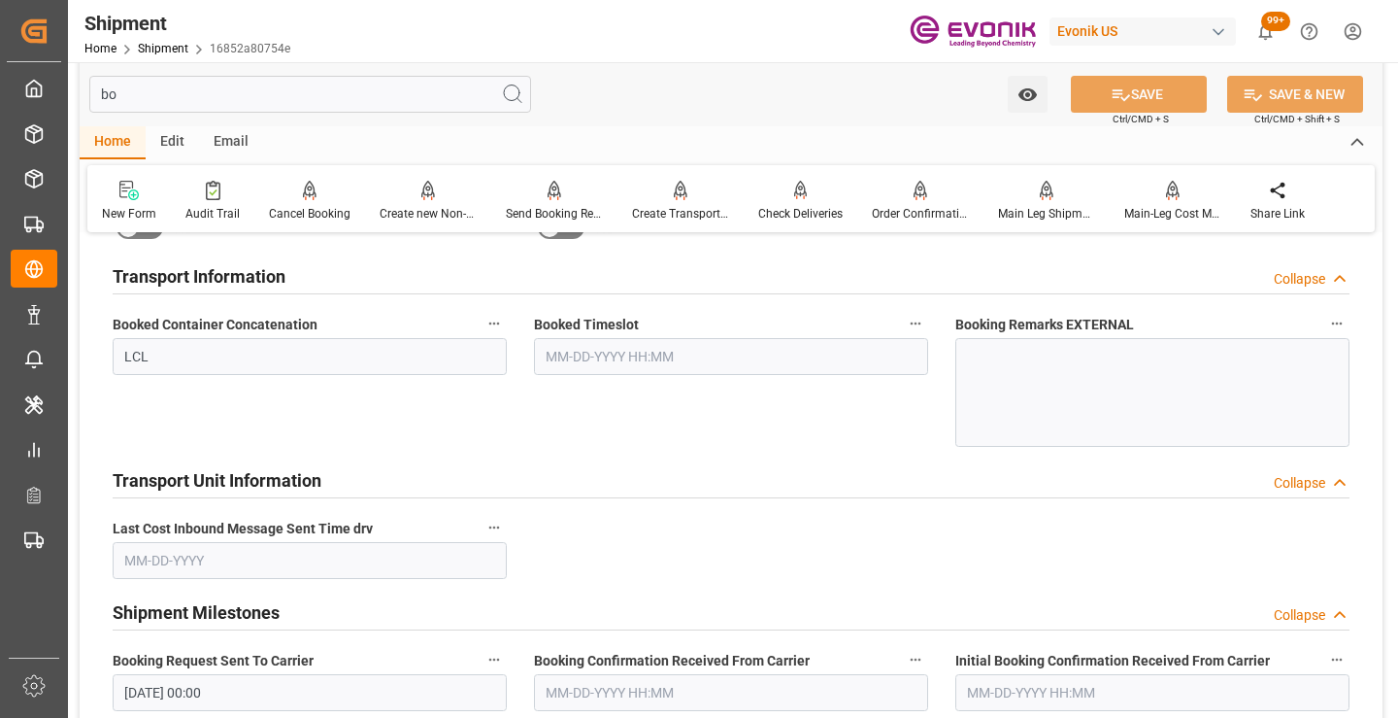
scroll to position [39, 0]
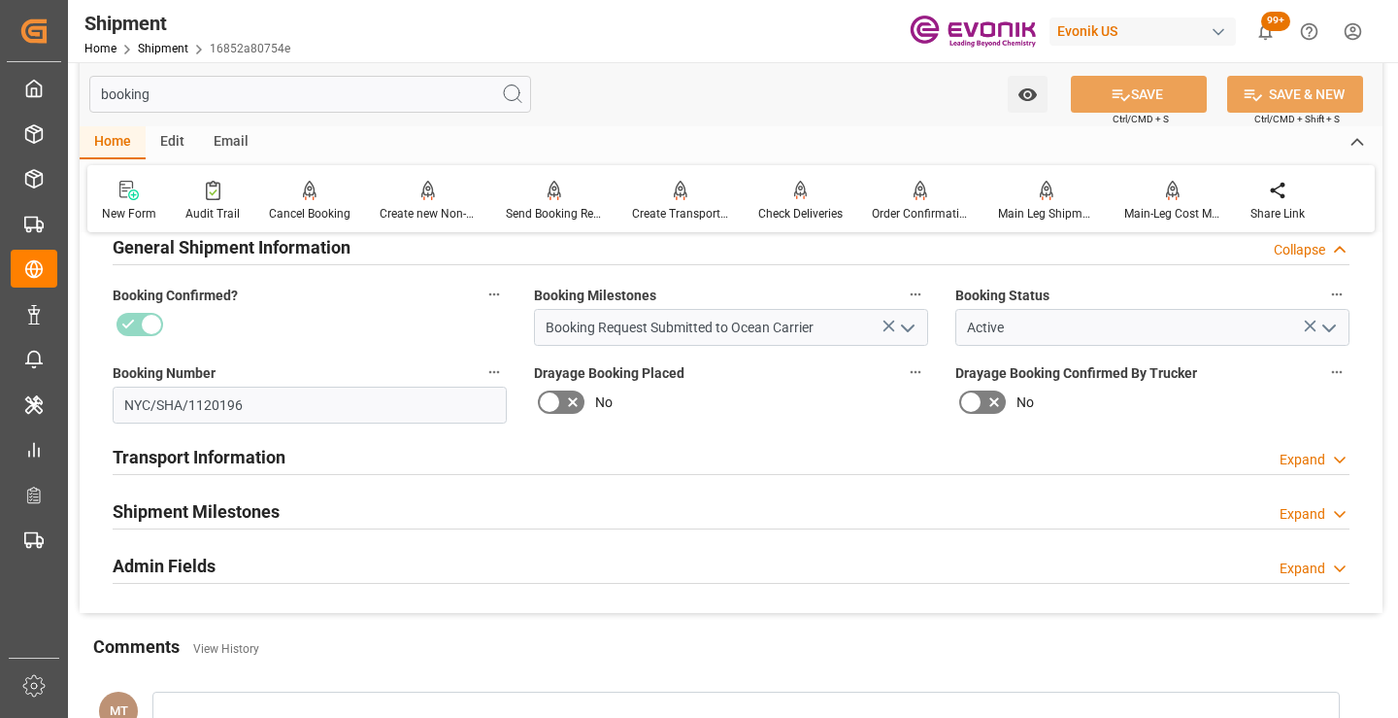
type input "booking"
click at [289, 444] on div "Transport Information Expand" at bounding box center [731, 455] width 1237 height 37
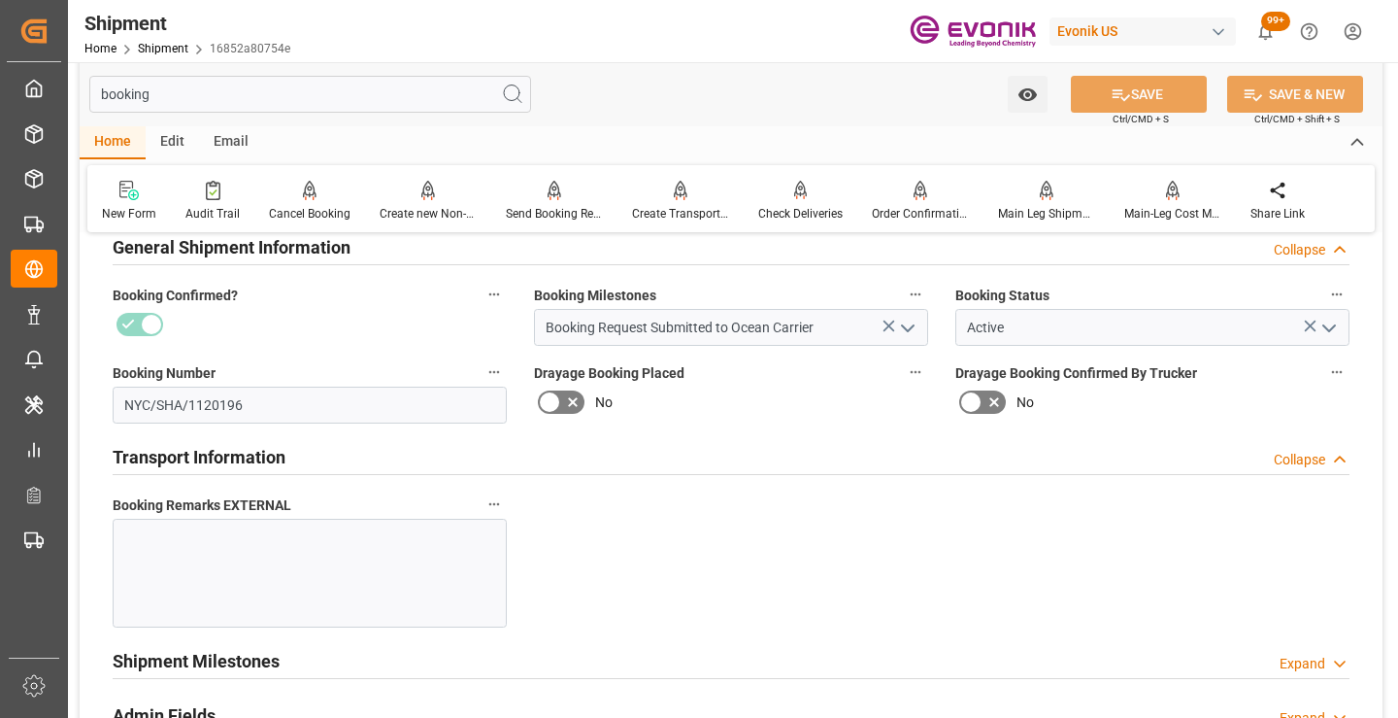
click at [289, 444] on div "Transport Information Collapse" at bounding box center [731, 455] width 1237 height 37
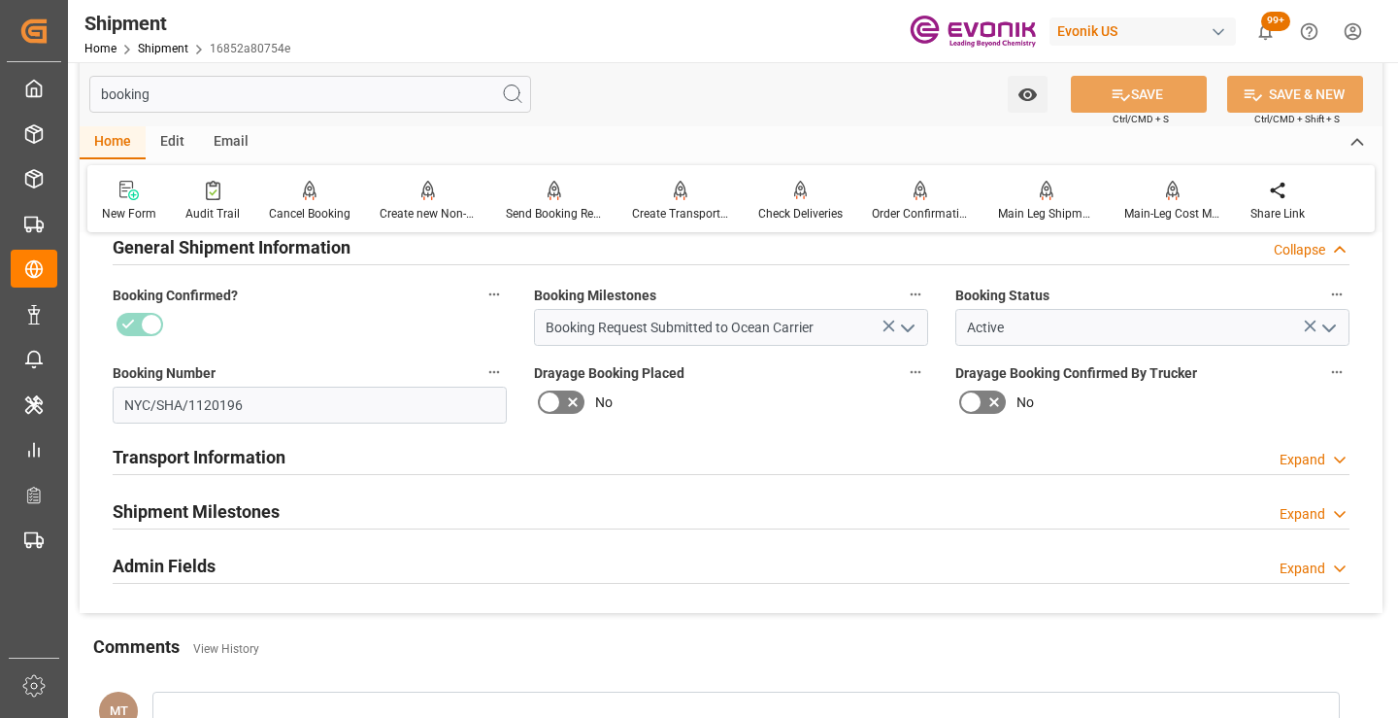
click at [277, 517] on h2 "Shipment Milestones" at bounding box center [196, 511] width 167 height 26
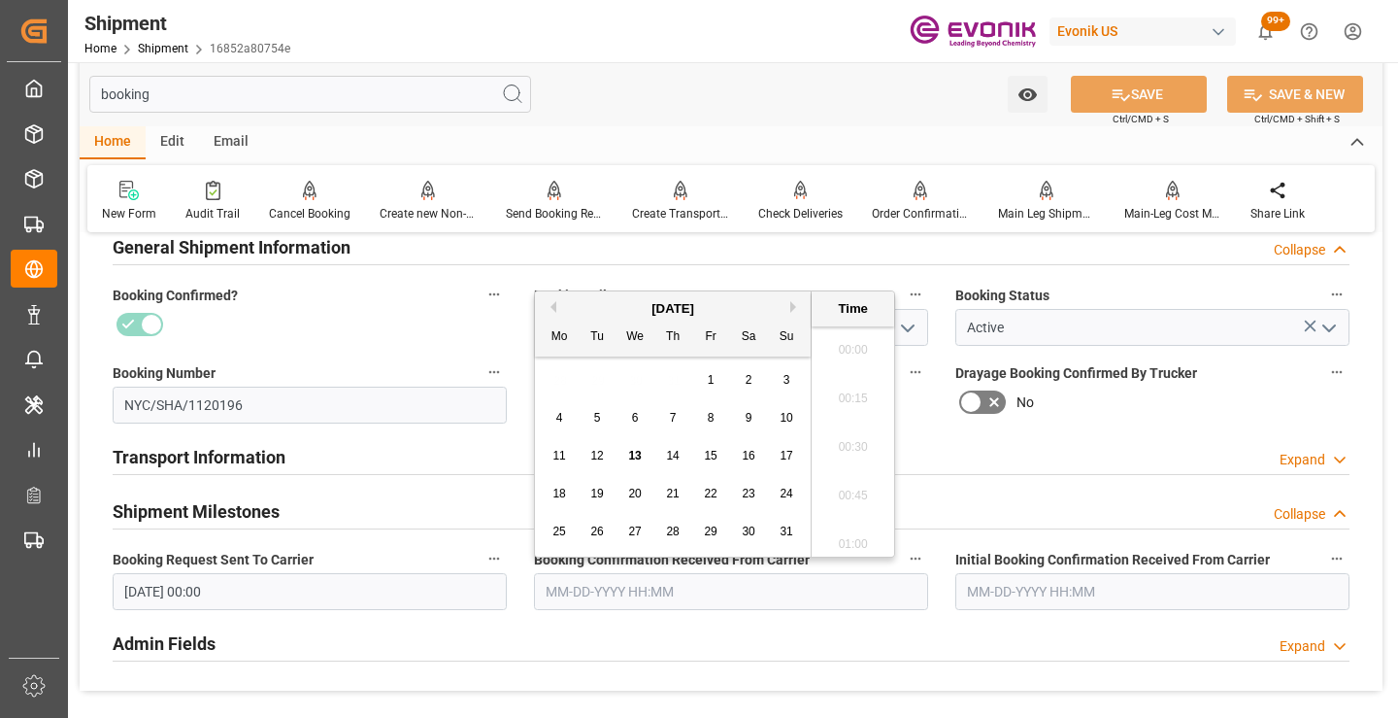
click at [656, 598] on input "text" at bounding box center [731, 591] width 394 height 37
click at [600, 452] on span "12" at bounding box center [596, 456] width 13 height 14
type input "[DATE] 00:00"
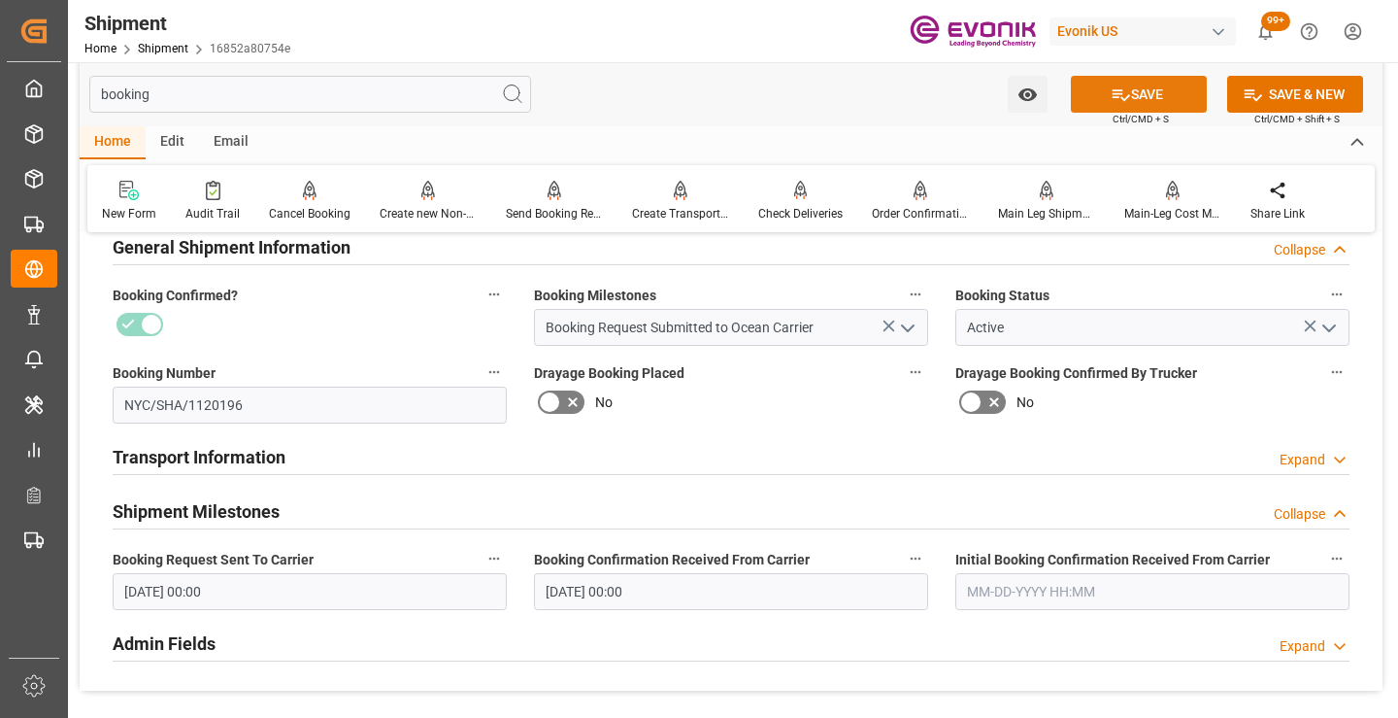
click at [1142, 93] on button "SAVE" at bounding box center [1139, 94] width 136 height 37
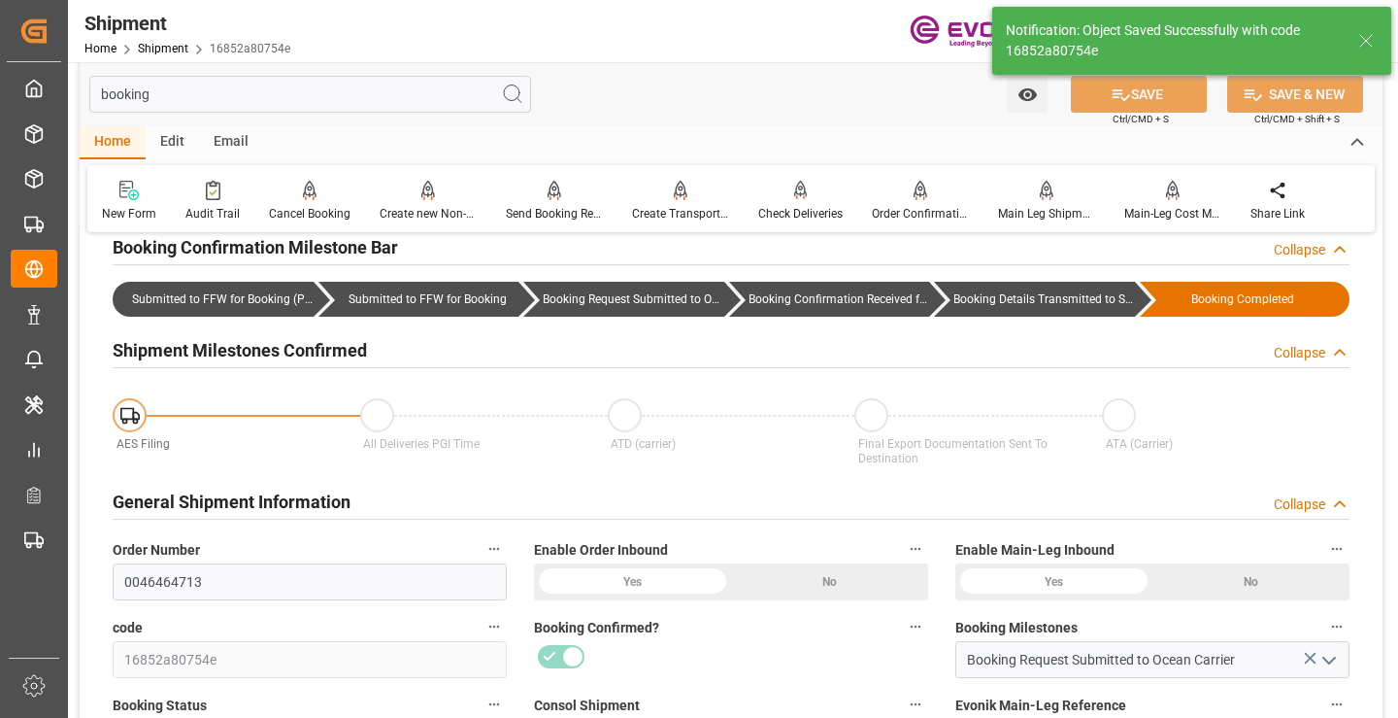
type input "Booking Details Transmitted to SAP"
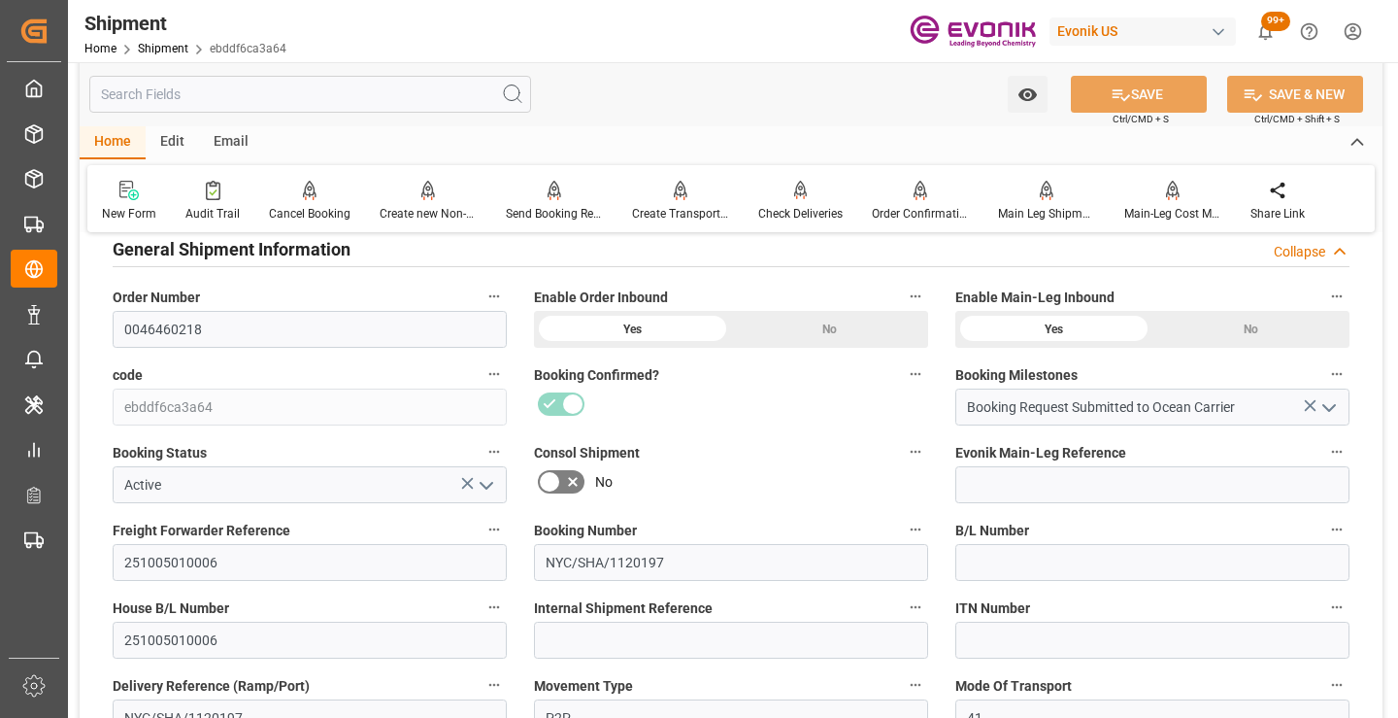
scroll to position [388, 0]
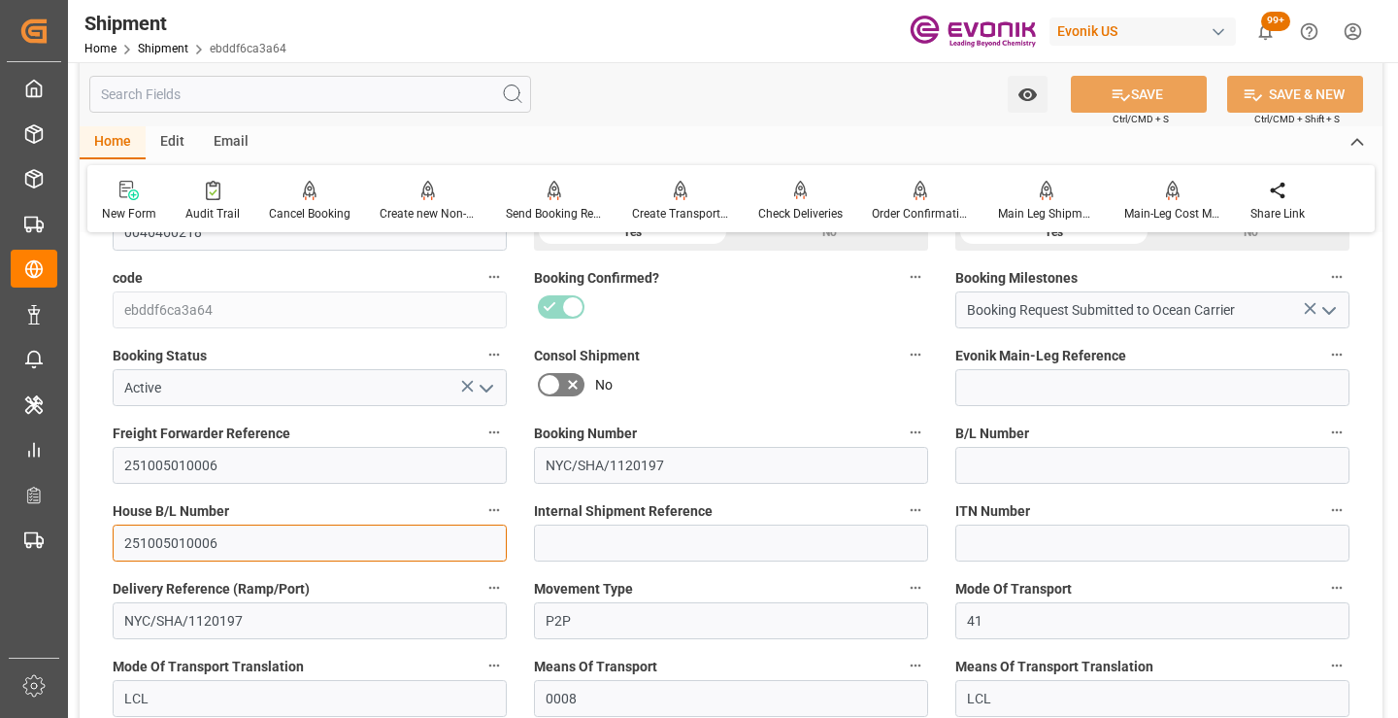
click at [175, 545] on input "251005010006" at bounding box center [310, 542] width 394 height 37
click at [404, 94] on input "text" at bounding box center [310, 94] width 442 height 37
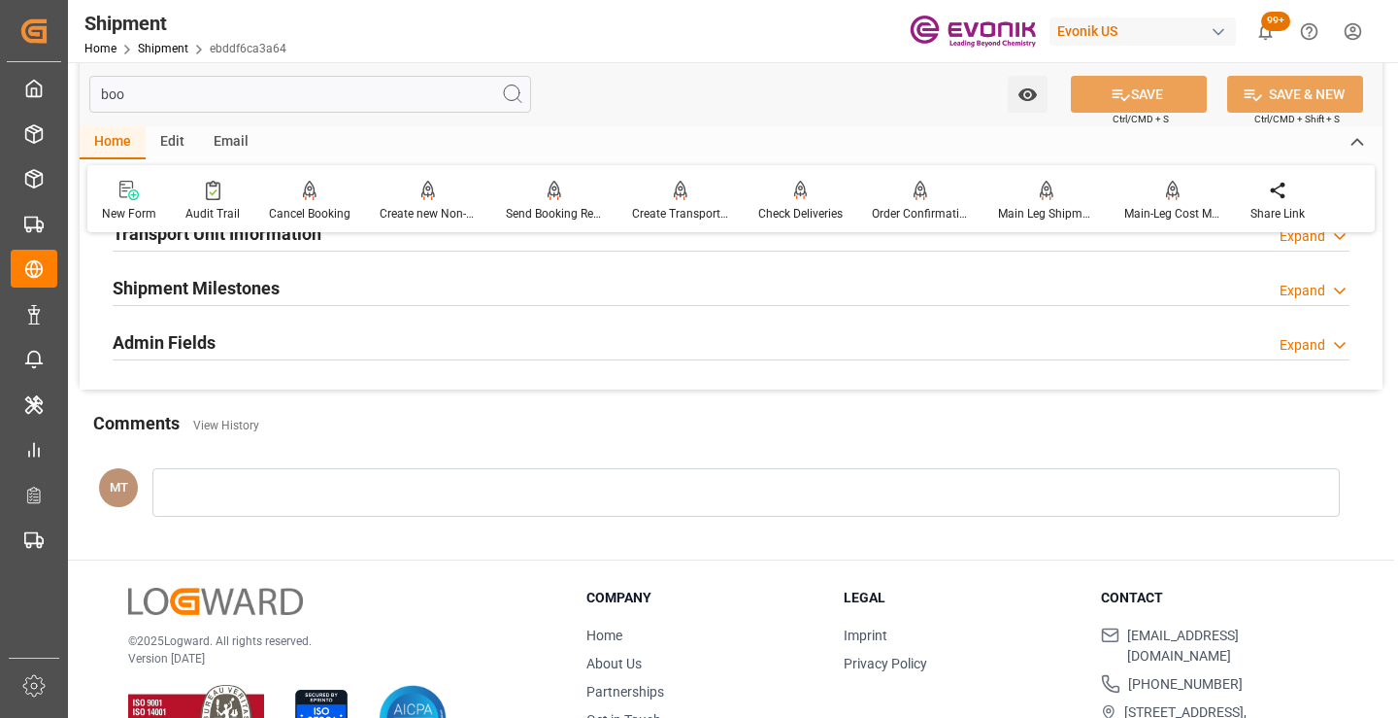
scroll to position [136, 0]
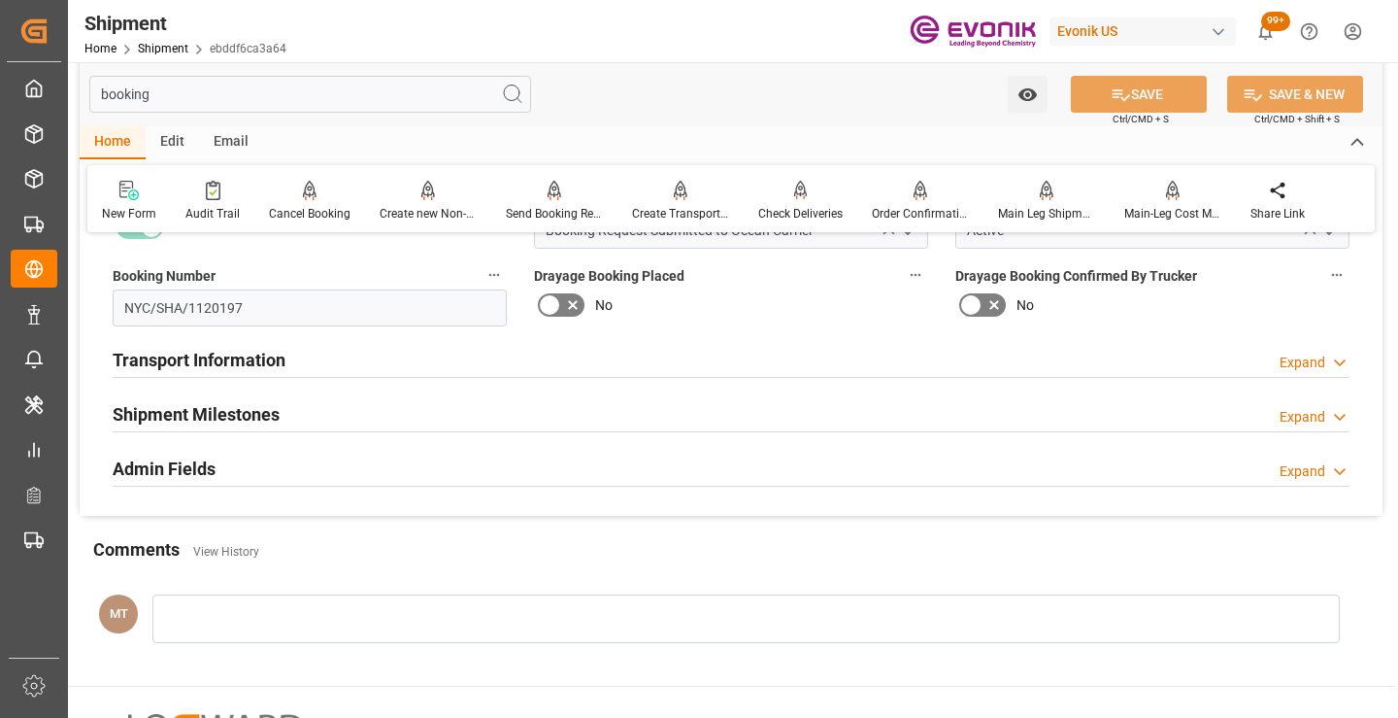
type input "booking"
click at [250, 414] on h2 "Shipment Milestones" at bounding box center [196, 414] width 167 height 26
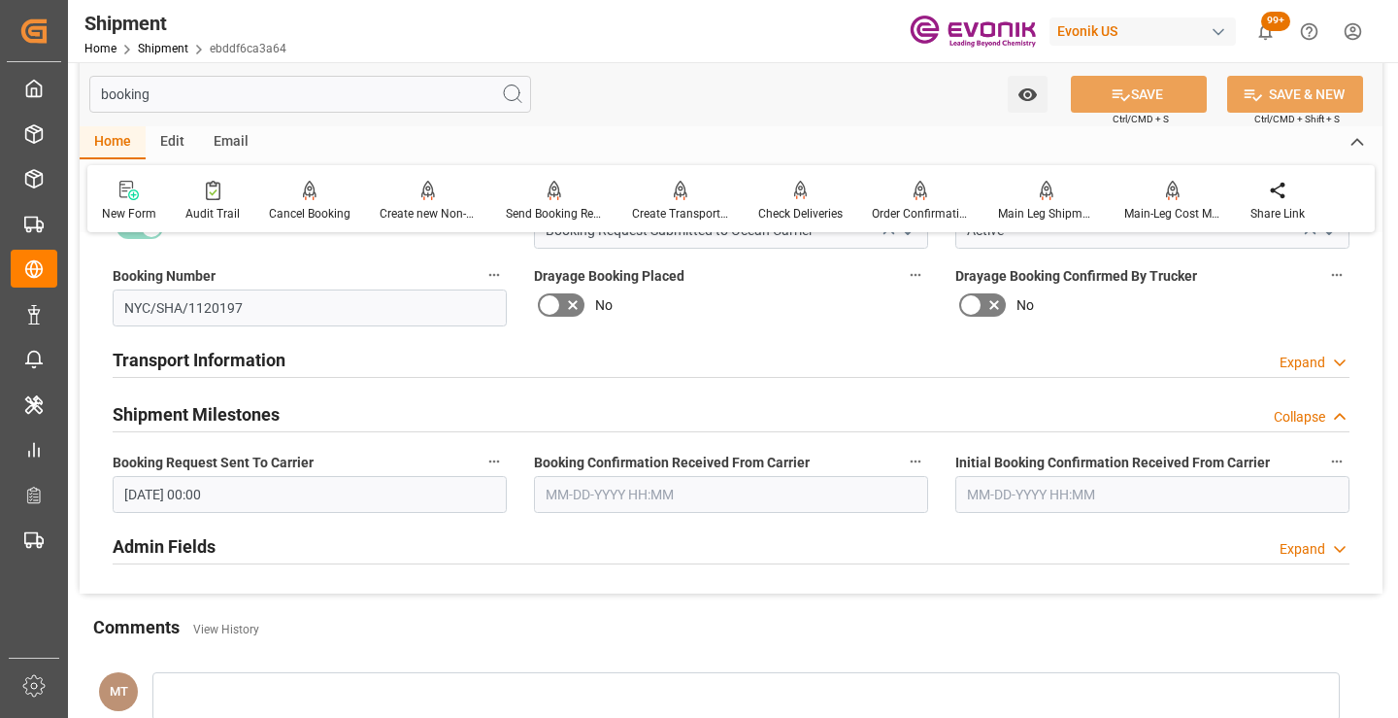
click at [369, 497] on input "[DATE] 00:00" at bounding box center [310, 494] width 394 height 37
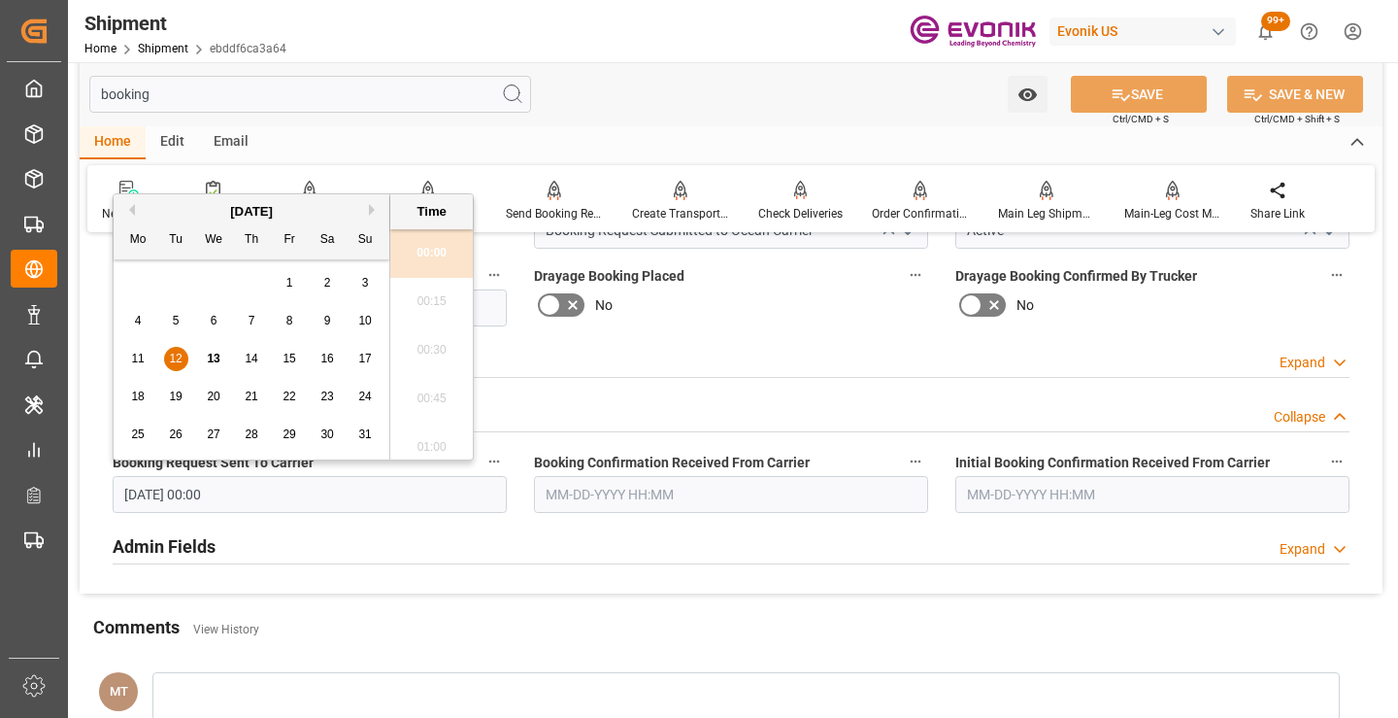
click at [147, 354] on div "11" at bounding box center [138, 359] width 24 height 23
type input "08-11-2025 00:00"
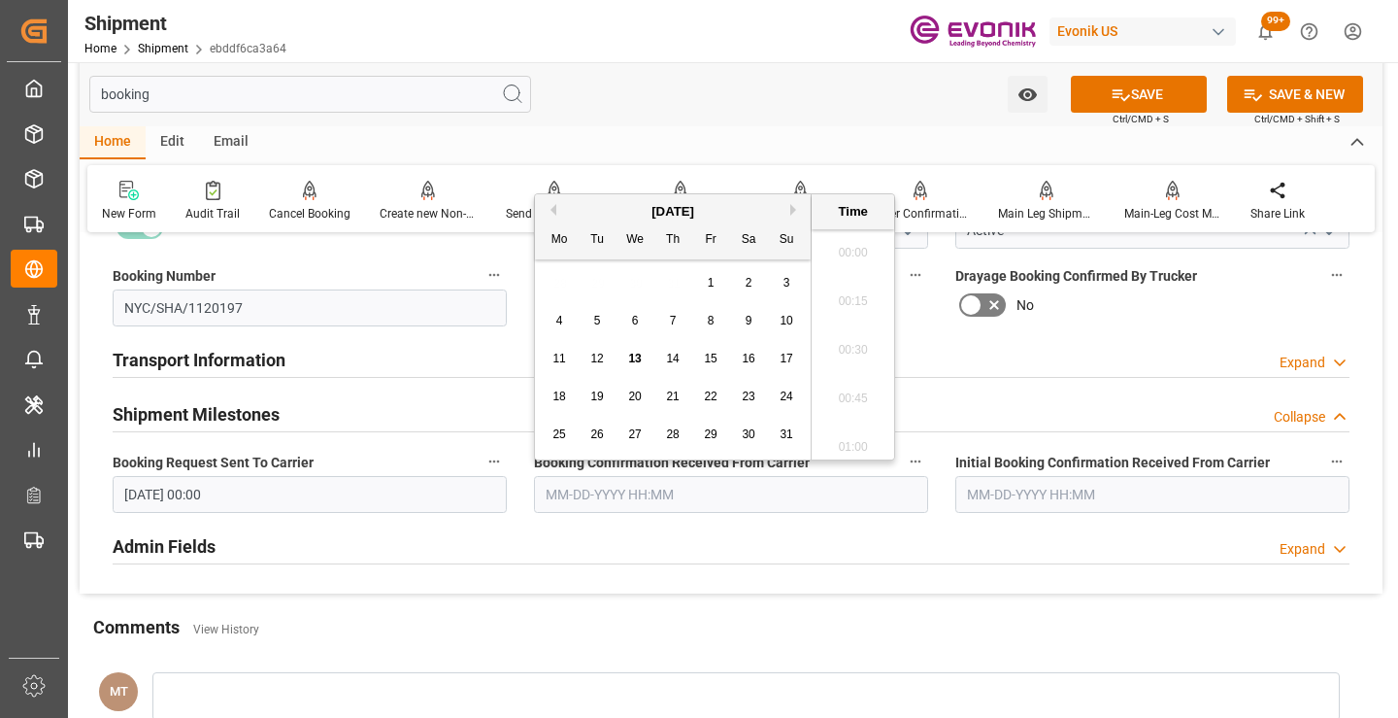
click at [644, 496] on input "text" at bounding box center [731, 494] width 394 height 37
click at [597, 358] on span "12" at bounding box center [596, 358] width 13 height 14
type input "[DATE] 00:00"
click at [1111, 98] on icon at bounding box center [1121, 94] width 20 height 20
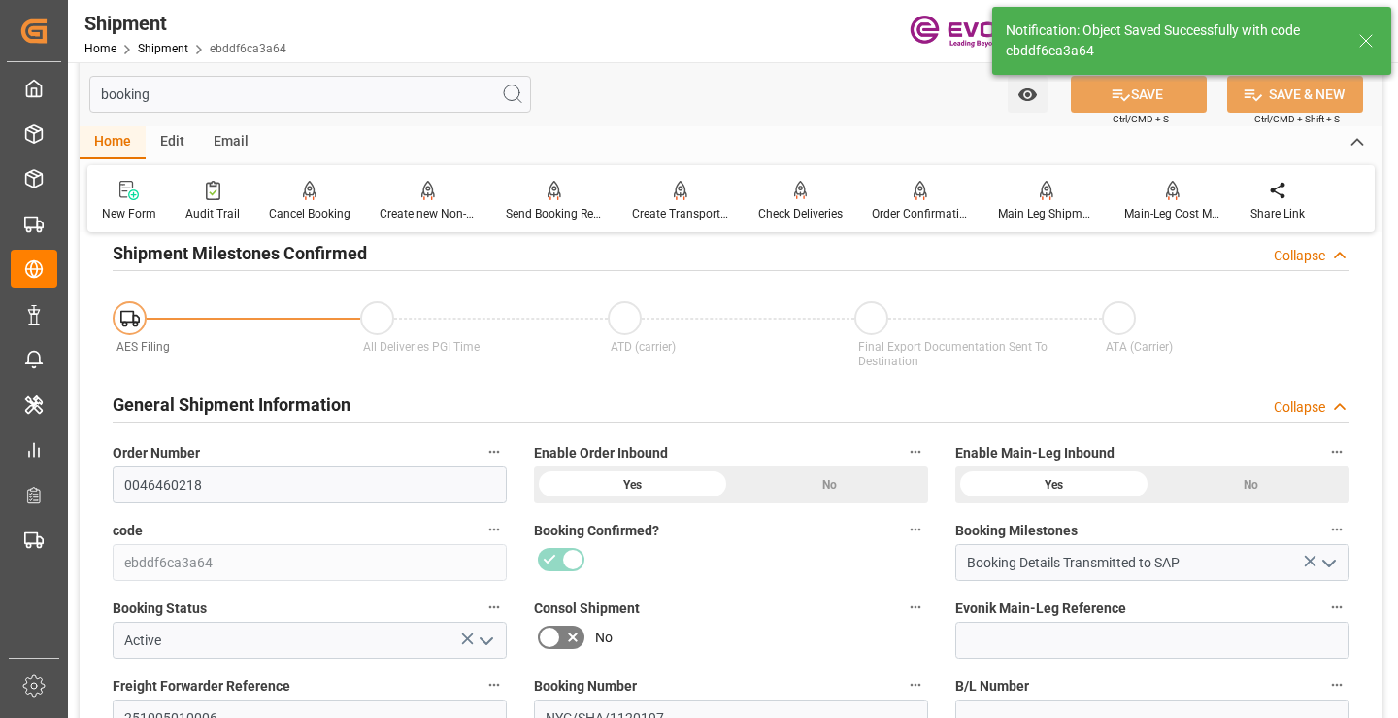
type input "Booking Details Transmitted to SAP"
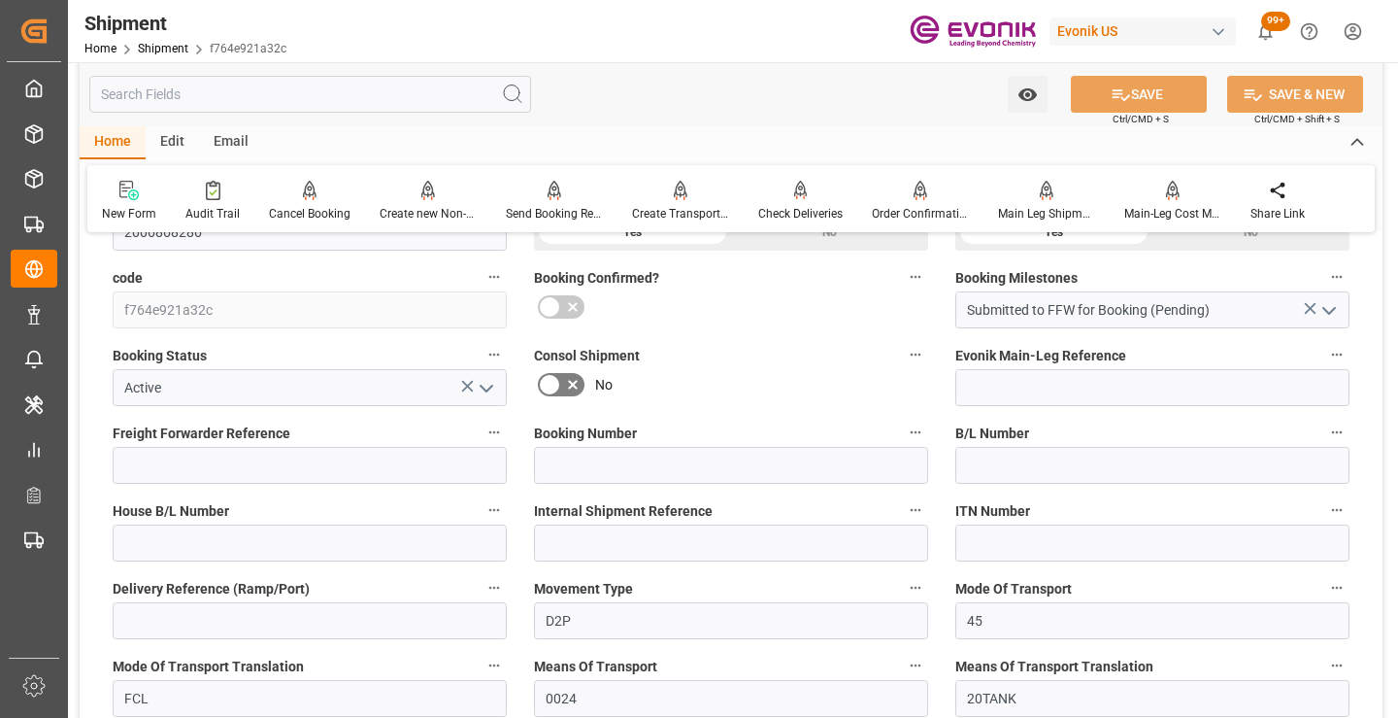
scroll to position [485, 0]
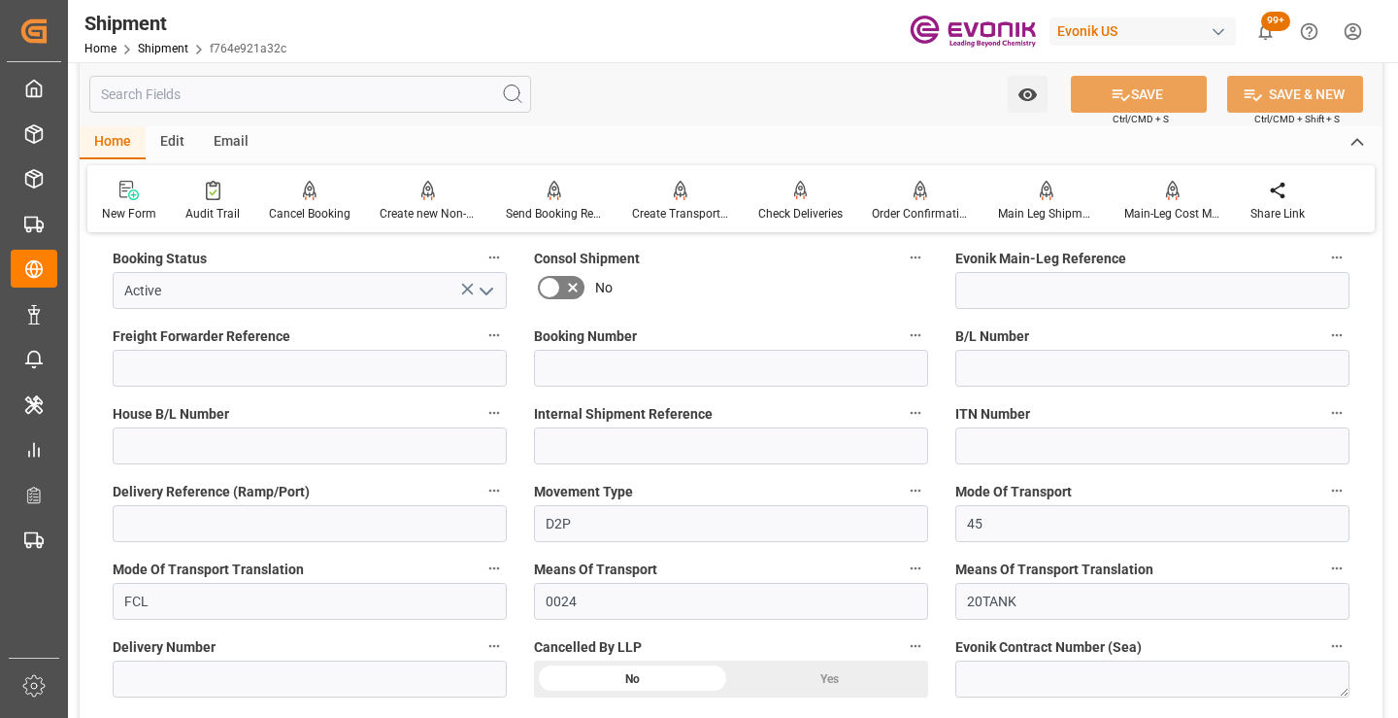
click at [380, 95] on input "text" at bounding box center [310, 94] width 442 height 37
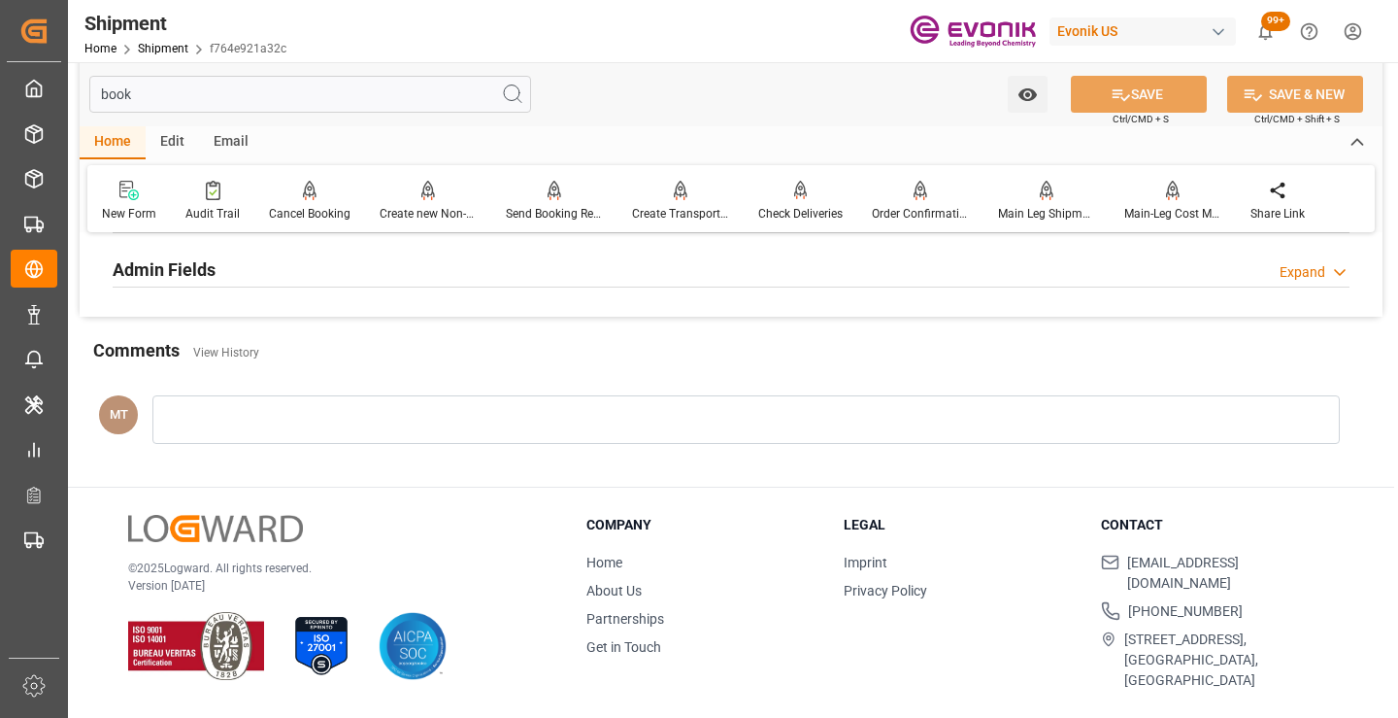
scroll to position [233, 0]
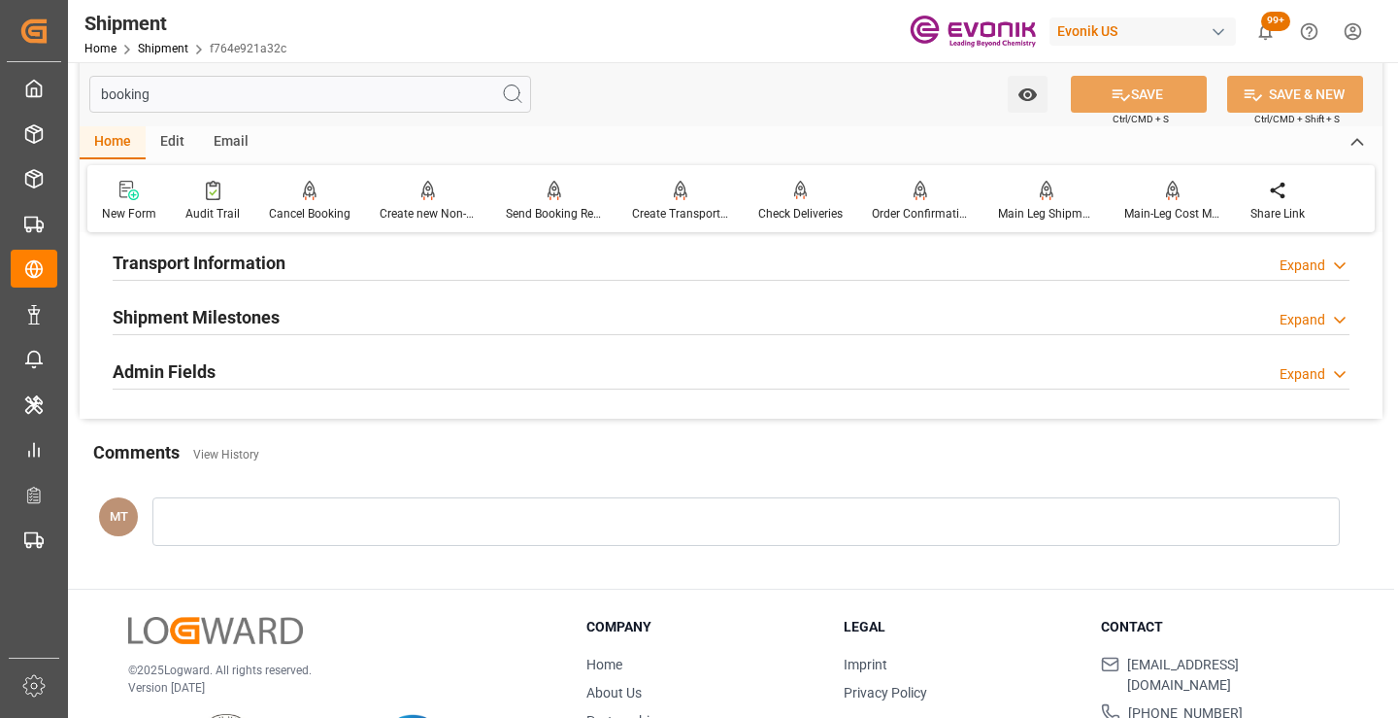
type input "booking"
click at [291, 323] on div "Shipment Milestones Expand" at bounding box center [731, 315] width 1237 height 37
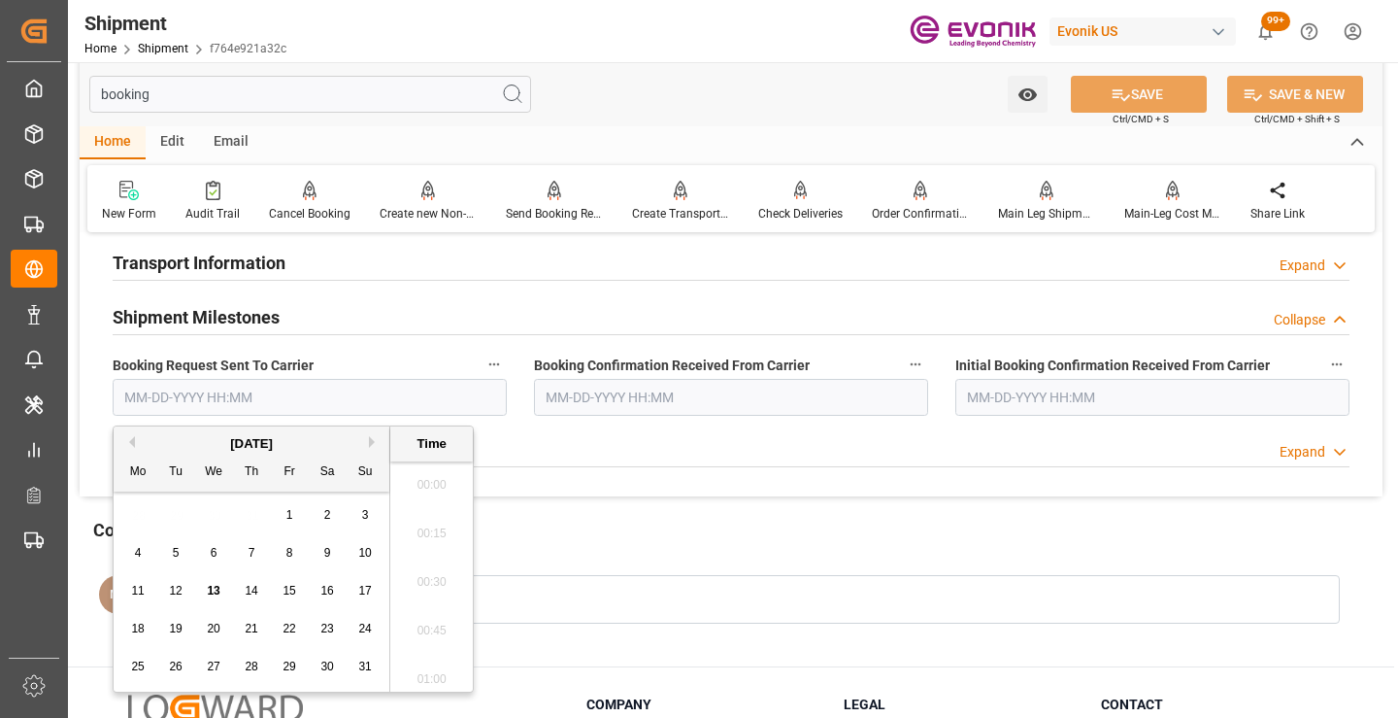
click at [289, 405] on input "text" at bounding box center [310, 397] width 394 height 37
click at [177, 589] on span "12" at bounding box center [175, 591] width 13 height 14
type input "[DATE] 00:00"
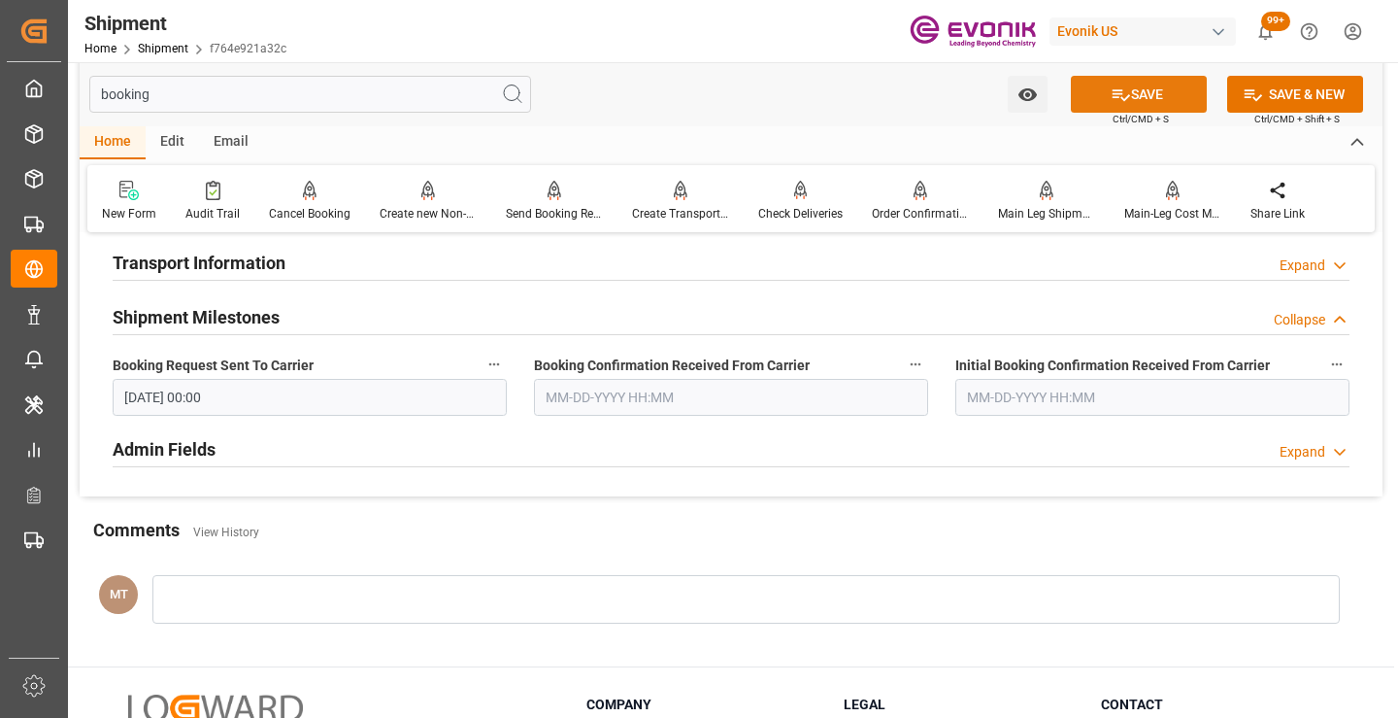
click at [1090, 107] on button "SAVE" at bounding box center [1139, 94] width 136 height 37
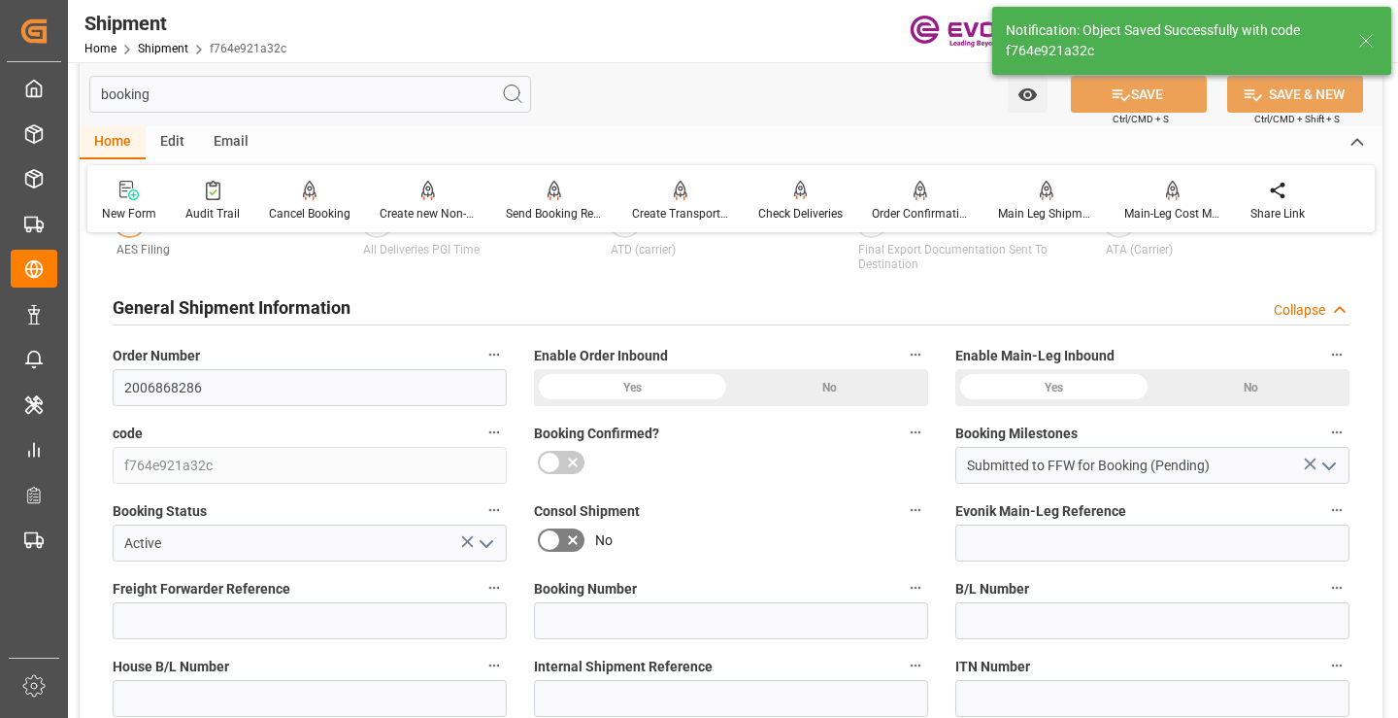
type input "Booking Request Submitted to Ocean Carrier"
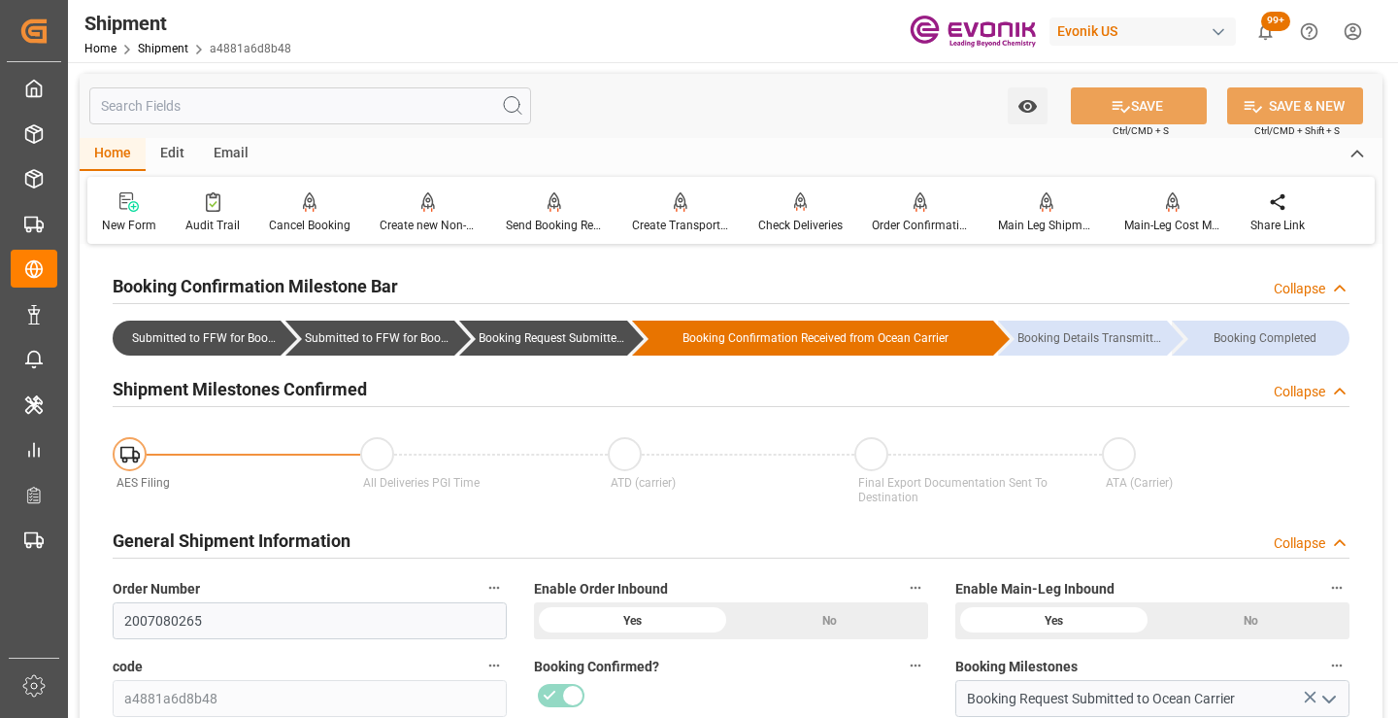
scroll to position [388, 0]
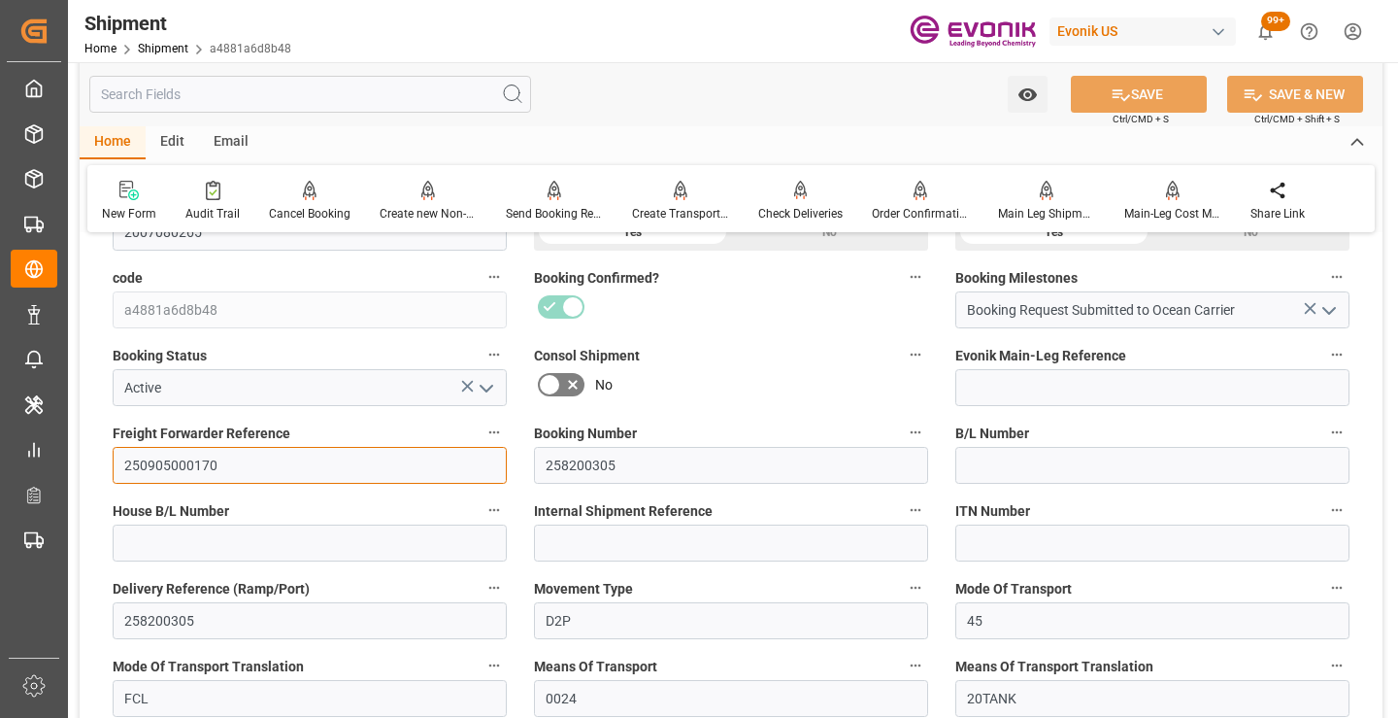
click at [183, 463] on input "250905000170" at bounding box center [310, 465] width 394 height 37
click at [372, 93] on input "text" at bounding box center [310, 94] width 442 height 37
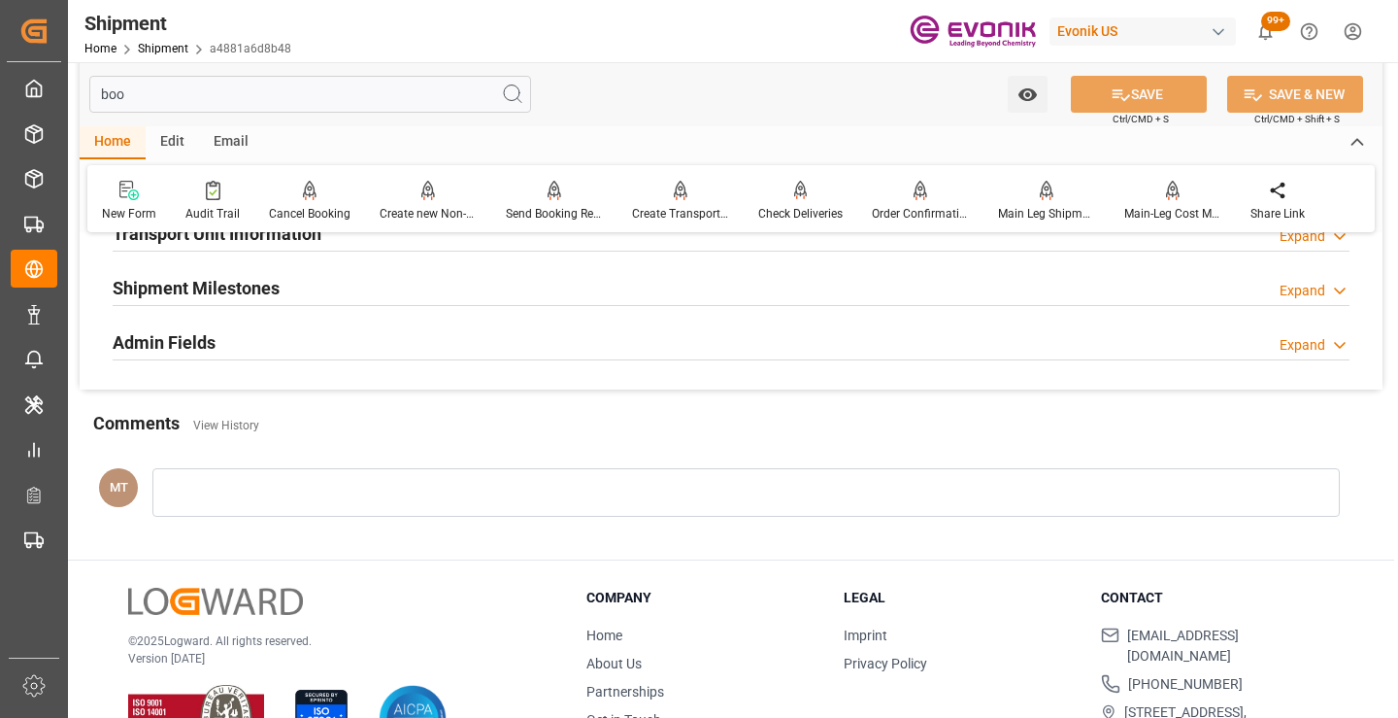
scroll to position [136, 0]
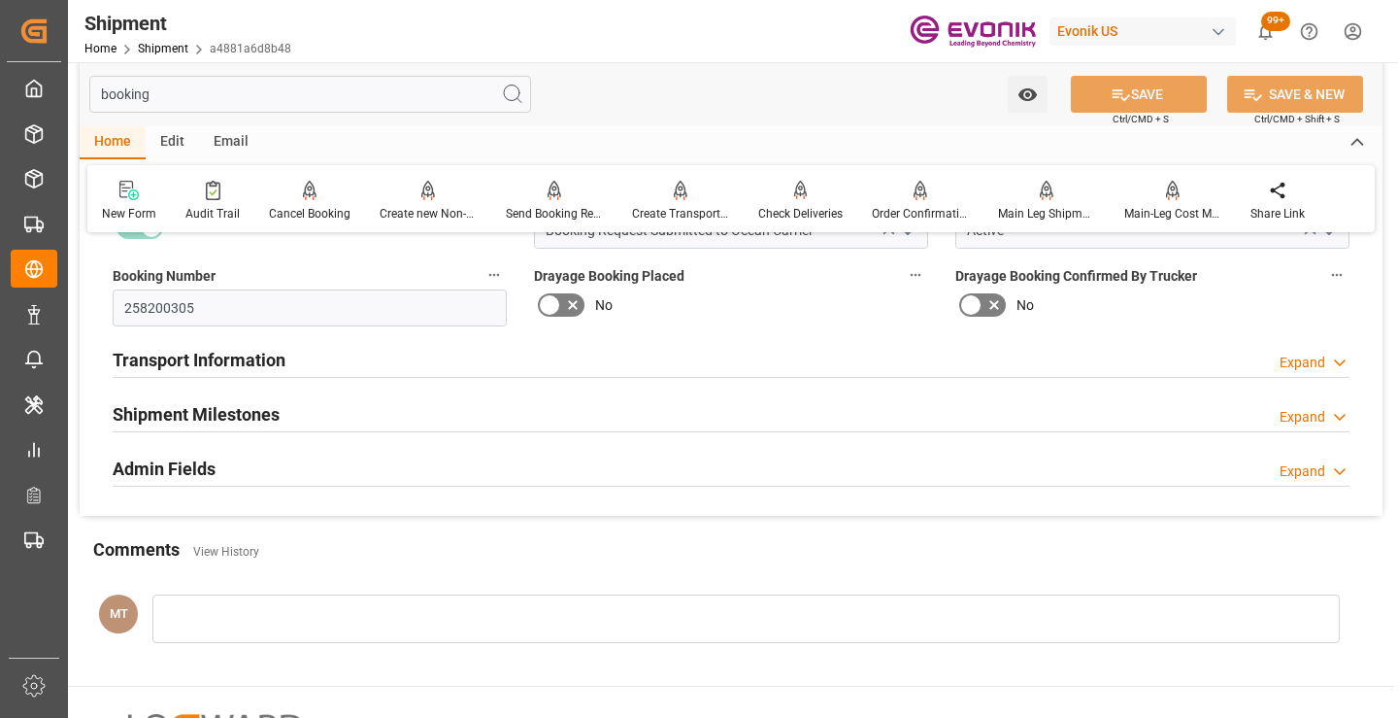
type input "booking"
click at [251, 406] on h2 "Shipment Milestones" at bounding box center [196, 414] width 167 height 26
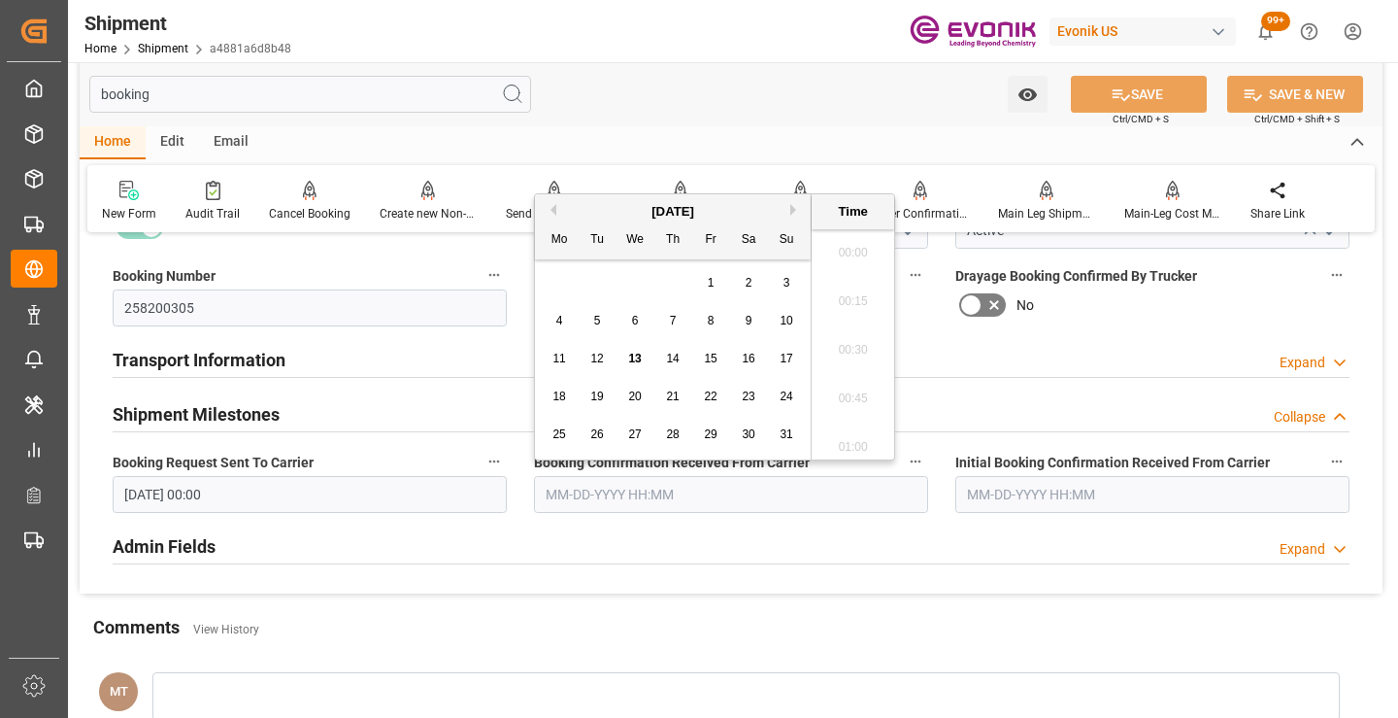
click at [587, 492] on input "text" at bounding box center [731, 494] width 394 height 37
click at [597, 366] on div "12" at bounding box center [597, 359] width 24 height 23
type input "08-12-2025 00:00"
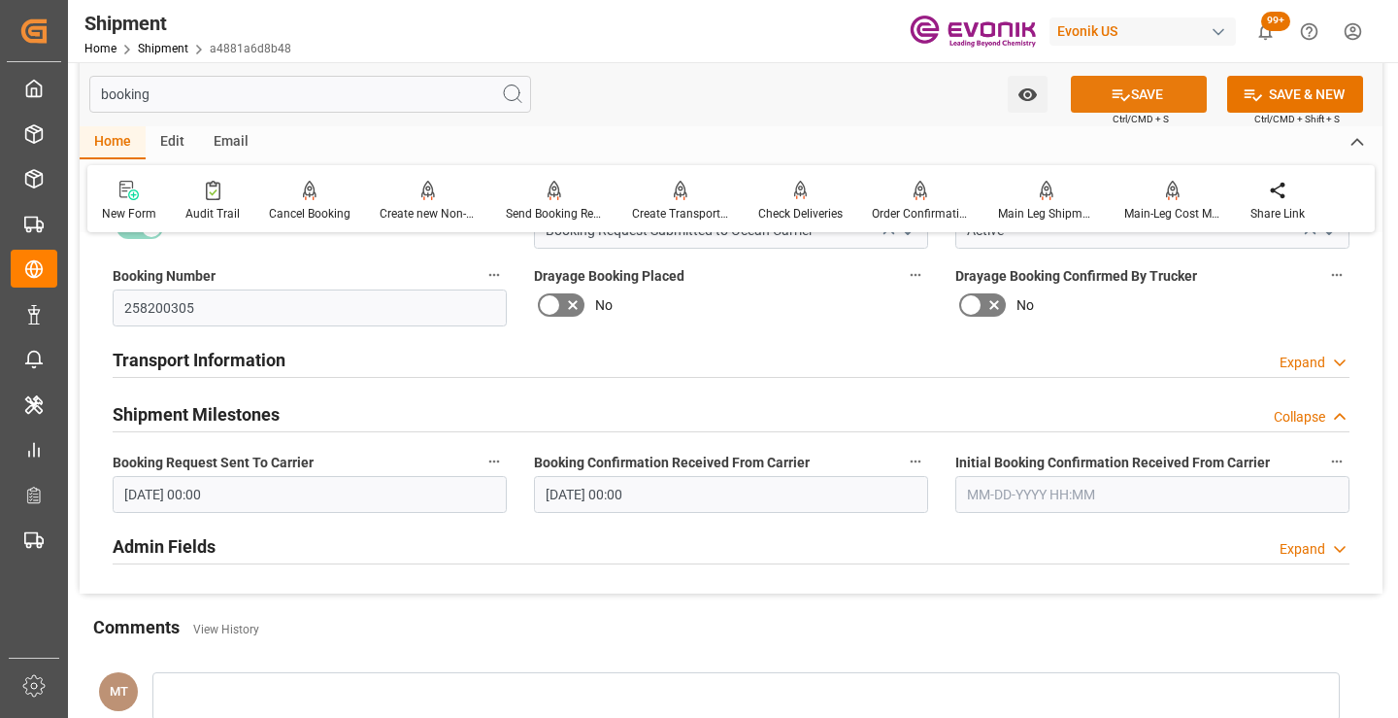
click at [1157, 93] on button "SAVE" at bounding box center [1139, 94] width 136 height 37
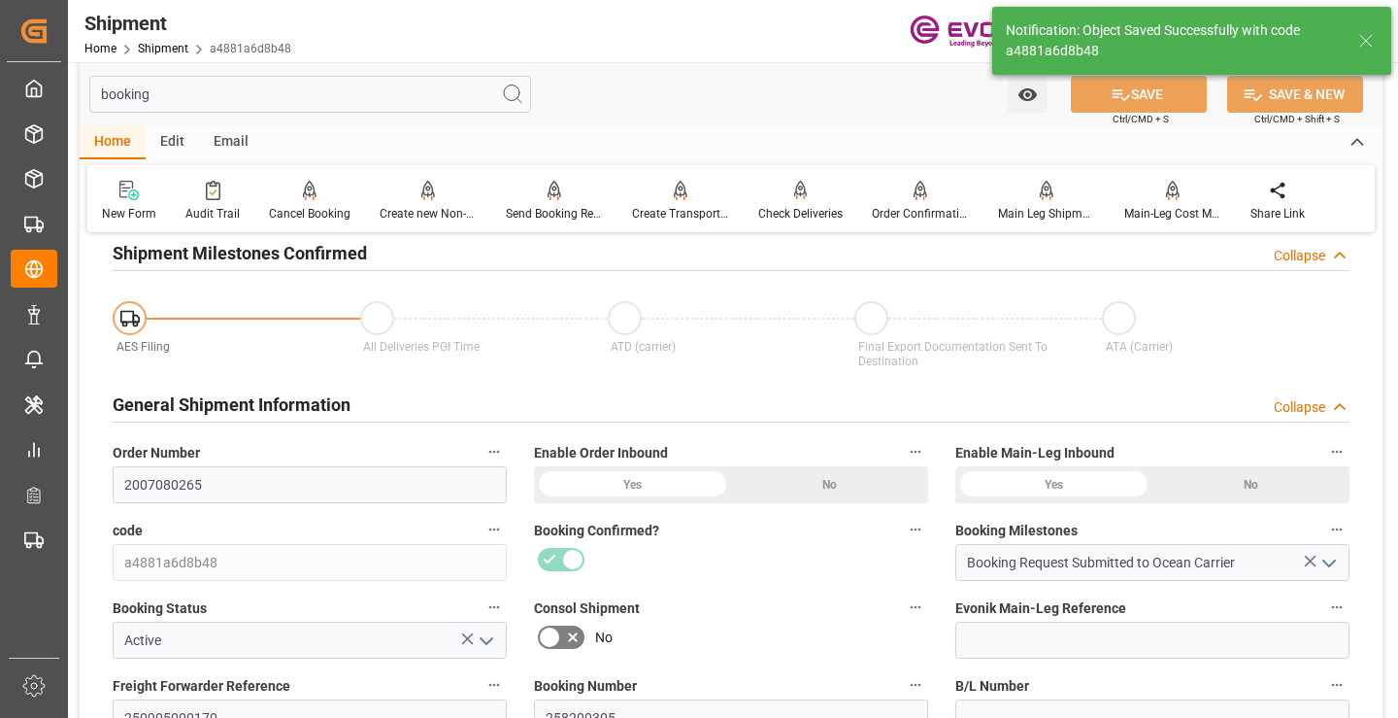
type input "Booking Confirmation Received from Ocean Carrier"
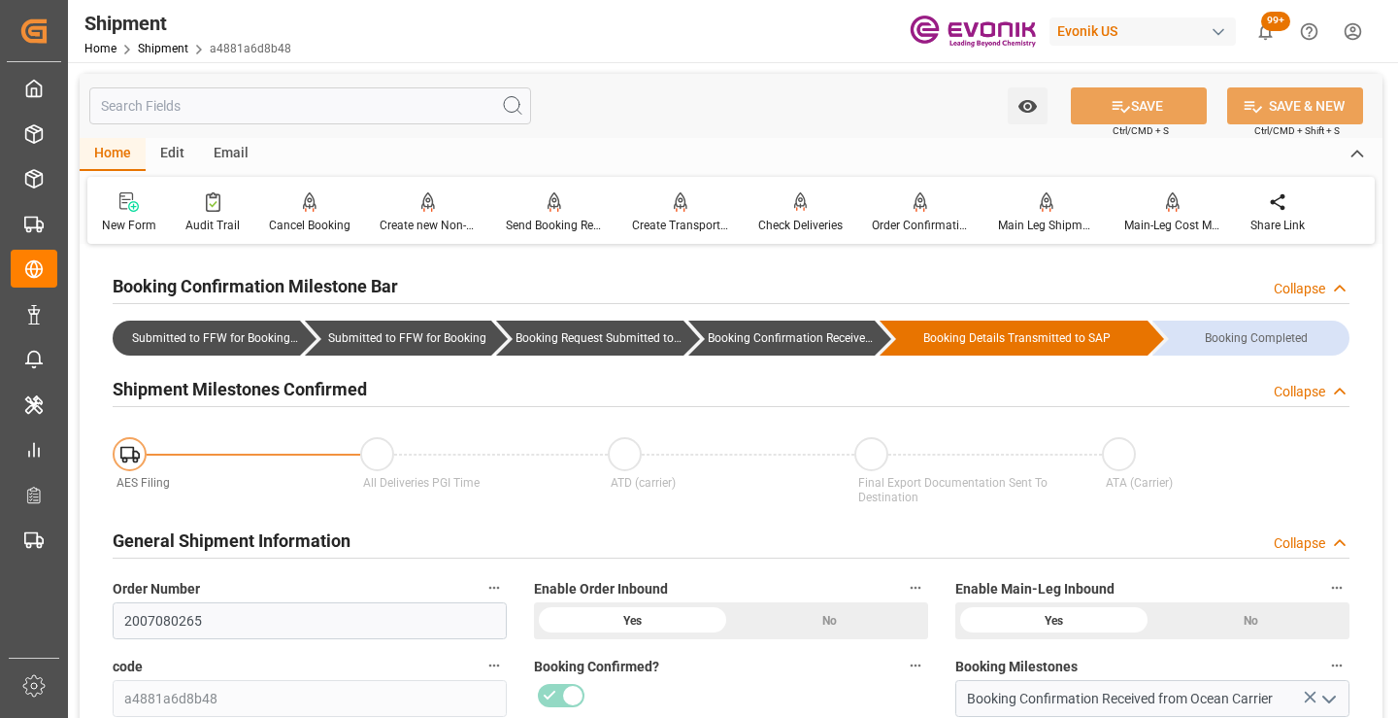
scroll to position [194, 0]
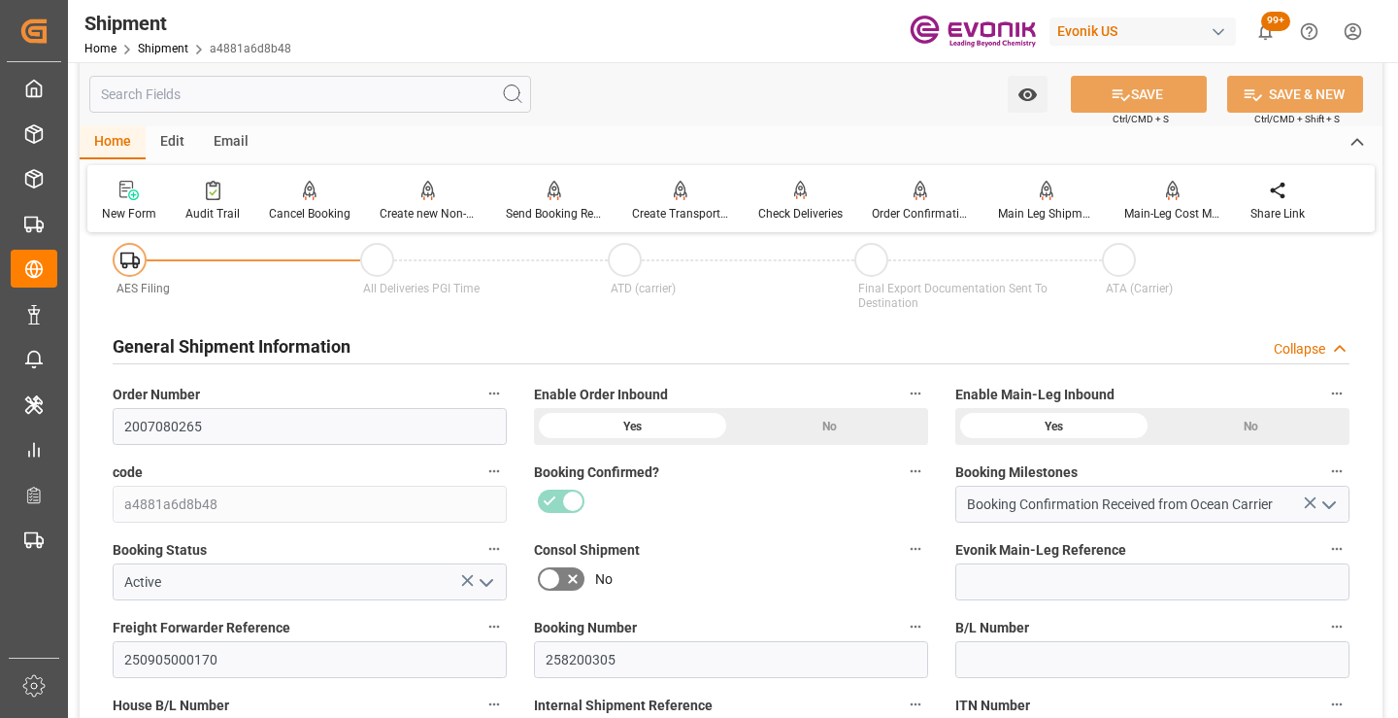
click at [379, 97] on input "text" at bounding box center [310, 94] width 442 height 37
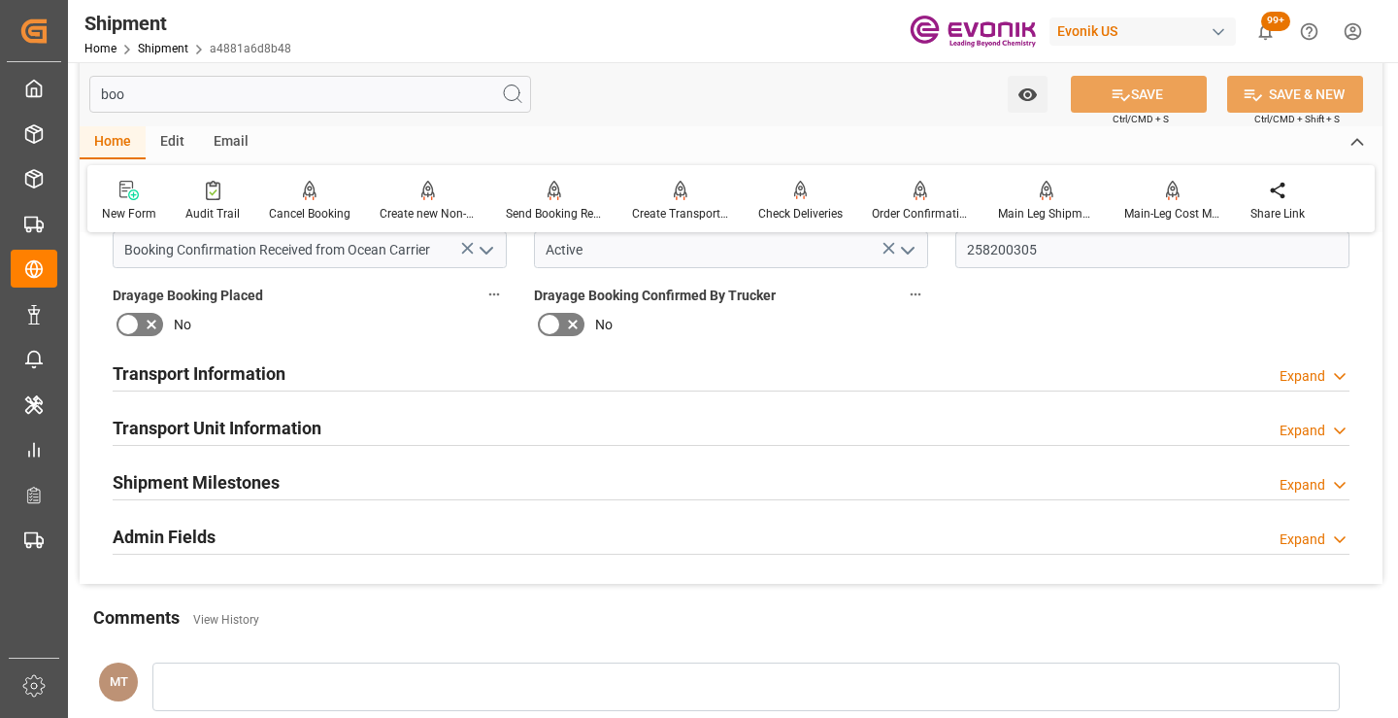
scroll to position [0, 0]
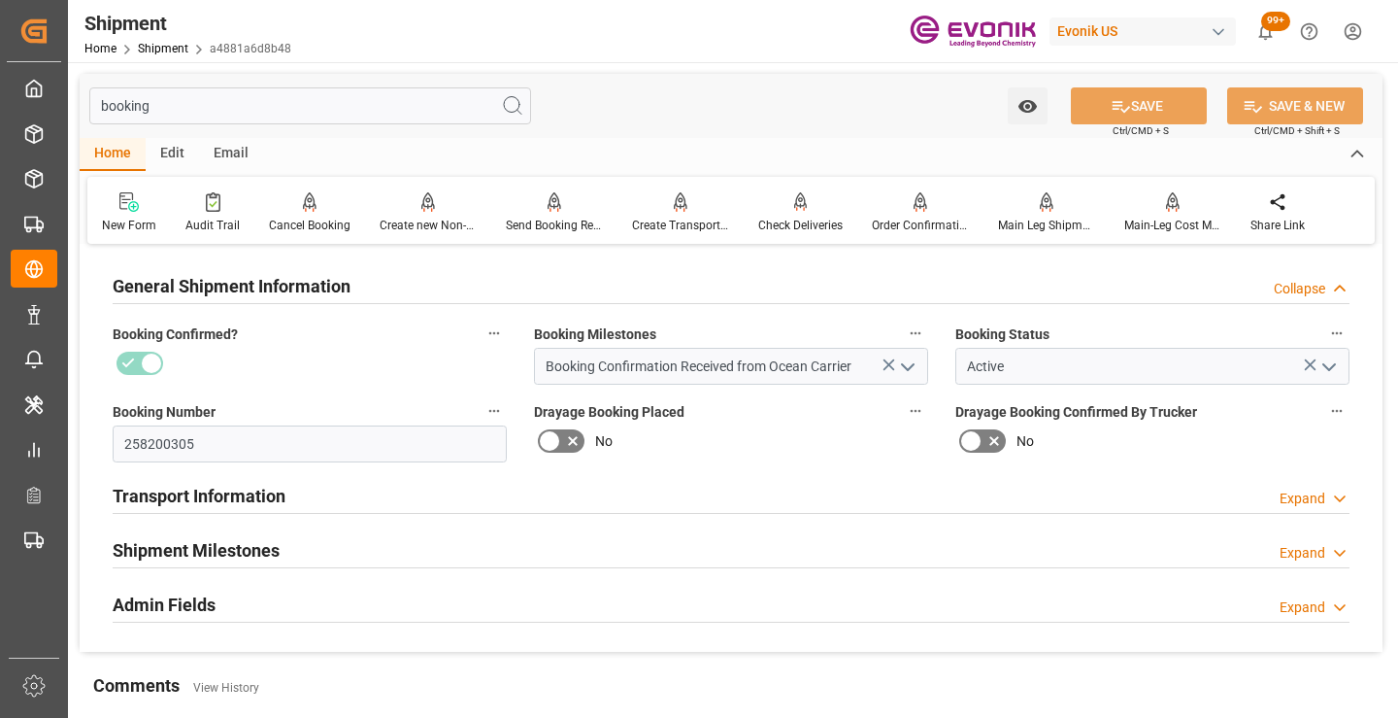
type input "booking"
click at [230, 554] on h2 "Shipment Milestones" at bounding box center [196, 550] width 167 height 26
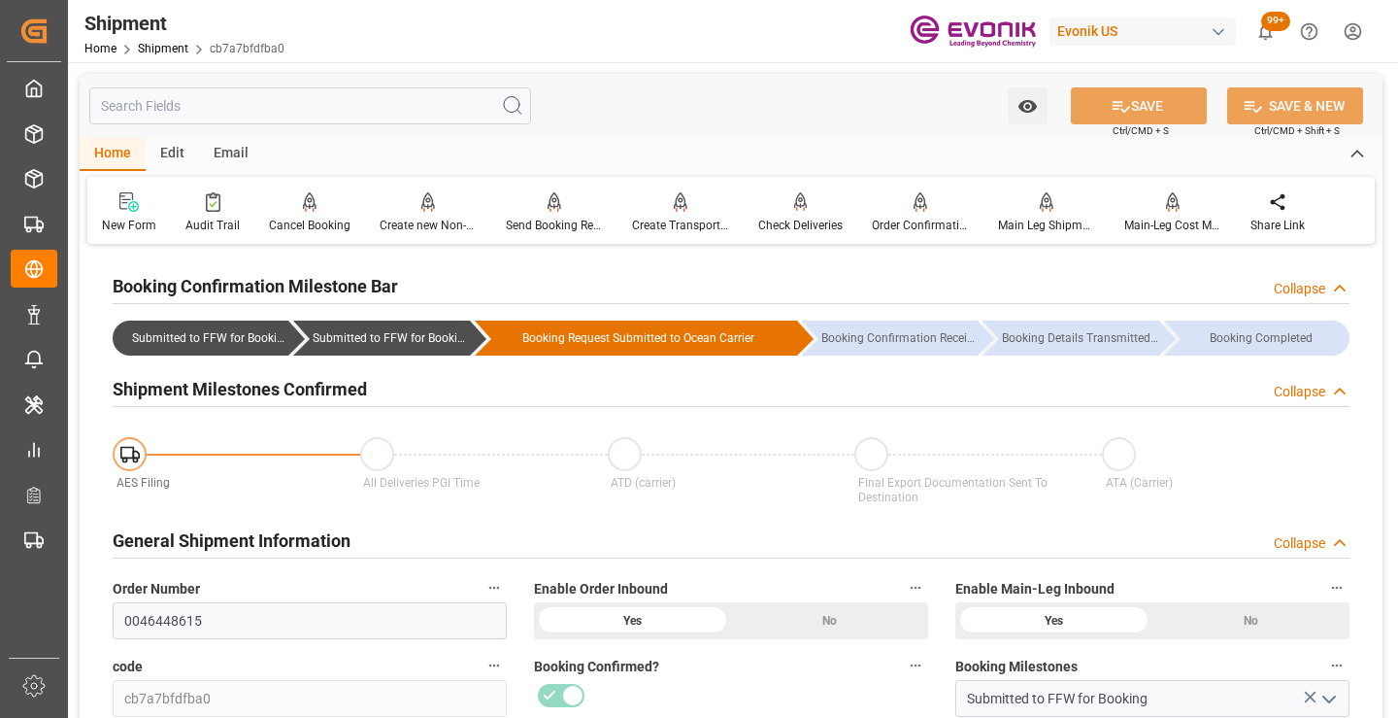
click at [403, 111] on input "text" at bounding box center [310, 105] width 442 height 37
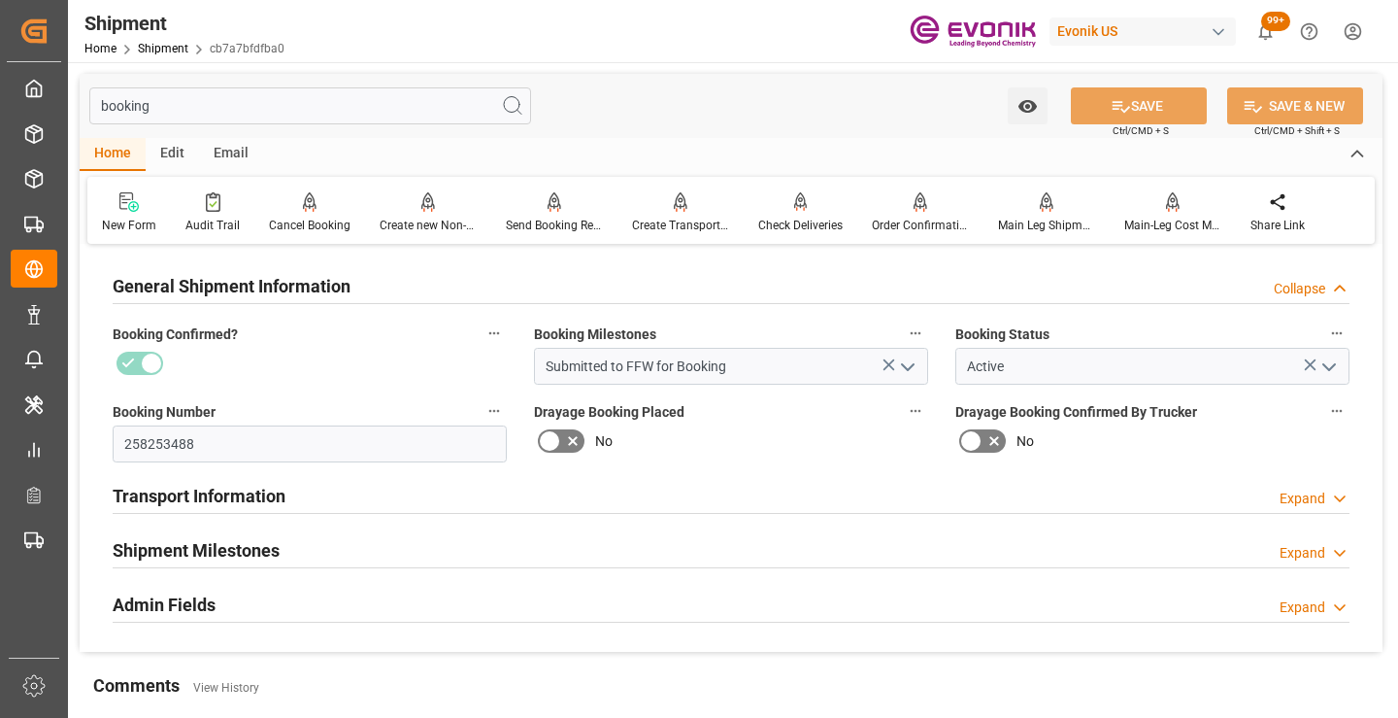
type input "booking"
click at [291, 551] on div "Shipment Milestones Expand" at bounding box center [731, 548] width 1237 height 37
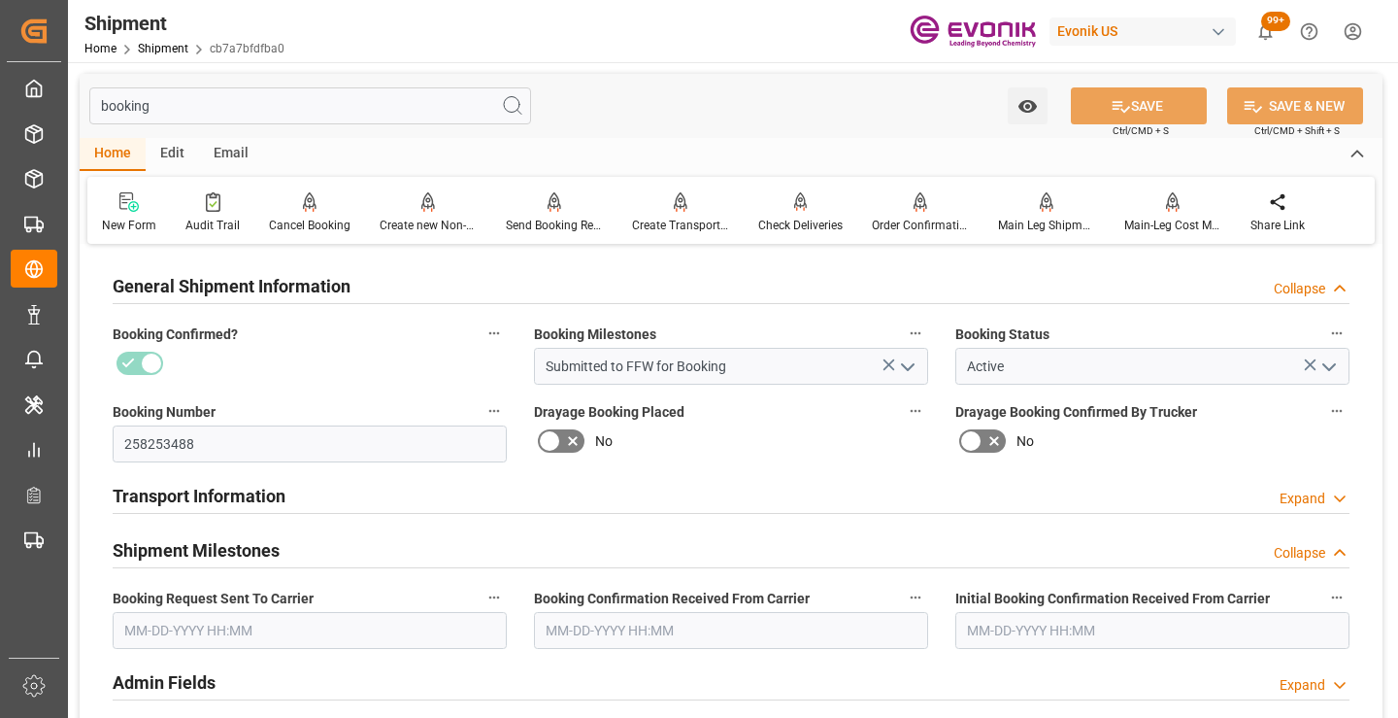
drag, startPoint x: 329, startPoint y: 114, endPoint x: 73, endPoint y: 114, distance: 256.3
click at [73, 114] on div "booking Watch Option SAVE Ctrl/CMD + S SAVE & NEW Ctrl/CMD + Shift + S Home Edi…" at bounding box center [731, 480] width 1326 height 837
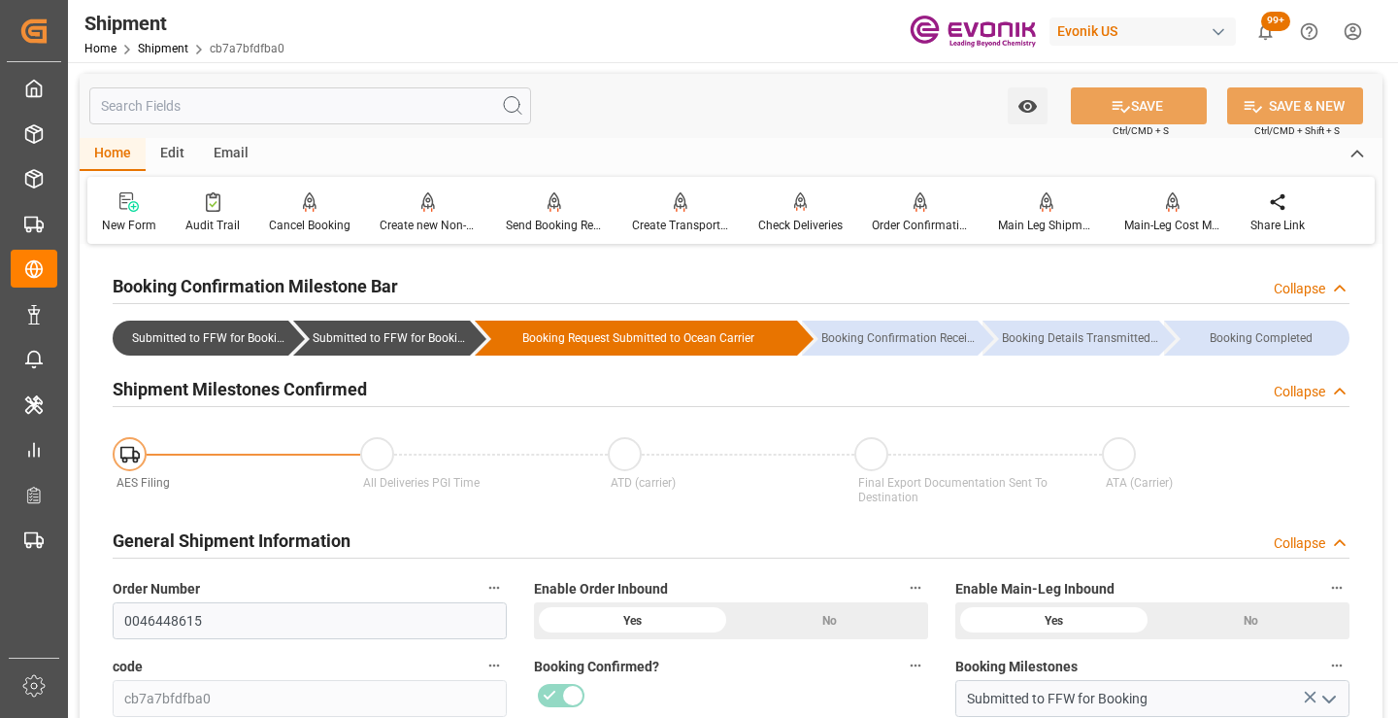
scroll to position [291, 0]
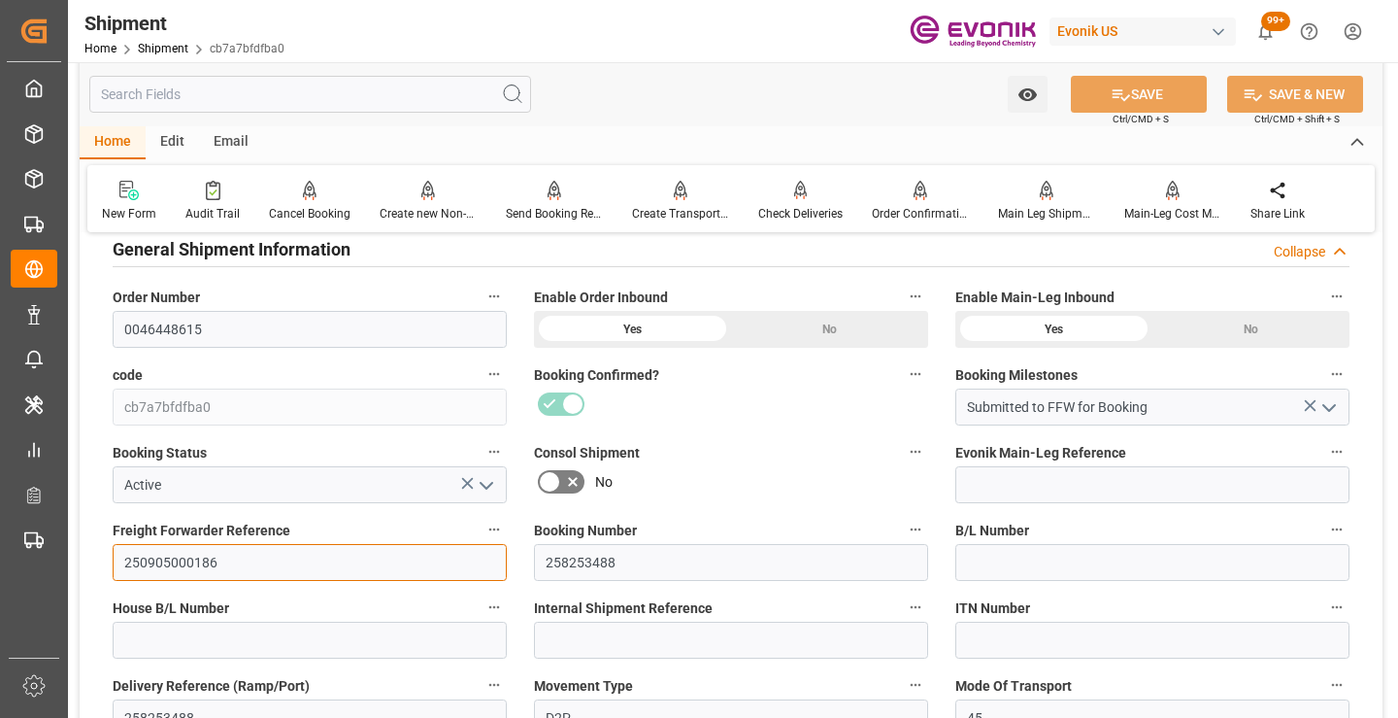
click at [176, 568] on input "250905000186" at bounding box center [310, 562] width 394 height 37
click at [364, 92] on input "text" at bounding box center [310, 94] width 442 height 37
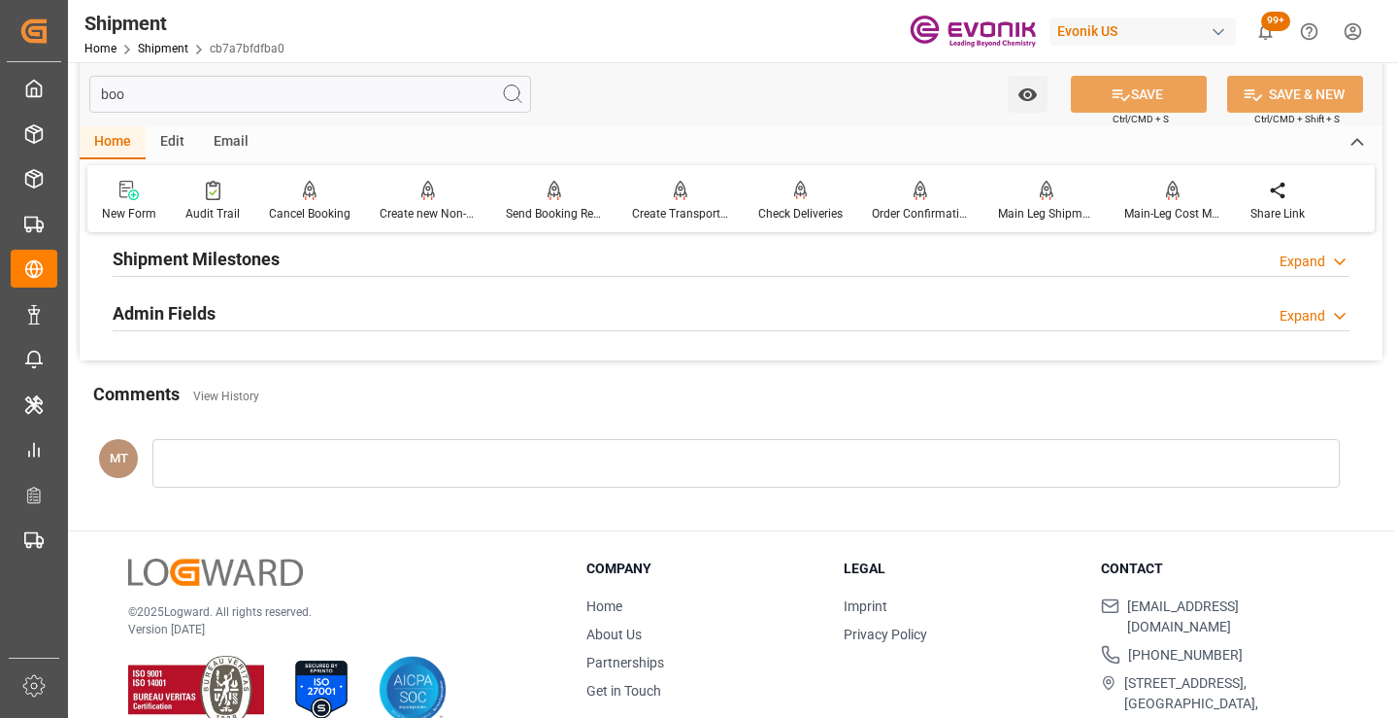
scroll to position [39, 0]
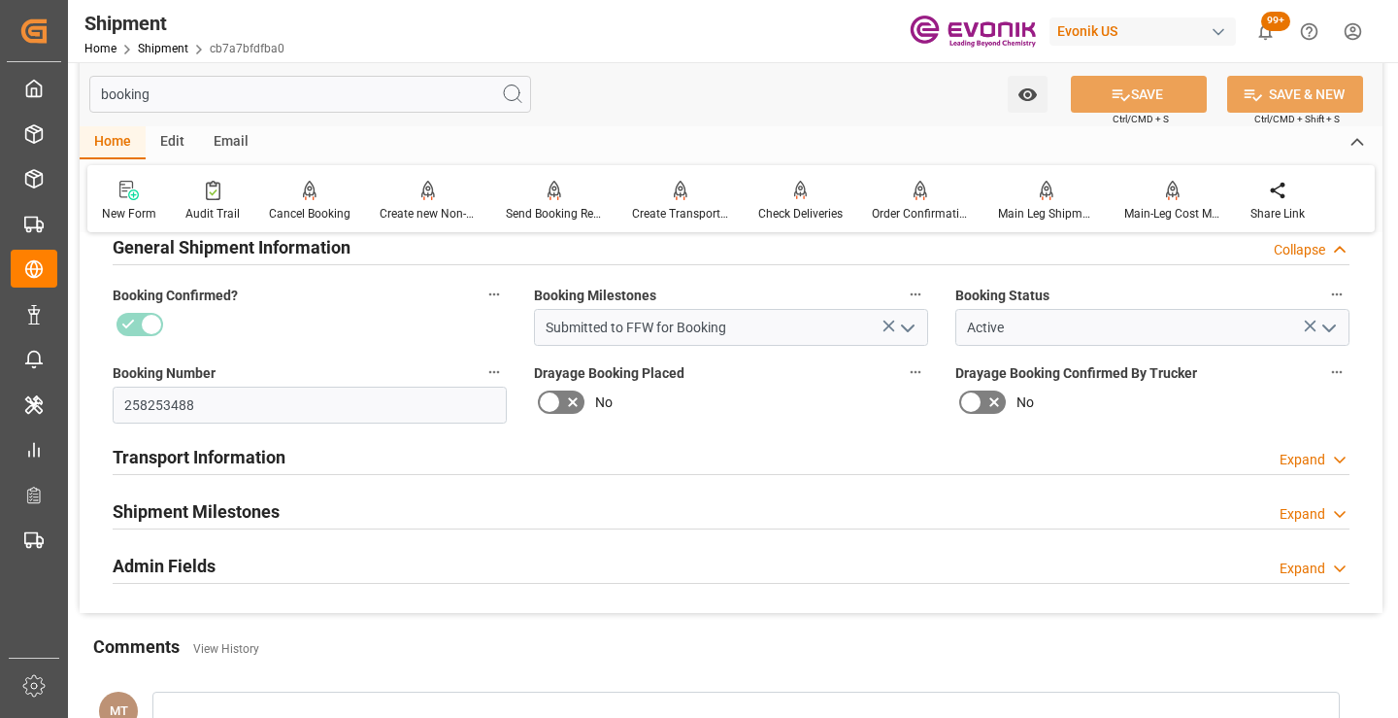
type input "booking"
click at [281, 497] on div "Shipment Milestones Expand" at bounding box center [731, 509] width 1237 height 37
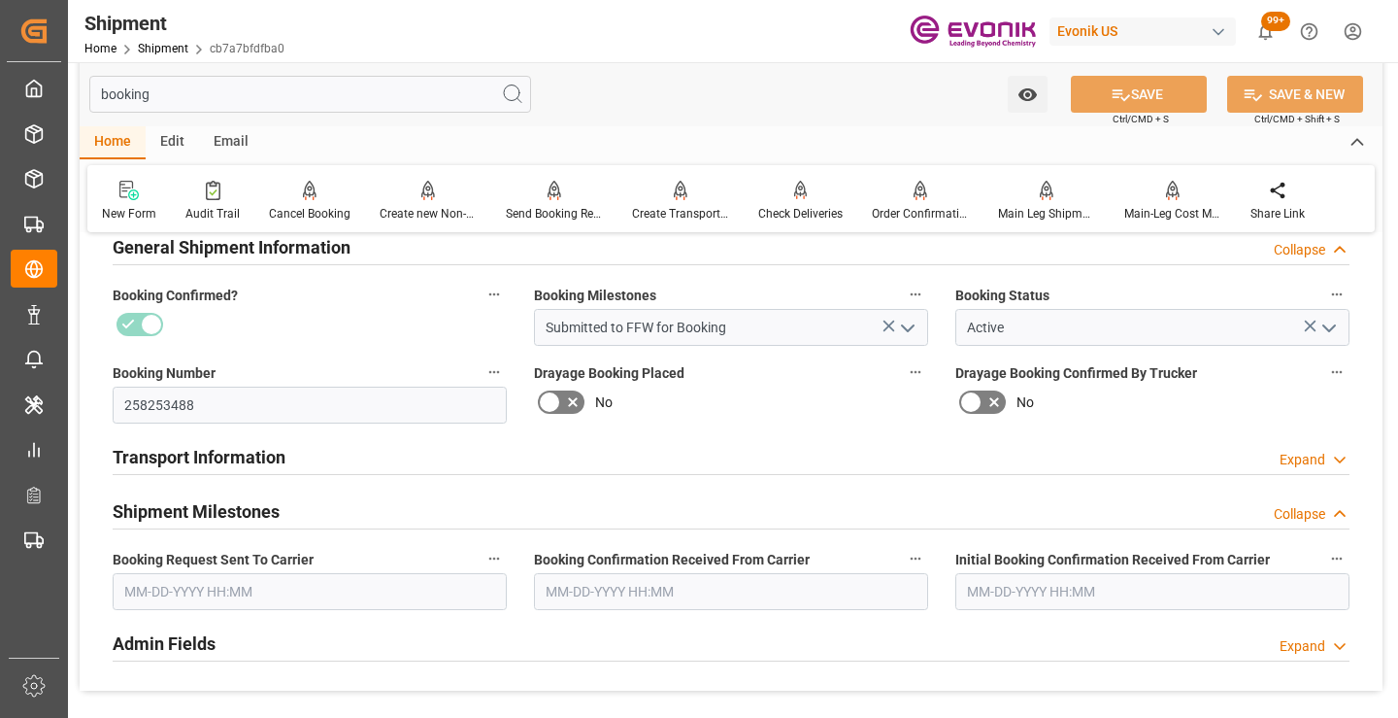
click at [195, 587] on input "text" at bounding box center [310, 591] width 394 height 37
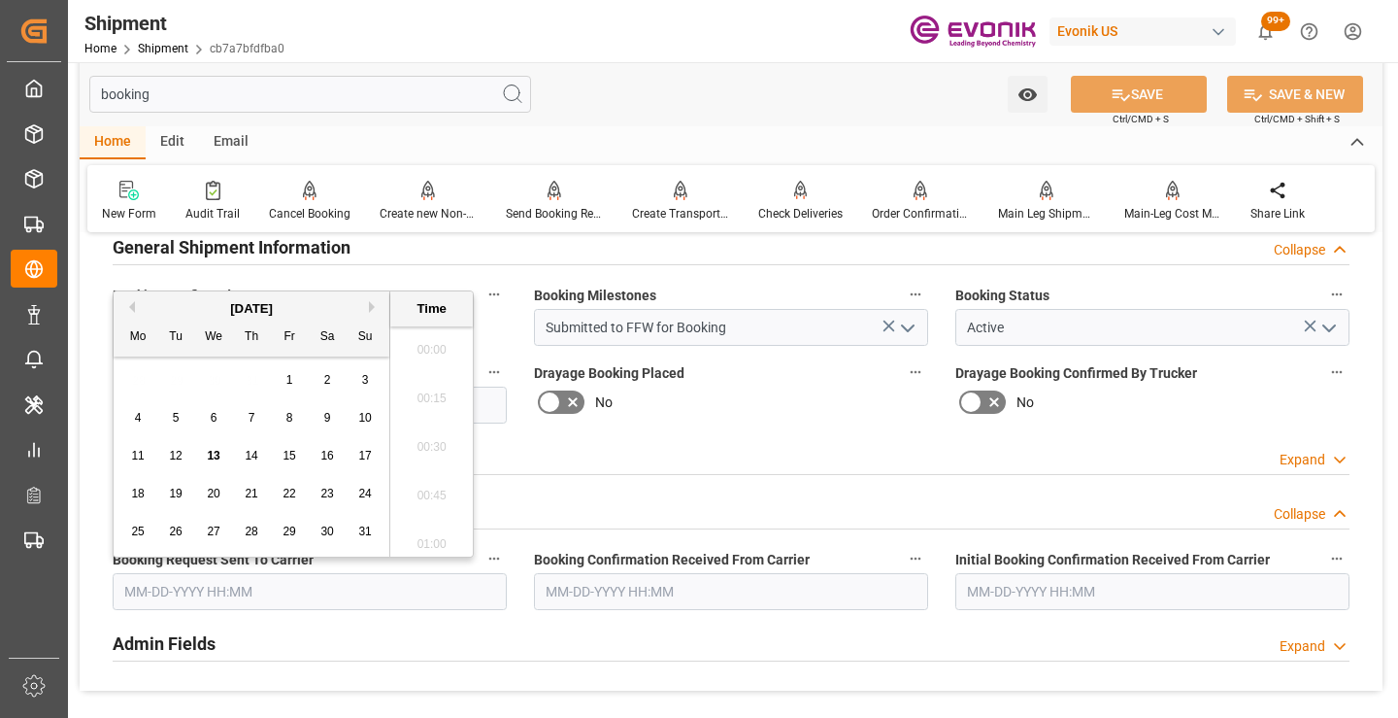
scroll to position [2143, 0]
click at [174, 459] on span "12" at bounding box center [175, 456] width 13 height 14
type input "[DATE] 00:00"
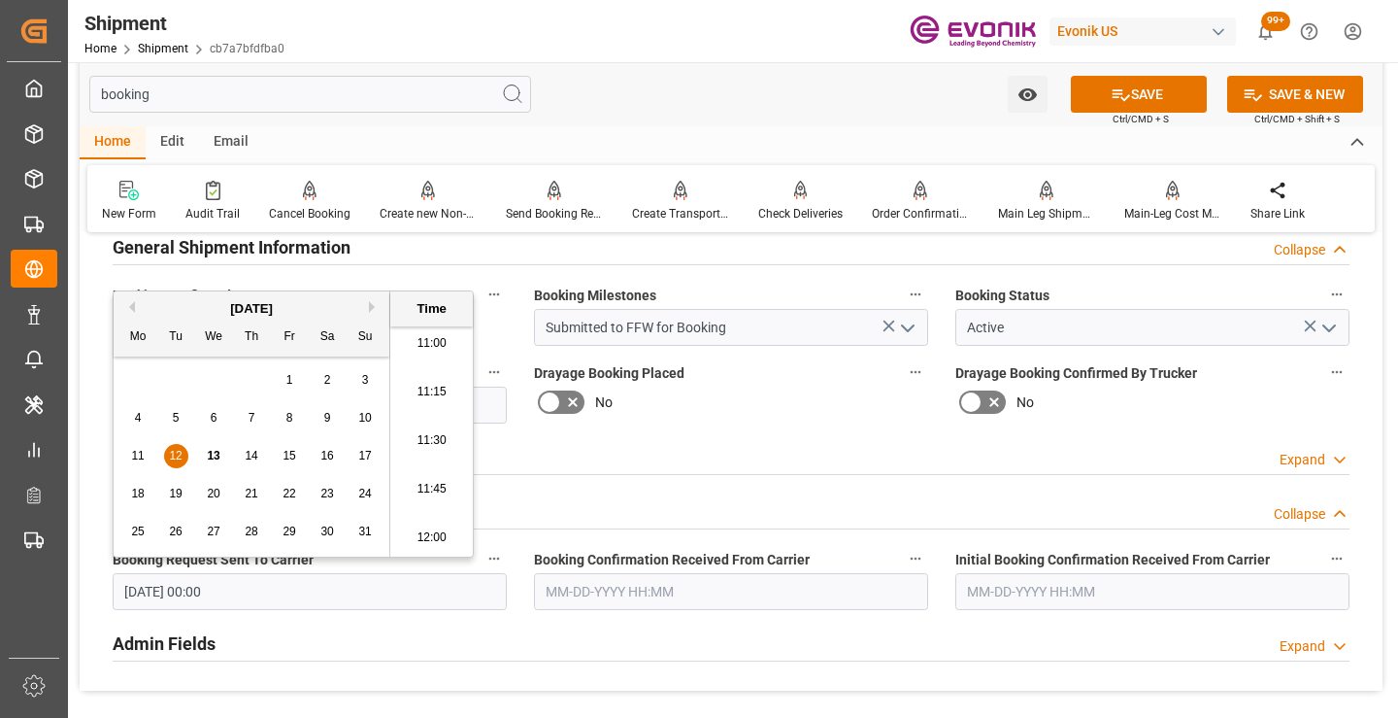
click at [628, 586] on input "text" at bounding box center [731, 591] width 394 height 37
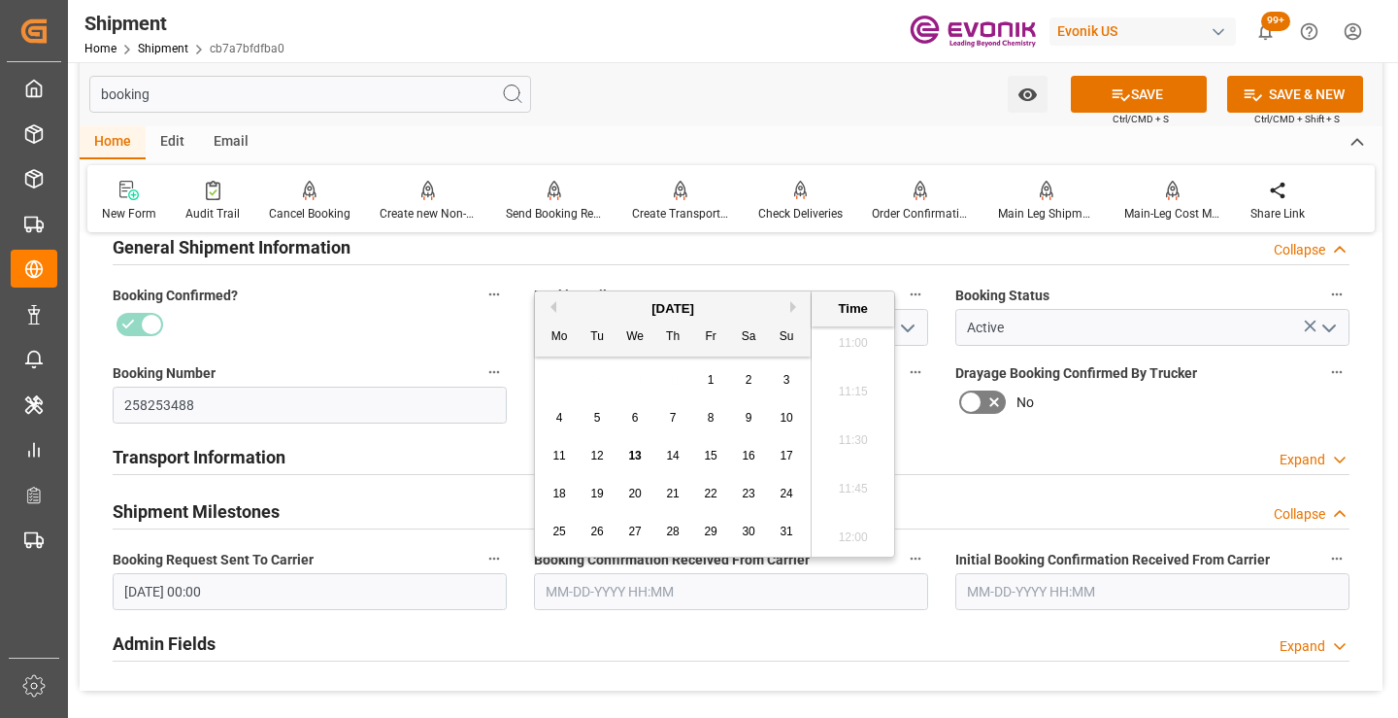
click at [631, 453] on span "13" at bounding box center [634, 456] width 13 height 14
type input "[DATE] 00:00"
click at [1126, 98] on icon at bounding box center [1121, 94] width 20 height 20
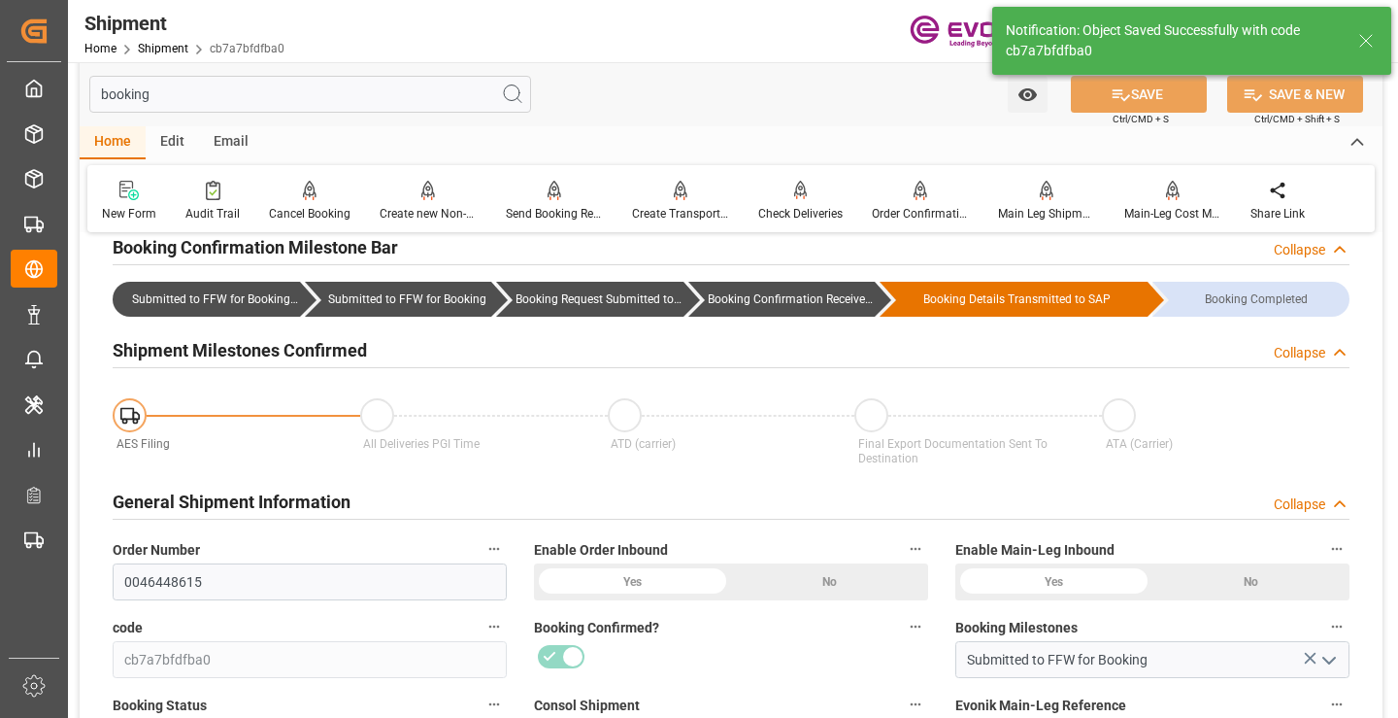
type input "Booking Confirmation Received from Ocean Carrier"
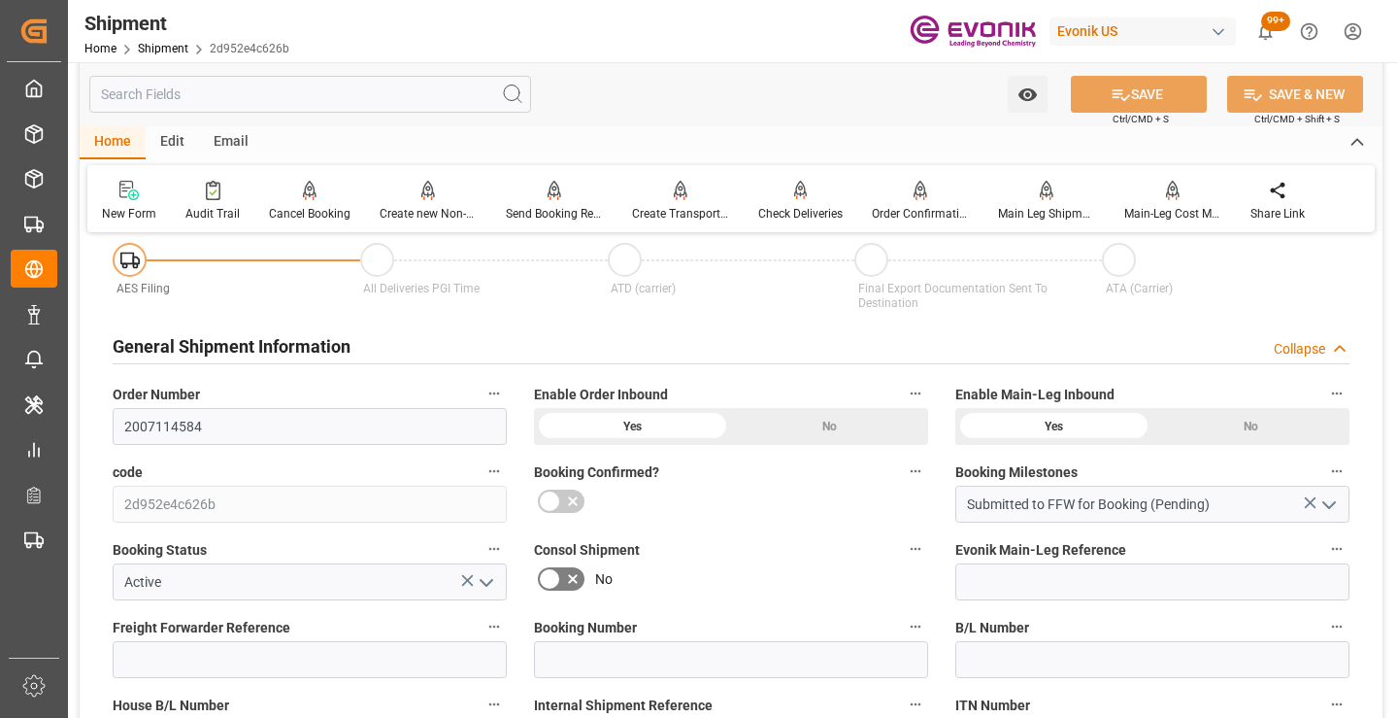
scroll to position [291, 0]
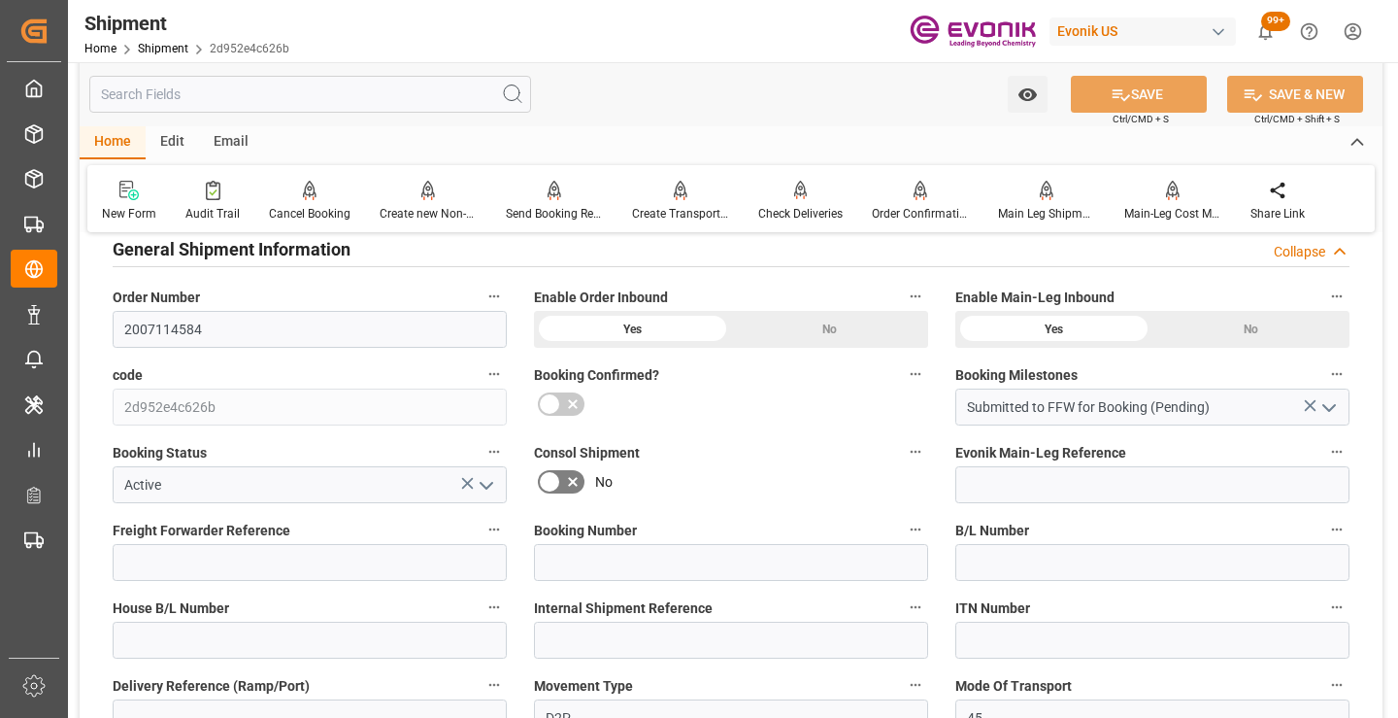
click at [389, 95] on input "text" at bounding box center [310, 94] width 442 height 37
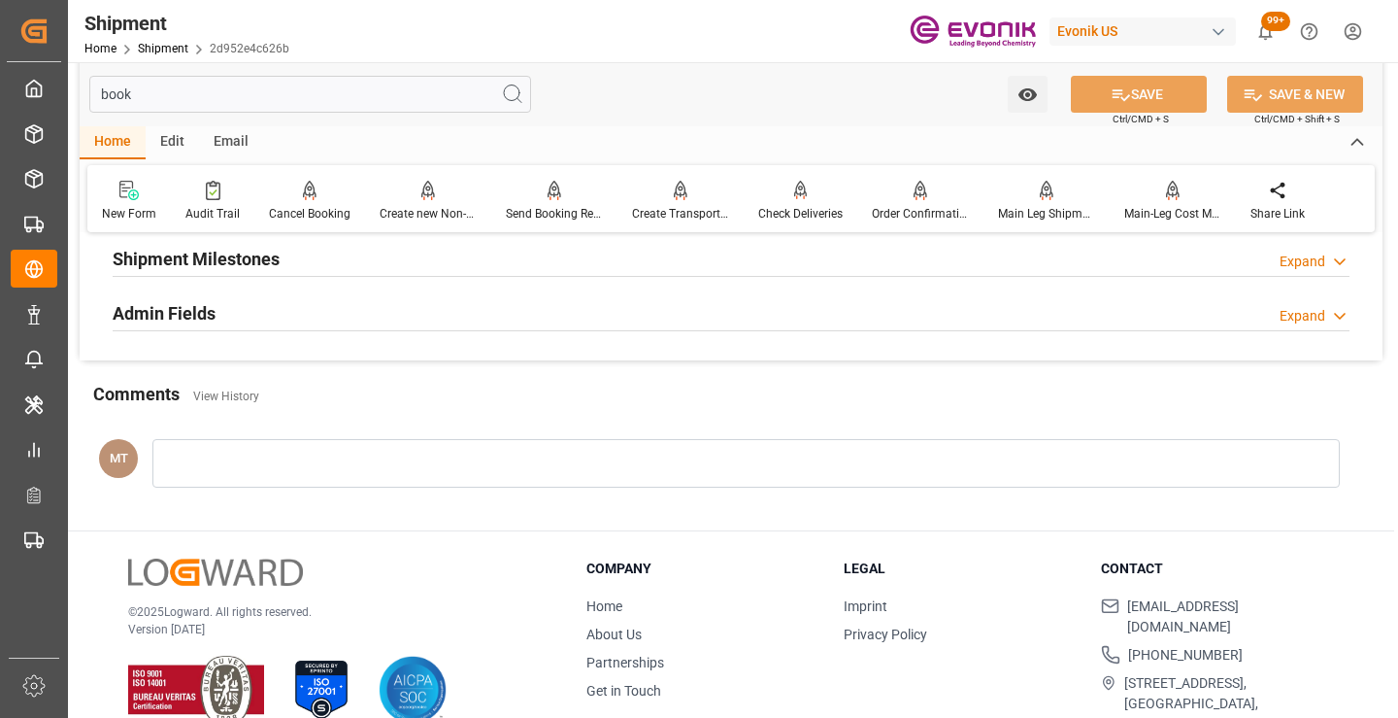
scroll to position [39, 0]
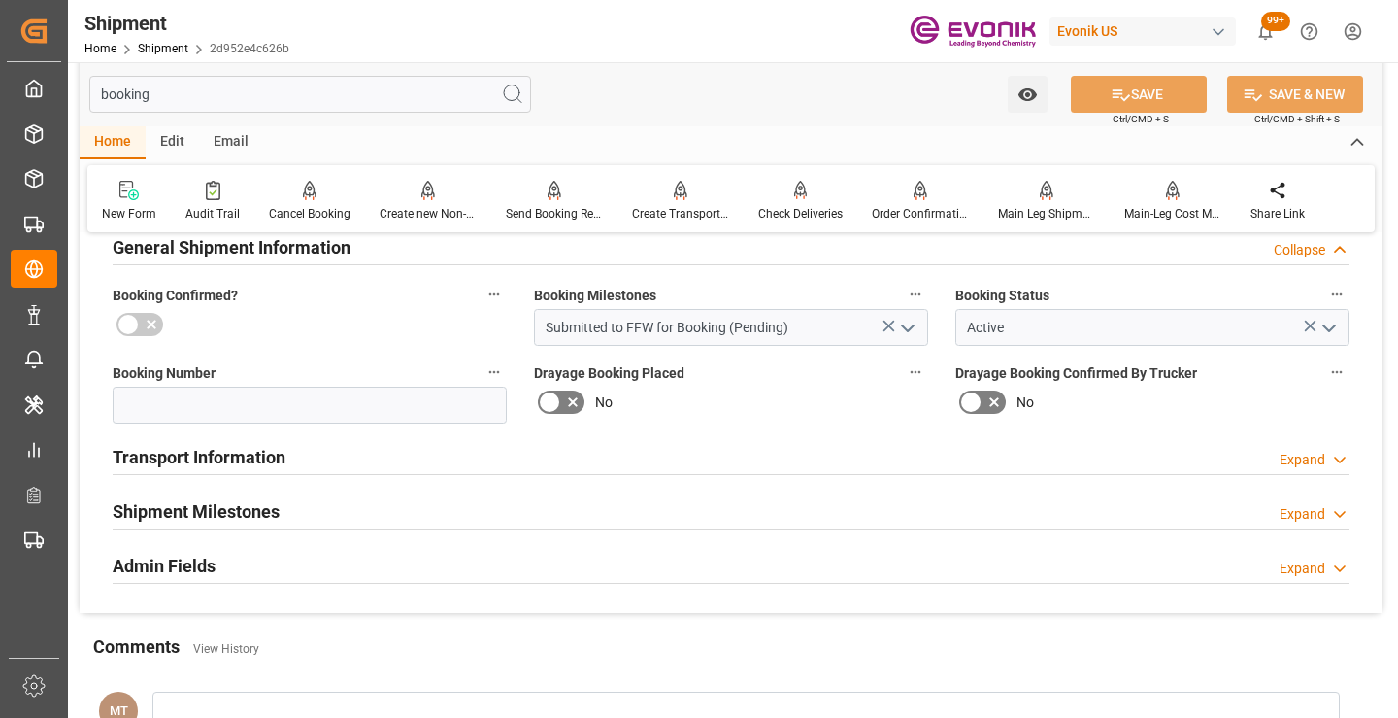
type input "booking"
click at [213, 496] on div "Shipment Milestones" at bounding box center [196, 509] width 167 height 37
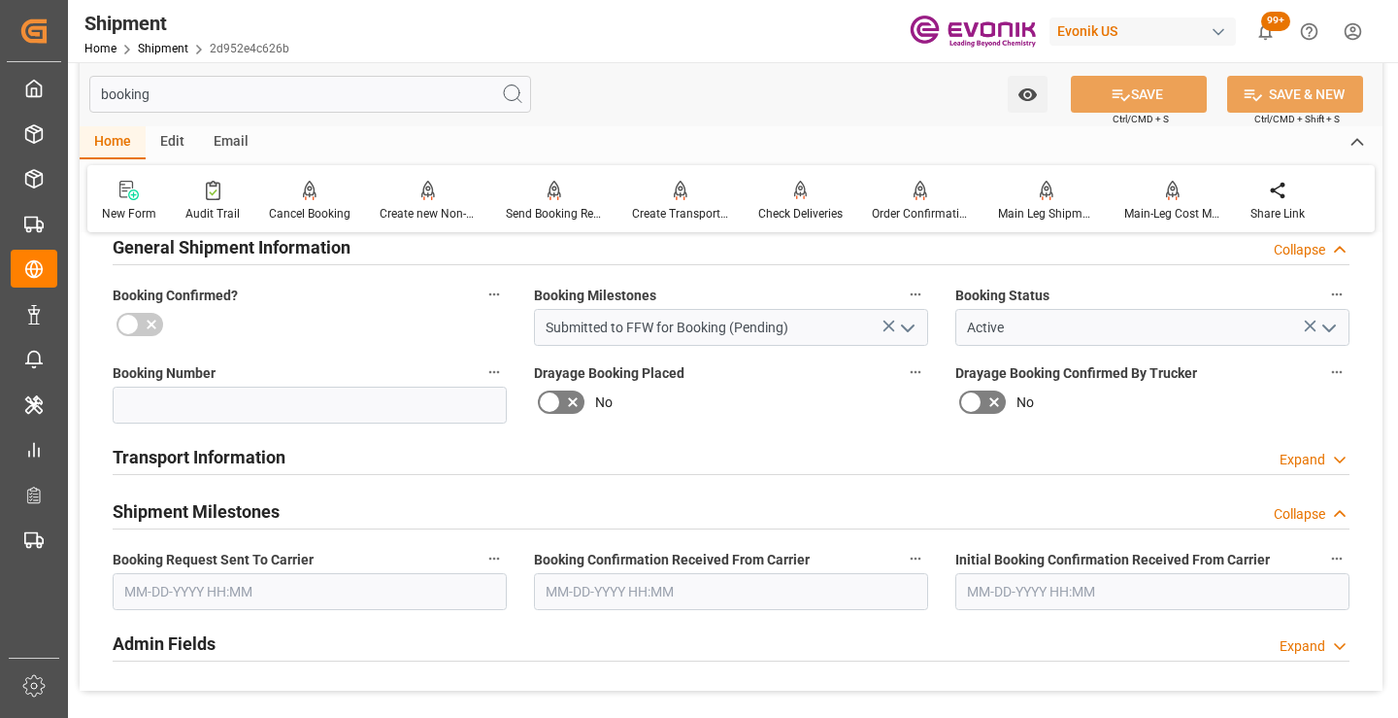
click at [231, 565] on span "Booking Request Sent To Carrier" at bounding box center [213, 560] width 201 height 20
click at [482, 565] on button "Booking Request Sent To Carrier" at bounding box center [494, 558] width 25 height 25
click at [239, 582] on div at bounding box center [699, 359] width 1398 height 718
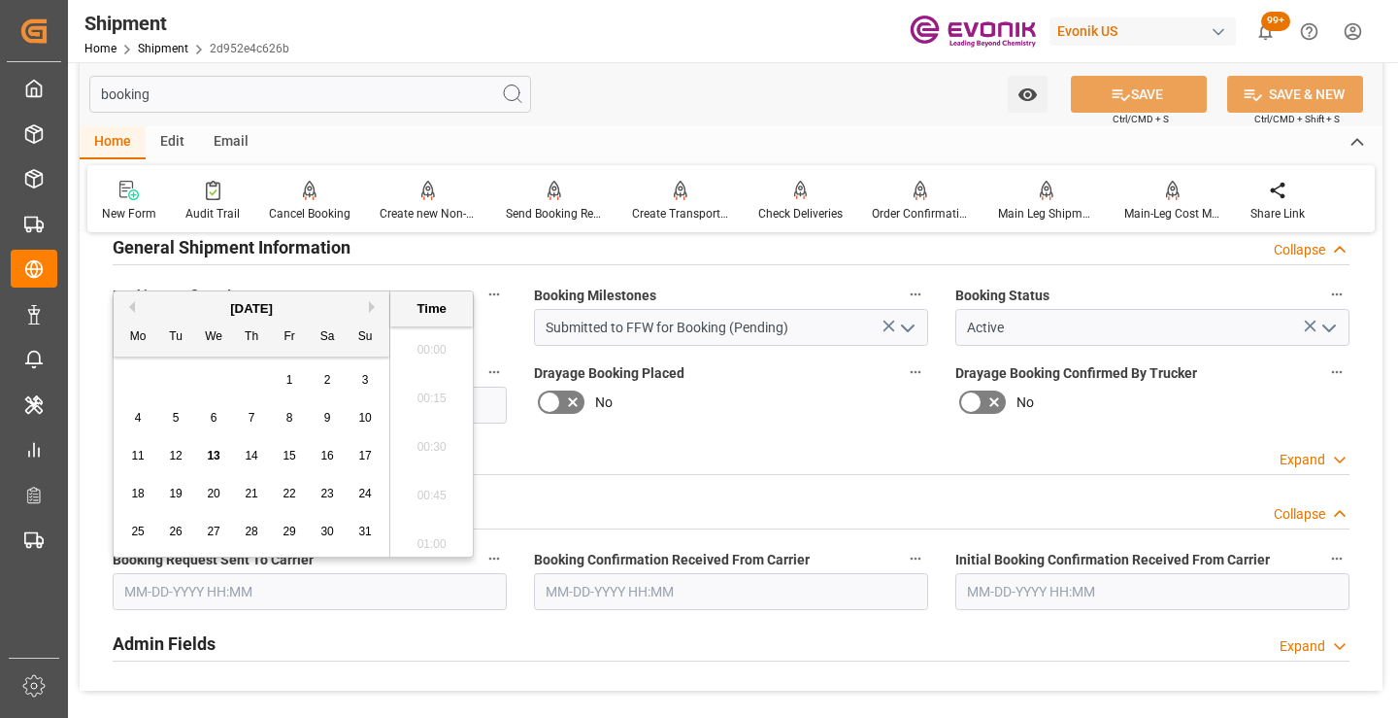
click at [215, 590] on input "text" at bounding box center [310, 591] width 394 height 37
click at [175, 464] on div "12" at bounding box center [176, 456] width 24 height 23
type input "[DATE] 00:00"
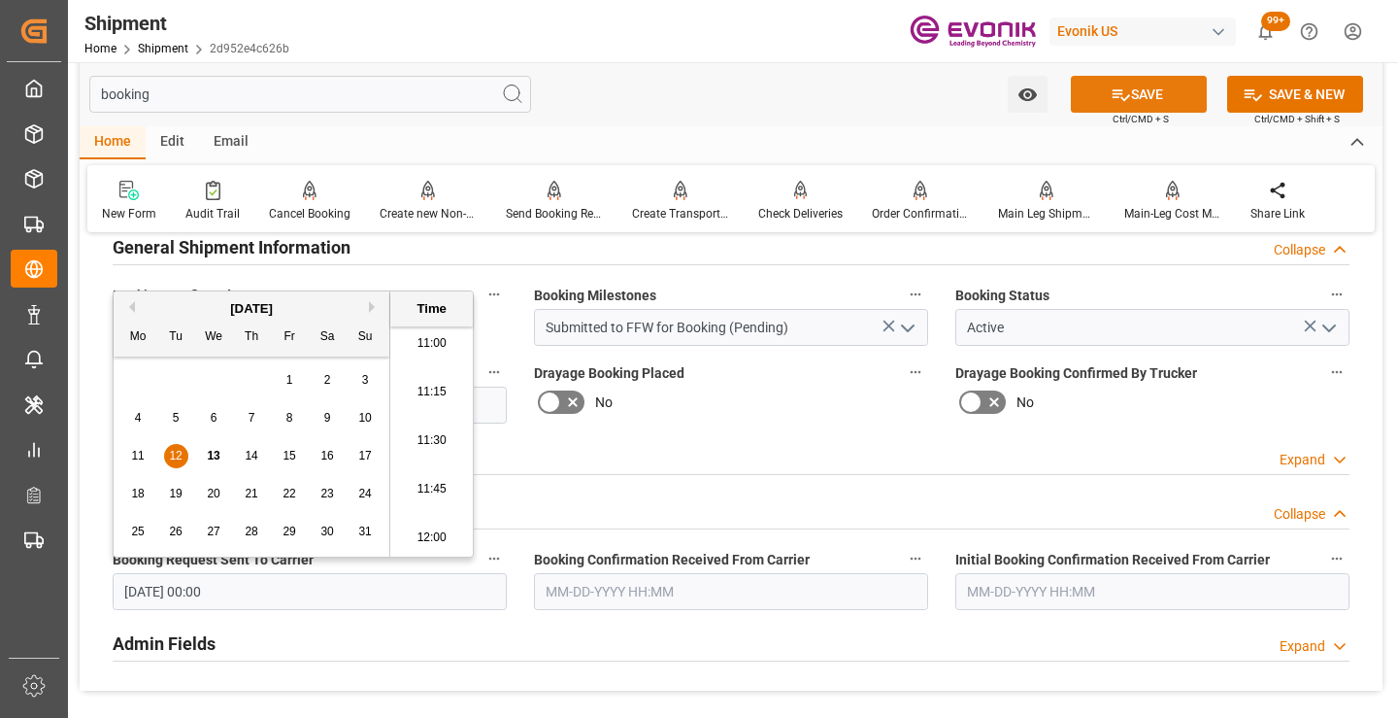
click at [1119, 84] on icon at bounding box center [1121, 94] width 20 height 20
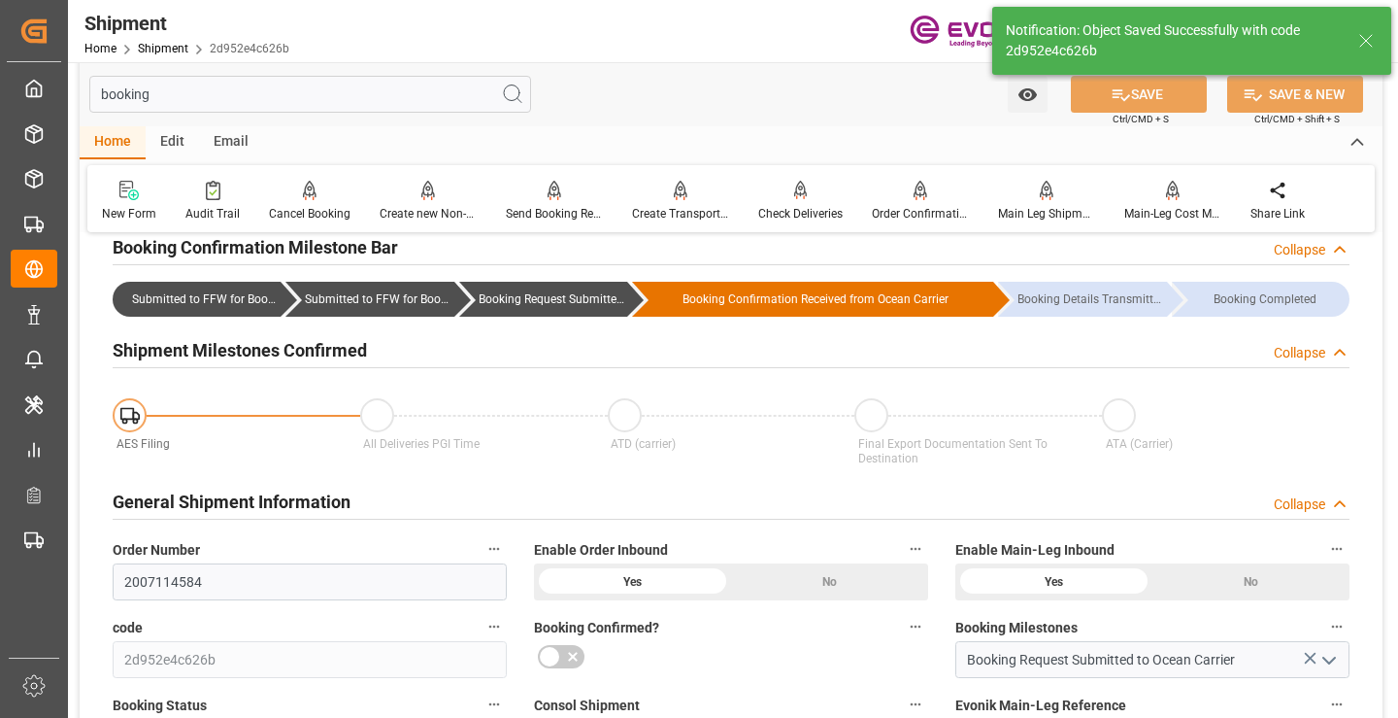
type input "Booking Request Submitted to Ocean Carrier"
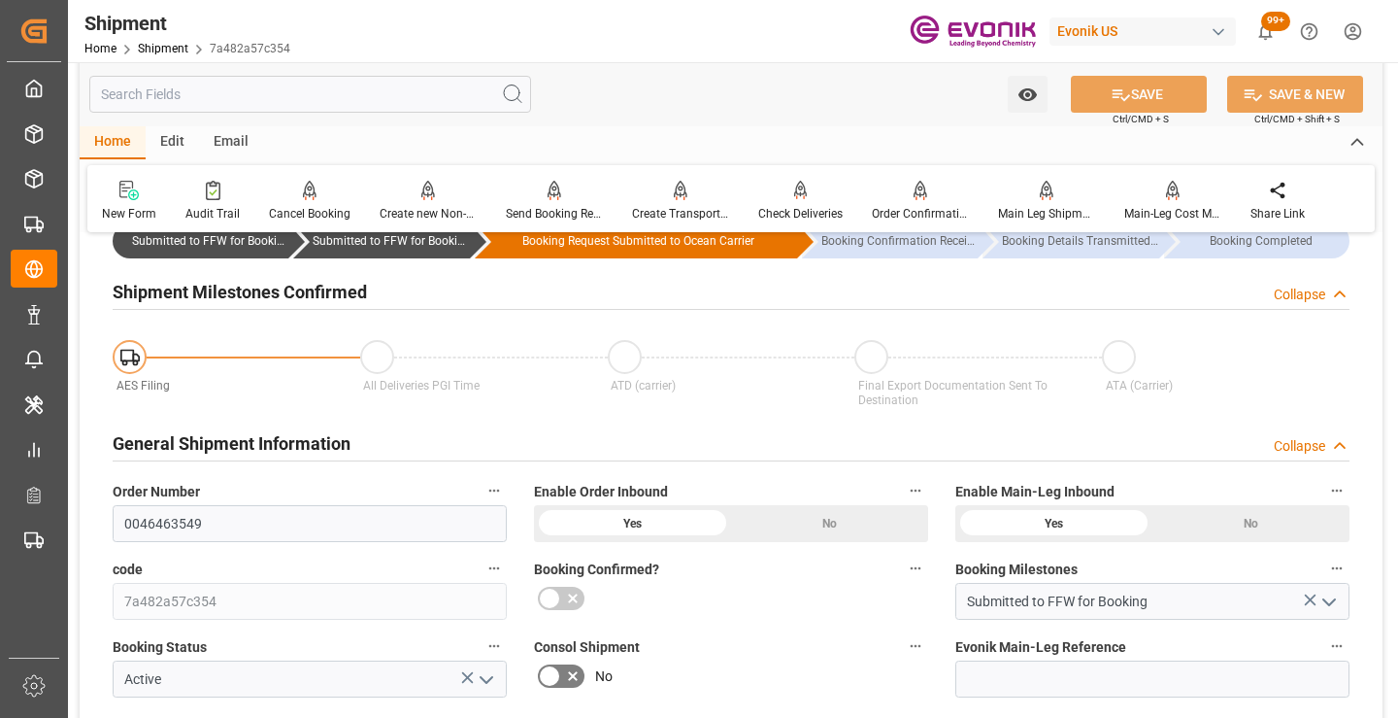
scroll to position [194, 0]
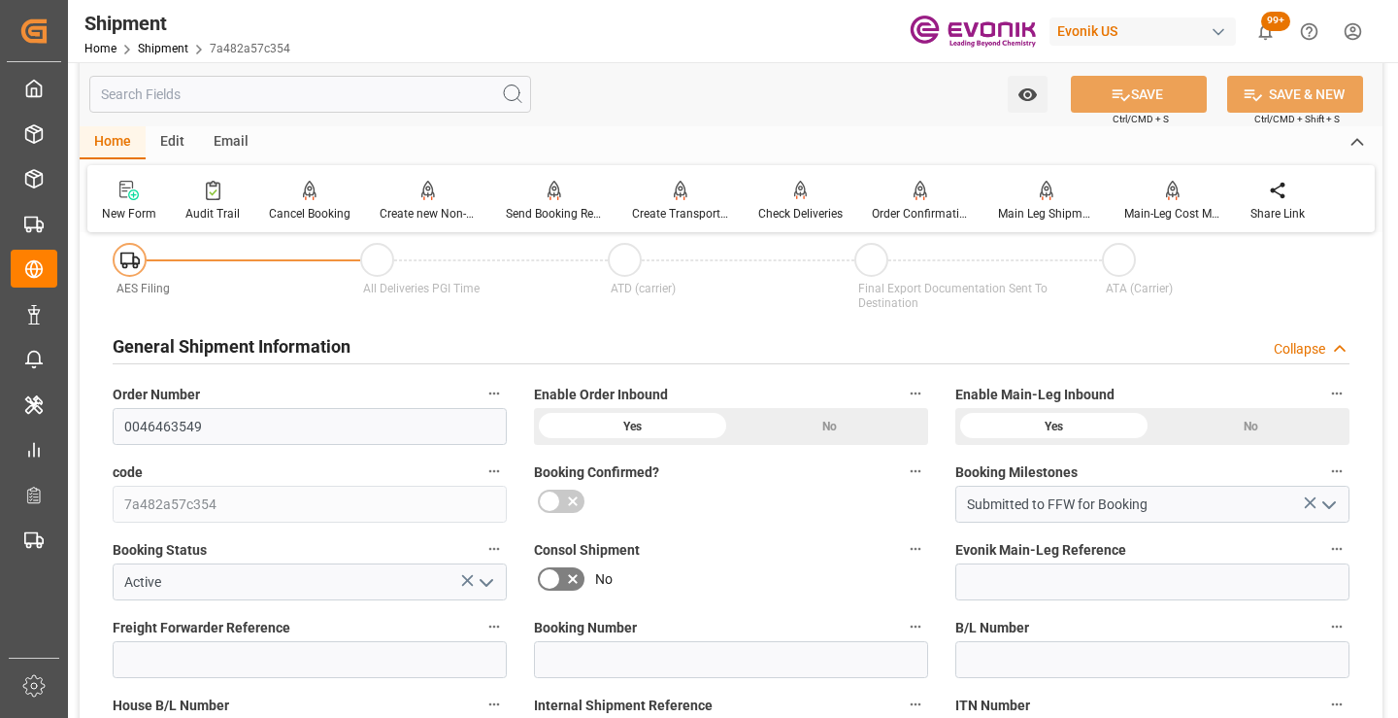
click at [353, 98] on input "text" at bounding box center [310, 94] width 442 height 37
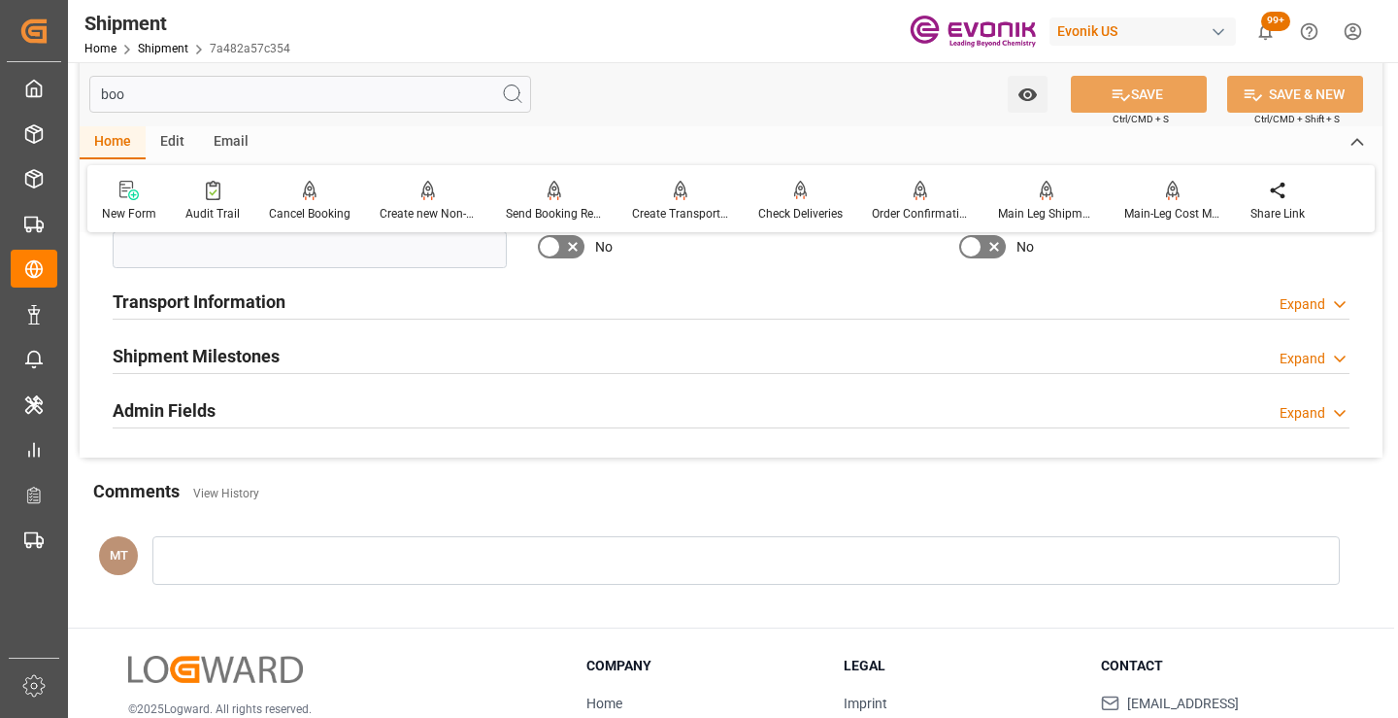
scroll to position [0, 0]
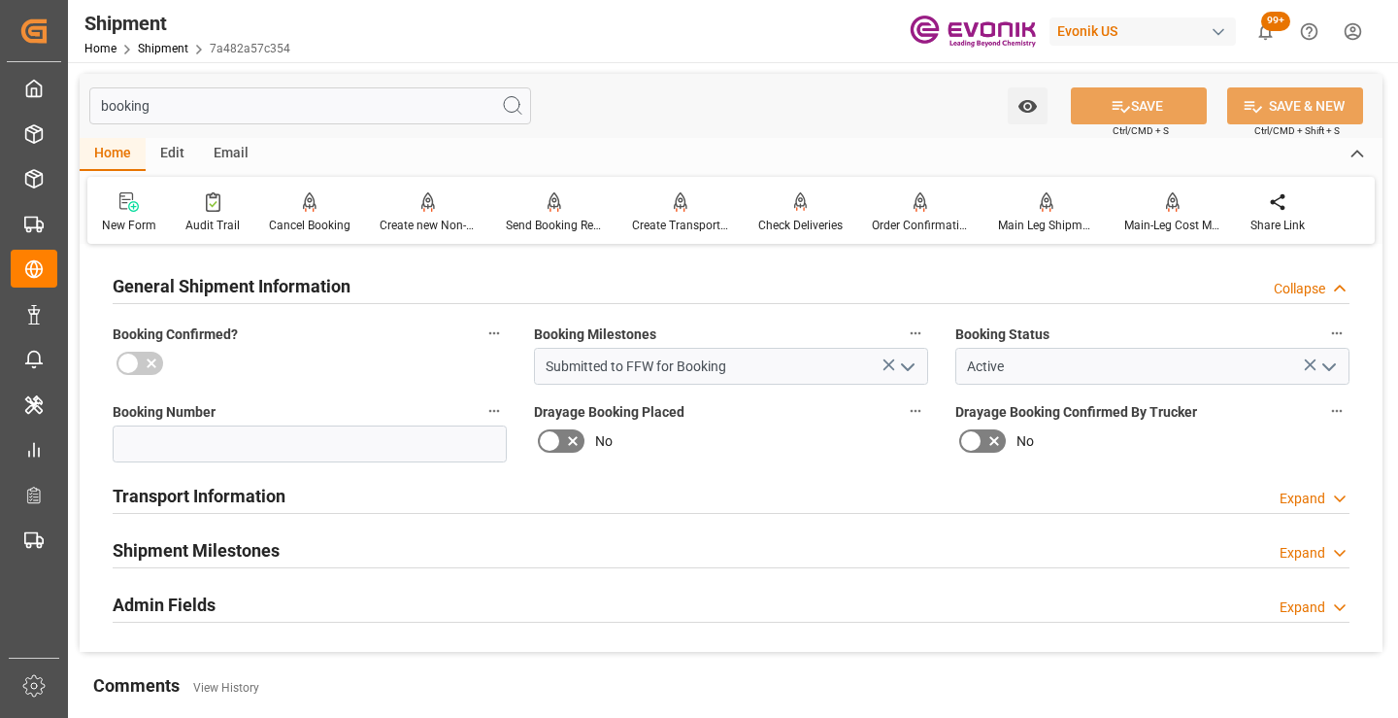
type input "booking"
click at [250, 560] on h2 "Shipment Milestones" at bounding box center [196, 550] width 167 height 26
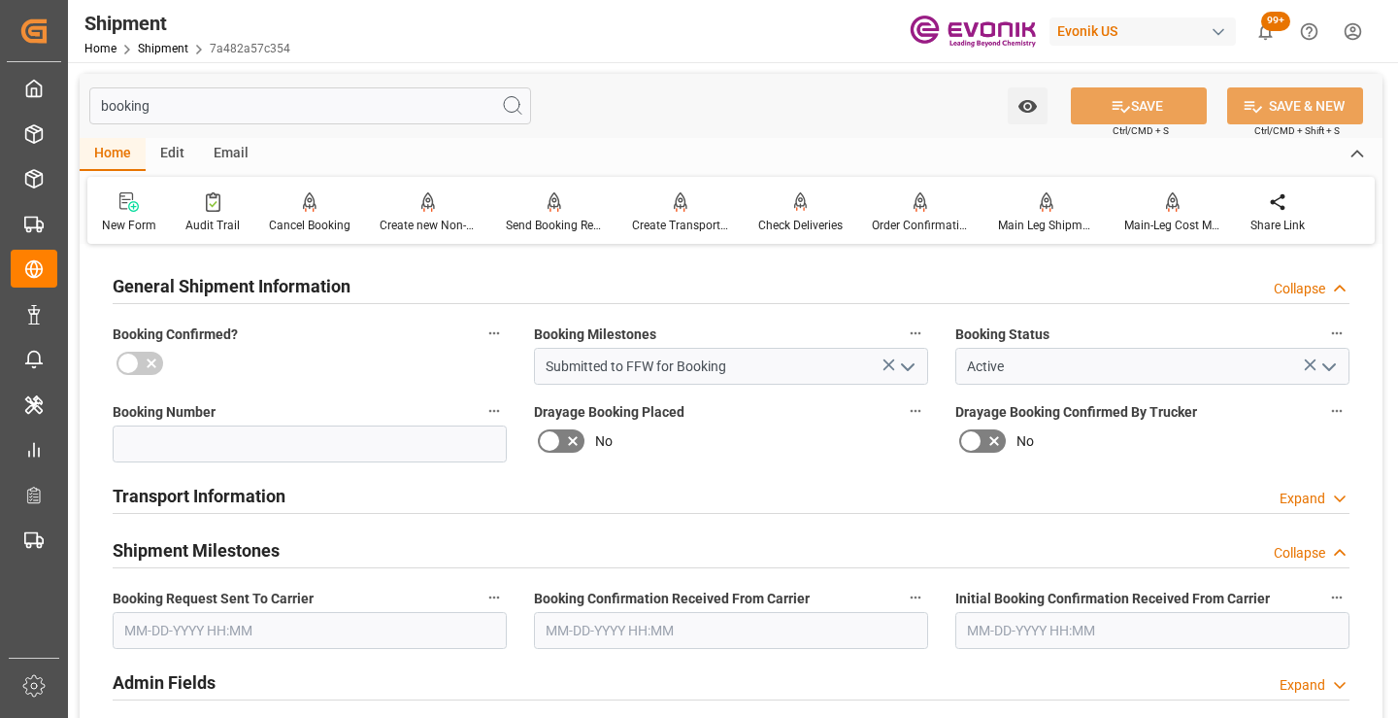
click at [278, 623] on input "text" at bounding box center [310, 630] width 394 height 37
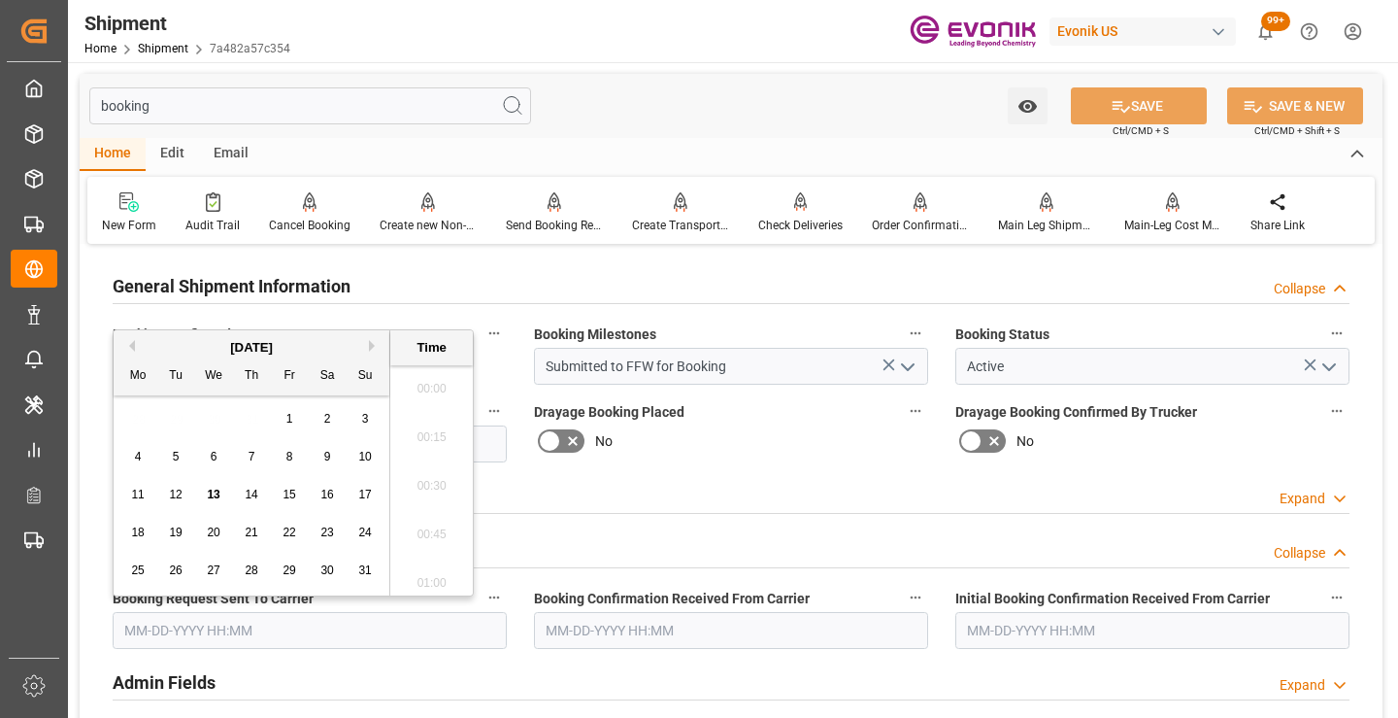
scroll to position [2143, 0]
click at [176, 497] on span "12" at bounding box center [175, 494] width 13 height 14
type input "[DATE] 00:00"
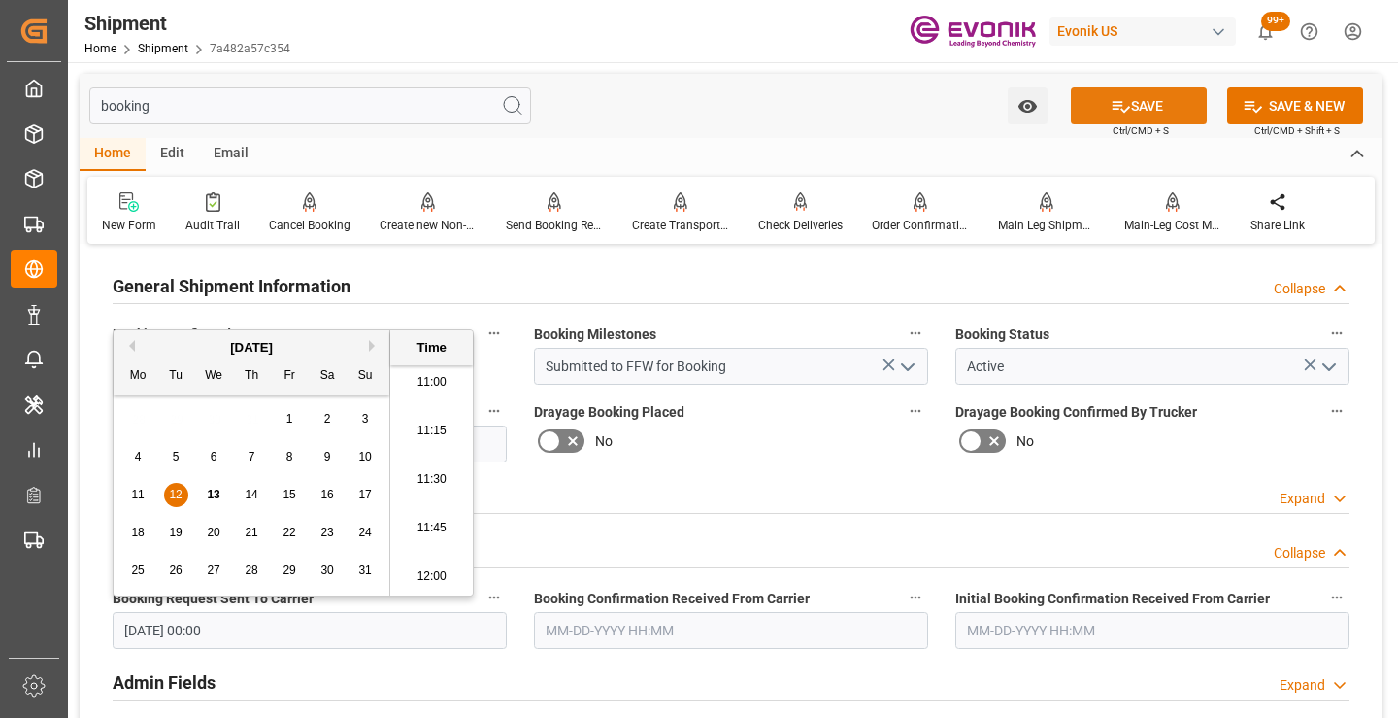
click at [1139, 103] on button "SAVE" at bounding box center [1139, 105] width 136 height 37
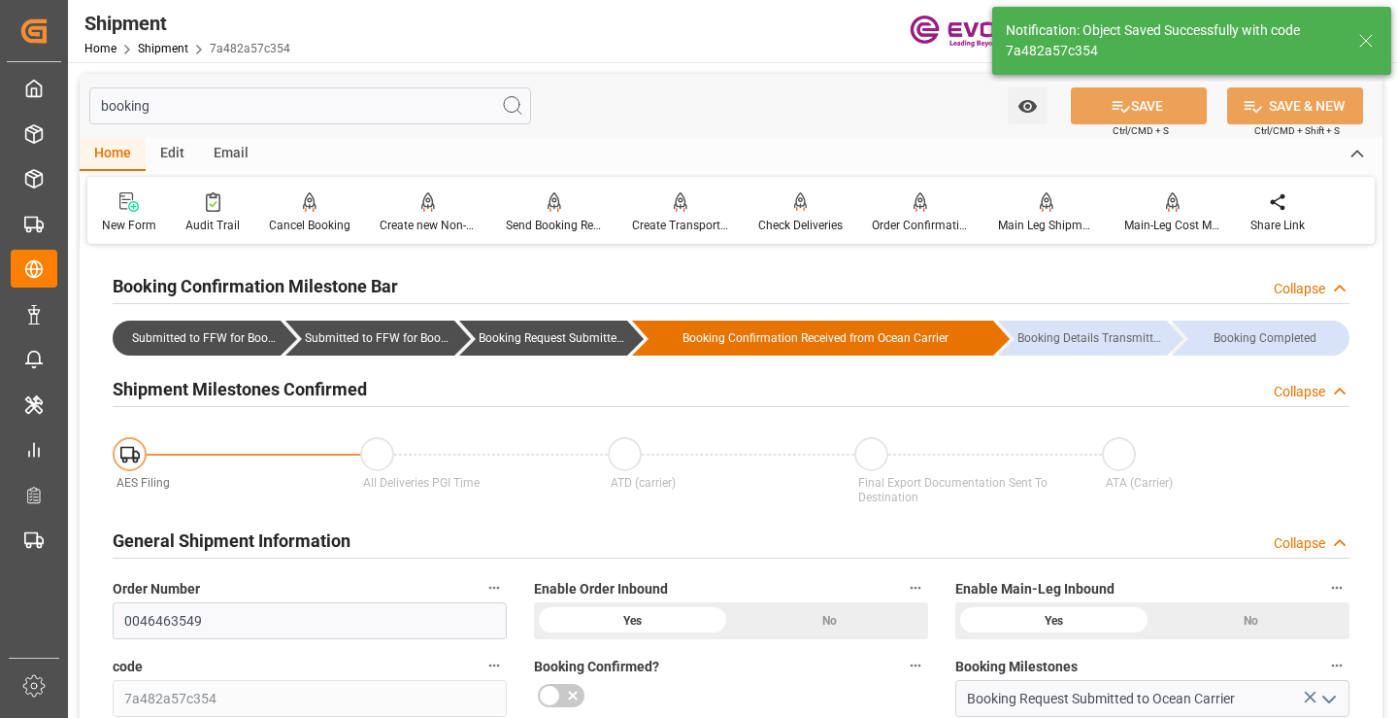
type input "Booking Request Submitted to Ocean Carrier"
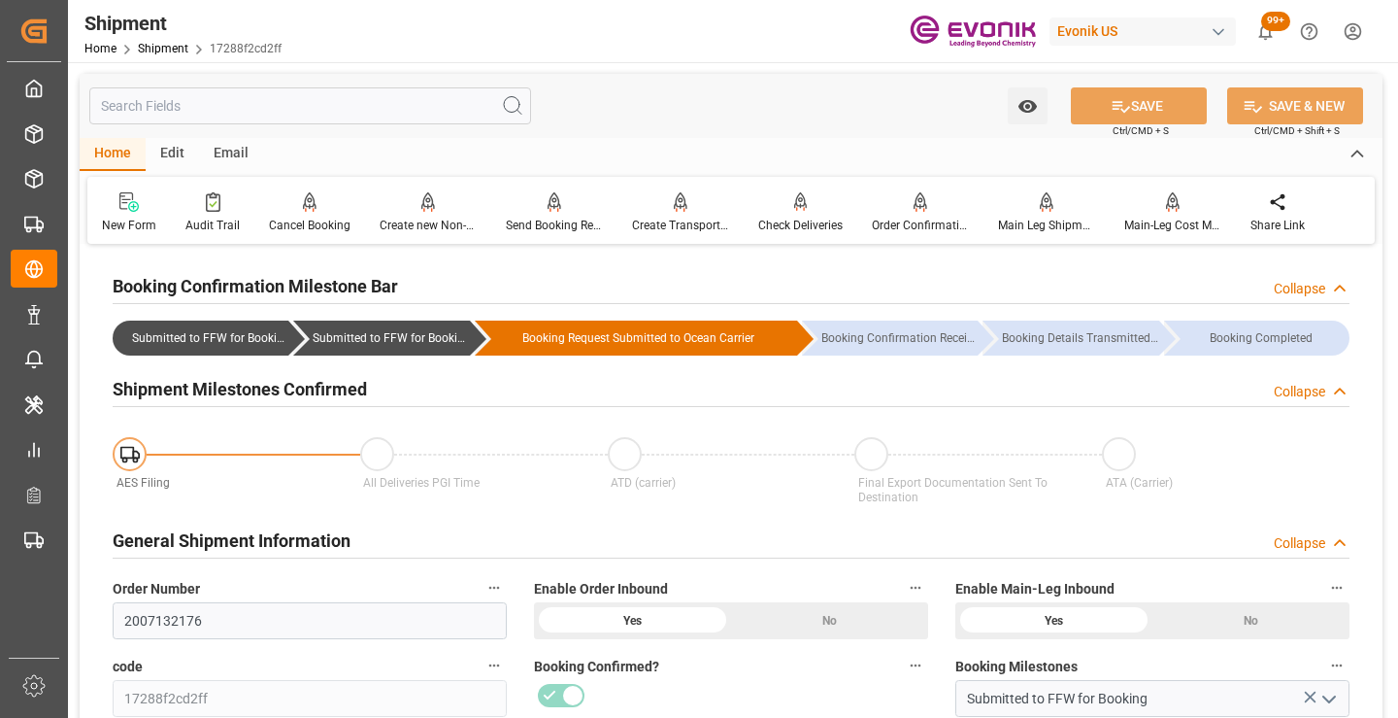
scroll to position [388, 0]
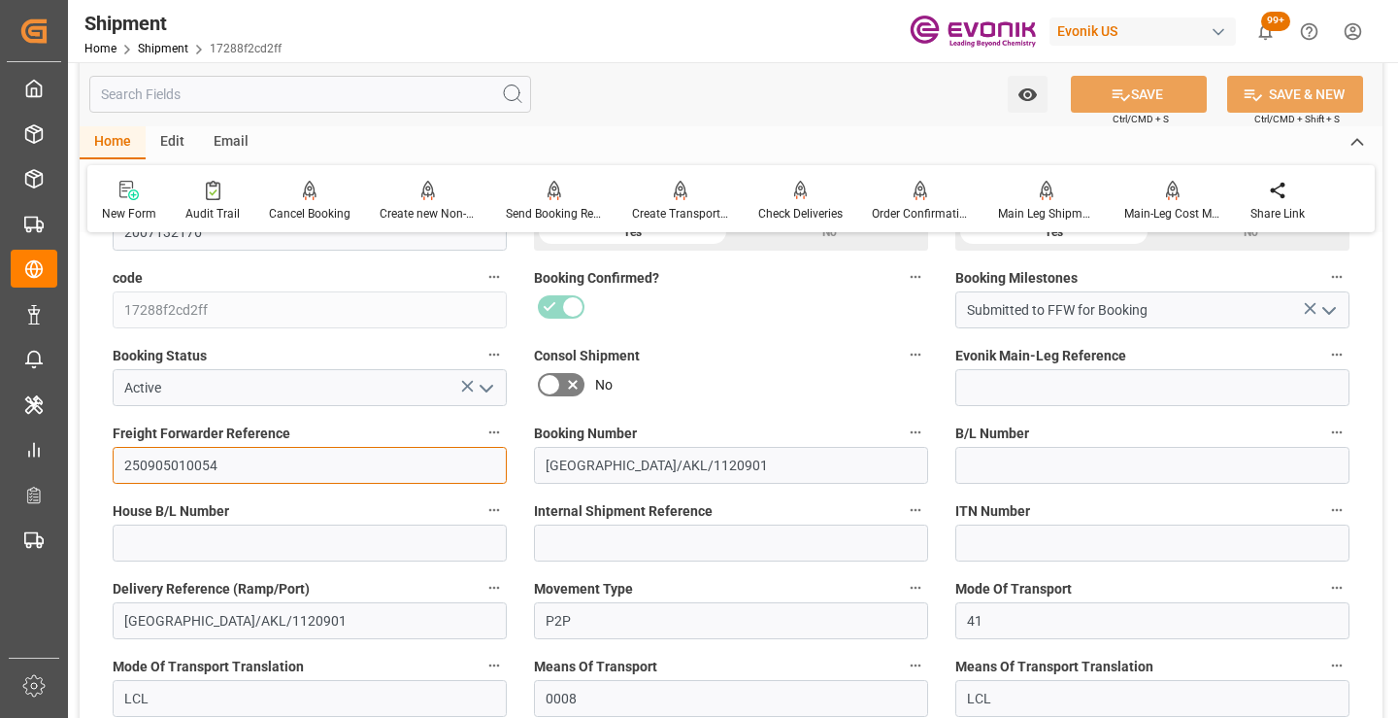
click at [160, 460] on input "250905010054" at bounding box center [310, 465] width 394 height 37
click at [318, 92] on input "text" at bounding box center [310, 94] width 442 height 37
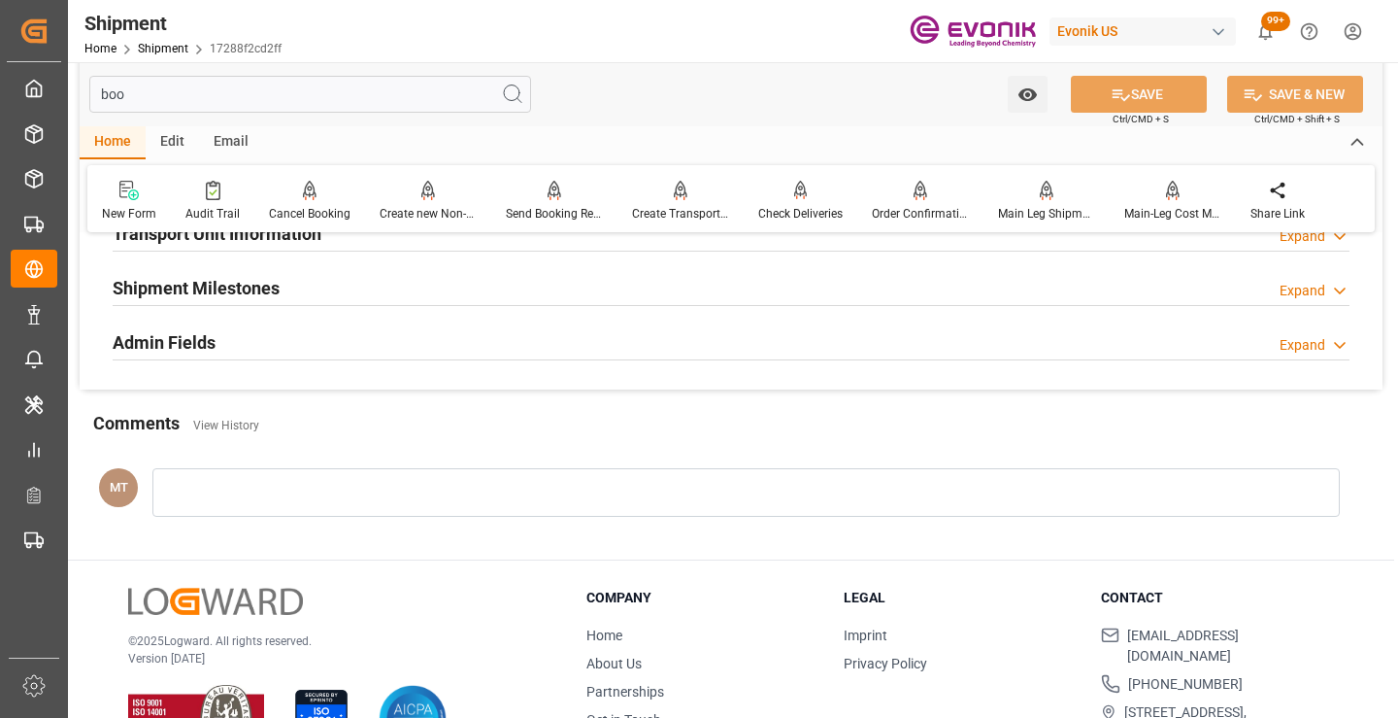
scroll to position [136, 0]
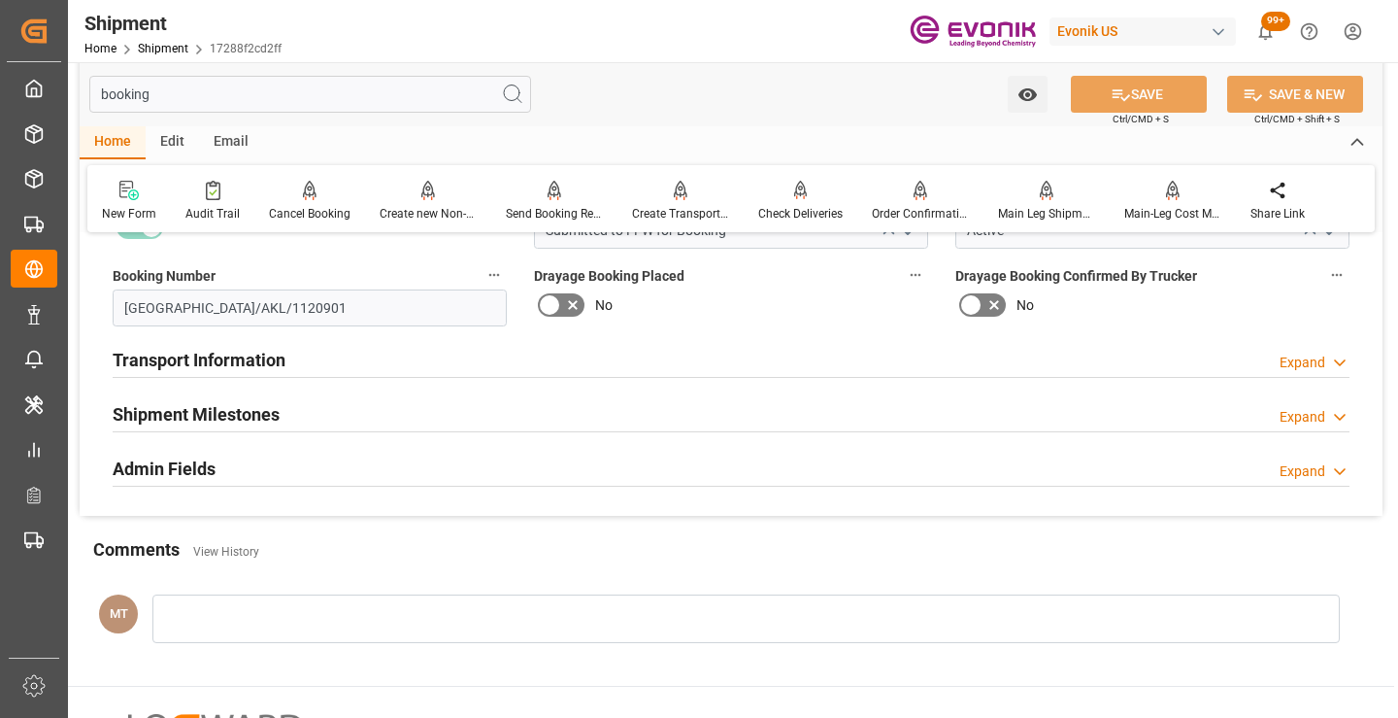
type input "booking"
click at [237, 418] on h2 "Shipment Milestones" at bounding box center [196, 414] width 167 height 26
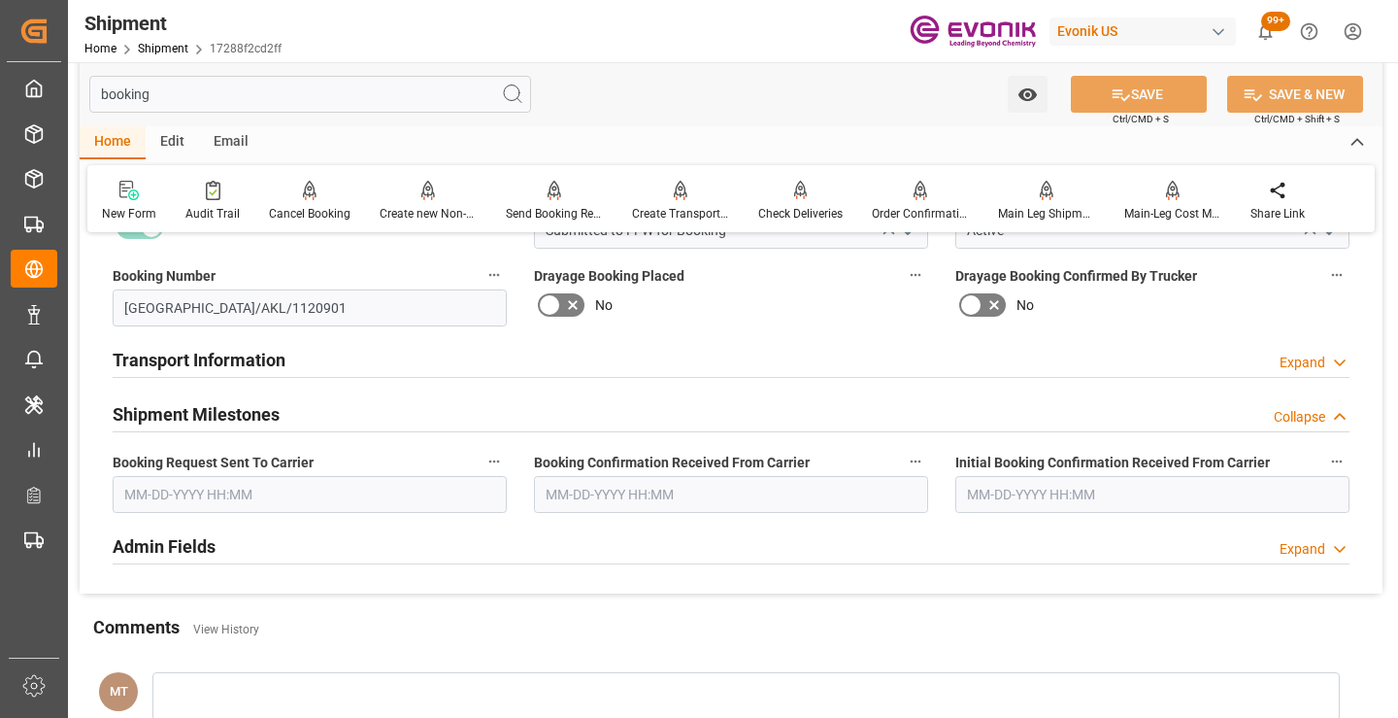
click at [266, 500] on input "text" at bounding box center [310, 494] width 394 height 37
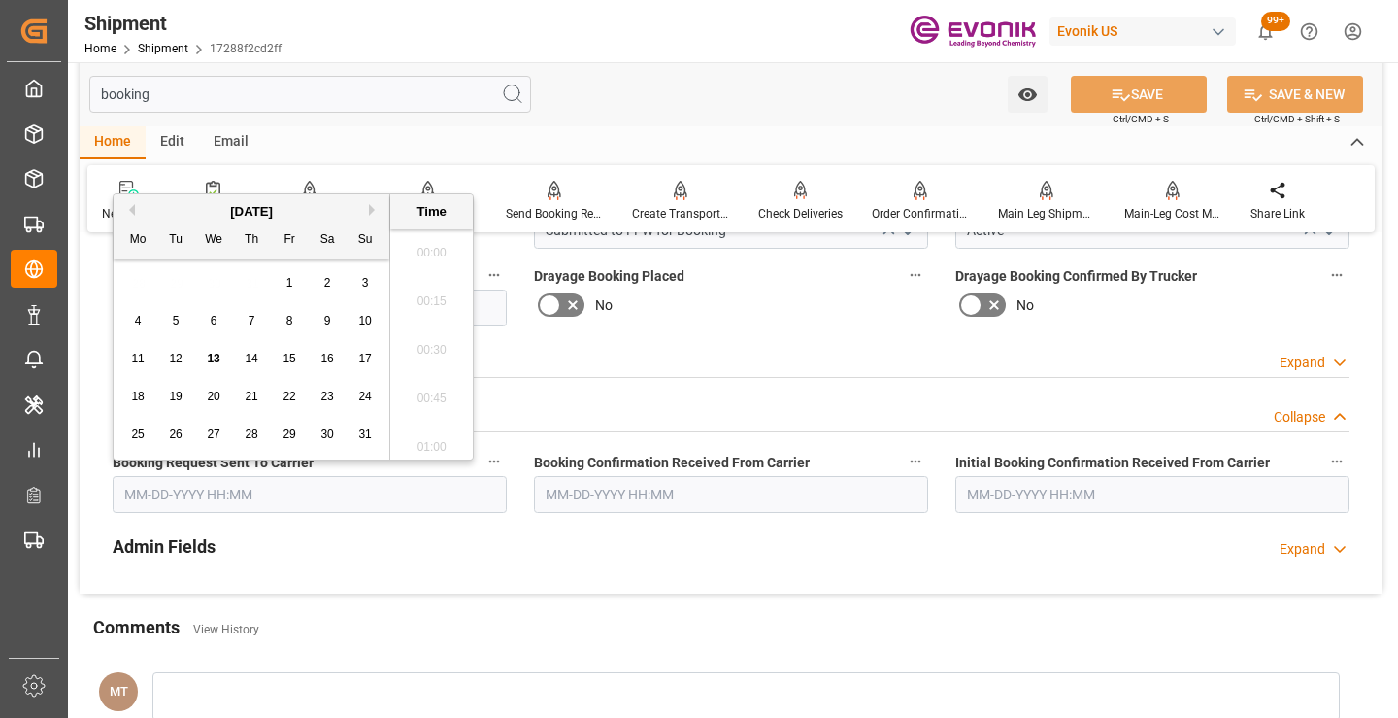
scroll to position [2143, 0]
click at [212, 353] on span "13" at bounding box center [213, 358] width 13 height 14
type input "[DATE] 00:00"
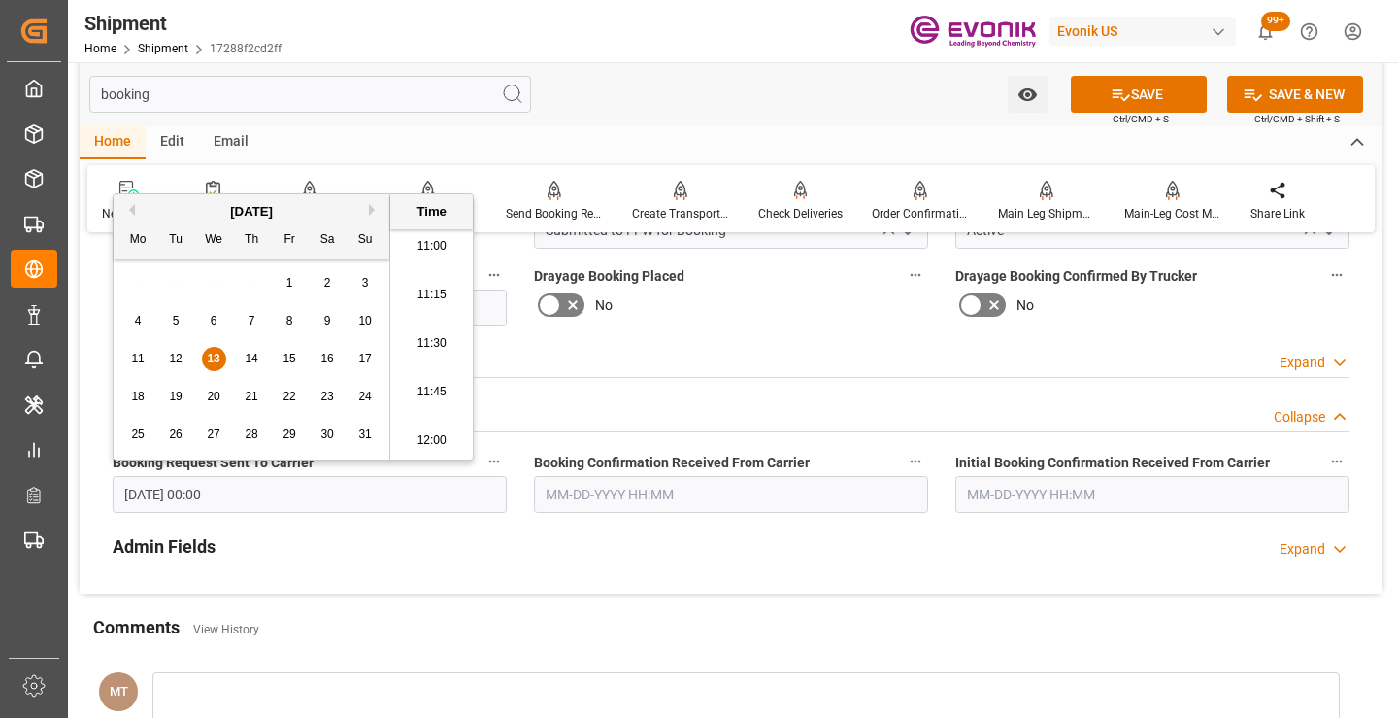
click at [629, 492] on input "text" at bounding box center [731, 494] width 394 height 37
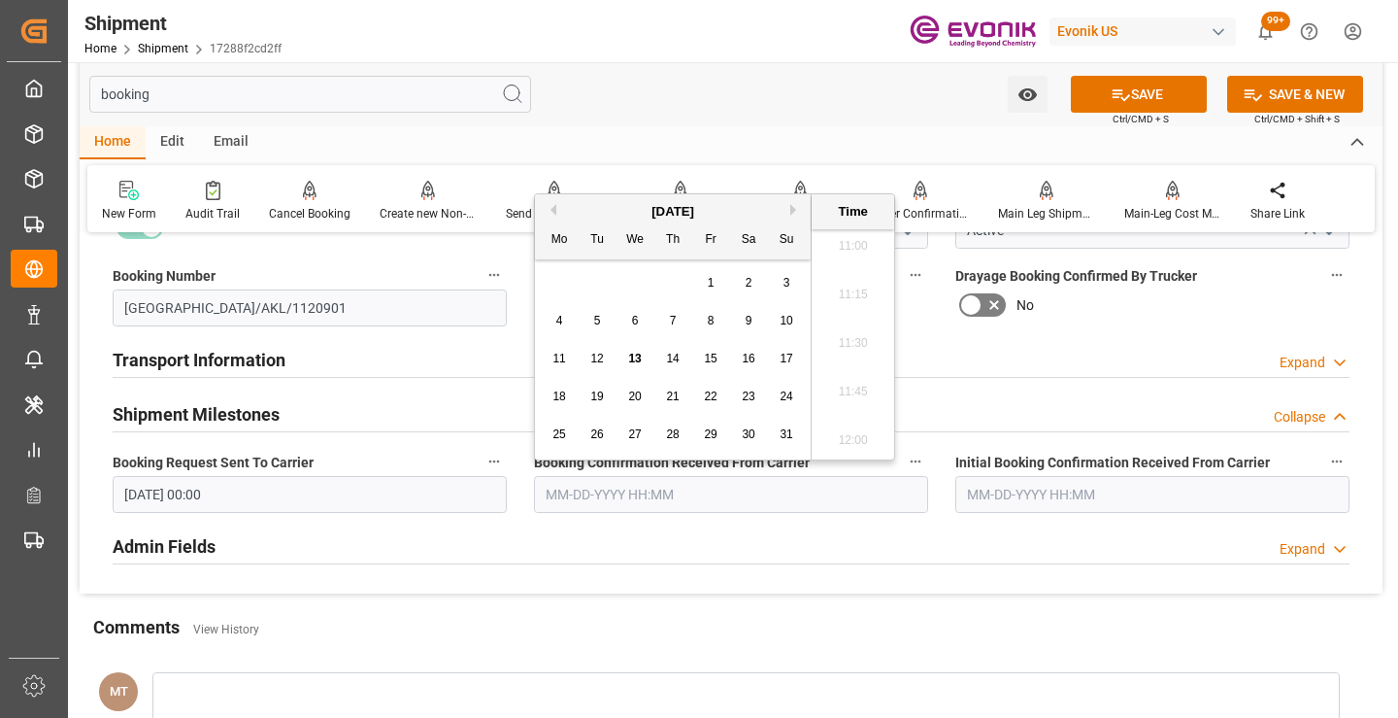
click at [637, 360] on span "13" at bounding box center [634, 358] width 13 height 14
type input "[DATE] 00:00"
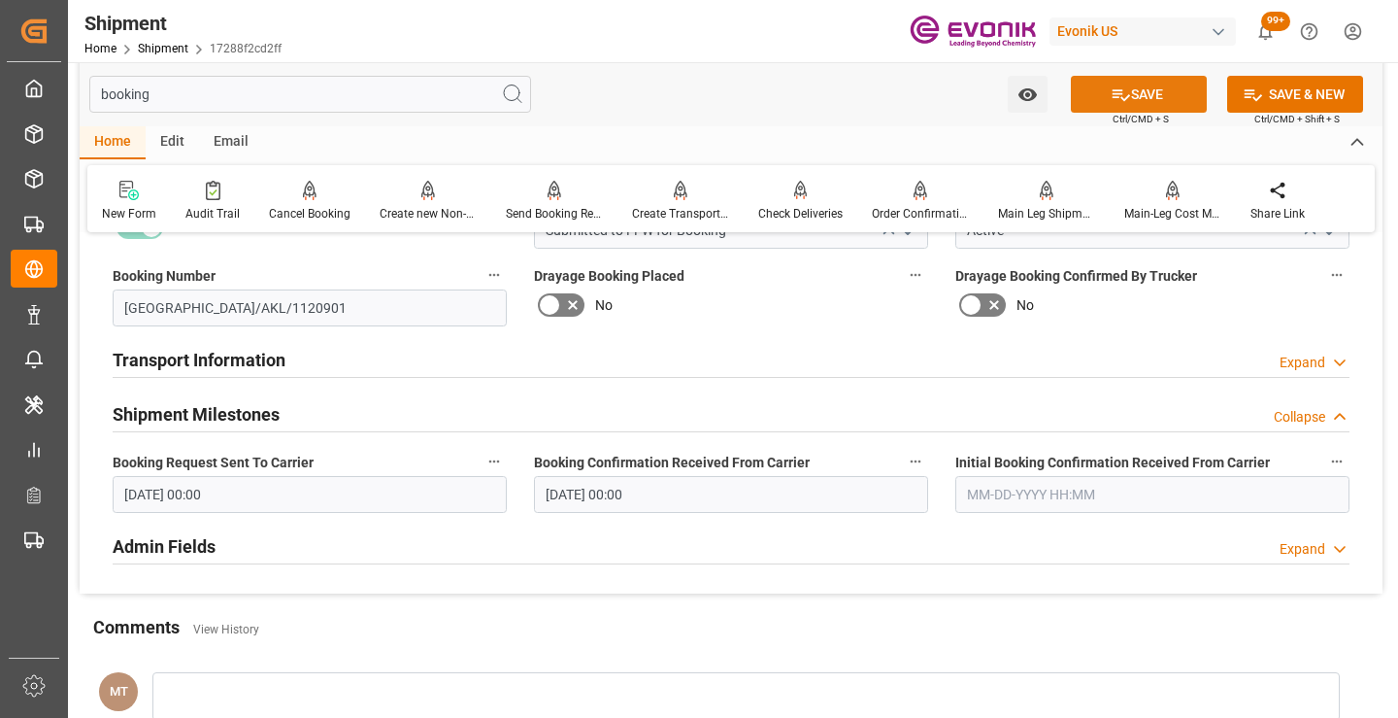
click at [1149, 88] on button "SAVE" at bounding box center [1139, 94] width 136 height 37
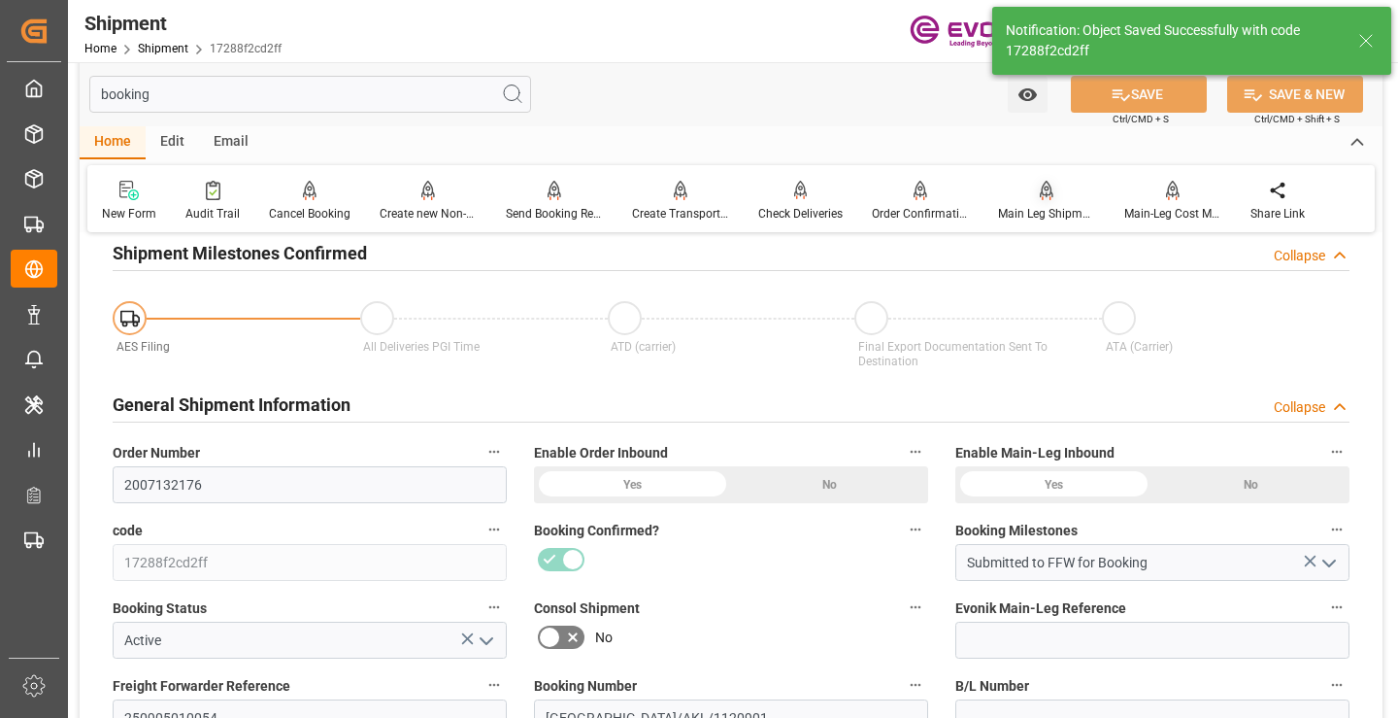
type input "Booking Details Transmitted to SAP"
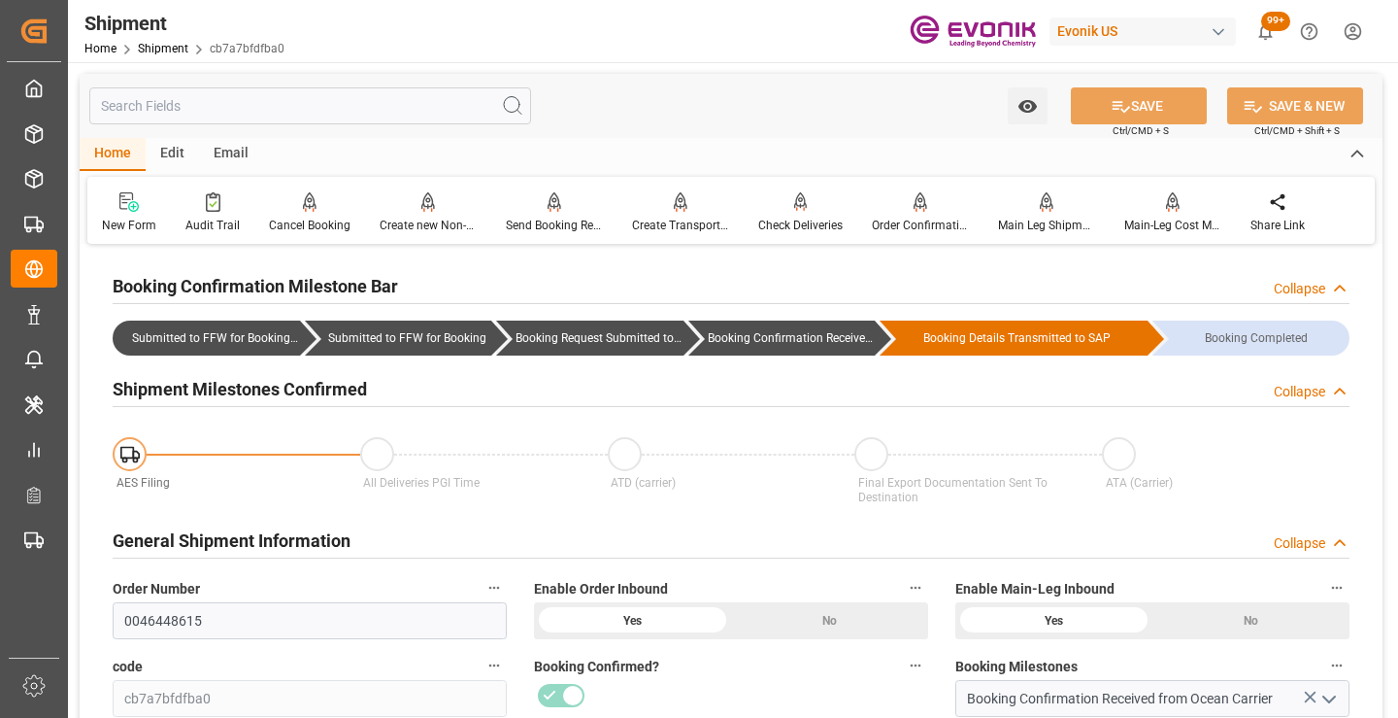
scroll to position [291, 0]
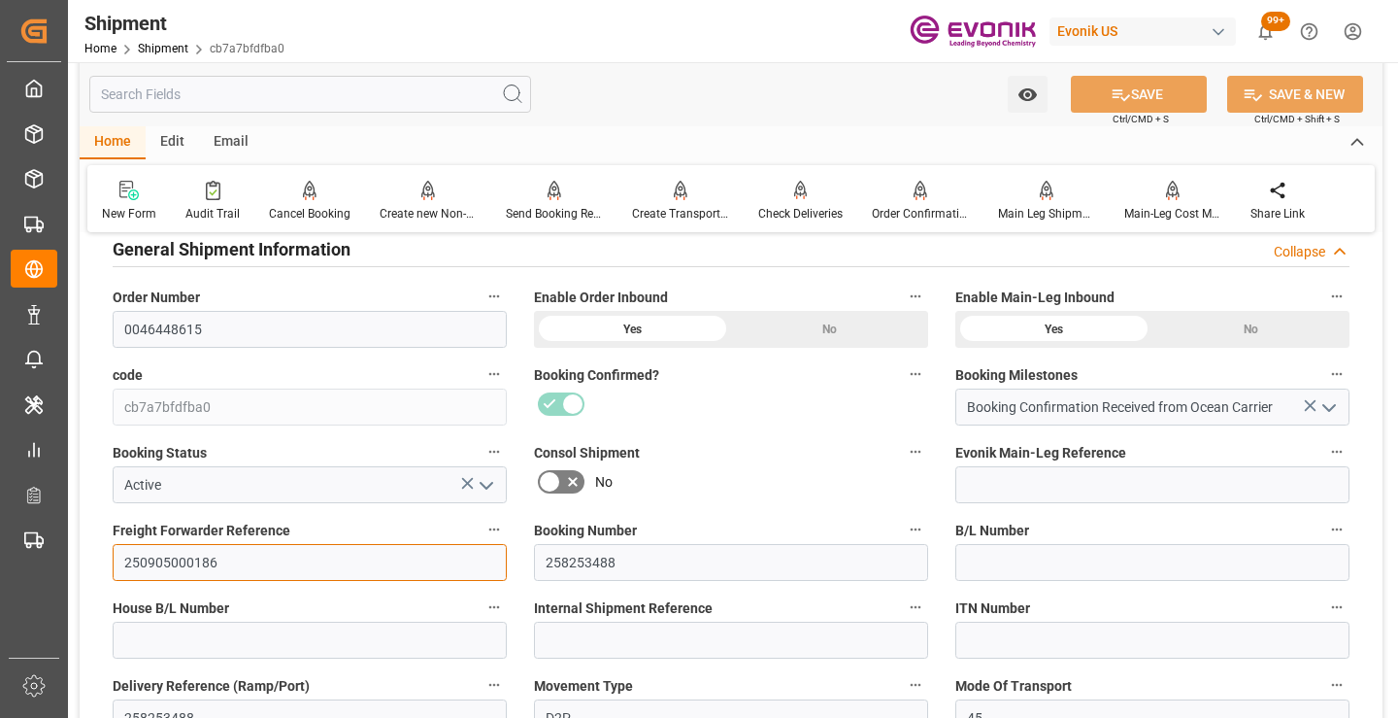
click at [192, 559] on input "250905000186" at bounding box center [310, 562] width 394 height 37
click at [342, 89] on input "text" at bounding box center [310, 94] width 442 height 37
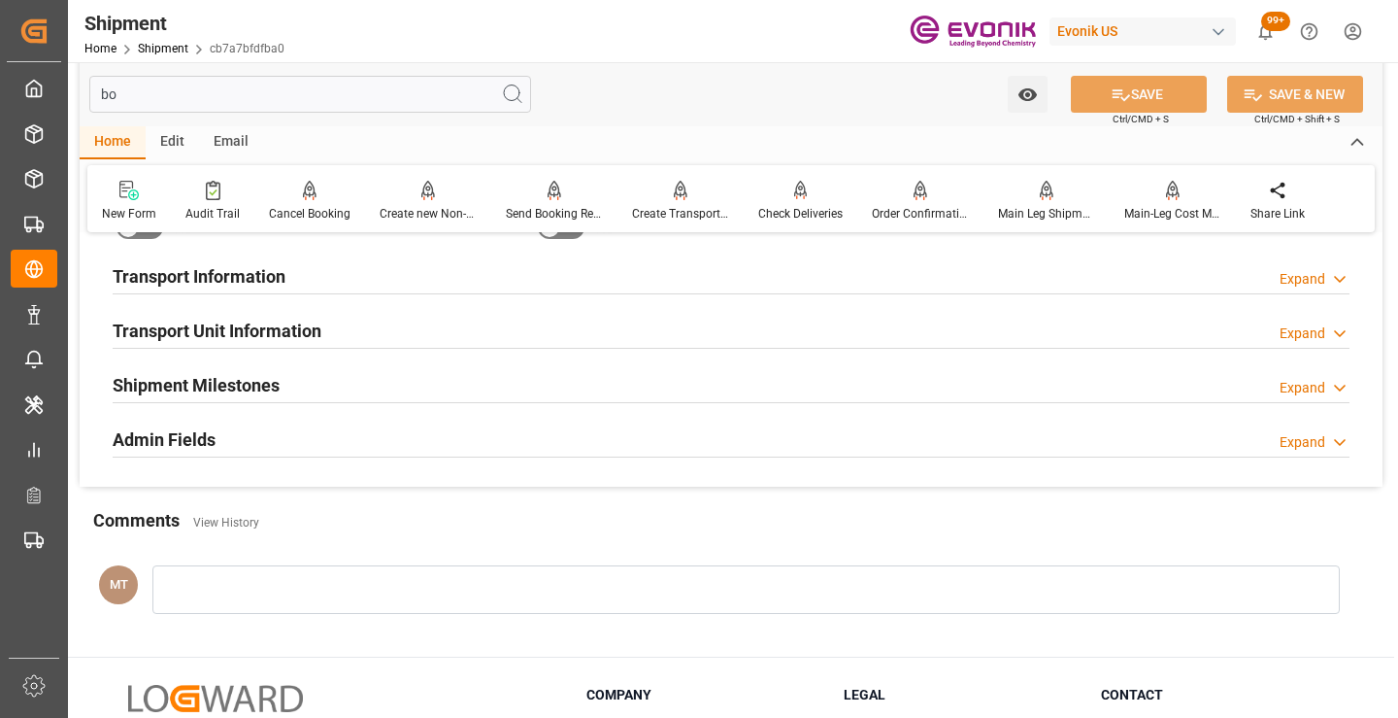
scroll to position [39, 0]
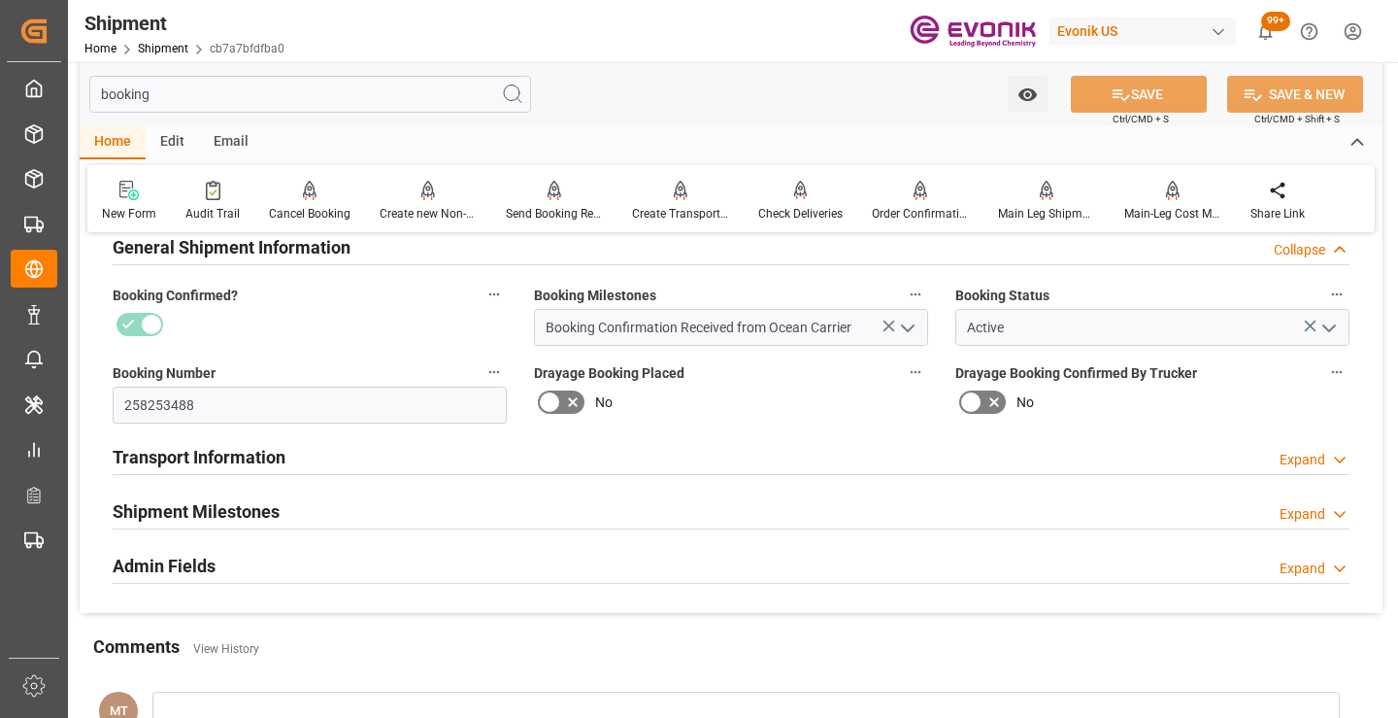
type input "booking"
click at [232, 506] on h2 "Shipment Milestones" at bounding box center [196, 511] width 167 height 26
